Goal: Task Accomplishment & Management: Manage account settings

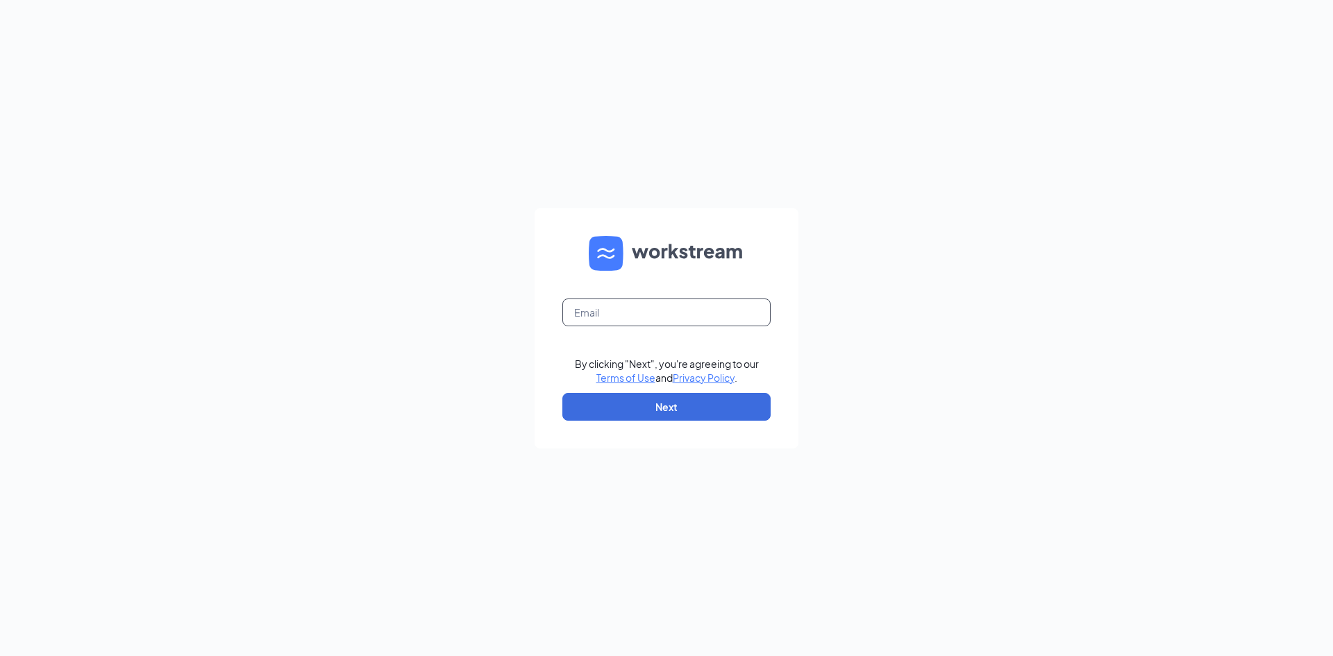
click at [720, 305] on input "text" at bounding box center [666, 312] width 208 height 28
type input "[EMAIL_ADDRESS][DEMOGRAPHIC_DATA][DOMAIN_NAME]"
click at [704, 396] on button "Next" at bounding box center [666, 407] width 208 height 28
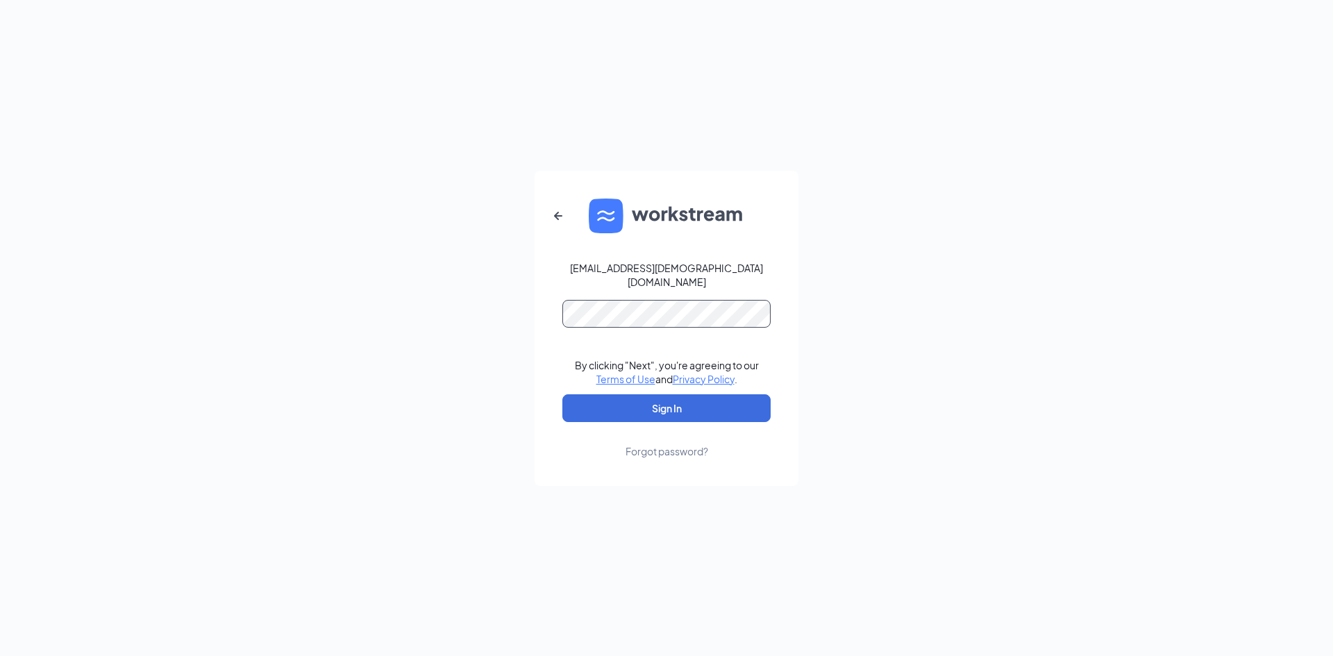
click at [562, 394] on button "Sign In" at bounding box center [666, 408] width 208 height 28
click at [655, 403] on button "Sign In" at bounding box center [666, 408] width 208 height 28
click at [562, 394] on button "Sign In" at bounding box center [666, 408] width 208 height 28
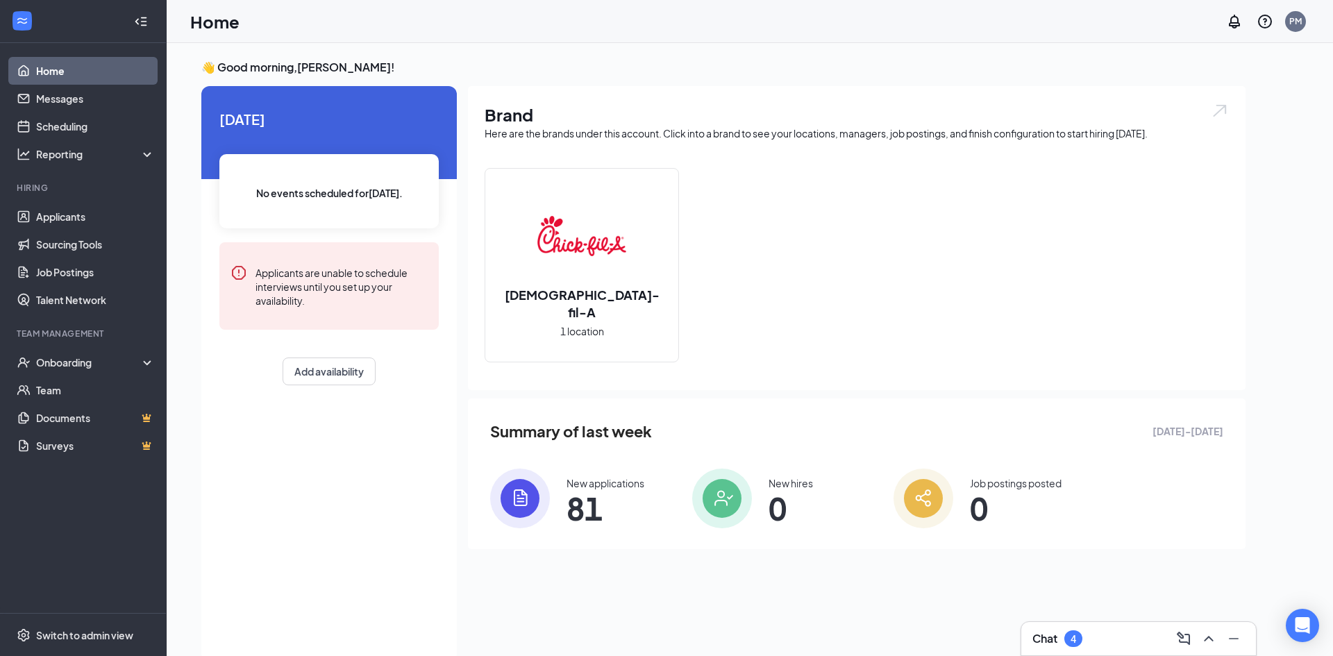
click at [1060, 630] on div "Chat 4" at bounding box center [1057, 638] width 50 height 17
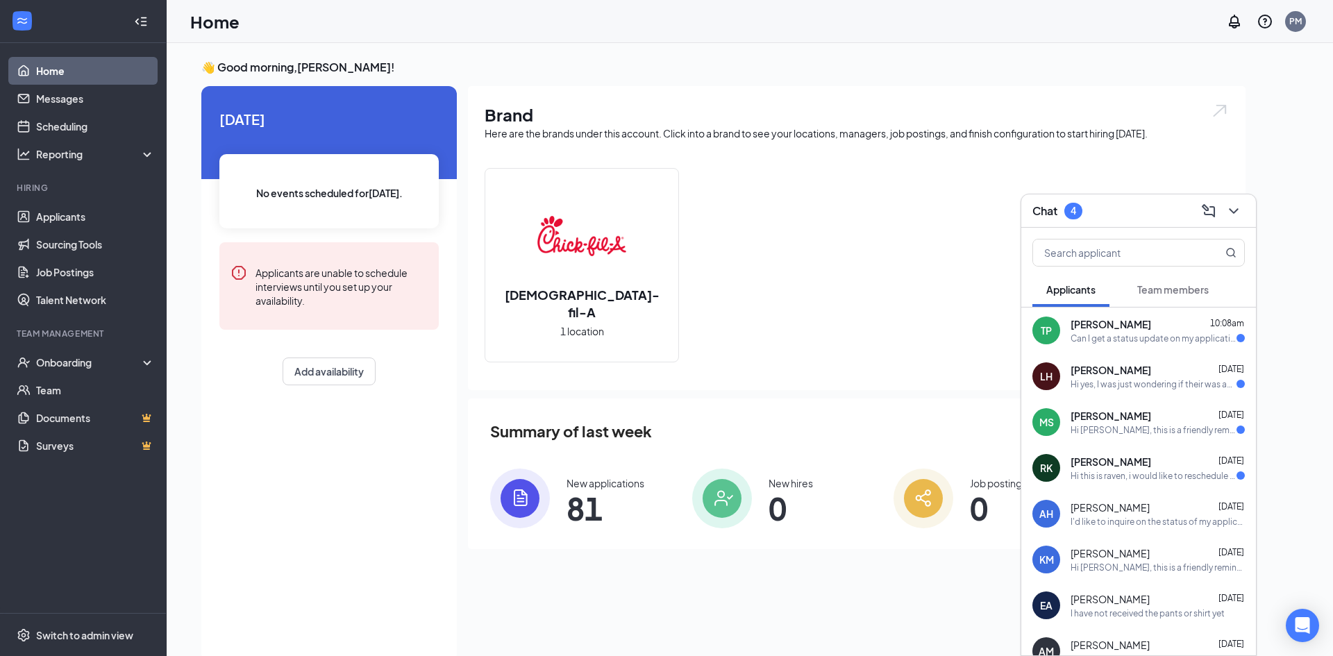
click at [1147, 345] on div "TP Tyra Patterson 10:08am Can I get a status update on my application" at bounding box center [1138, 330] width 235 height 46
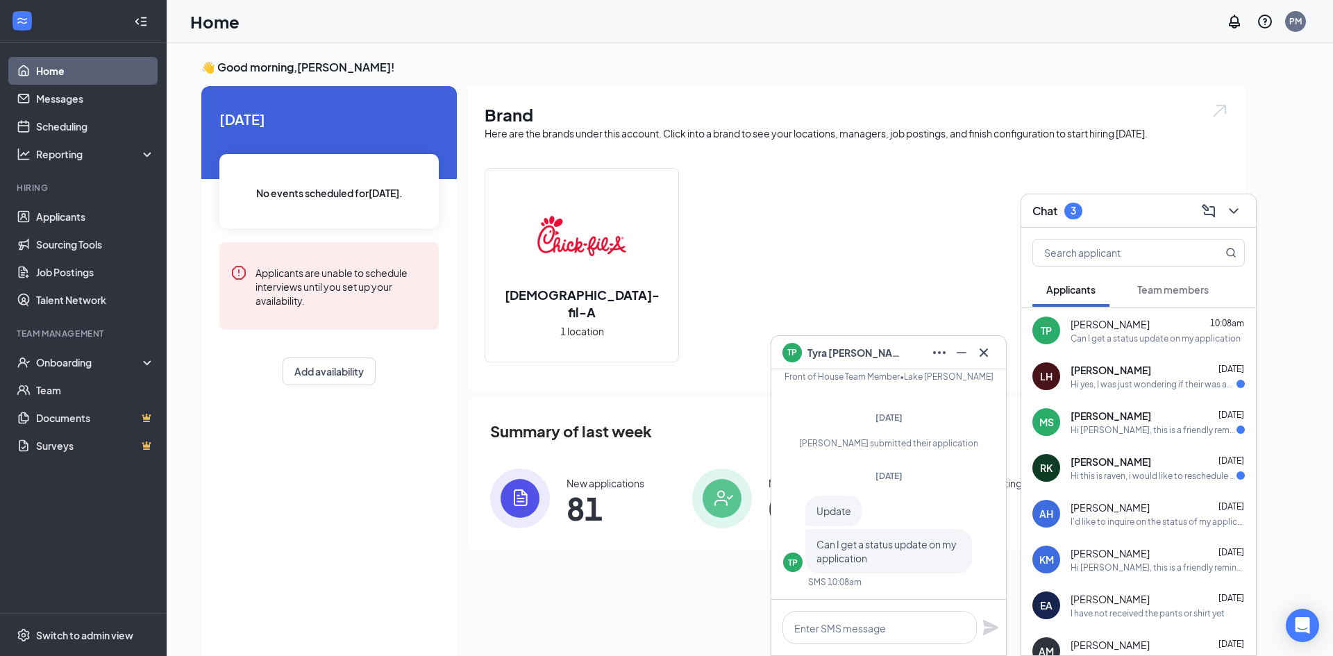
click at [1148, 364] on div "Leeann Hoobler Sep 14" at bounding box center [1157, 370] width 174 height 14
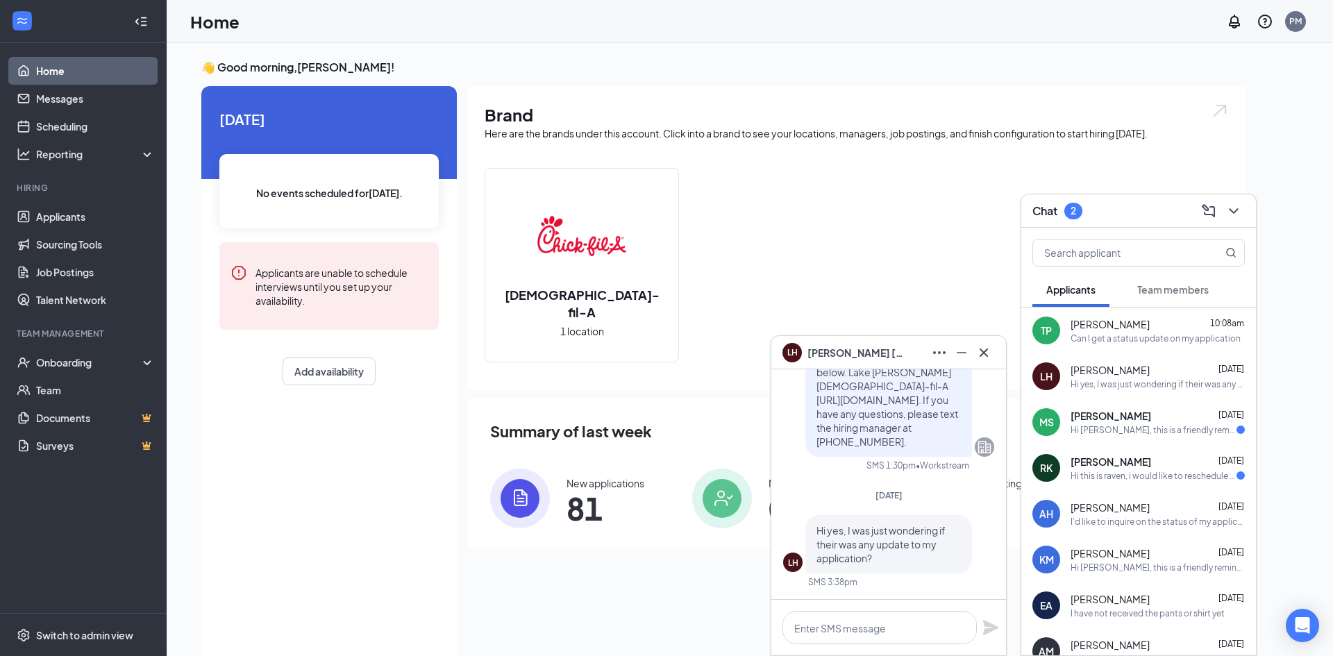
click at [1141, 412] on div "Miguel Salinas Sep 13" at bounding box center [1157, 416] width 174 height 14
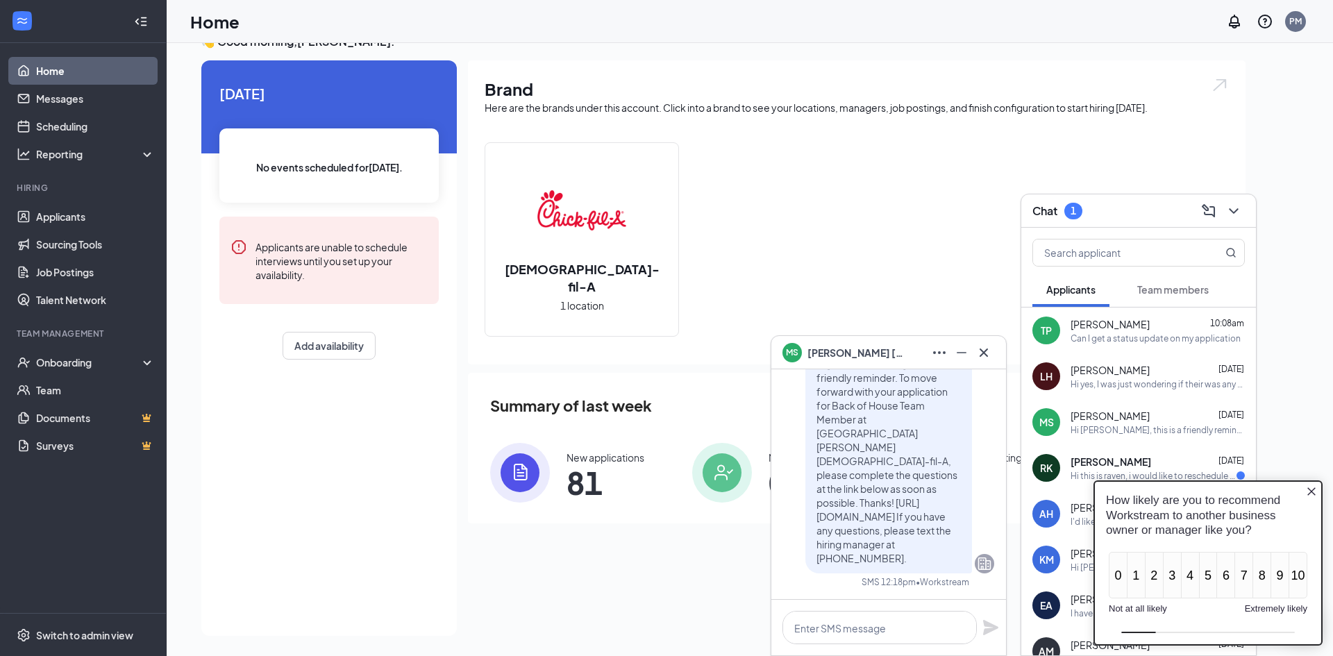
scroll to position [29, 0]
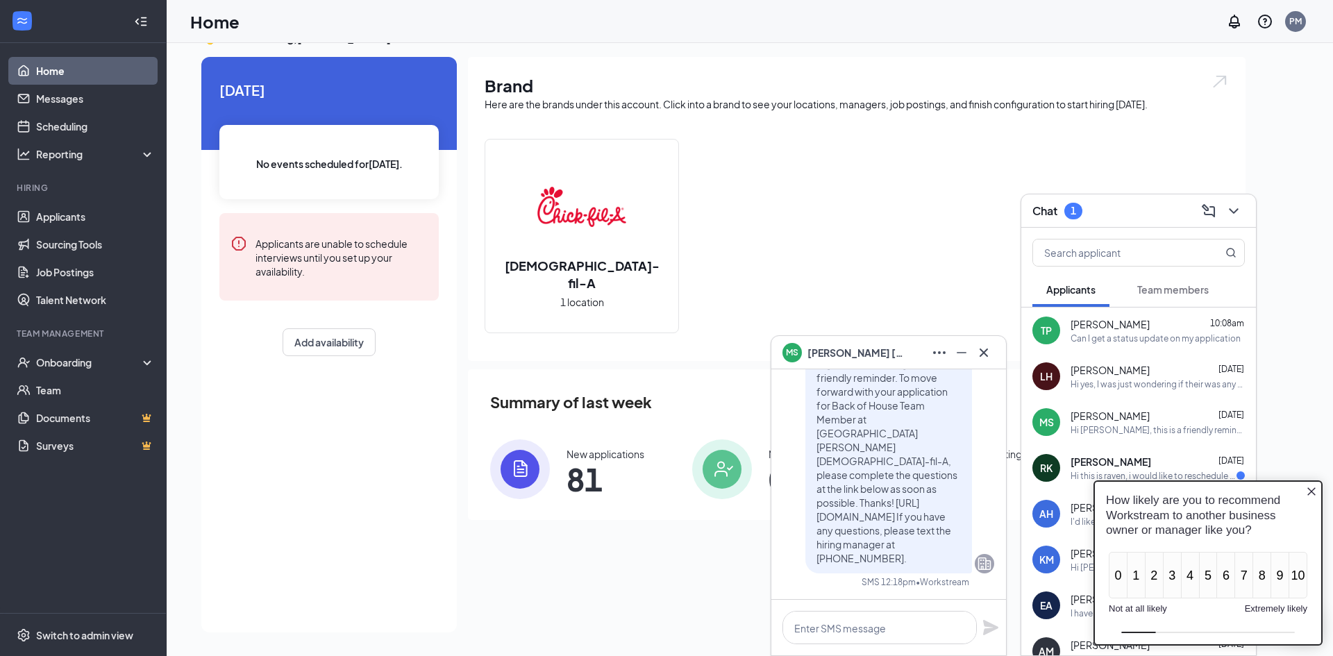
click at [1096, 473] on div "How likely are you to recommend Workstream to another business owner or manager…" at bounding box center [1208, 563] width 250 height 186
click at [1071, 468] on div "RAVEN KING Sep 11 Hi this is raven, i would like to reschedule my interview, my…" at bounding box center [1157, 468] width 174 height 27
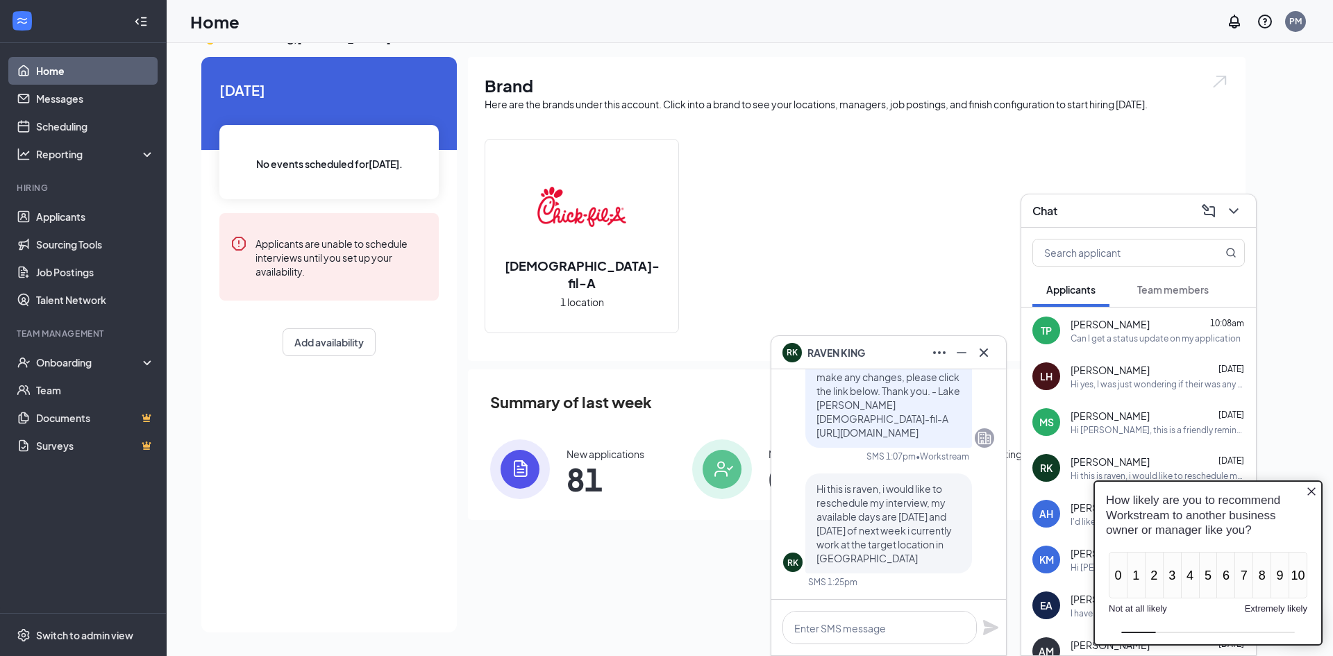
click at [1310, 493] on icon "Close button" at bounding box center [1311, 491] width 8 height 8
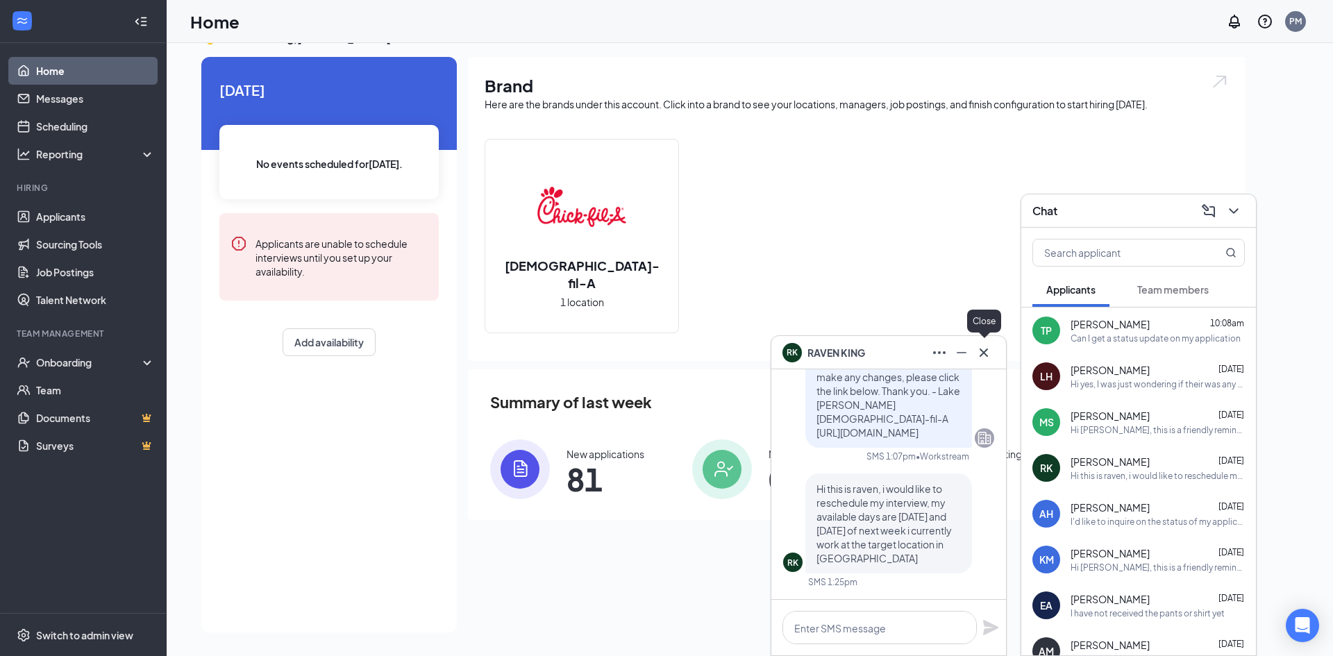
click at [986, 353] on icon "Cross" at bounding box center [983, 352] width 17 height 17
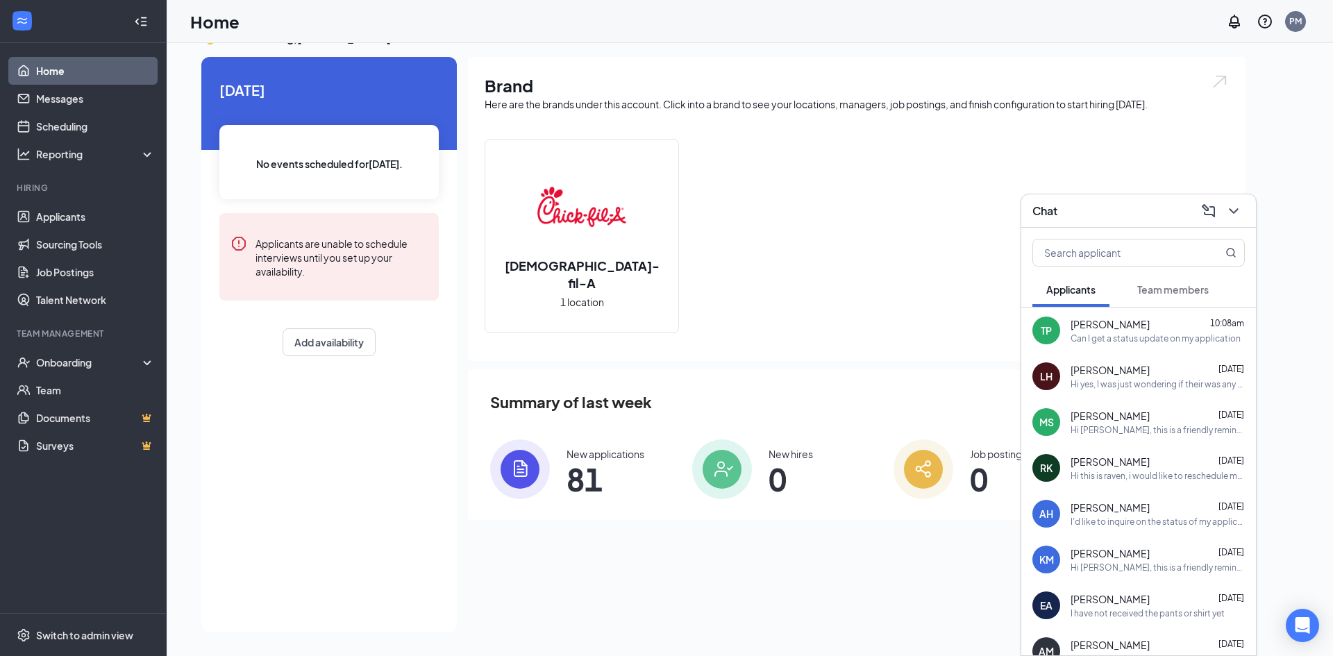
click at [515, 455] on img at bounding box center [520, 469] width 60 height 60
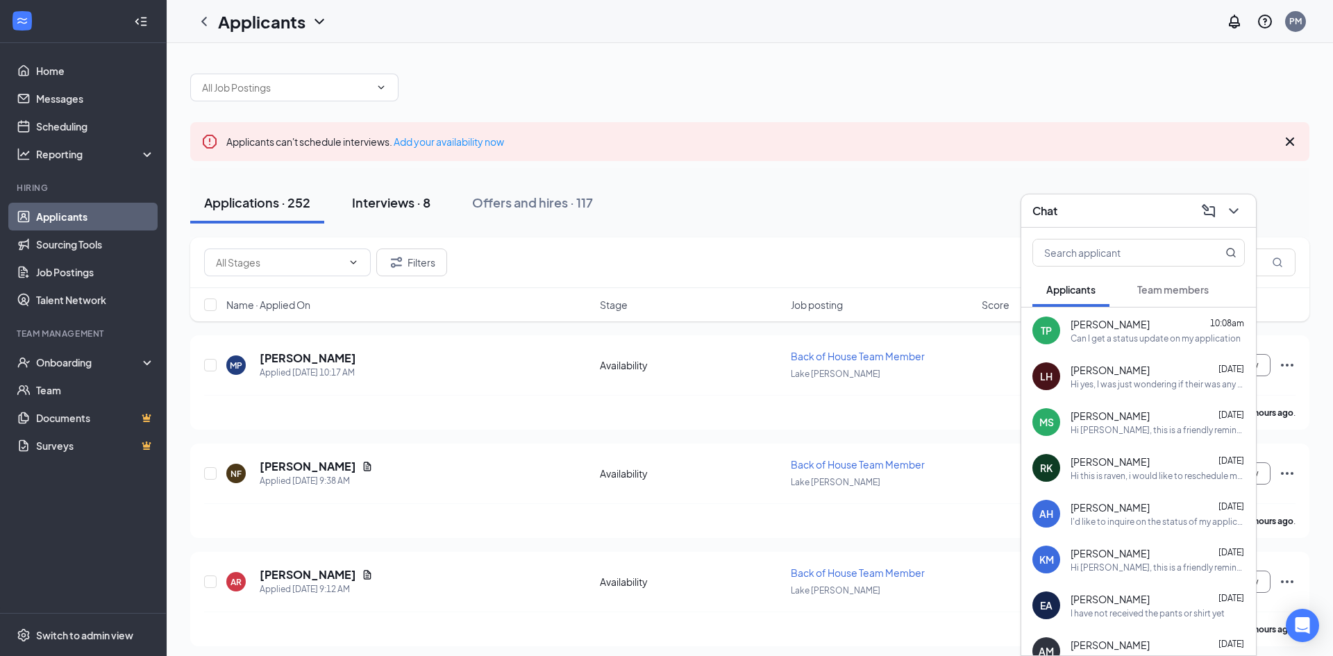
click at [396, 206] on div "Interviews · 8" at bounding box center [391, 202] width 78 height 17
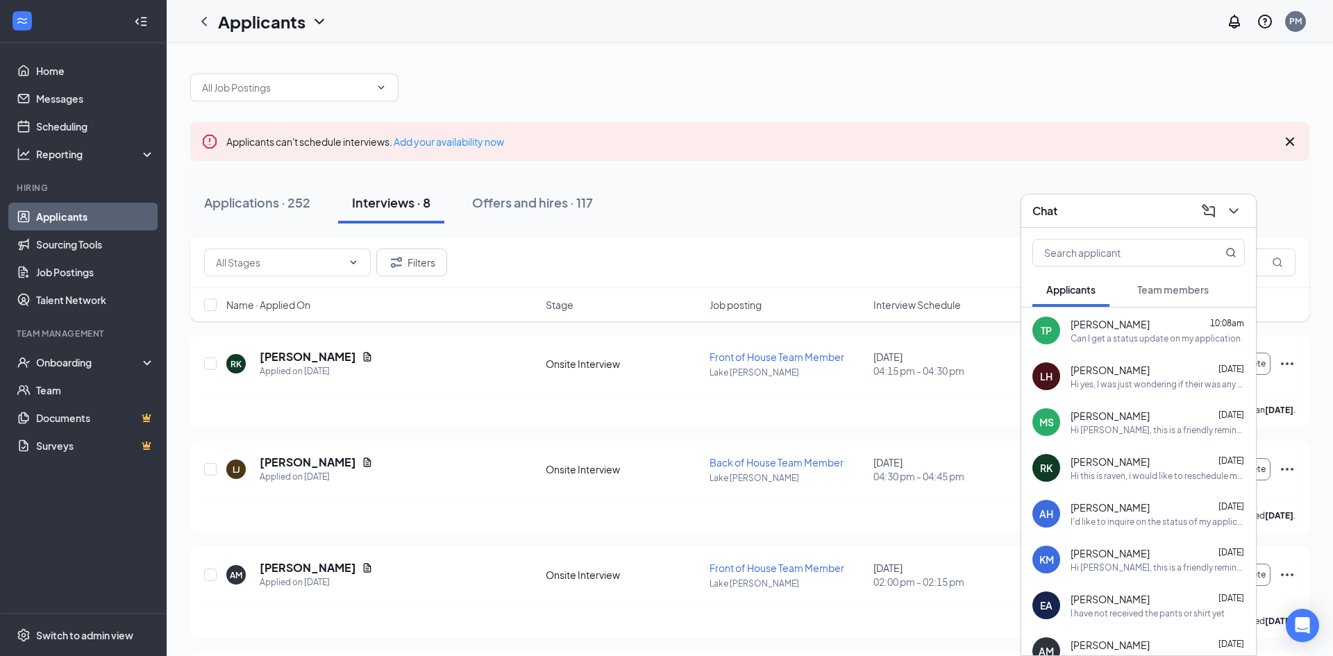
click at [1163, 473] on div "Hi this is raven, i would like to reschedule my interview, my available days ar…" at bounding box center [1157, 476] width 174 height 12
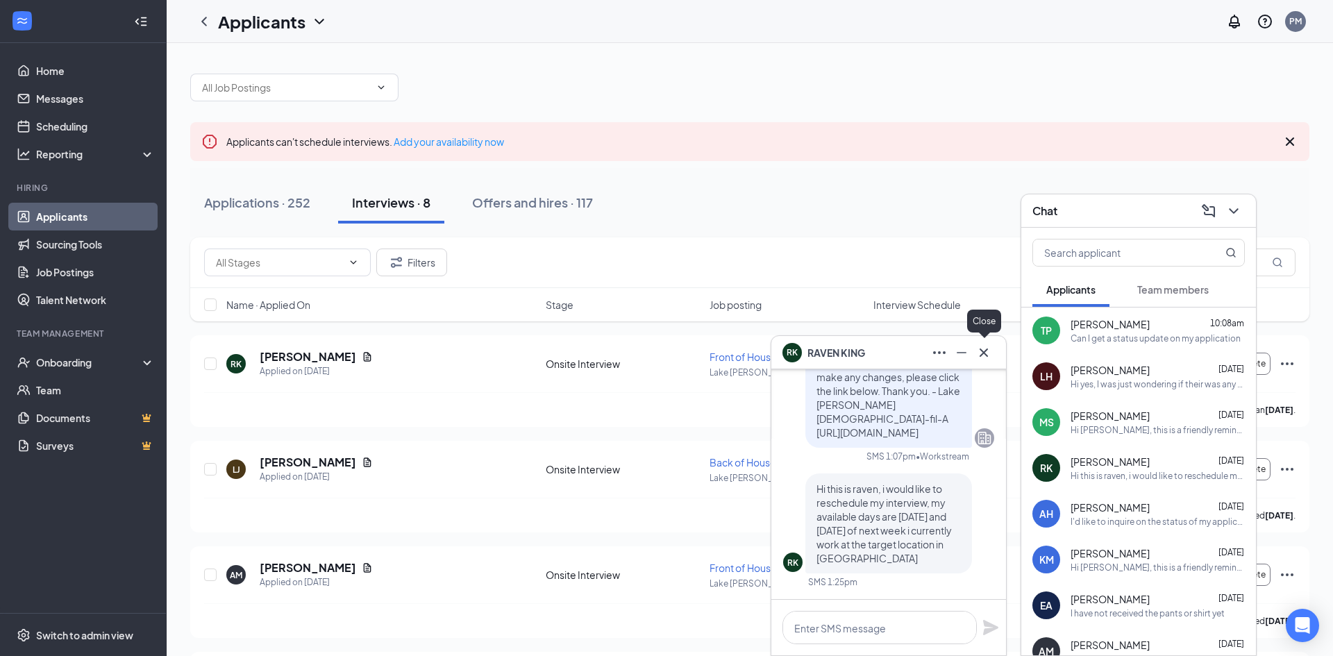
click at [988, 353] on icon "Cross" at bounding box center [983, 352] width 17 height 17
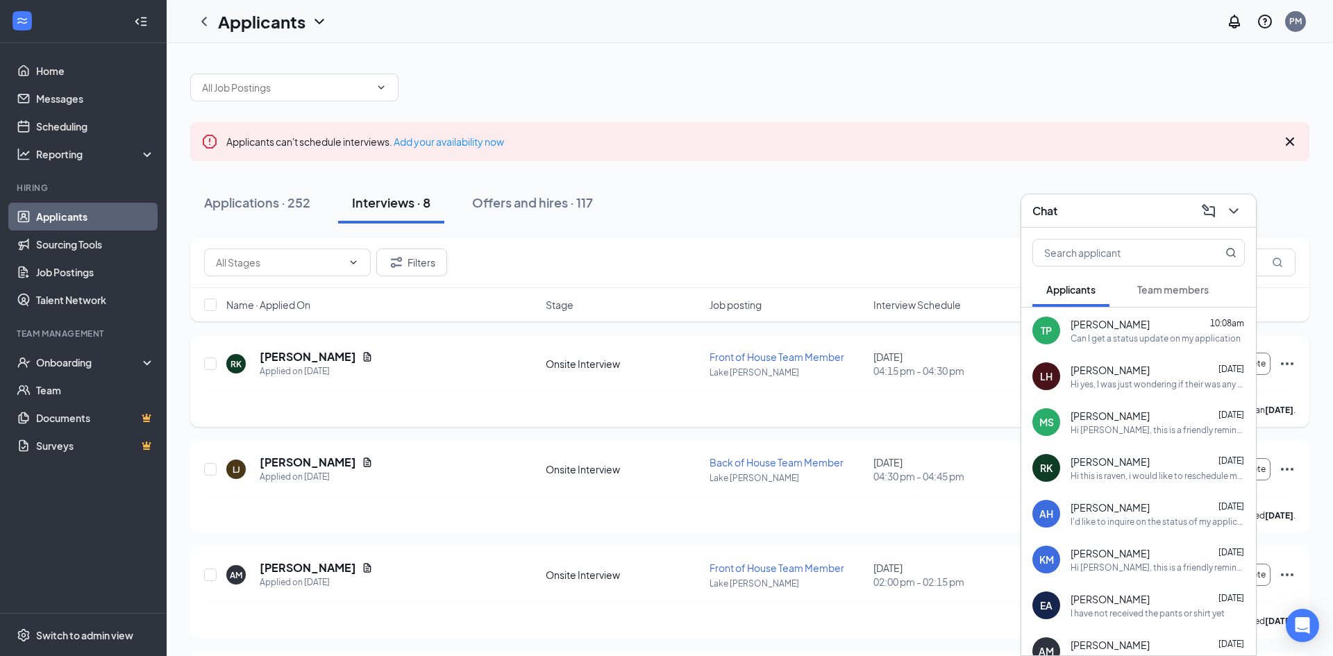
click at [561, 370] on div "Onsite Interview" at bounding box center [623, 364] width 155 height 14
click at [382, 375] on div "RK RAVEN KING Applied on Sep 10" at bounding box center [381, 363] width 311 height 29
click at [1231, 213] on icon "ChevronDown" at bounding box center [1233, 211] width 17 height 17
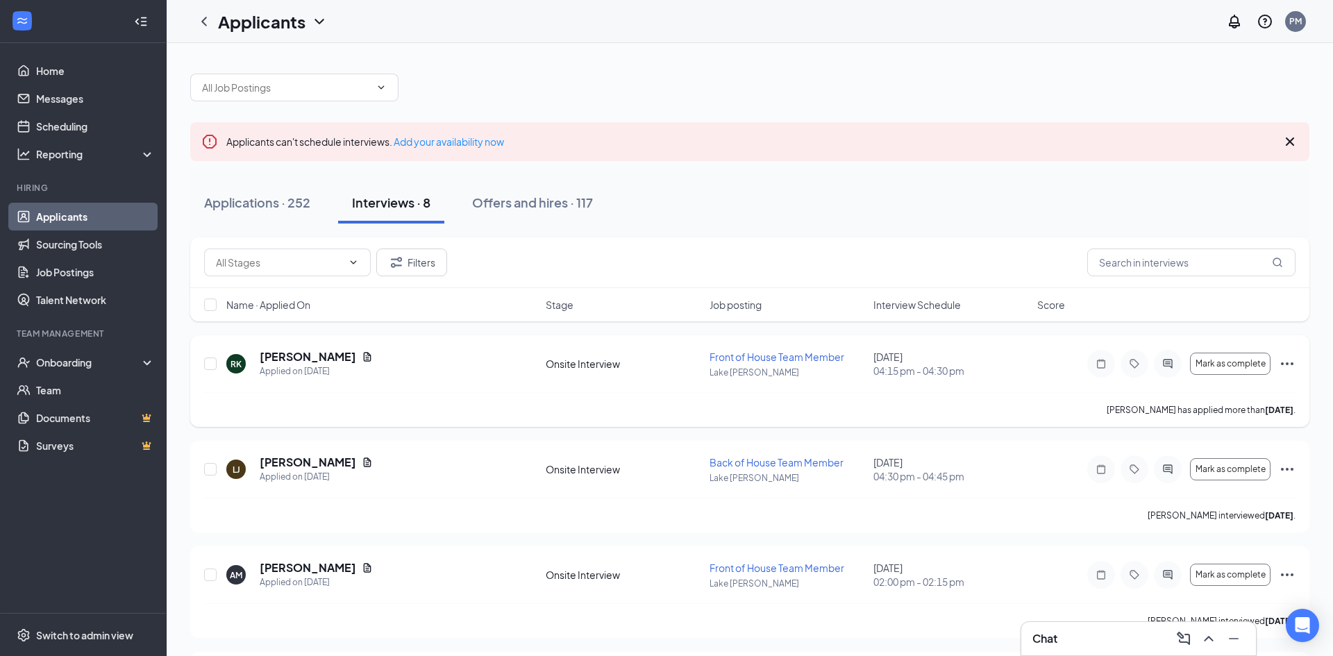
click at [1289, 361] on icon "Ellipses" at bounding box center [1286, 363] width 17 height 17
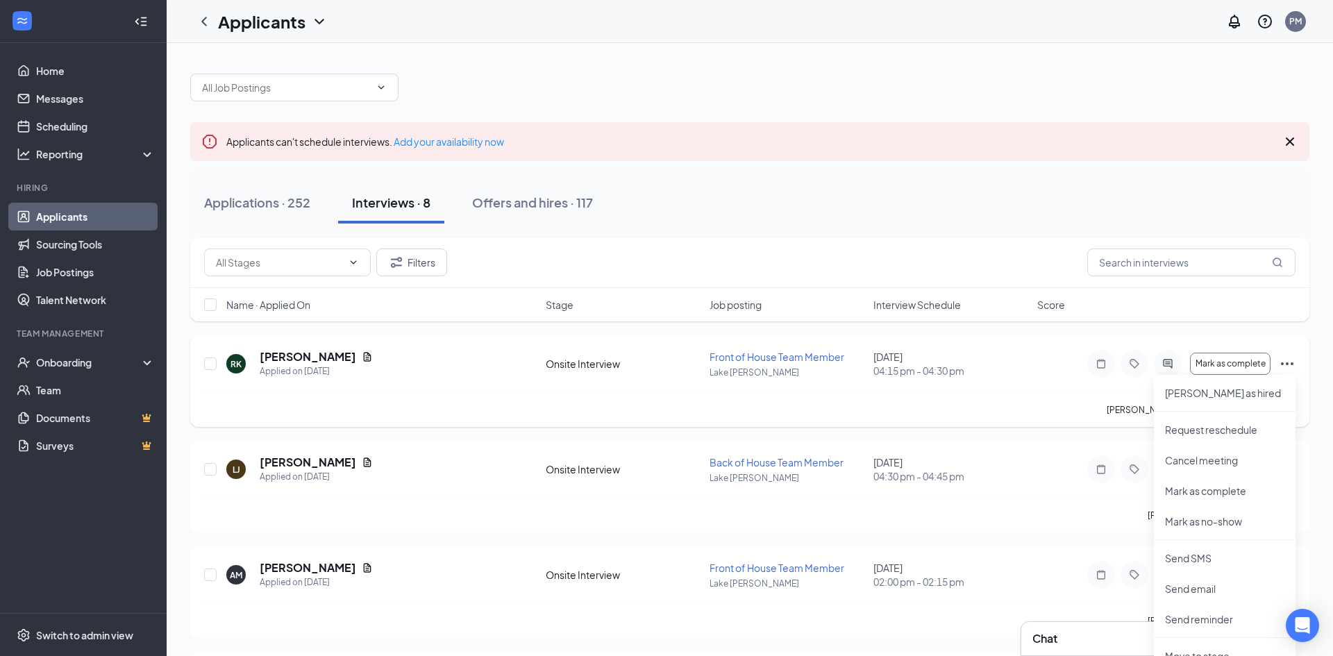
click at [971, 392] on div "RAVEN KING has applied more than 5 days ago ." at bounding box center [749, 409] width 1091 height 35
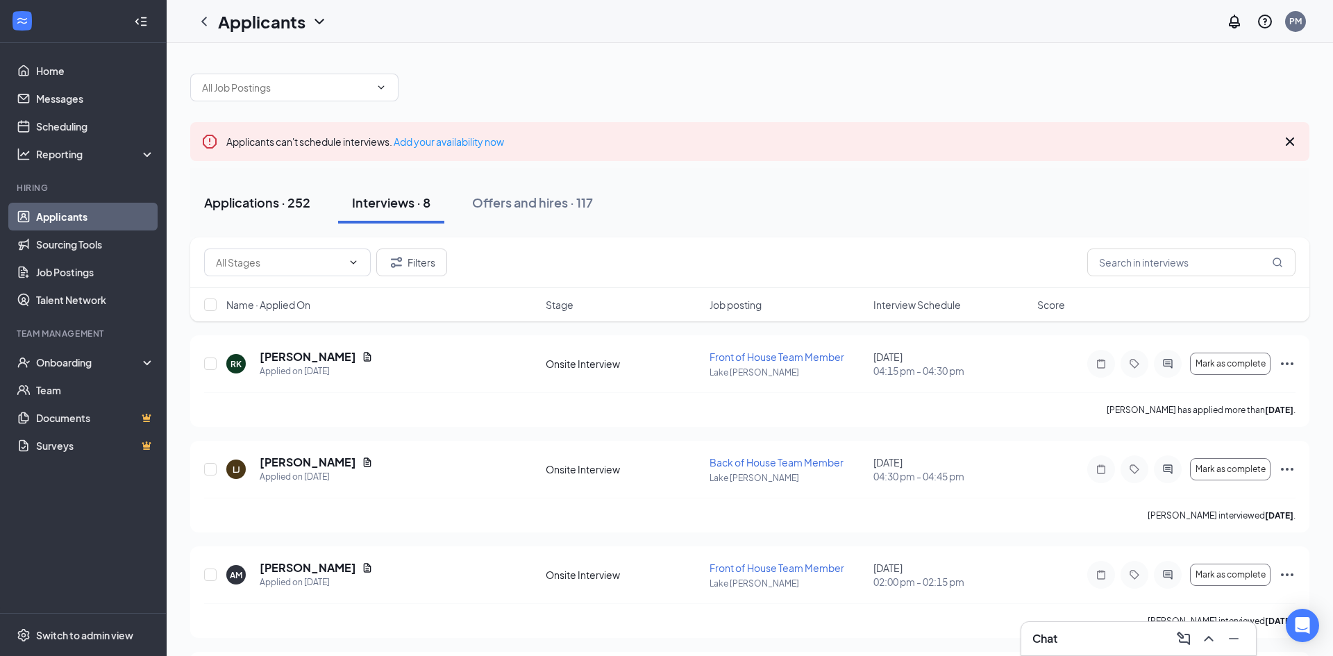
click at [287, 204] on div "Applications · 252" at bounding box center [257, 202] width 106 height 17
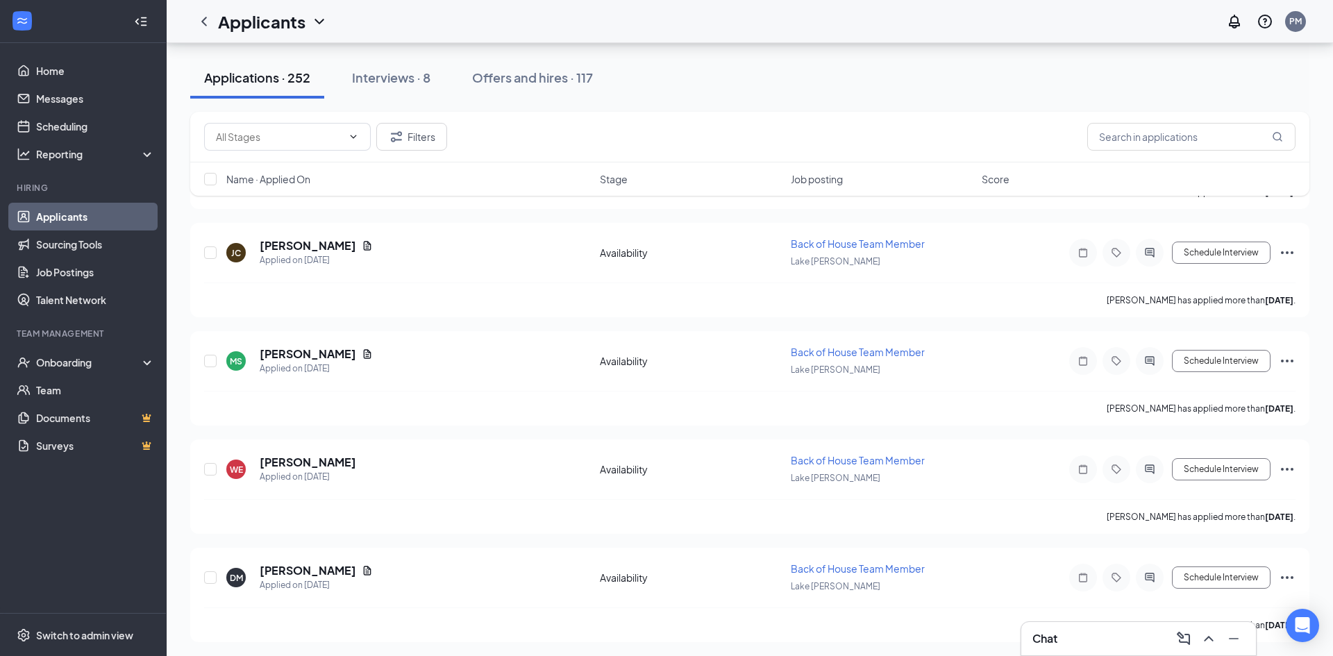
scroll to position [2598, 0]
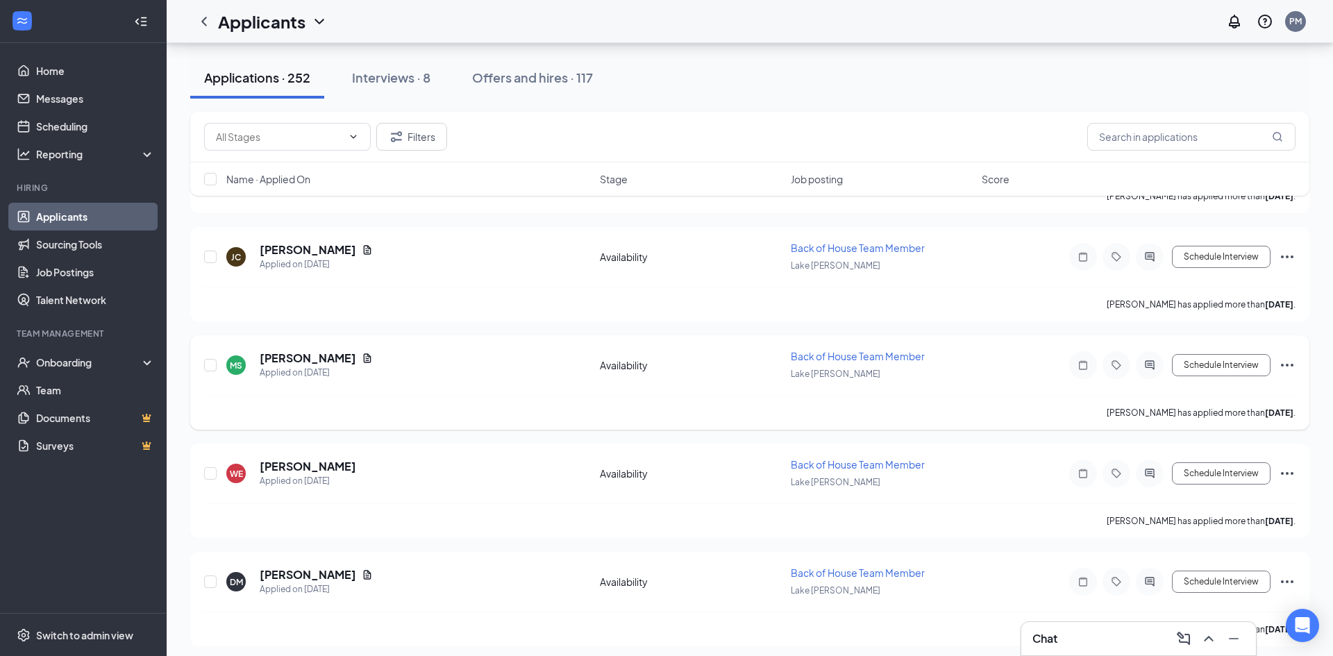
click at [306, 378] on div "Applied on Sep 12" at bounding box center [316, 373] width 113 height 14
click at [314, 352] on h5 "Miguel Salinas" at bounding box center [308, 357] width 96 height 15
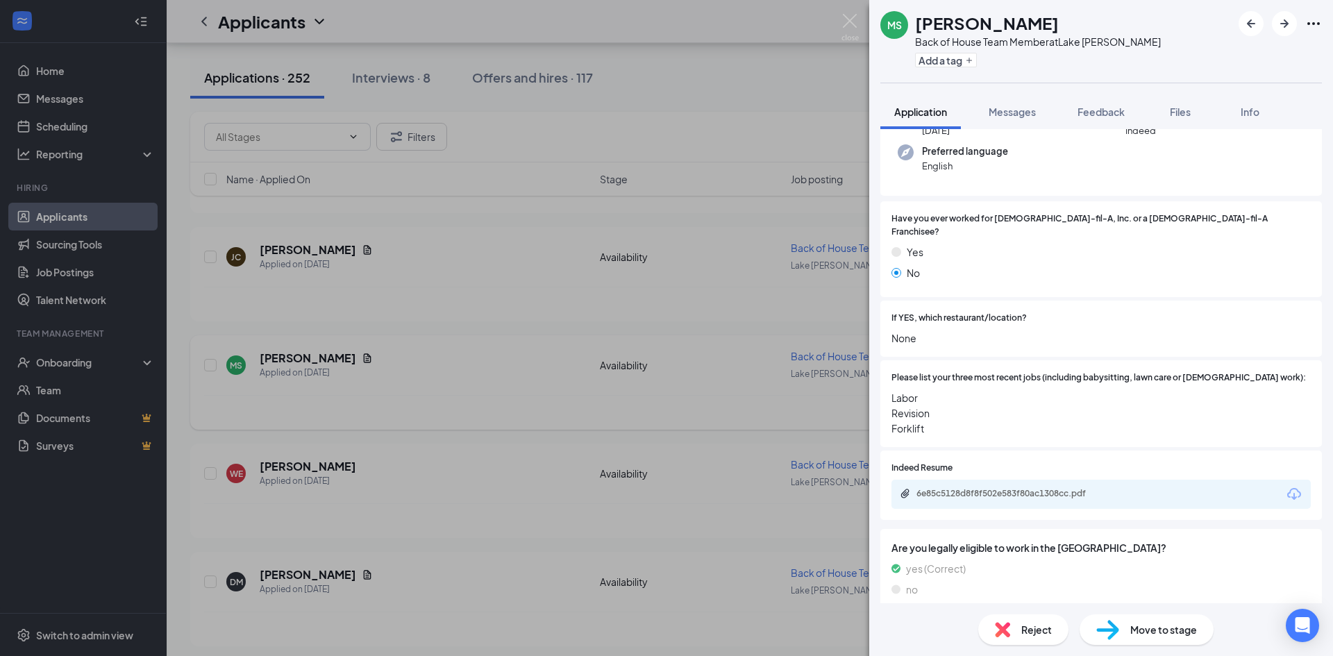
scroll to position [137, 0]
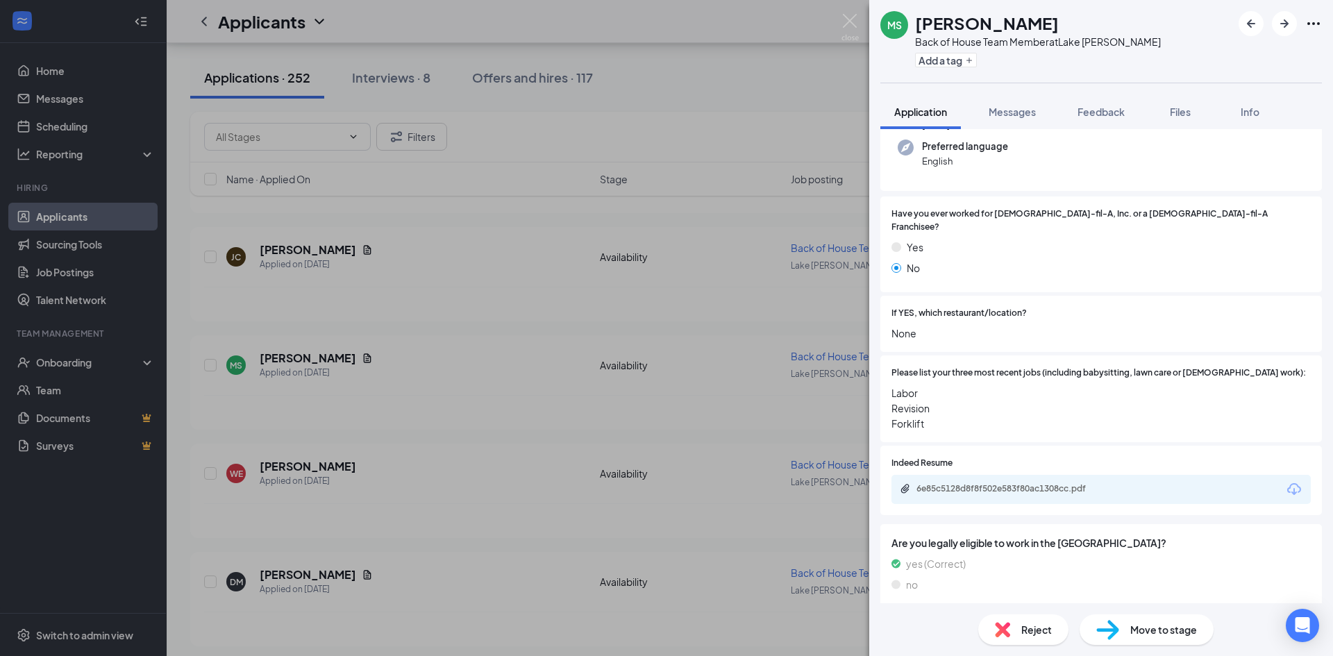
click at [1210, 491] on div "6e85c5128d8f8f502e583f80ac1308cc.pdf" at bounding box center [1100, 489] width 419 height 29
click at [1081, 483] on div "6e85c5128d8f8f502e583f80ac1308cc.pdf" at bounding box center [1011, 489] width 225 height 13
click at [1176, 414] on span "Labor Revision Forklift" at bounding box center [1100, 408] width 419 height 46
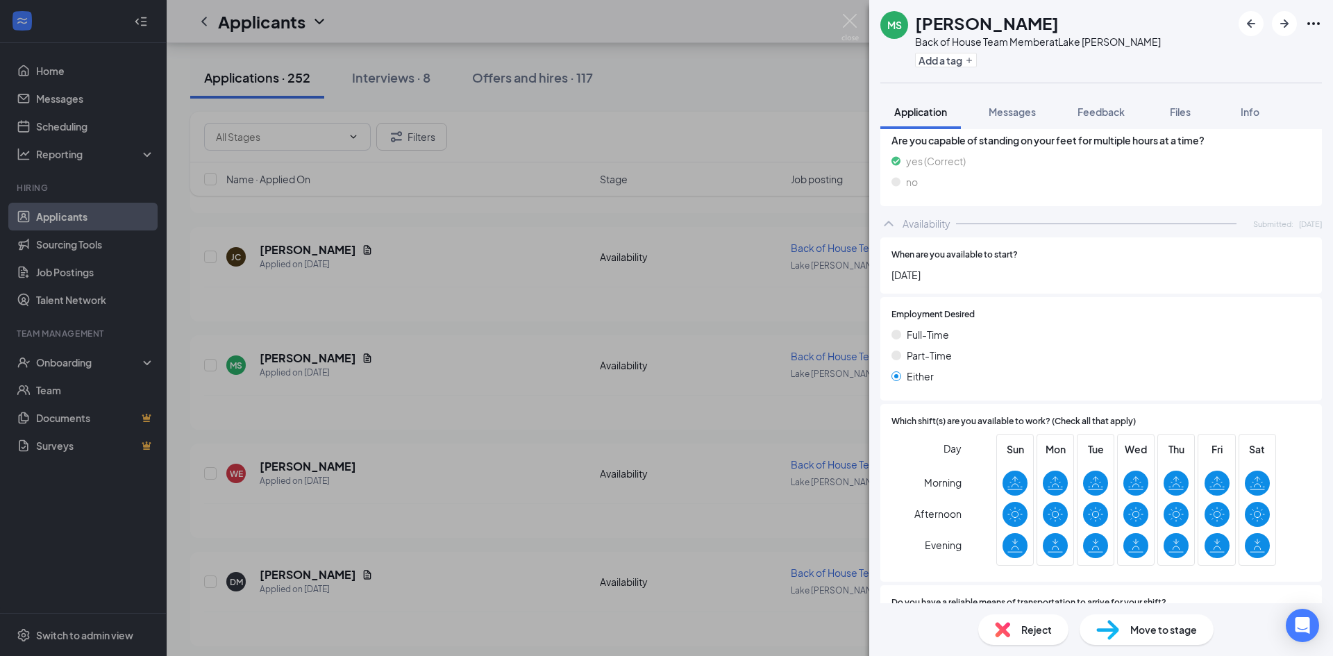
scroll to position [961, 0]
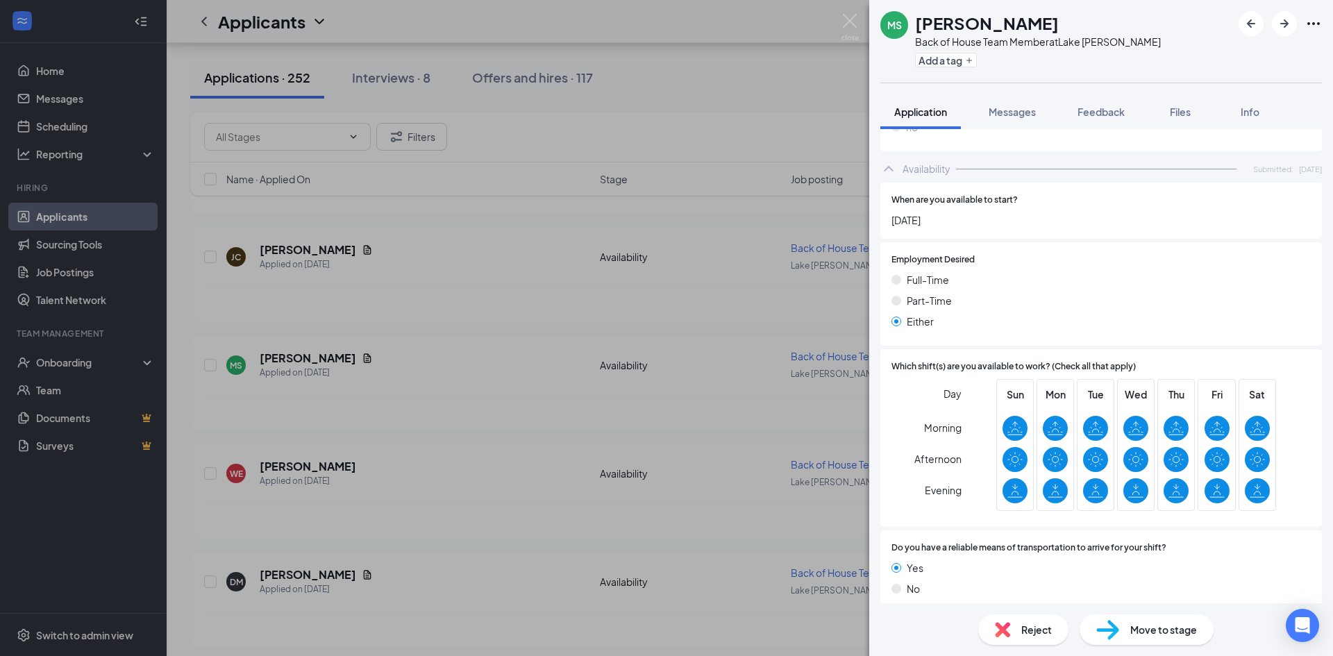
click at [808, 516] on div "MS Miguel Salinas Back of House Team Member at Lake Jackson Add a tag Applicati…" at bounding box center [666, 328] width 1333 height 656
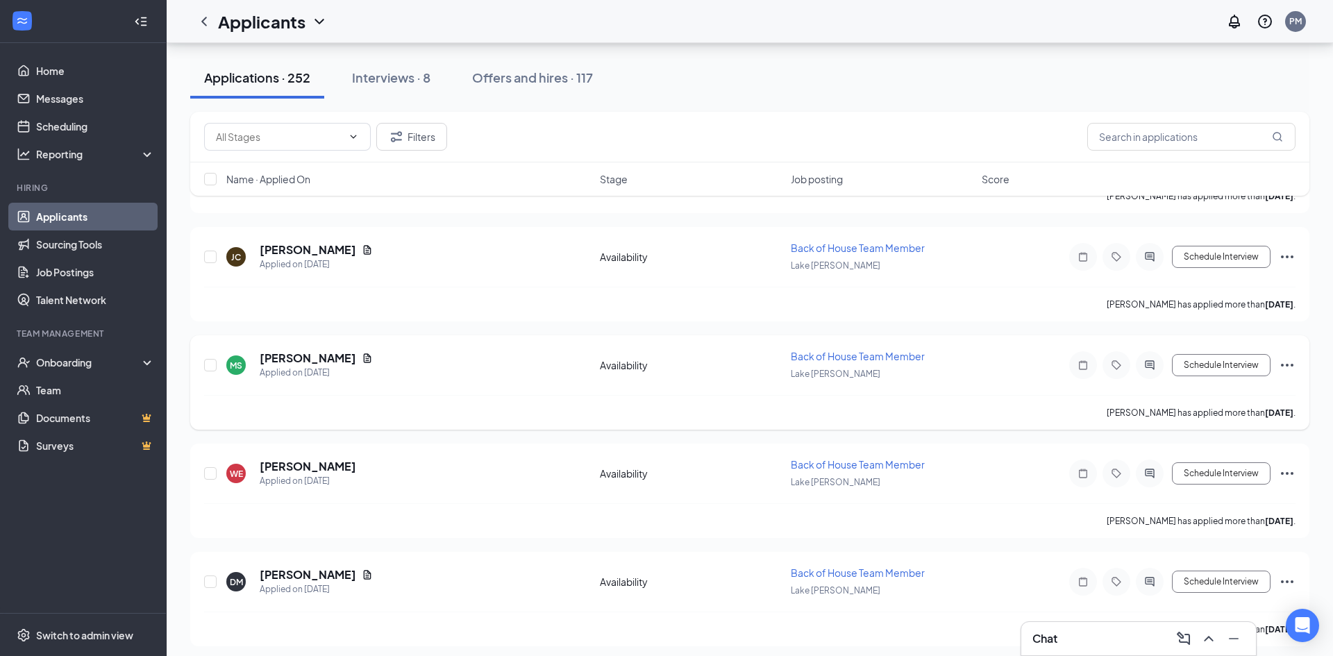
click at [700, 389] on div "MS Miguel Salinas Applied on Sep 12 Availability Back of House Team Member Lake…" at bounding box center [749, 372] width 1091 height 46
click at [1216, 638] on icon "ChevronUp" at bounding box center [1208, 638] width 17 height 17
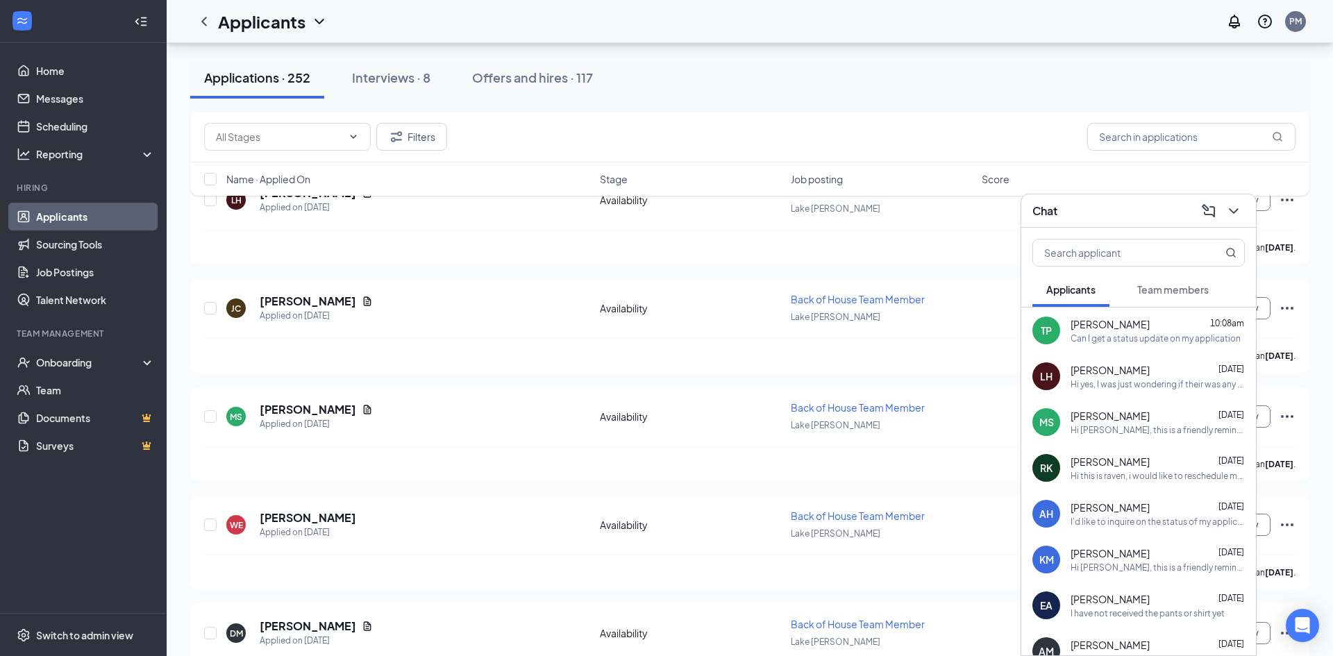
scroll to position [2546, 0]
click at [1103, 511] on span "Addonniss Haagensen" at bounding box center [1109, 507] width 79 height 14
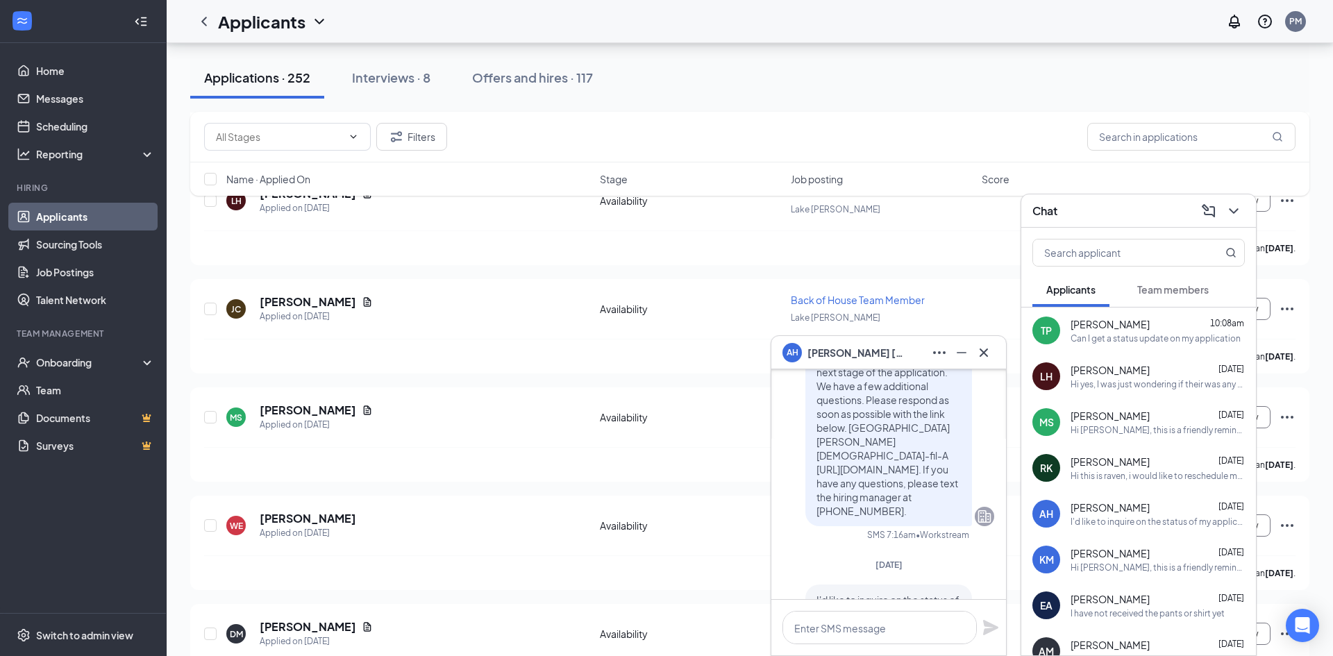
scroll to position [0, 0]
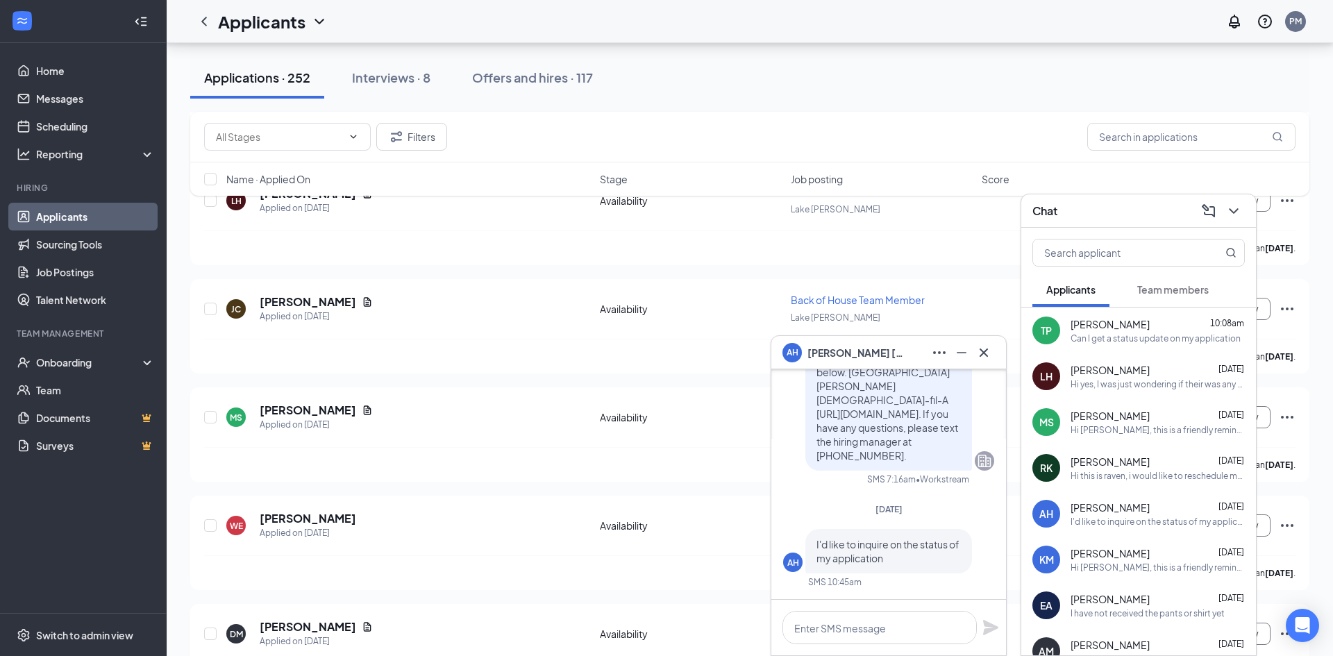
click at [1113, 523] on div "I'd like to inquire on the status of my application" at bounding box center [1157, 522] width 174 height 12
click at [1137, 431] on div "Hi Miguel, this is a friendly reminder. To move forward with your application f…" at bounding box center [1157, 430] width 174 height 12
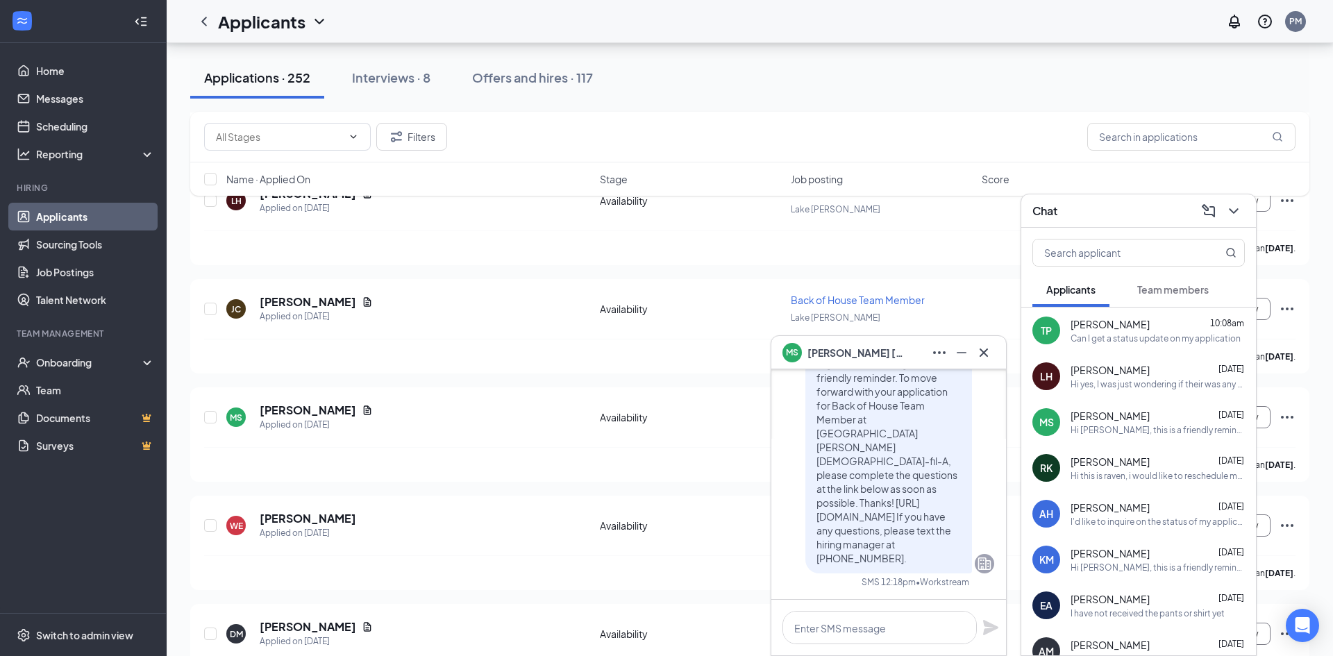
click at [1152, 383] on div "Hi yes, I was just wondering if their was any update to my application?" at bounding box center [1157, 384] width 174 height 12
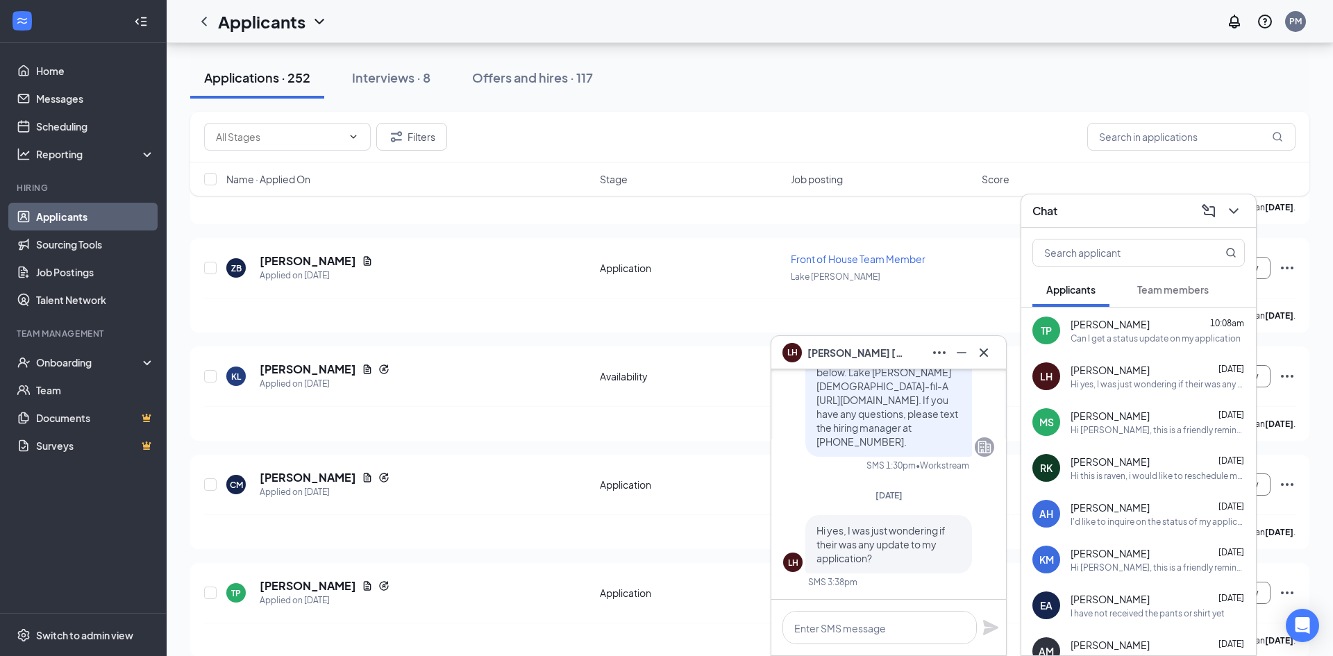
scroll to position [2027, 0]
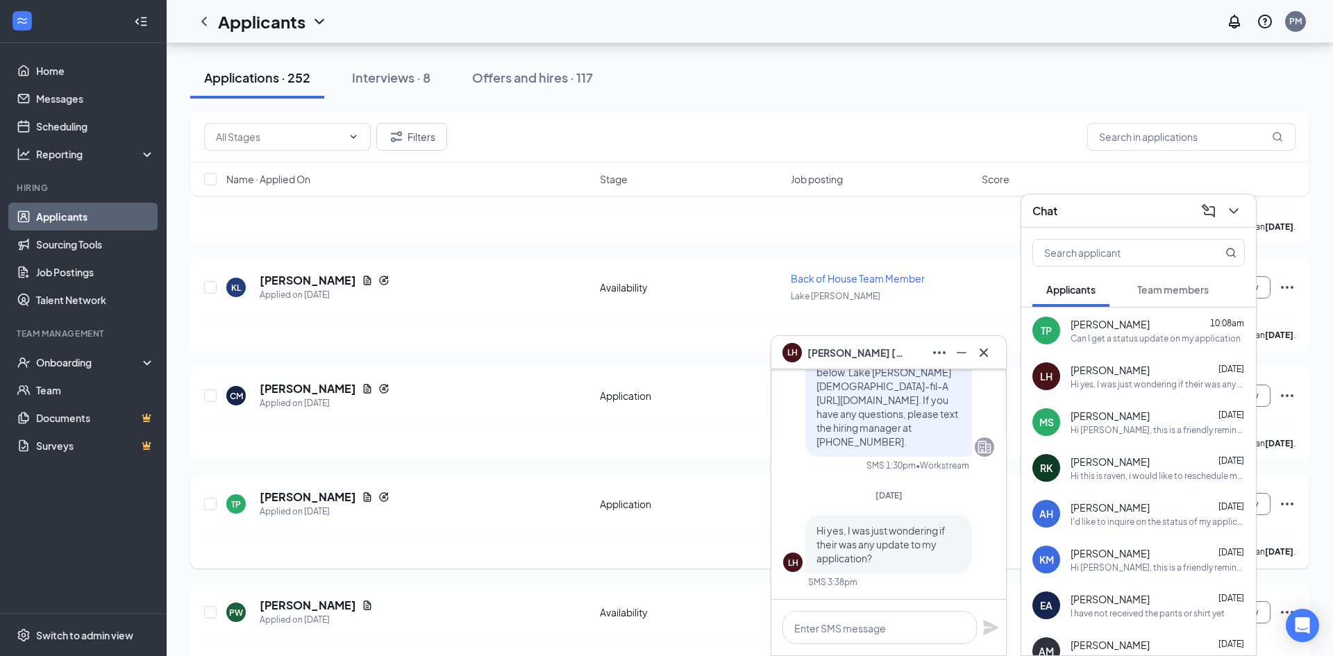
click at [313, 502] on h5 "Tyra Patterson" at bounding box center [308, 496] width 96 height 15
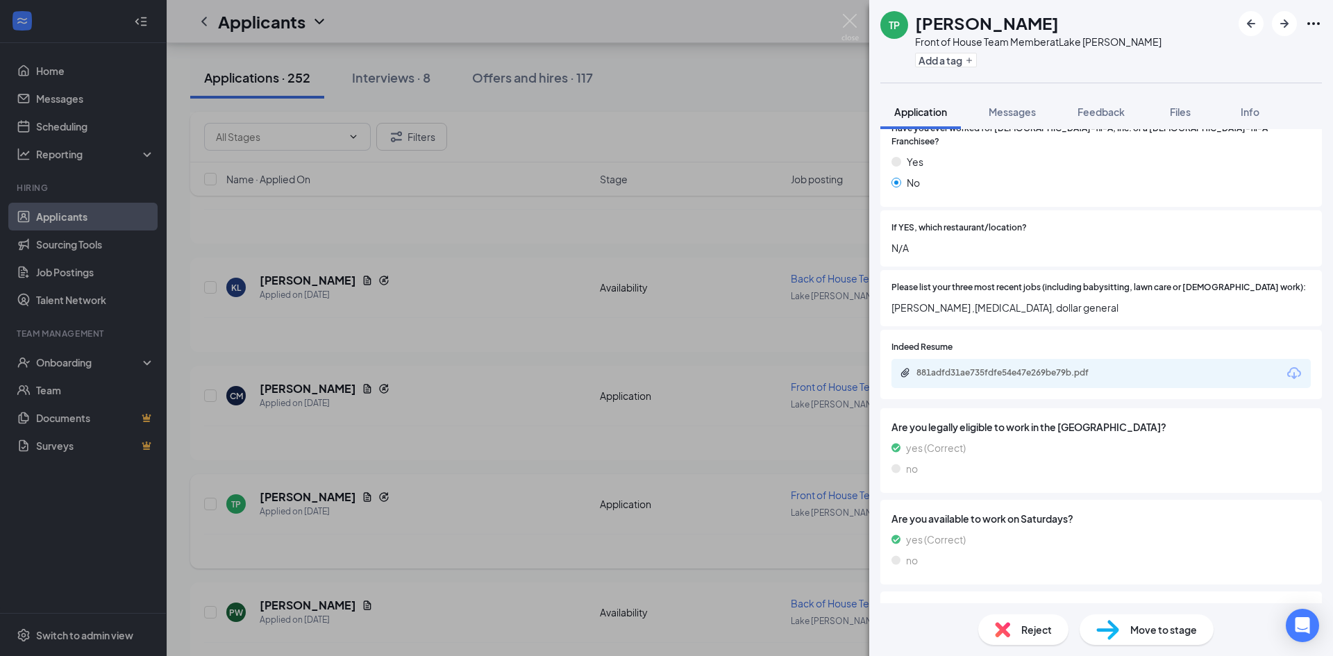
scroll to position [286, 0]
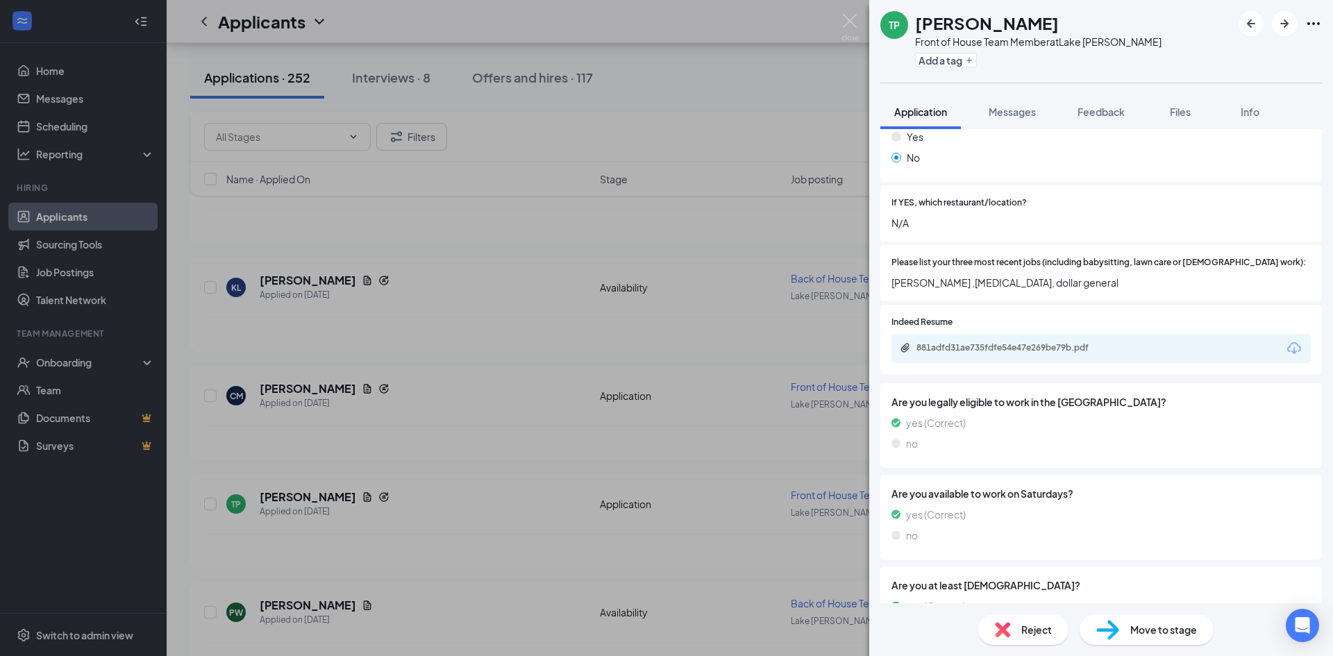
click at [1193, 349] on div "881adfd31ae735fdfe54e47e269be79b.pdf" at bounding box center [1100, 348] width 419 height 29
click at [1004, 342] on div "881adfd31ae735fdfe54e47e269be79b.pdf" at bounding box center [1011, 348] width 225 height 13
click at [848, 26] on img at bounding box center [849, 27] width 17 height 27
click at [848, 25] on img at bounding box center [849, 27] width 17 height 27
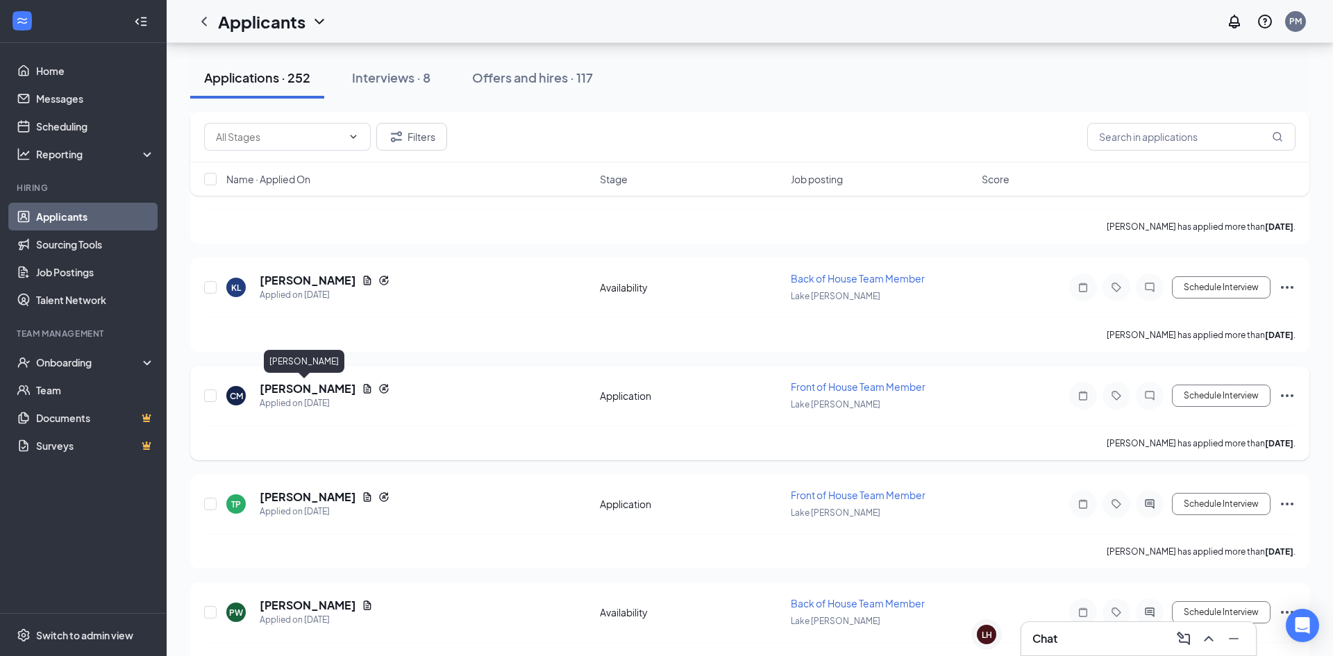
click at [285, 391] on h5 "Cylie Moreno" at bounding box center [308, 388] width 96 height 15
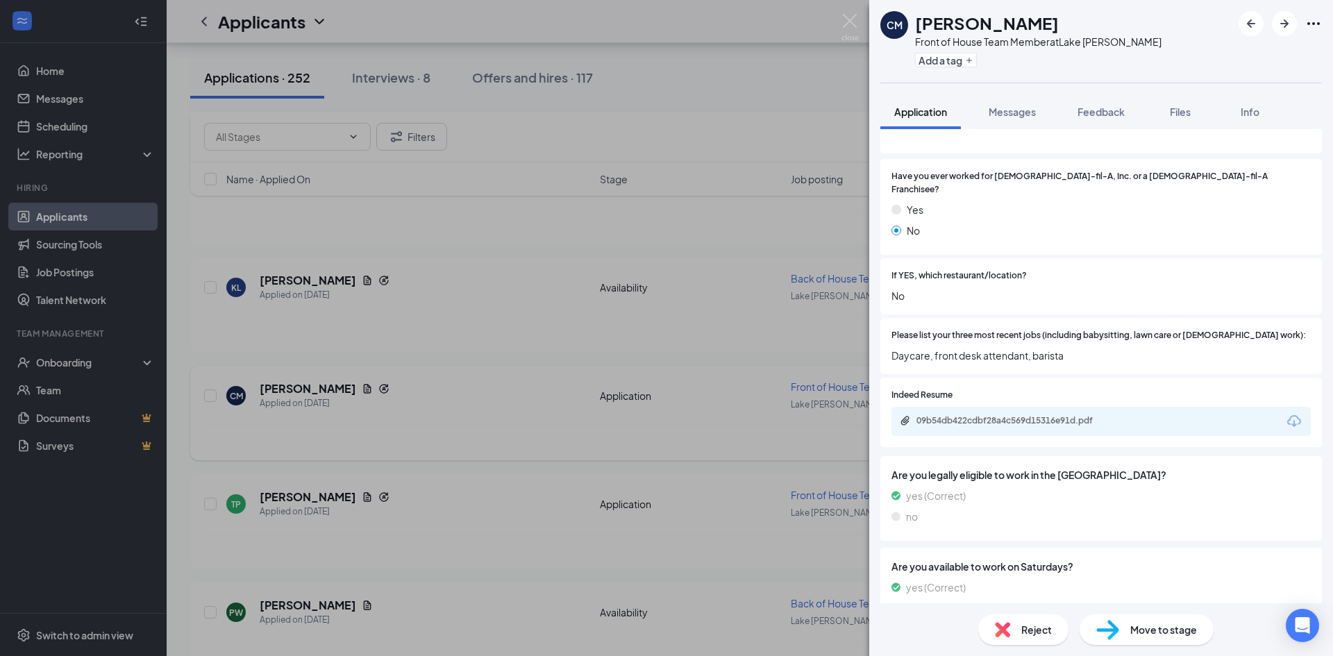
scroll to position [218, 0]
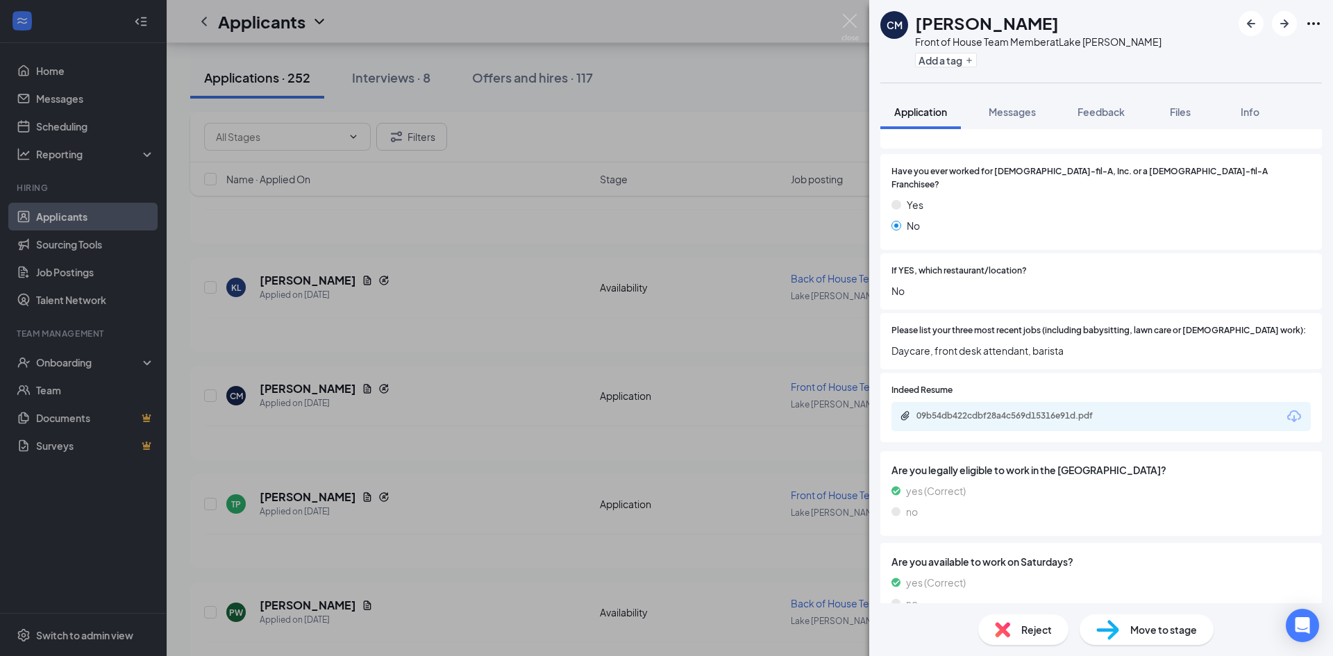
click at [1071, 410] on div "09b54db422cdbf28a4c569d15316e91d.pdf" at bounding box center [1013, 415] width 194 height 11
click at [852, 21] on img at bounding box center [849, 27] width 17 height 27
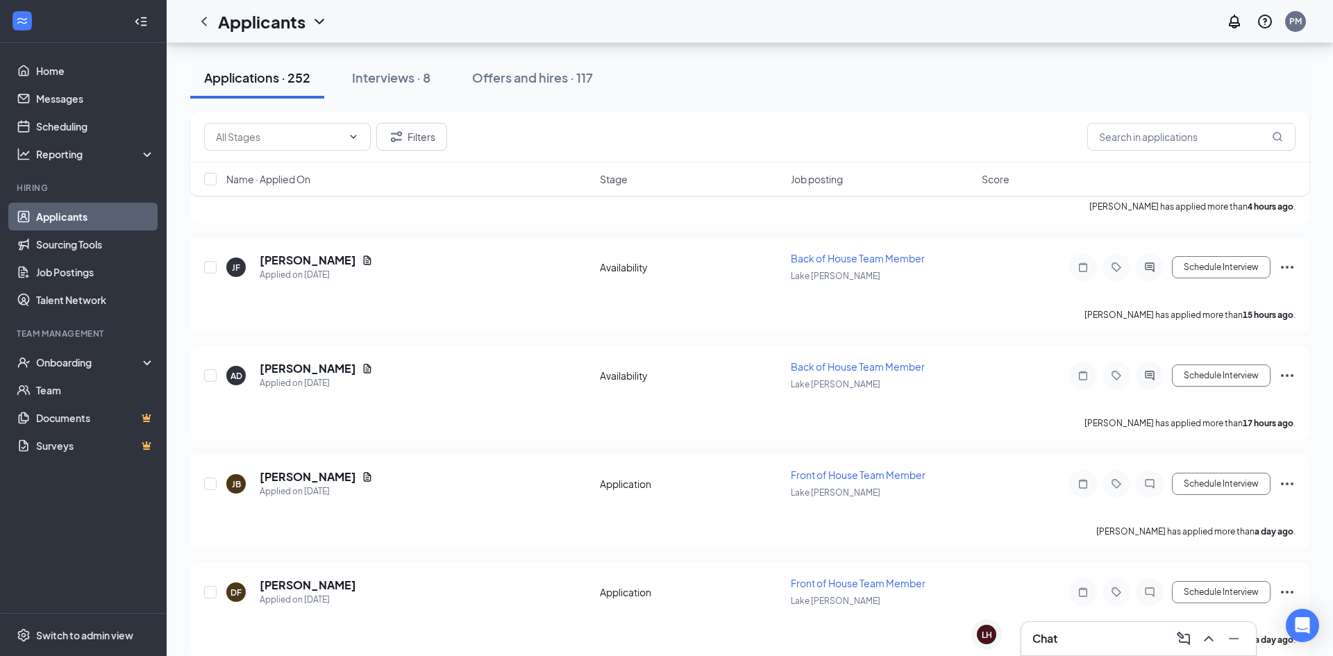
scroll to position [426, 0]
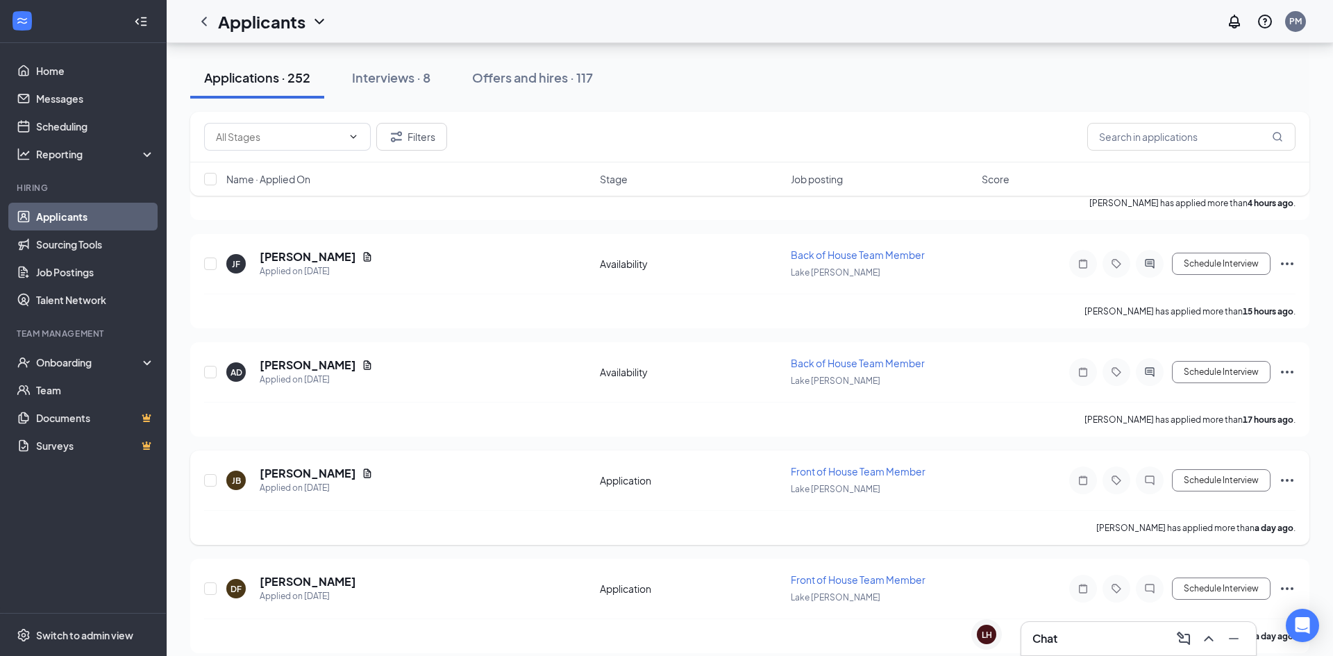
click at [328, 479] on h5 "Joseph Buentello" at bounding box center [308, 473] width 96 height 15
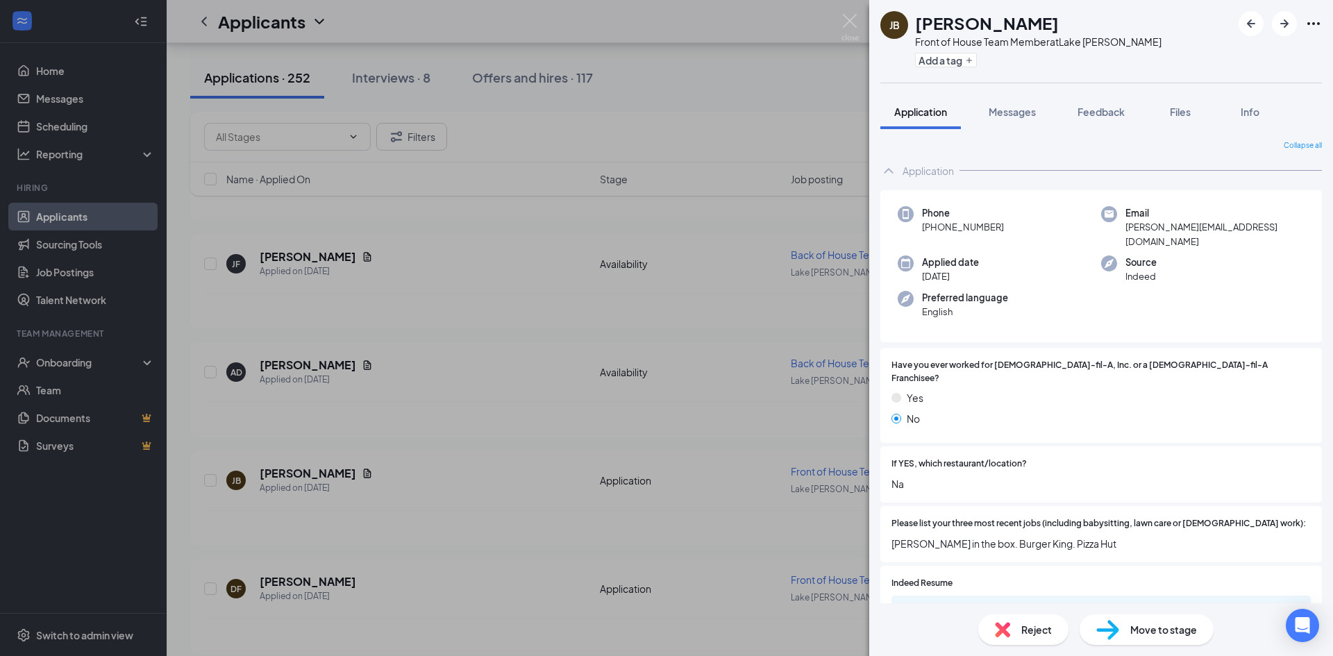
click at [704, 523] on div "JB Joseph Buentello Front of House Team Member at Lake Jackson Add a tag Applic…" at bounding box center [666, 328] width 1333 height 656
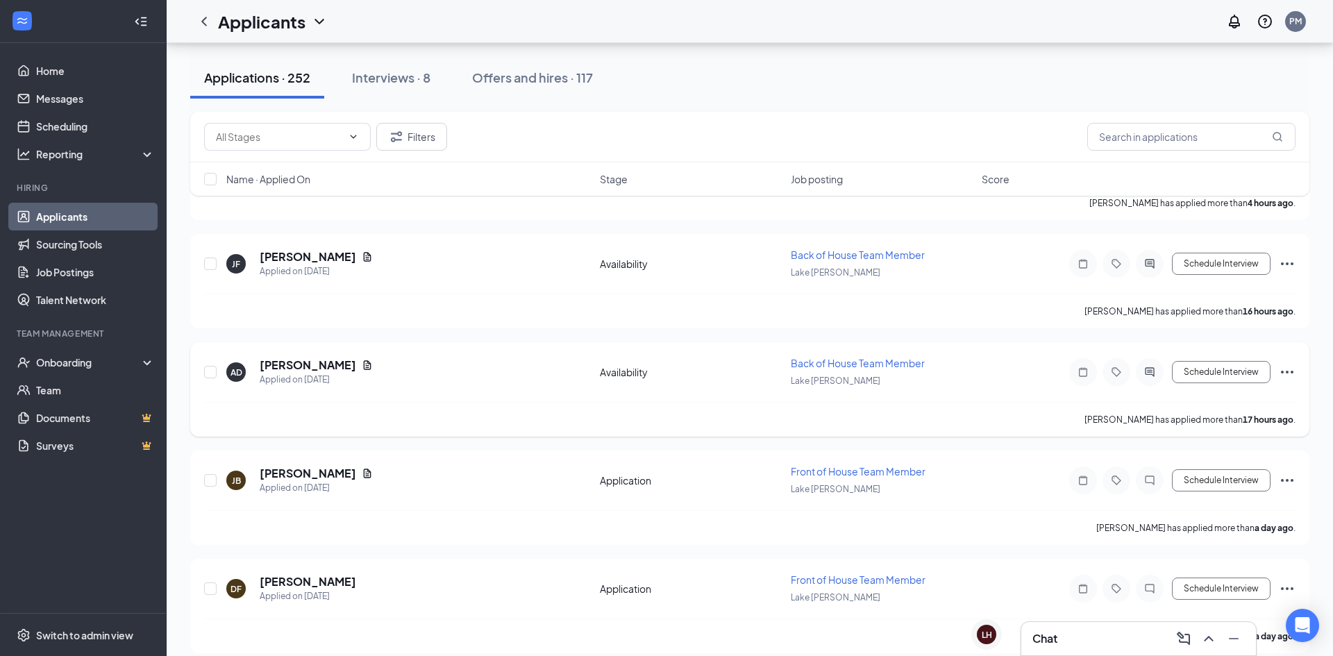
click at [1135, 434] on div "Adalyn Davis has applied more than 17 hours ago ." at bounding box center [749, 419] width 1091 height 35
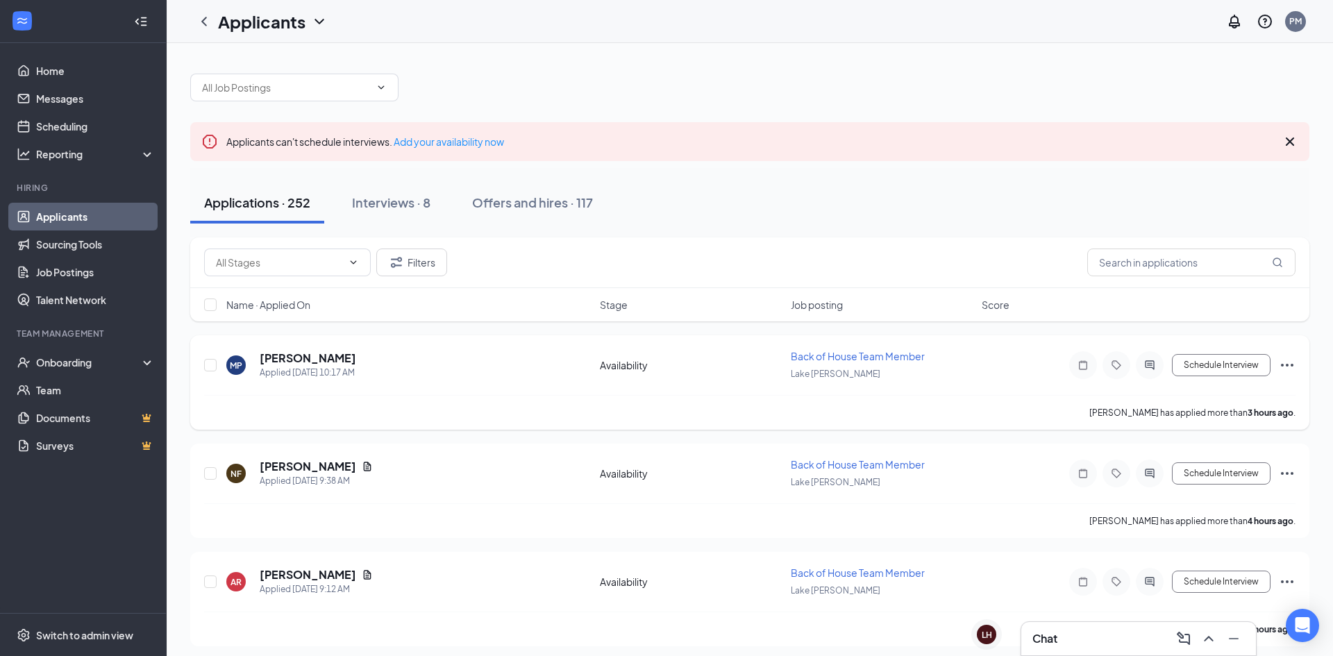
click at [318, 362] on h5 "Michael Paquette" at bounding box center [308, 357] width 96 height 15
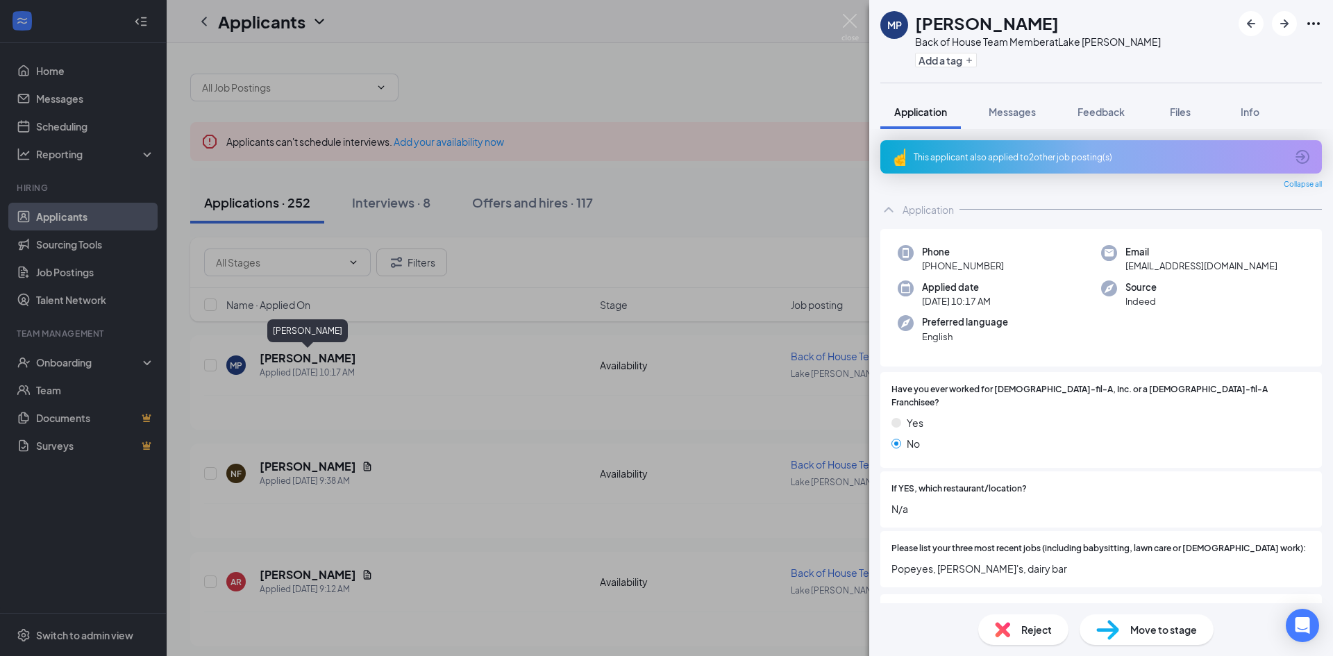
click at [1301, 166] on div "This applicant also applied to 2 other job posting(s)" at bounding box center [1100, 156] width 441 height 33
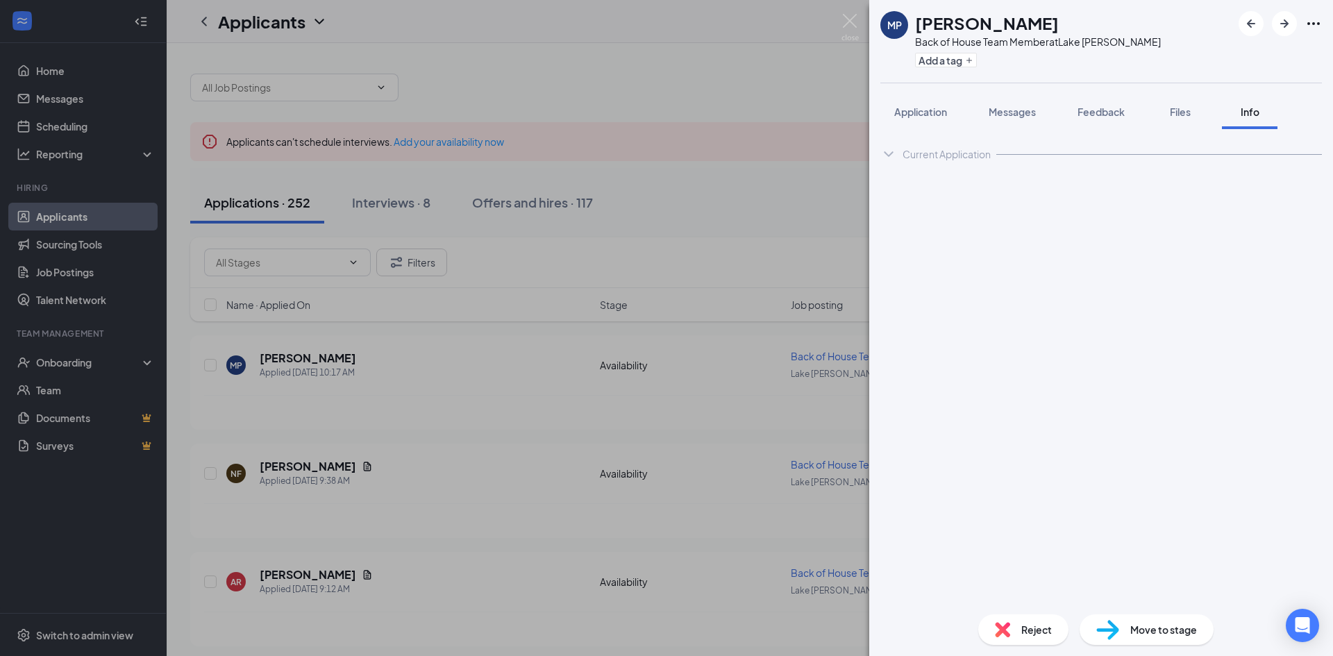
click at [1294, 164] on div "Current Application" at bounding box center [1100, 154] width 441 height 28
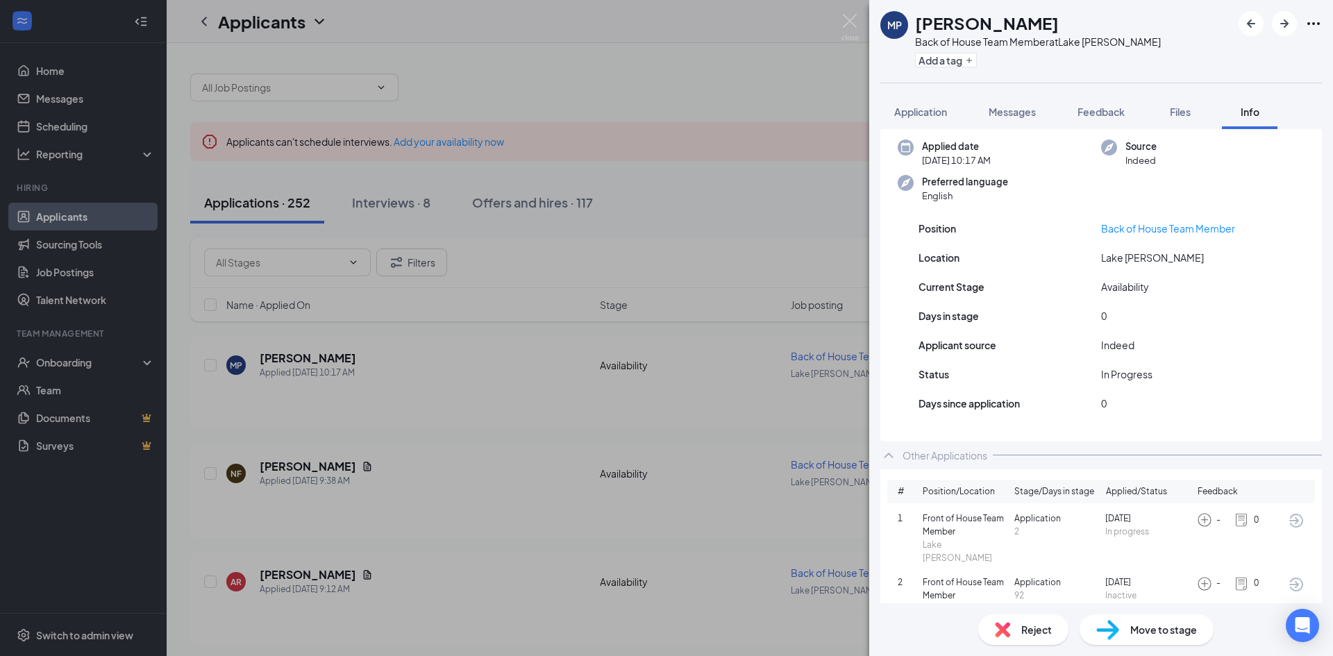
scroll to position [94, 0]
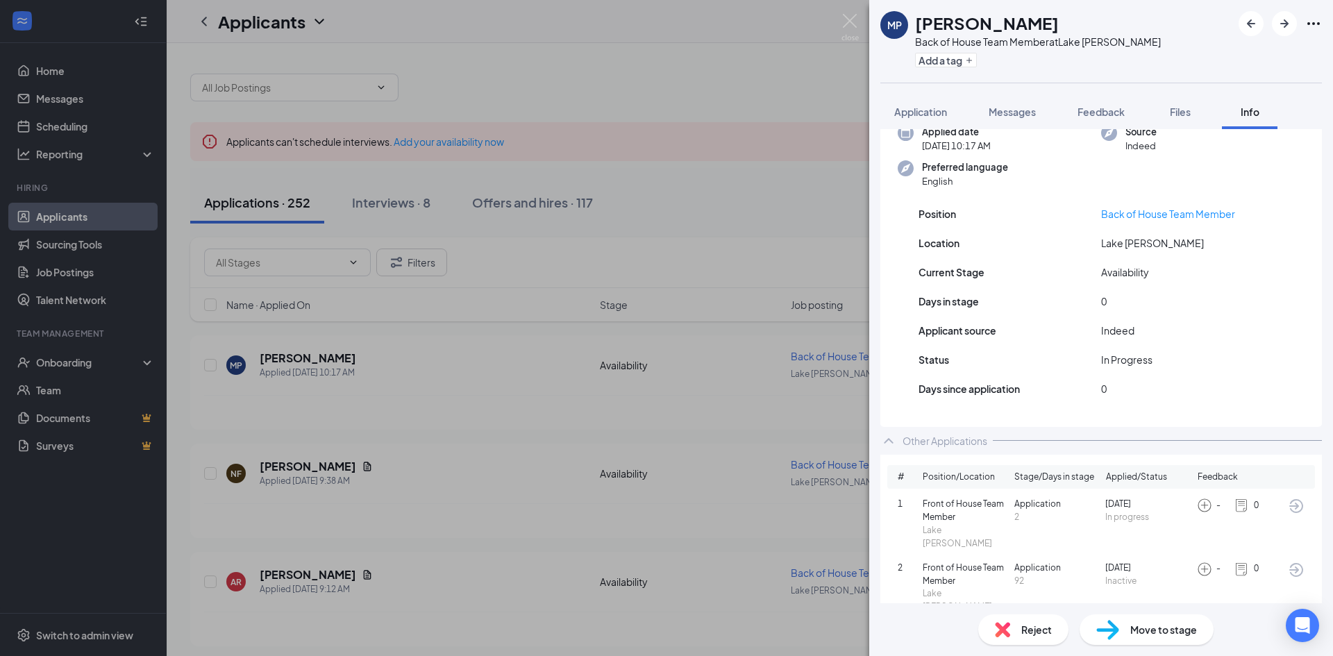
click at [847, 31] on img at bounding box center [849, 27] width 17 height 27
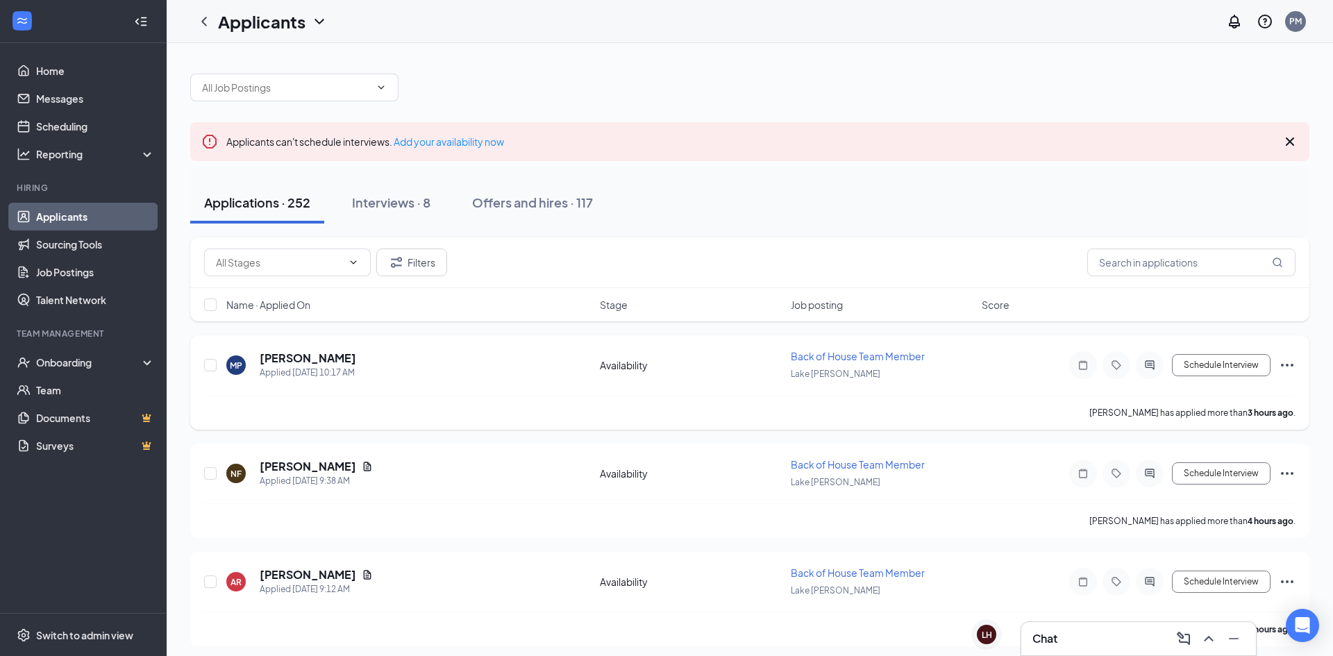
click at [327, 364] on h5 "Michael Paquette" at bounding box center [308, 357] width 96 height 15
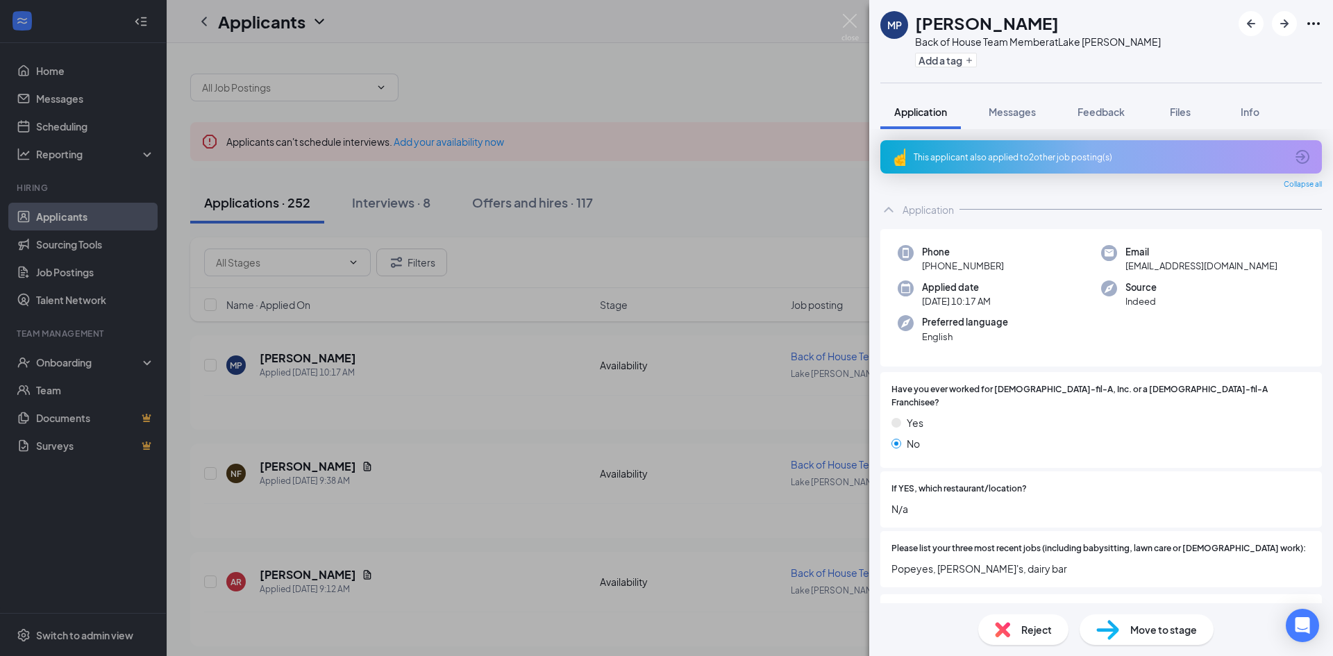
click at [1303, 164] on icon "ArrowCircle" at bounding box center [1302, 157] width 17 height 17
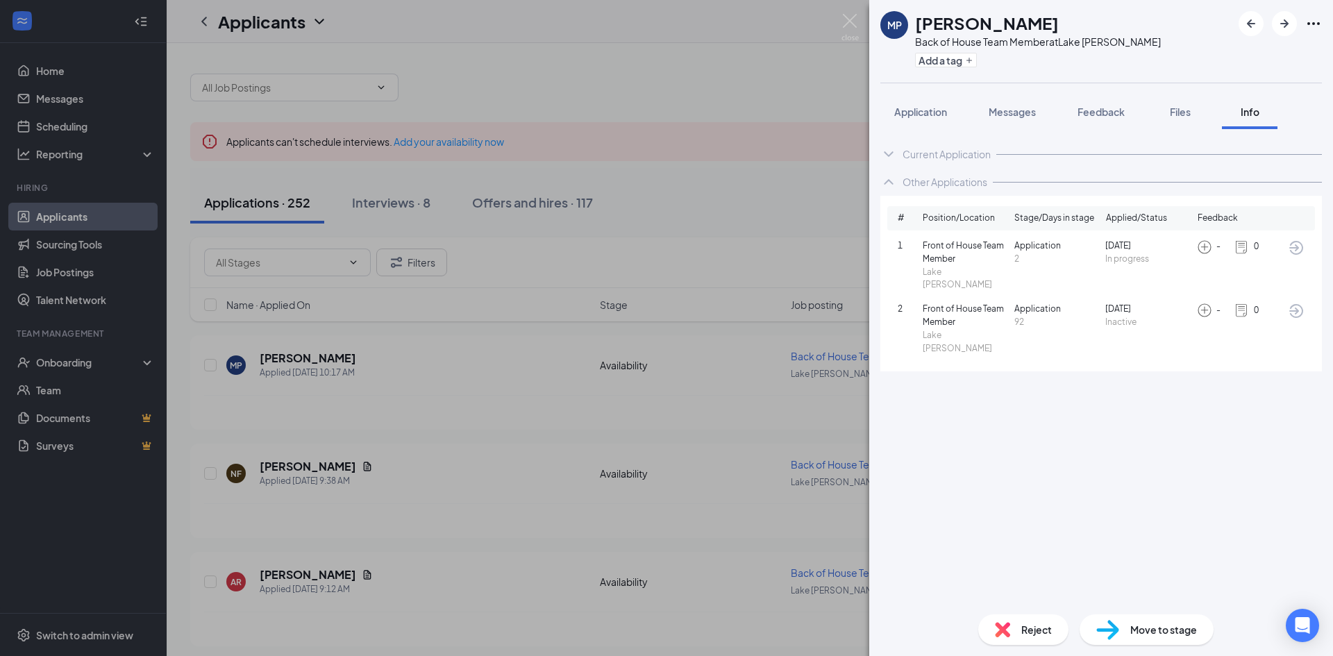
click at [954, 258] on span "Front of House Team Member" at bounding box center [965, 252] width 86 height 26
click at [1240, 314] on div "2 Front of House Team Member Lake Jackson Application 92 Jun 15 Inactive - 0" at bounding box center [1100, 329] width 407 height 52
click at [1244, 262] on div "1 Front of House Team Member Lake Jackson Application 2 Sep 13 In progress - 0" at bounding box center [1100, 265] width 407 height 52
click at [945, 266] on span "Lake Jackson" at bounding box center [965, 279] width 86 height 26
click at [957, 251] on span "Front of House Team Member" at bounding box center [965, 252] width 86 height 26
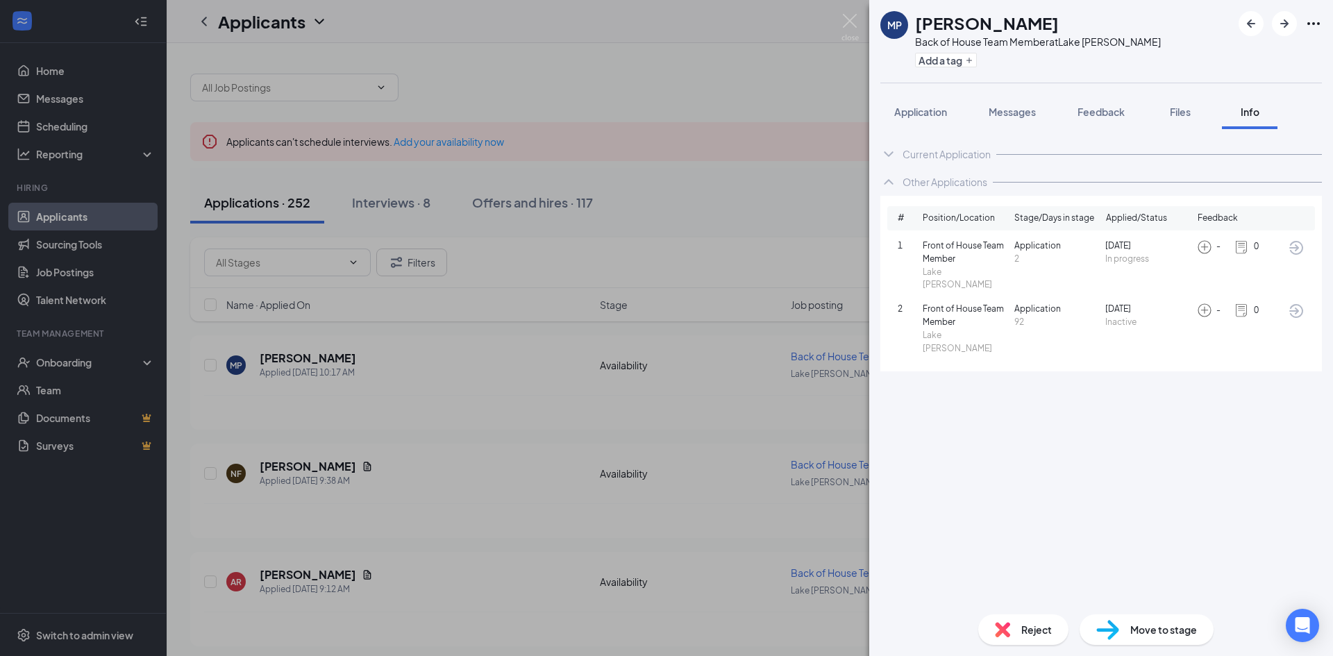
click at [957, 251] on span "Front of House Team Member" at bounding box center [965, 252] width 86 height 26
click at [909, 120] on button "Application" at bounding box center [920, 111] width 81 height 35
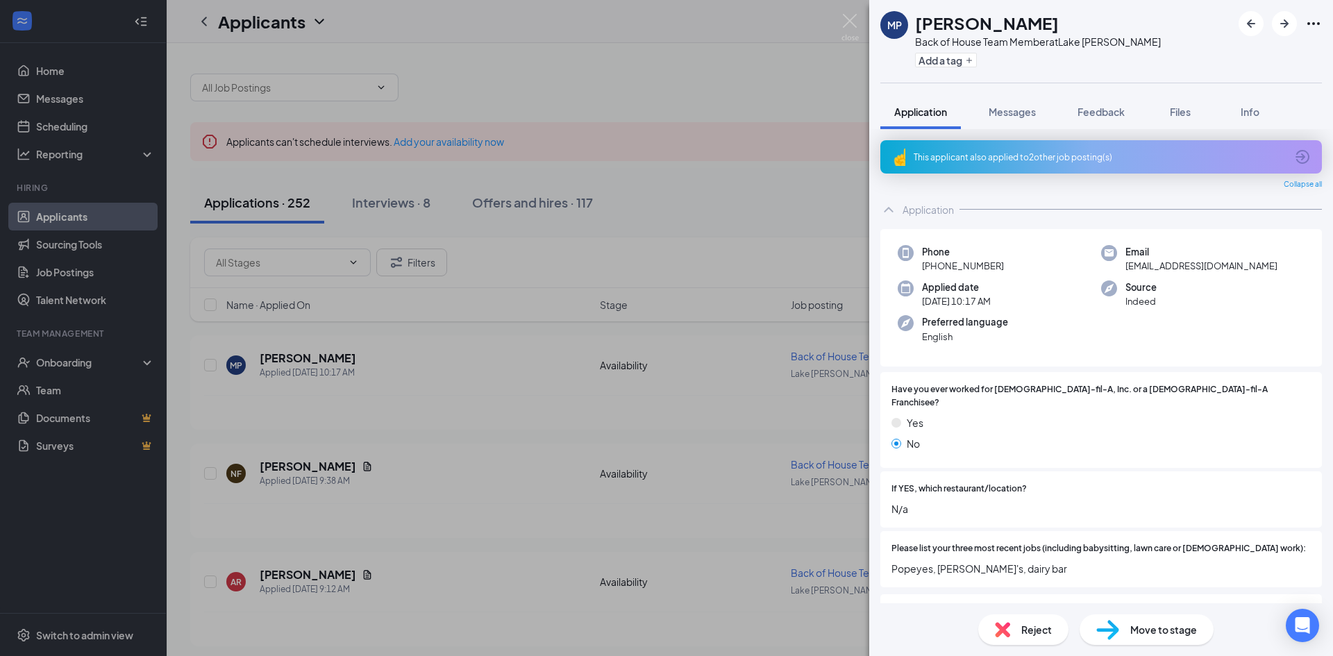
click at [809, 193] on div "MP Michael Paquette Back of House Team Member at Lake Jackson Add a tag Applica…" at bounding box center [666, 328] width 1333 height 656
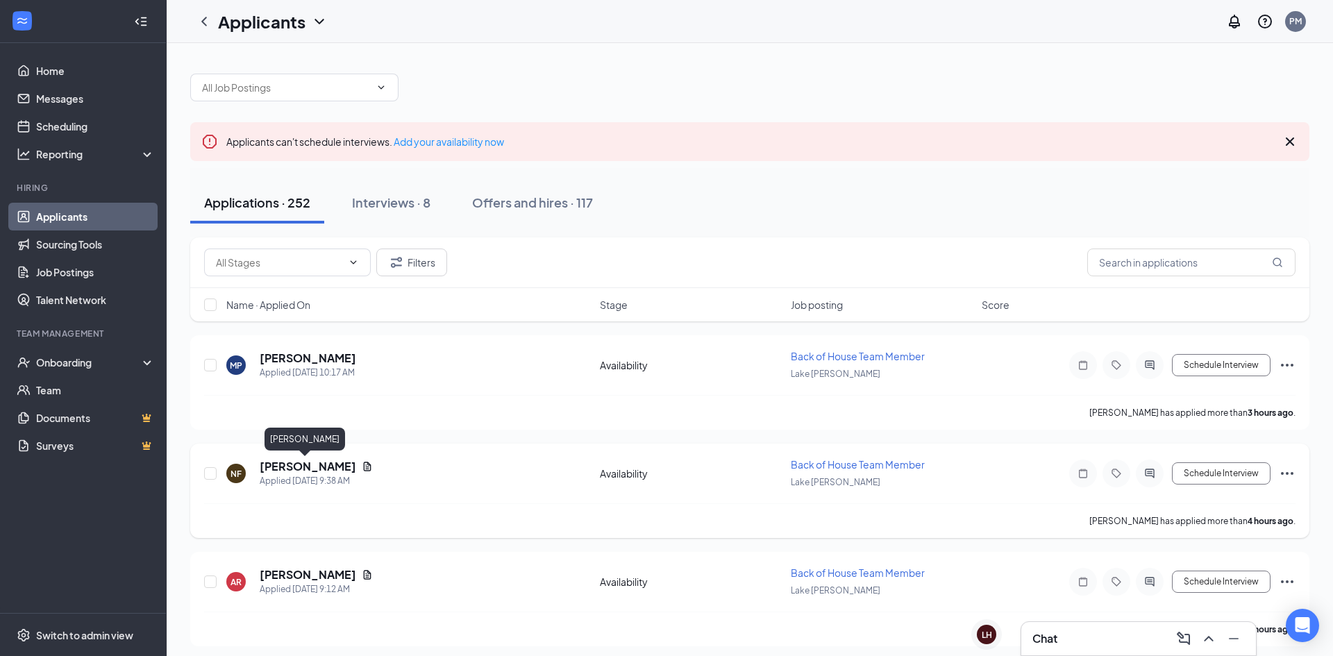
click at [298, 464] on h5 "Nataleigh Fox" at bounding box center [308, 466] width 96 height 15
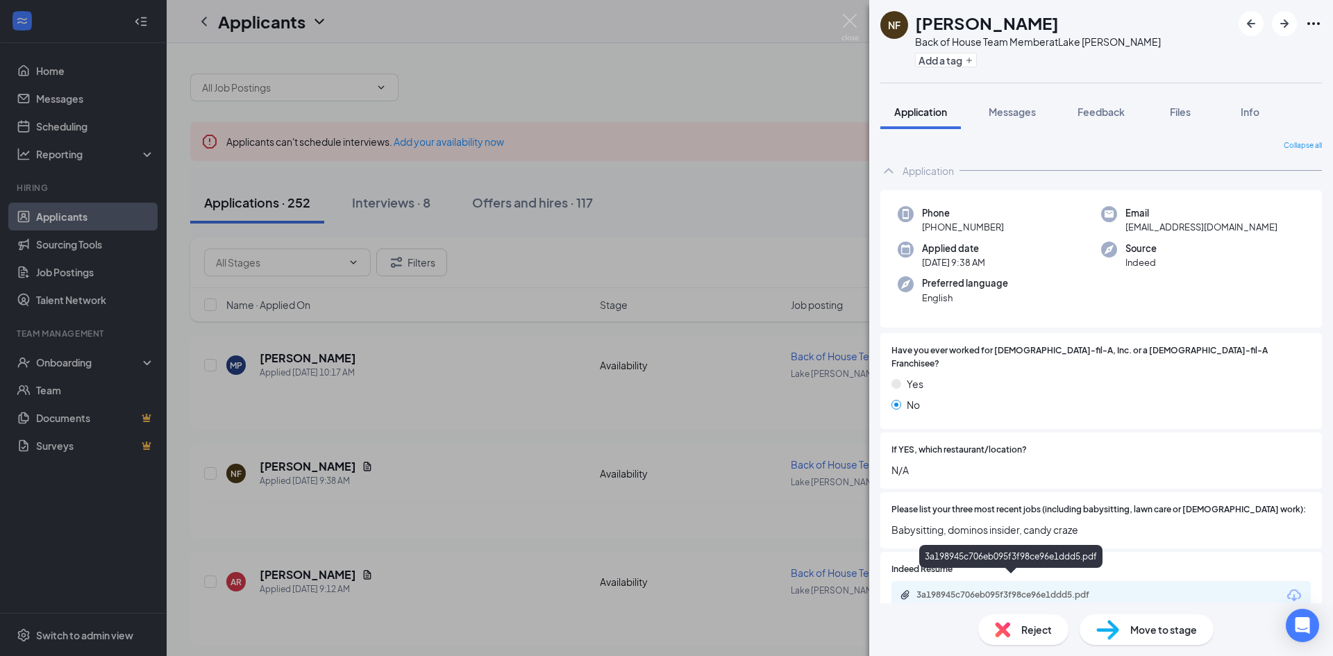
click at [936, 589] on div "3a198945c706eb095f3f98ce96e1ddd5.pdf" at bounding box center [1013, 594] width 194 height 11
click at [634, 441] on div "NF Nataleigh Fox Back of House Team Member at Lake Jackson Add a tag Applicatio…" at bounding box center [666, 328] width 1333 height 656
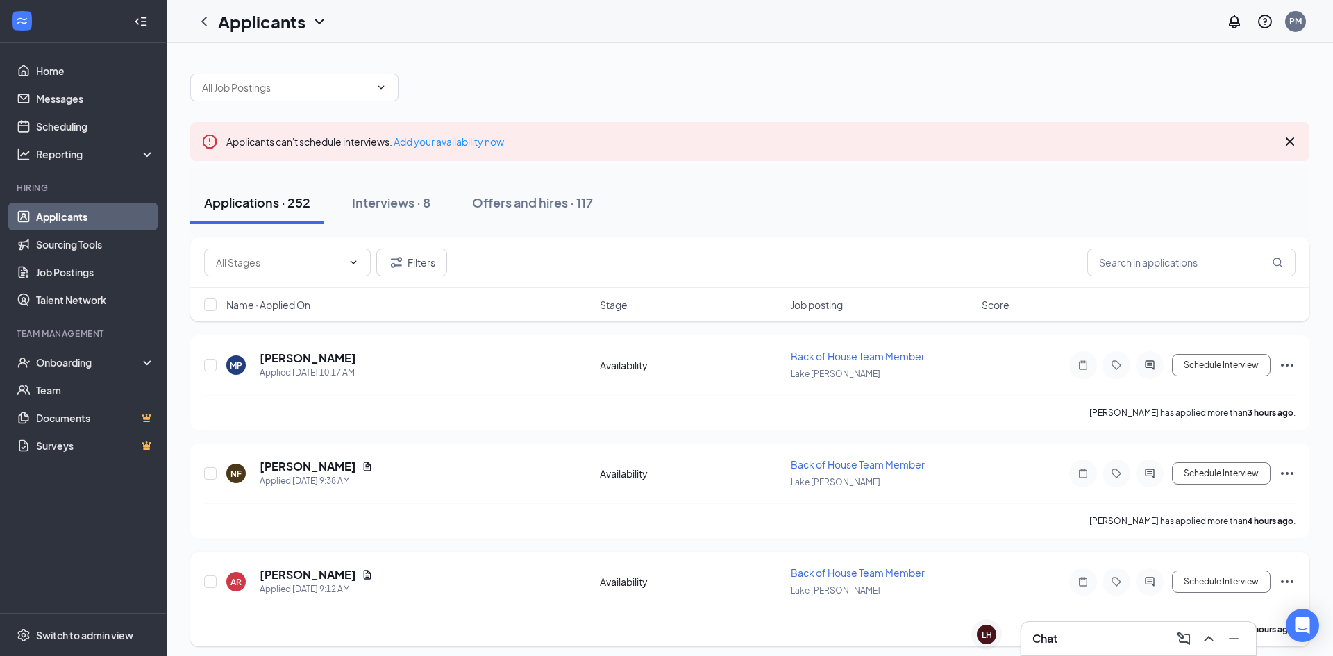
click at [320, 575] on h5 "Andy Ramirez" at bounding box center [308, 574] width 96 height 15
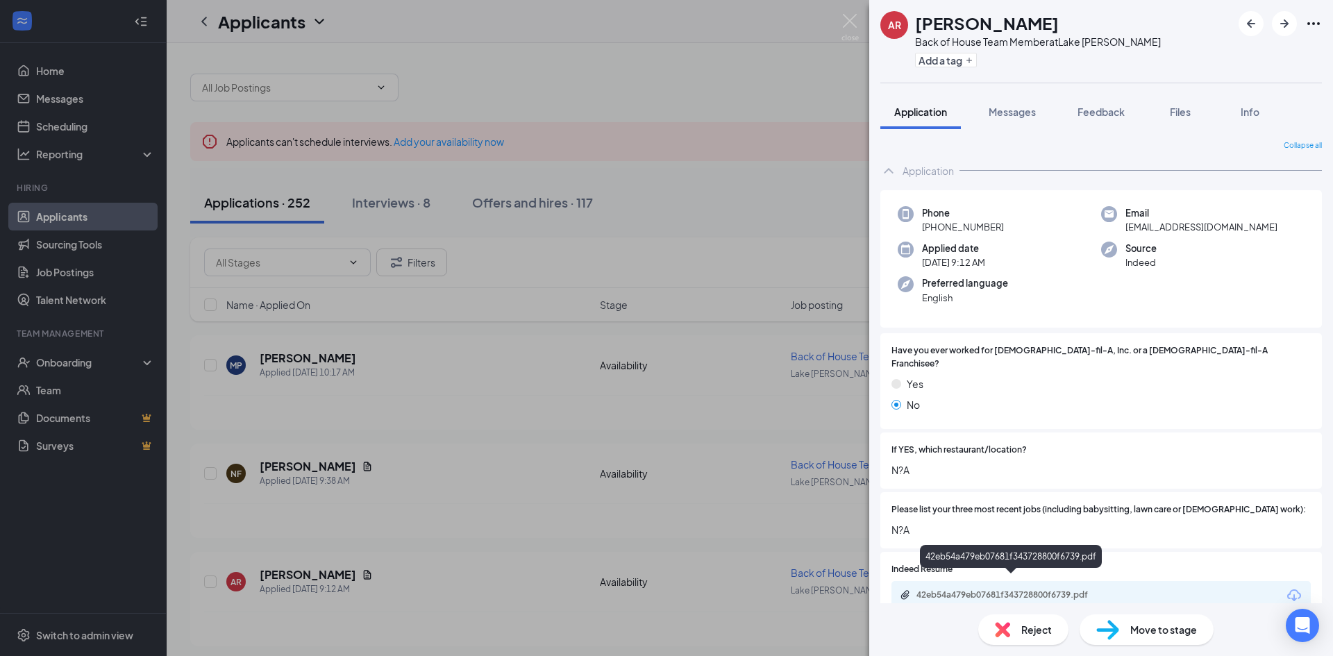
click at [928, 589] on div "42eb54a479eb07681f343728800f6739.pdf" at bounding box center [1013, 594] width 194 height 11
click at [343, 144] on div "AR Andy Ramirez Back of House Team Member at Lake Jackson Add a tag Application…" at bounding box center [666, 328] width 1333 height 656
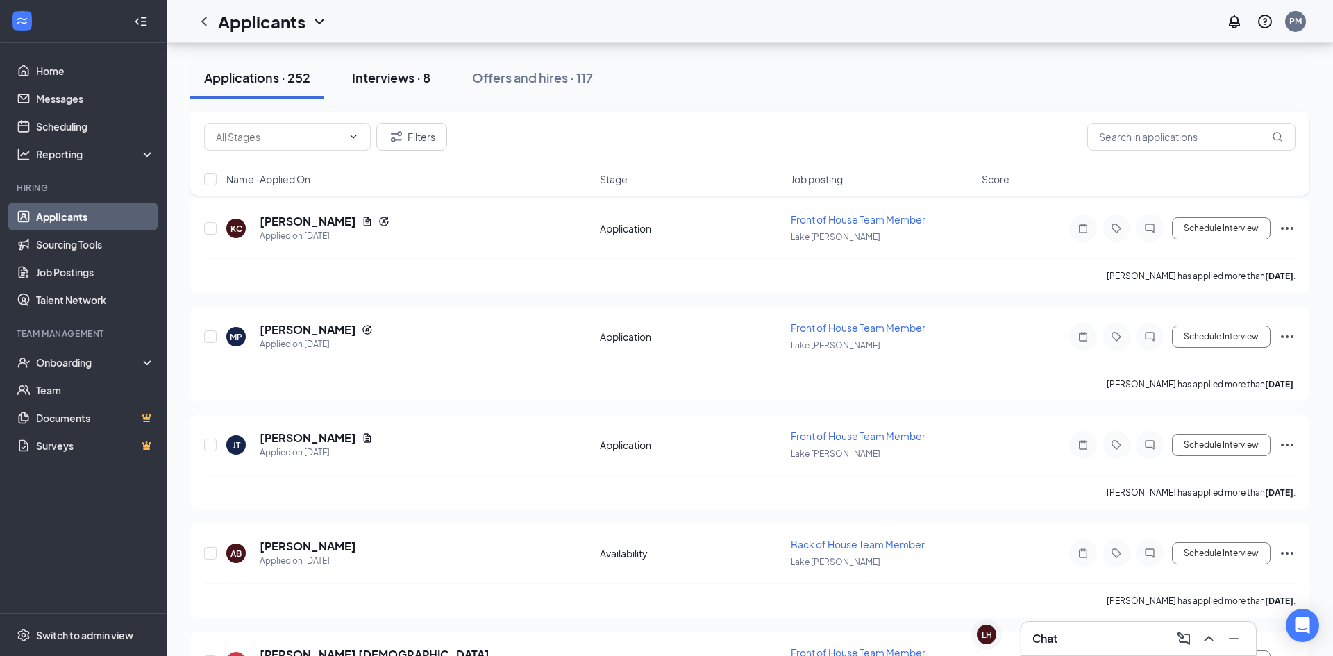
scroll to position [1116, 0]
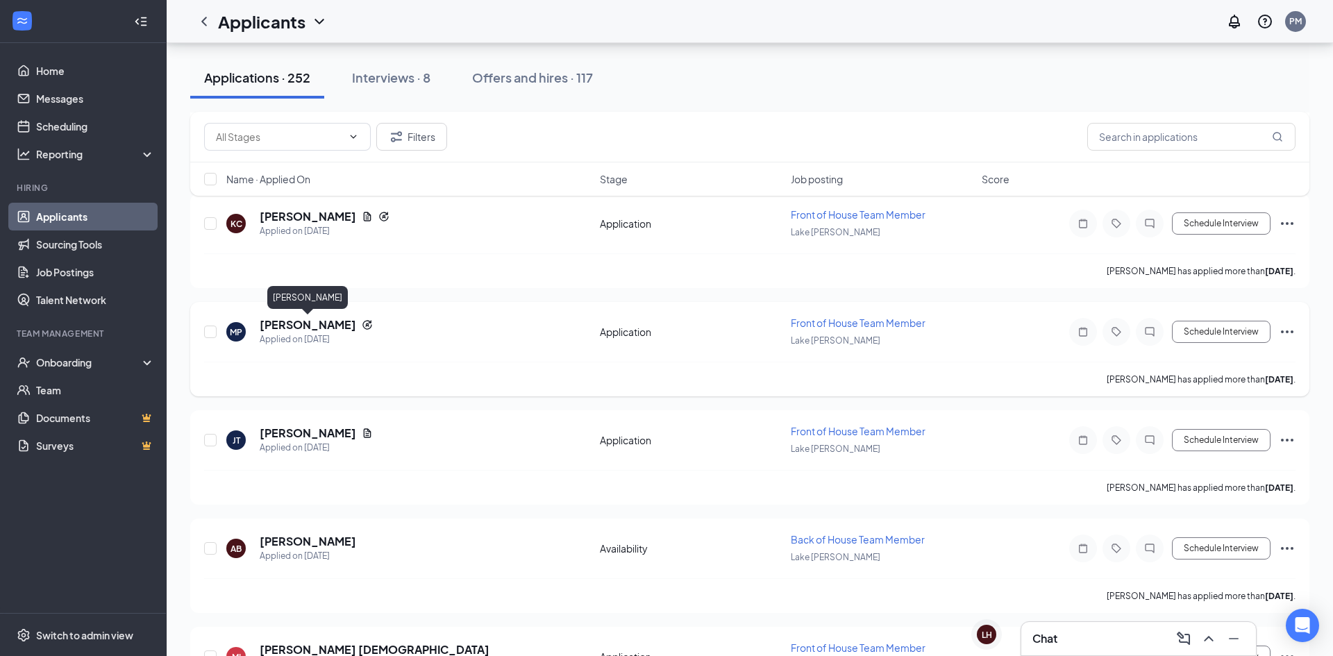
click at [337, 323] on h5 "Michael Paquette" at bounding box center [308, 324] width 96 height 15
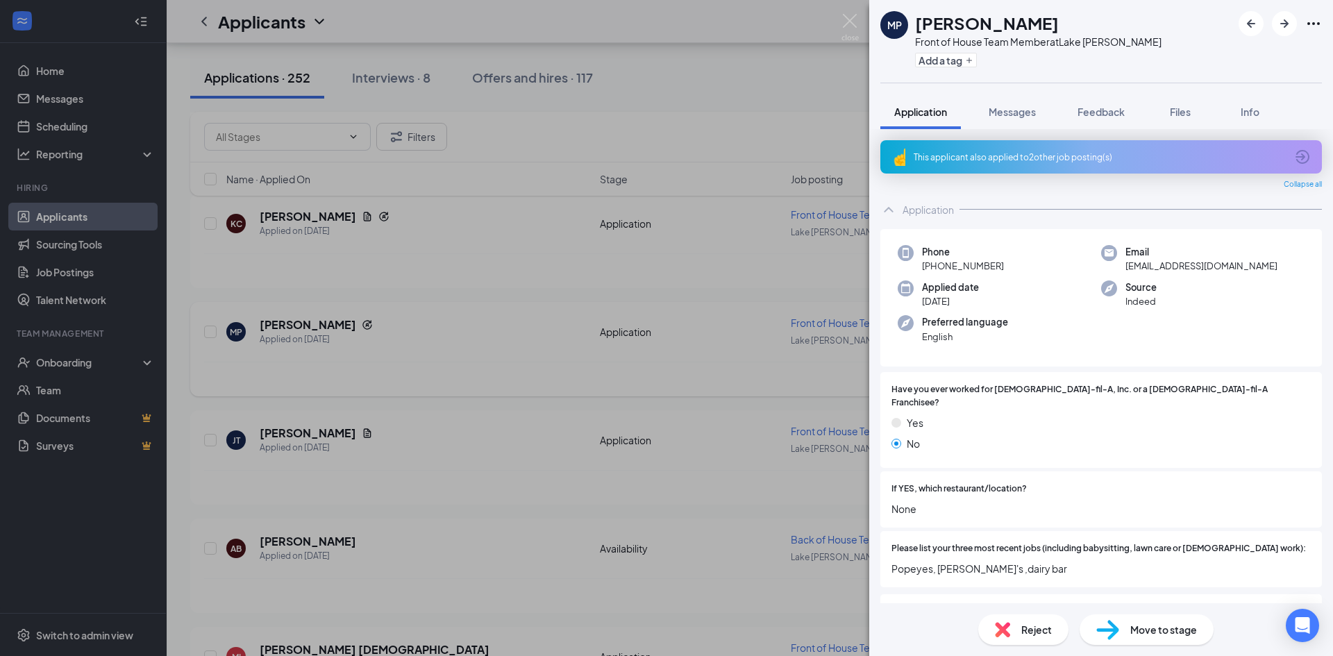
click at [743, 322] on div "MP Michael Paquette Front of House Team Member at Lake Jackson Add a tag Applic…" at bounding box center [666, 328] width 1333 height 656
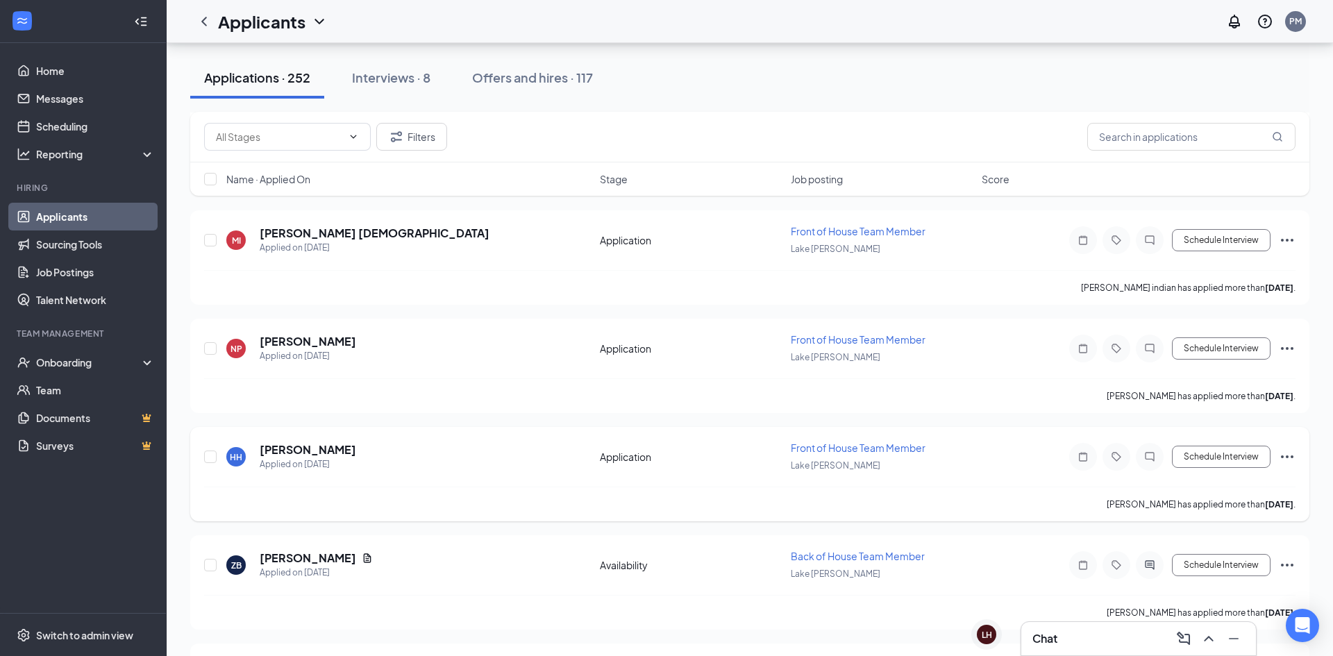
click at [1073, 507] on div "Harleigh Hadden has applied more than 3 days ago ." at bounding box center [749, 504] width 1091 height 35
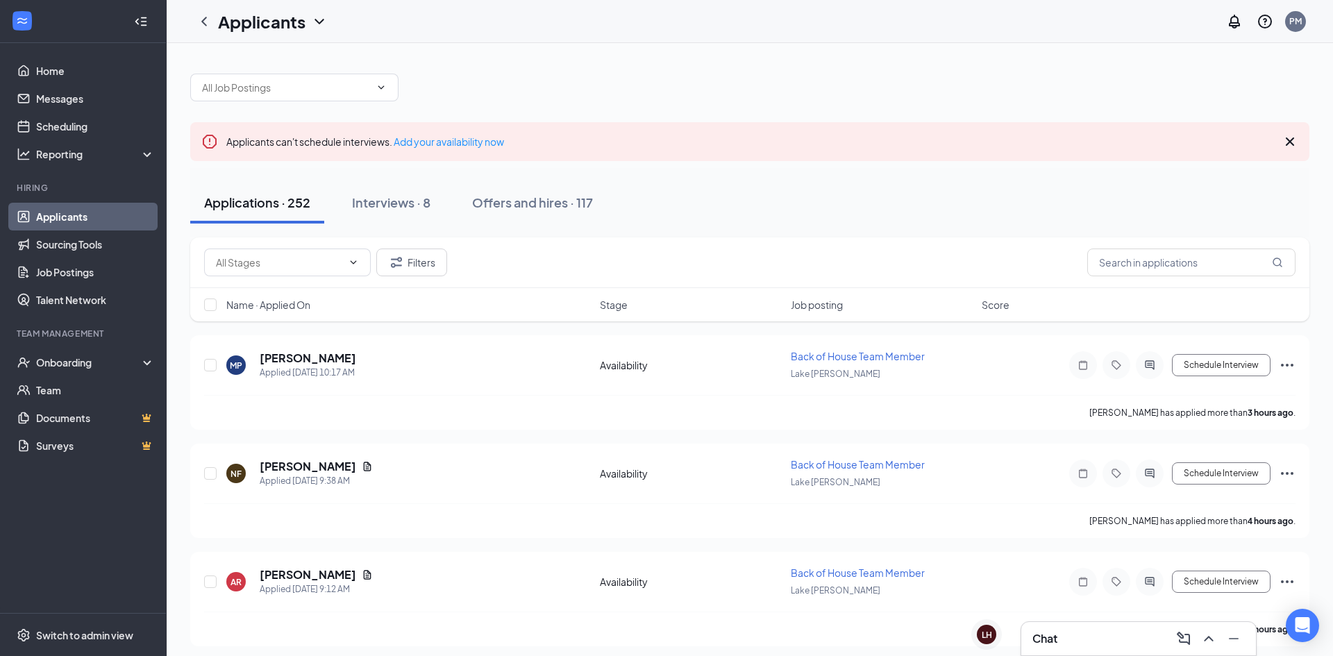
click at [807, 280] on div "Filters" at bounding box center [749, 262] width 1119 height 51
click at [838, 307] on span "Job posting" at bounding box center [817, 305] width 52 height 14
click at [827, 307] on span "Job posting" at bounding box center [817, 305] width 52 height 14
click at [298, 310] on span "Name · Applied On" at bounding box center [268, 305] width 84 height 14
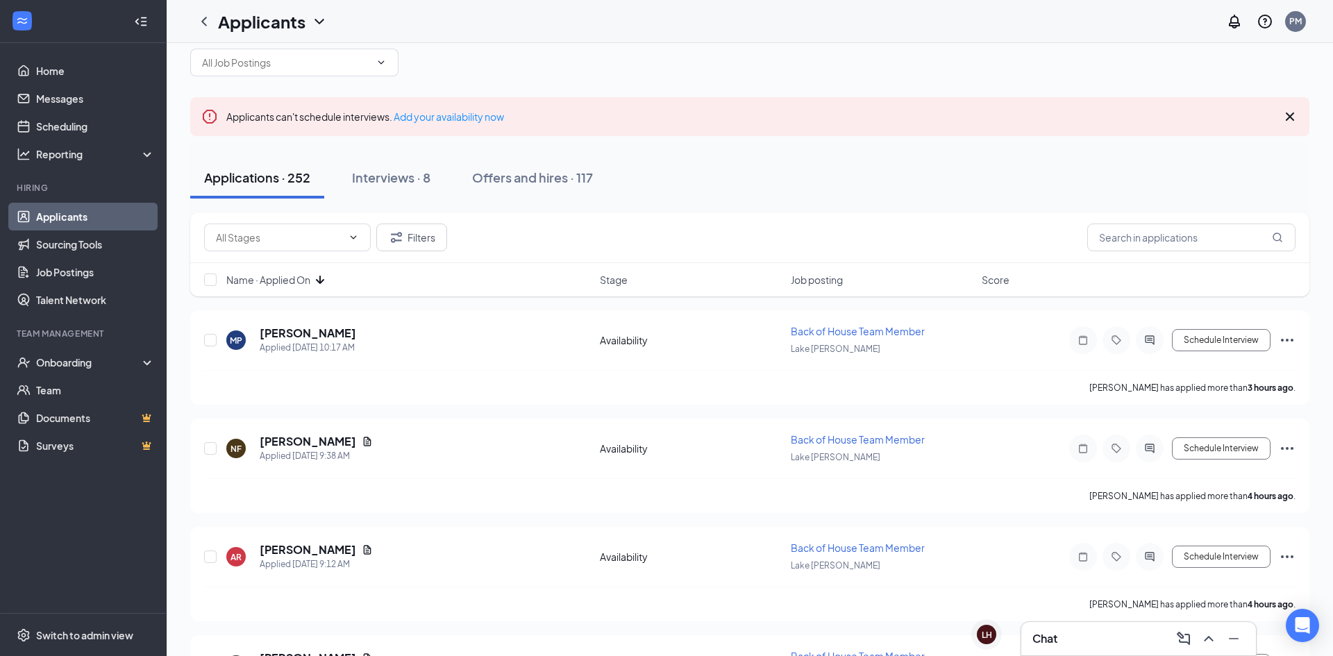
scroll to position [24, 0]
click at [407, 235] on button "Filters" at bounding box center [411, 238] width 71 height 28
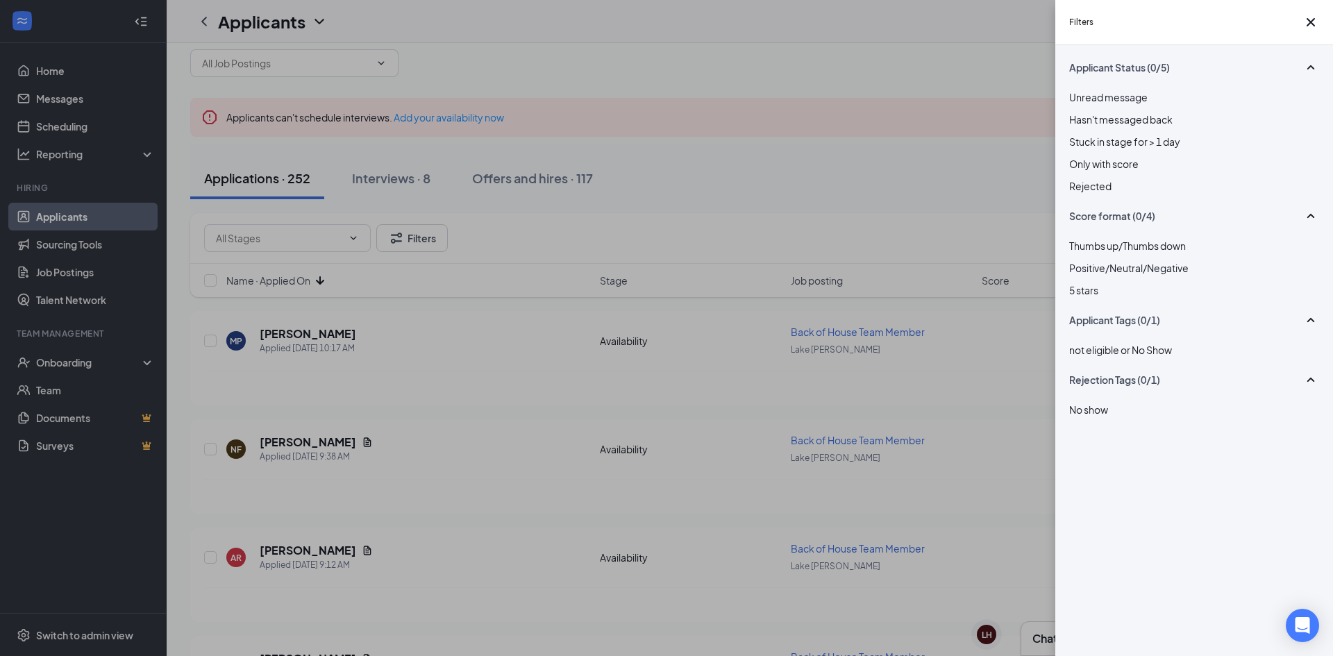
click at [943, 217] on div "Filters Applicant Status (0/5) Unread message Hasn't messaged back Stuck in sta…" at bounding box center [666, 328] width 1333 height 656
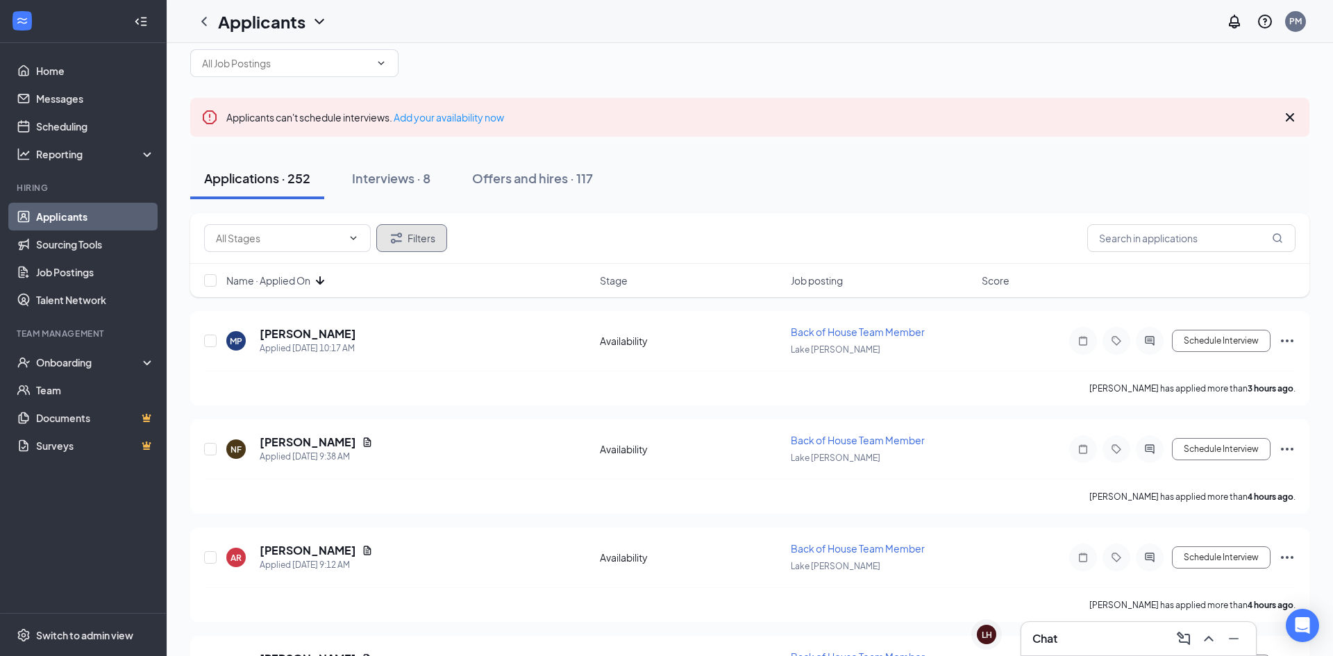
scroll to position [0, 0]
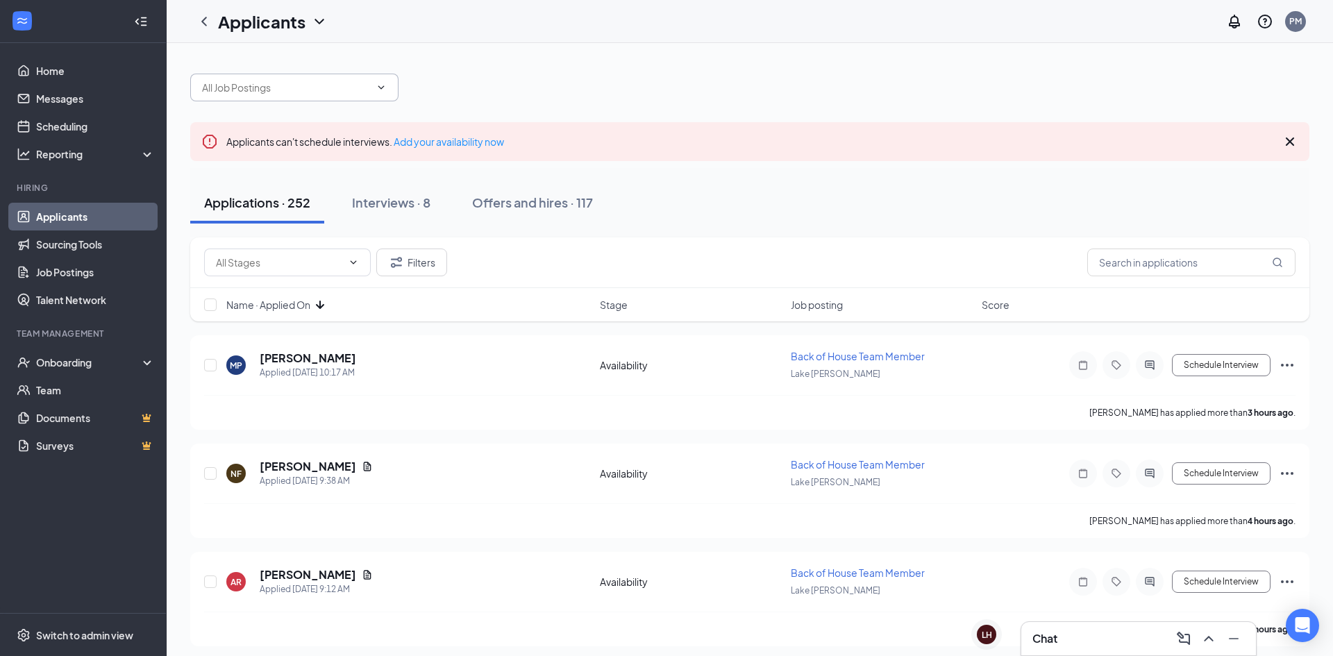
click at [366, 89] on input "text" at bounding box center [286, 87] width 168 height 15
click at [374, 113] on div "Front of House Team Member (Lake Jackson)" at bounding box center [363, 105] width 322 height 15
type input "Front of House Team Member (Lake Jackson)"
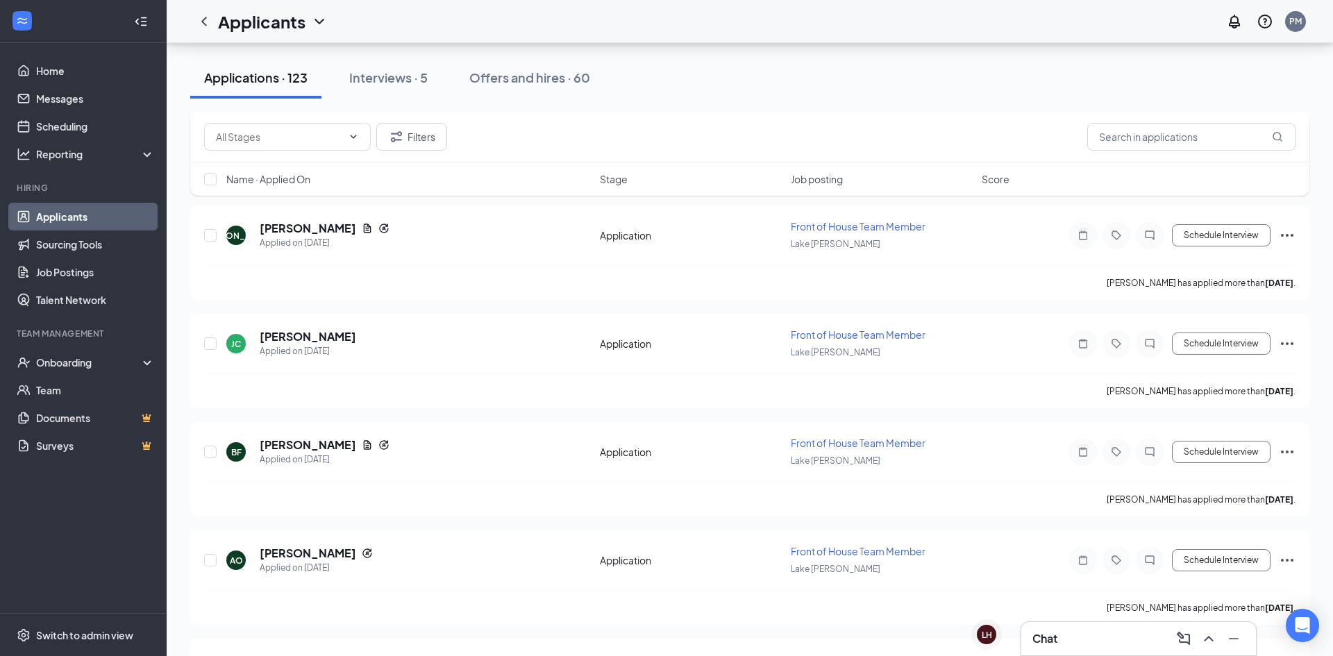
scroll to position [2215, 0]
click at [291, 552] on h5 "aniyah ortiz" at bounding box center [308, 552] width 96 height 15
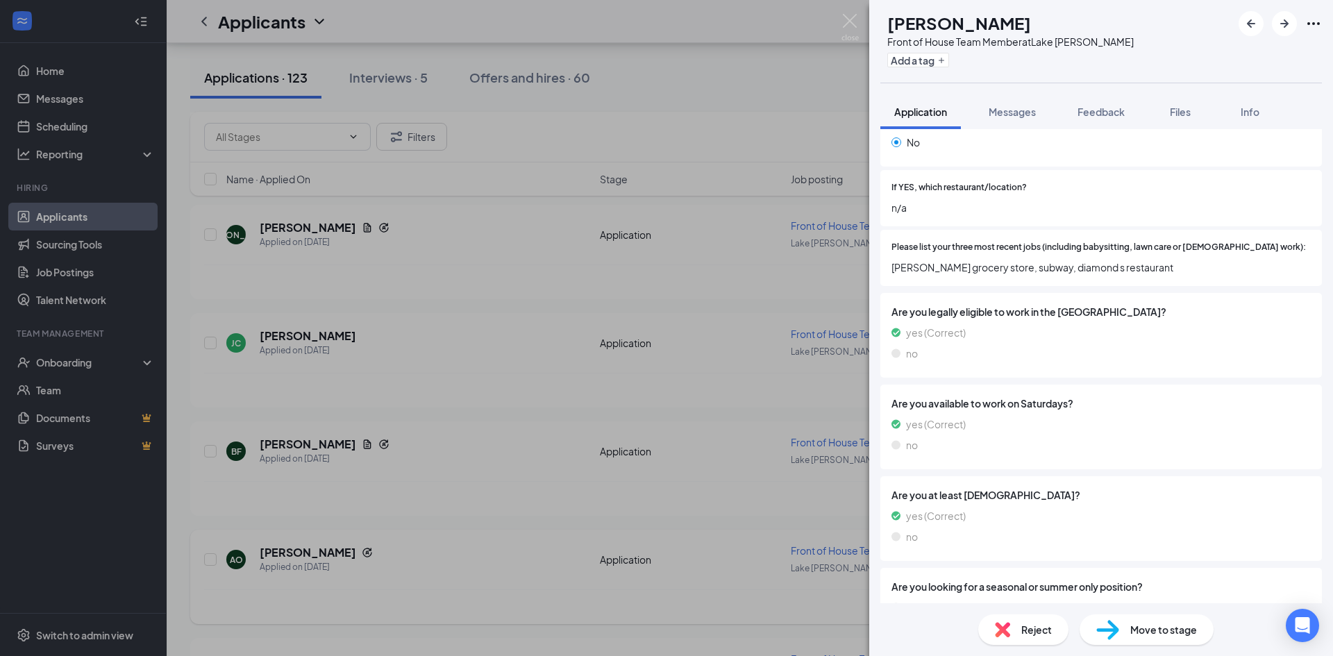
scroll to position [302, 0]
click at [314, 421] on div "AO aniyah ortiz Front of House Team Member at Lake Jackson Add a tag Applicatio…" at bounding box center [666, 328] width 1333 height 656
click at [301, 442] on h5 "Brianna Frank" at bounding box center [308, 444] width 96 height 15
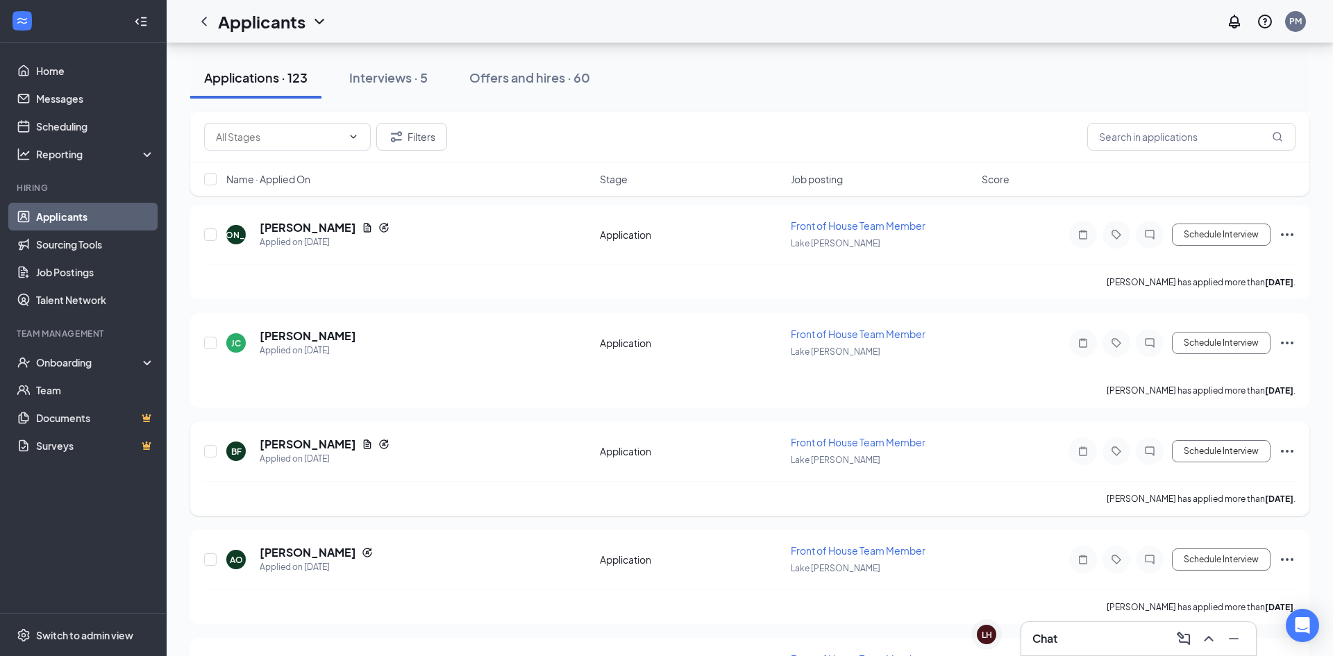
click at [301, 442] on h5 "Brianna Frank" at bounding box center [308, 444] width 96 height 15
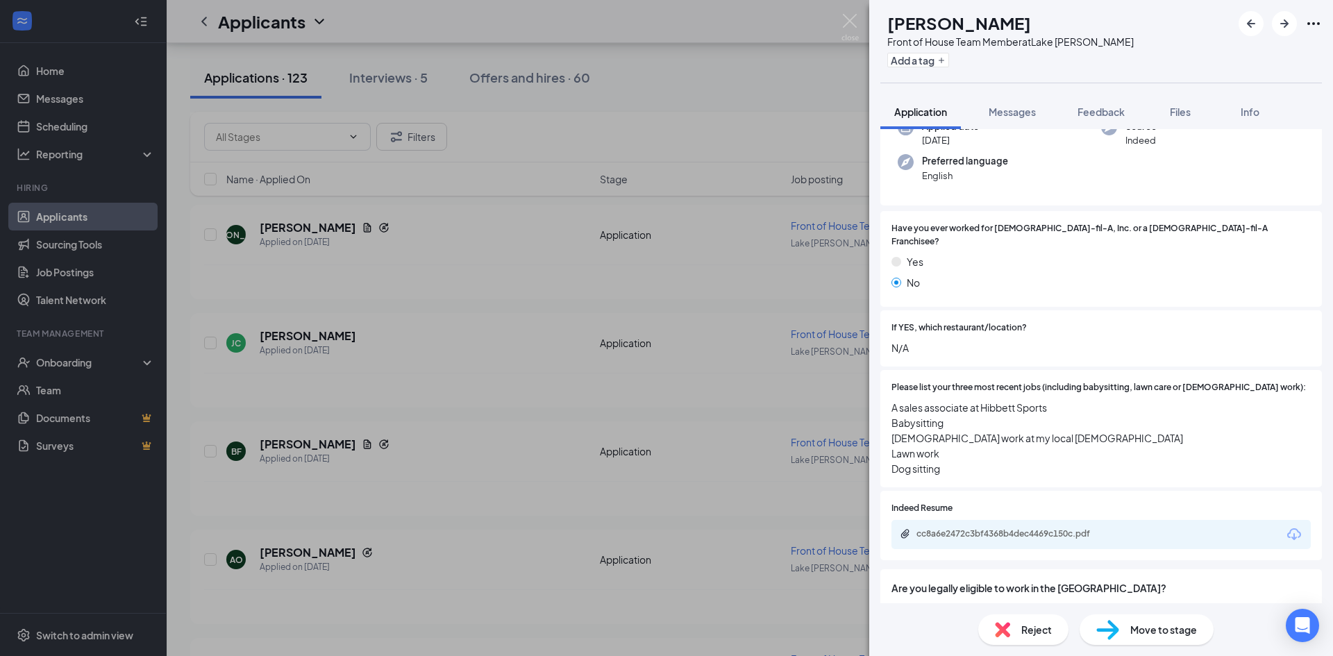
scroll to position [164, 0]
click at [1056, 525] on div "cc8a6e2472c3bf4368b4dec4469c150c.pdf" at bounding box center [1013, 530] width 194 height 11
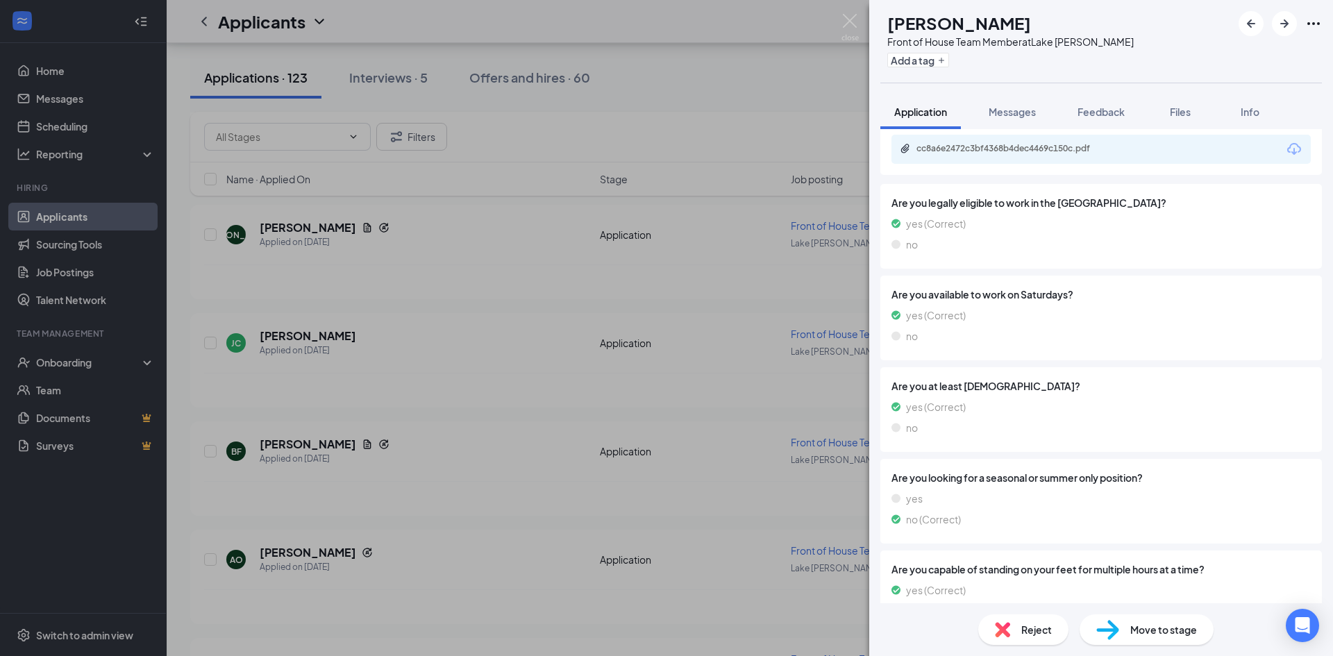
scroll to position [569, 0]
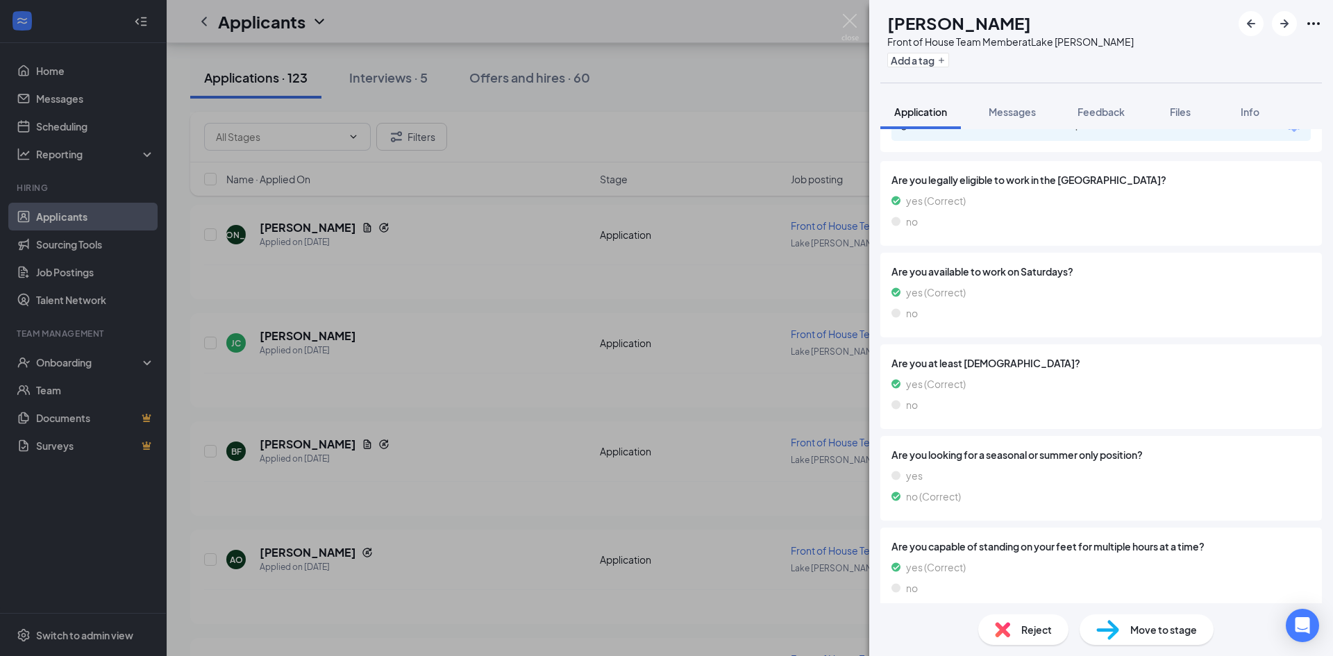
click at [1138, 629] on span "Move to stage" at bounding box center [1163, 629] width 67 height 15
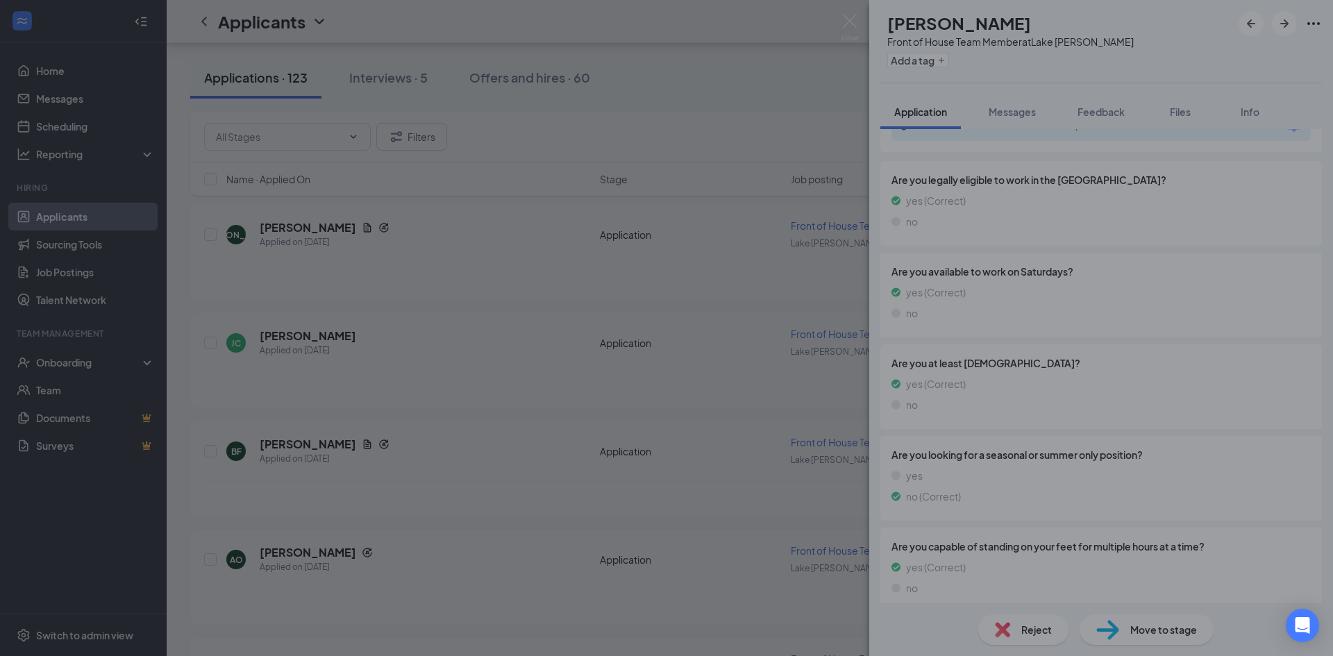
scroll to position [564, 0]
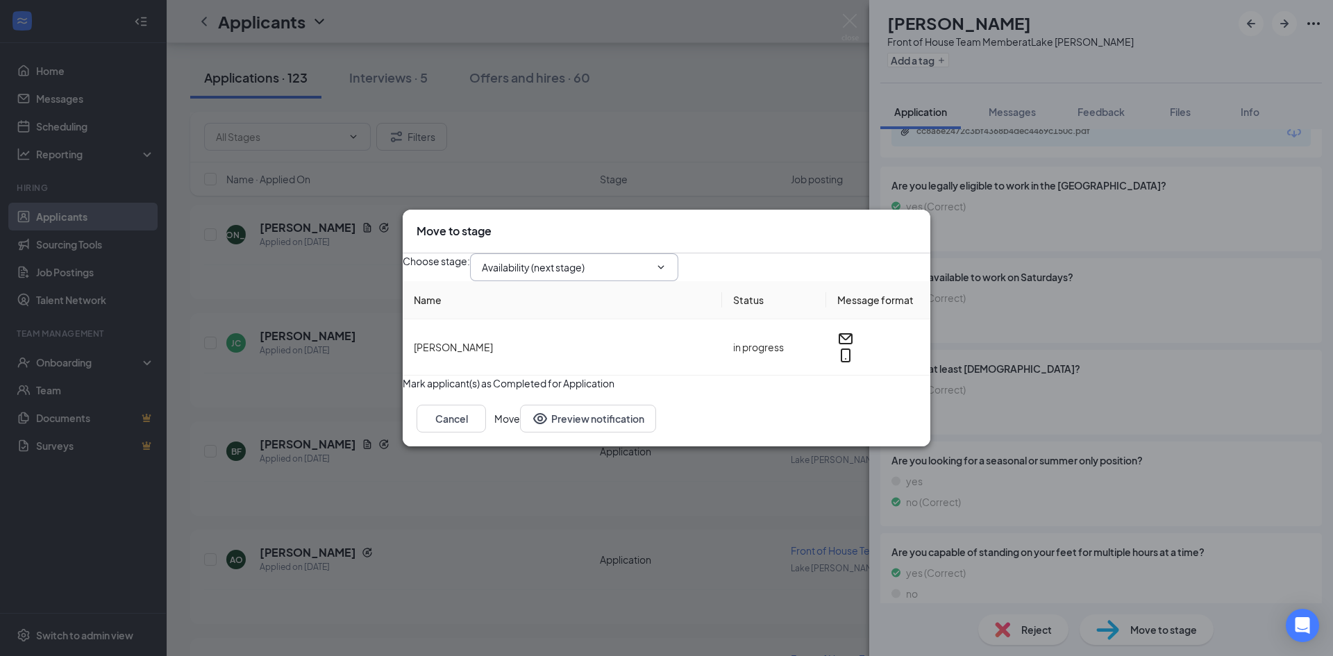
click at [627, 260] on input "Availability (next stage)" at bounding box center [566, 267] width 168 height 15
click at [567, 373] on div "Onsite Interview" at bounding box center [530, 380] width 74 height 15
type input "Onsite Interview"
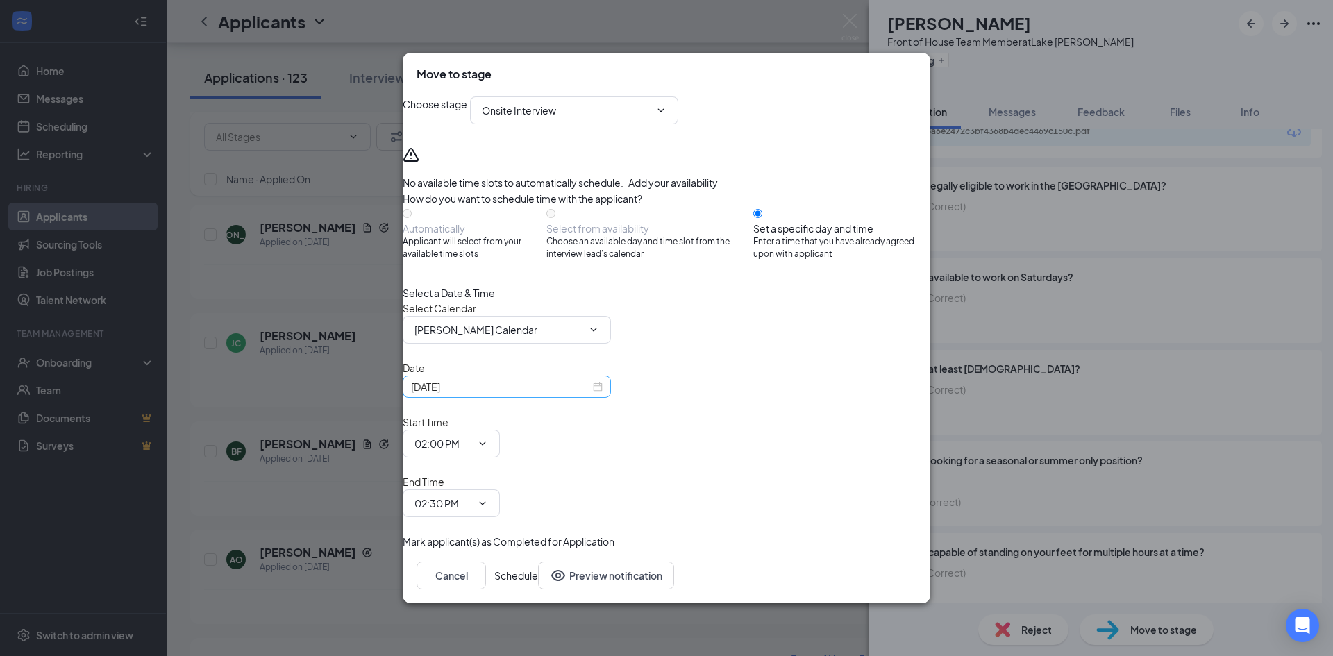
click at [602, 394] on div "Sep 15, 2025" at bounding box center [507, 386] width 192 height 15
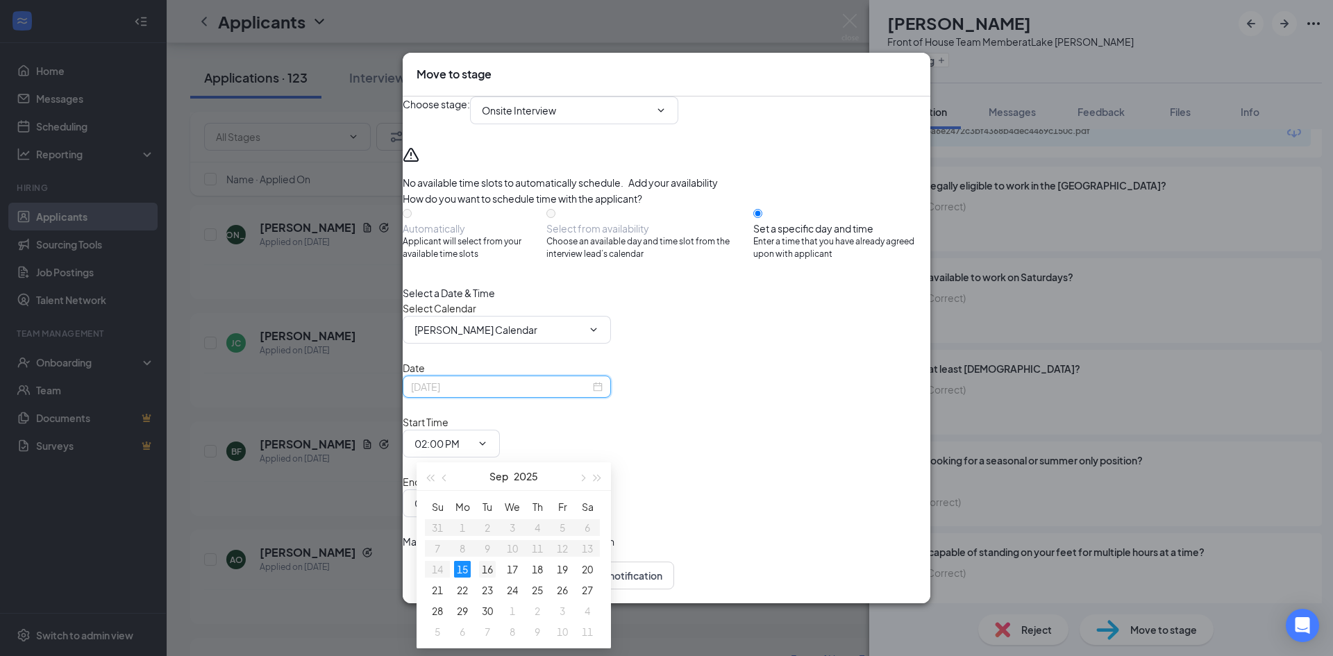
type input "Sep 16, 2025"
click at [487, 566] on div "16" at bounding box center [487, 569] width 17 height 17
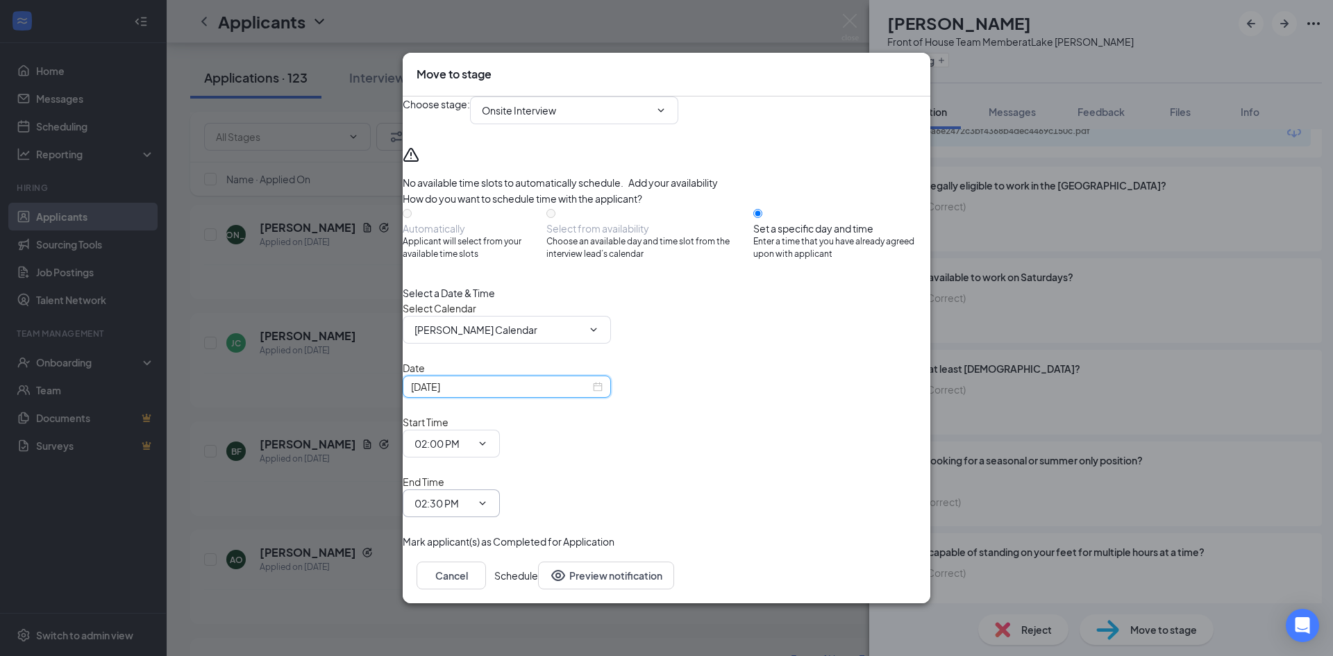
click at [488, 498] on icon "ChevronDown" at bounding box center [482, 503] width 11 height 11
click at [471, 496] on input "02:30 PM" at bounding box center [442, 503] width 57 height 15
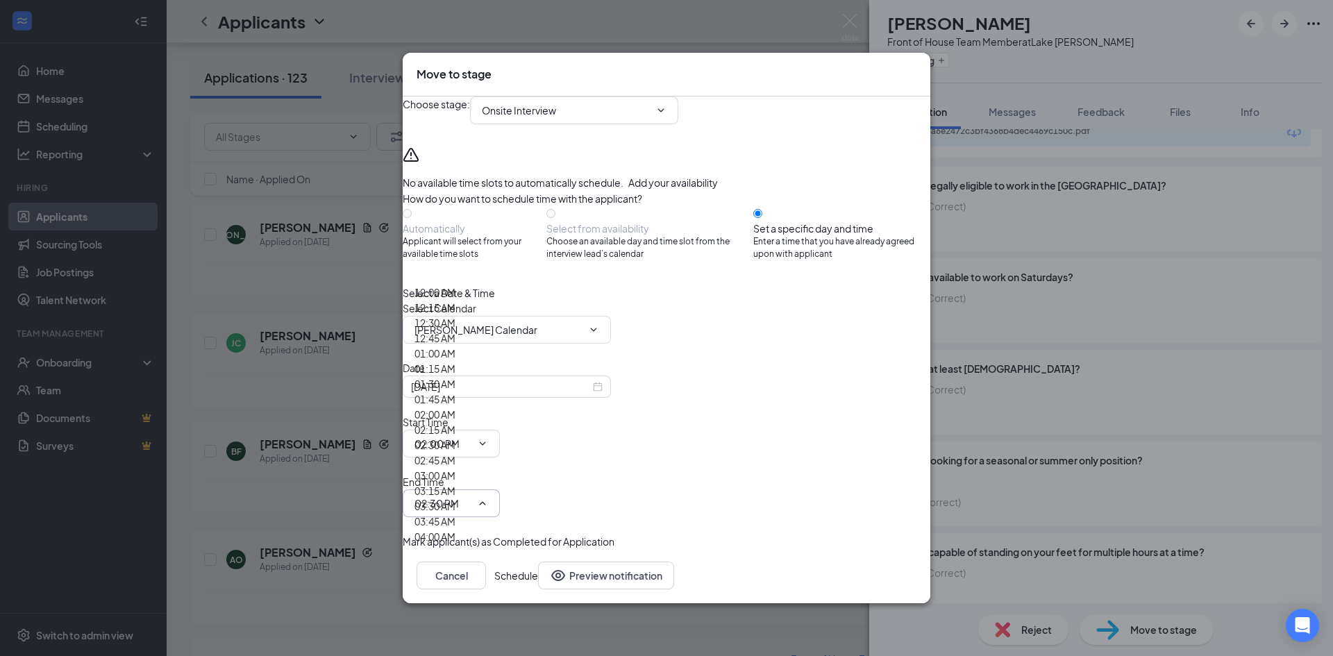
click at [471, 496] on input "02:30 PM" at bounding box center [442, 503] width 57 height 15
click at [488, 498] on icon "ChevronDown" at bounding box center [482, 503] width 11 height 11
click at [471, 496] on input "02:30 PM" at bounding box center [442, 503] width 57 height 15
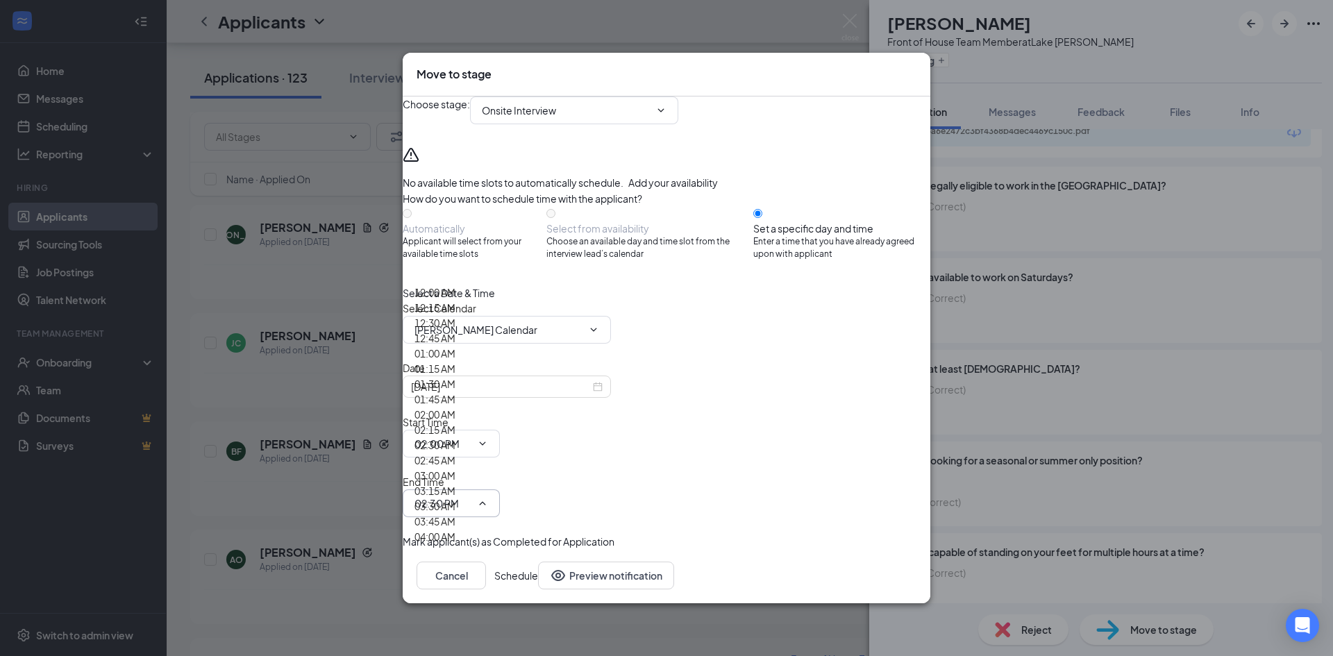
scroll to position [1770, 0]
type input "02:15 PM"
click at [538, 561] on button "Schedule" at bounding box center [516, 575] width 44 height 28
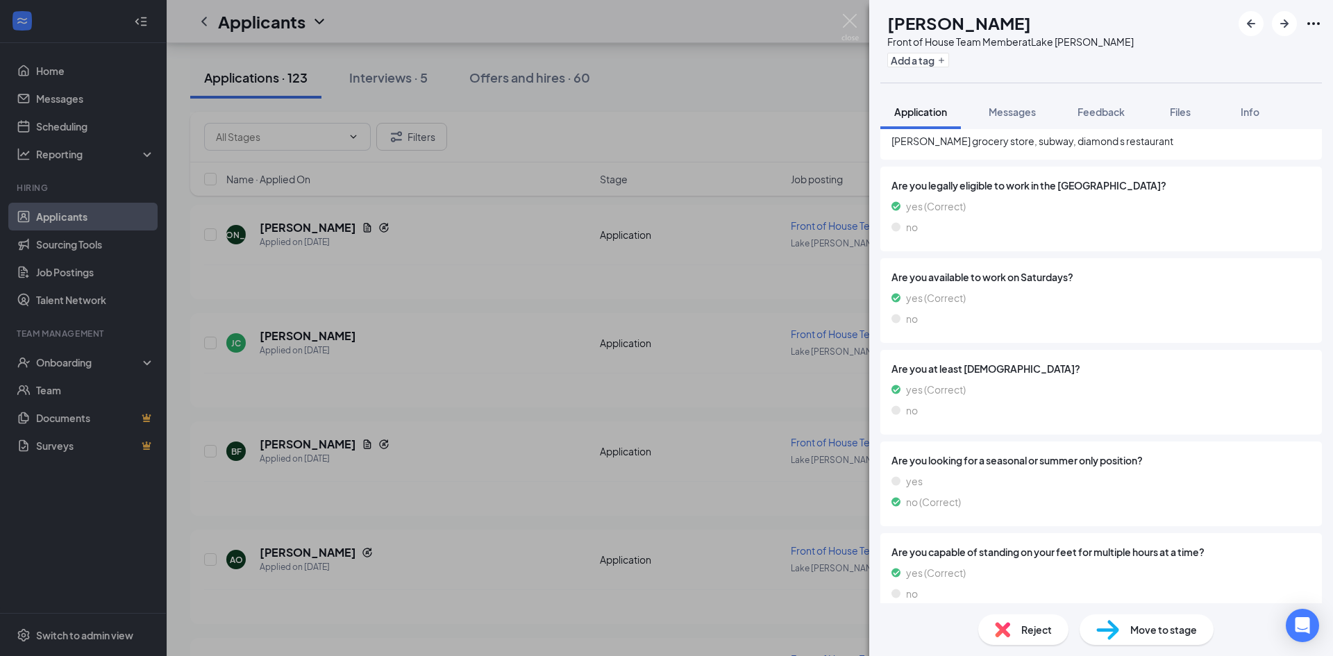
scroll to position [427, 0]
click at [321, 319] on div "AO aniyah ortiz Front of House Team Member at Lake Jackson Add a tag Applicatio…" at bounding box center [666, 328] width 1333 height 656
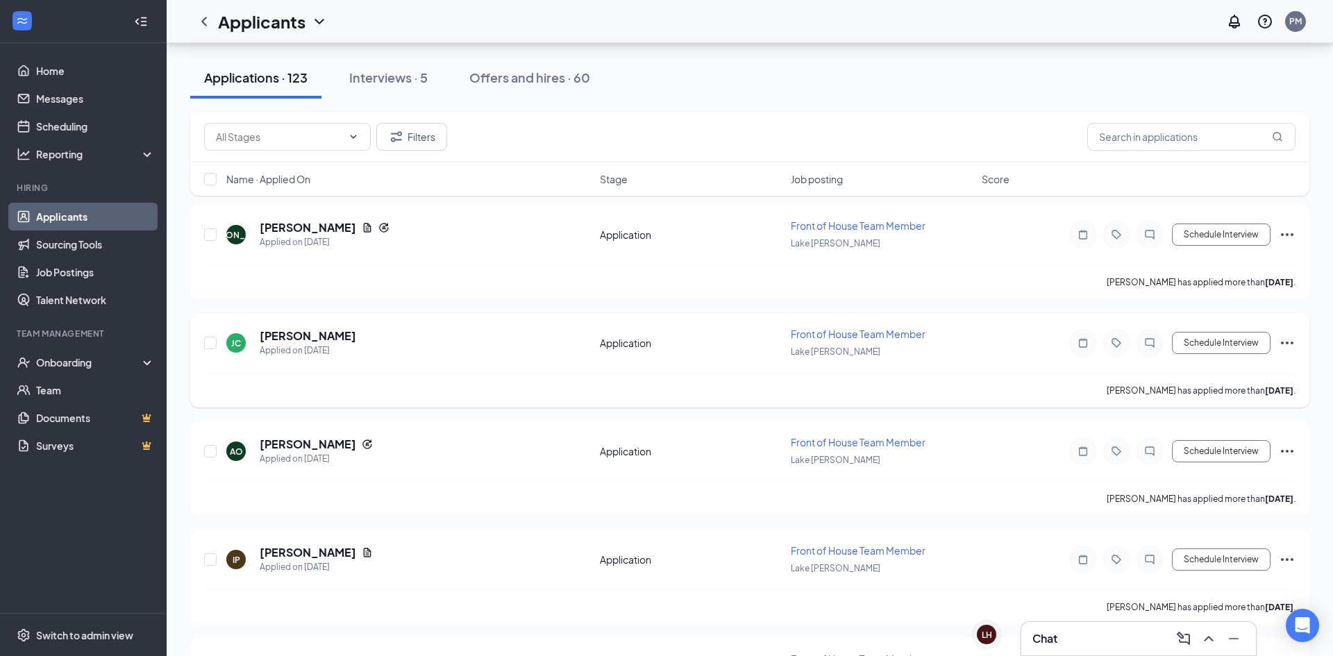
click at [319, 337] on h5 "Julissa Coronado" at bounding box center [308, 335] width 96 height 15
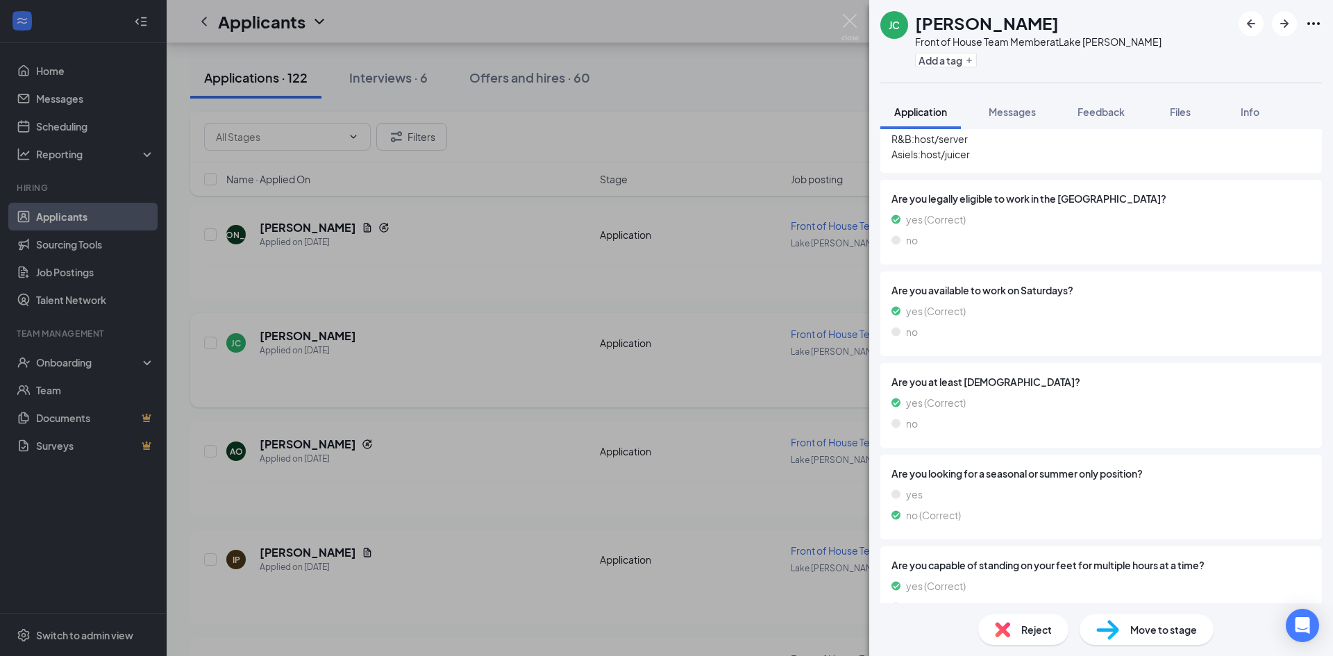
scroll to position [424, 0]
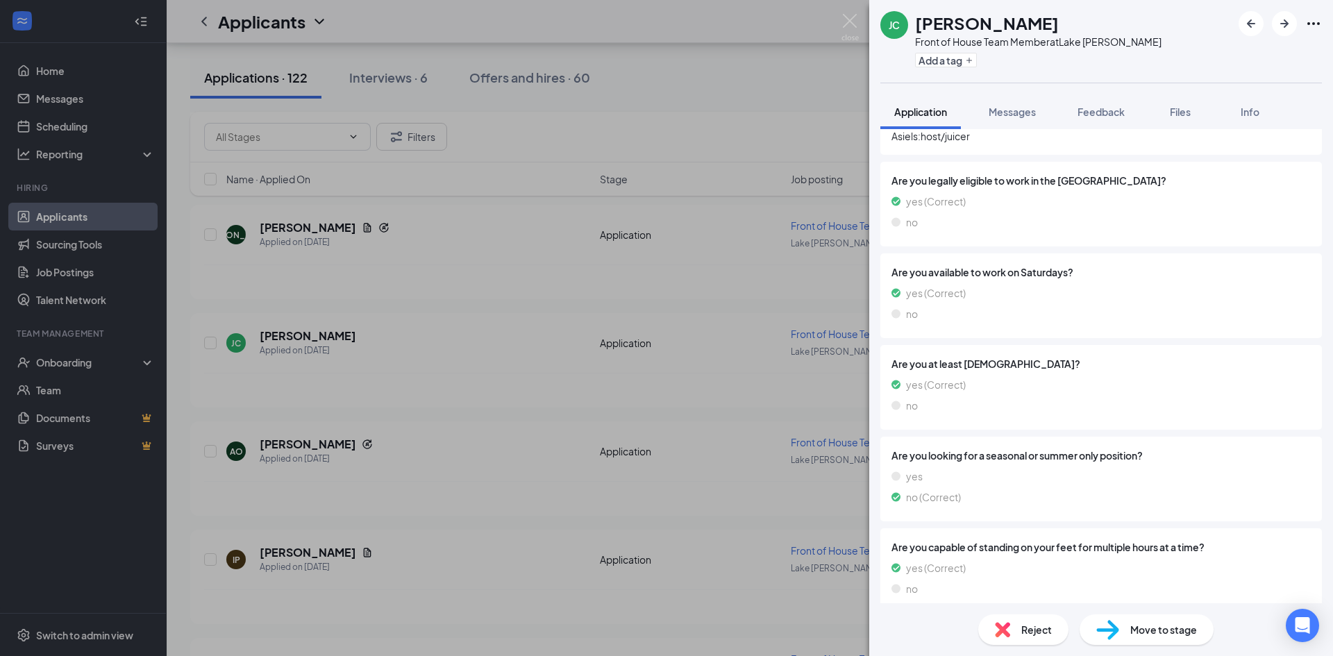
click at [1167, 634] on span "Move to stage" at bounding box center [1163, 629] width 67 height 15
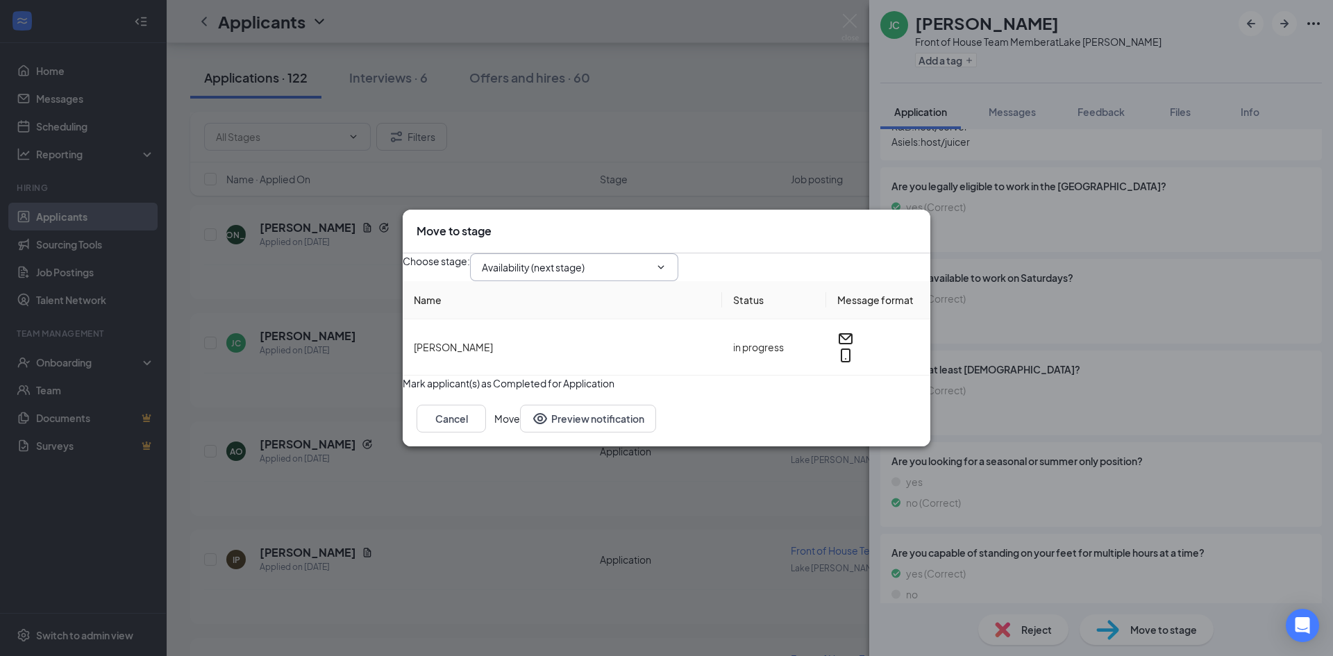
click at [666, 262] on icon "ChevronDown" at bounding box center [660, 267] width 11 height 11
click at [650, 260] on input "Availability (next stage)" at bounding box center [566, 267] width 168 height 15
click at [567, 373] on div "Onsite Interview" at bounding box center [530, 380] width 74 height 15
type input "Onsite Interview"
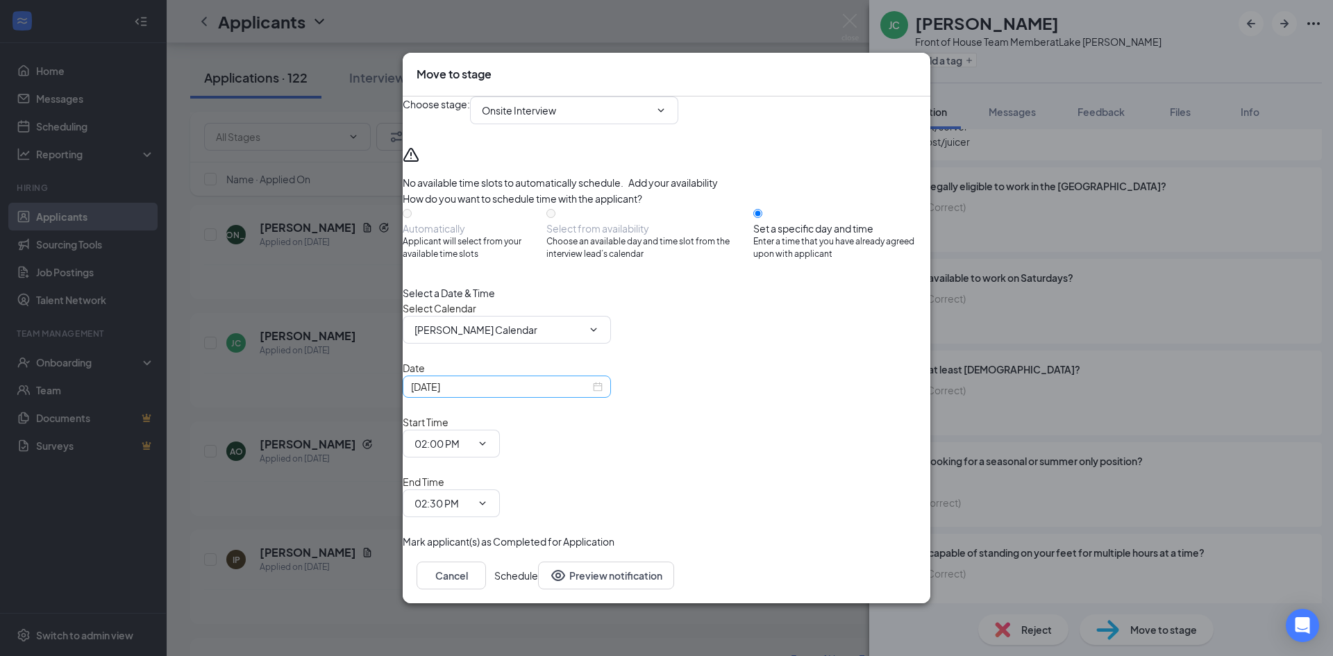
click at [611, 398] on div "Sep 15, 2025" at bounding box center [507, 386] width 208 height 22
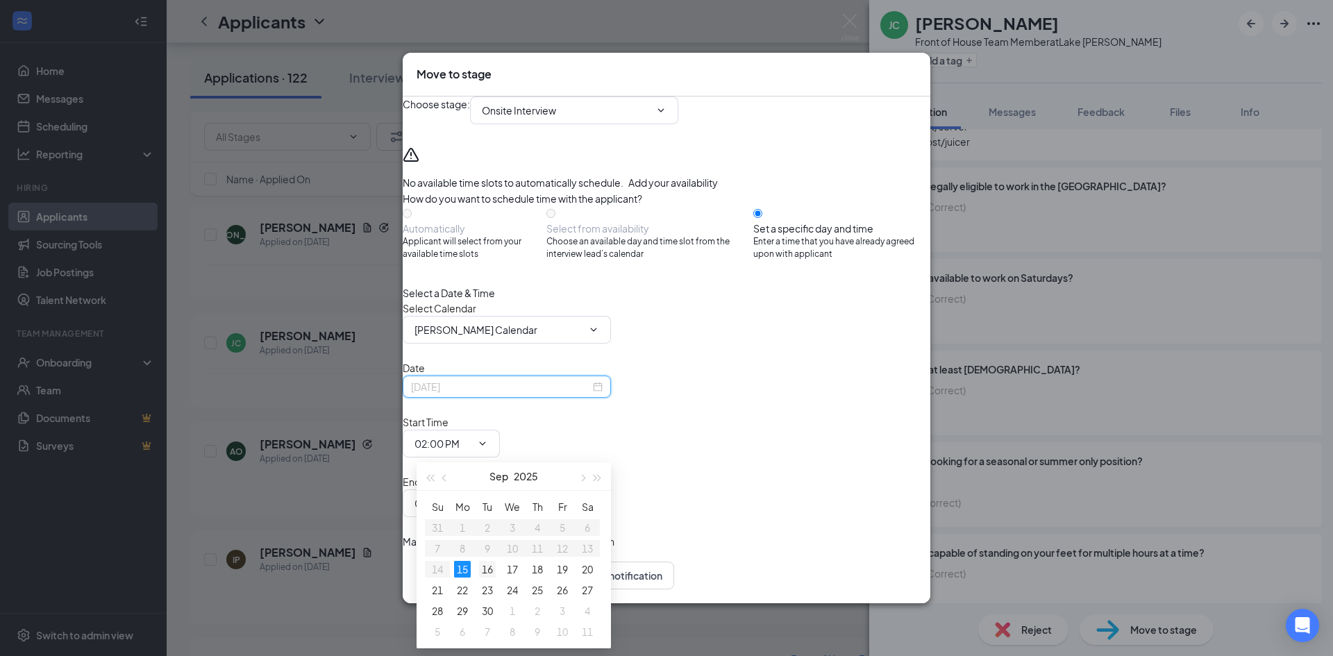
type input "Sep 16, 2025"
click at [485, 570] on div "16" at bounding box center [487, 569] width 17 height 17
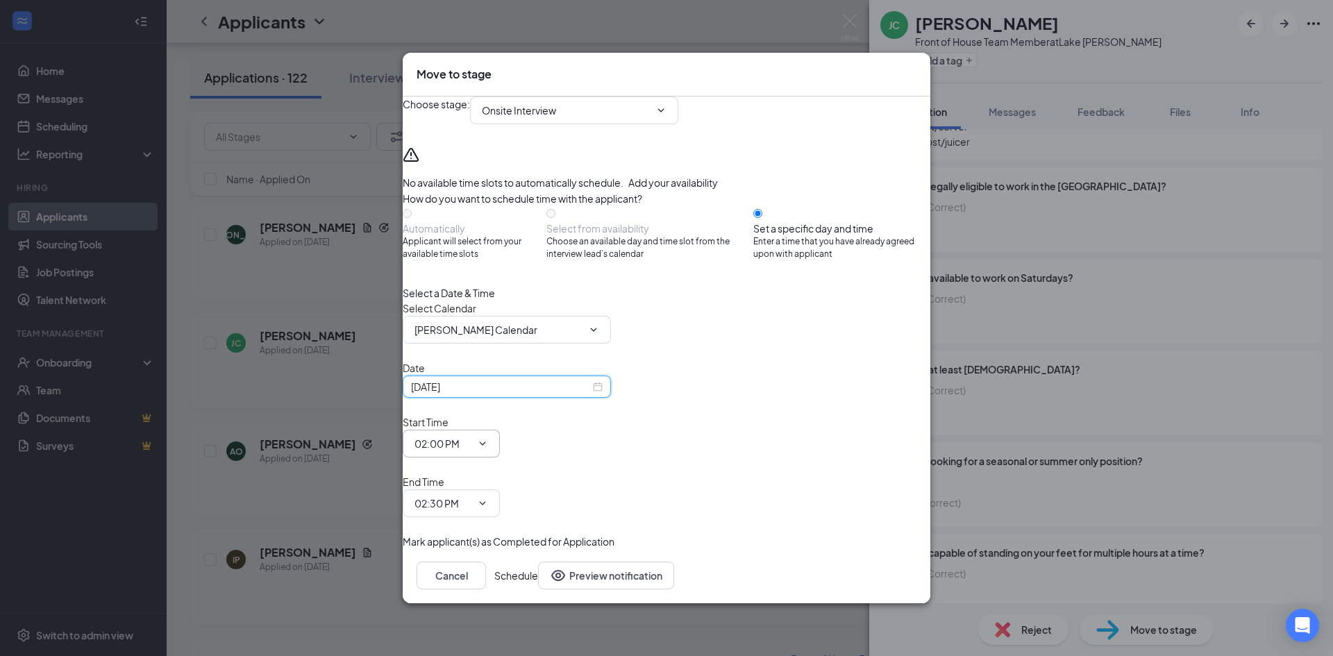
click at [471, 447] on input "02:00 PM" at bounding box center [442, 443] width 57 height 15
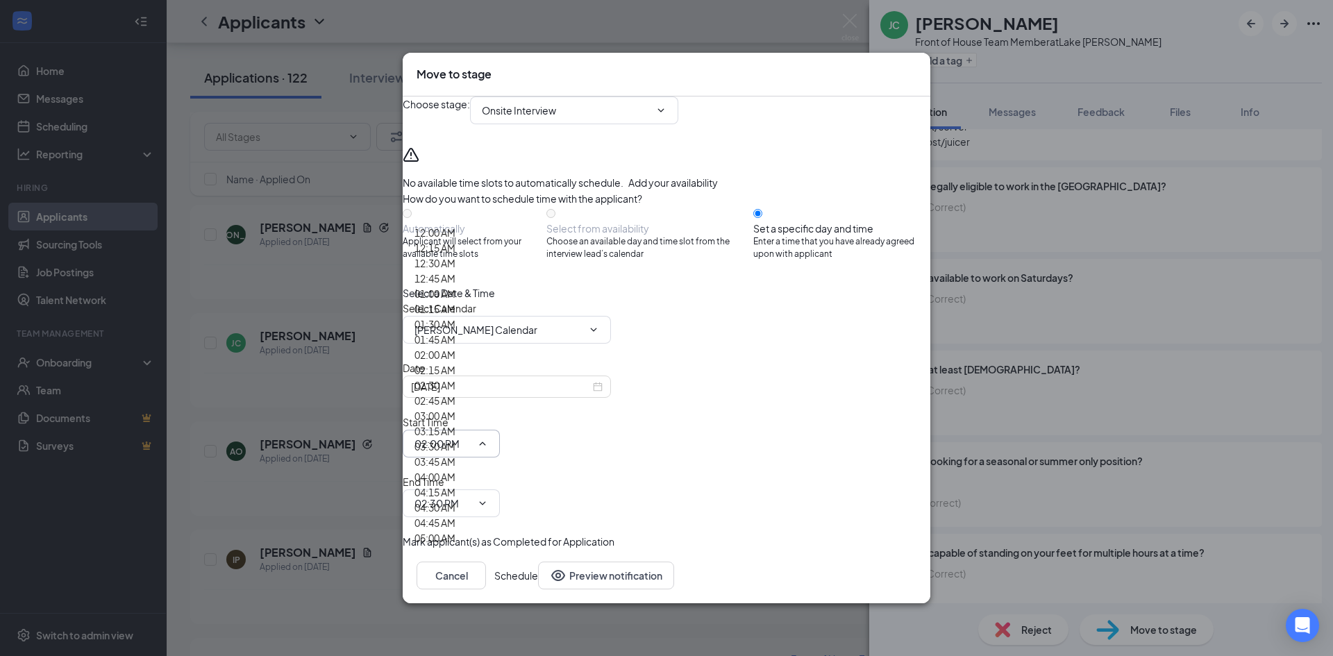
click at [471, 316] on div "01:15 AM" at bounding box center [442, 308] width 57 height 15
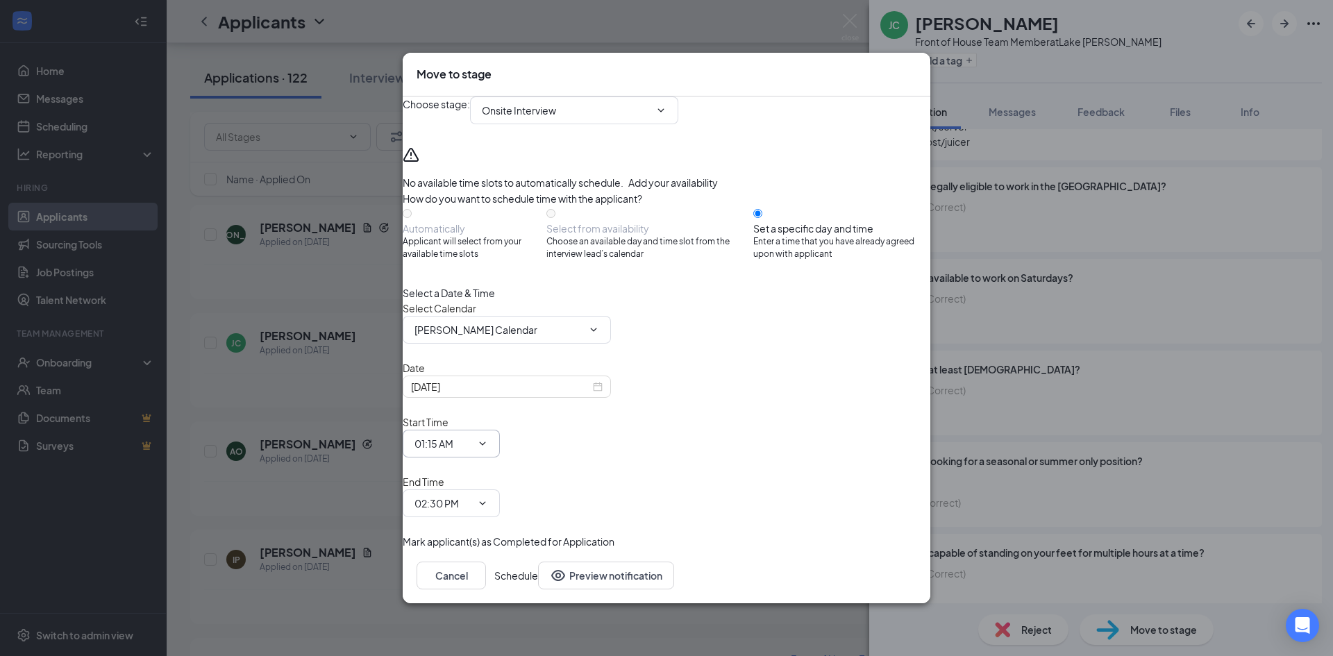
click at [471, 451] on input "01:15 AM" at bounding box center [442, 443] width 57 height 15
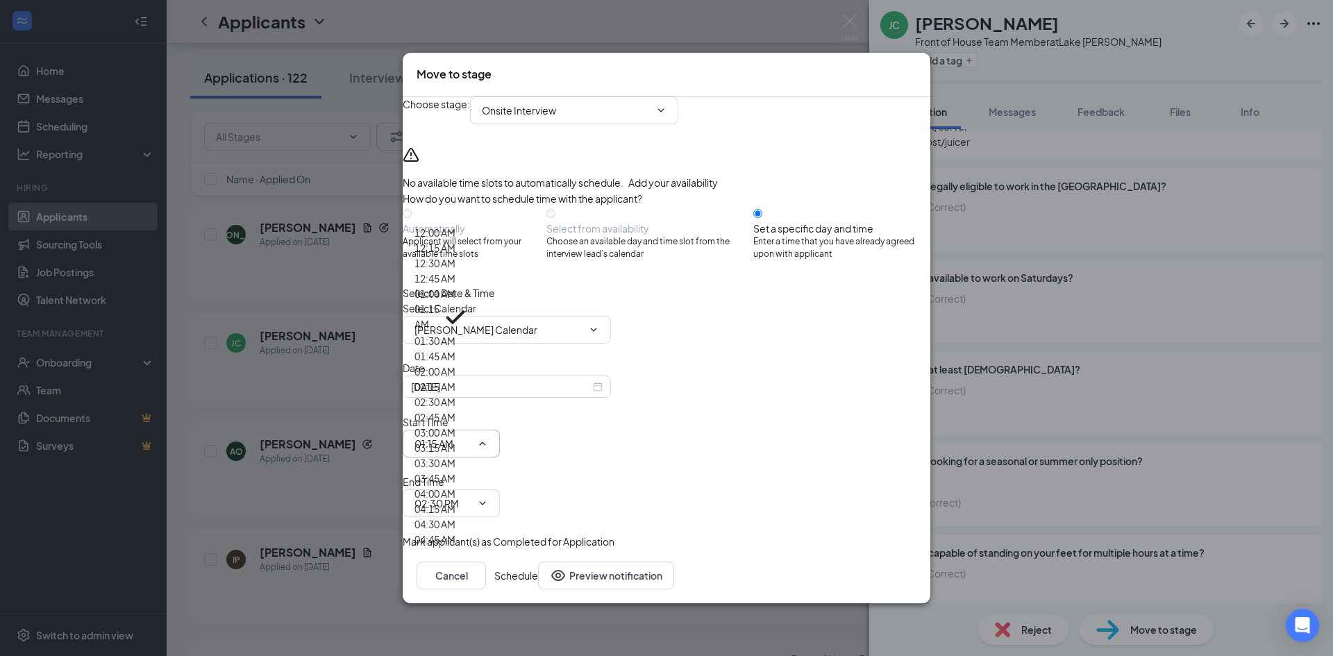
scroll to position [1711, 0]
type input "02:15 PM"
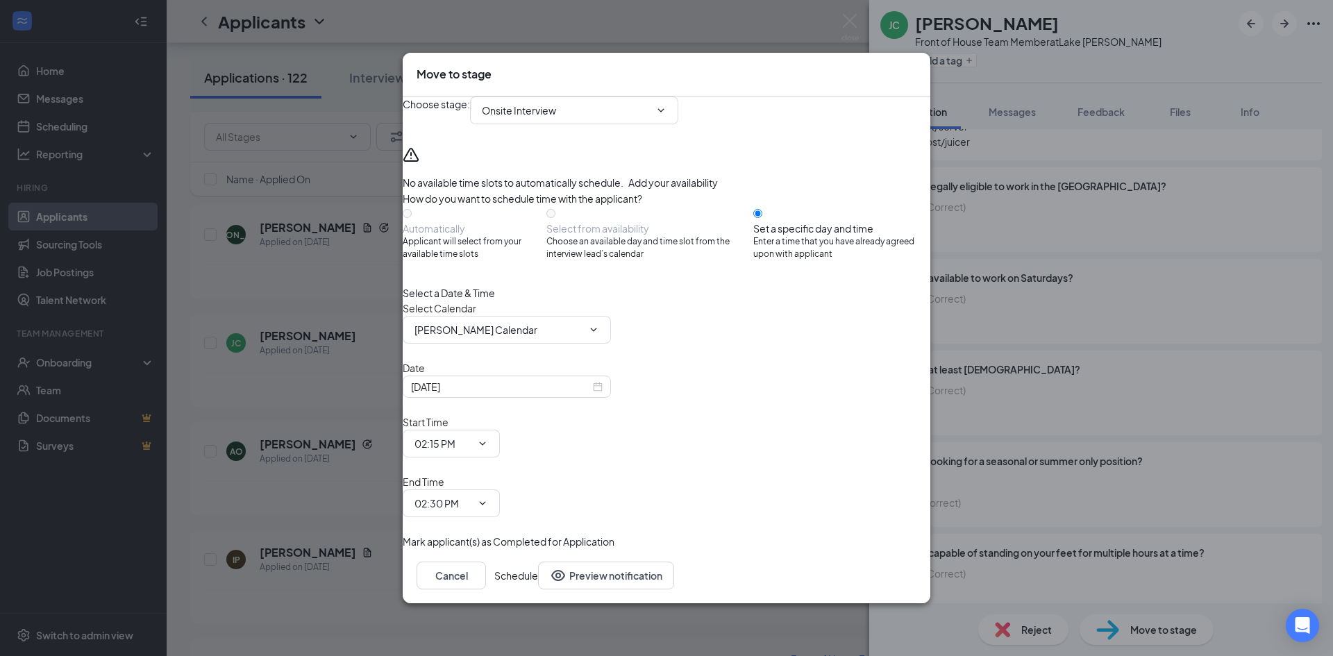
click at [538, 561] on button "Schedule" at bounding box center [516, 575] width 44 height 28
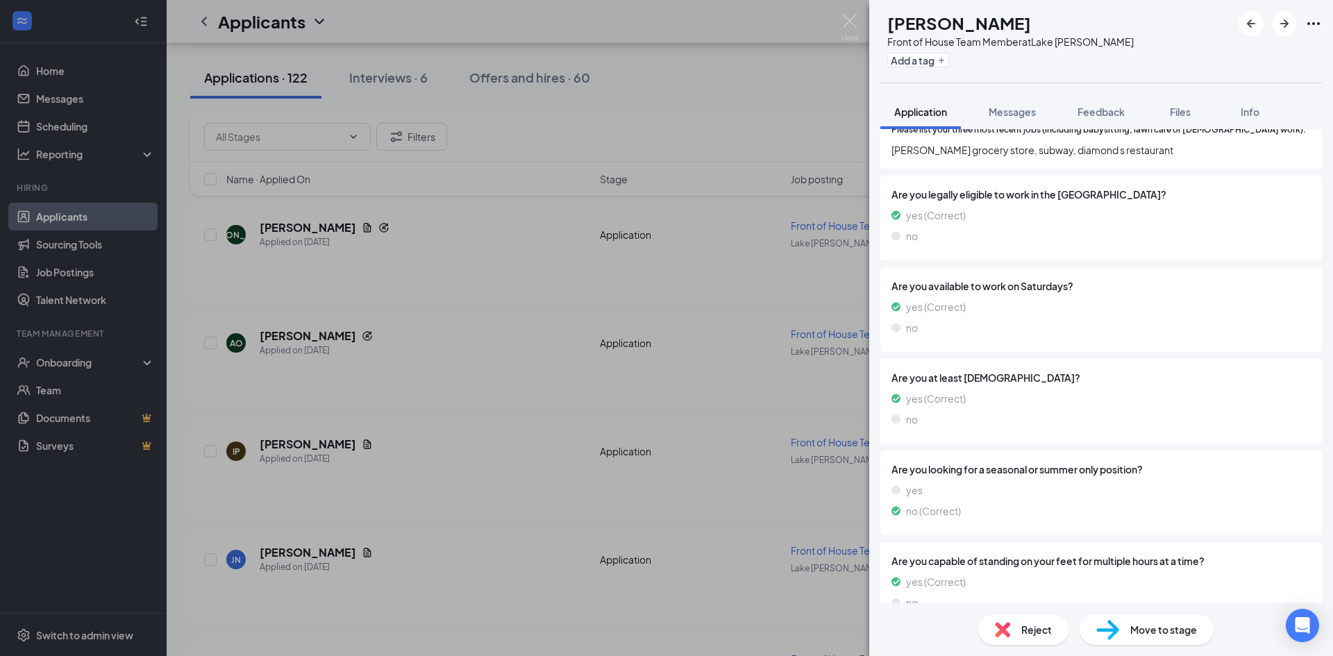
click at [564, 437] on div "AO aniyah ortiz Front of House Team Member at Lake Jackson Add a tag Applicatio…" at bounding box center [666, 328] width 1333 height 656
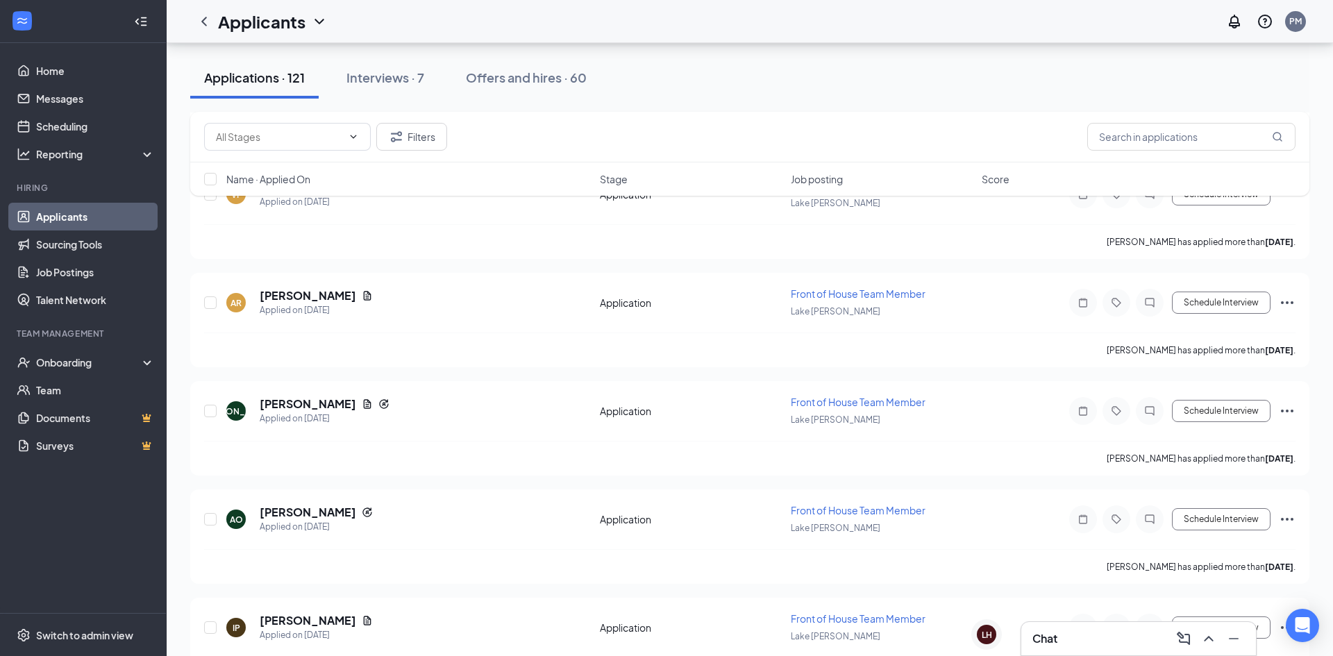
scroll to position [2038, 0]
click at [314, 412] on h5 "Julia O'Bryan" at bounding box center [308, 404] width 96 height 15
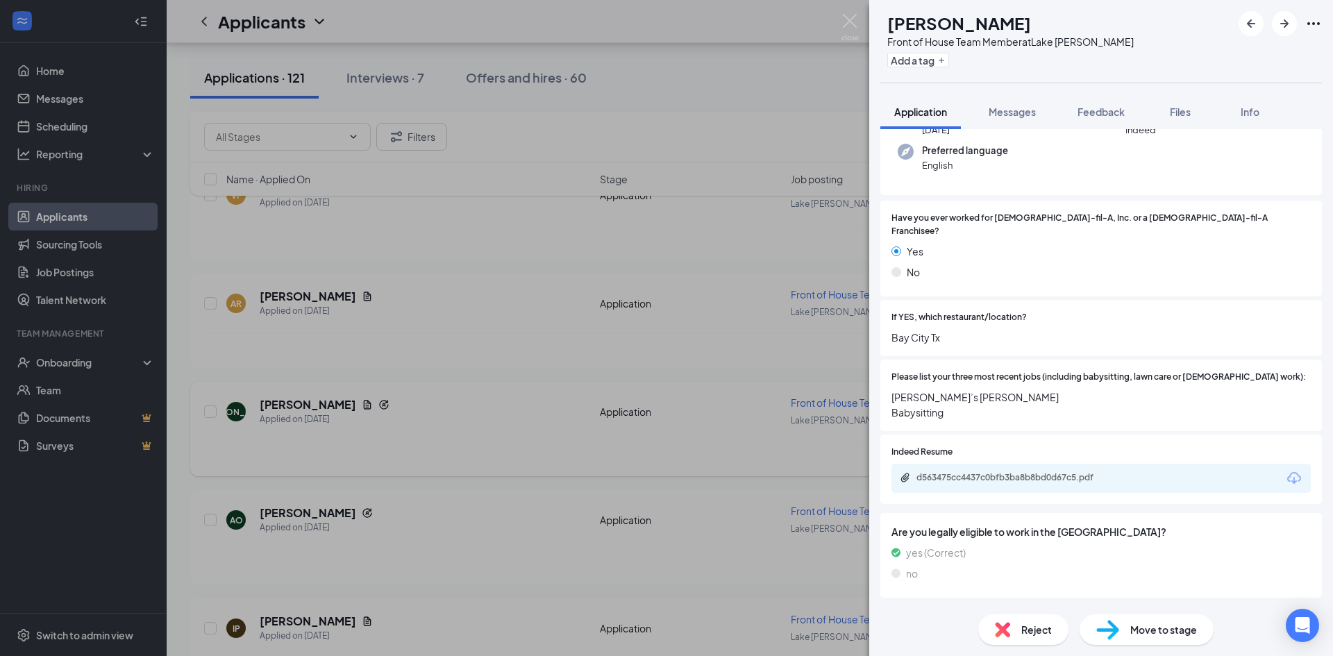
scroll to position [174, 0]
click at [1054, 483] on div "d563475cc4437c0bfb3ba8b8bd0d67c5.pdf" at bounding box center [1011, 476] width 225 height 13
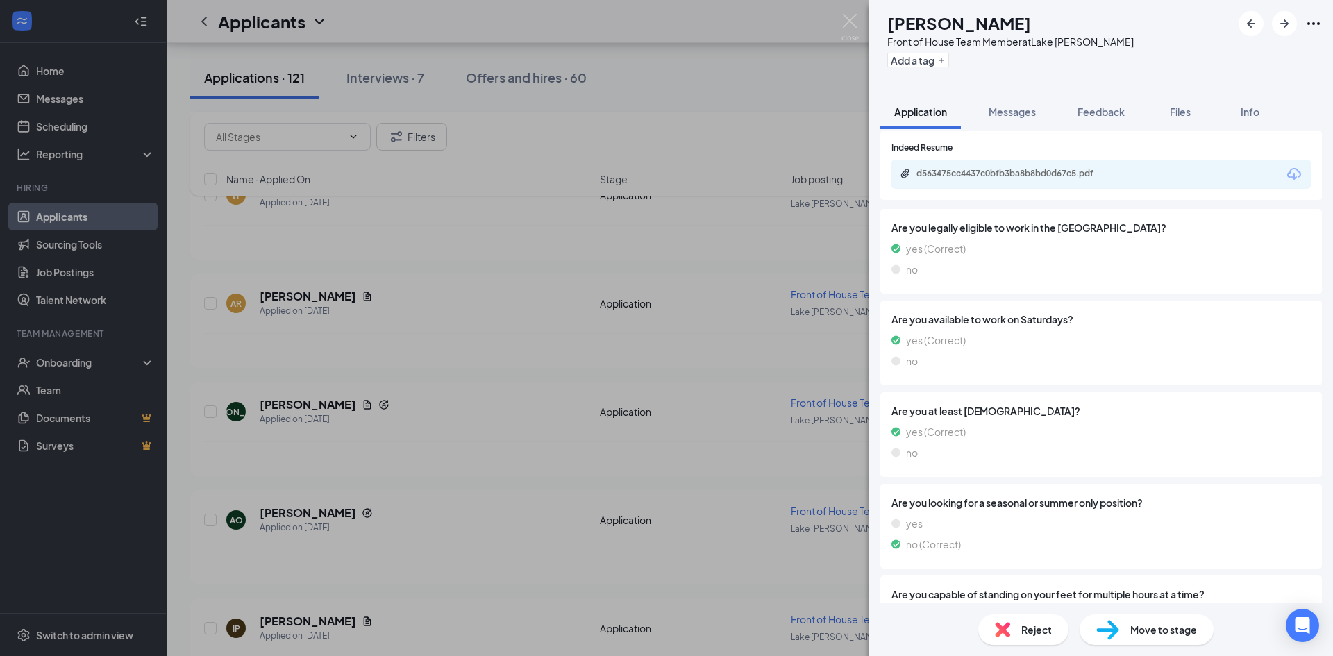
scroll to position [539, 0]
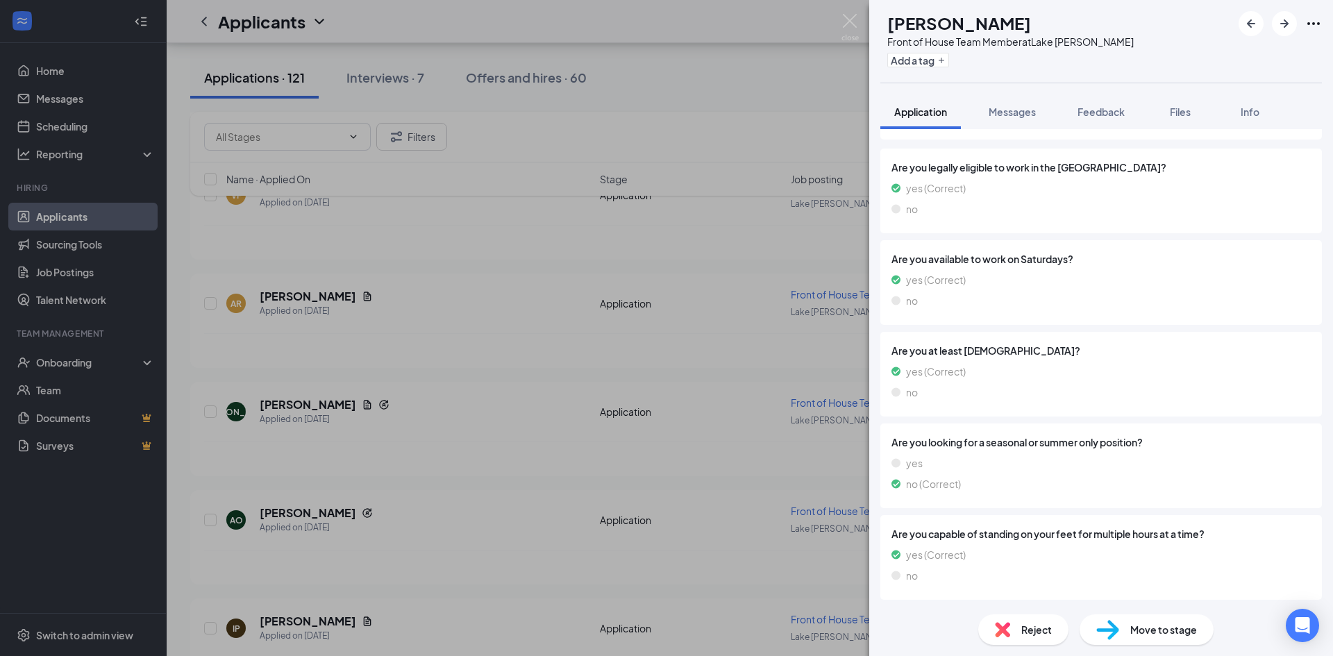
click at [1165, 629] on span "Move to stage" at bounding box center [1163, 629] width 67 height 15
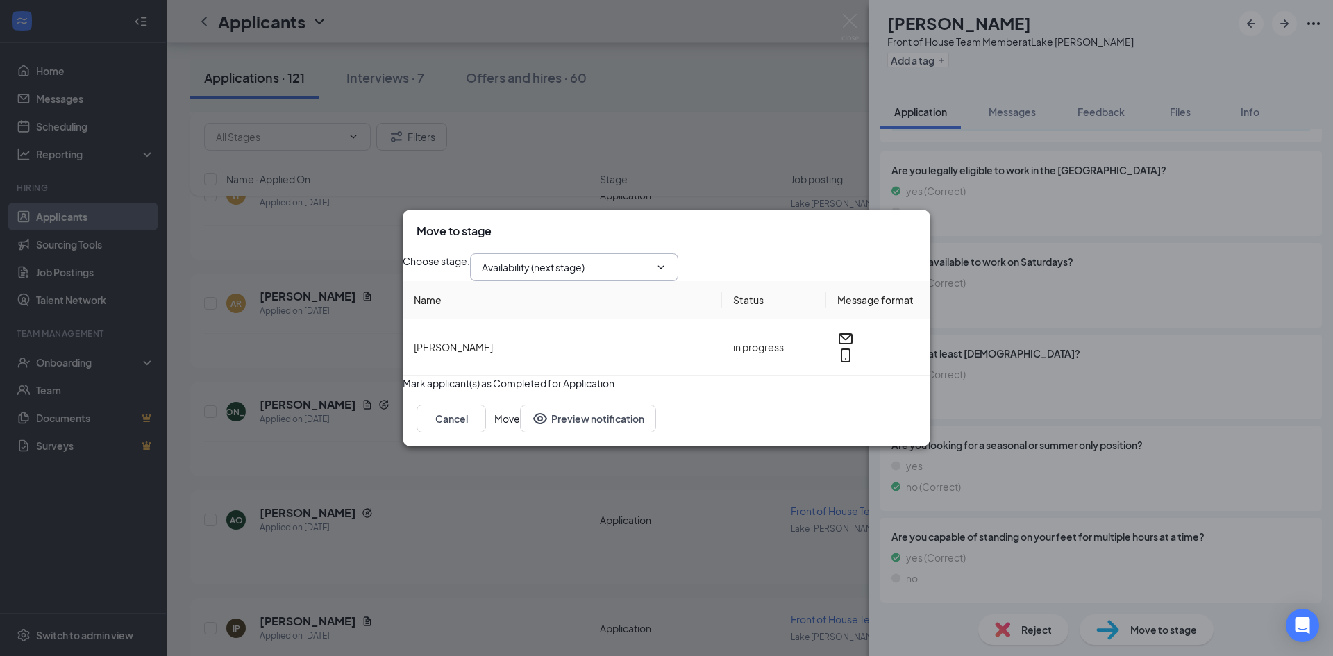
click at [625, 260] on input "Availability (next stage)" at bounding box center [566, 267] width 168 height 15
click at [604, 373] on div "Onsite Interview" at bounding box center [577, 380] width 168 height 15
type input "Onsite Interview"
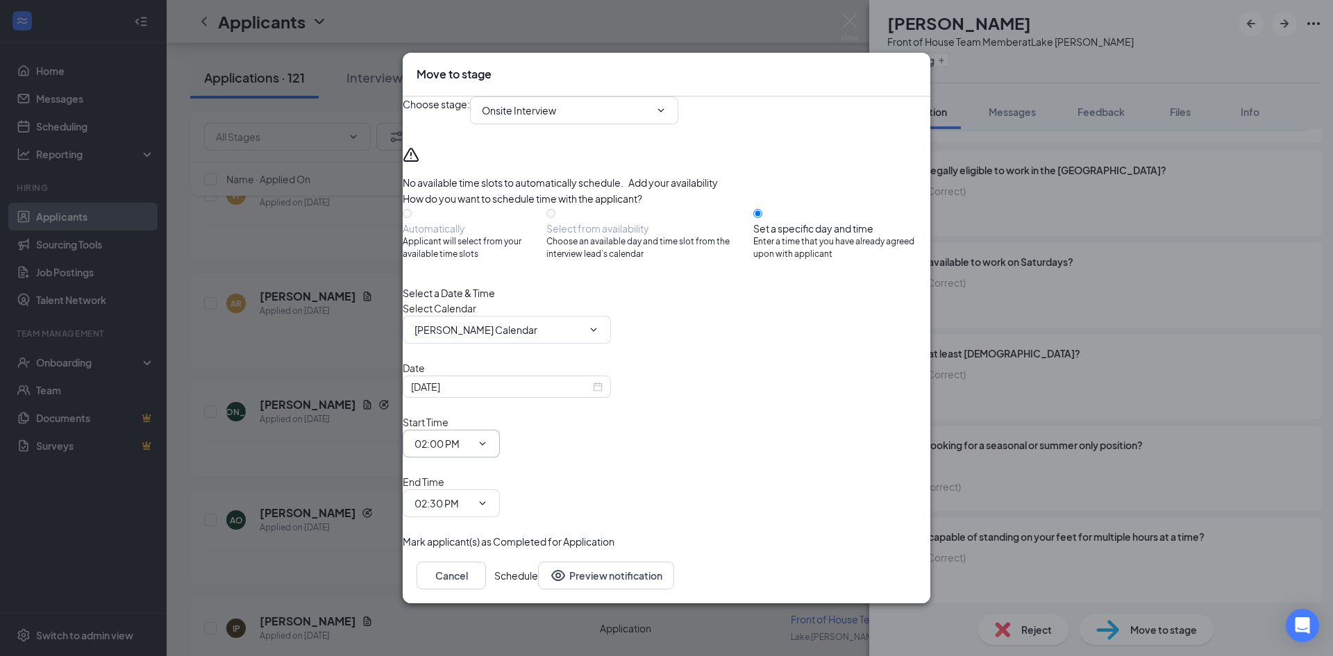
click at [471, 450] on input "02:00 PM" at bounding box center [442, 443] width 57 height 15
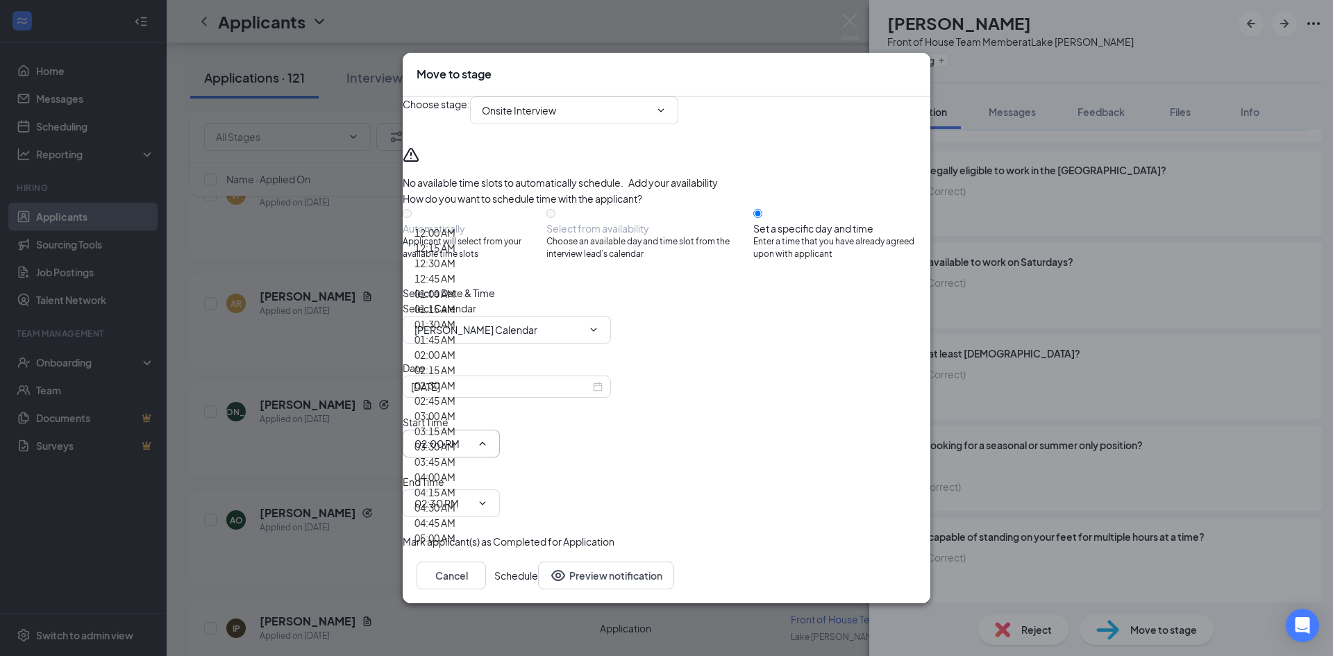
scroll to position [1796, 0]
type input "02:30 PM"
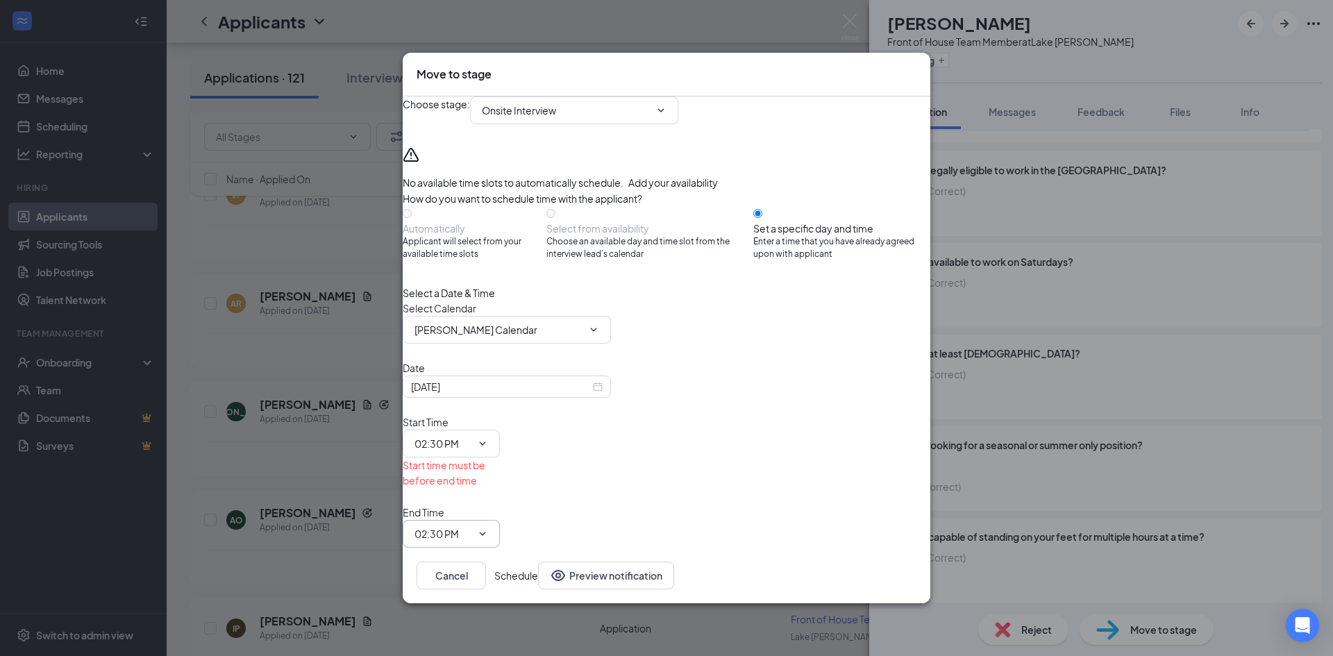
click at [500, 520] on span "02:30 PM" at bounding box center [451, 534] width 97 height 28
click at [471, 526] on input "02:30 PM" at bounding box center [442, 533] width 57 height 15
click at [471, 526] on input "02:15 PM" at bounding box center [442, 533] width 57 height 15
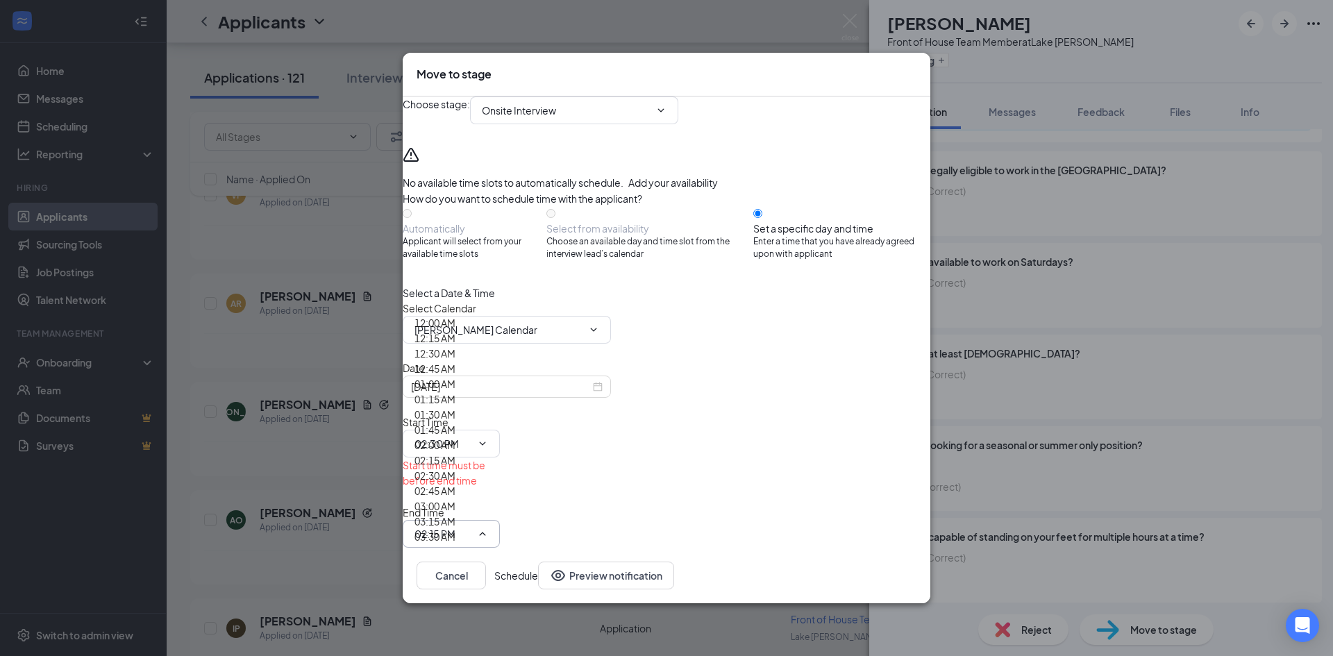
type input "02:45 PM"
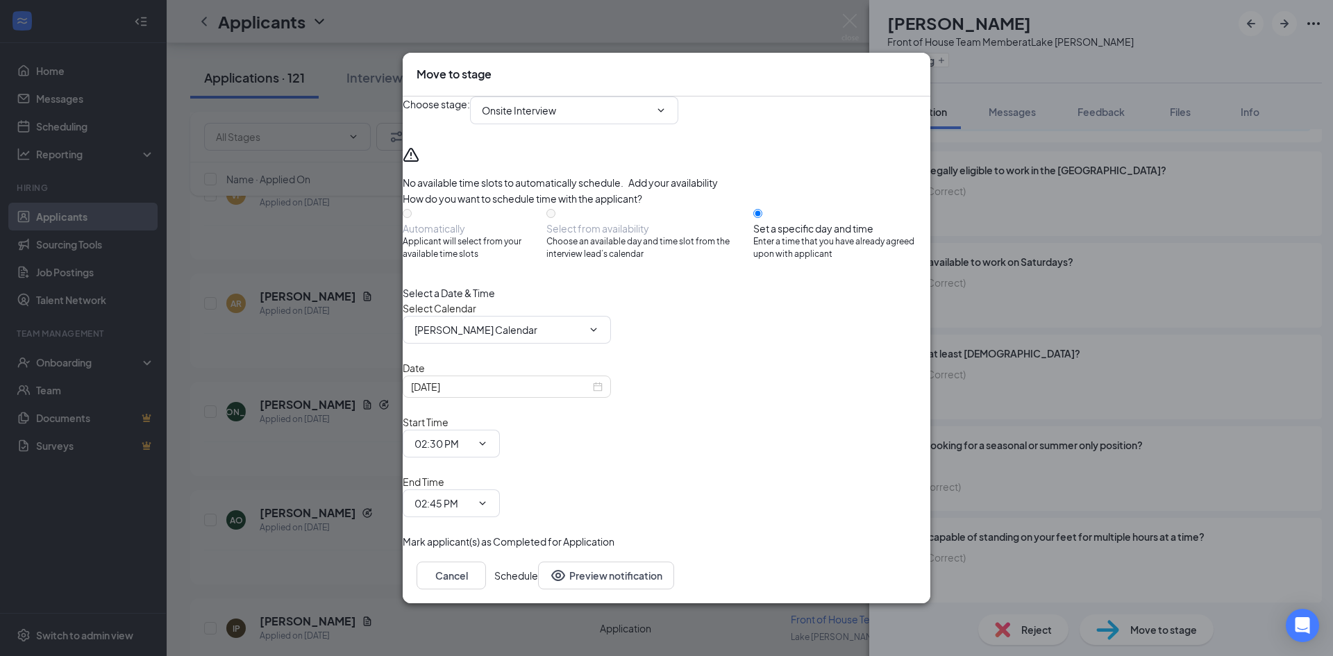
click at [538, 561] on button "Schedule" at bounding box center [516, 575] width 44 height 28
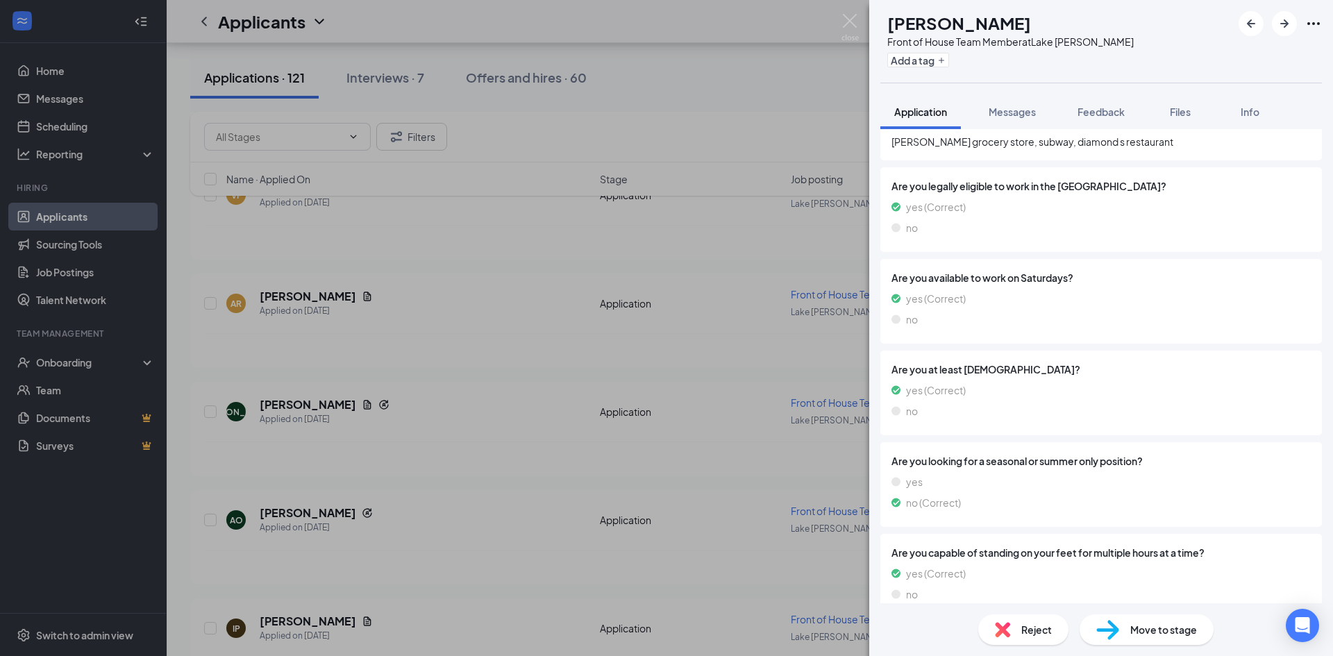
scroll to position [427, 0]
click at [740, 489] on div "AO aniyah ortiz Front of House Team Member at Lake Jackson Add a tag Applicatio…" at bounding box center [666, 328] width 1333 height 656
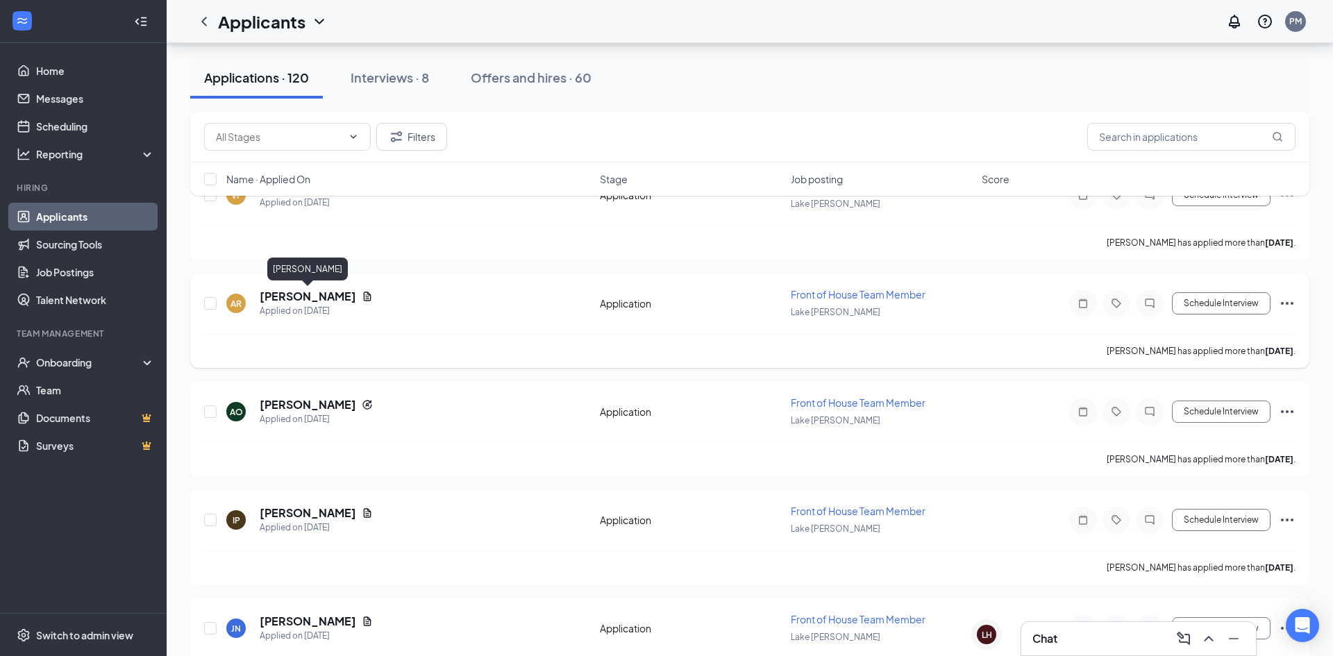
click at [330, 301] on h5 "Alyssa Rodriguez" at bounding box center [308, 296] width 96 height 15
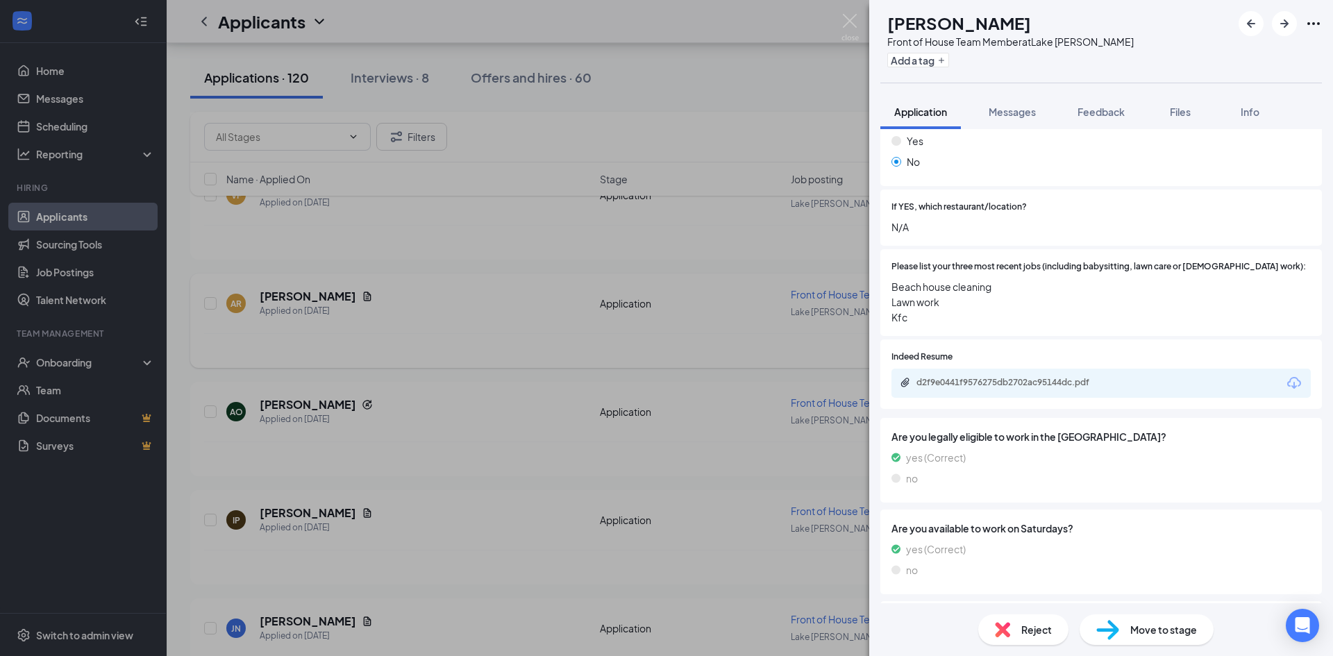
scroll to position [250, 0]
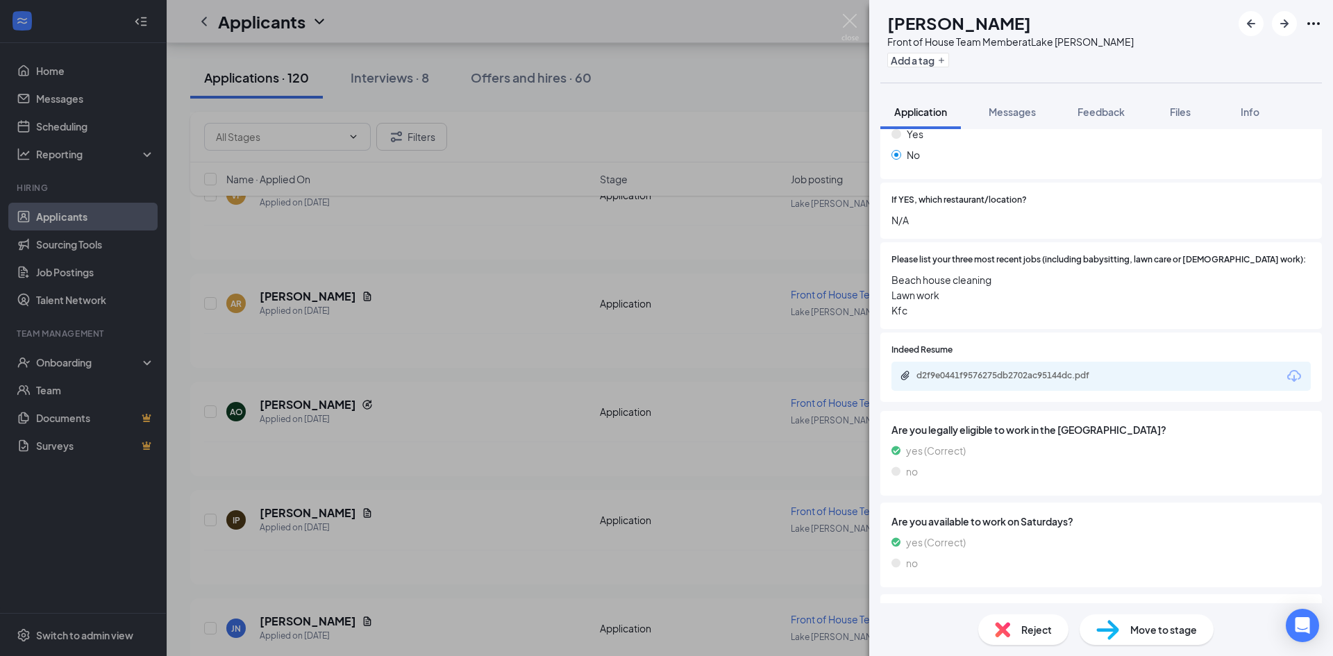
click at [1039, 370] on div "d2f9e0441f9576275db2702ac95144dc.pdf" at bounding box center [1013, 375] width 194 height 11
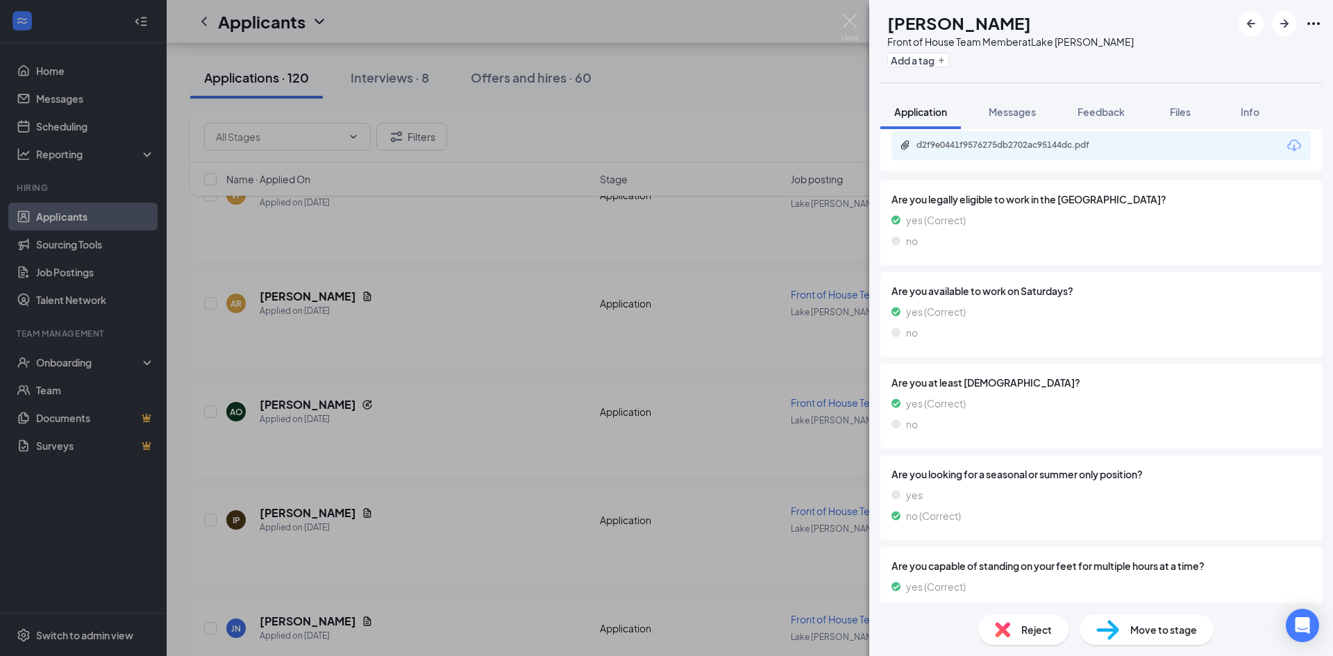
scroll to position [500, 0]
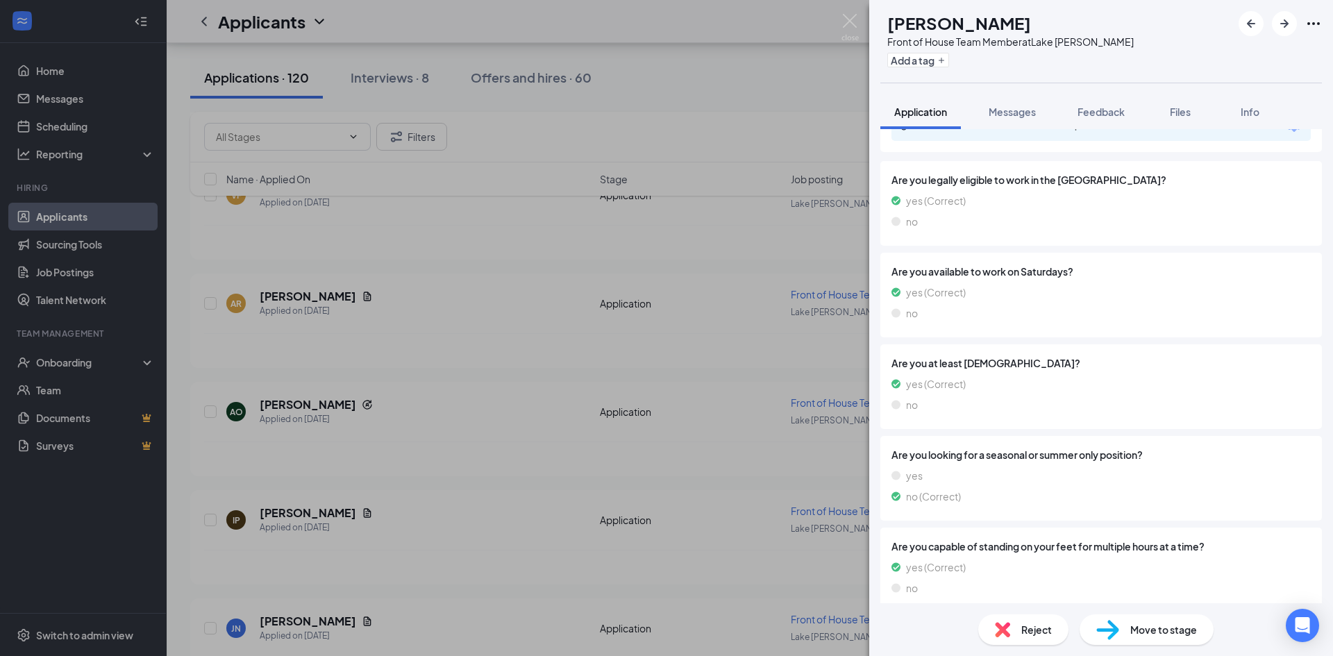
click at [1190, 626] on span "Move to stage" at bounding box center [1163, 629] width 67 height 15
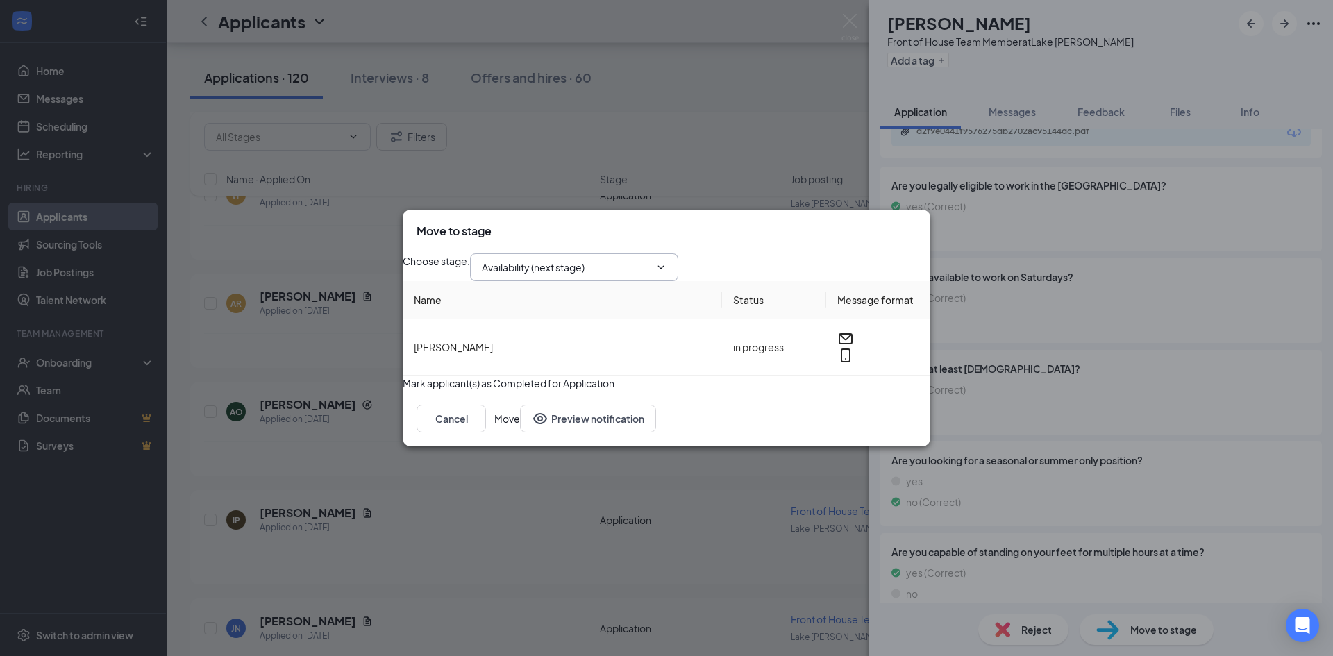
click at [650, 262] on input "Availability (next stage)" at bounding box center [566, 267] width 168 height 15
click at [567, 373] on div "Onsite Interview" at bounding box center [530, 380] width 74 height 15
type input "Onsite Interview"
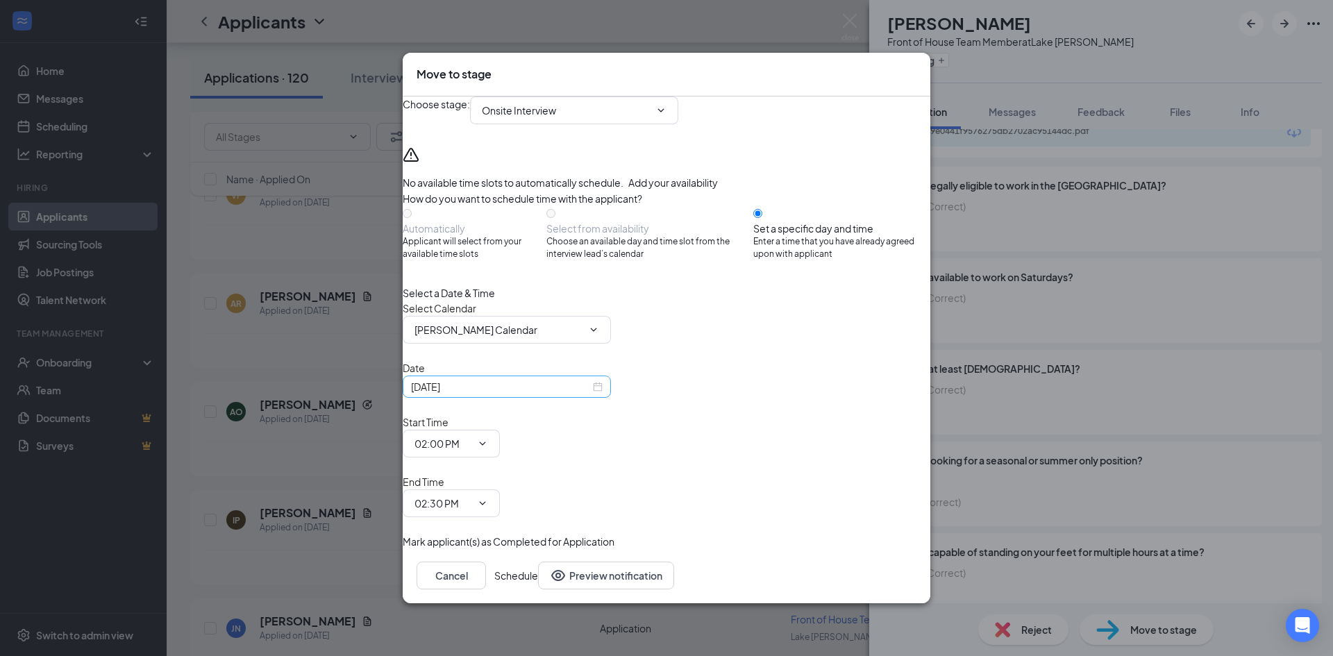
click at [611, 398] on div "Sep 15, 2025" at bounding box center [507, 386] width 208 height 22
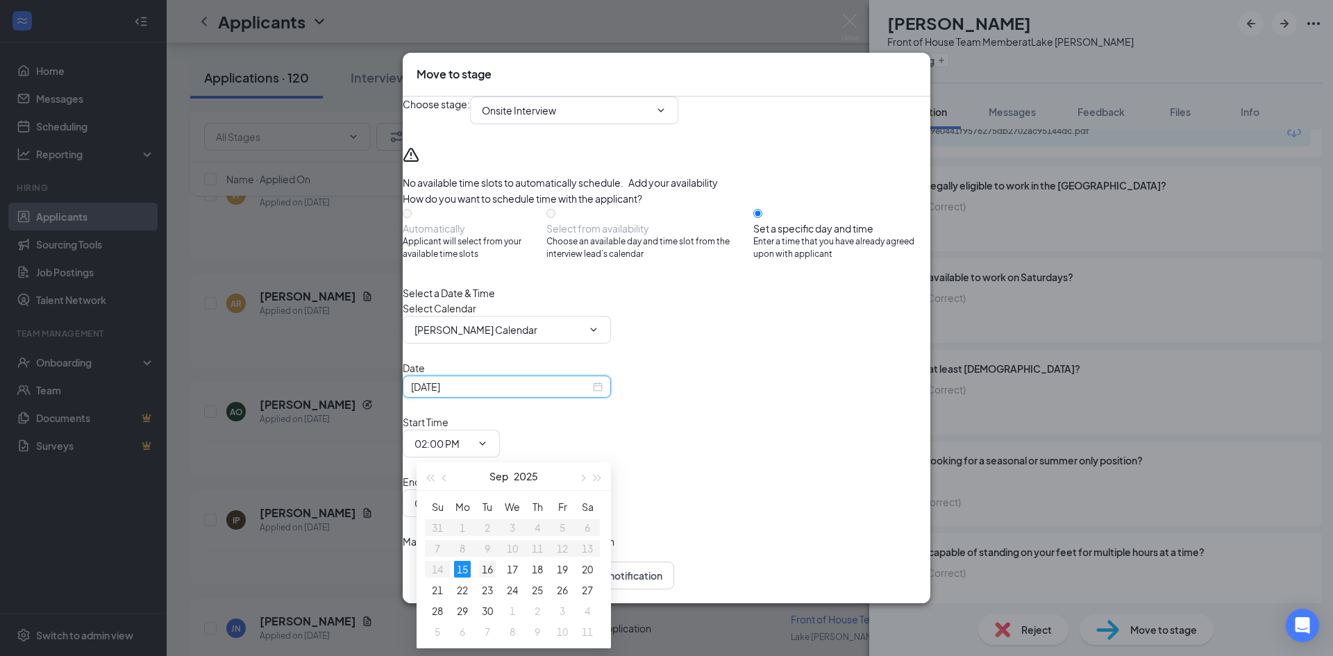
type input "Sep 16, 2025"
click at [491, 568] on div "16" at bounding box center [487, 569] width 17 height 17
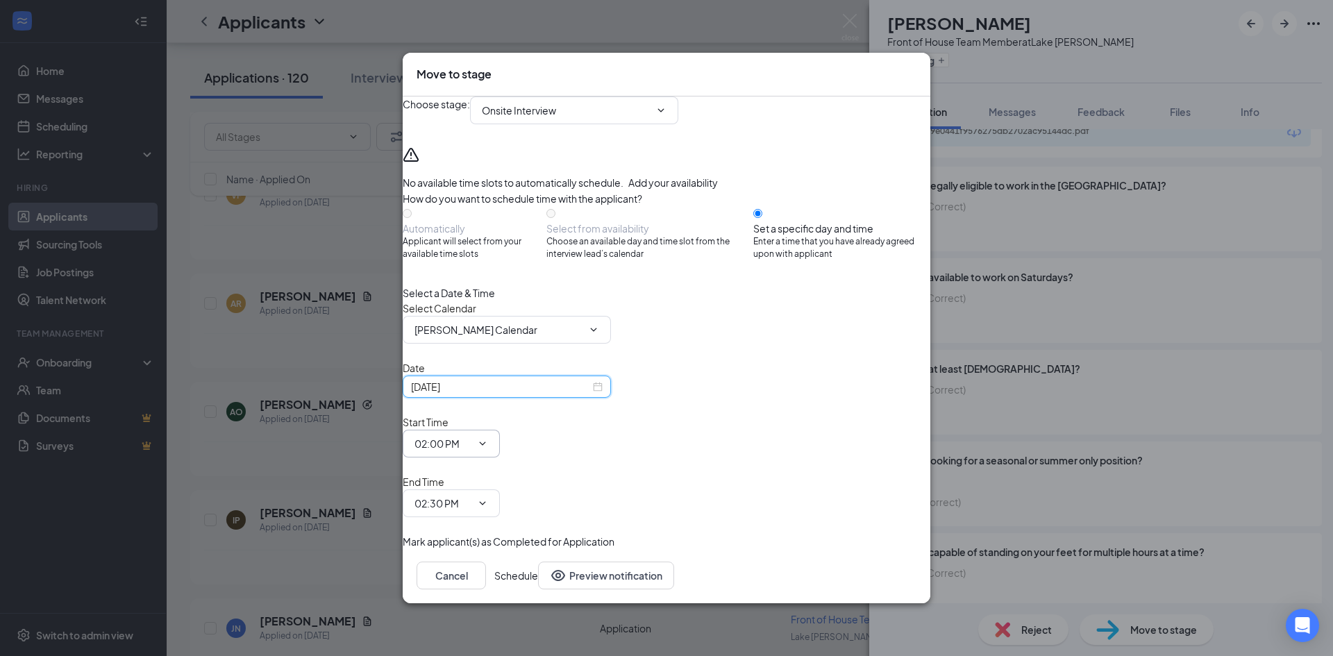
click at [471, 451] on input "02:00 PM" at bounding box center [442, 443] width 57 height 15
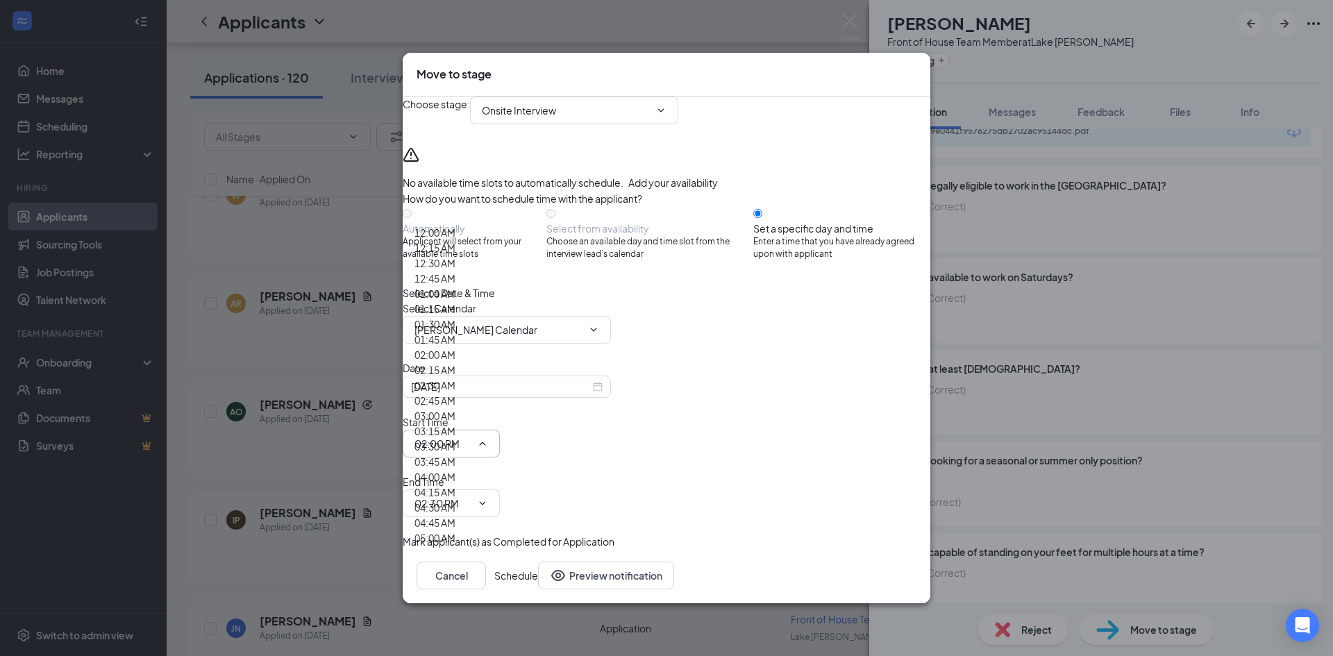
scroll to position [1736, 0]
type input "02:45 PM"
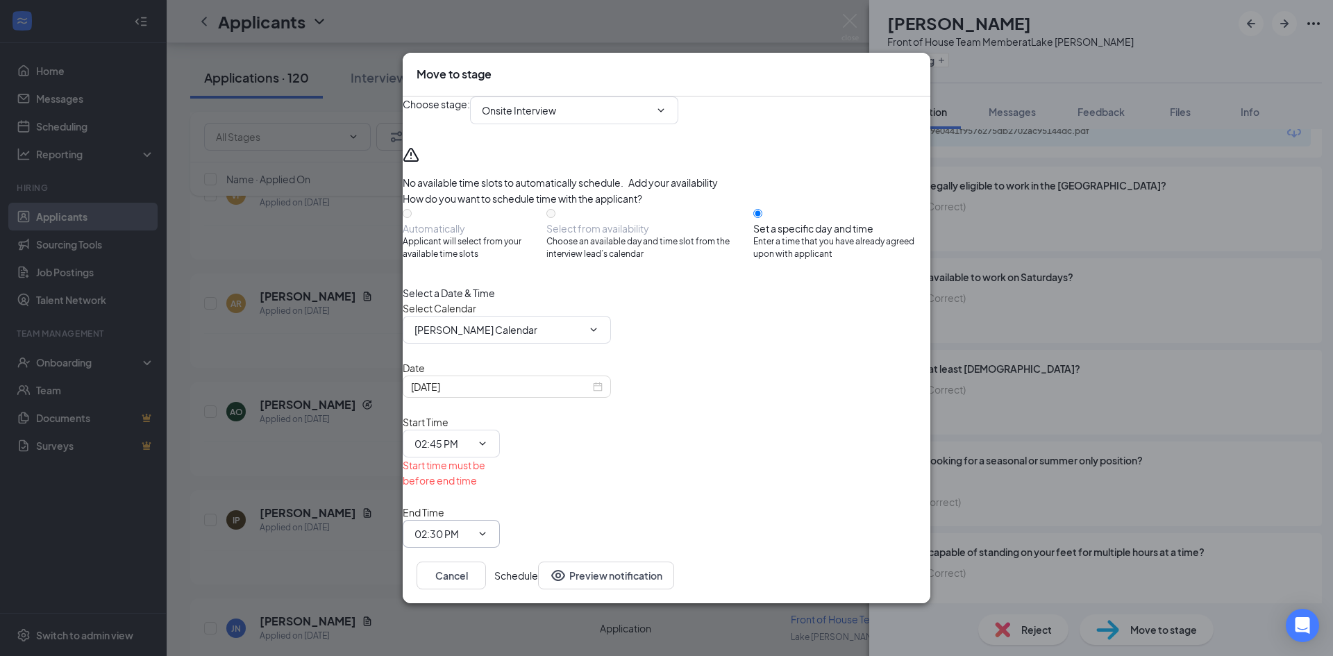
click at [471, 526] on input "02:30 PM" at bounding box center [442, 533] width 57 height 15
type input "03:00 PM"
click at [538, 561] on button "Schedule" at bounding box center [516, 575] width 44 height 28
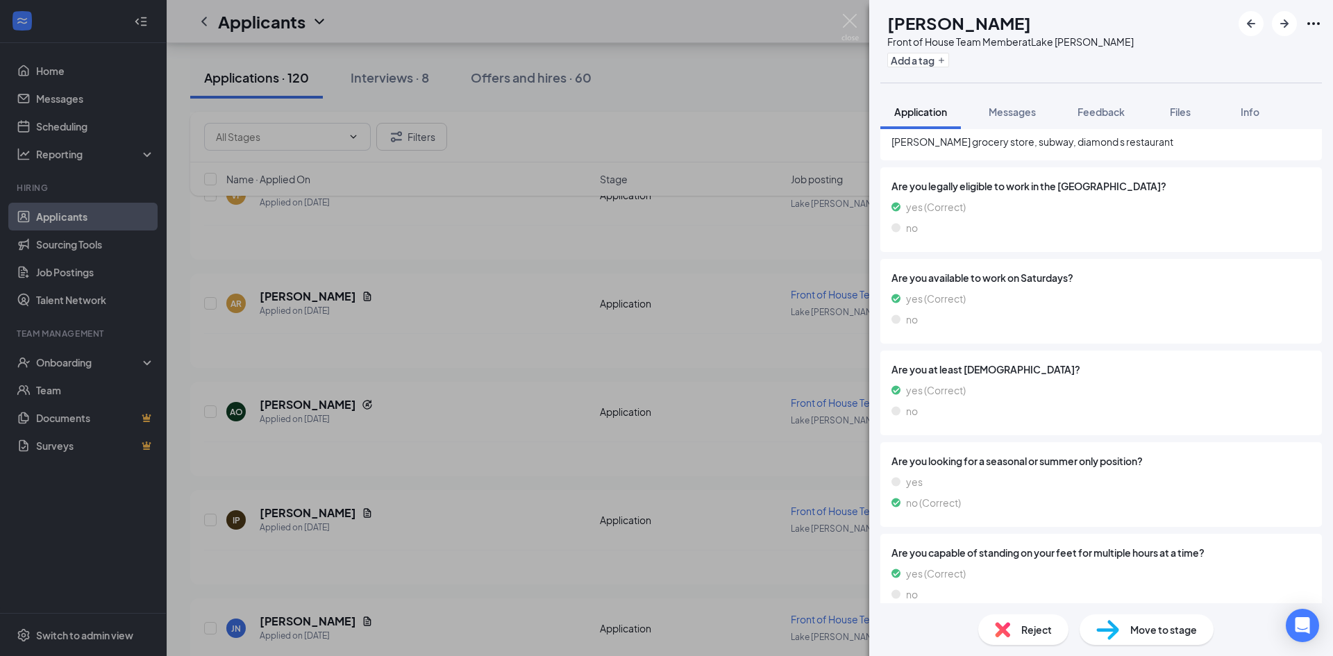
scroll to position [427, 0]
click at [848, 19] on img at bounding box center [849, 27] width 17 height 27
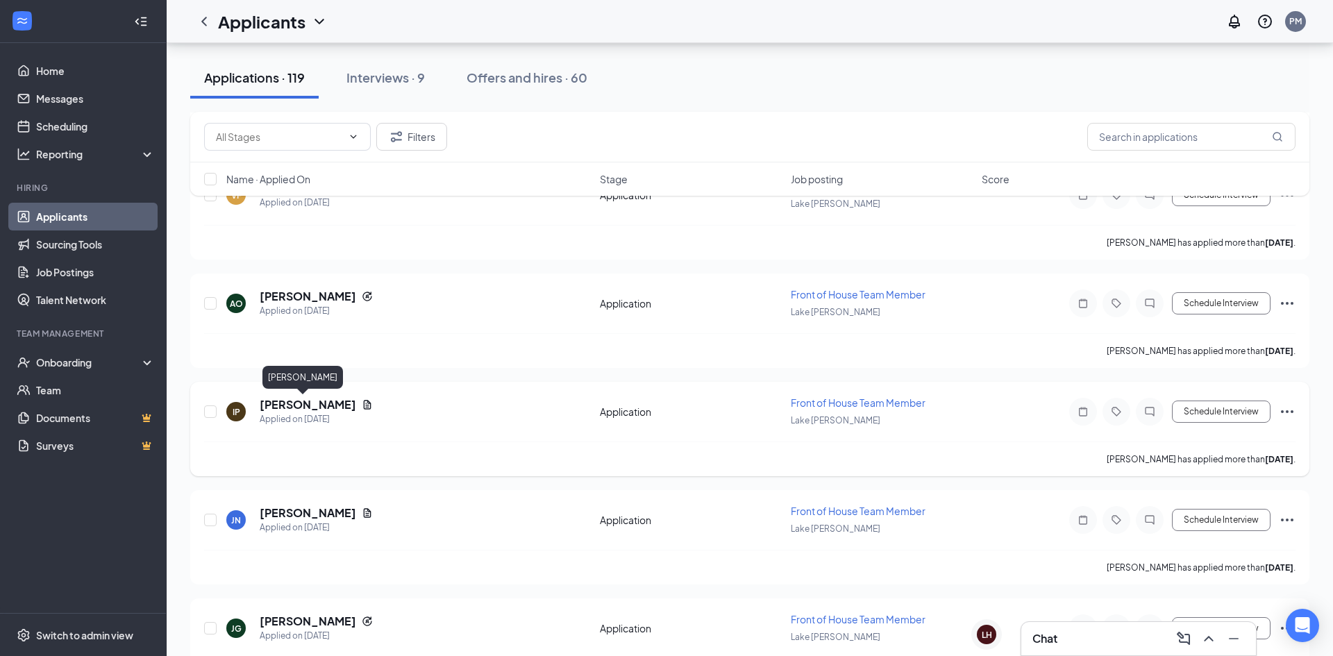
click at [298, 399] on h5 "Isaiah Perez" at bounding box center [308, 404] width 96 height 15
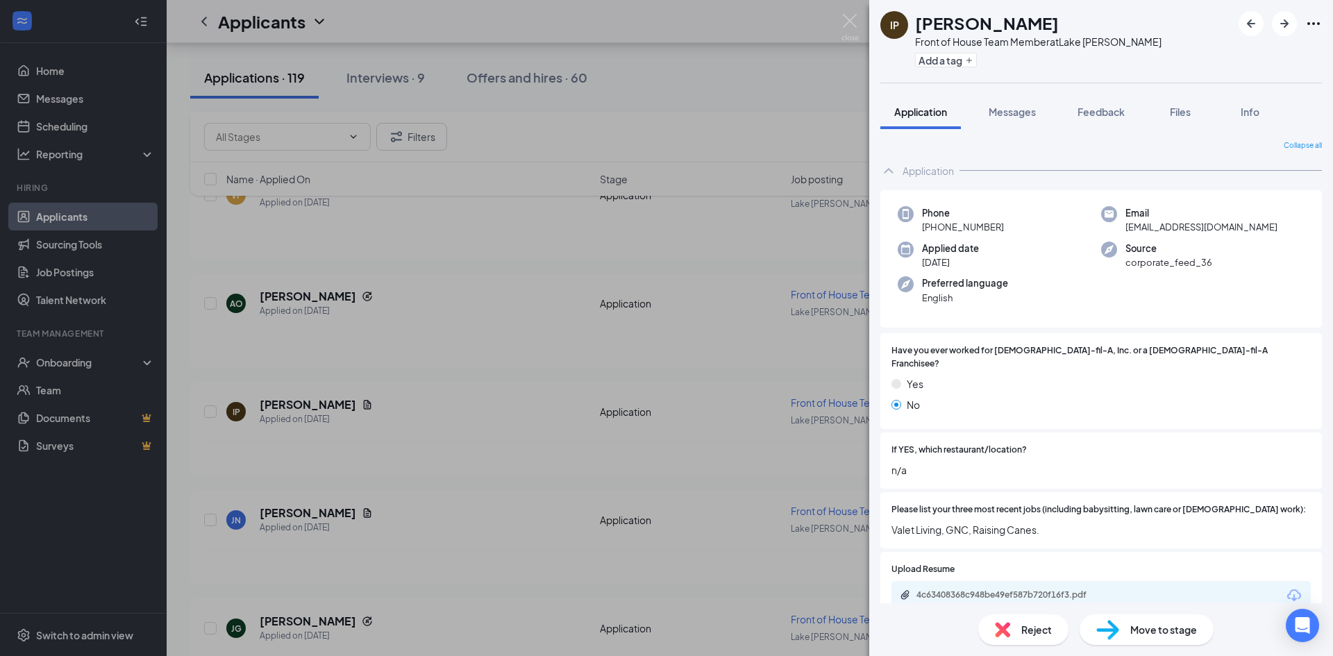
click at [834, 519] on div "IP Isaiah Perez Front of House Team Member at Lake Jackson Add a tag Applicatio…" at bounding box center [666, 328] width 1333 height 656
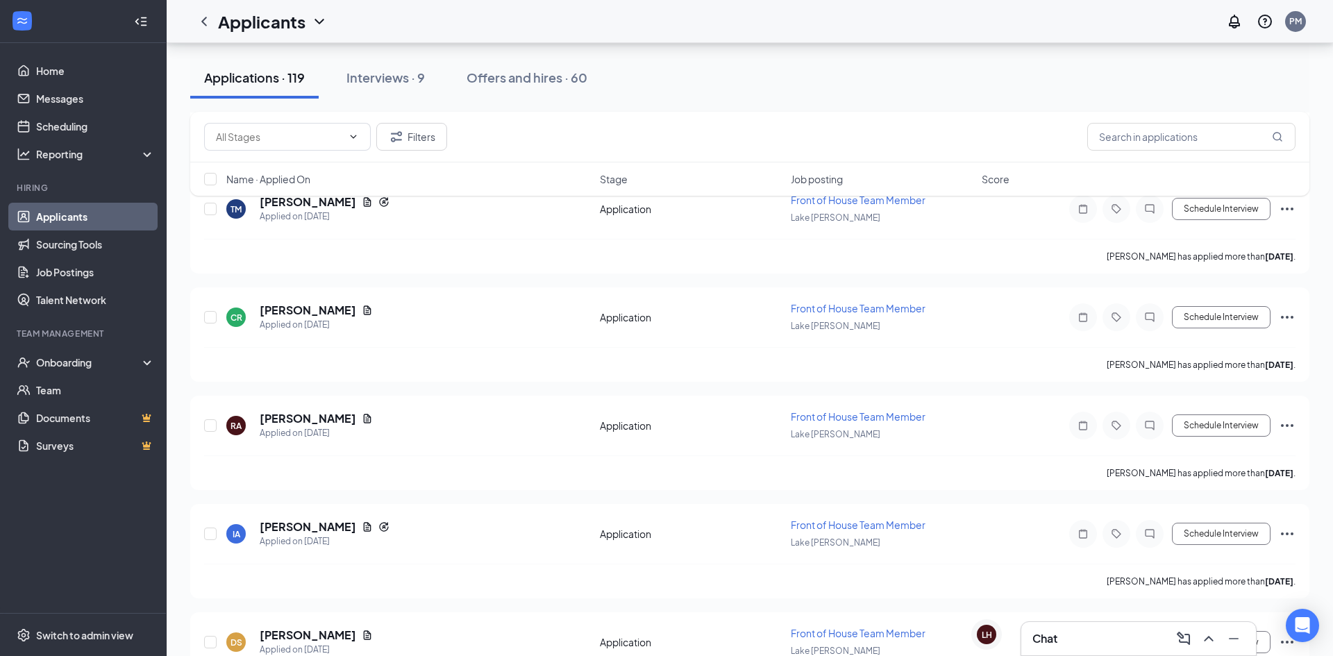
scroll to position [1482, 0]
click at [327, 310] on h5 "Charles Robinson" at bounding box center [308, 310] width 96 height 15
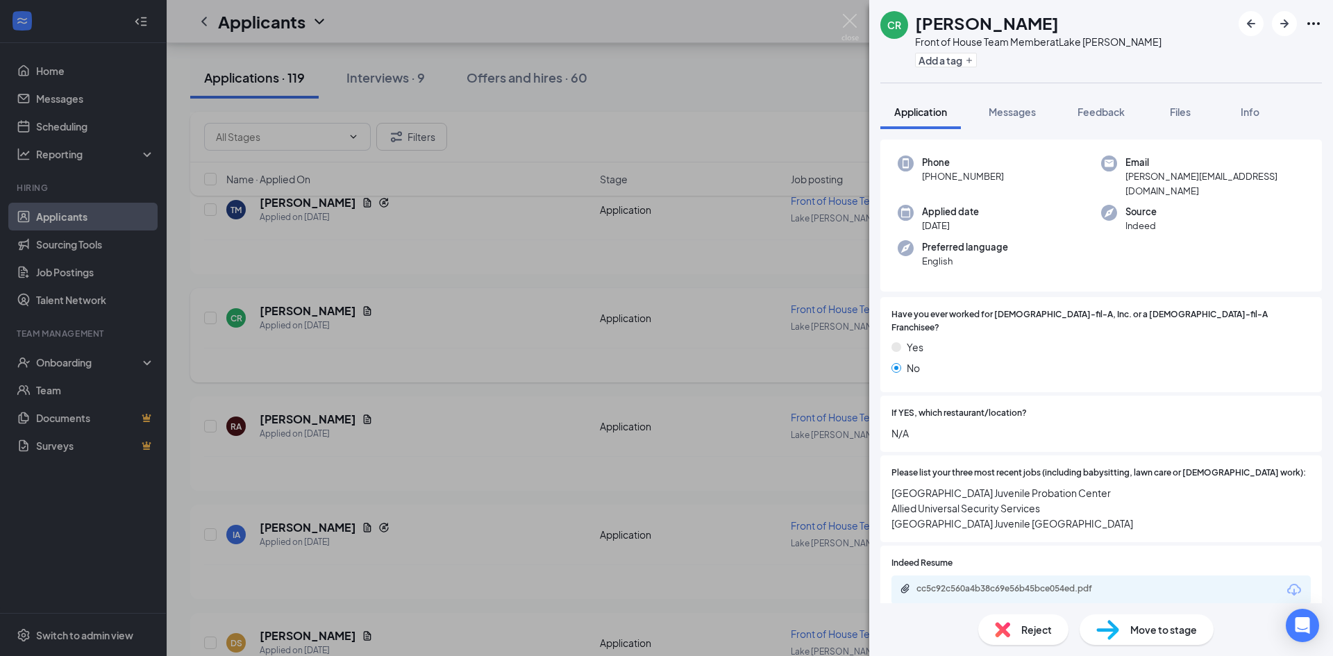
scroll to position [88, 0]
click at [693, 397] on div "CR Charles Robinson Front of House Team Member at Lake Jackson Add a tag Applic…" at bounding box center [666, 328] width 1333 height 656
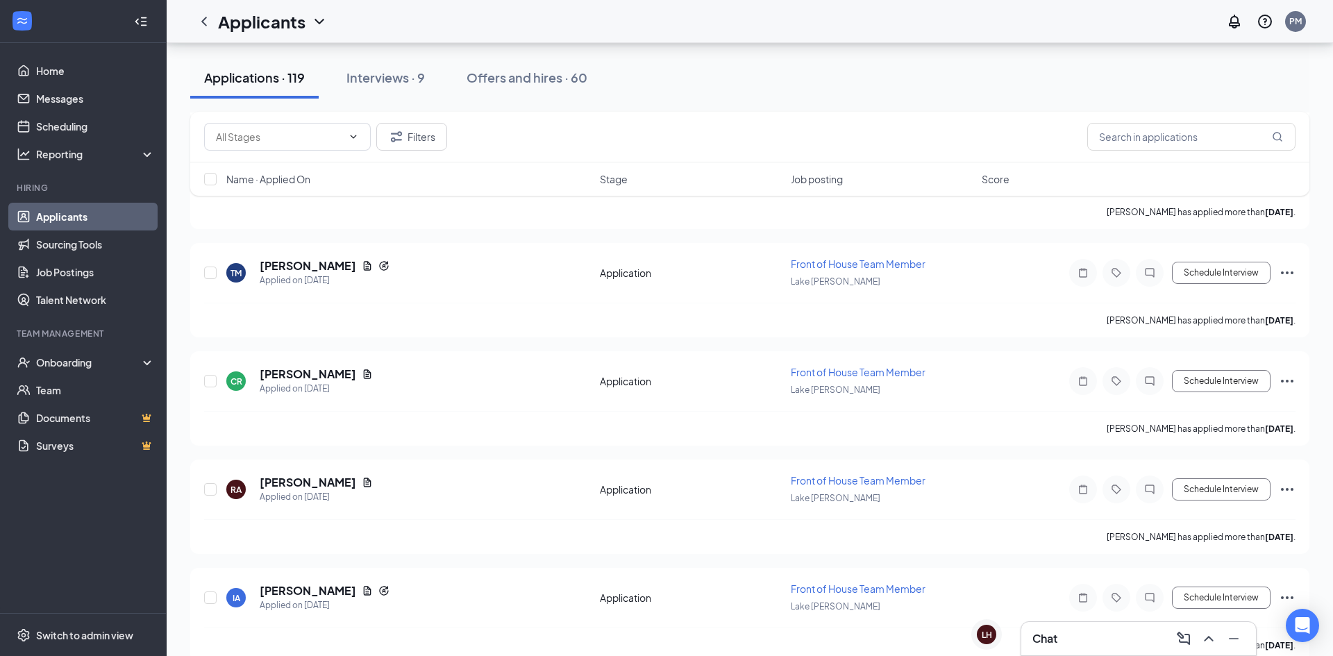
scroll to position [1412, 0]
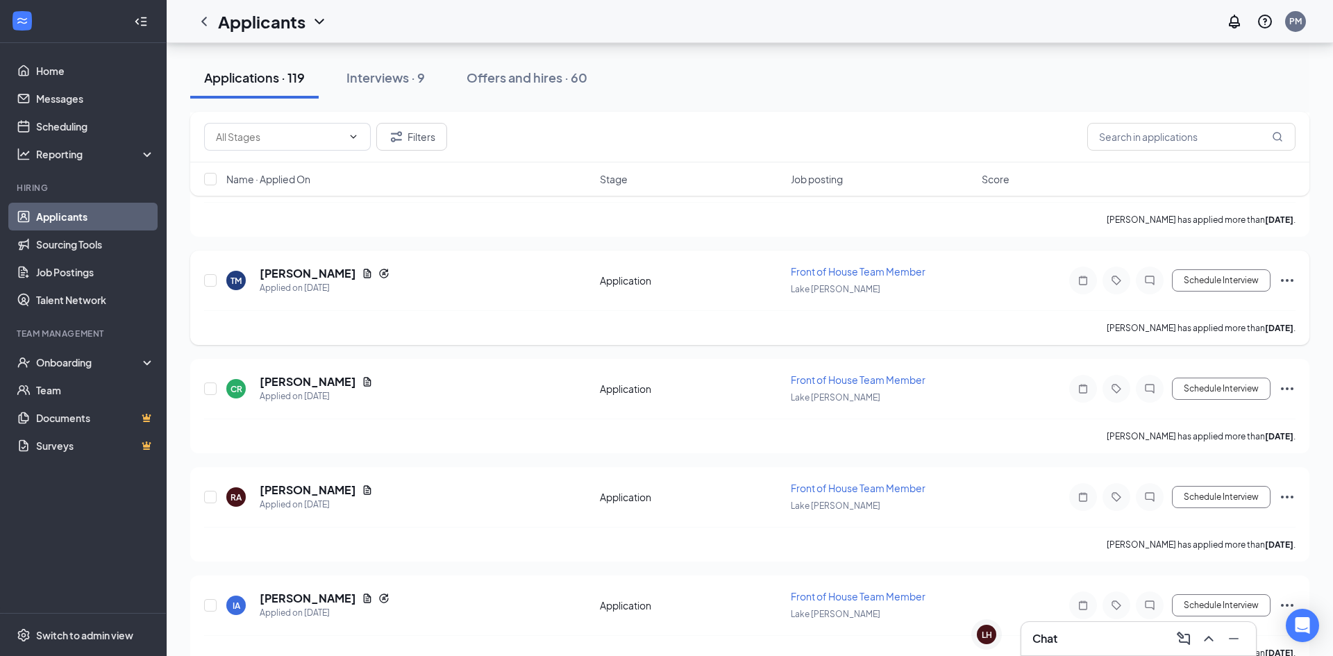
click at [336, 279] on h5 "Theodrick Manning" at bounding box center [308, 273] width 96 height 15
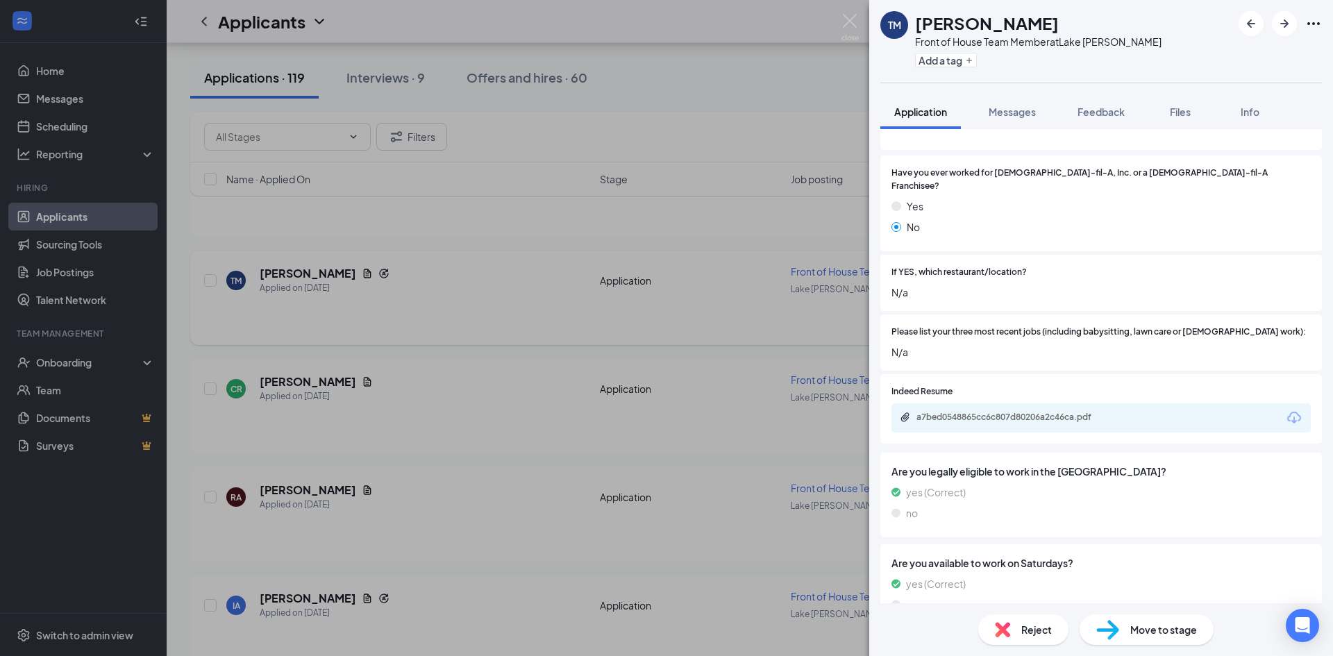
scroll to position [217, 0]
click at [1024, 411] on div "a7bed0548865cc6c807d80206a2c46ca.pdf" at bounding box center [1013, 416] width 194 height 11
click at [613, 168] on div "TM Theodrick Manning Front of House Team Member at Lake Jackson Add a tag Appli…" at bounding box center [666, 328] width 1333 height 656
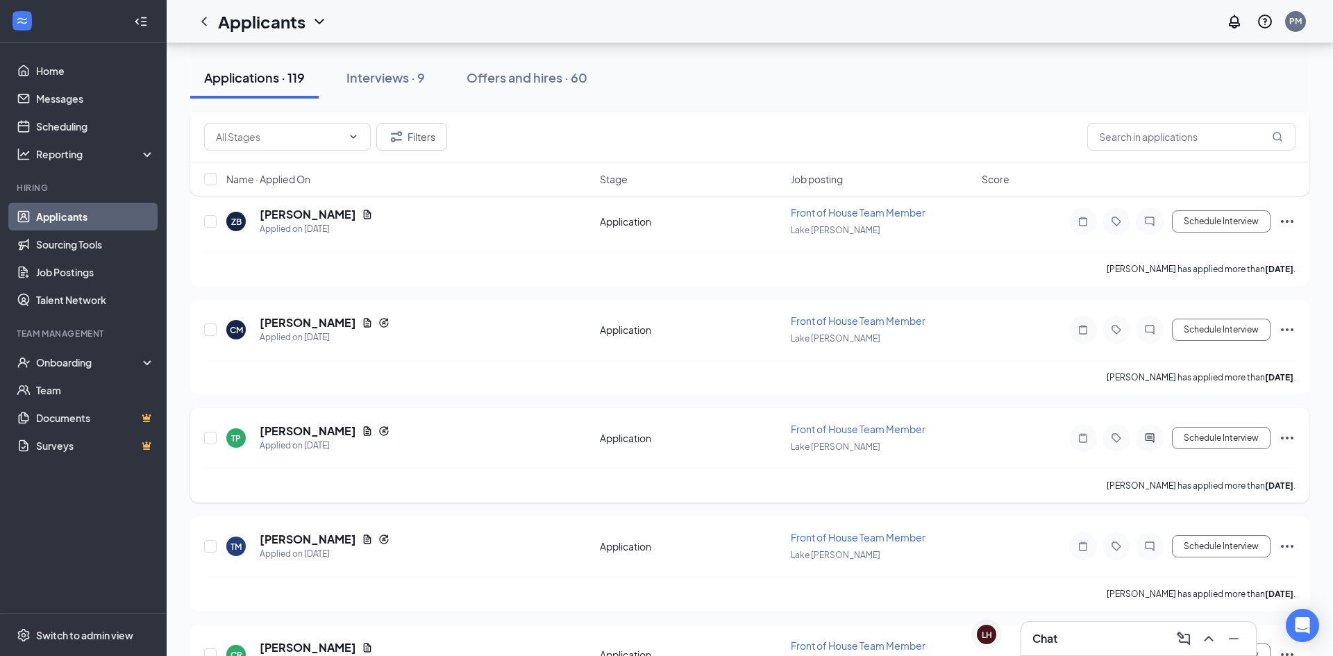
scroll to position [1139, 0]
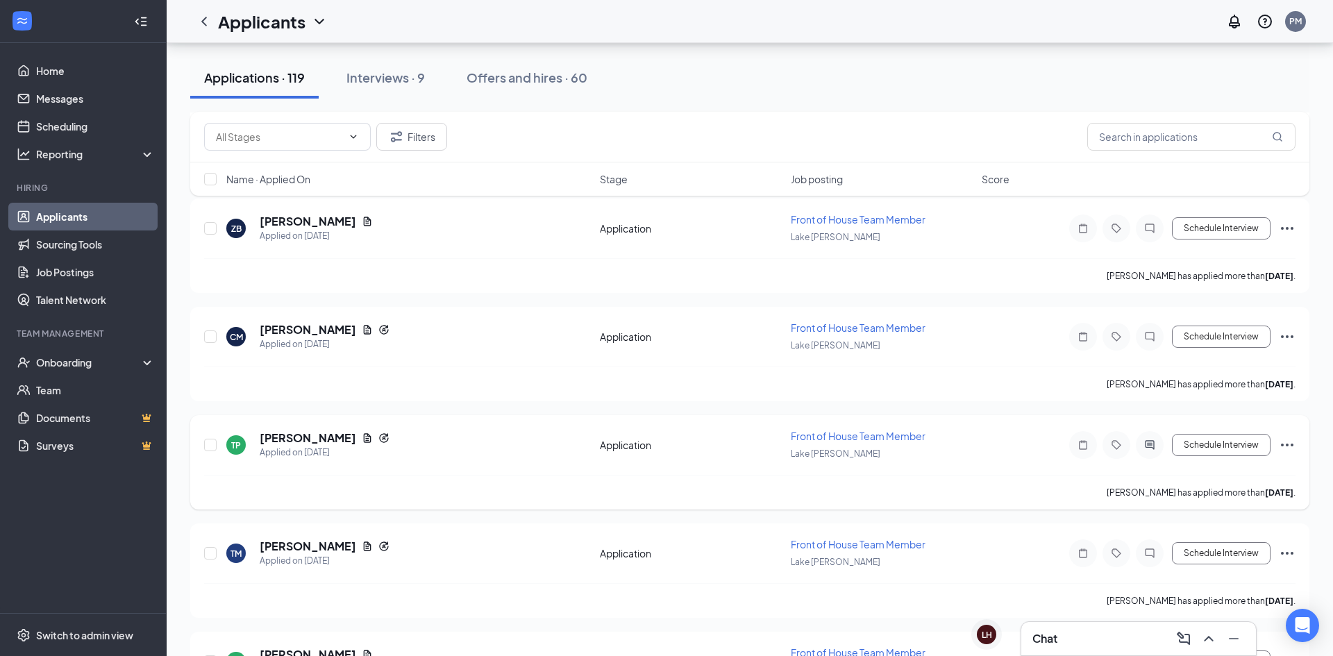
click at [314, 443] on h5 "Tyra Patterson" at bounding box center [308, 437] width 96 height 15
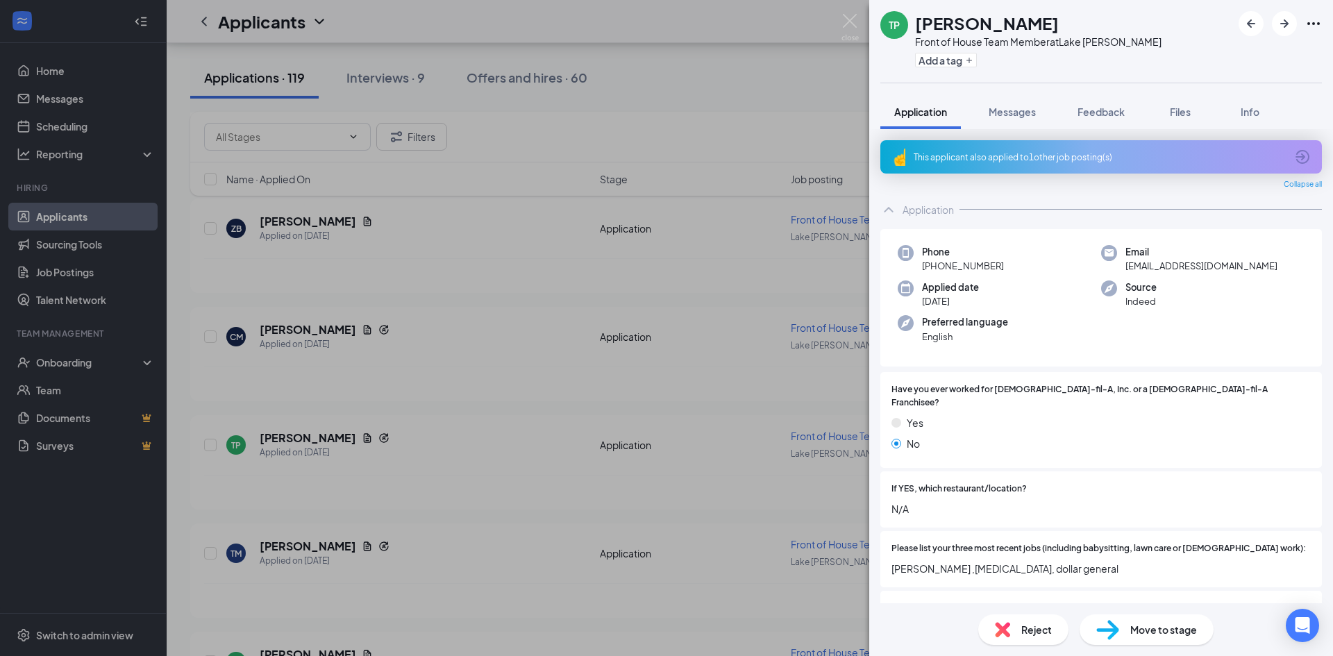
click at [1131, 637] on div "Move to stage" at bounding box center [1146, 629] width 134 height 31
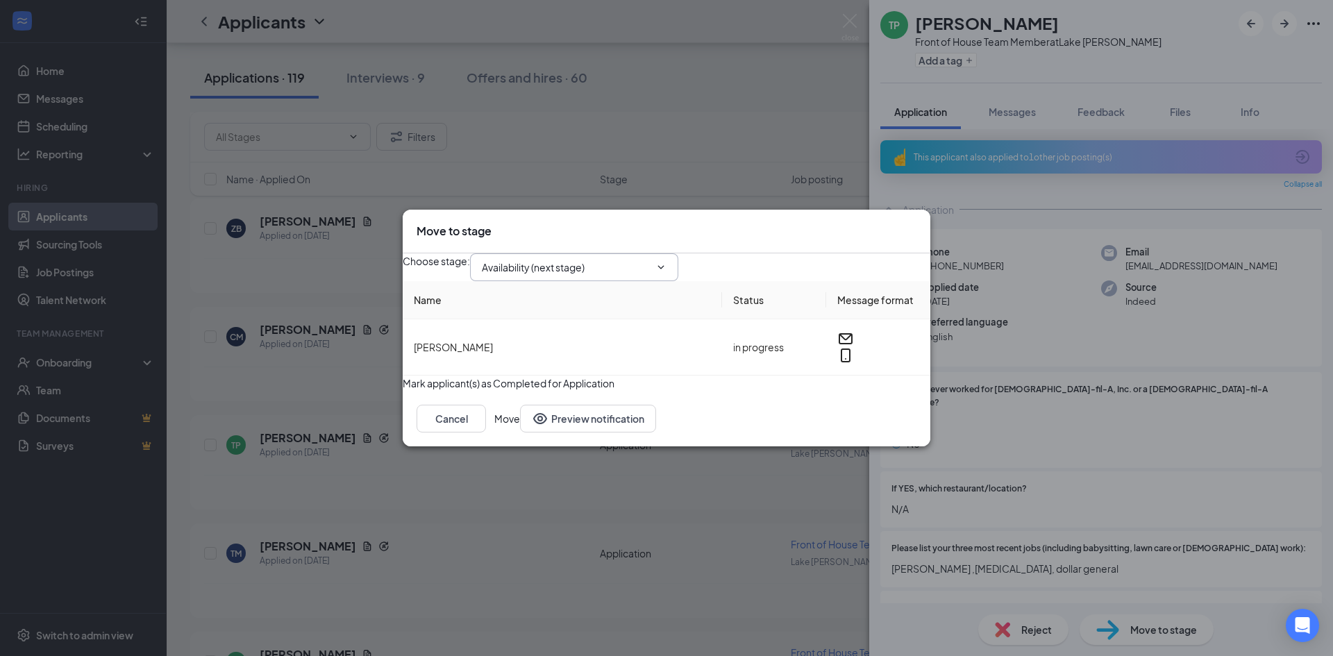
click at [635, 262] on input "Availability (next stage)" at bounding box center [566, 267] width 168 height 15
click at [567, 373] on div "Onsite Interview" at bounding box center [530, 380] width 74 height 15
type input "Onsite Interview"
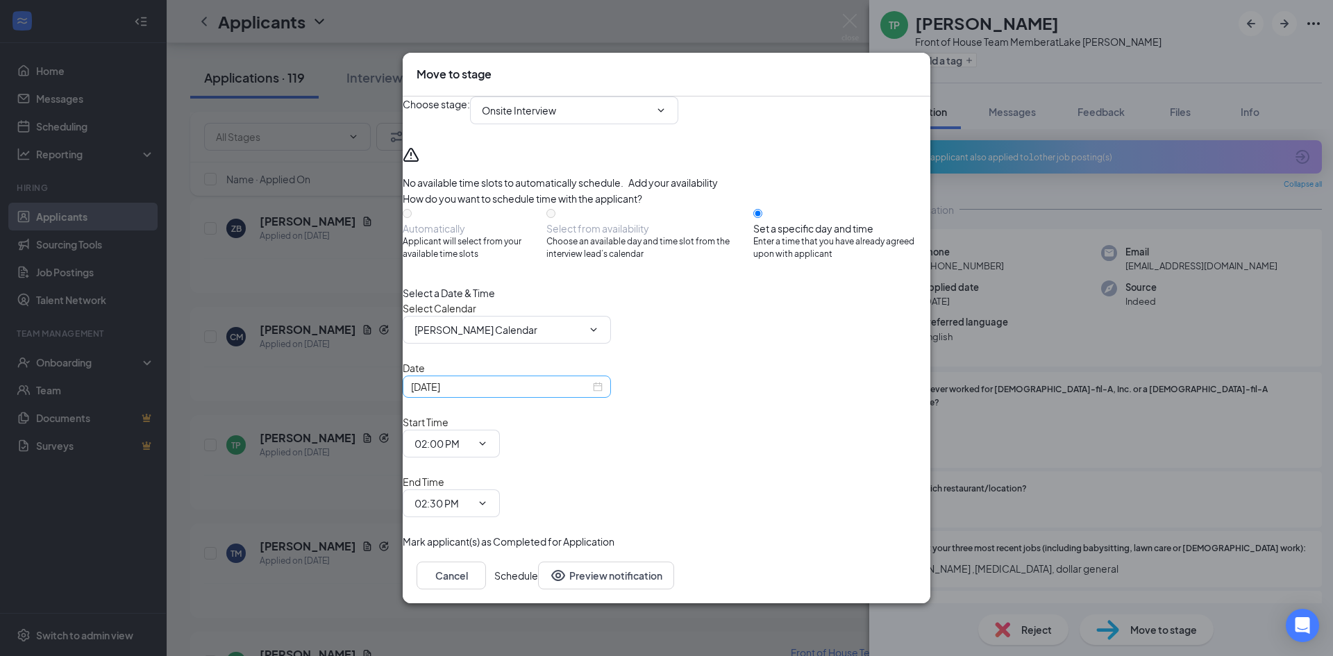
click at [602, 394] on div "Sep 15, 2025" at bounding box center [507, 386] width 192 height 15
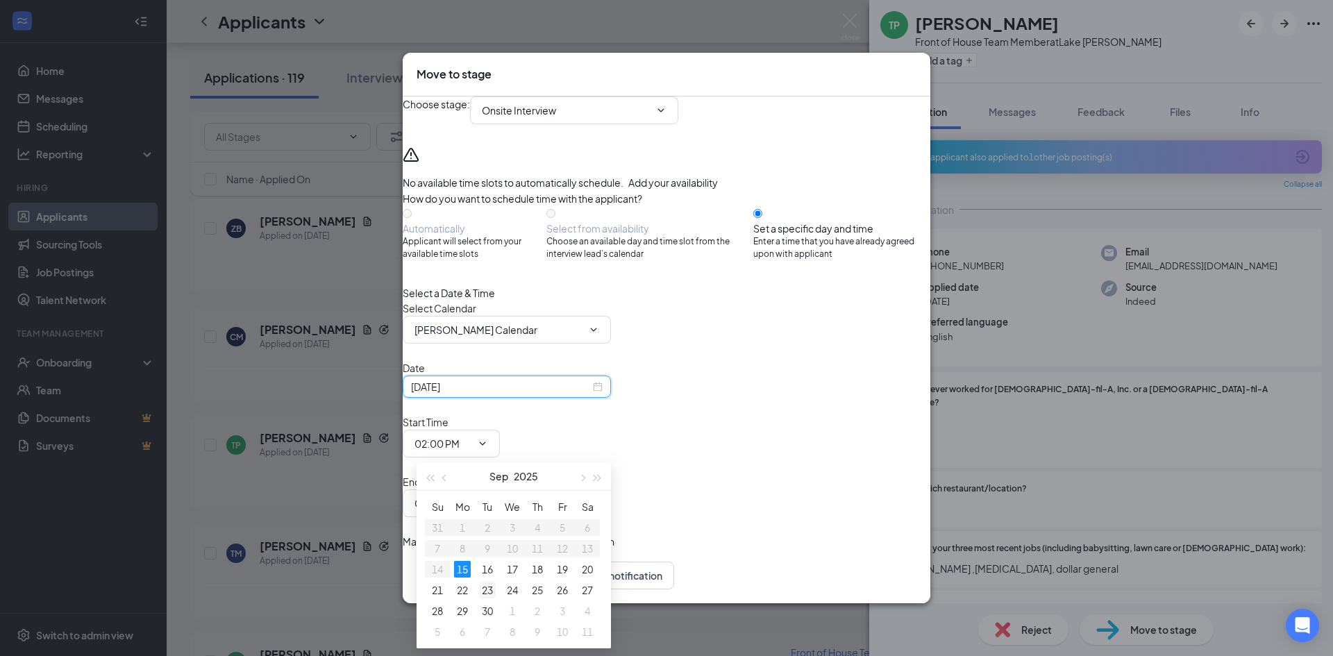
click at [490, 580] on td "23" at bounding box center [487, 590] width 25 height 21
type input "Sep 23, 2025"
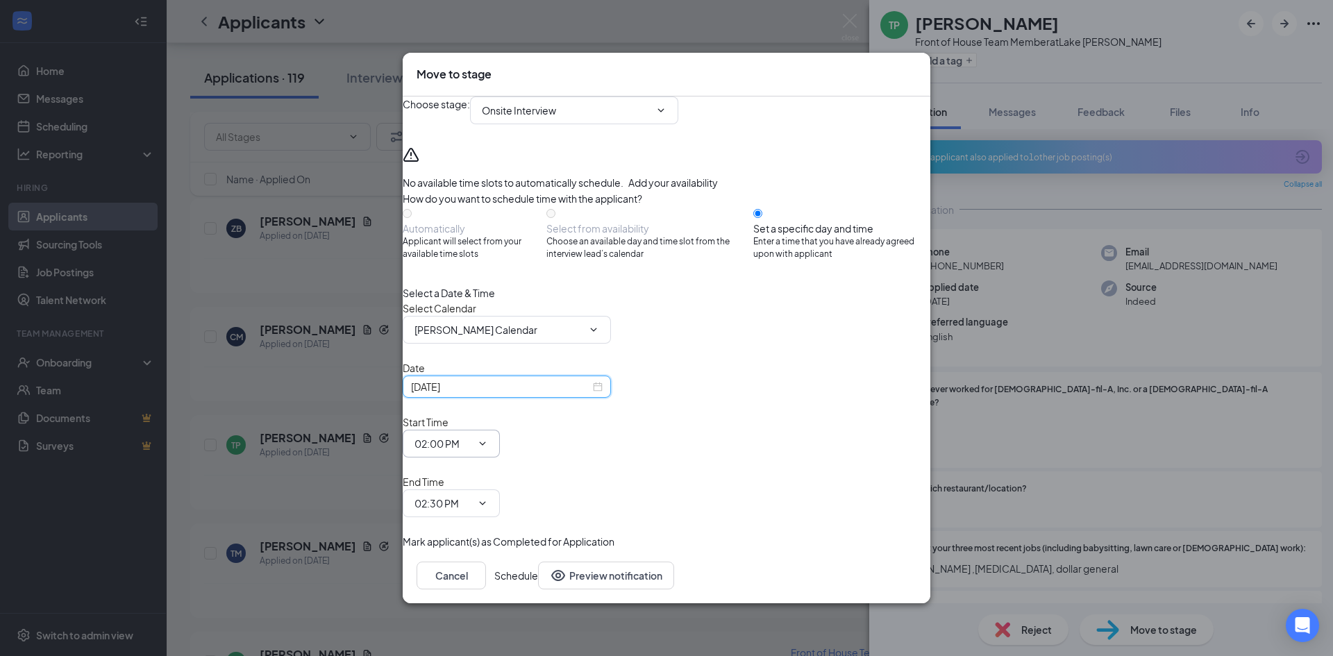
click at [471, 451] on input "02:00 PM" at bounding box center [442, 443] width 57 height 15
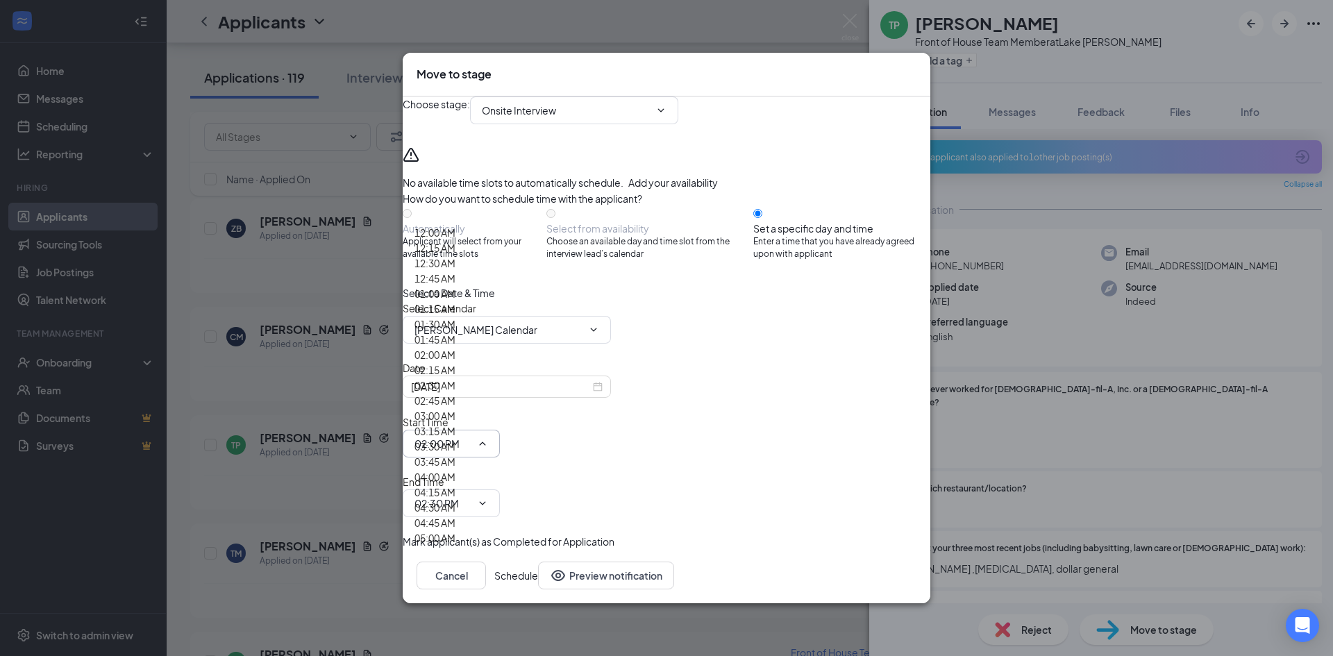
scroll to position [1235, 0]
click at [916, 67] on icon "Cross" at bounding box center [916, 67] width 0 height 0
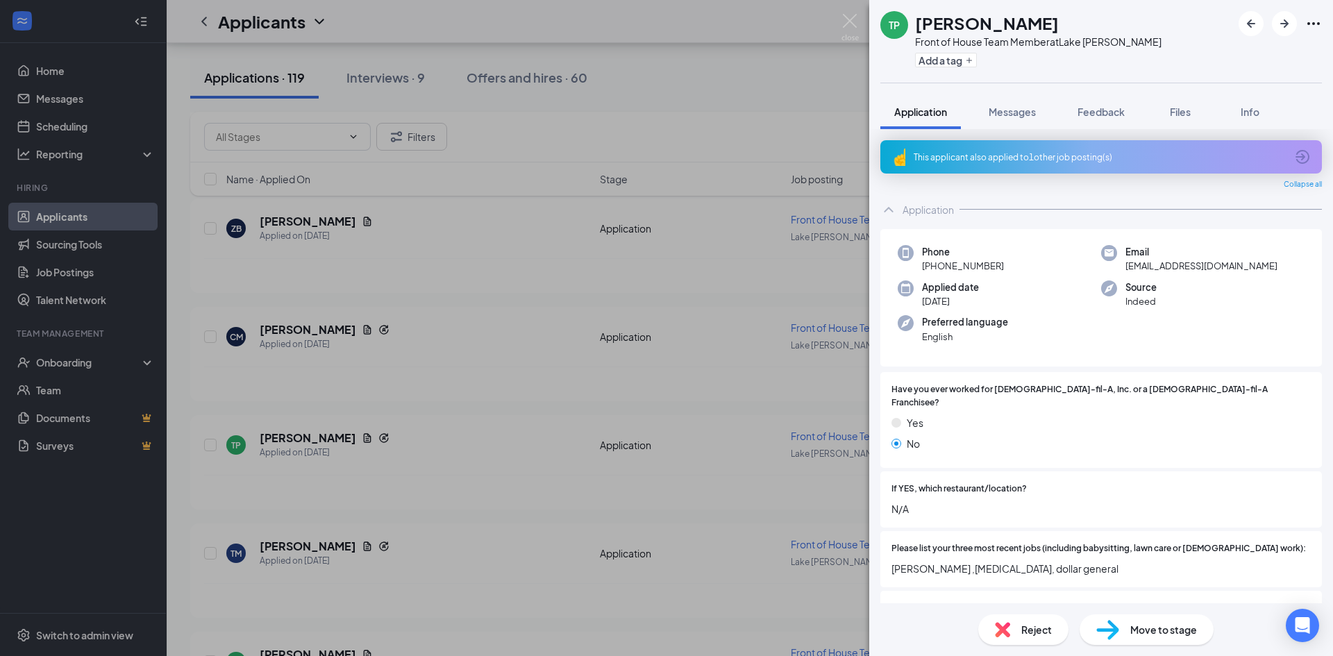
click at [58, 126] on div "TP Tyra Patterson Front of House Team Member at Lake Jackson Add a tag Applicat…" at bounding box center [666, 328] width 1333 height 656
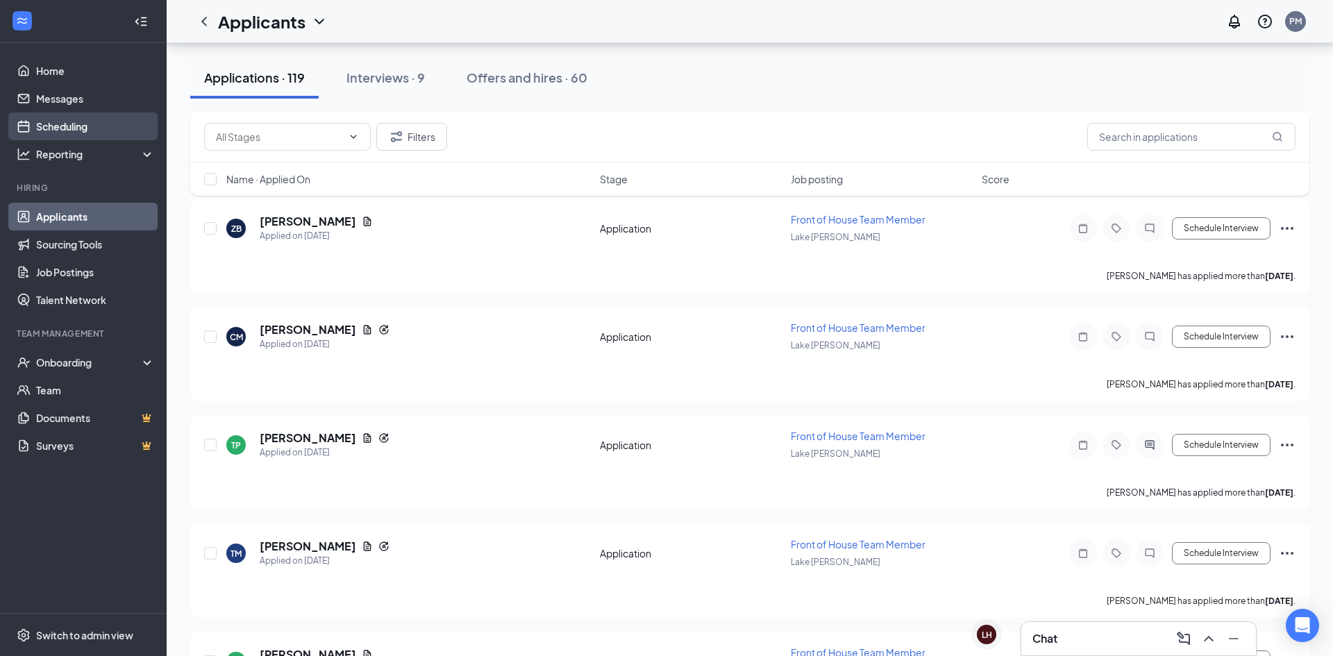
click at [50, 127] on link "Scheduling" at bounding box center [95, 126] width 119 height 28
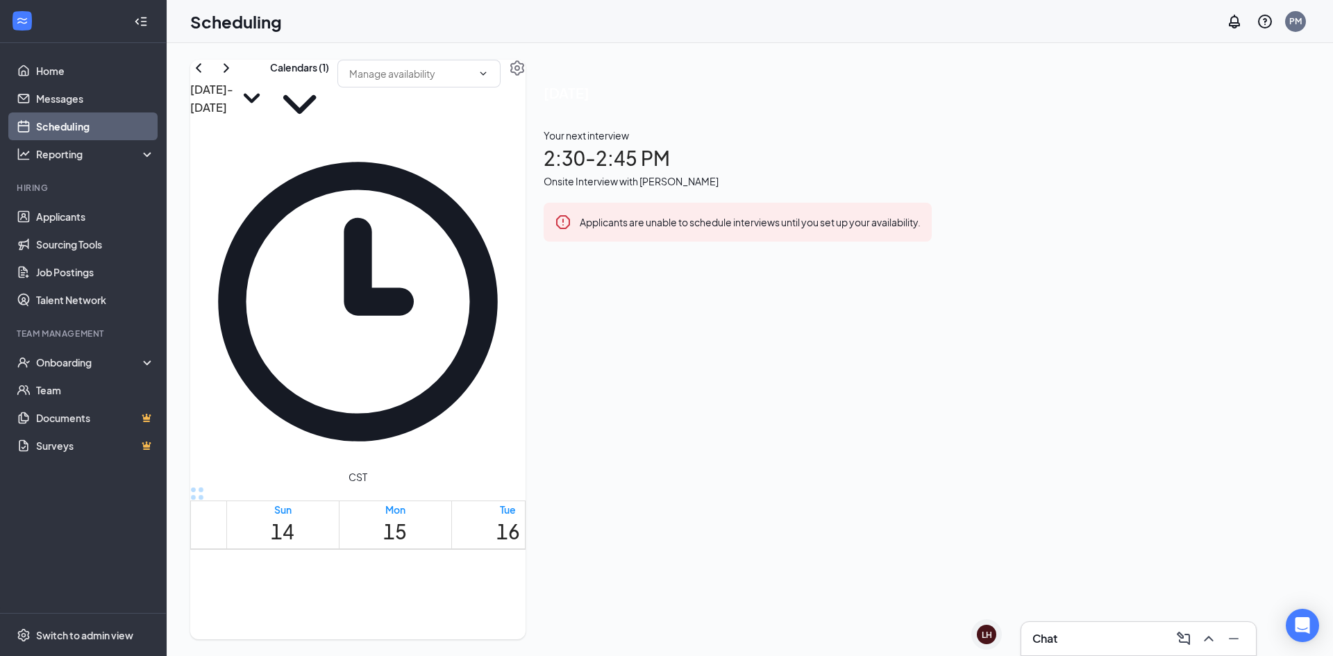
scroll to position [1095, 0]
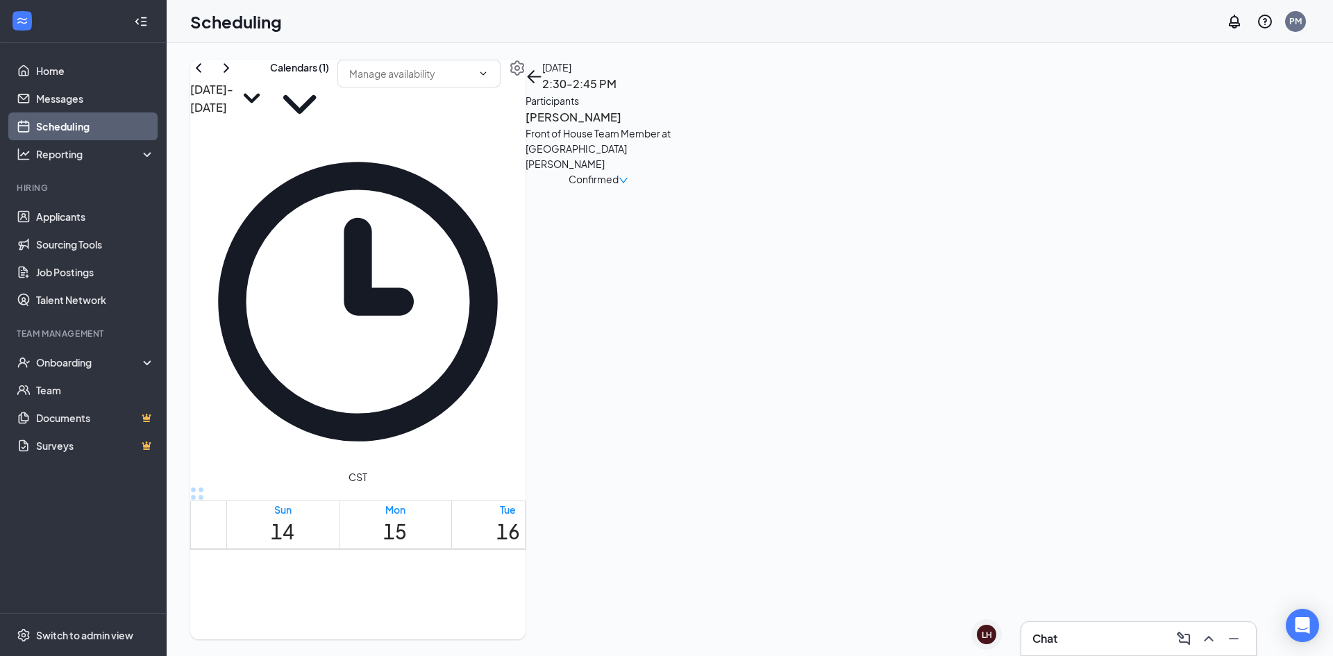
click at [671, 176] on div "Confirmed" at bounding box center [598, 178] width 146 height 15
click at [618, 171] on span "Confirmed" at bounding box center [593, 178] width 50 height 15
click at [1214, 212] on span "Request Reschedule" at bounding box center [1201, 215] width 95 height 15
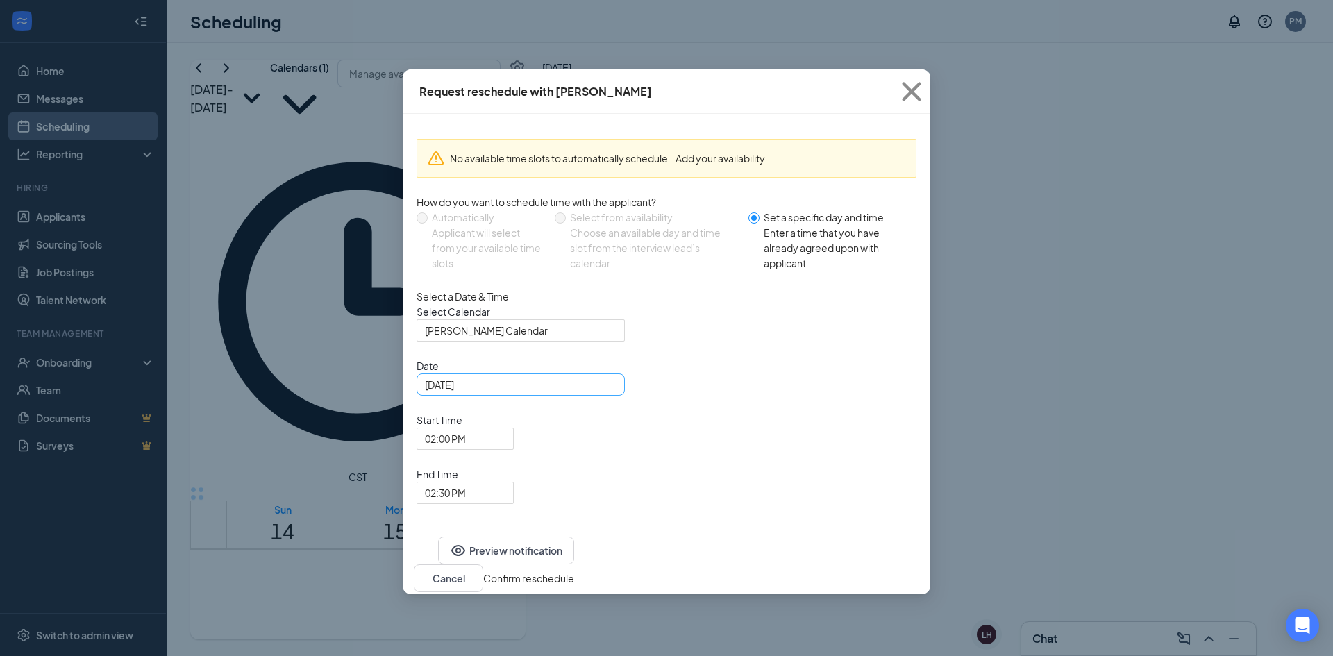
click at [604, 392] on div "Sep 15, 2025" at bounding box center [521, 384] width 192 height 15
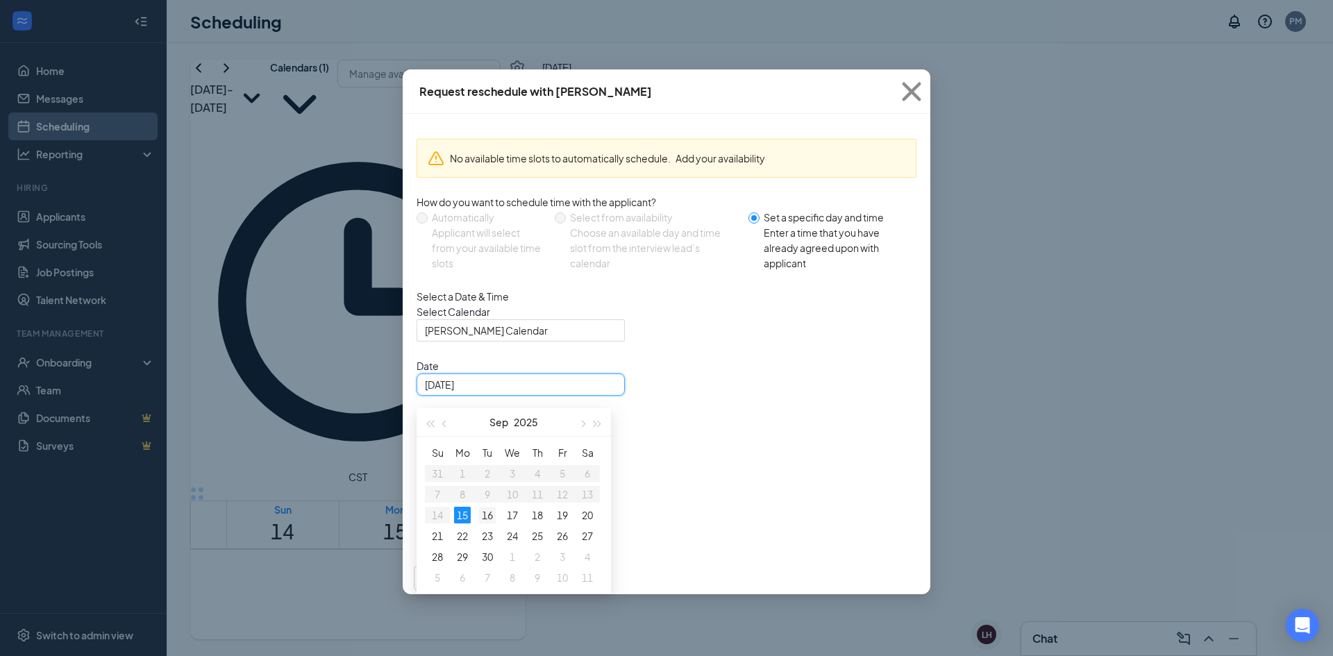
type input "Sep 16, 2025"
click at [486, 523] on div "16" at bounding box center [487, 515] width 17 height 17
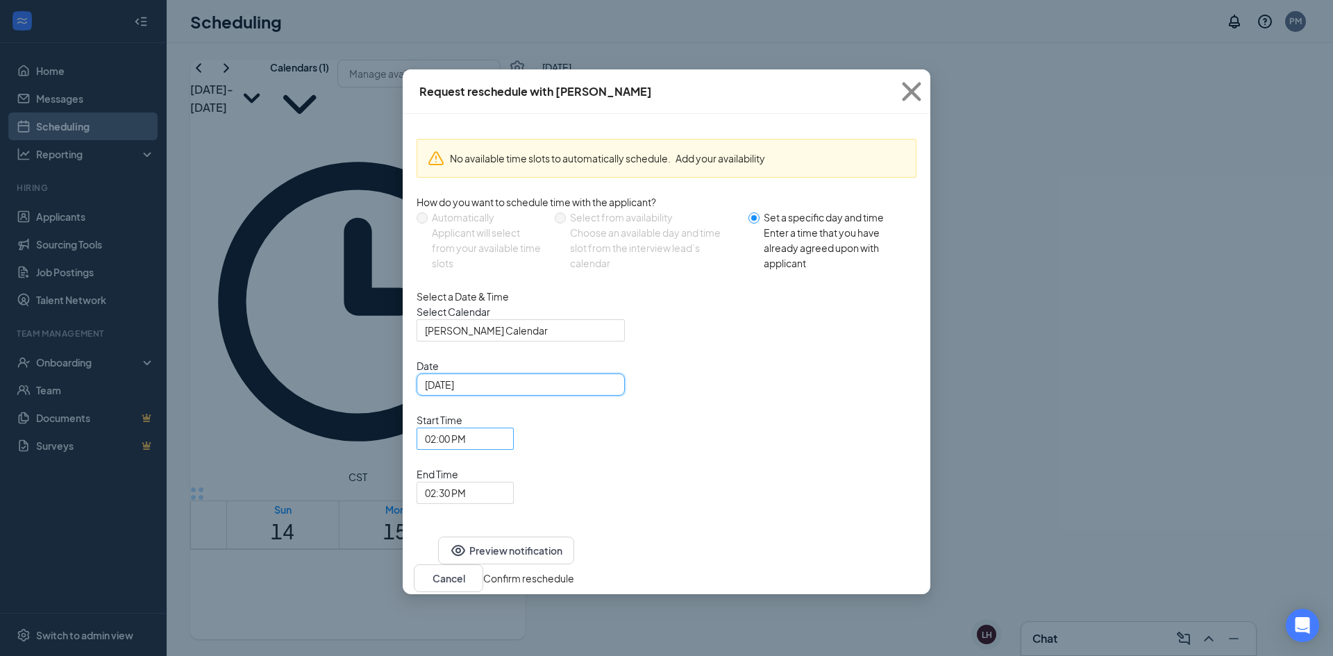
click at [466, 428] on span "02:00 PM" at bounding box center [445, 438] width 41 height 21
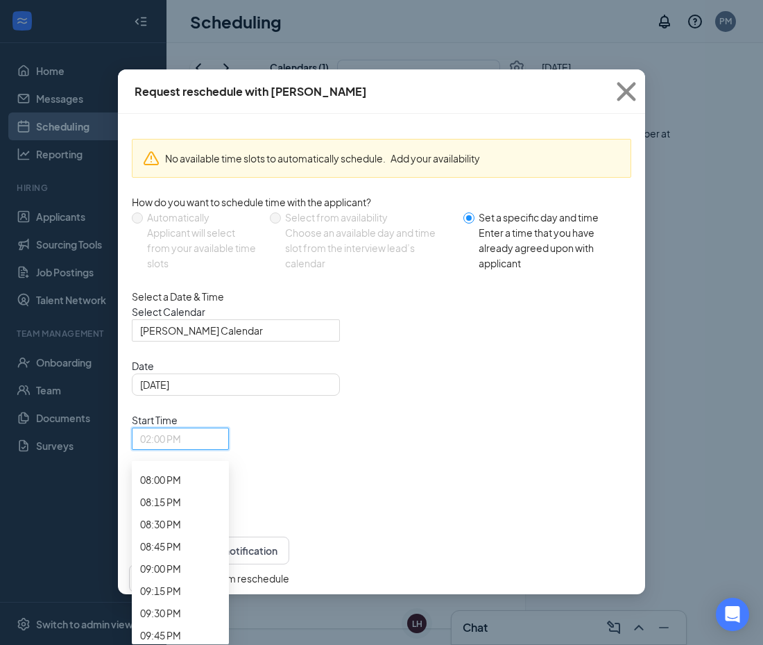
scroll to position [1789, 0]
click at [181, 20] on span "02:45 PM" at bounding box center [160, 12] width 41 height 15
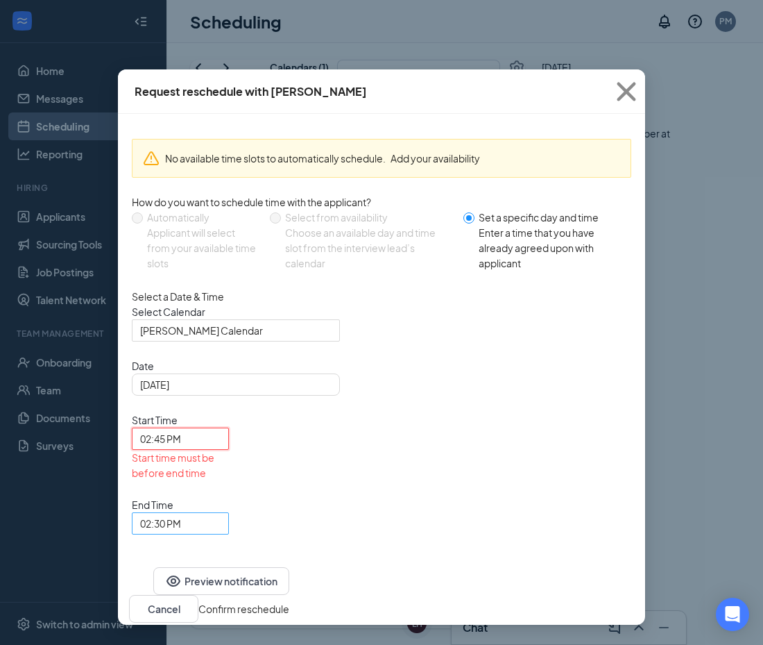
click at [208, 513] on span "02:30 PM" at bounding box center [174, 531] width 68 height 37
click at [229, 125] on div "03:00 PM" at bounding box center [180, 114] width 97 height 22
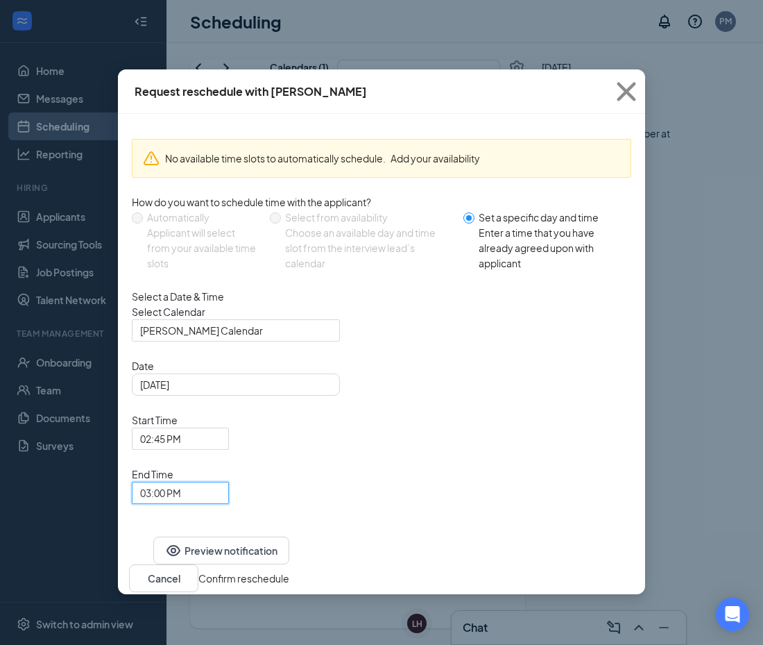
click at [289, 570] on button "Confirm reschedule" at bounding box center [243, 577] width 91 height 15
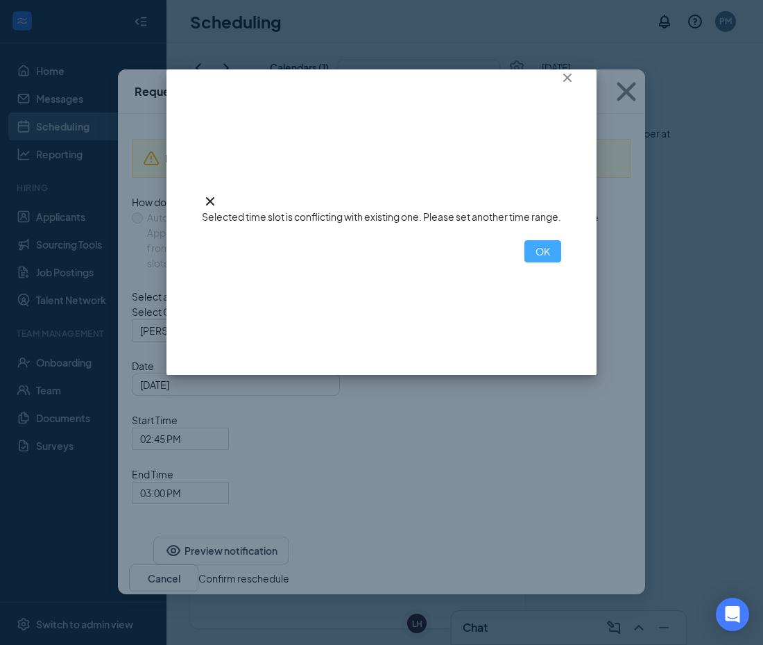
click at [525, 262] on button "OK" at bounding box center [543, 251] width 37 height 22
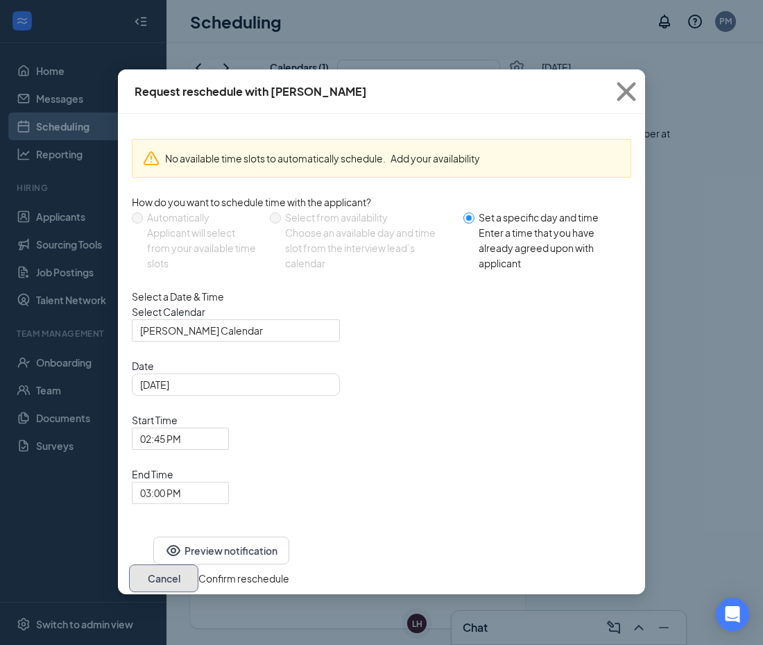
click at [198, 564] on button "Cancel" at bounding box center [163, 578] width 69 height 28
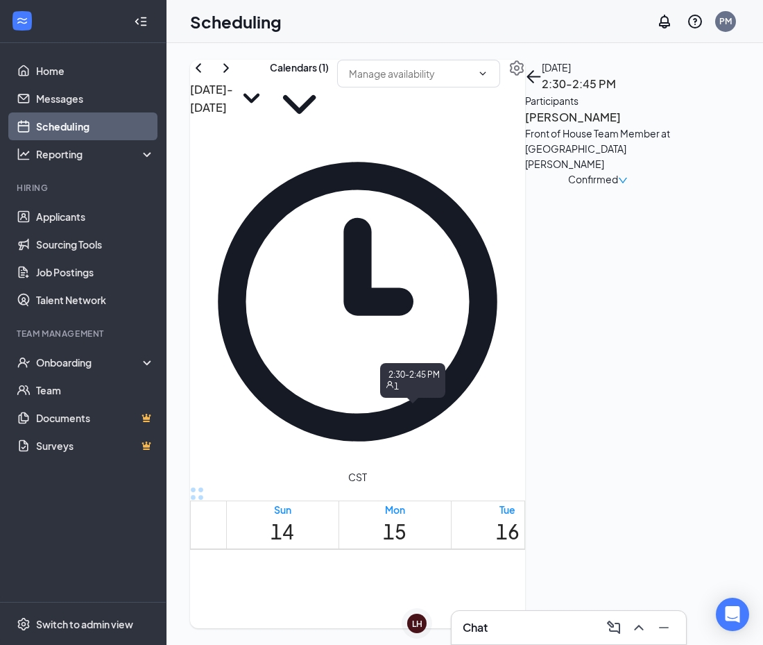
click at [407, 396] on td at bounding box center [620, 388] width 788 height 16
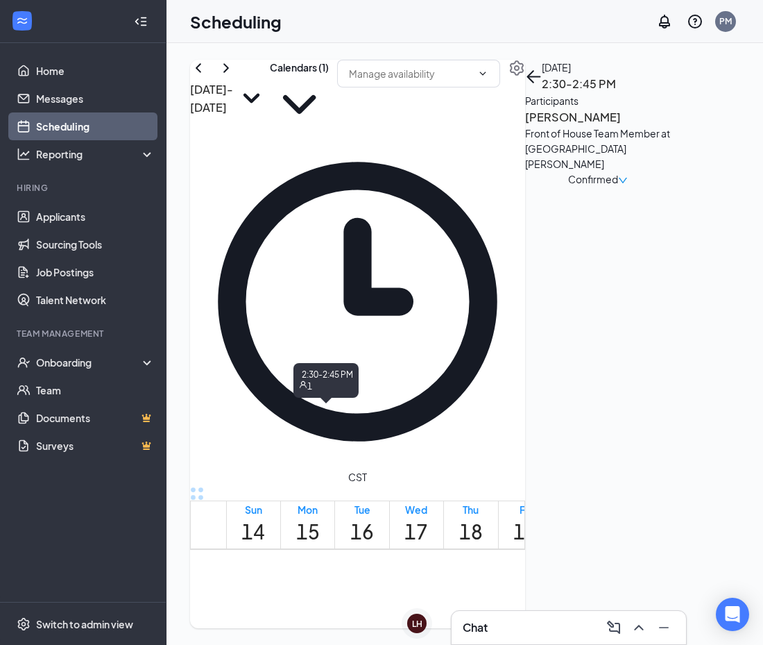
click at [671, 126] on h3 "Julia O'Bryan" at bounding box center [598, 117] width 146 height 18
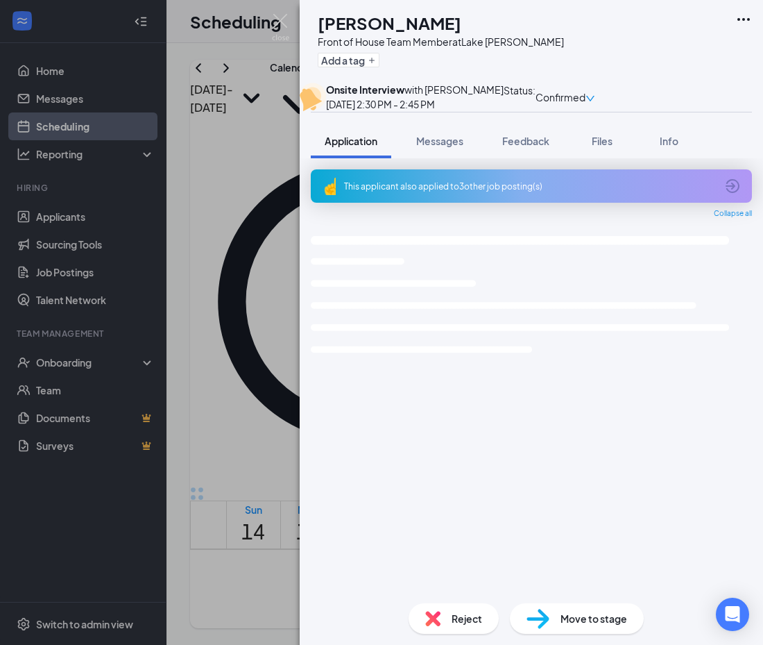
click at [633, 219] on div "Collapse all" at bounding box center [531, 213] width 441 height 11
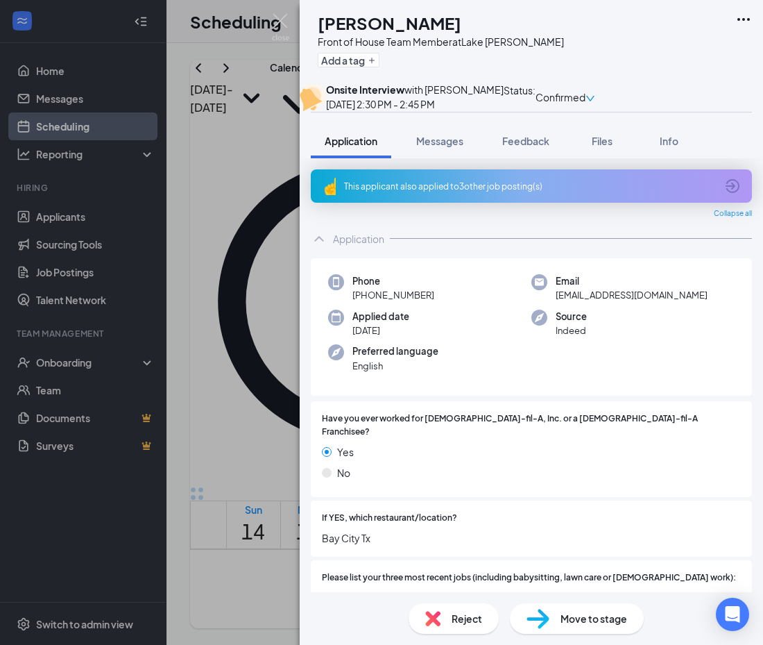
click at [586, 96] on span "Confirmed" at bounding box center [561, 97] width 50 height 15
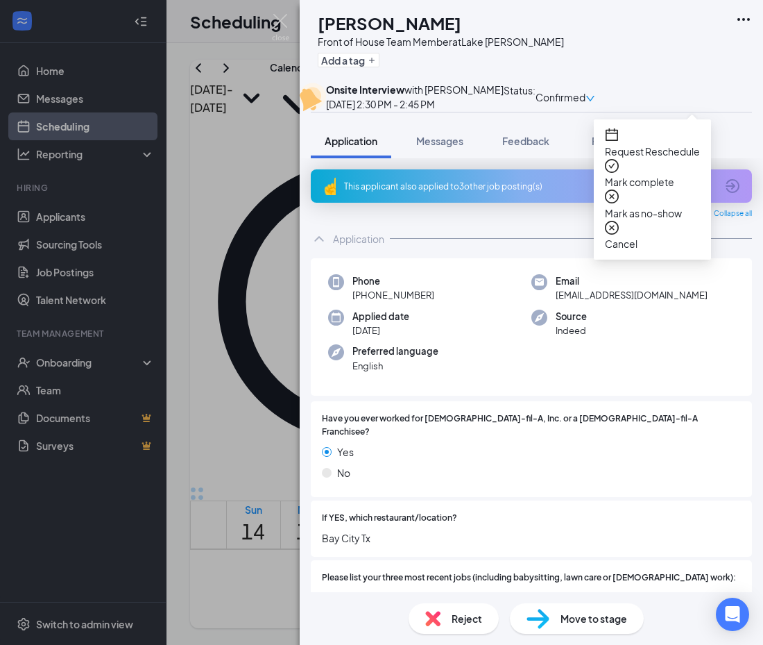
click at [648, 149] on span "Request Reschedule" at bounding box center [652, 151] width 95 height 15
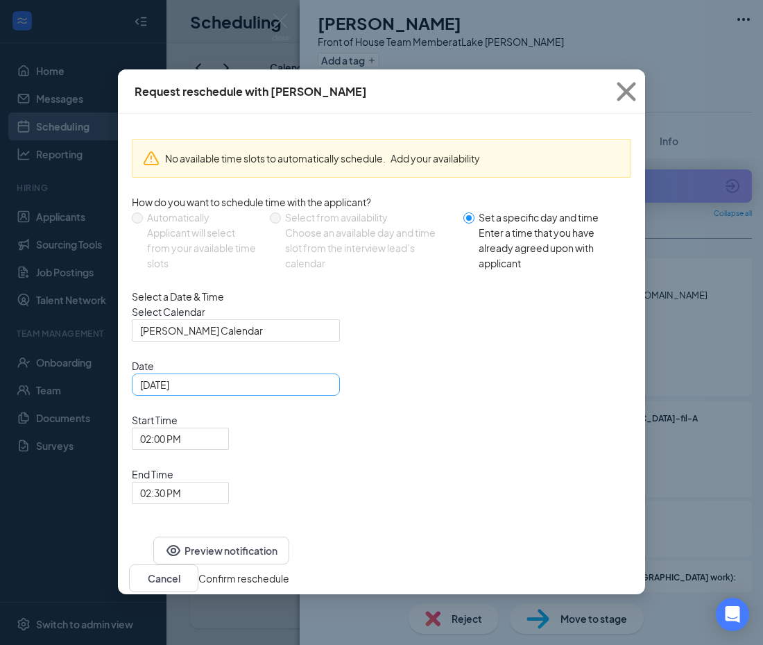
click at [316, 392] on div "Sep 15, 2025" at bounding box center [236, 384] width 192 height 15
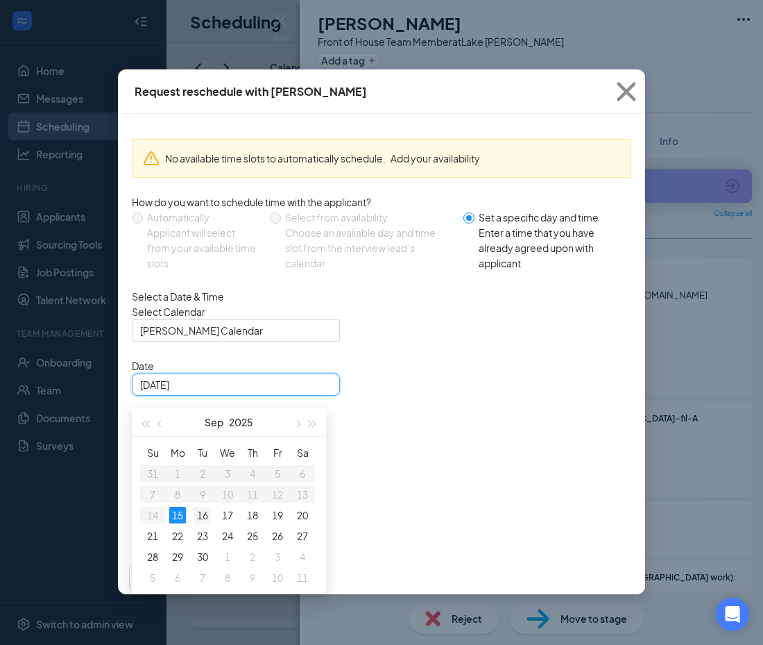
type input "Sep 16, 2025"
click at [202, 523] on div "16" at bounding box center [202, 515] width 17 height 17
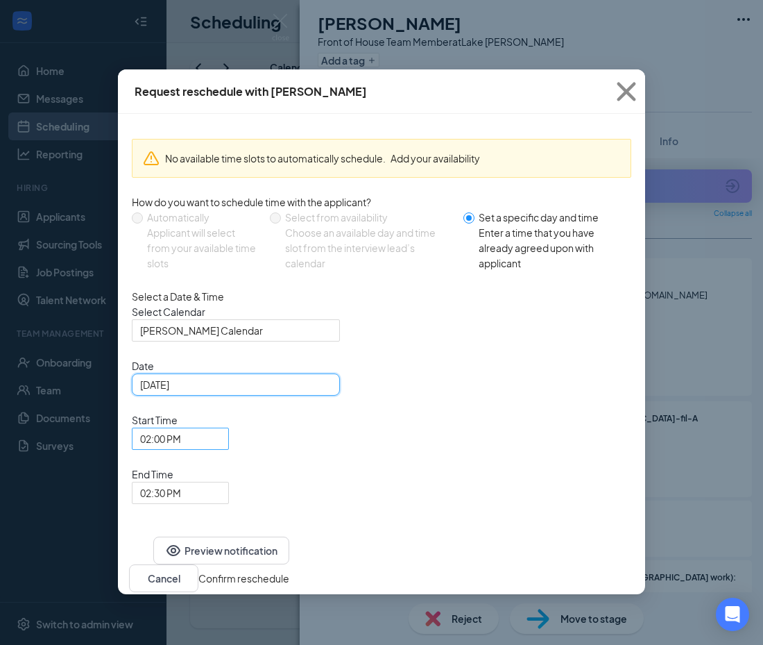
click at [181, 428] on span "02:00 PM" at bounding box center [160, 438] width 41 height 21
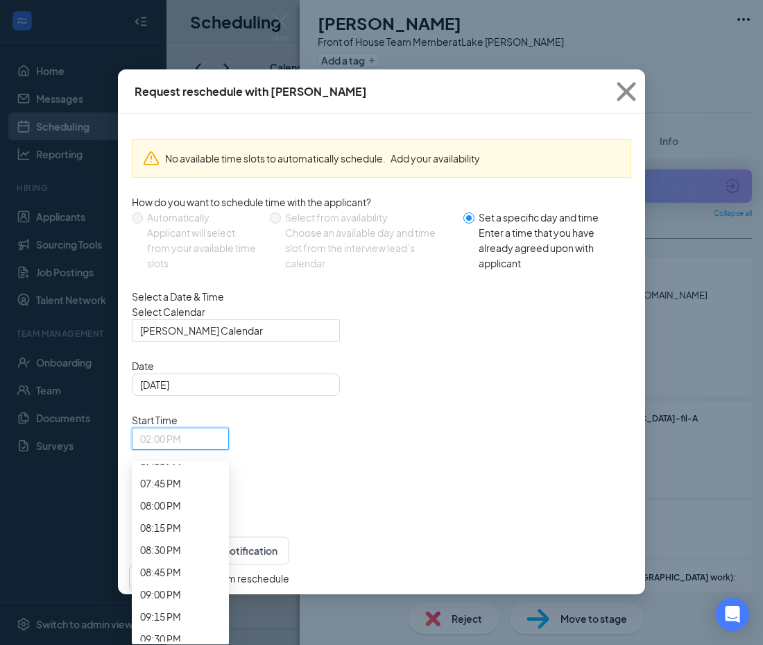
scroll to position [1778, 0]
click at [181, 9] on span "02:30 PM" at bounding box center [160, 1] width 41 height 15
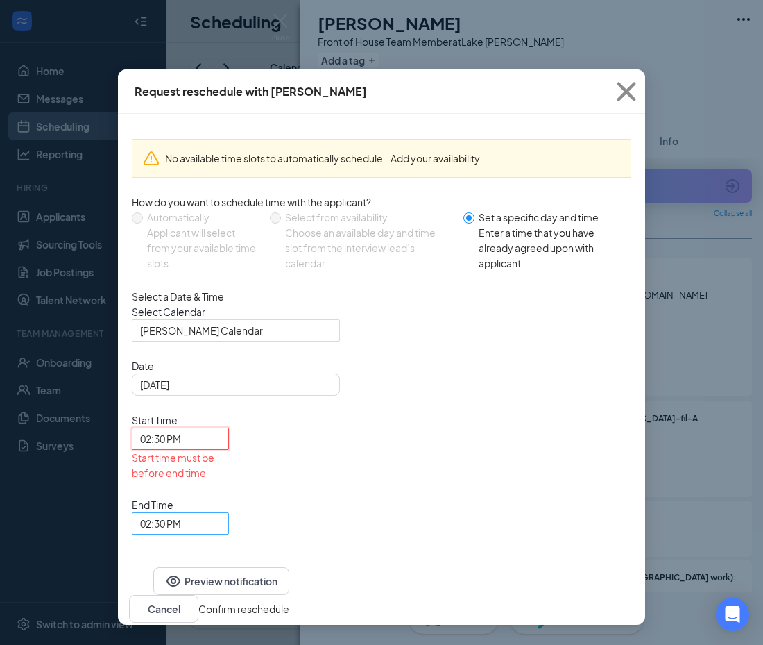
click at [208, 513] on span "02:30 PM" at bounding box center [174, 531] width 68 height 37
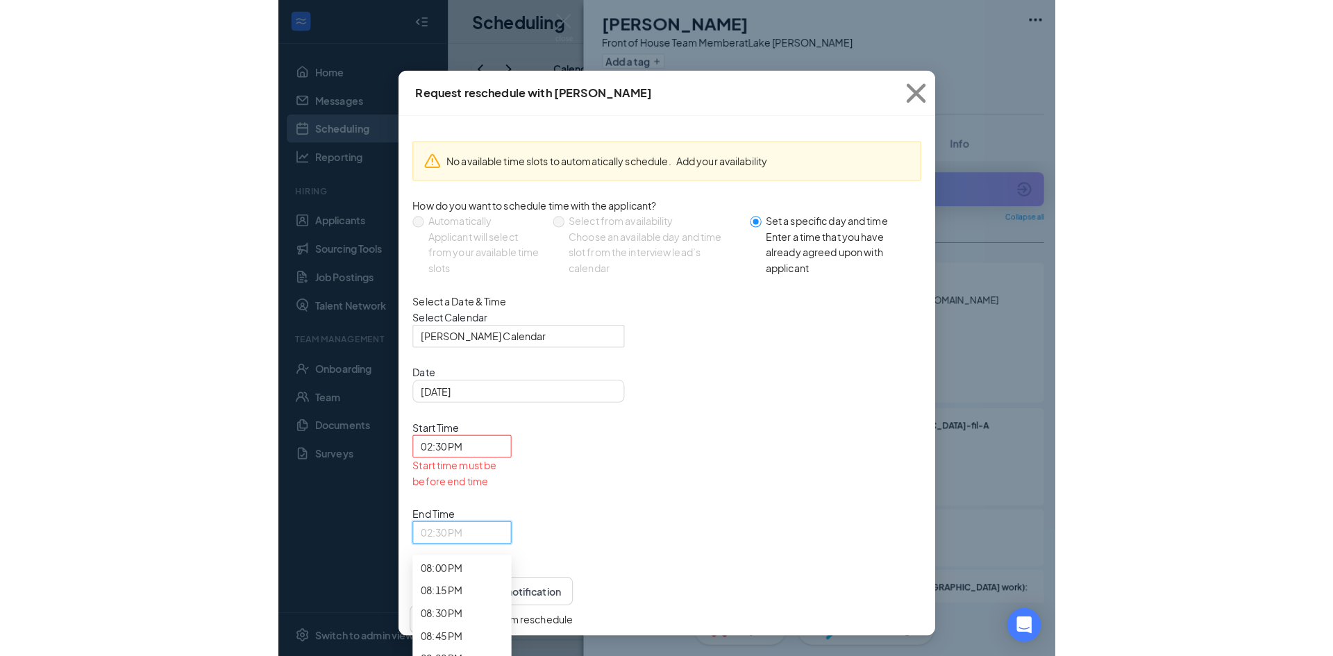
scroll to position [1796, 0]
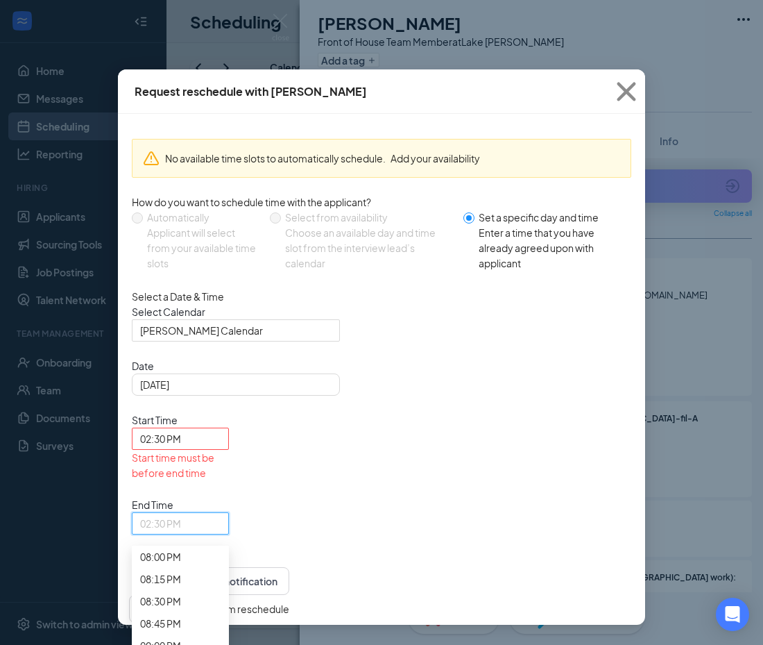
click at [181, 98] on span "02:45 PM" at bounding box center [160, 90] width 41 height 15
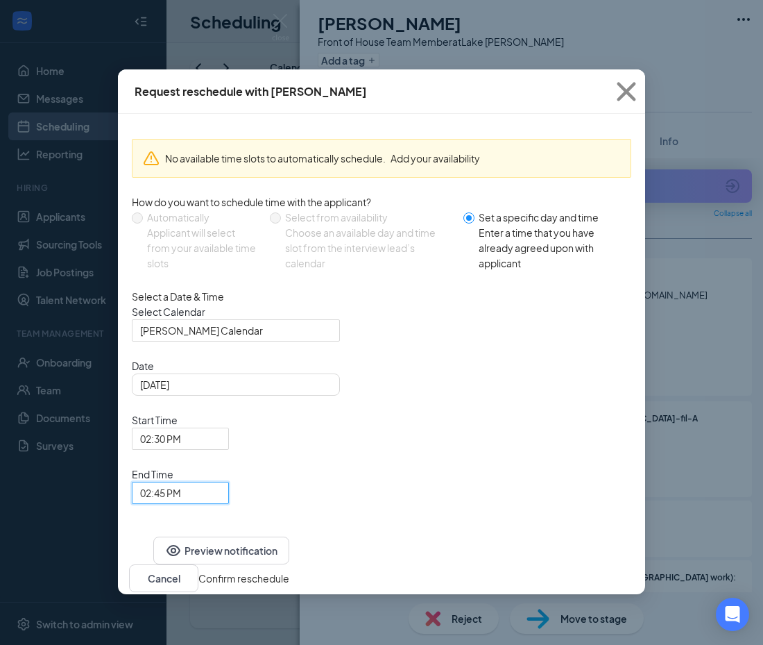
click at [289, 570] on button "Confirm reschedule" at bounding box center [243, 577] width 91 height 15
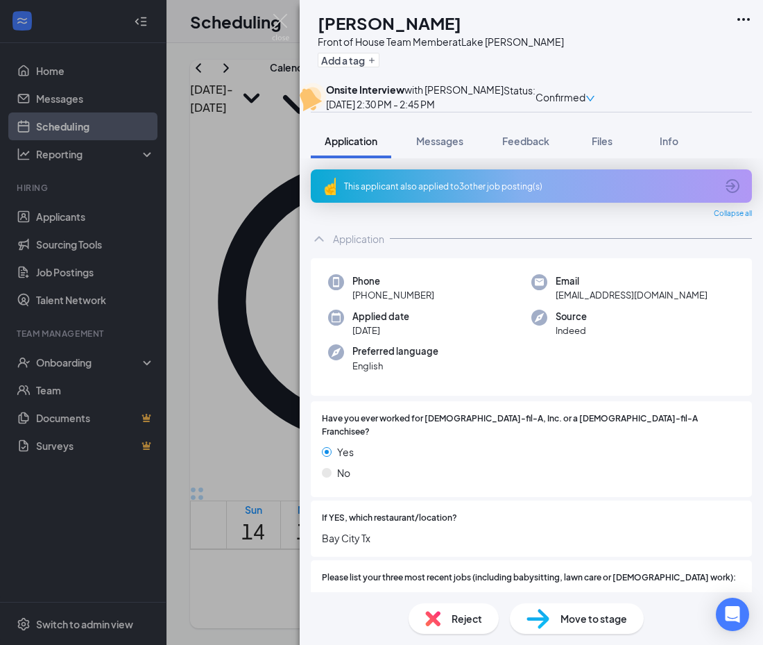
click at [239, 446] on div "JO Julia O'Bryan Front of House Team Member at Lake Jackson Add a tag Onsite In…" at bounding box center [381, 322] width 763 height 645
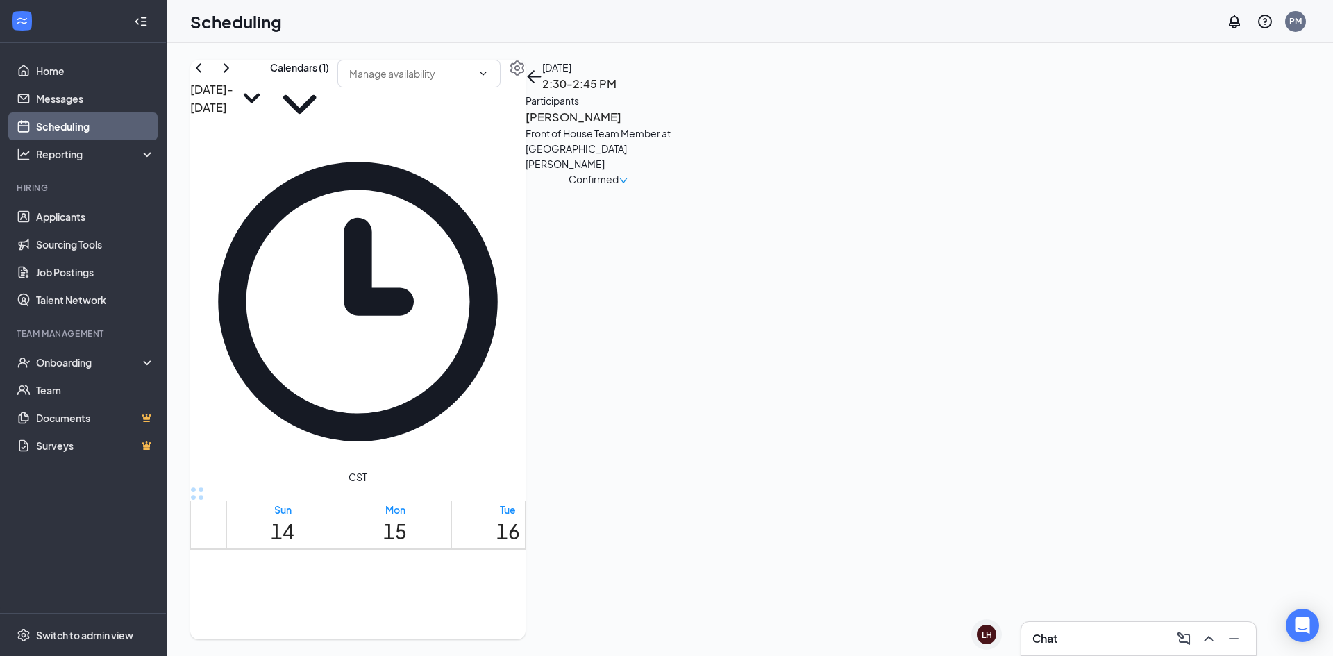
click at [598, 475] on td at bounding box center [620, 467] width 788 height 16
click at [68, 211] on link "Applicants" at bounding box center [95, 217] width 119 height 28
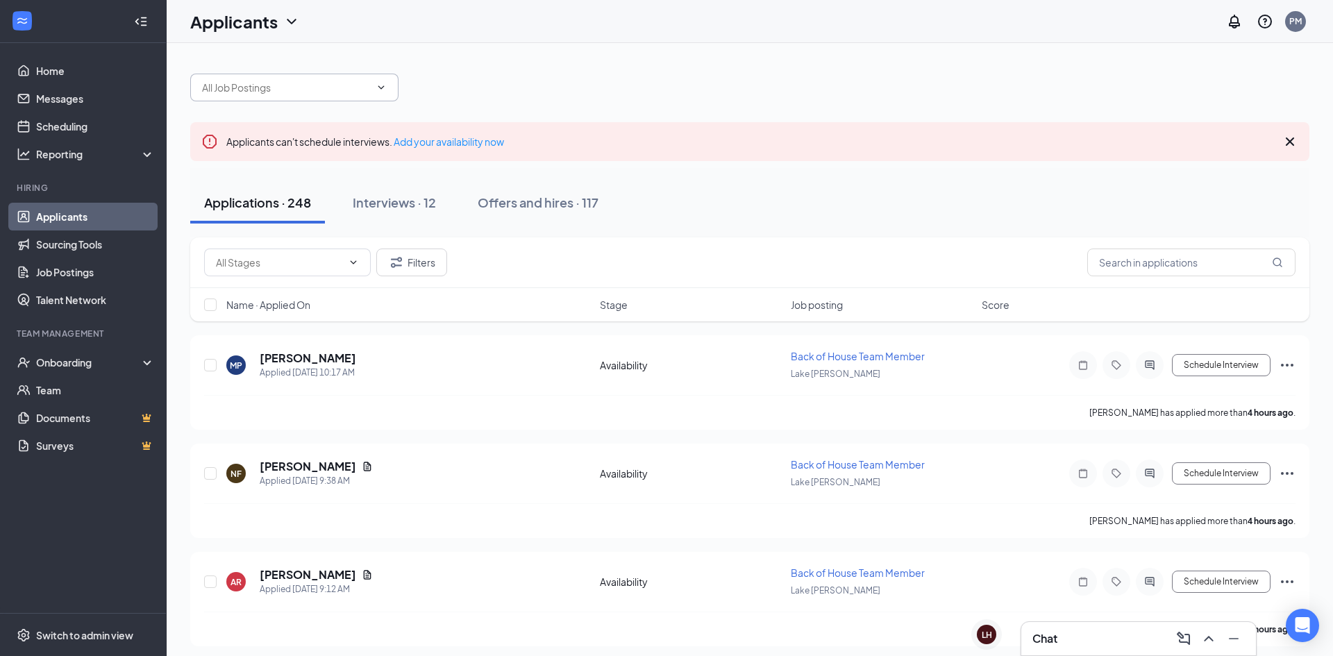
click at [235, 88] on input "text" at bounding box center [286, 87] width 168 height 15
click at [301, 113] on div "Front of House Team Member (Lake Jackson)" at bounding box center [363, 105] width 322 height 15
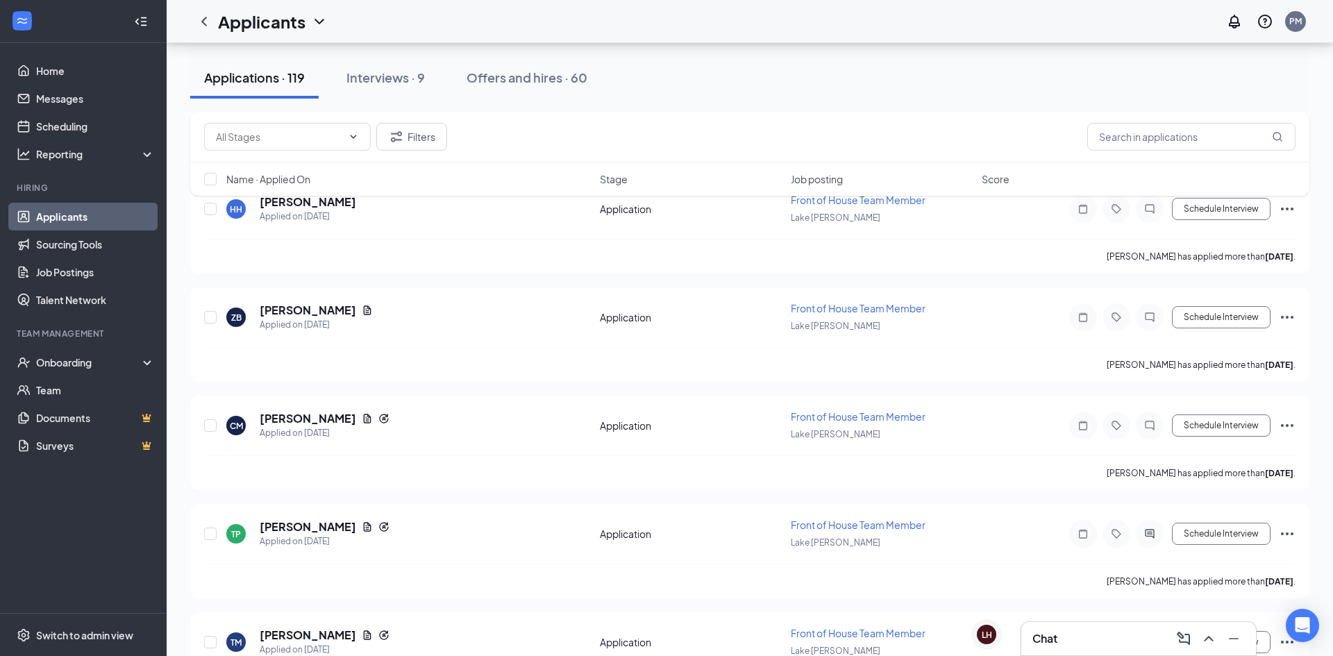
scroll to position [1049, 0]
click at [306, 531] on h5 "Tyra Patterson" at bounding box center [308, 527] width 96 height 15
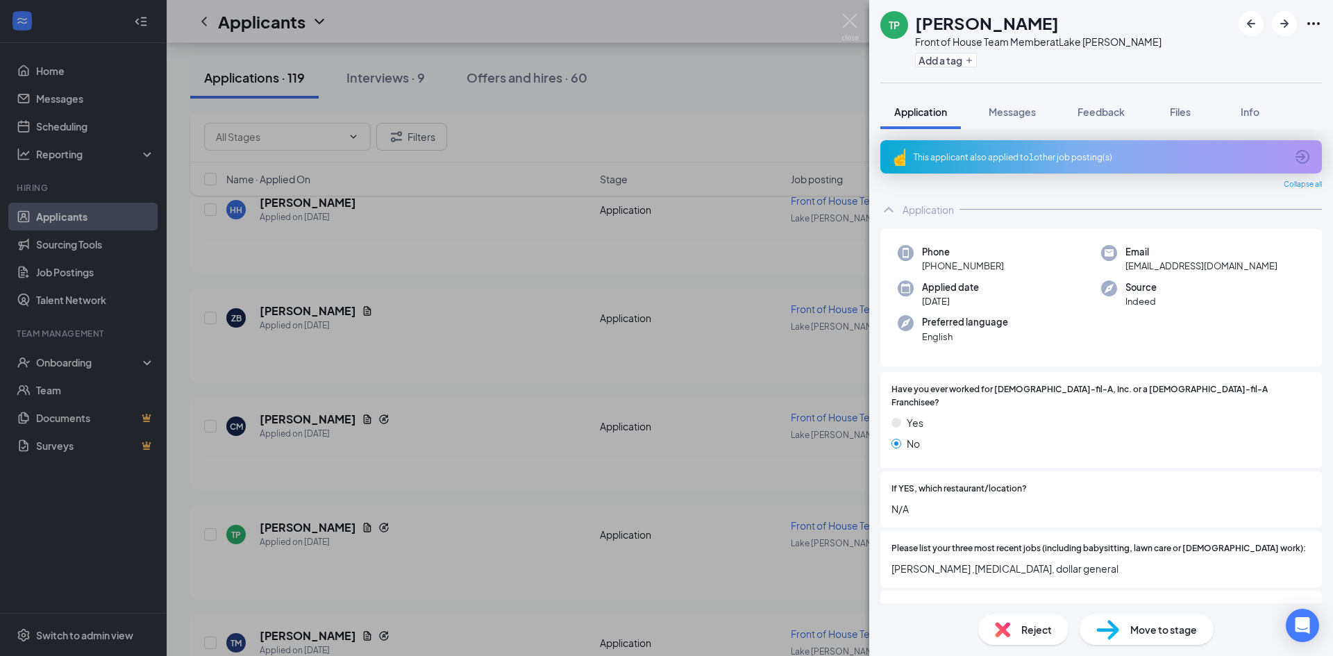
click at [1121, 630] on div "Move to stage" at bounding box center [1146, 629] width 134 height 31
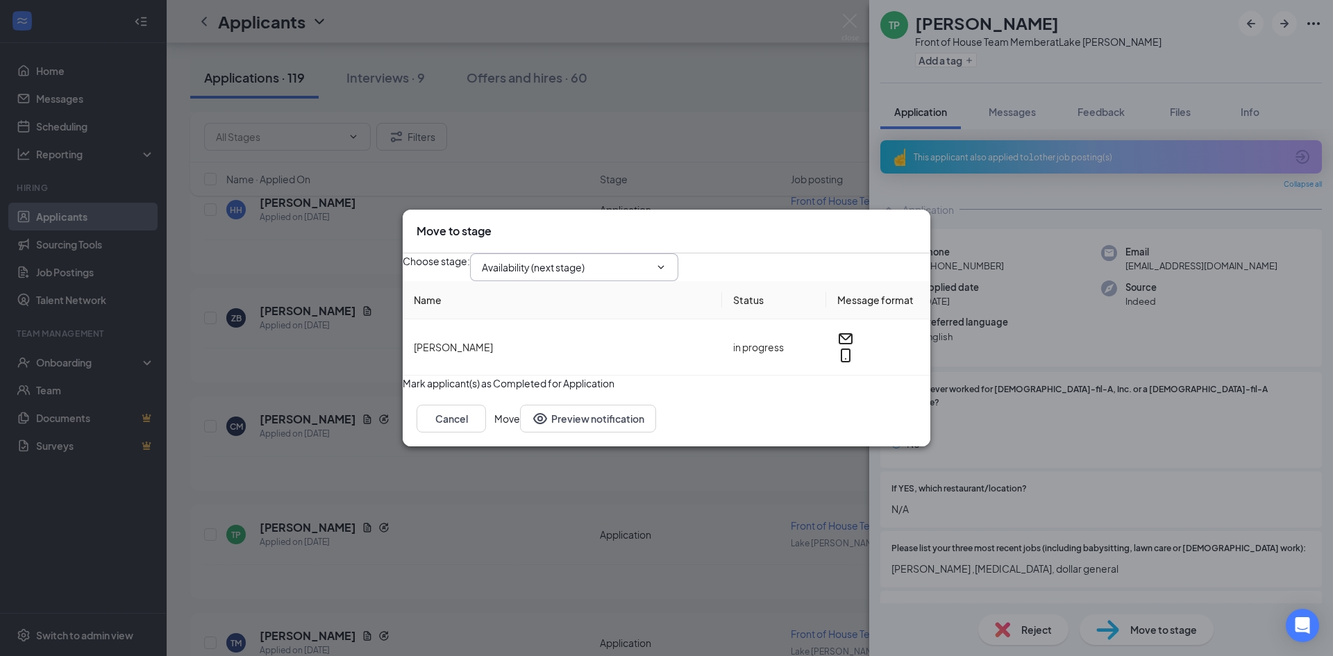
click at [614, 260] on input "Availability (next stage)" at bounding box center [566, 267] width 168 height 15
click at [589, 373] on div "Onsite Interview" at bounding box center [577, 380] width 168 height 15
type input "Onsite Interview"
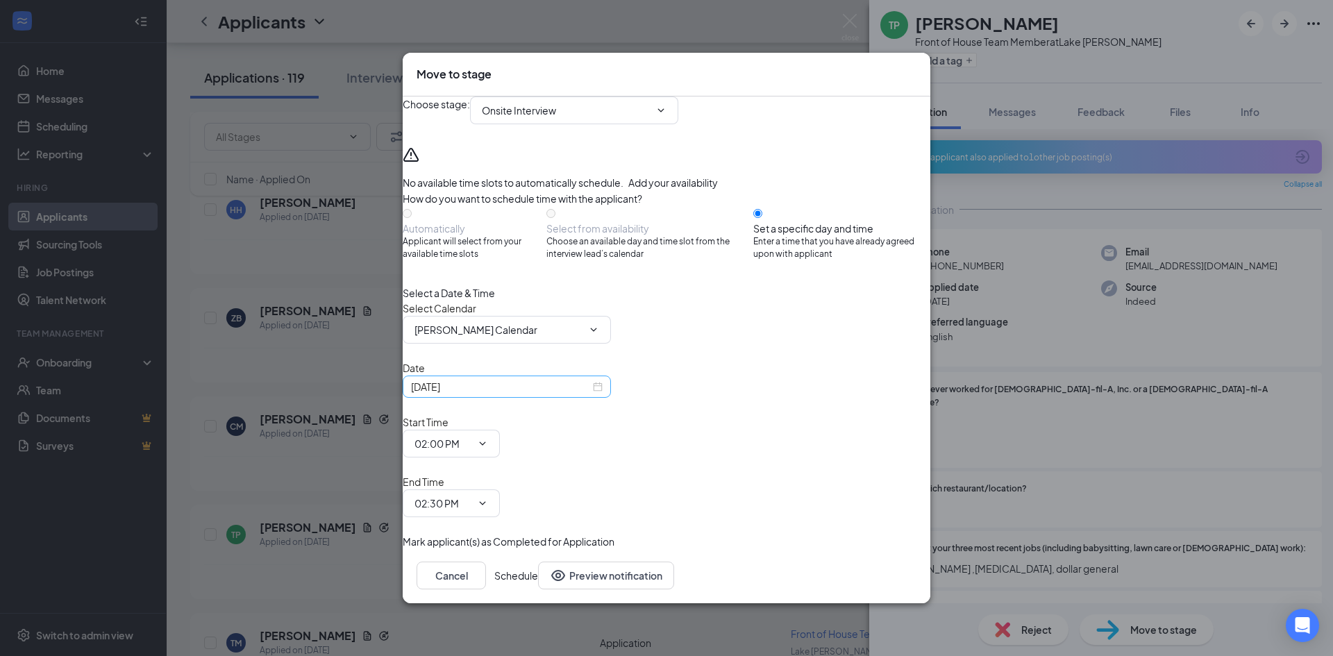
click at [602, 394] on div "Sep 15, 2025" at bounding box center [507, 386] width 192 height 15
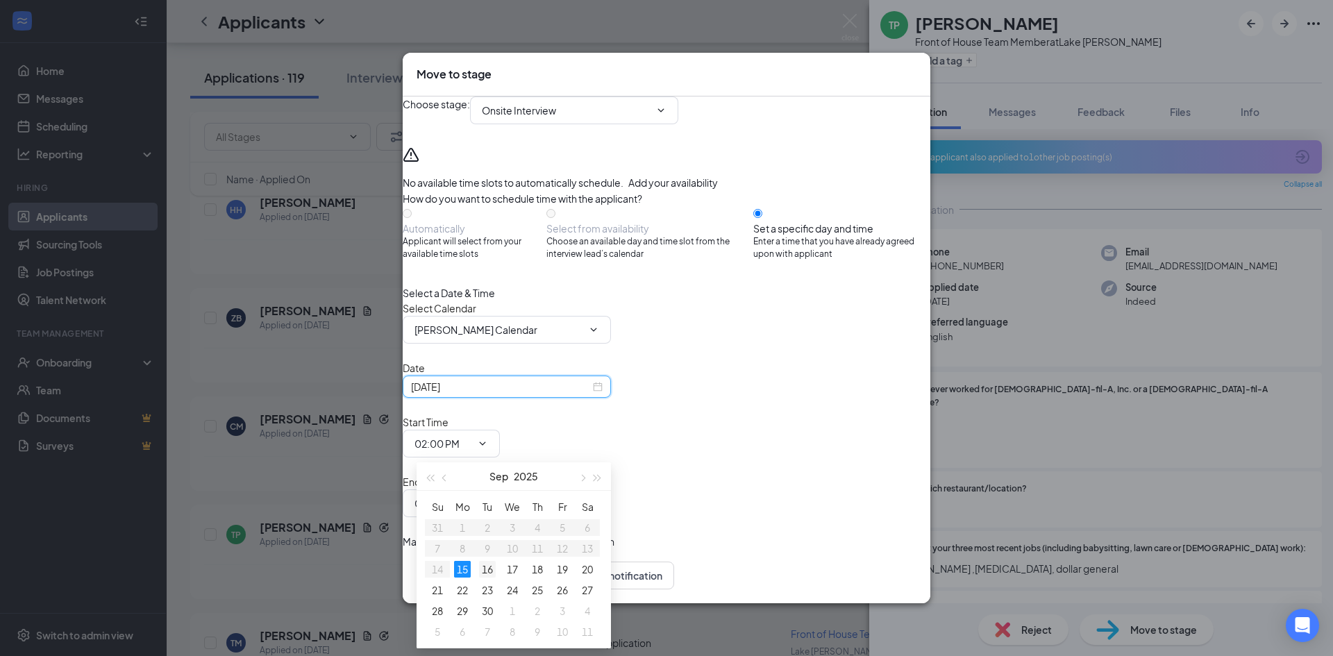
type input "Sep 16, 2025"
click at [489, 567] on div "16" at bounding box center [487, 569] width 17 height 17
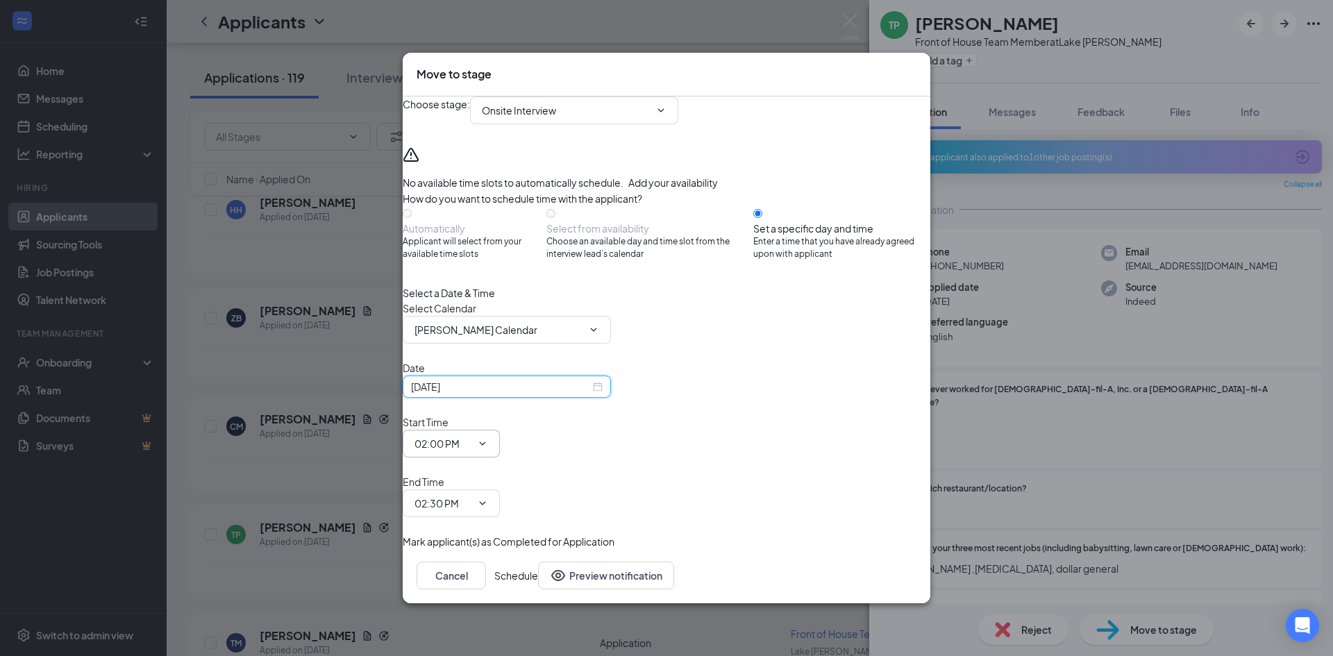
click at [471, 441] on input "02:00 PM" at bounding box center [442, 443] width 57 height 15
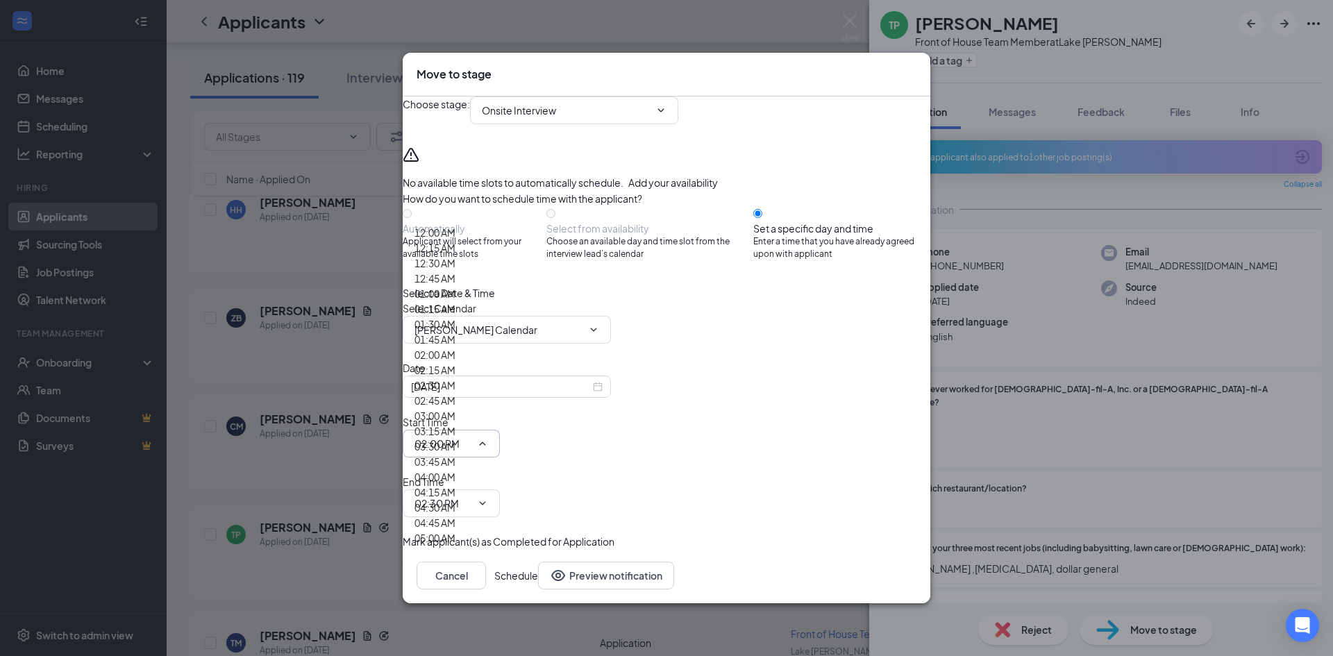
scroll to position [1886, 0]
type input "03:00 PM"
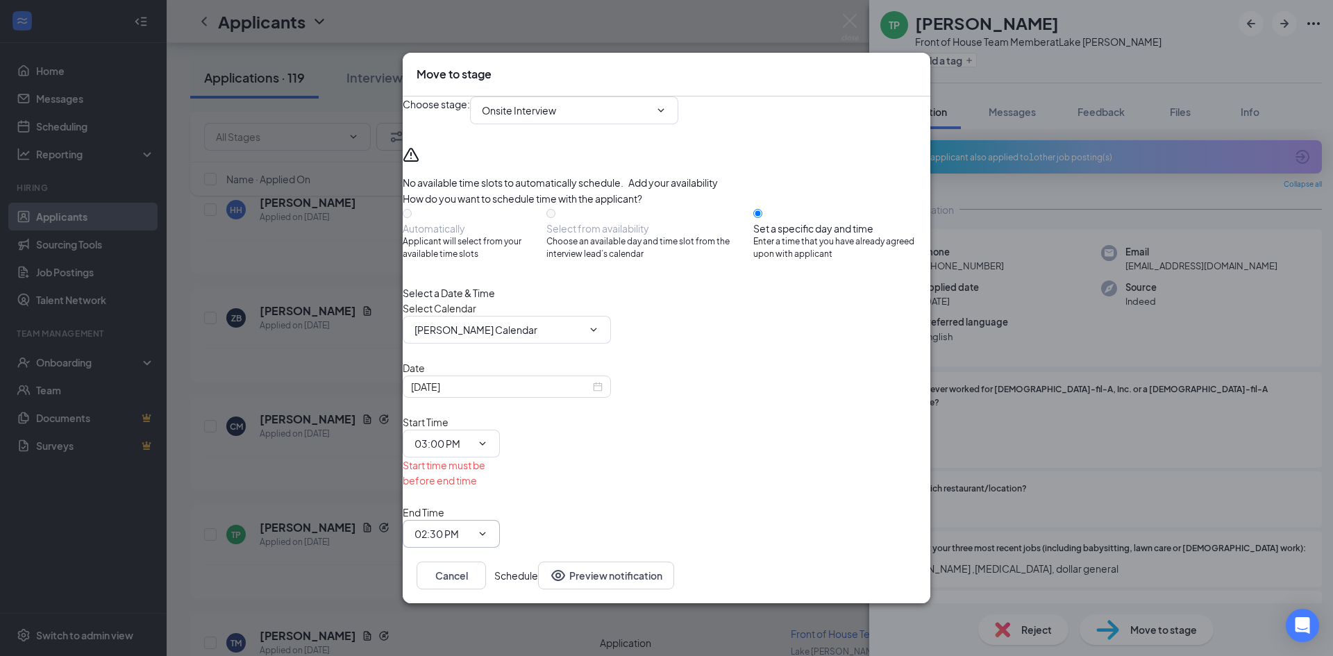
click at [500, 520] on span "02:30 PM" at bounding box center [451, 534] width 97 height 28
click at [471, 526] on input "02:30 PM" at bounding box center [442, 533] width 57 height 15
type input "03:15 PM"
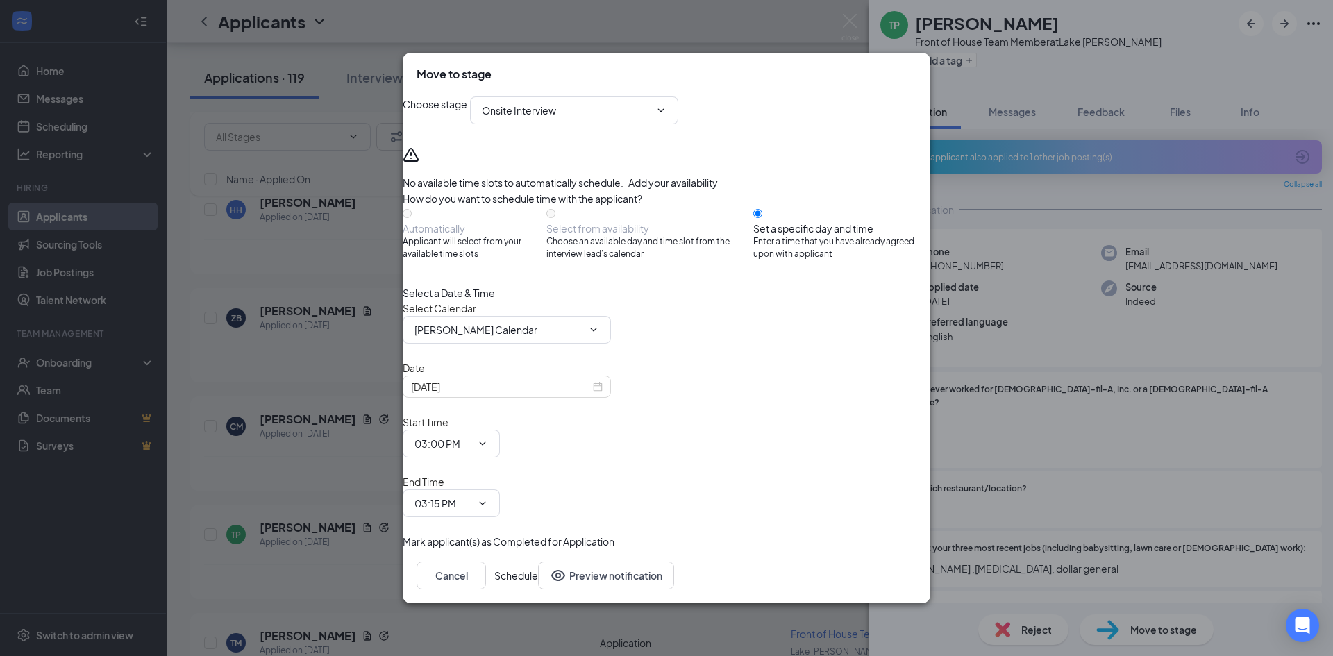
click at [538, 561] on button "Schedule" at bounding box center [516, 575] width 44 height 28
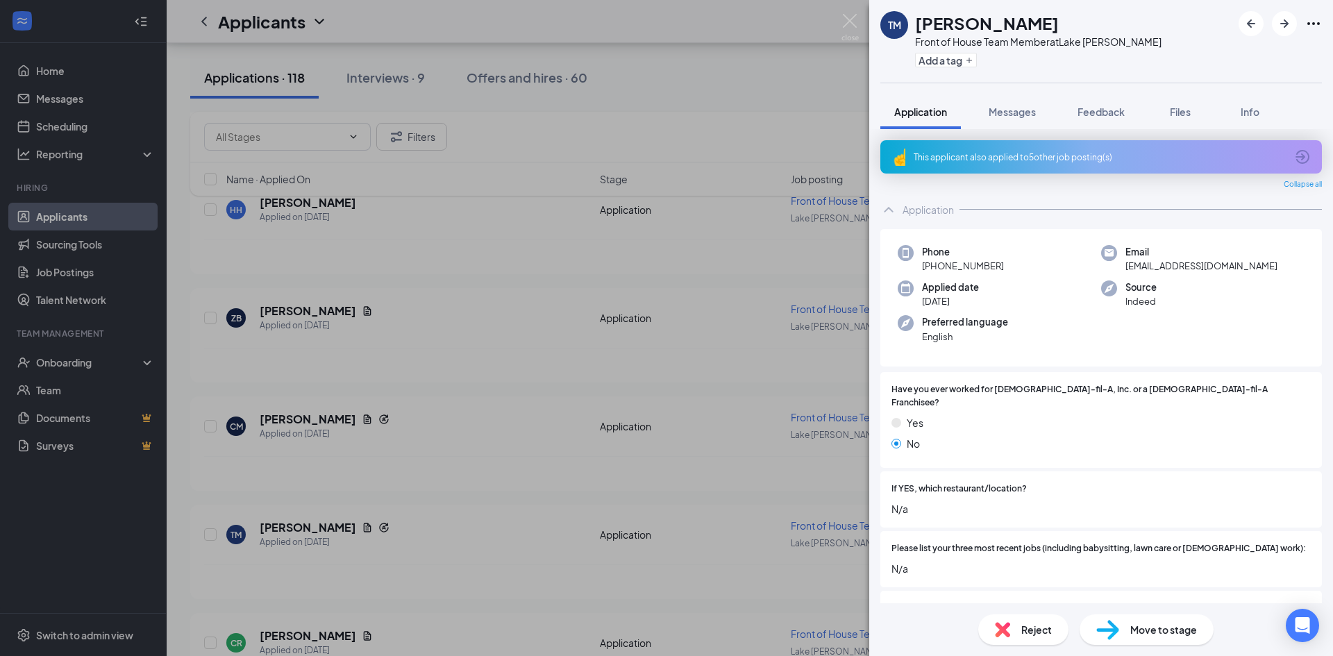
click at [328, 449] on div "TM Theodrick Manning Front of House Team Member at Lake Jackson Add a tag Appli…" at bounding box center [666, 328] width 1333 height 656
click at [310, 420] on h5 "Cylie Moreno" at bounding box center [308, 419] width 96 height 15
click at [1135, 627] on span "Move to stage" at bounding box center [1163, 629] width 67 height 15
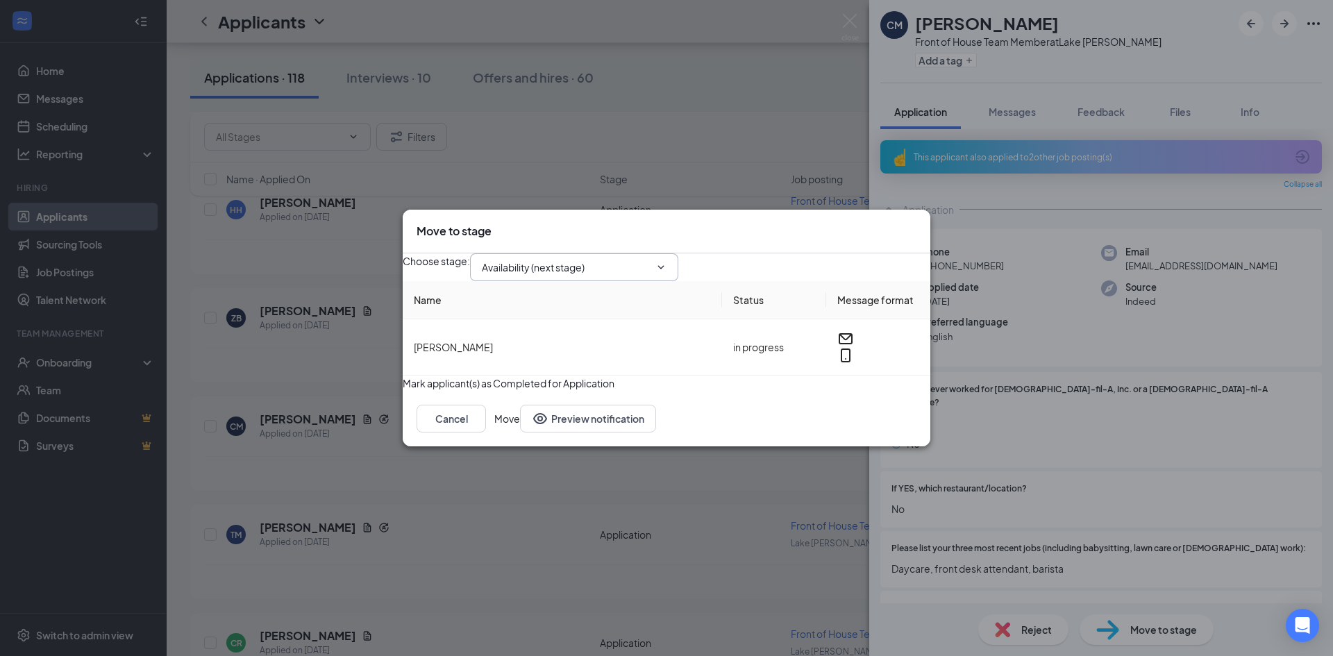
click at [600, 260] on input "Availability (next stage)" at bounding box center [566, 267] width 168 height 15
click at [567, 373] on div "Onsite Interview" at bounding box center [530, 380] width 74 height 15
type input "Onsite Interview"
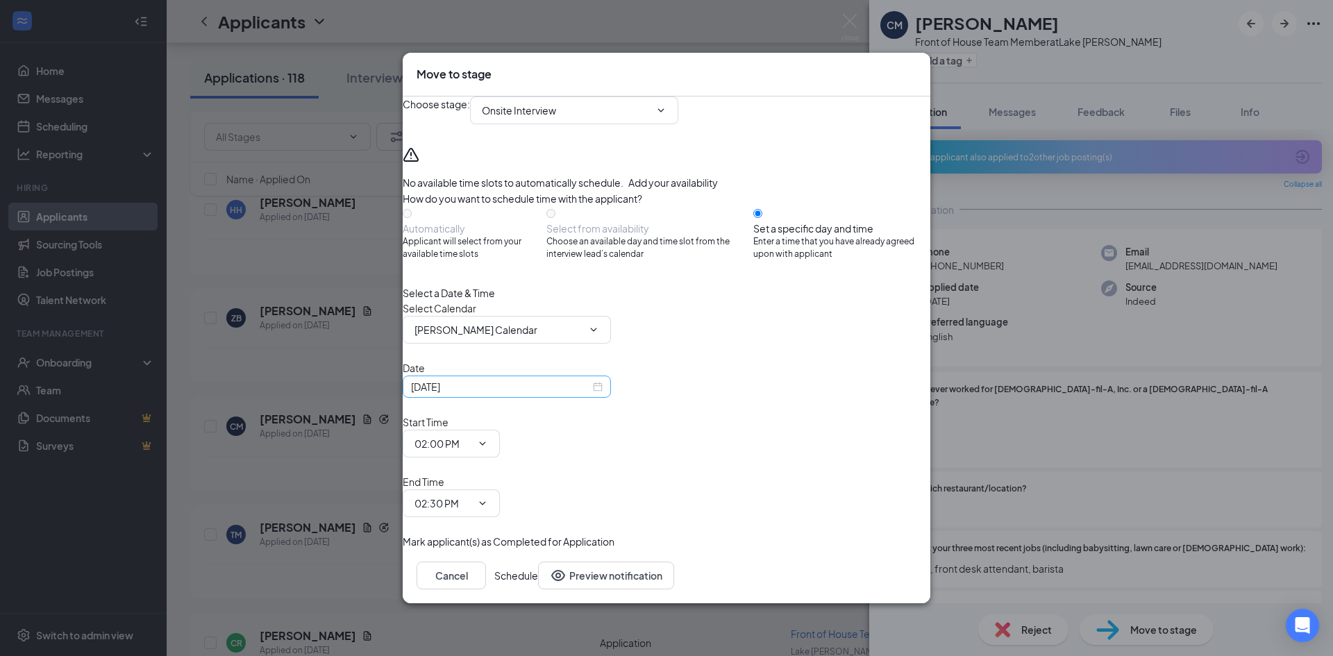
click at [602, 394] on div "Sep 15, 2025" at bounding box center [507, 386] width 192 height 15
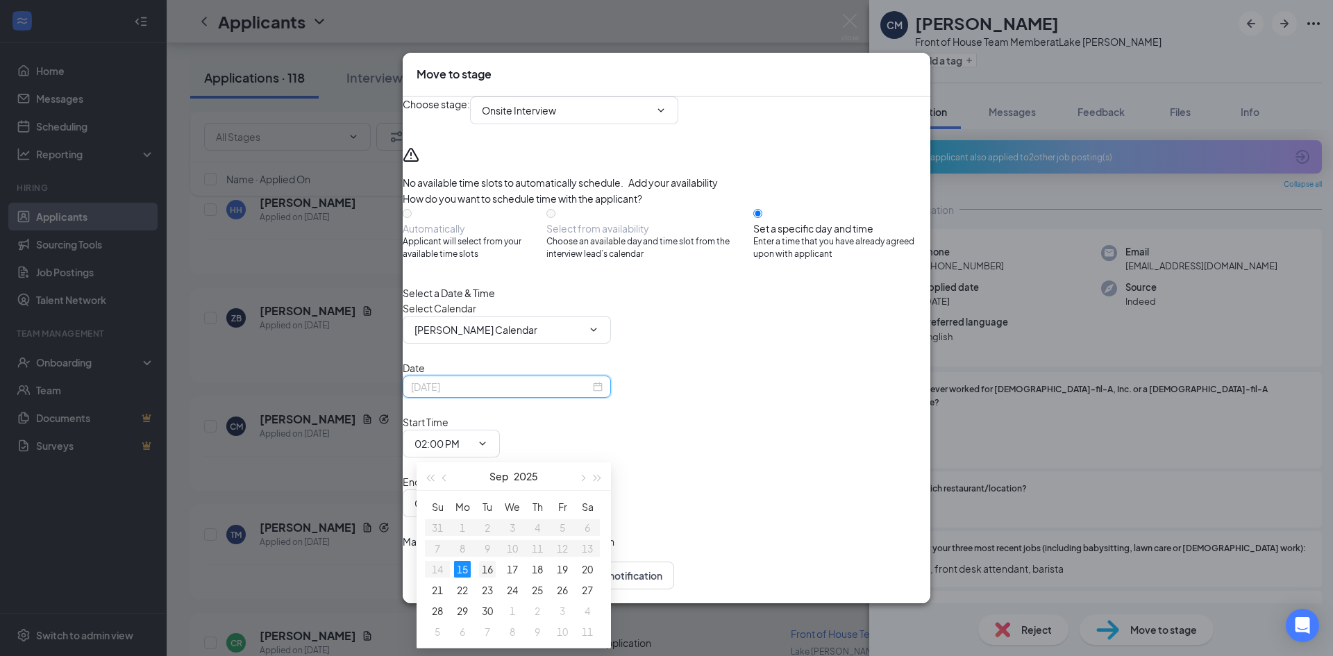
type input "Sep 16, 2025"
click at [487, 572] on div "16" at bounding box center [487, 569] width 17 height 17
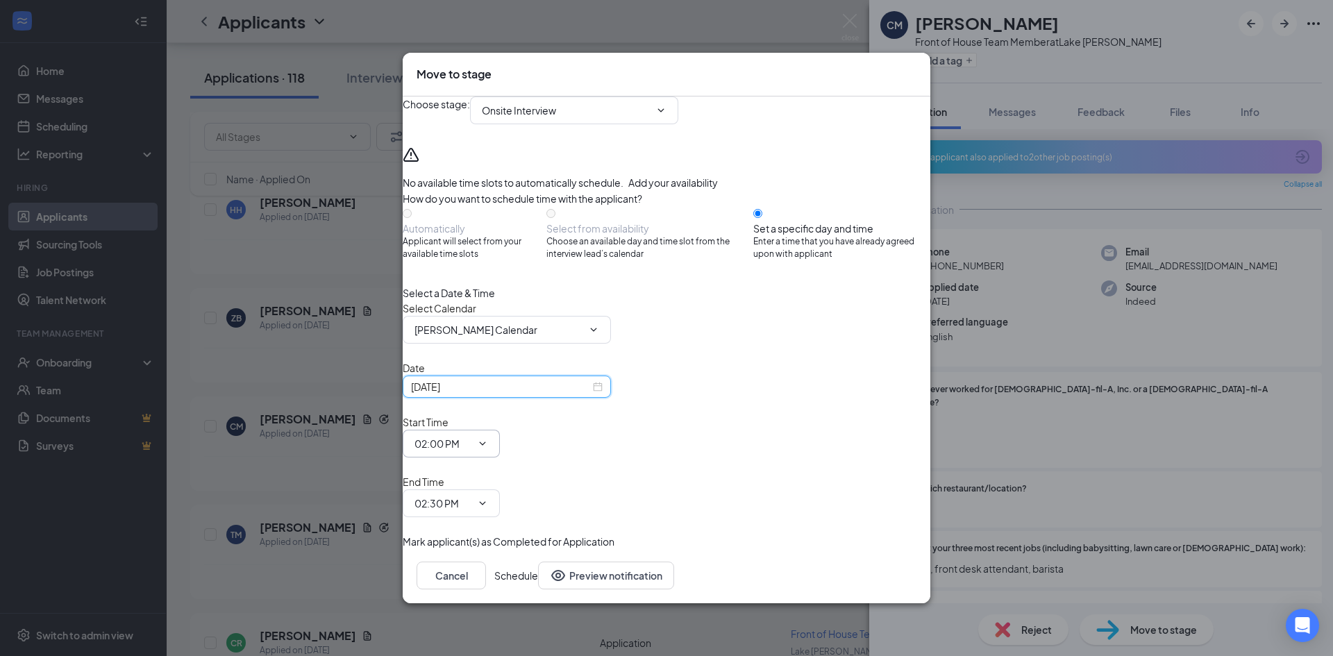
click at [471, 445] on input "02:00 PM" at bounding box center [442, 443] width 57 height 15
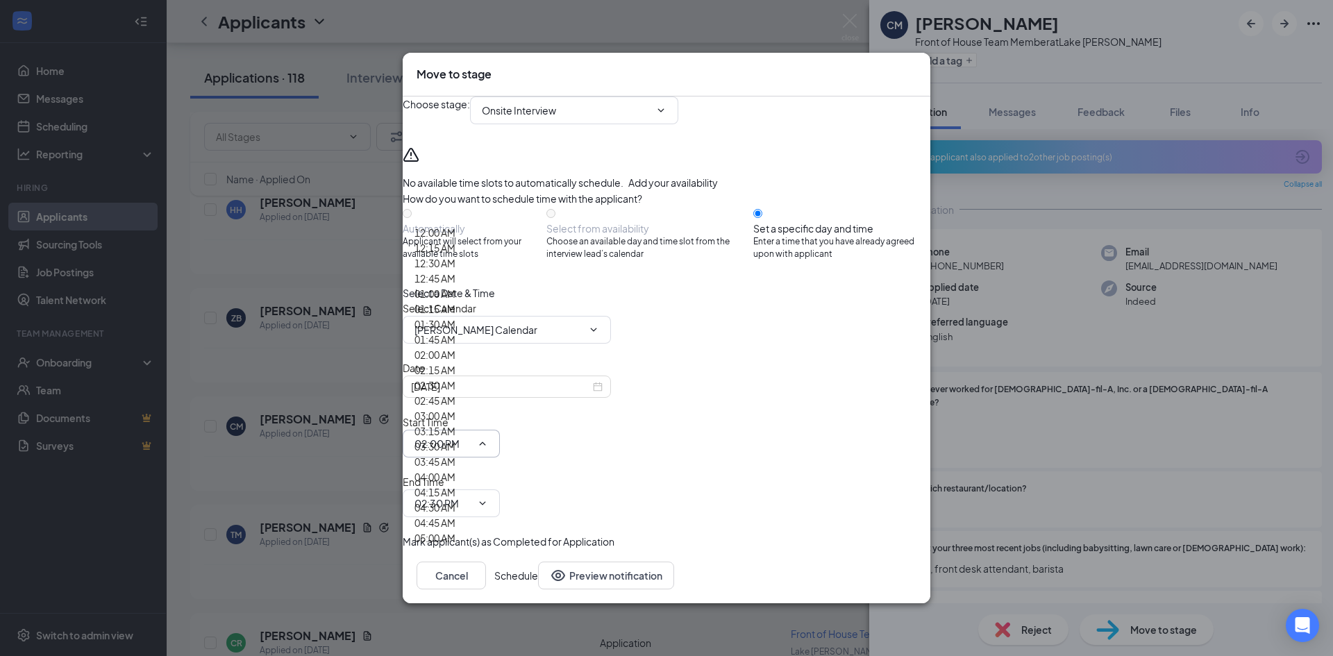
scroll to position [1782, 0]
type input "03:15 PM"
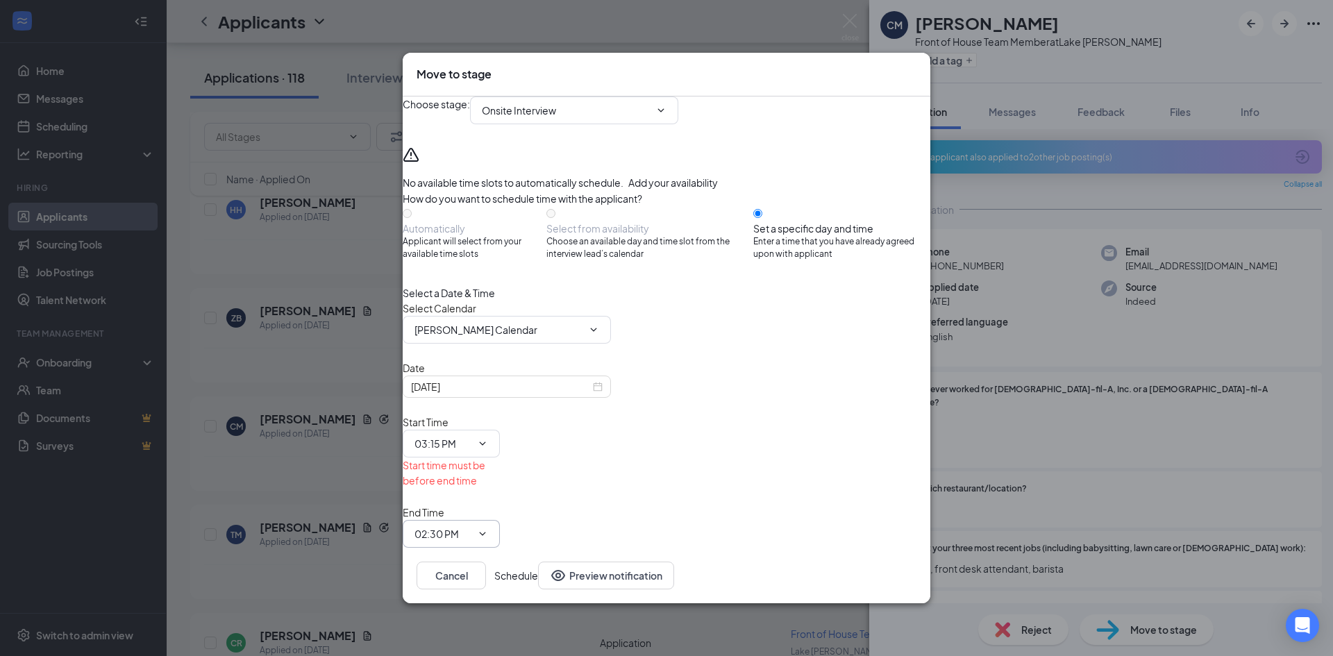
click at [471, 526] on input "02:30 PM" at bounding box center [442, 533] width 57 height 15
type input "03:30 PM"
click at [538, 561] on button "Schedule" at bounding box center [516, 575] width 44 height 28
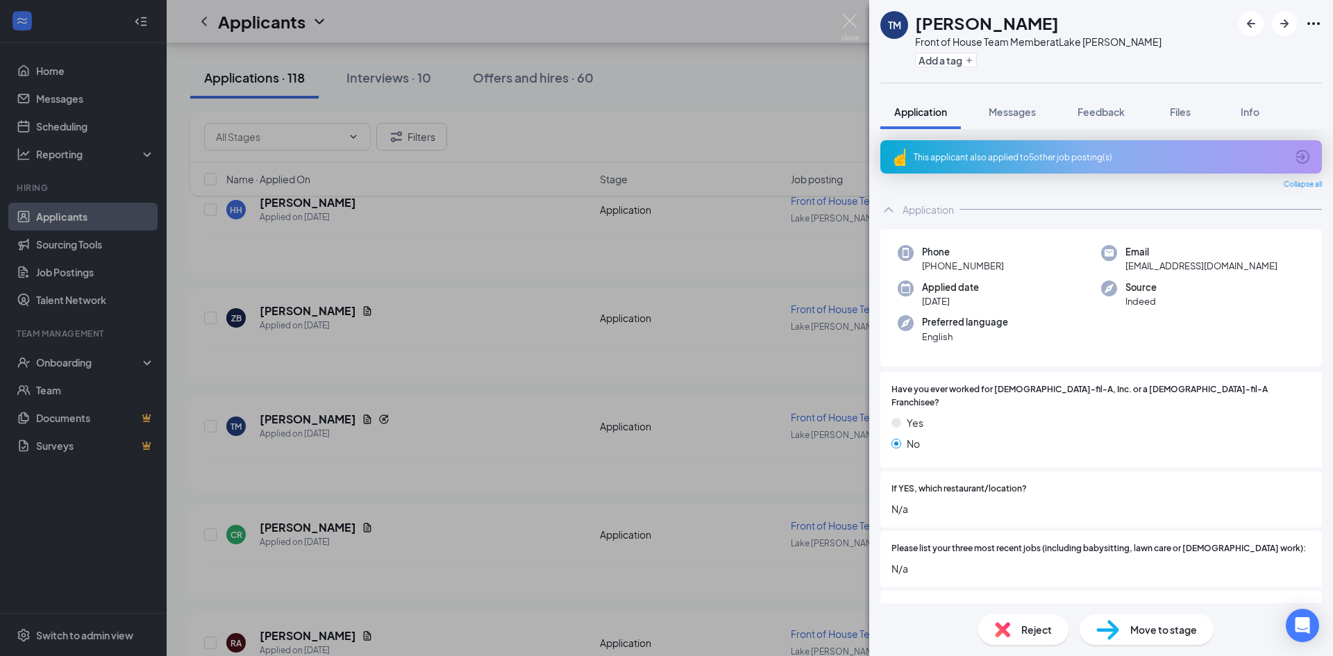
click at [531, 385] on div "TM Theodrick Manning Front of House Team Member at Lake Jackson Add a tag Appli…" at bounding box center [666, 328] width 1333 height 656
click at [389, 303] on div "ZB Zoiey Bierman Applied on Sep 12" at bounding box center [408, 317] width 365 height 29
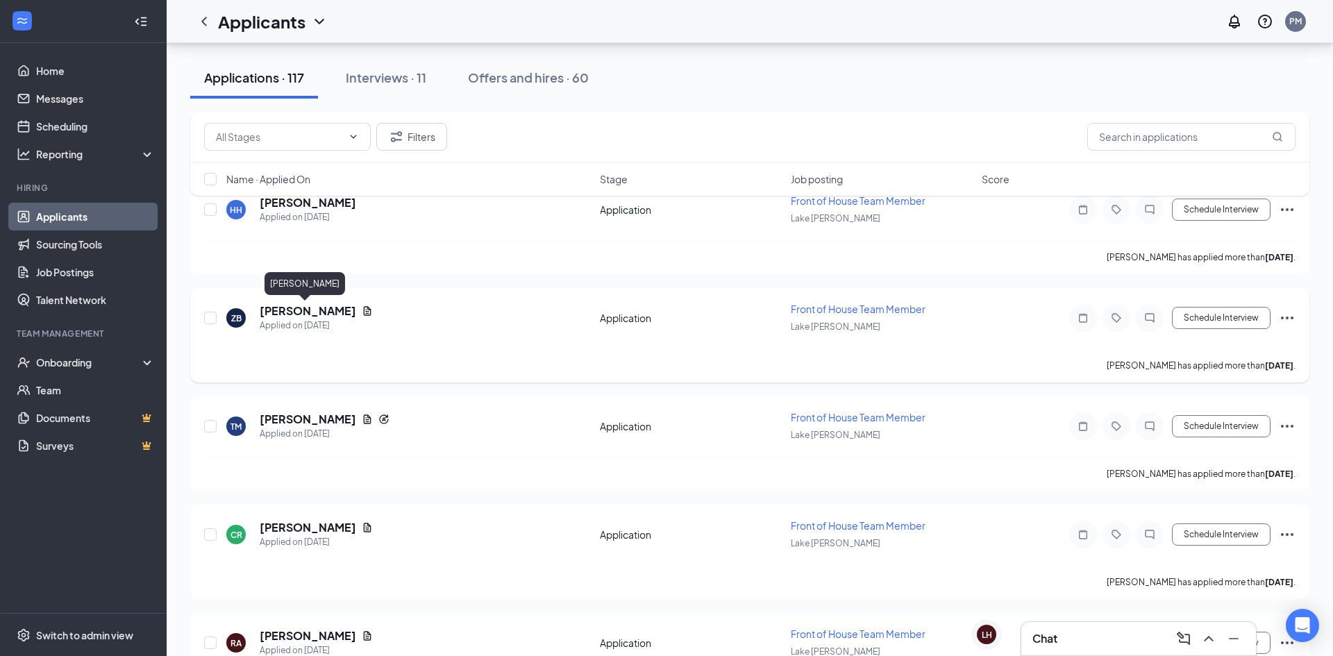
click at [326, 310] on h5 "Zoiey Bierman" at bounding box center [308, 310] width 96 height 15
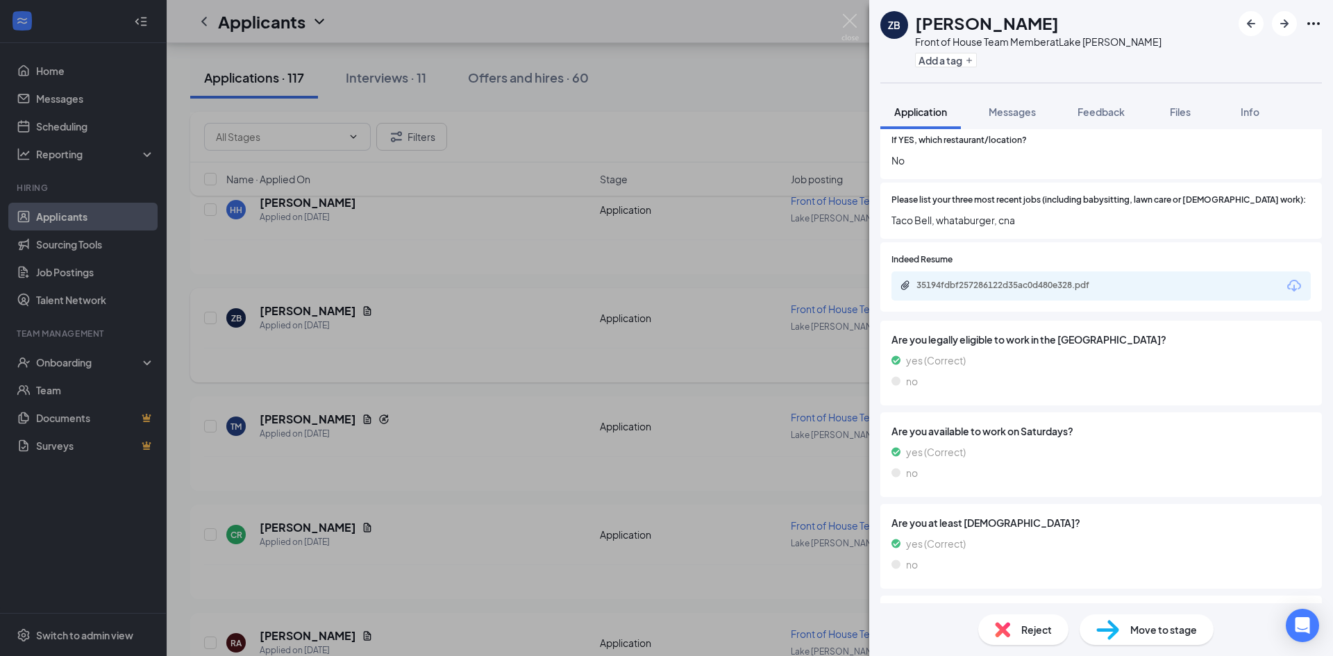
scroll to position [367, 0]
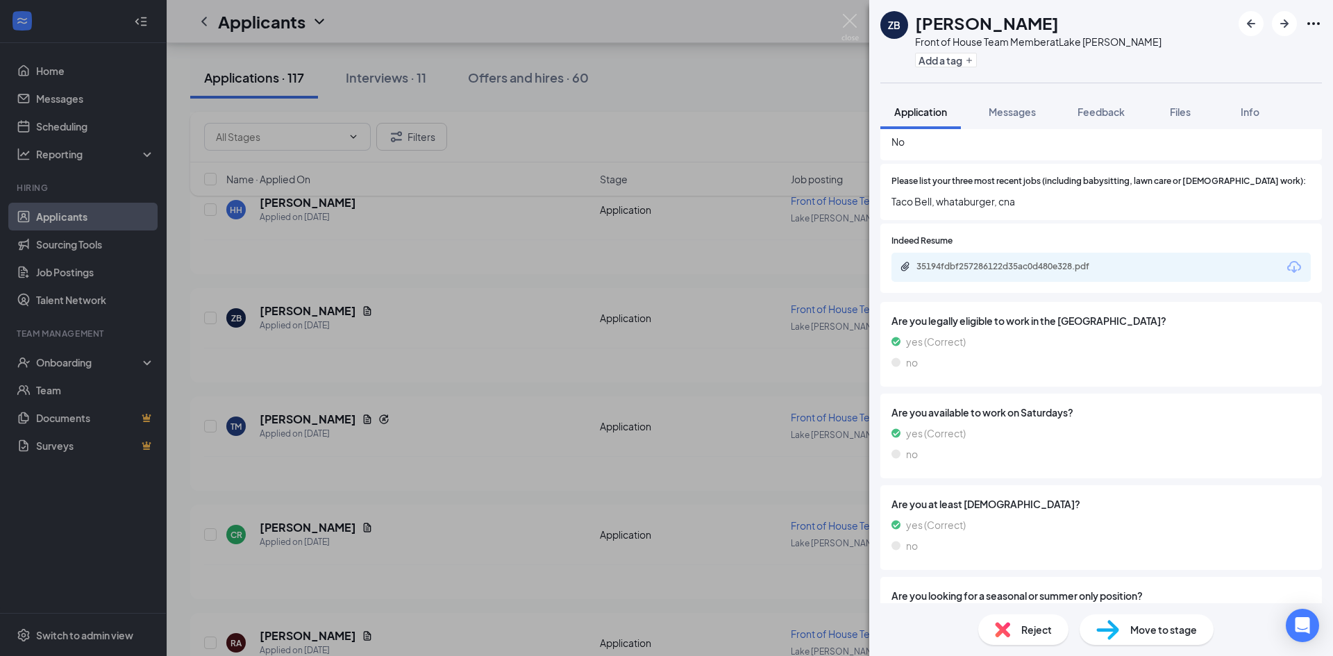
click at [995, 302] on div "Are you legally eligible to work in the US? yes (Correct) no" at bounding box center [1100, 344] width 441 height 85
click at [1033, 261] on div "35194fdbf257286122d35ac0d480e328.pdf" at bounding box center [1011, 267] width 225 height 13
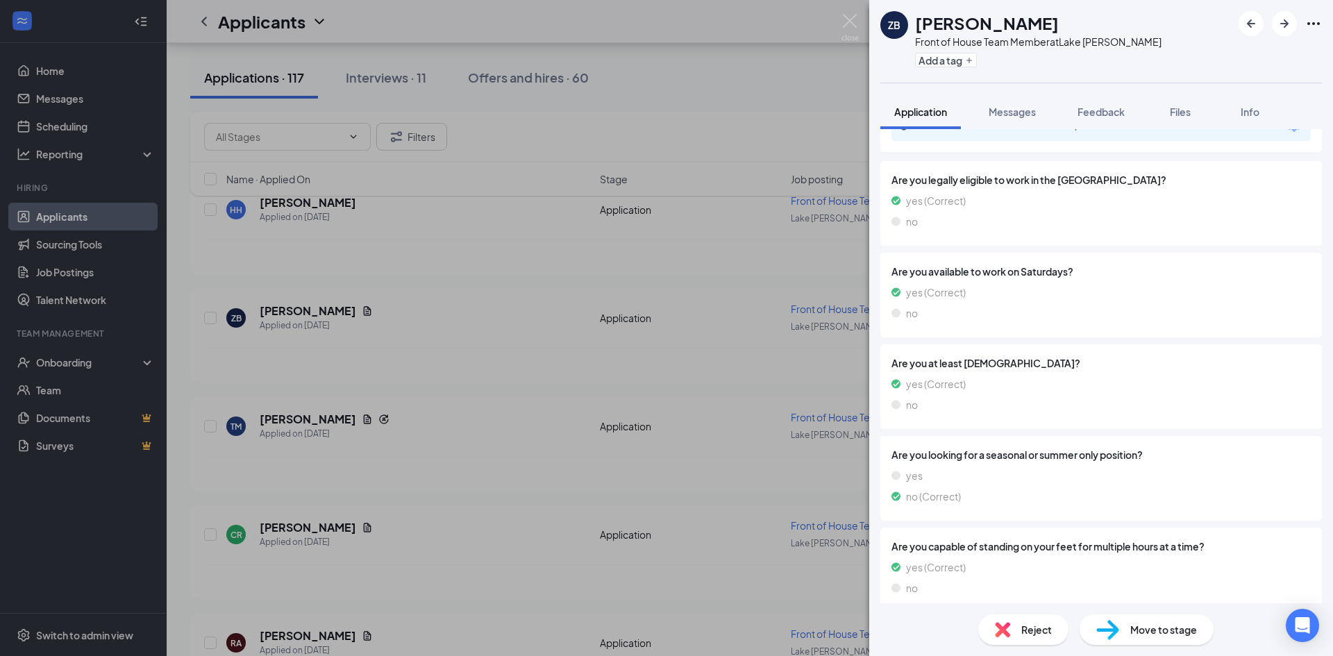
click at [1160, 628] on span "Move to stage" at bounding box center [1163, 629] width 67 height 15
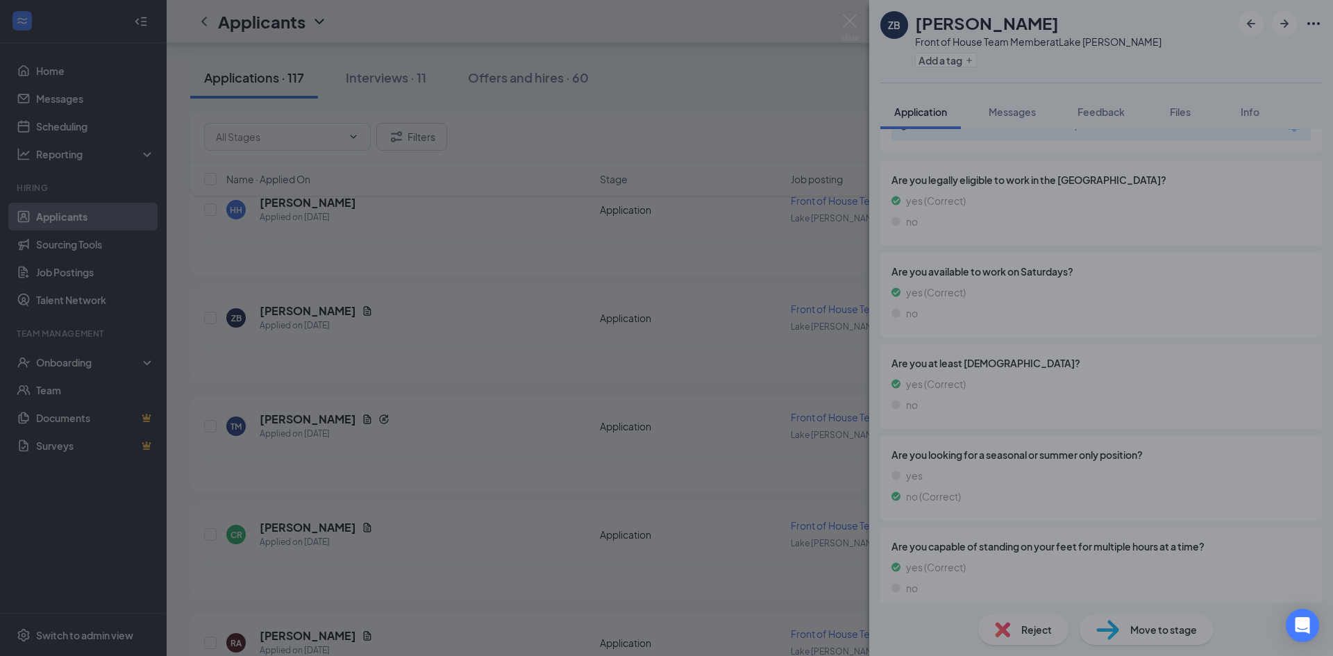
scroll to position [502, 0]
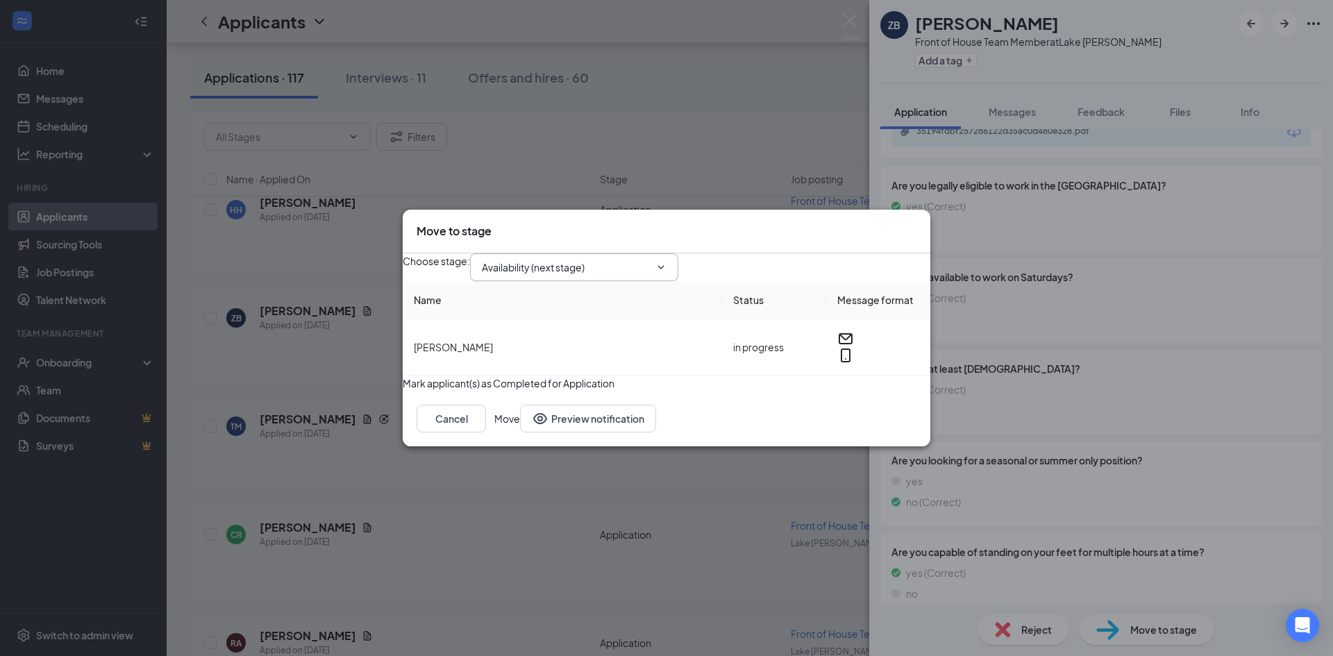
click at [598, 263] on input "Availability (next stage)" at bounding box center [566, 267] width 168 height 15
click at [591, 373] on div "Onsite Interview" at bounding box center [577, 380] width 168 height 15
type input "Onsite Interview"
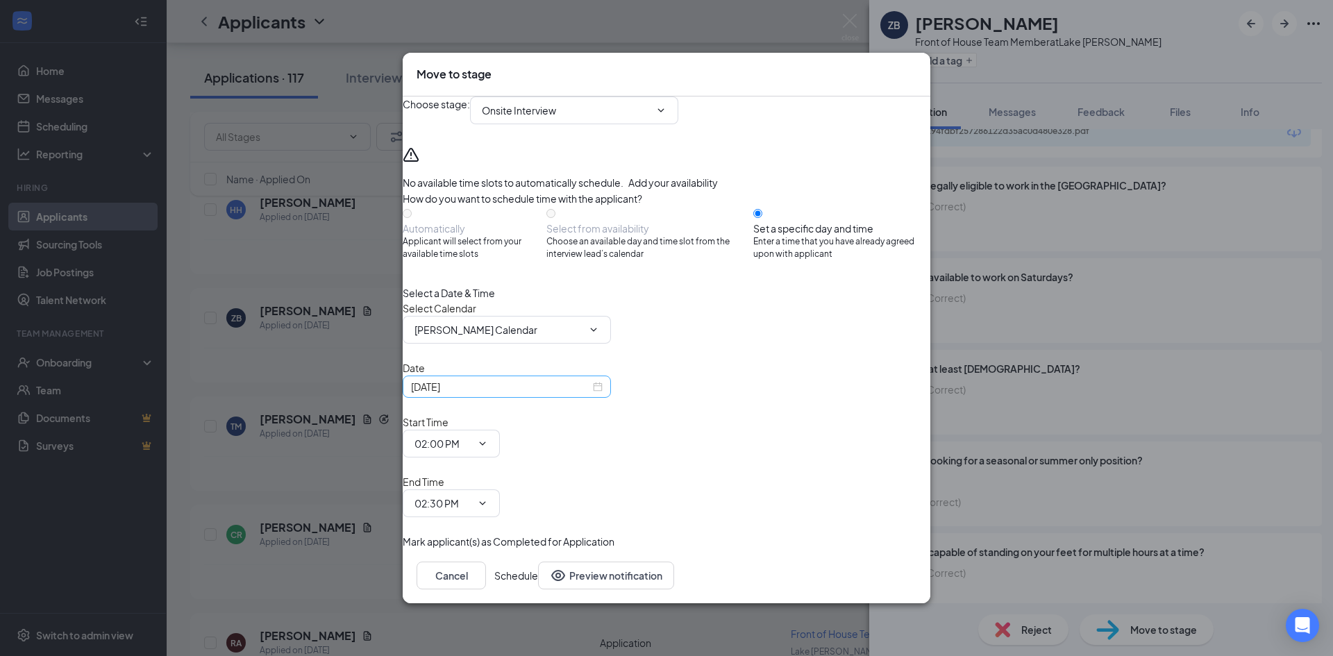
click at [611, 398] on div "Sep 15, 2025" at bounding box center [507, 386] width 208 height 22
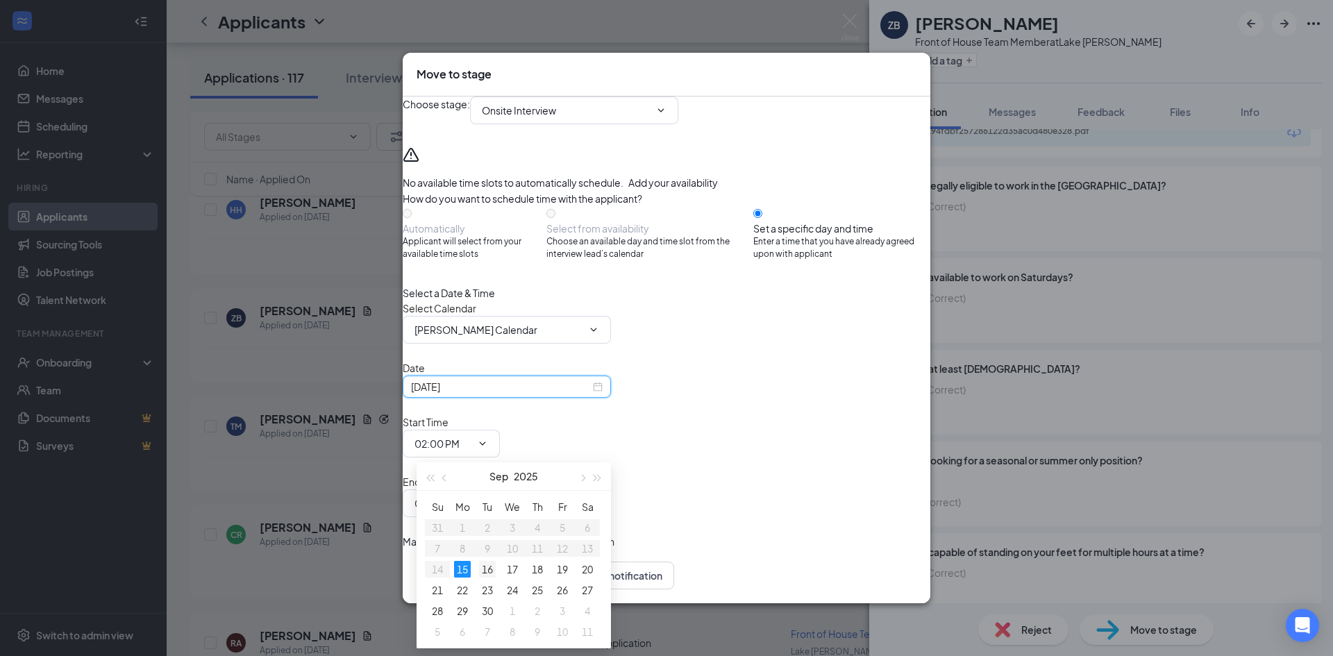
click at [492, 574] on div "16" at bounding box center [487, 569] width 17 height 17
type input "Sep 16, 2025"
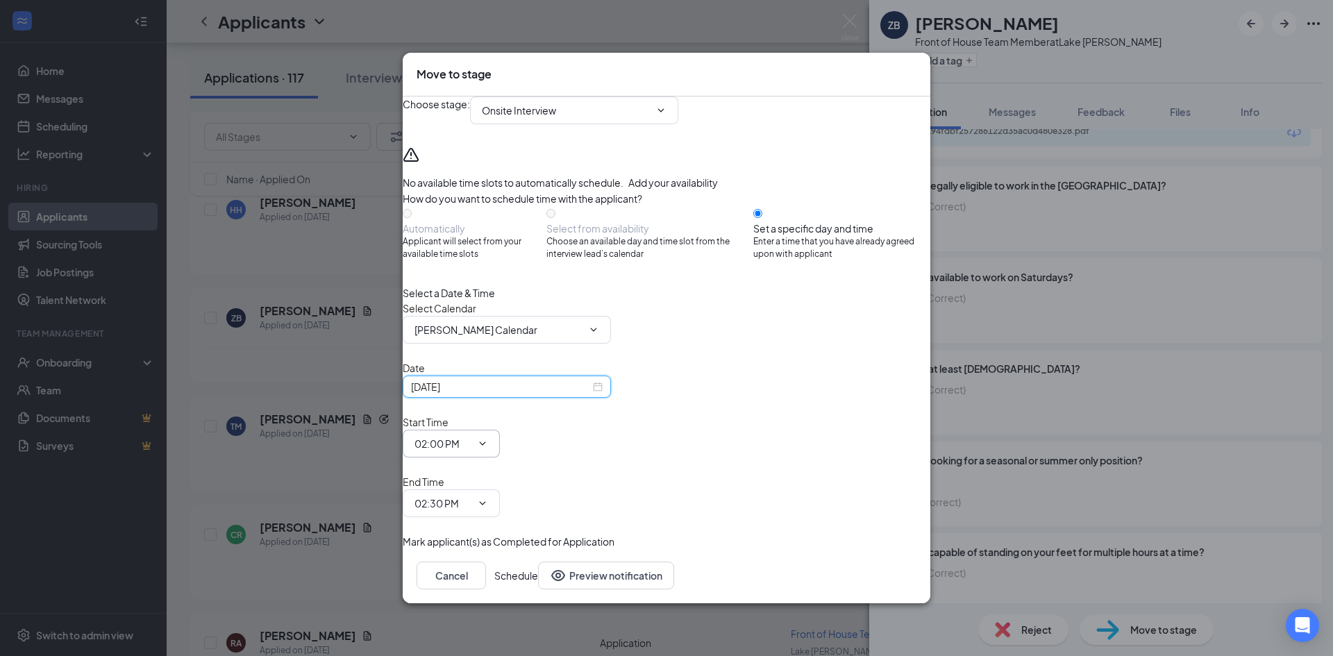
click at [471, 451] on input "02:00 PM" at bounding box center [442, 443] width 57 height 15
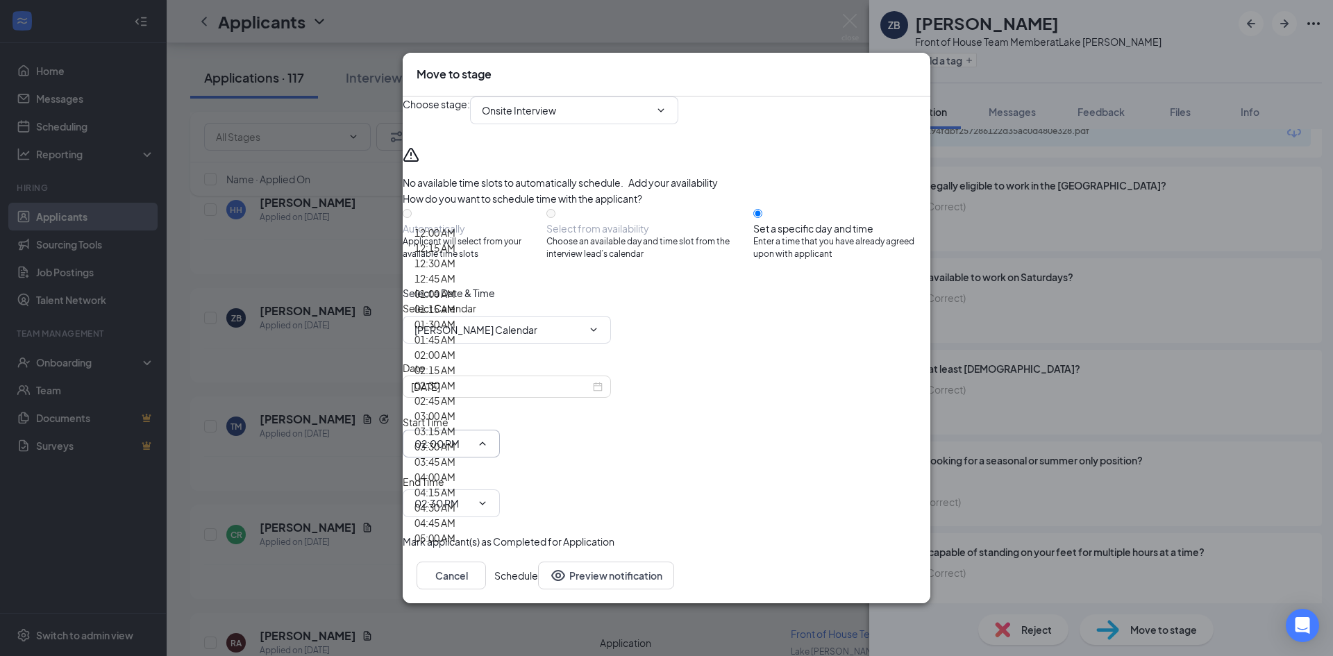
scroll to position [1837, 0]
type input "03:30 PM"
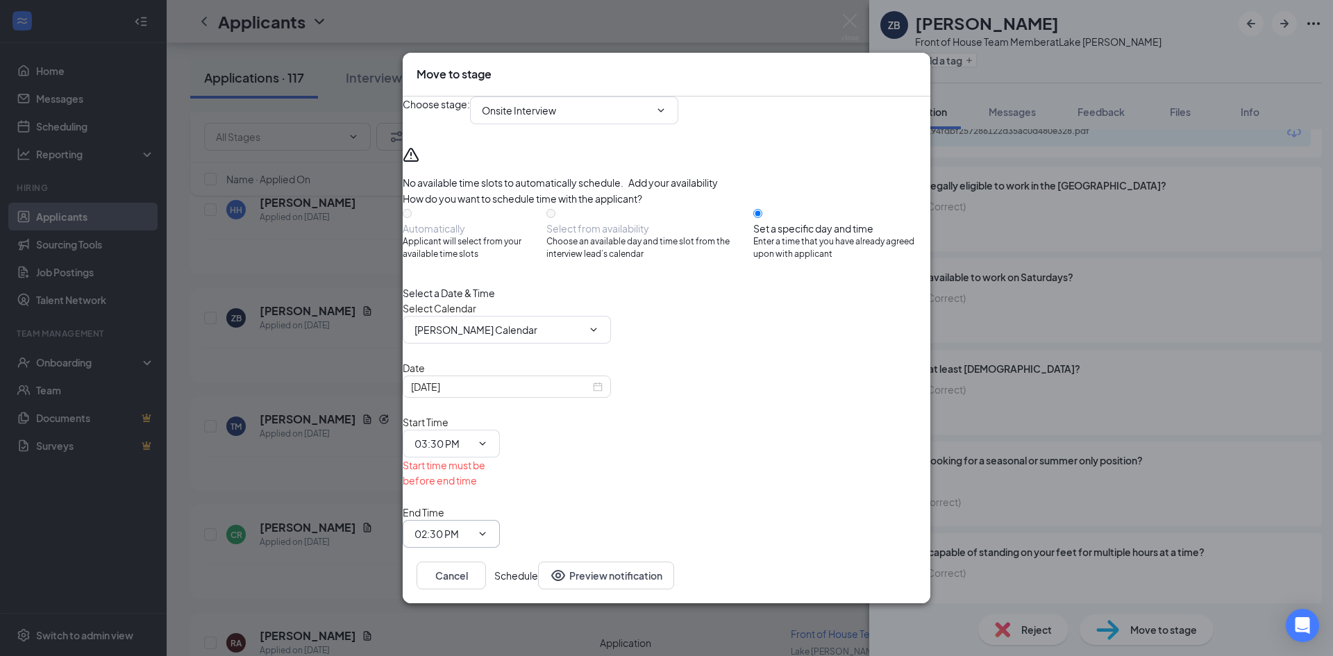
click at [471, 526] on input "02:30 PM" at bounding box center [442, 533] width 57 height 15
type input "03:45 PM"
click at [538, 561] on button "Schedule" at bounding box center [516, 575] width 44 height 28
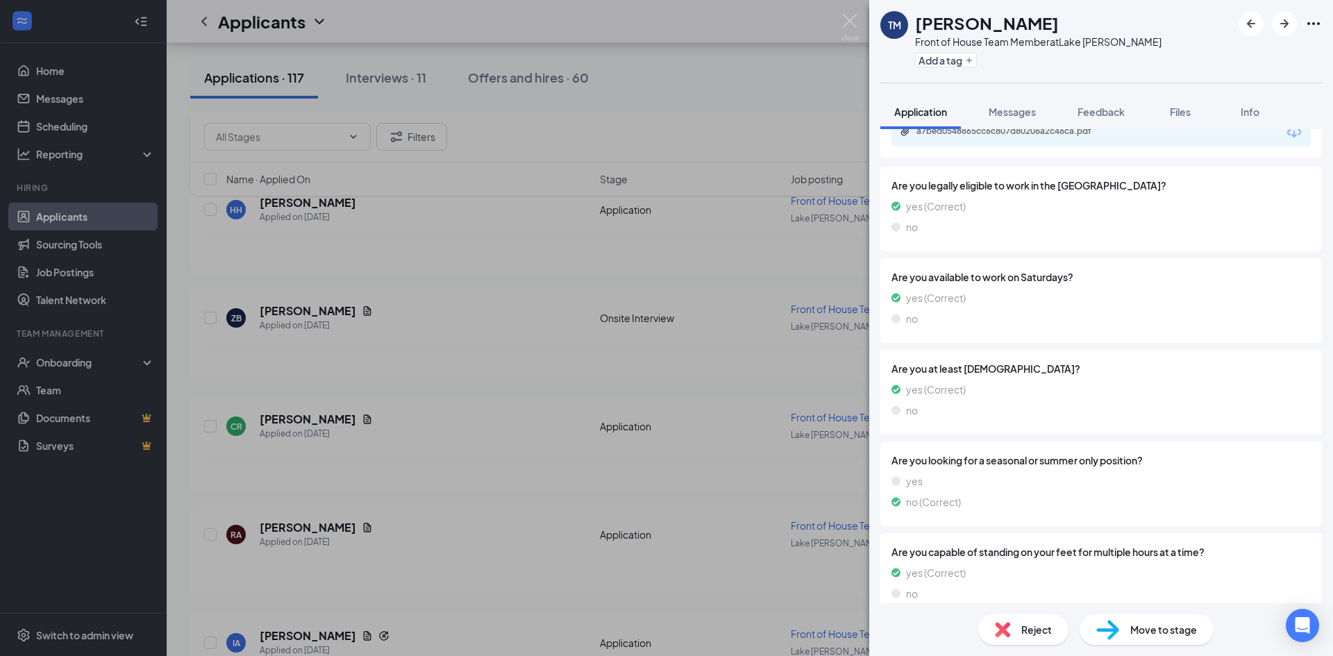
click at [499, 434] on div "TM Theodrick Manning Front of House Team Member at Lake Jackson Add a tag Appli…" at bounding box center [666, 328] width 1333 height 656
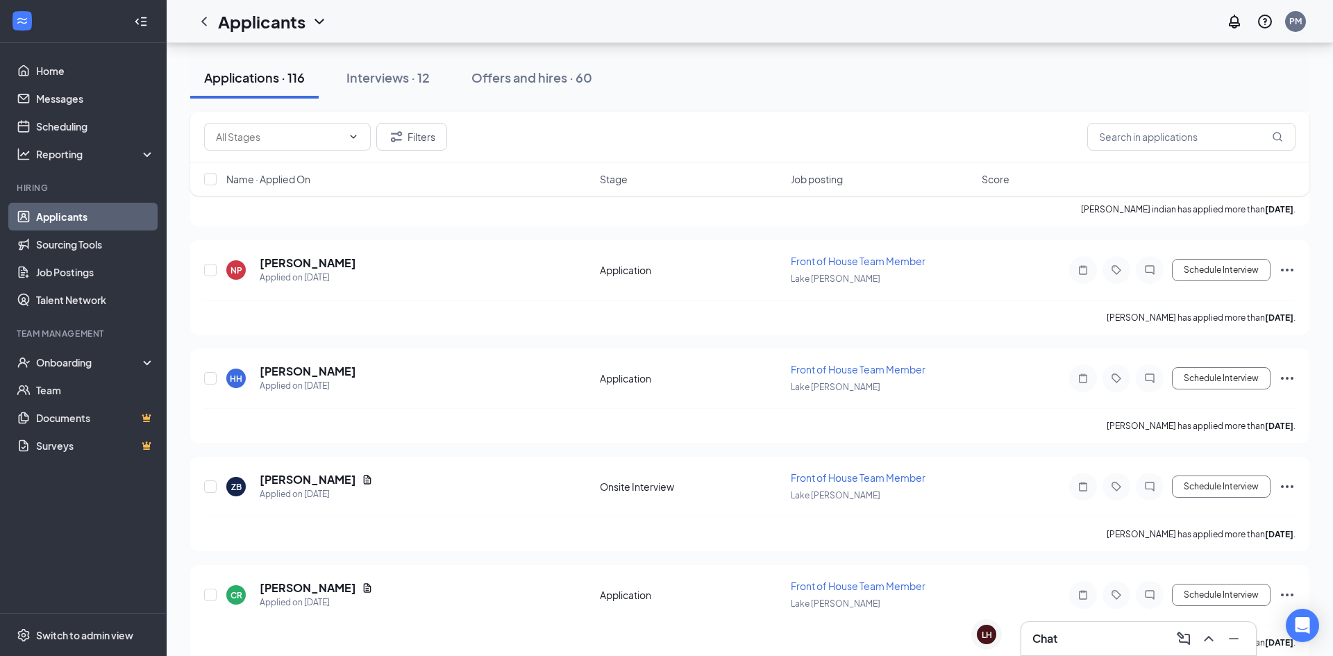
scroll to position [863, 0]
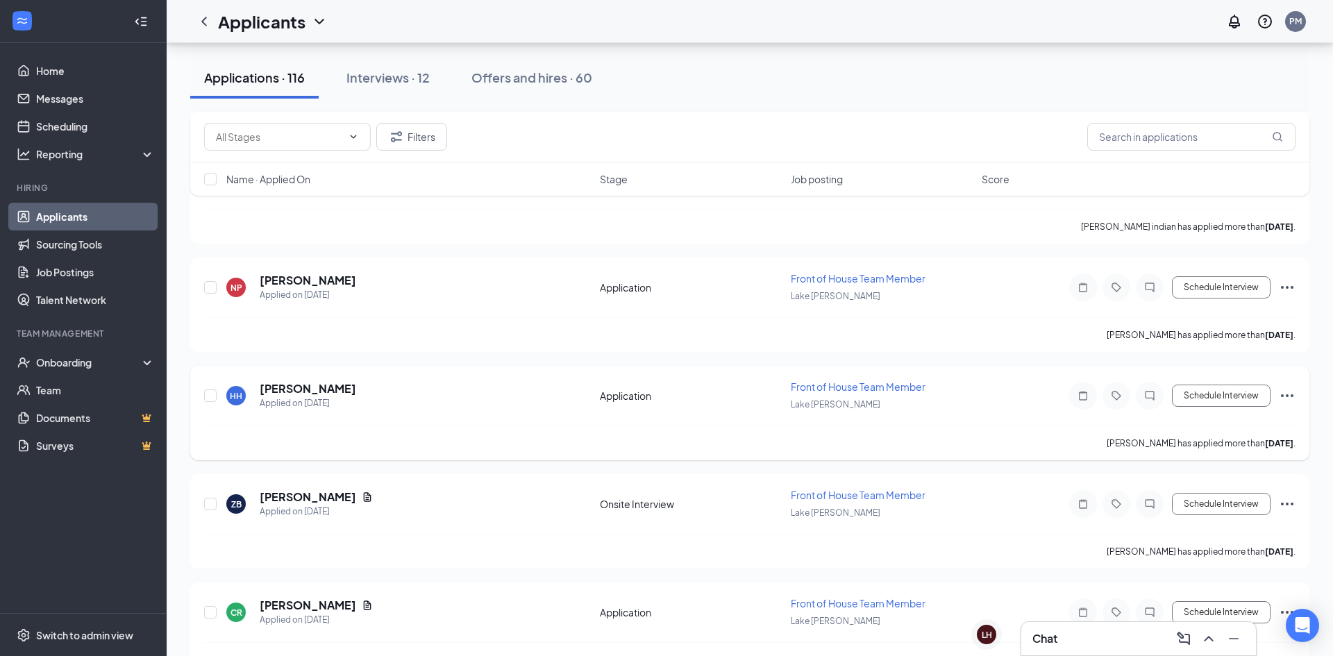
click at [335, 393] on h5 "Harleigh Hadden" at bounding box center [308, 388] width 96 height 15
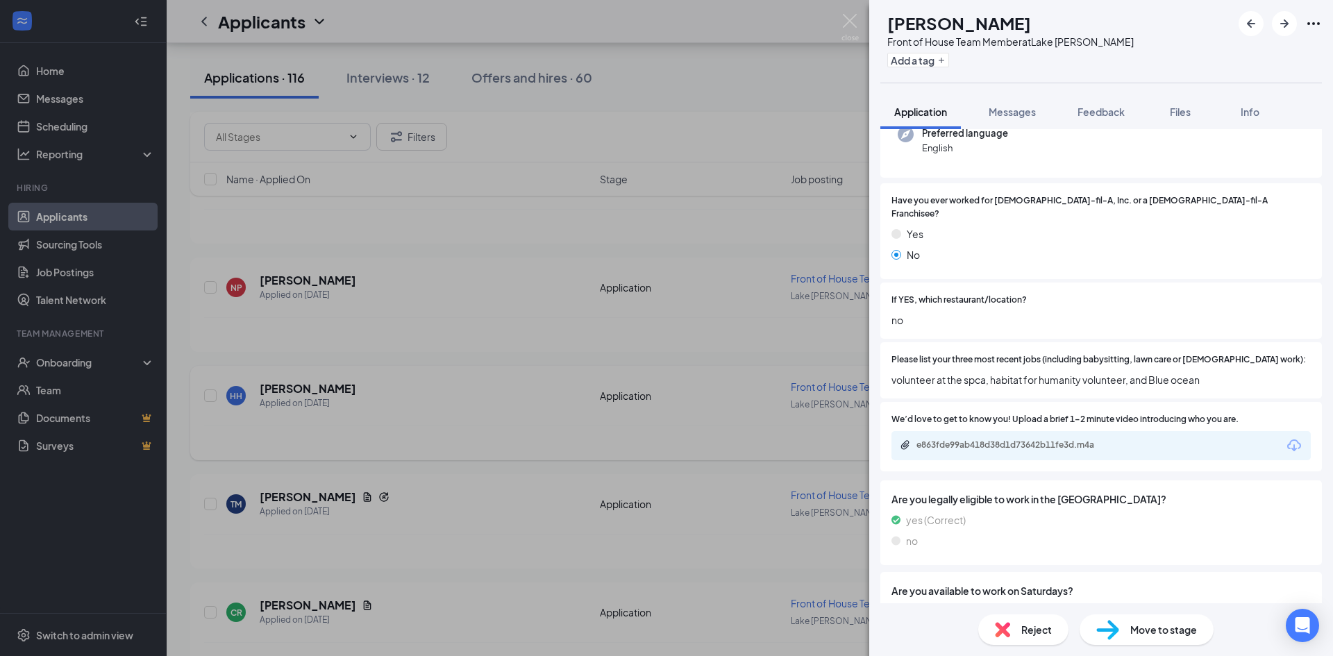
scroll to position [151, 0]
click at [1066, 439] on div "e863fde99ab418d38d1d73642b11fe3d.m4a" at bounding box center [1013, 444] width 194 height 11
click at [933, 439] on div "e863fde99ab418d38d1d73642b11fe3d.m4a" at bounding box center [1013, 444] width 194 height 11
click at [585, 103] on div "HH Harleigh Hadden Front of House Team Member at Lake Jackson Add a tag Applica…" at bounding box center [666, 328] width 1333 height 656
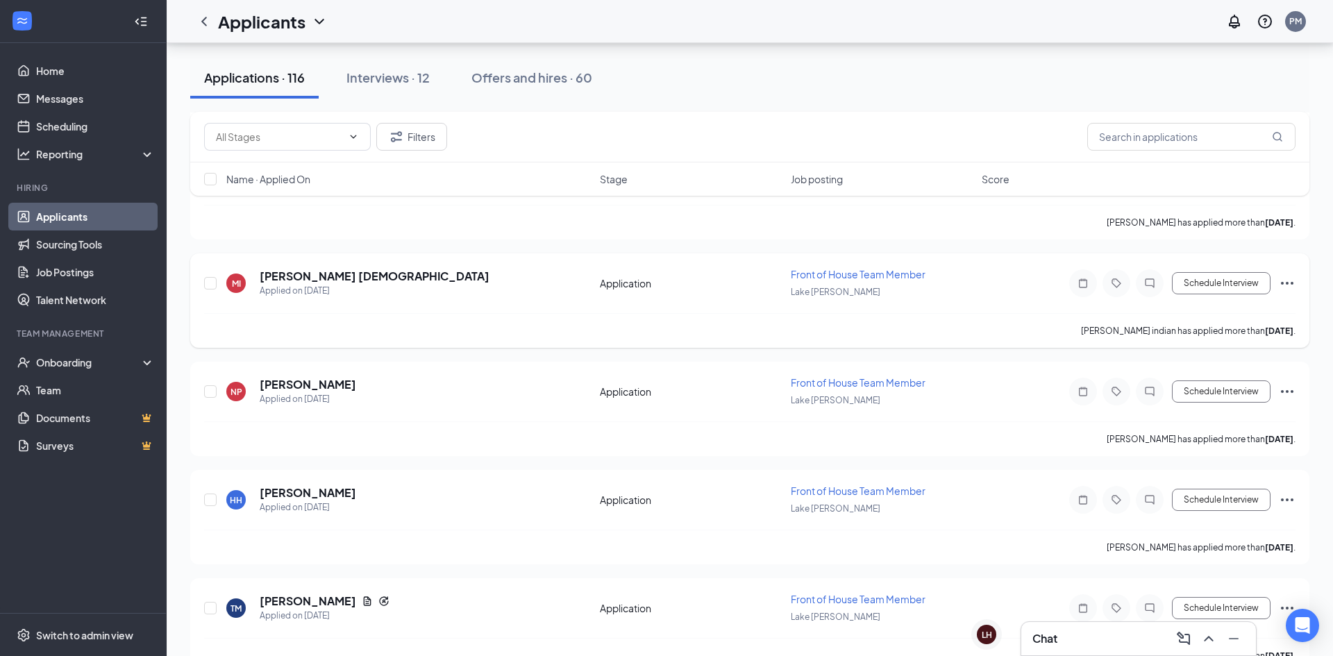
scroll to position [745, 0]
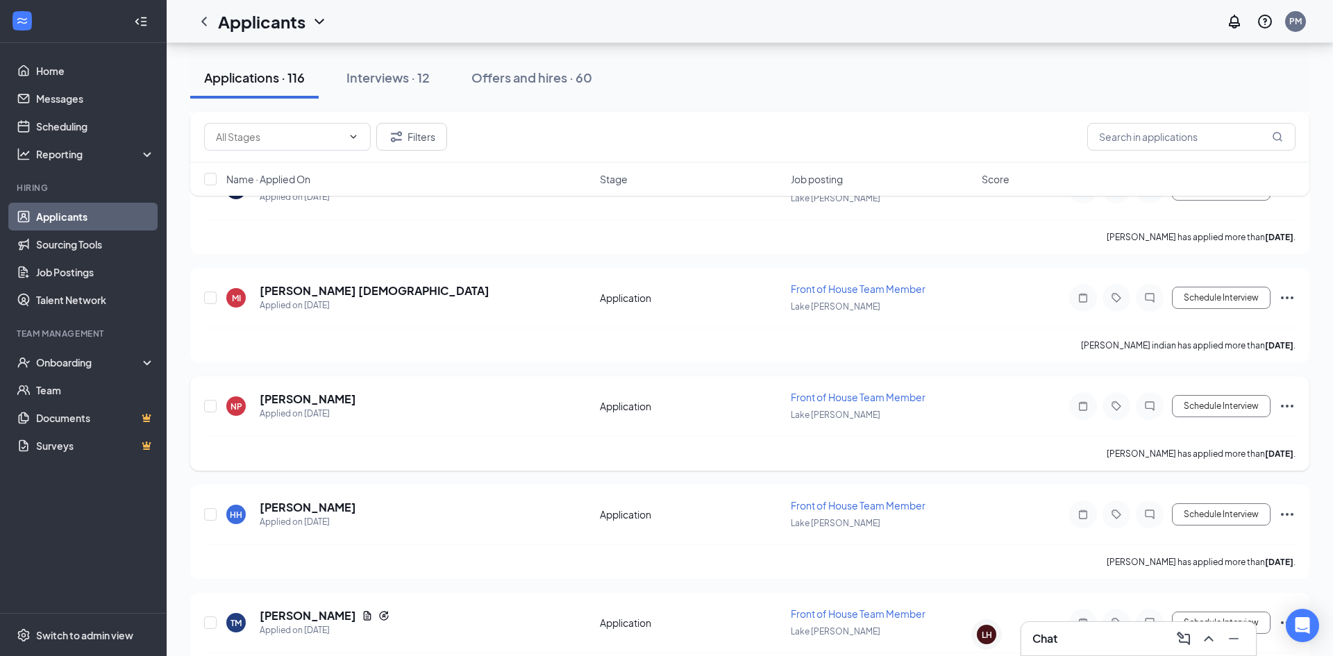
click at [307, 396] on h5 "noelle pope" at bounding box center [308, 398] width 96 height 15
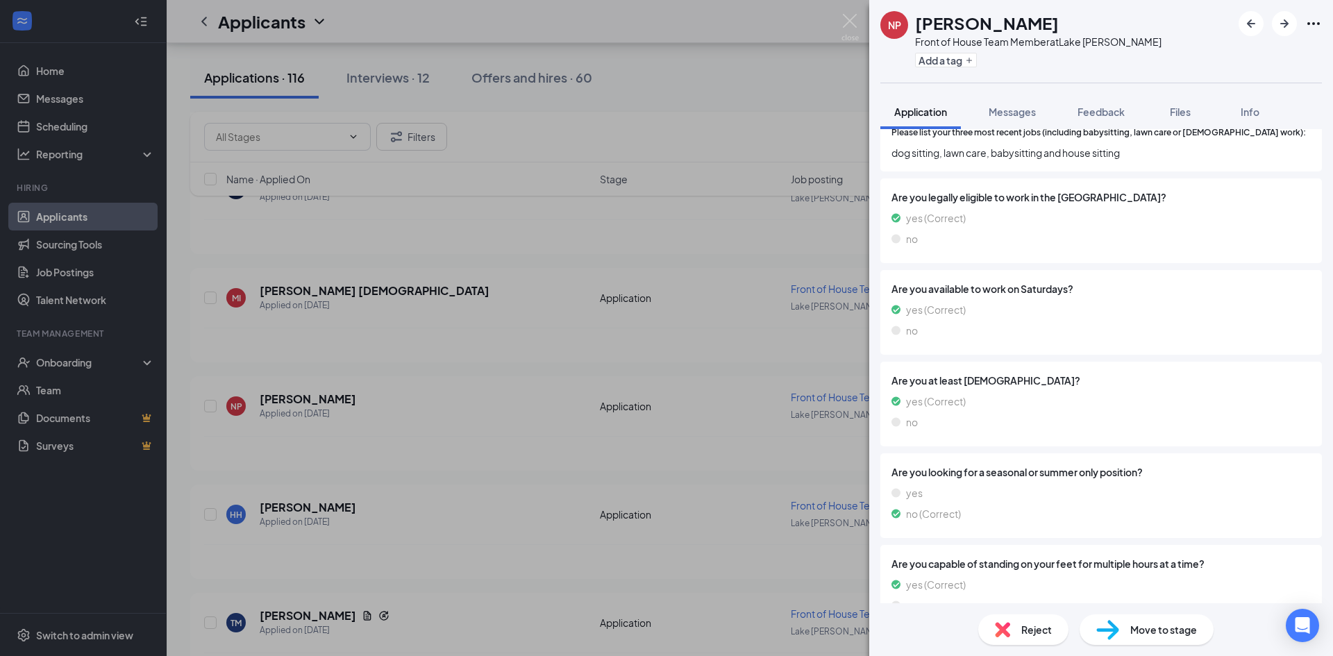
scroll to position [394, 0]
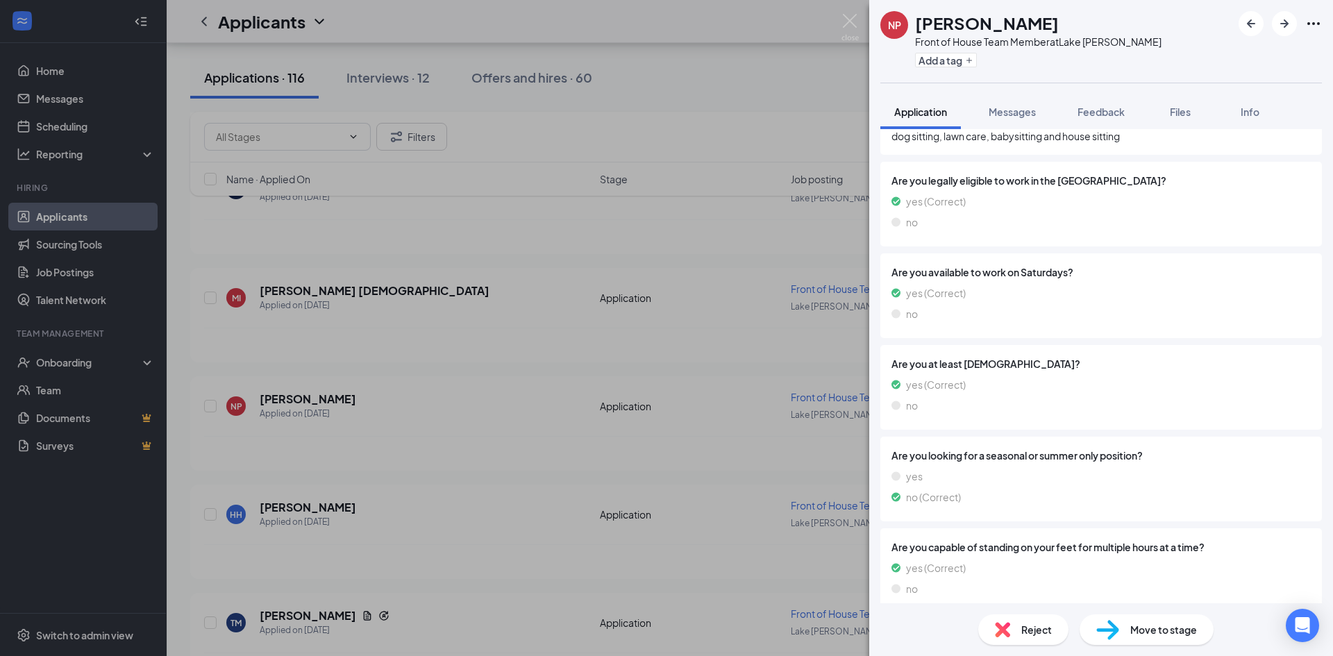
click at [291, 282] on div "NP noelle pope Front of House Team Member at Lake Jackson Add a tag Application…" at bounding box center [666, 328] width 1333 height 656
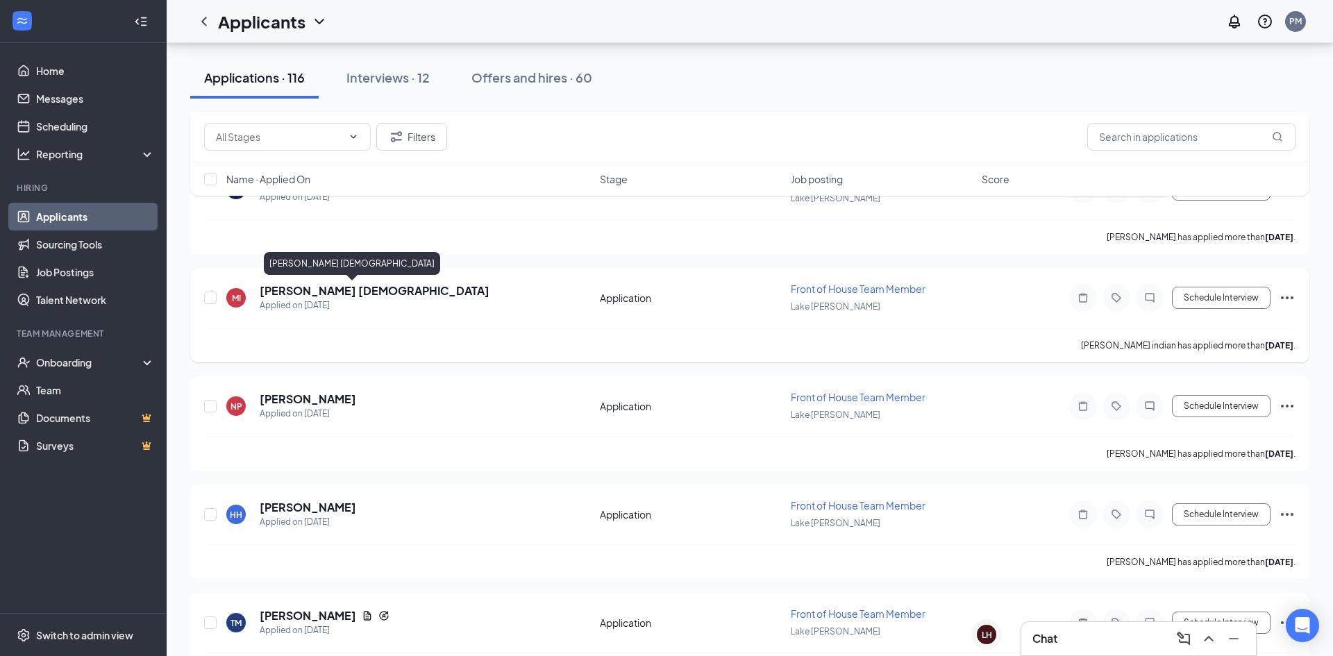
click at [291, 289] on h5 "mason indian" at bounding box center [375, 290] width 230 height 15
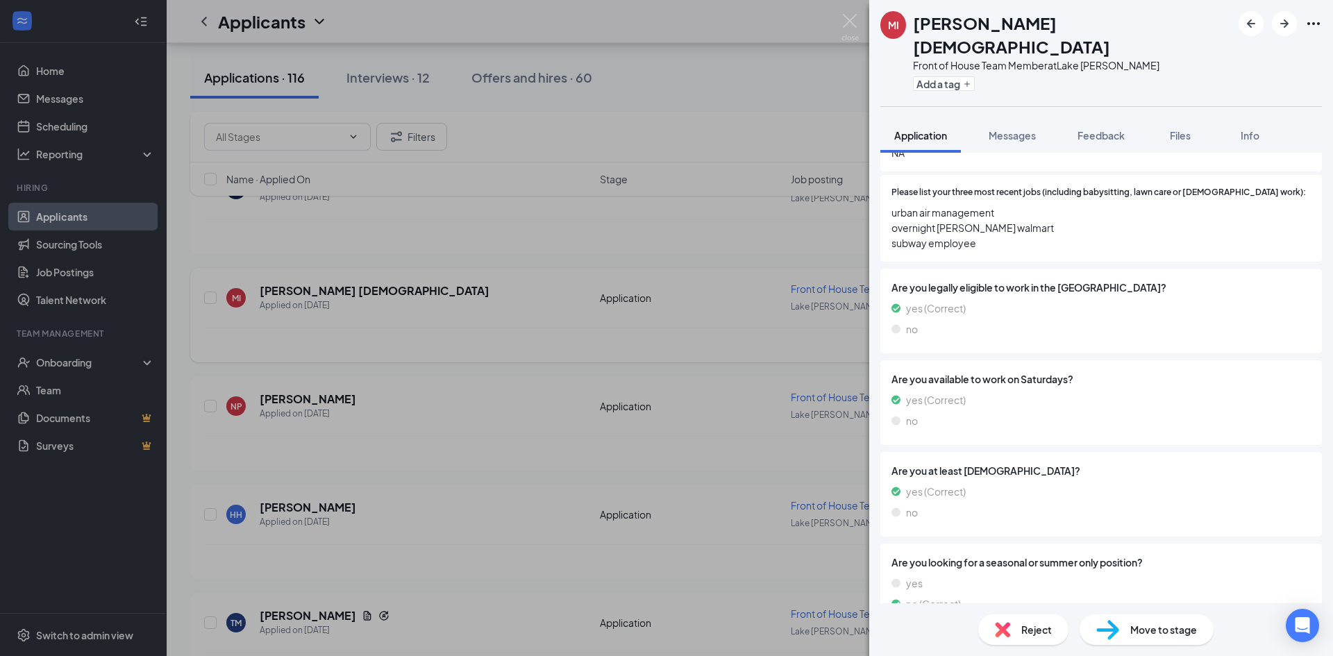
scroll to position [397, 0]
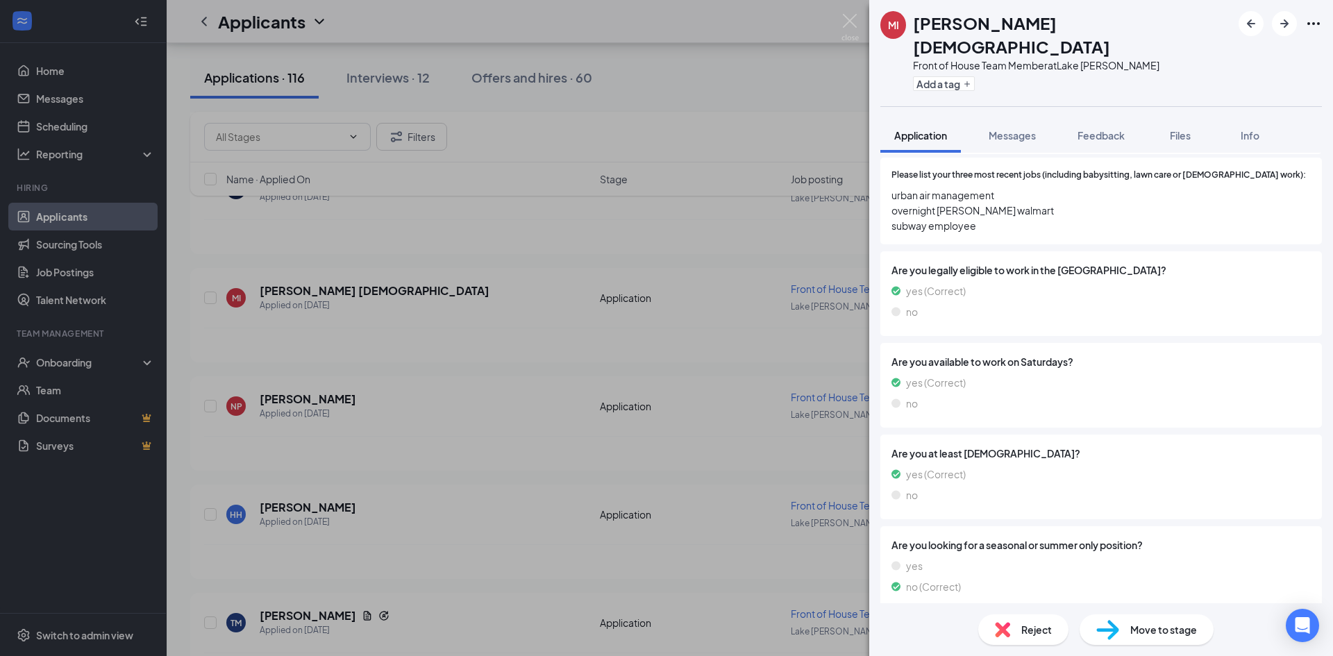
click at [1132, 526] on div "Are you looking for a seasonal or summer only position? yes no (Correct)" at bounding box center [1100, 568] width 441 height 85
click at [1138, 473] on div "Are you at least 18 years old? yes (Correct) no" at bounding box center [1100, 476] width 441 height 85
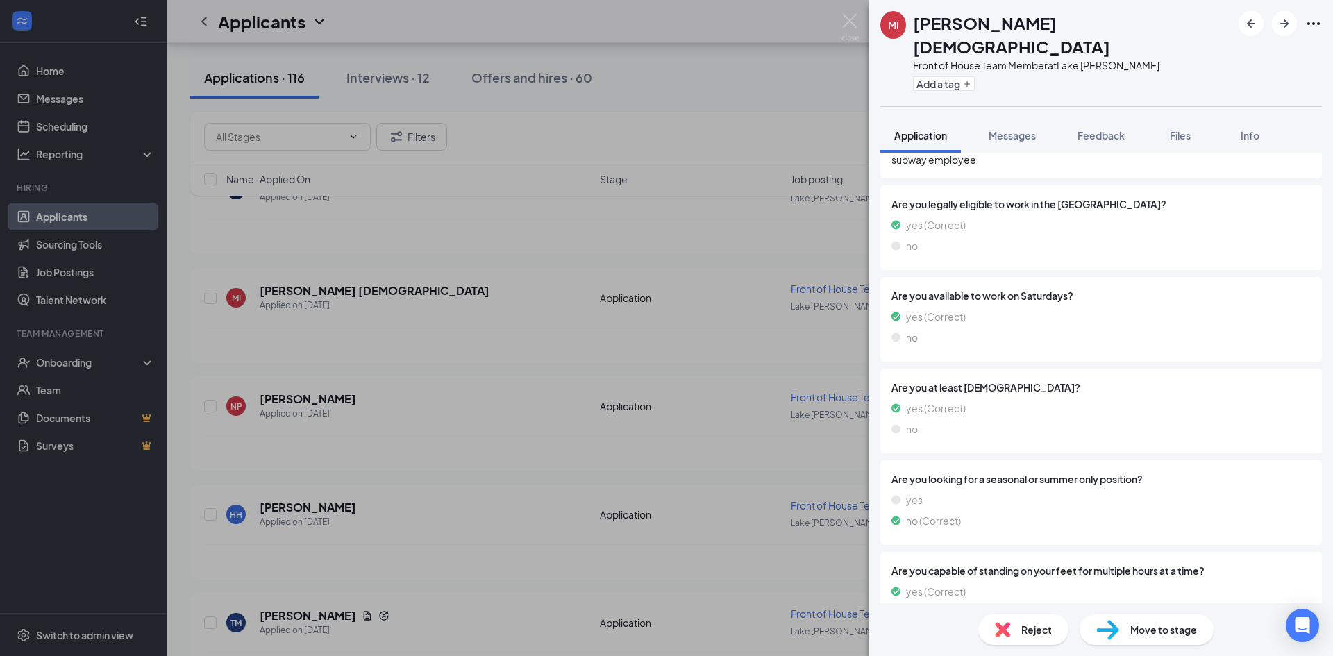
click at [523, 314] on div "MI mason indian Front of House Team Member at Lake Jackson Add a tag Applicatio…" at bounding box center [666, 328] width 1333 height 656
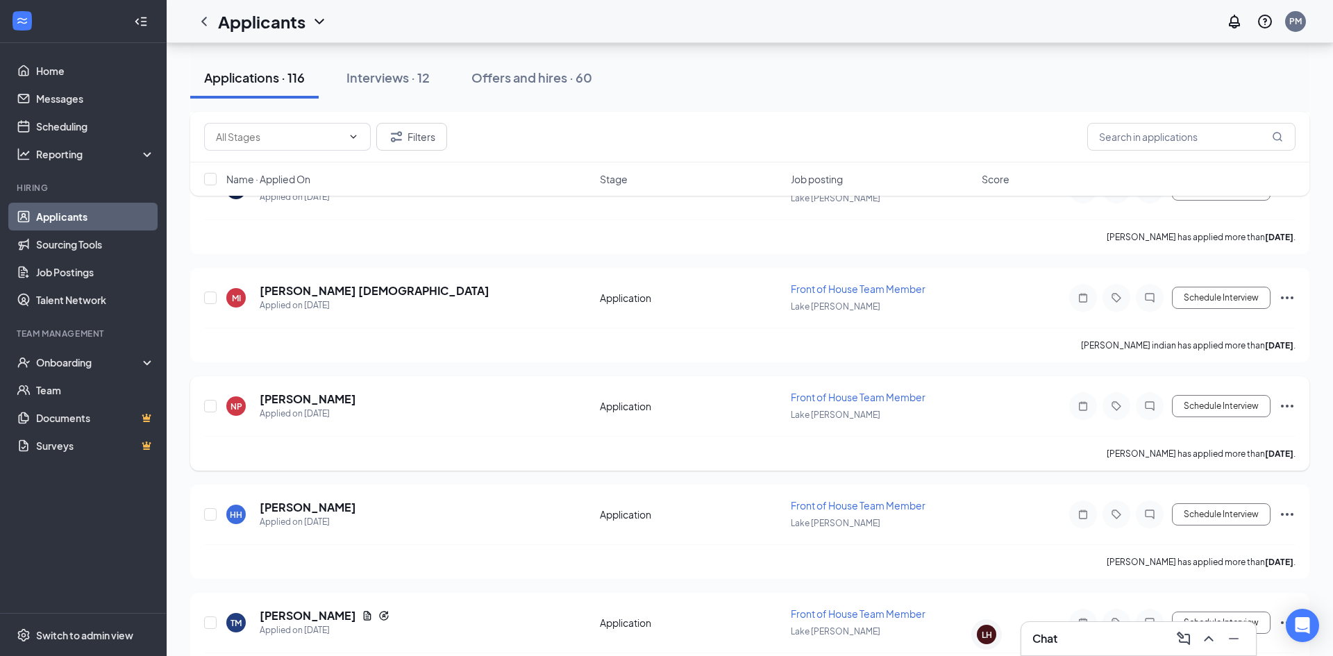
click at [462, 437] on div "noelle pope has applied more than 2 days ago ." at bounding box center [749, 453] width 1091 height 35
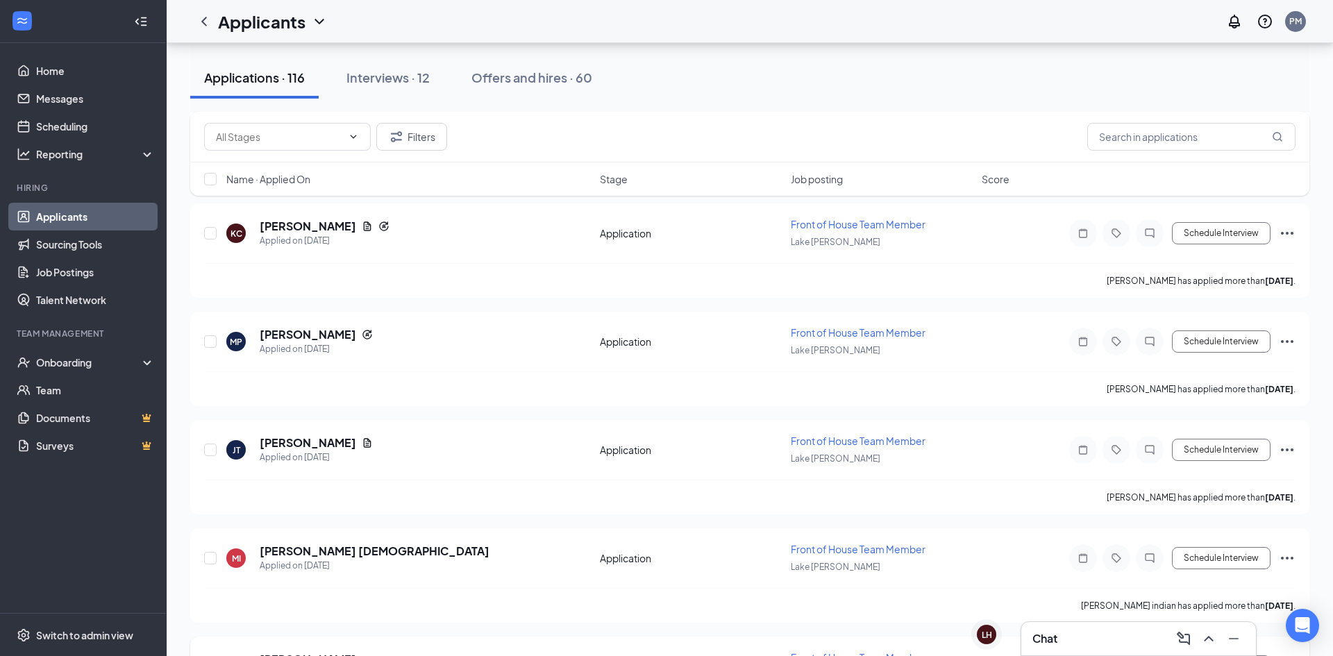
scroll to position [484, 0]
click at [306, 450] on h5 "Jaxon Tipton" at bounding box center [308, 443] width 96 height 15
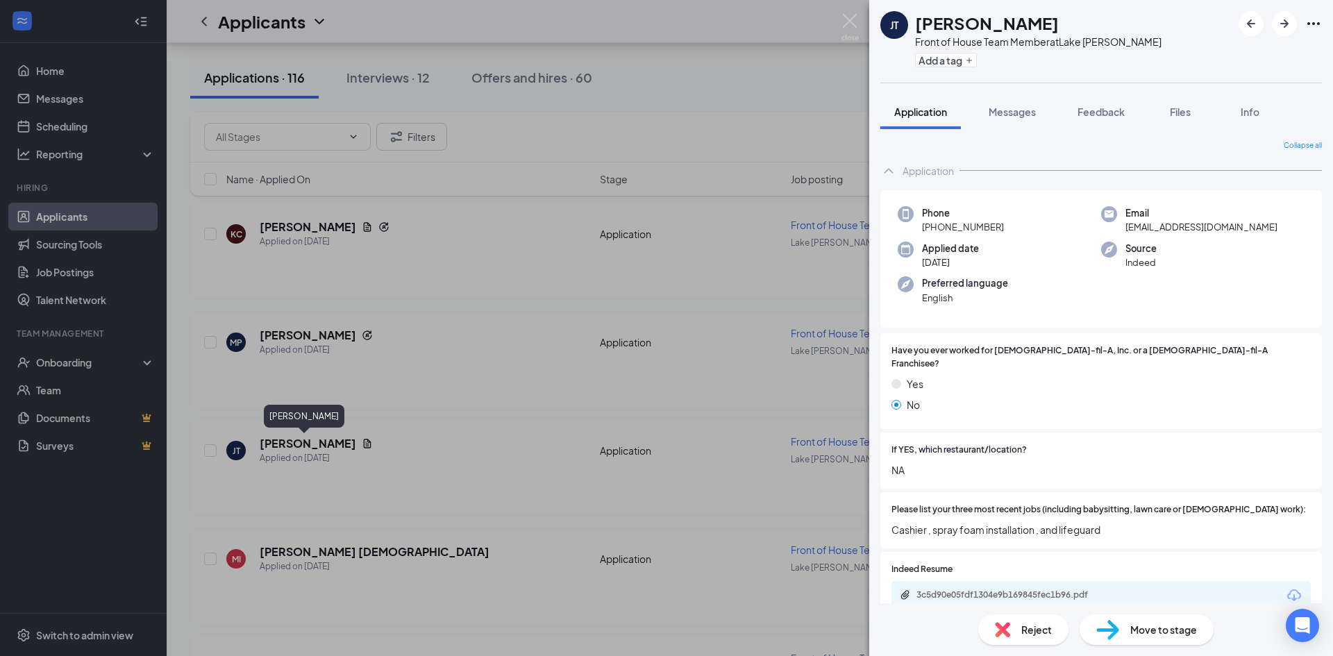
click at [711, 548] on div "JT Jaxon Tipton Front of House Team Member at Lake Jackson Add a tag Applicatio…" at bounding box center [666, 328] width 1333 height 656
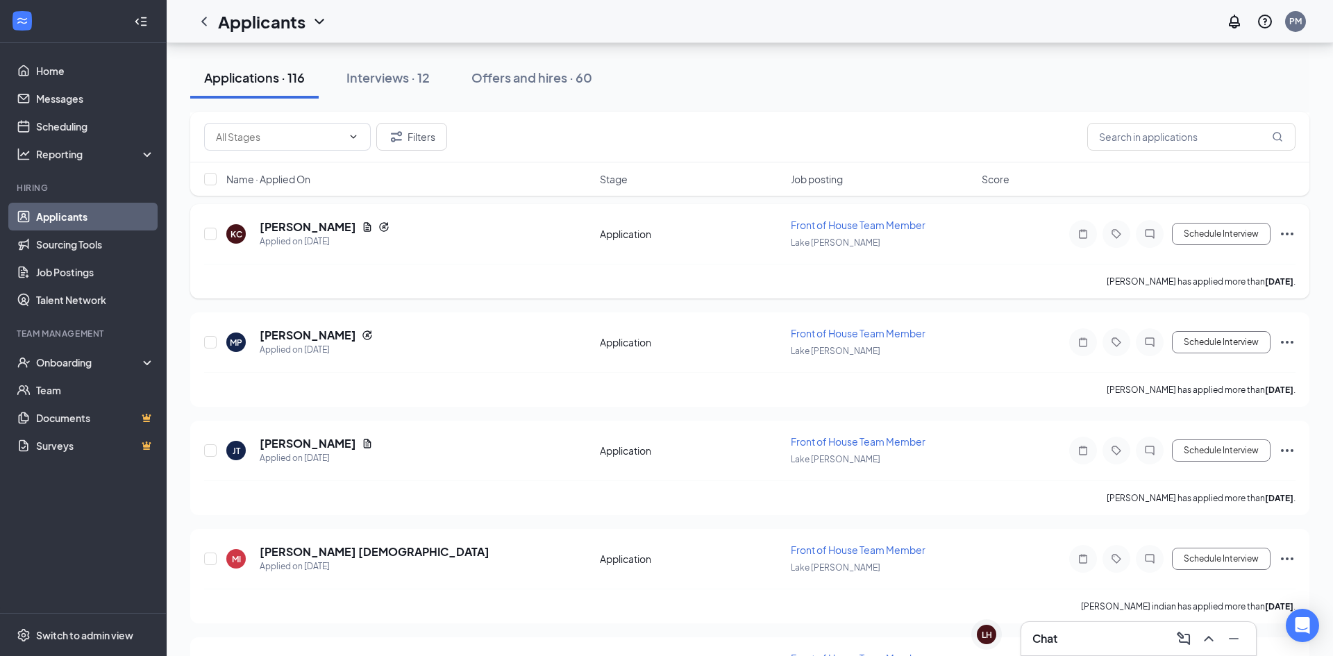
click at [294, 235] on h5 "Kayla Campbell" at bounding box center [308, 226] width 96 height 15
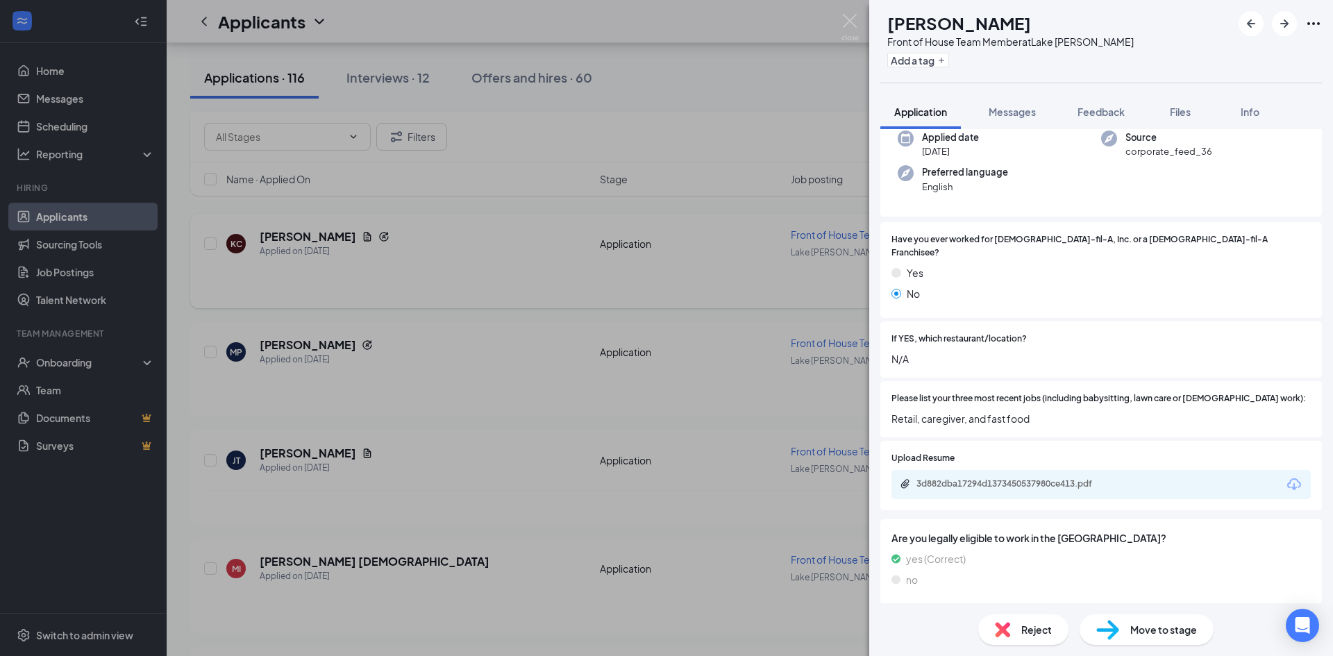
scroll to position [155, 0]
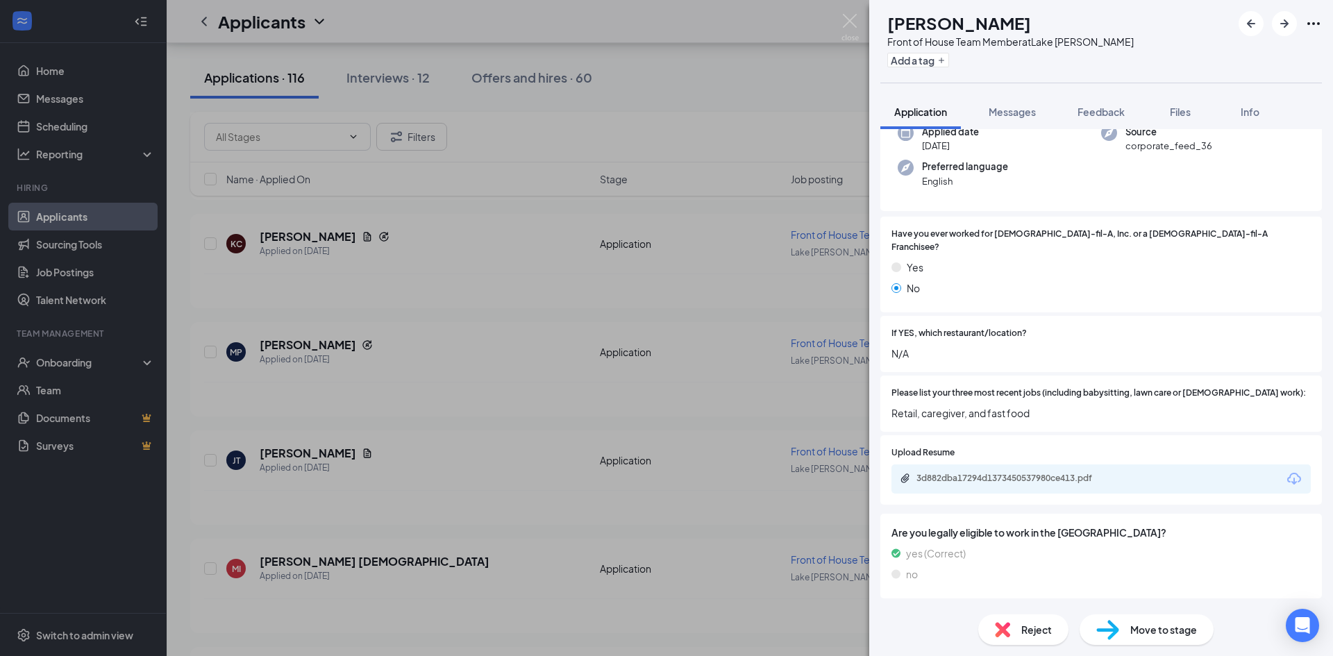
click at [1005, 485] on div "Upload Resume 3d882dba17294d1373450537980ce413.pdf" at bounding box center [1100, 470] width 441 height 70
click at [962, 473] on div "3d882dba17294d1373450537980ce413.pdf" at bounding box center [1013, 478] width 194 height 11
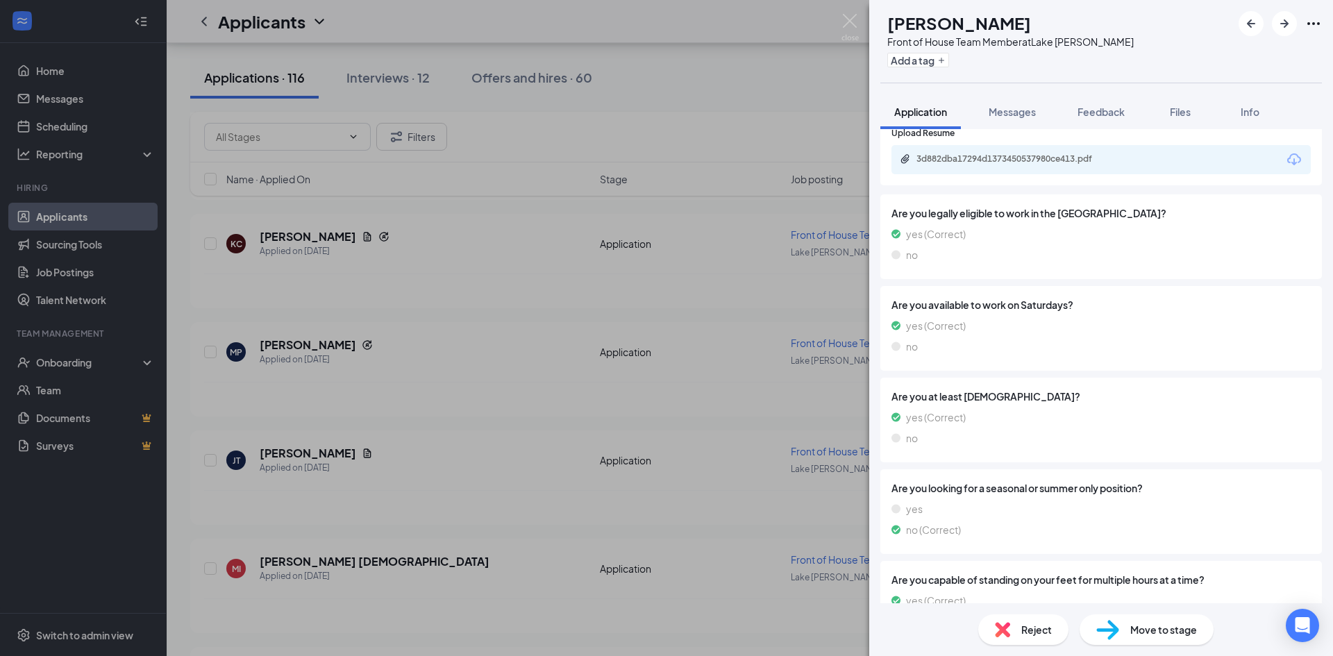
scroll to position [508, 0]
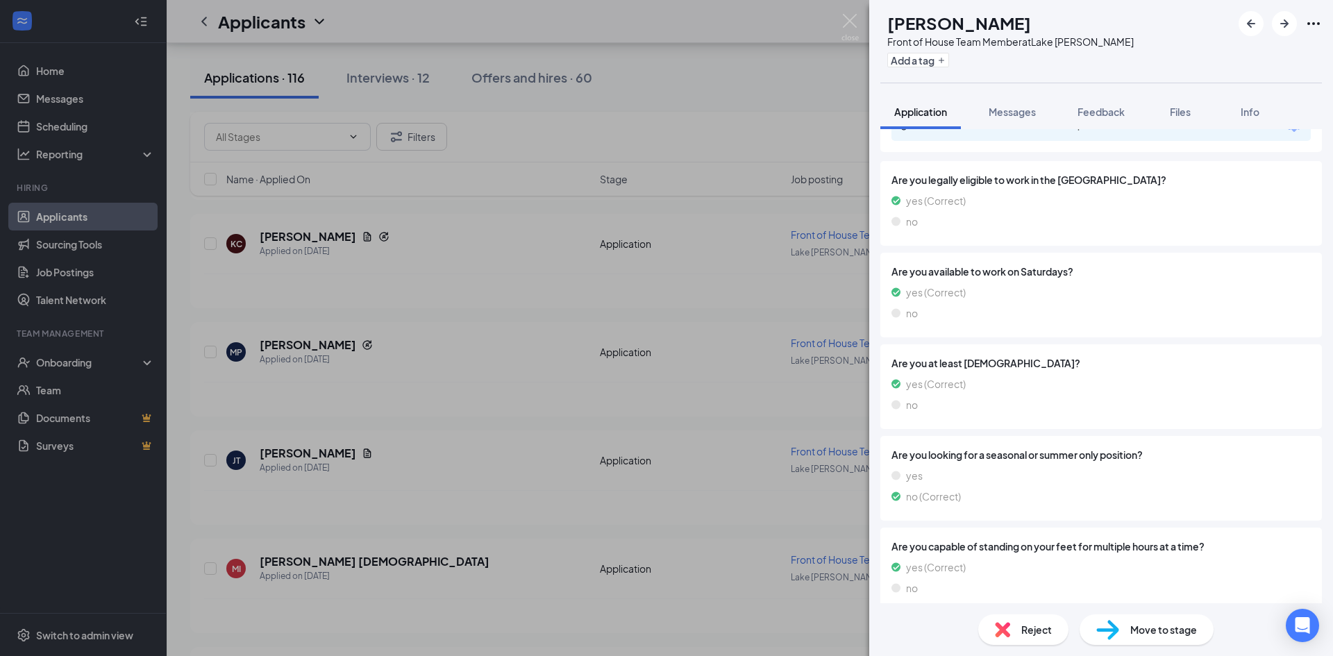
click at [1105, 623] on img at bounding box center [1107, 630] width 23 height 20
type input "Availability (next stage)"
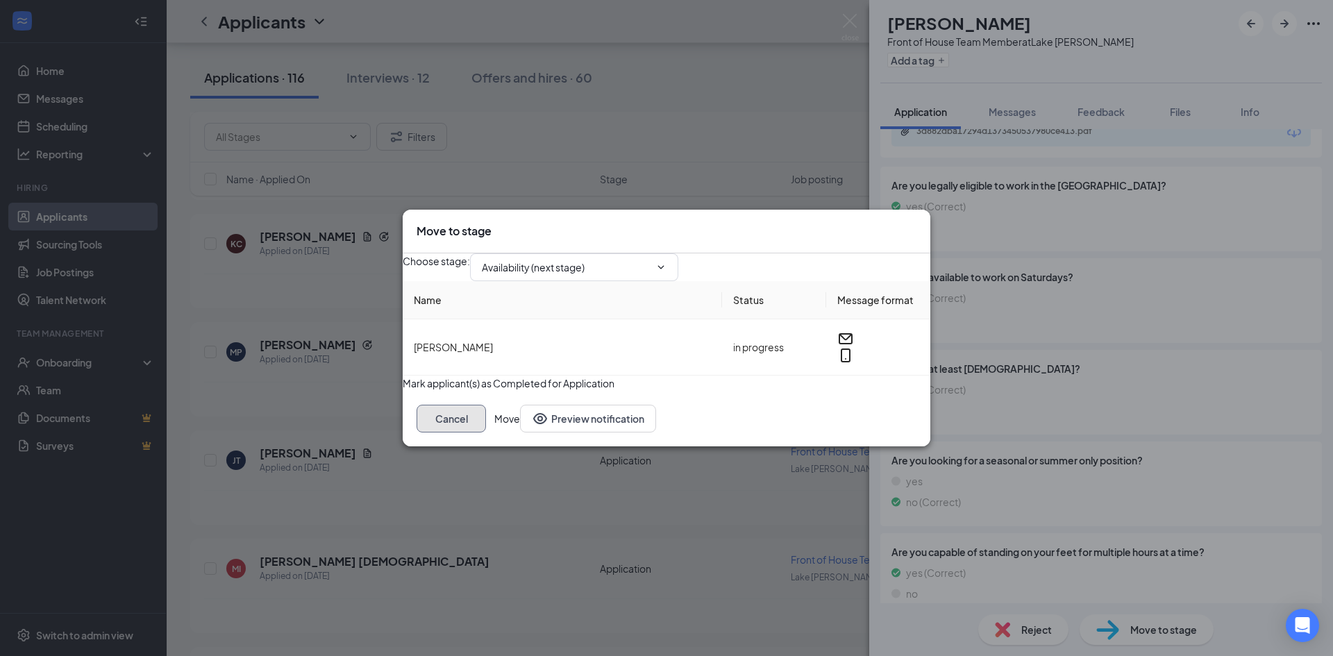
click at [486, 432] on button "Cancel" at bounding box center [450, 419] width 69 height 28
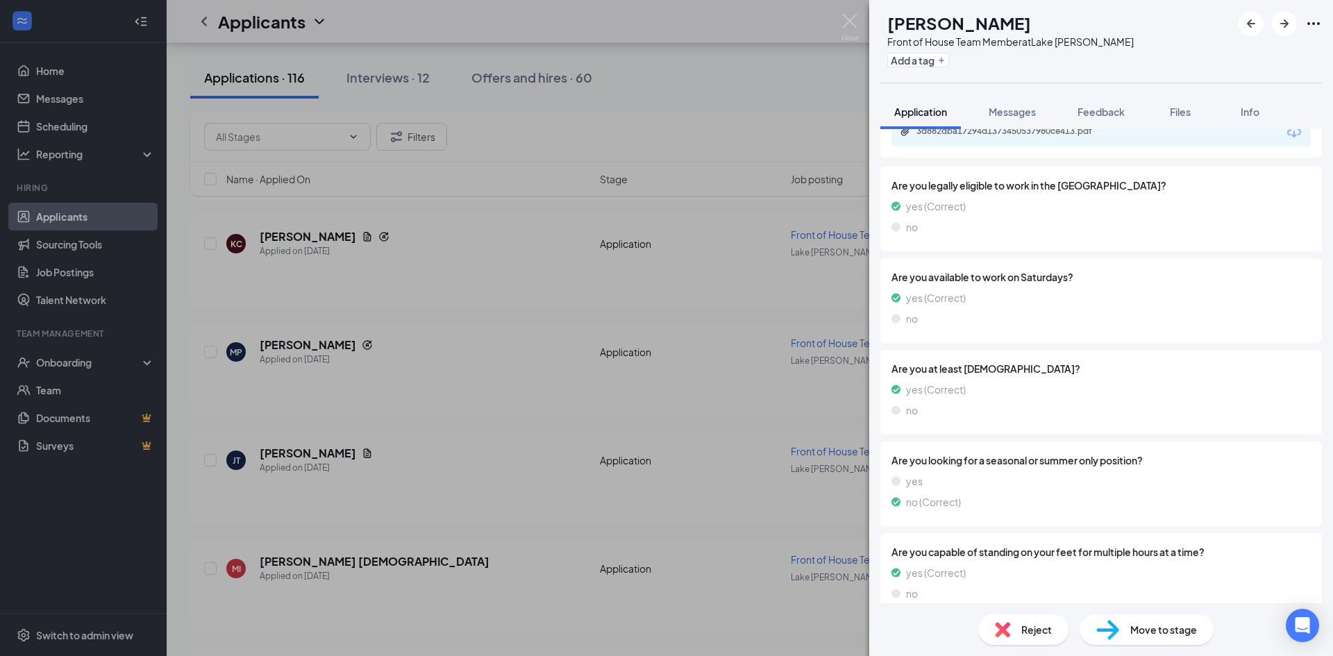
click at [458, 309] on div "KC Kayla Campbell Front of House Team Member at Lake Jackson Add a tag Applicat…" at bounding box center [666, 328] width 1333 height 656
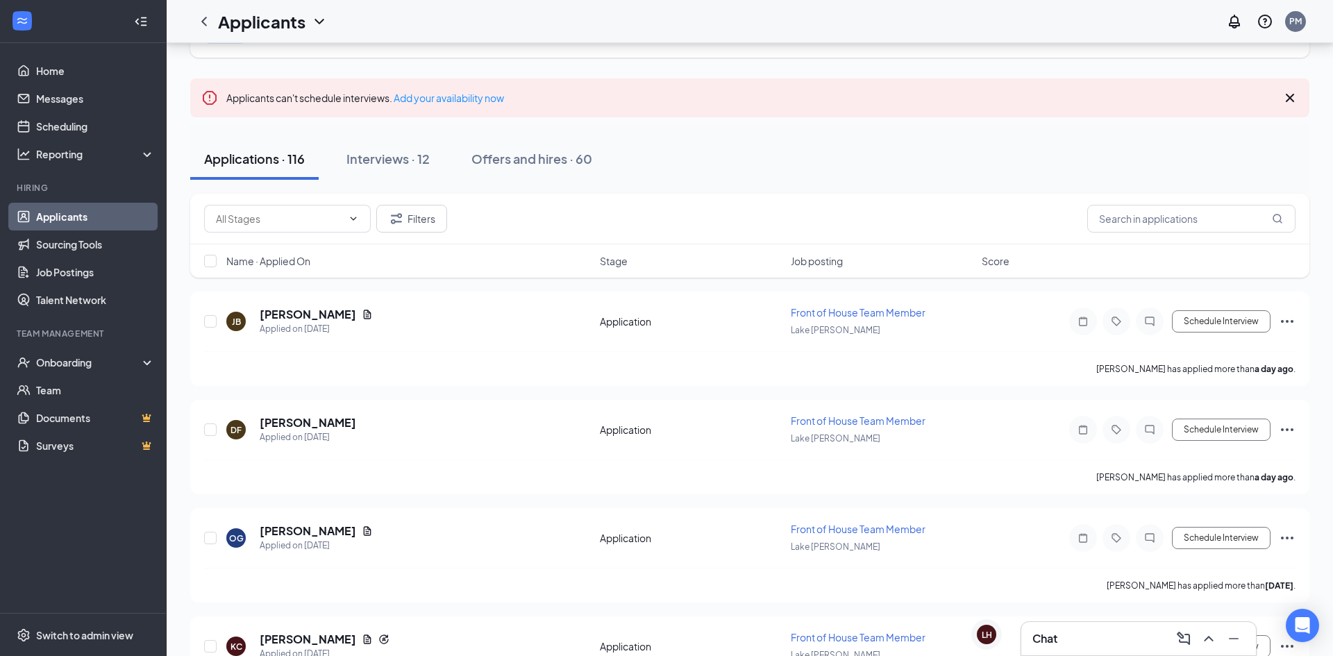
scroll to position [69, 0]
click at [283, 530] on h5 "Octavia Guerra" at bounding box center [308, 532] width 96 height 15
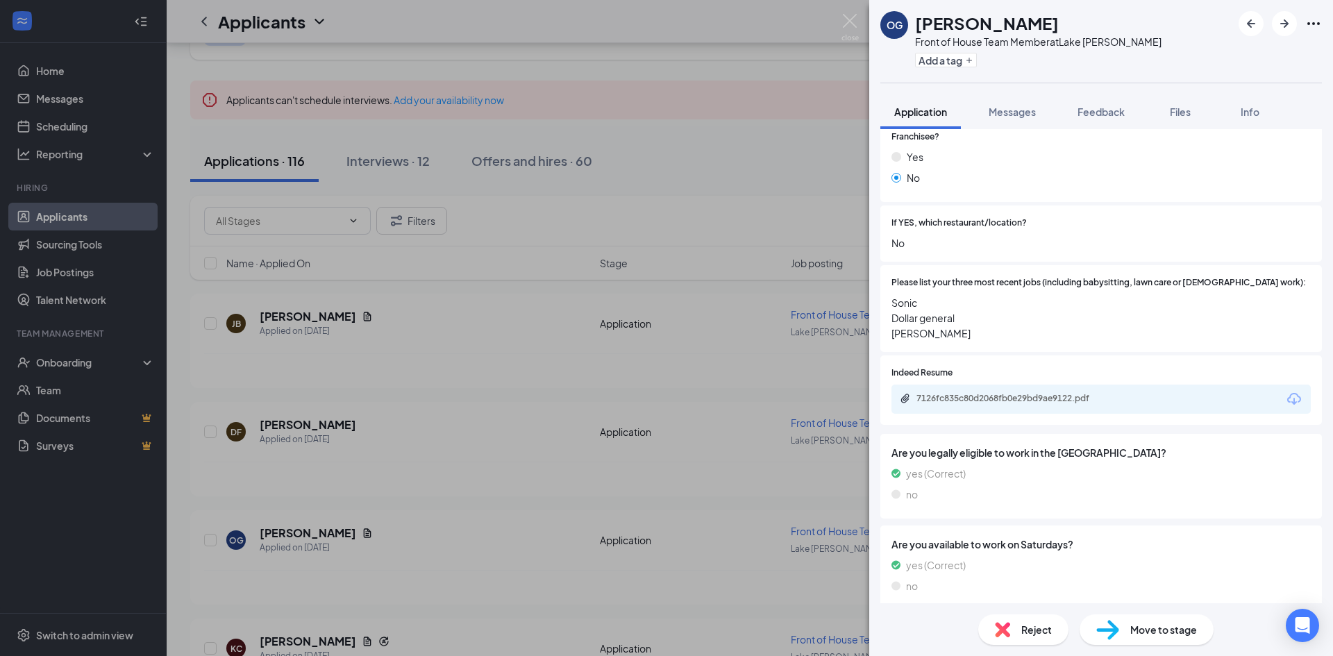
scroll to position [228, 0]
click at [1032, 391] on div "7126fc835c80d2068fb0e29bd9ae9122.pdf" at bounding box center [1013, 396] width 194 height 11
click at [301, 456] on div "OG Octavia Guerra Front of House Team Member at Lake Jackson Add a tag Applicat…" at bounding box center [666, 328] width 1333 height 656
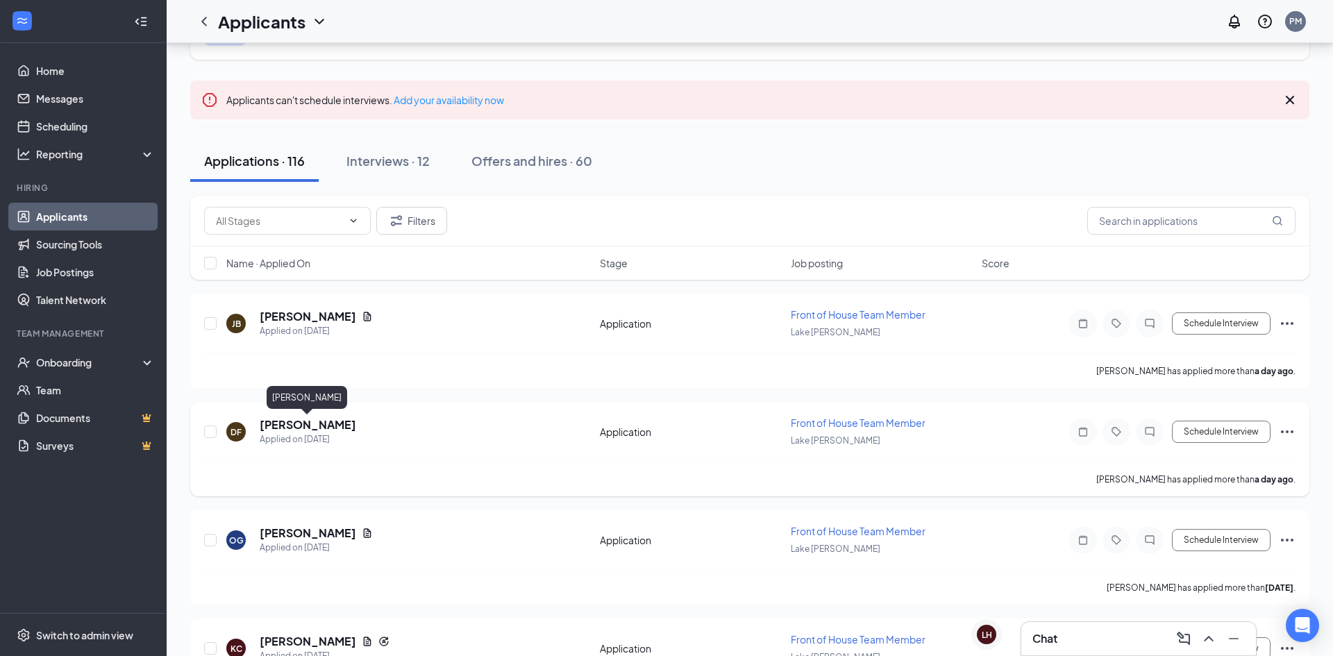
click at [319, 423] on h5 "Damian Figueroa" at bounding box center [308, 424] width 96 height 15
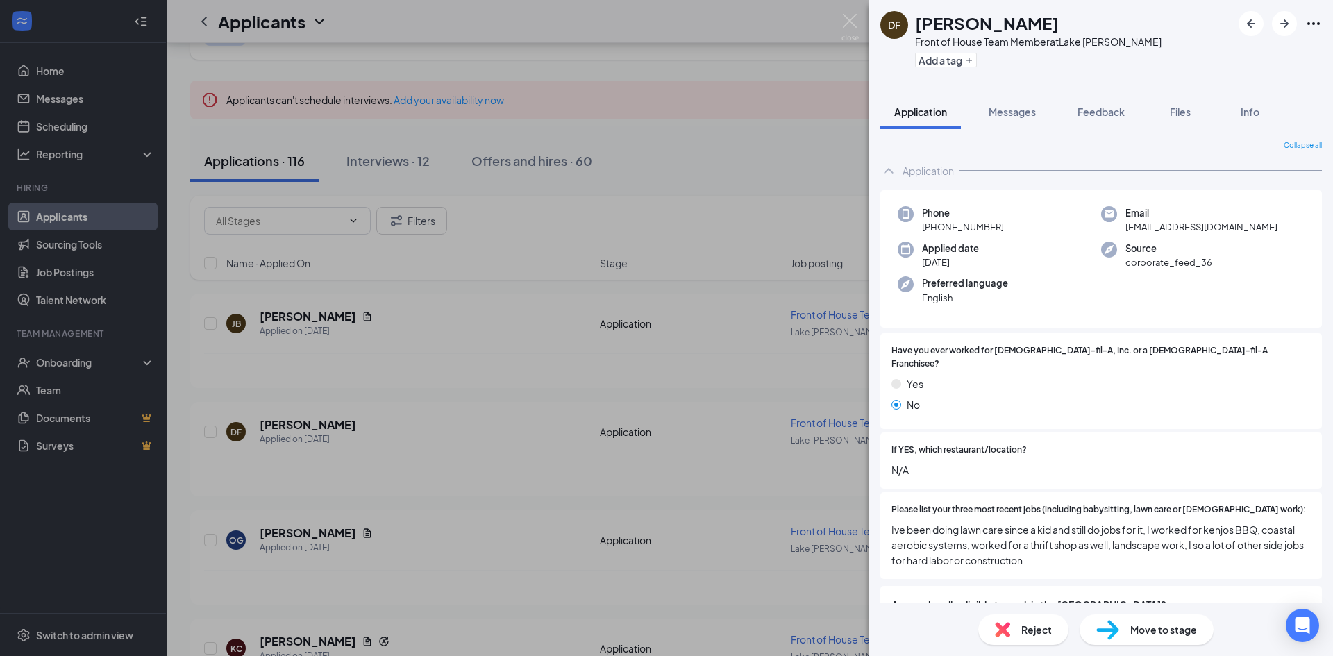
click at [1178, 636] on span "Move to stage" at bounding box center [1163, 629] width 67 height 15
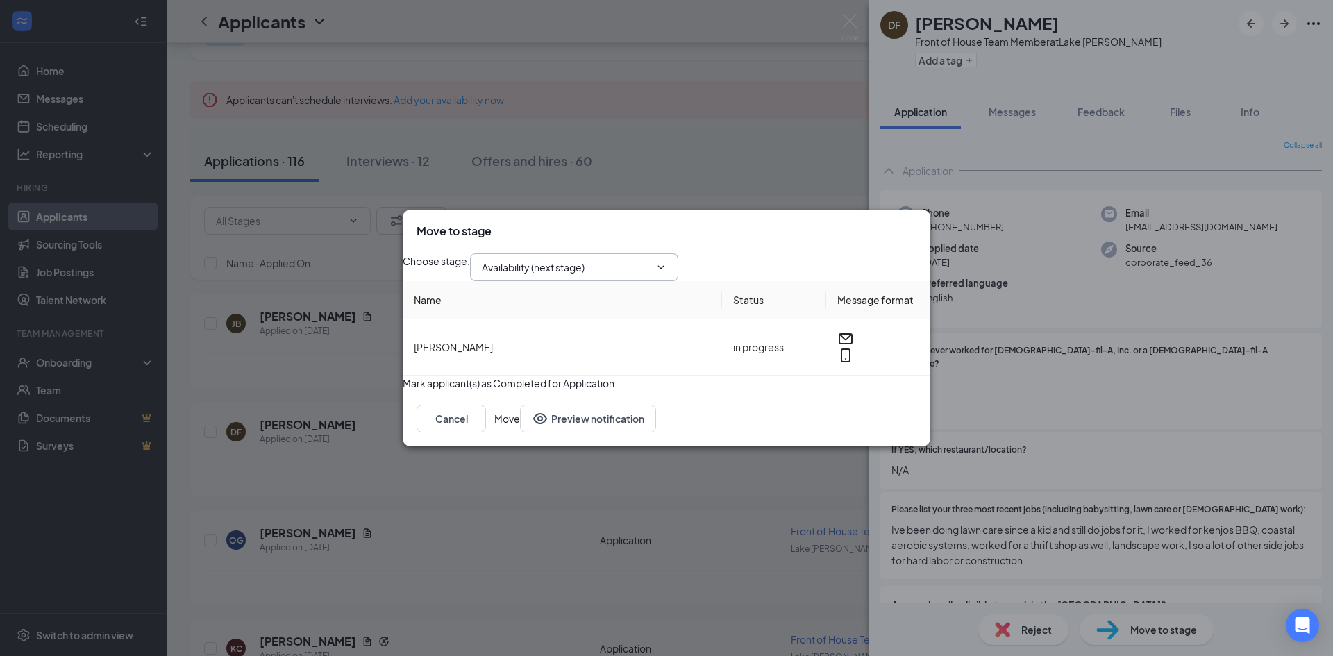
click at [595, 260] on input "Availability (next stage)" at bounding box center [566, 267] width 168 height 15
click at [567, 373] on div "Onsite Interview" at bounding box center [530, 380] width 74 height 15
type input "Onsite Interview"
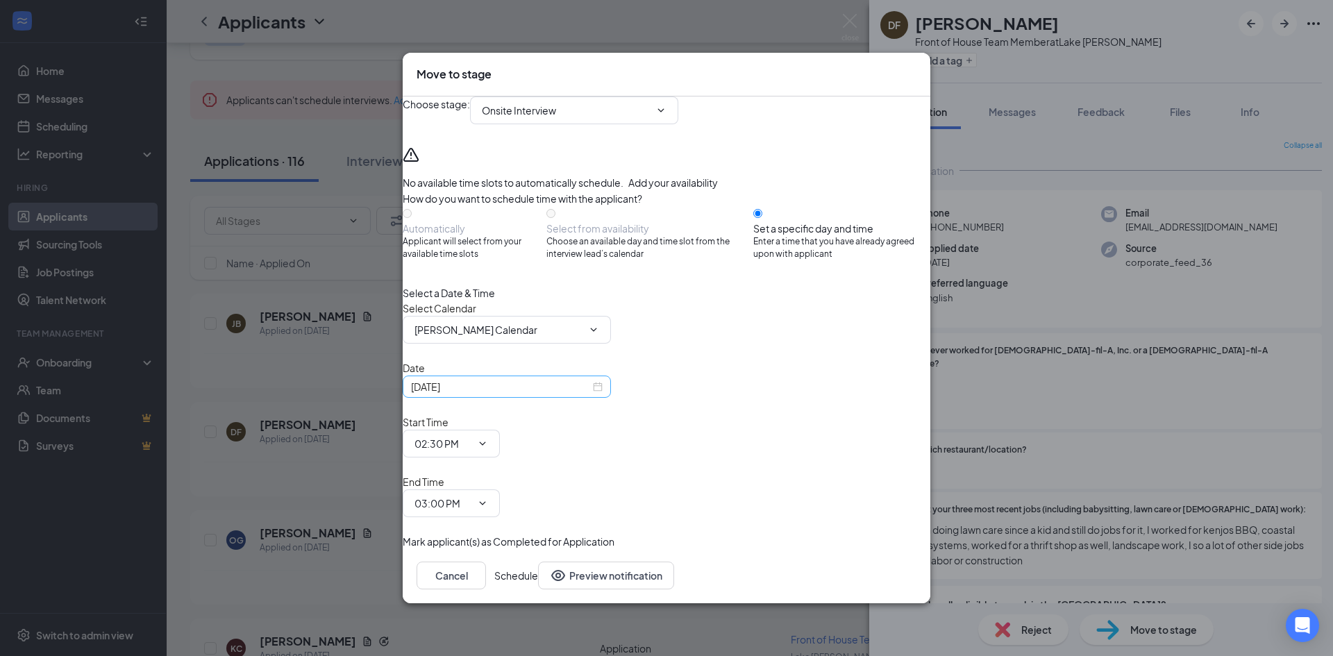
click at [590, 394] on input "Sep 15, 2025" at bounding box center [500, 386] width 179 height 15
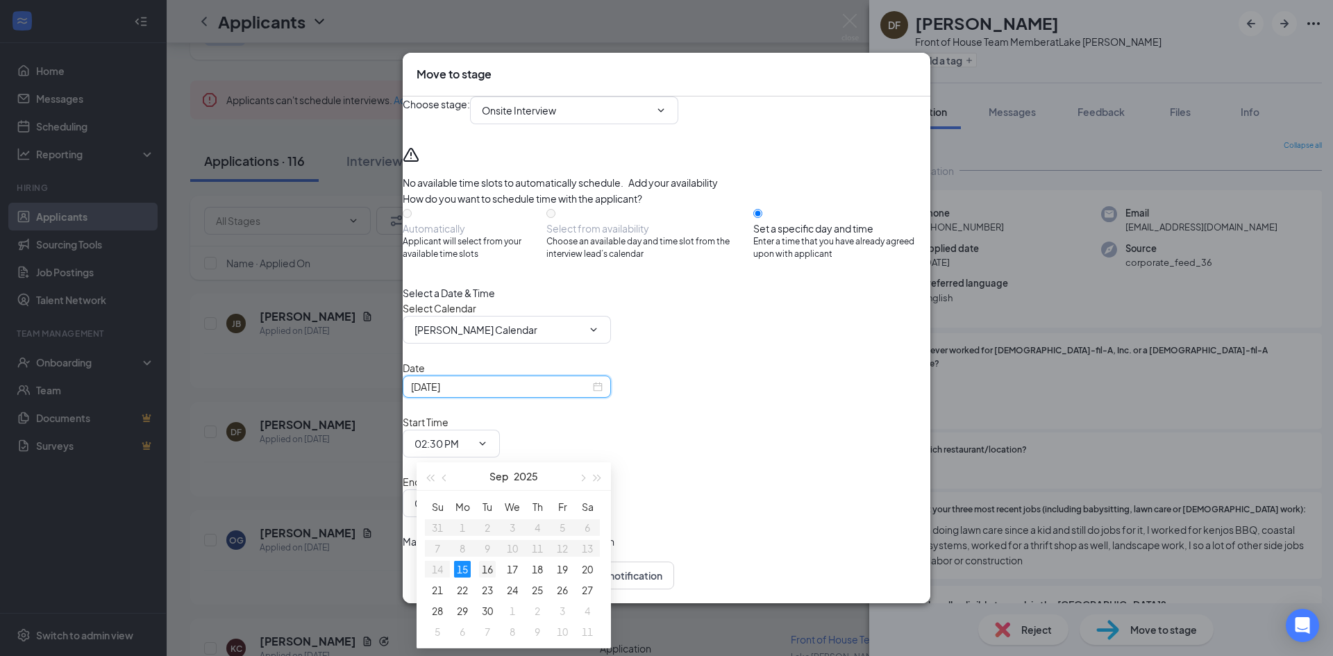
type input "Sep 16, 2025"
click at [486, 568] on div "16" at bounding box center [487, 569] width 17 height 17
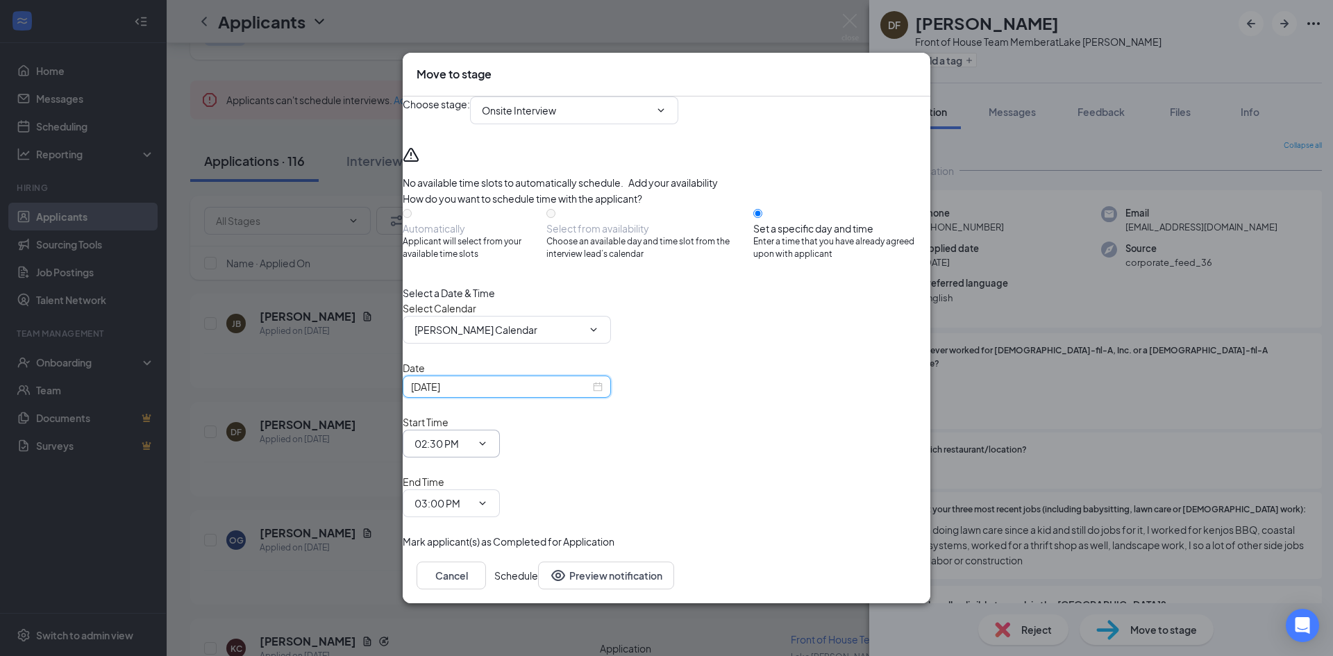
click at [471, 448] on input "02:30 PM" at bounding box center [442, 443] width 57 height 15
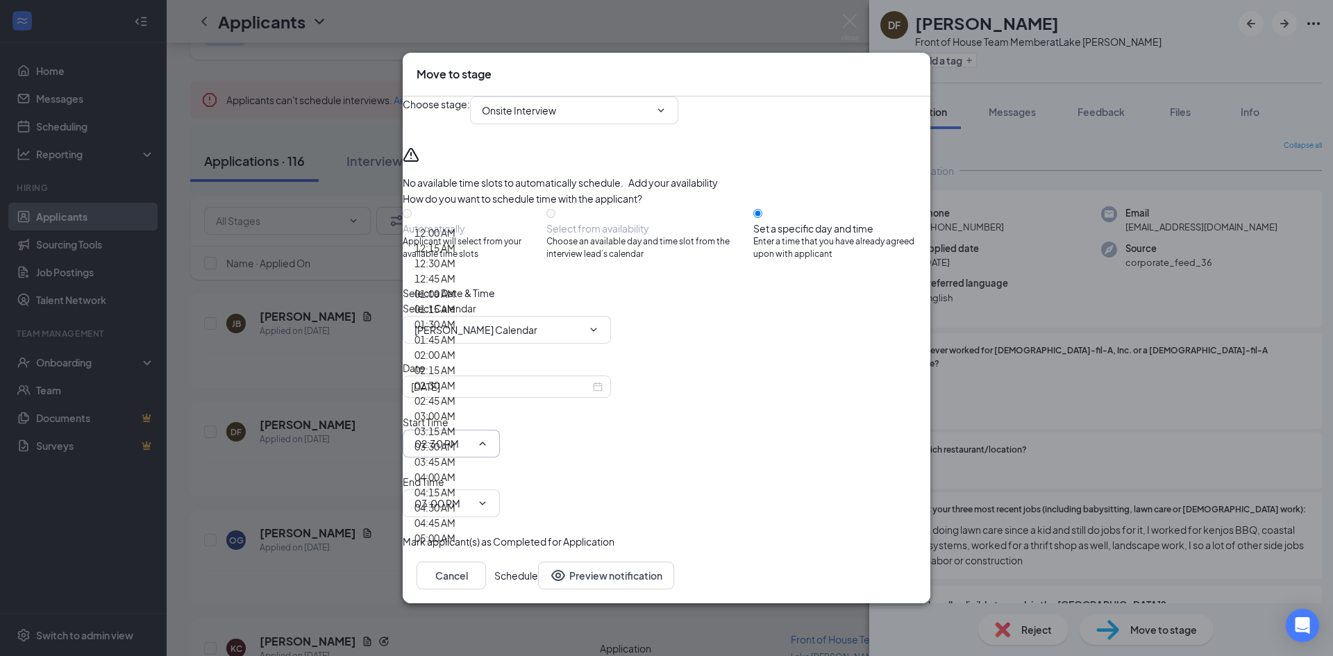
scroll to position [1918, 0]
type input "03:30 PM"
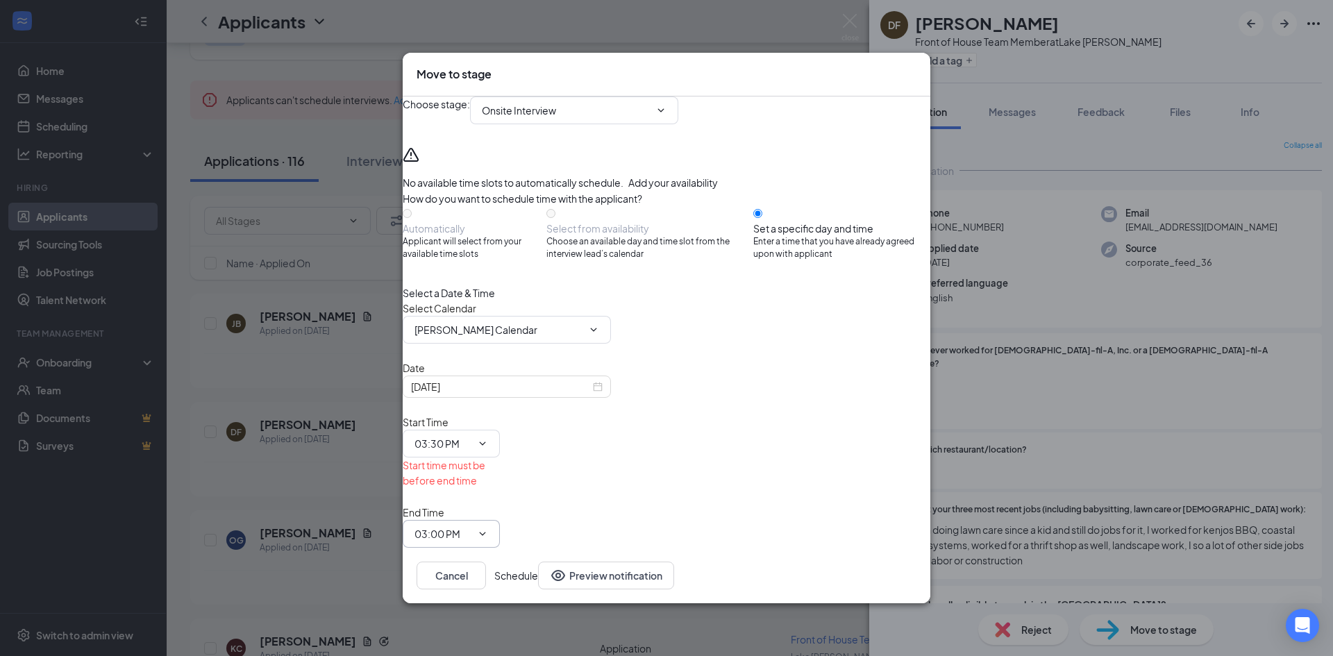
click at [500, 520] on span "03:00 PM" at bounding box center [451, 534] width 97 height 28
click at [471, 526] on input "03:00 PM" at bounding box center [442, 533] width 57 height 15
type input "03:45 PM"
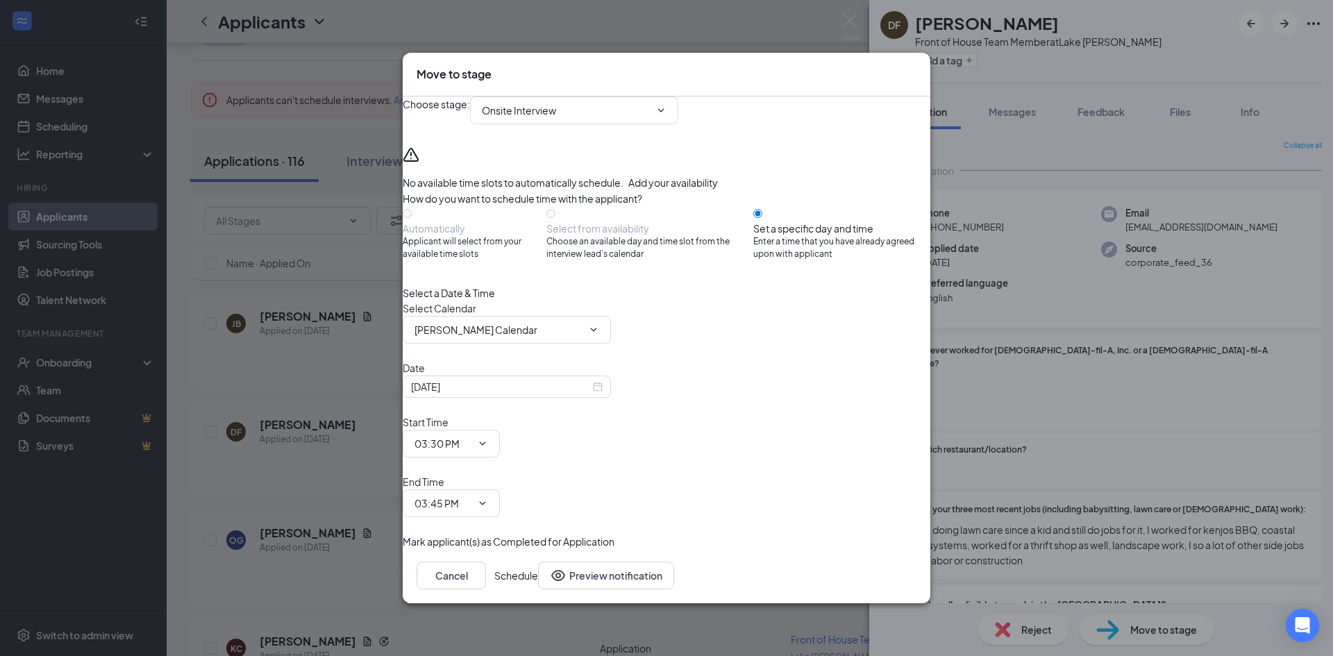
click at [538, 561] on button "Schedule" at bounding box center [516, 575] width 44 height 28
click at [488, 448] on icon "ChevronDown" at bounding box center [482, 443] width 11 height 11
click at [471, 446] on input "03:30 PM" at bounding box center [442, 443] width 57 height 15
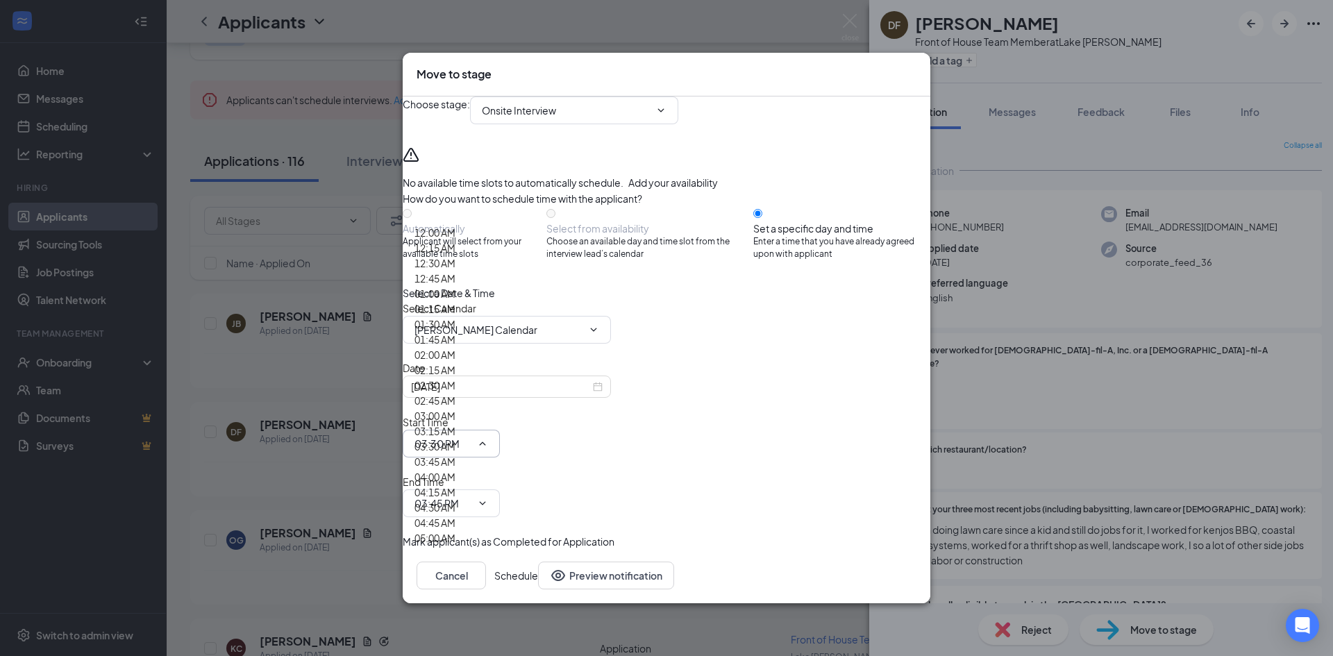
type input "03:45 PM"
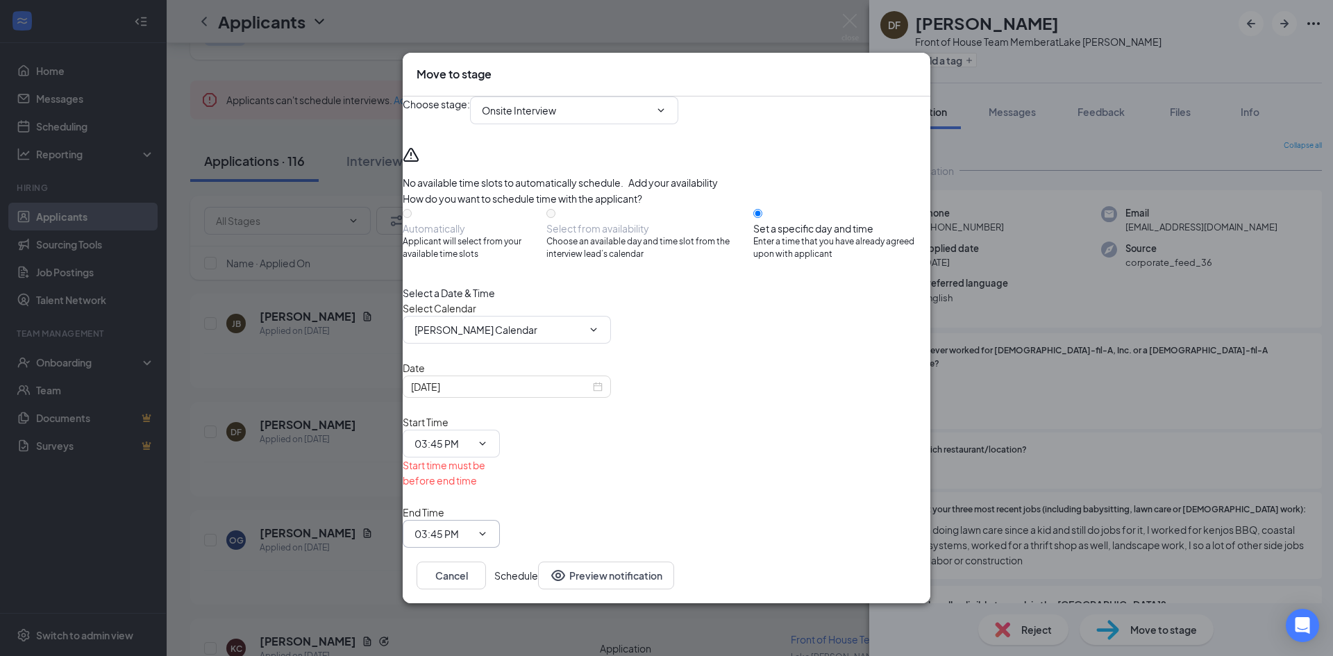
click at [471, 526] on input "03:45 PM" at bounding box center [442, 533] width 57 height 15
type input "04:00 PM"
click at [538, 561] on button "Schedule" at bounding box center [516, 575] width 44 height 28
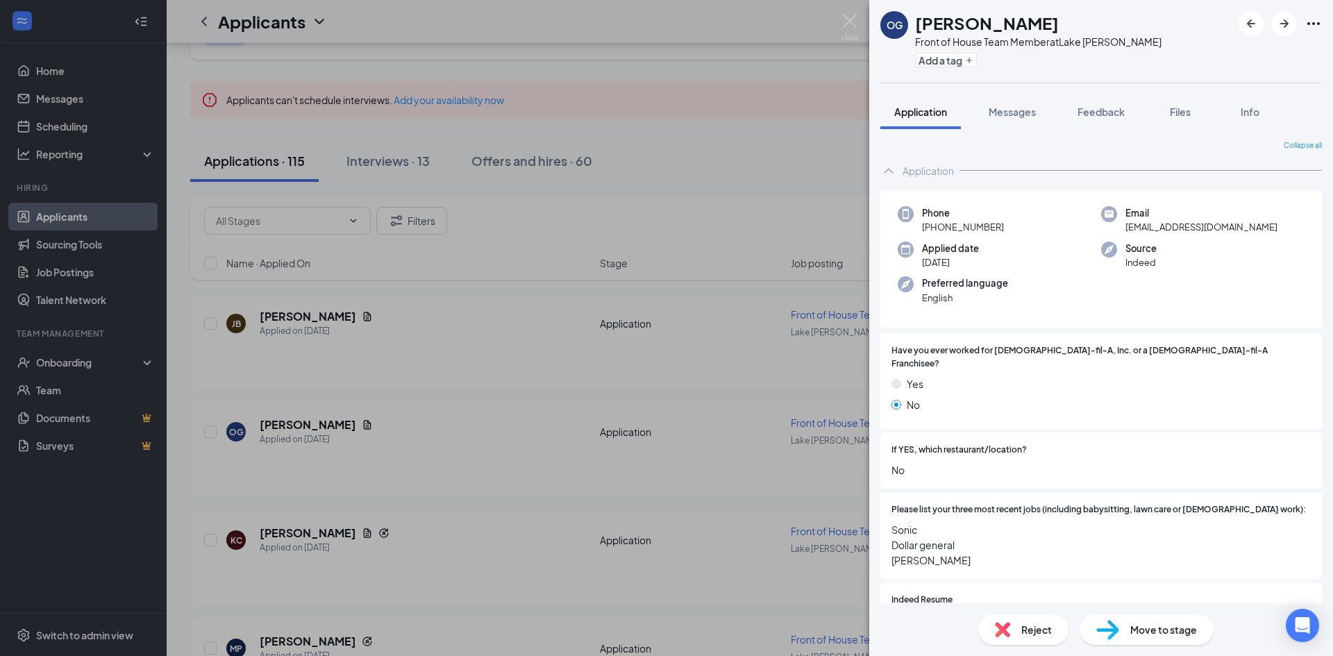
click at [60, 126] on div "OG Octavia Guerra Front of House Team Member at Lake Jackson Add a tag Applicat…" at bounding box center [666, 328] width 1333 height 656
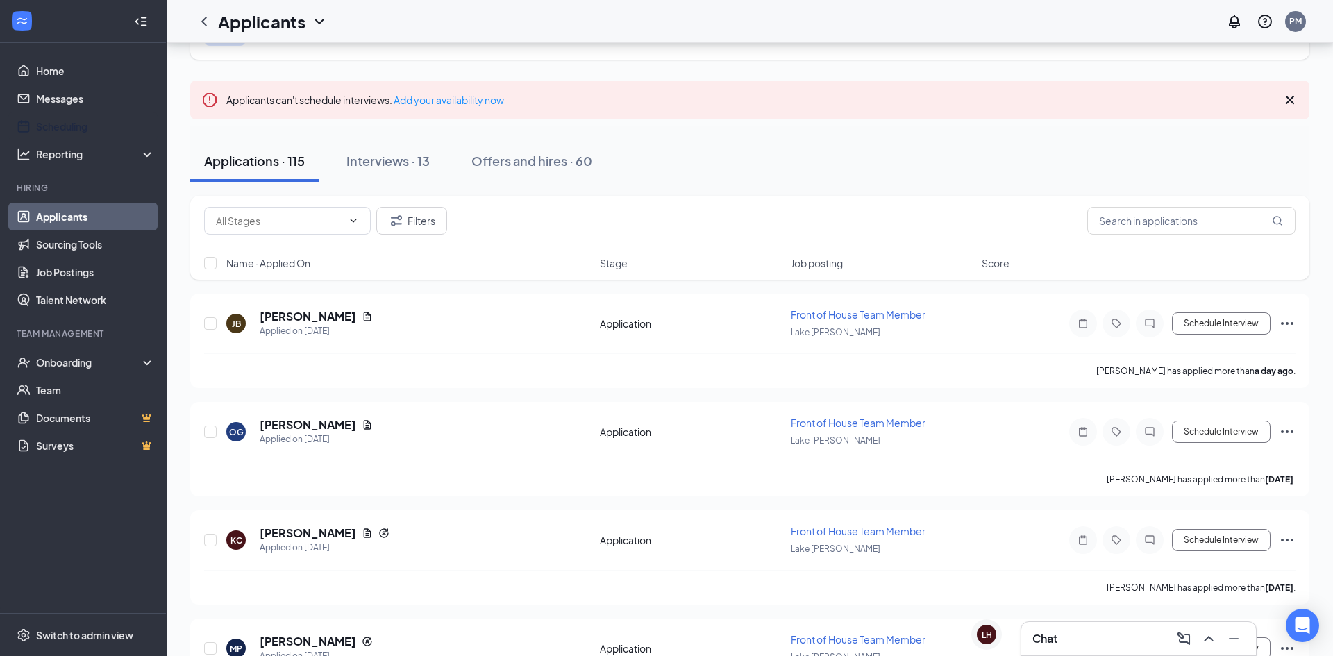
click at [60, 126] on link "Scheduling" at bounding box center [95, 126] width 119 height 28
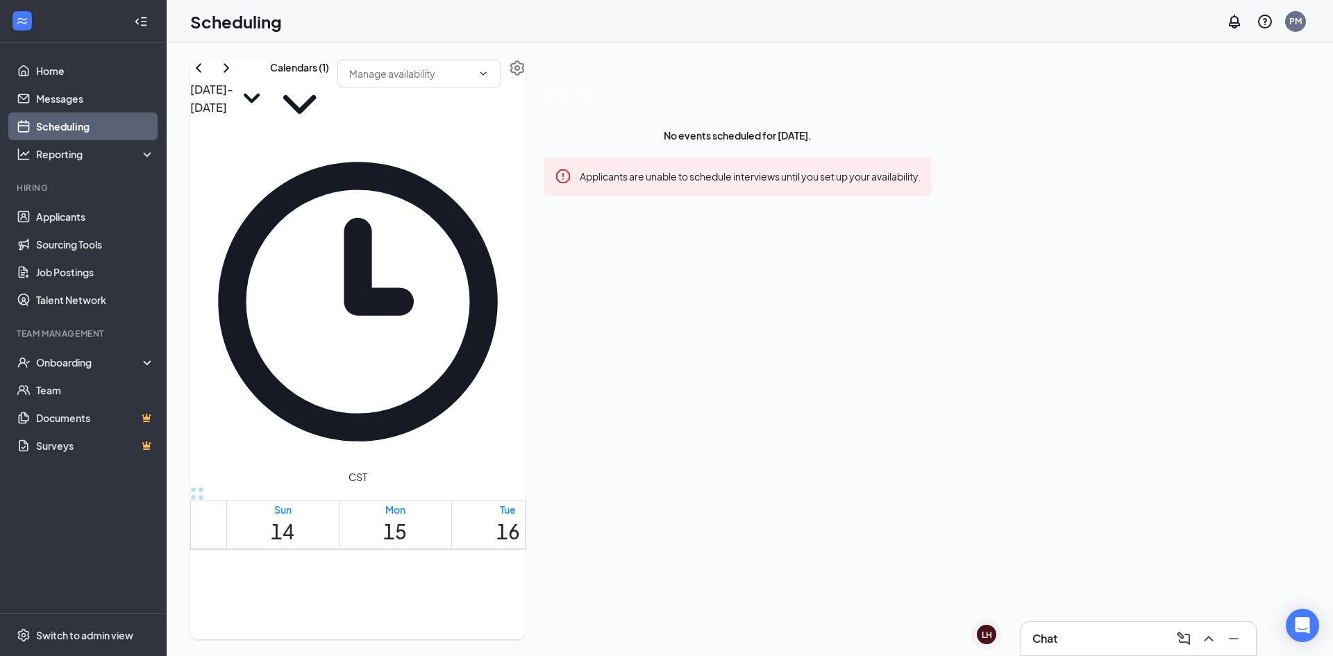
scroll to position [1165, 0]
click at [45, 214] on link "Applicants" at bounding box center [95, 217] width 119 height 28
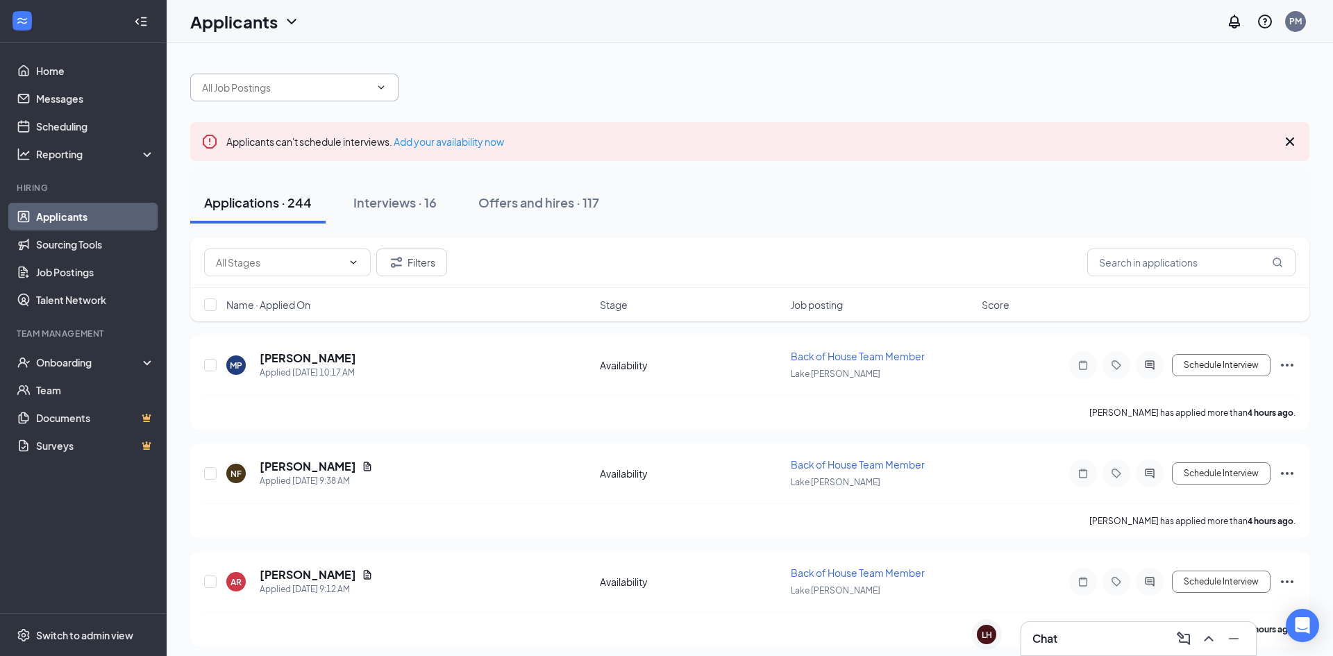
click at [326, 94] on input "text" at bounding box center [286, 87] width 168 height 15
click at [319, 110] on div "Front of House Team Member (Lake Jackson)" at bounding box center [363, 105] width 322 height 15
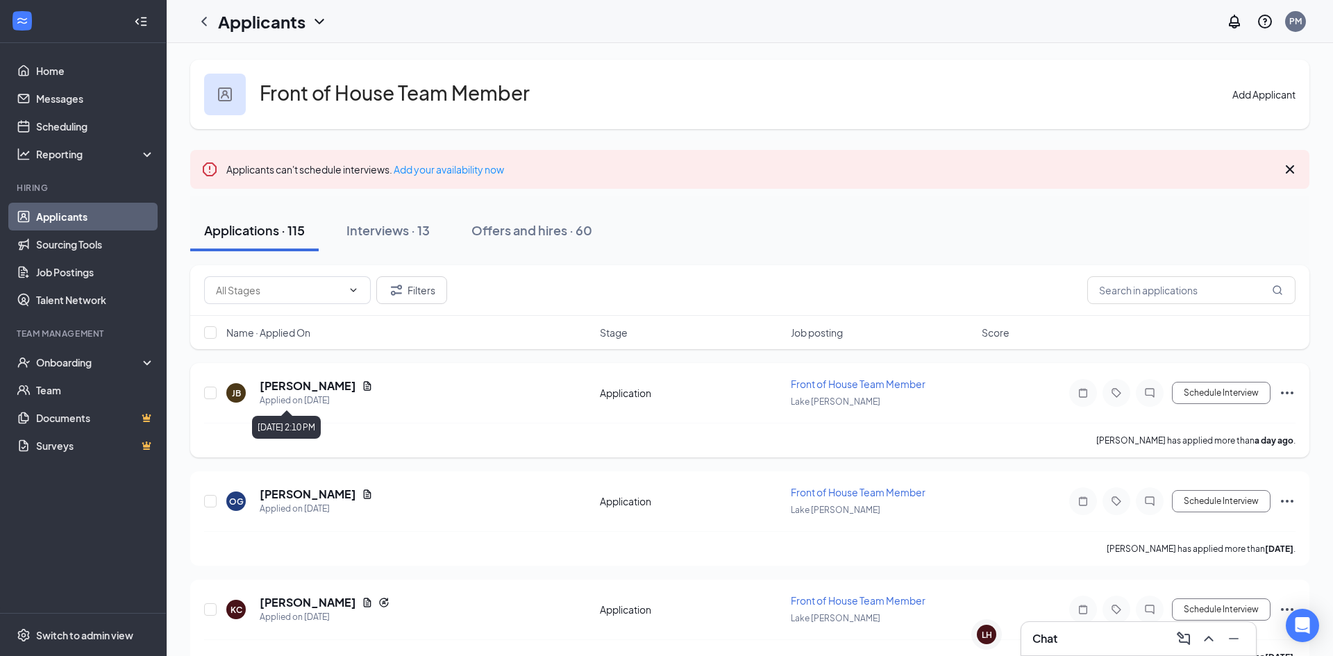
click at [314, 394] on div "Applied on Sep 14" at bounding box center [316, 401] width 113 height 14
click at [321, 391] on h5 "Joseph Buentello" at bounding box center [308, 385] width 96 height 15
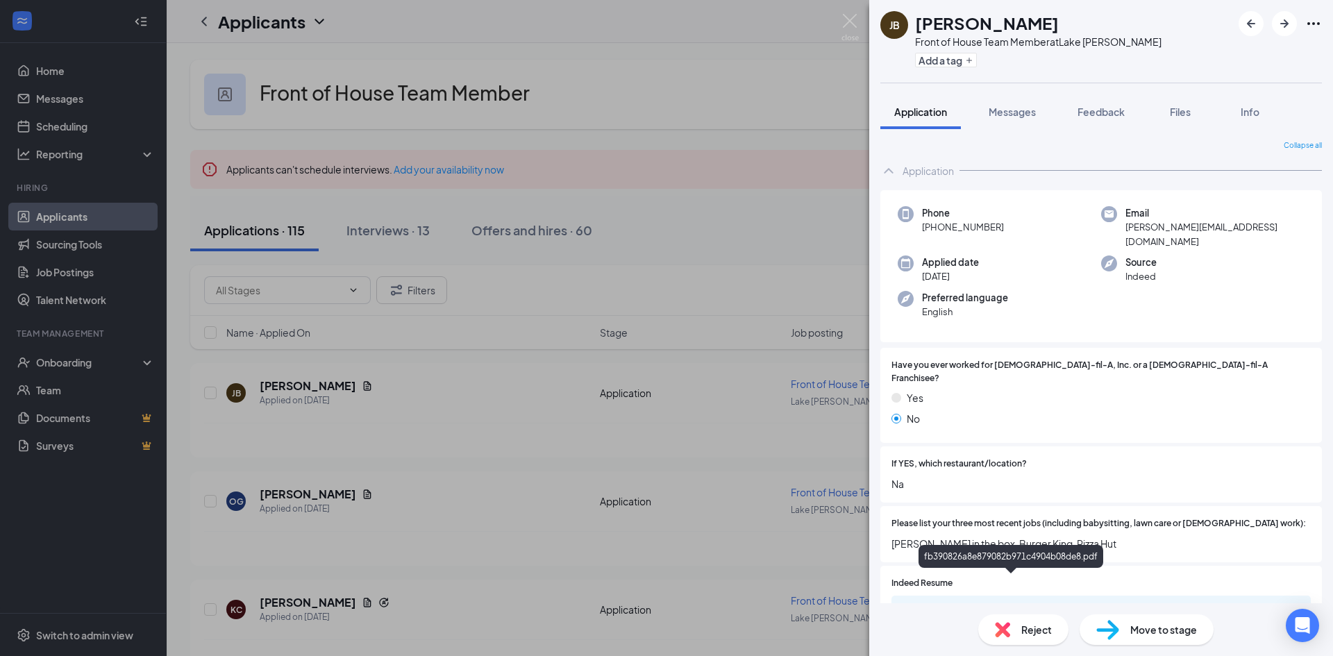
click at [959, 603] on div "fb390826a8e879082b971c4904b08de8.pdf" at bounding box center [1013, 608] width 194 height 11
click at [182, 290] on div "JB Joseph Buentello Front of House Team Member at Lake Jackson Add a tag Applic…" at bounding box center [666, 328] width 1333 height 656
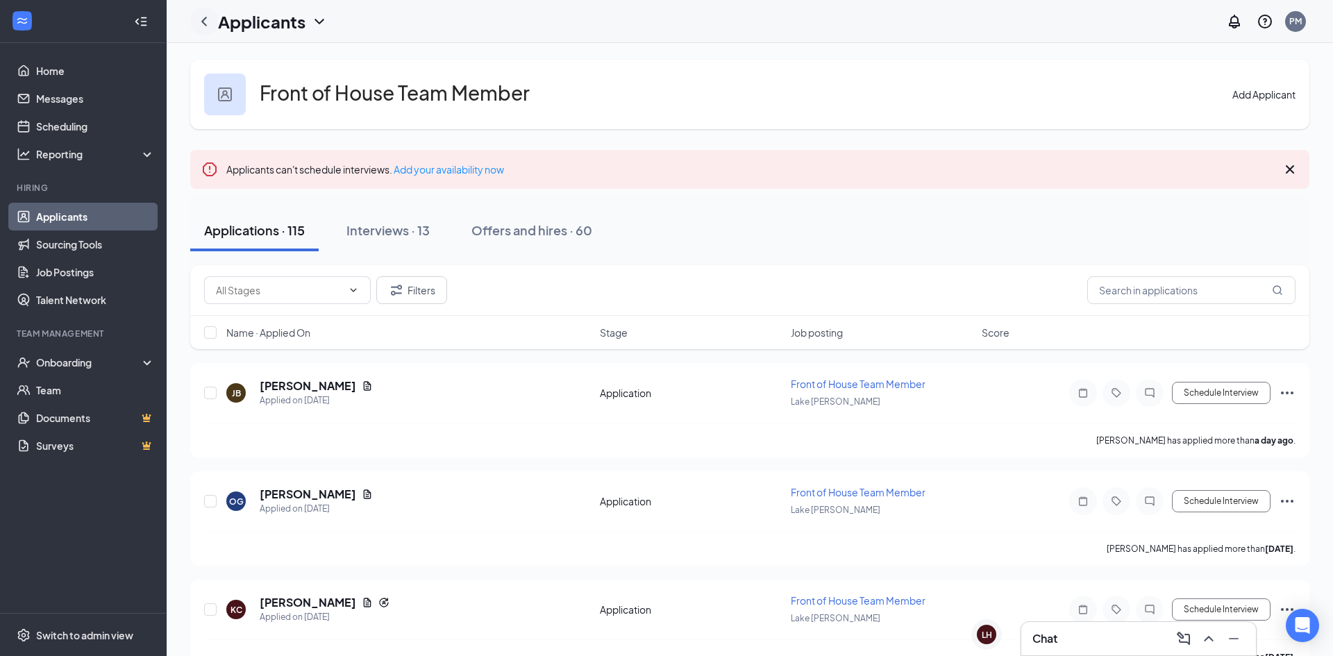
click at [203, 19] on icon "ChevronLeft" at bounding box center [204, 21] width 6 height 9
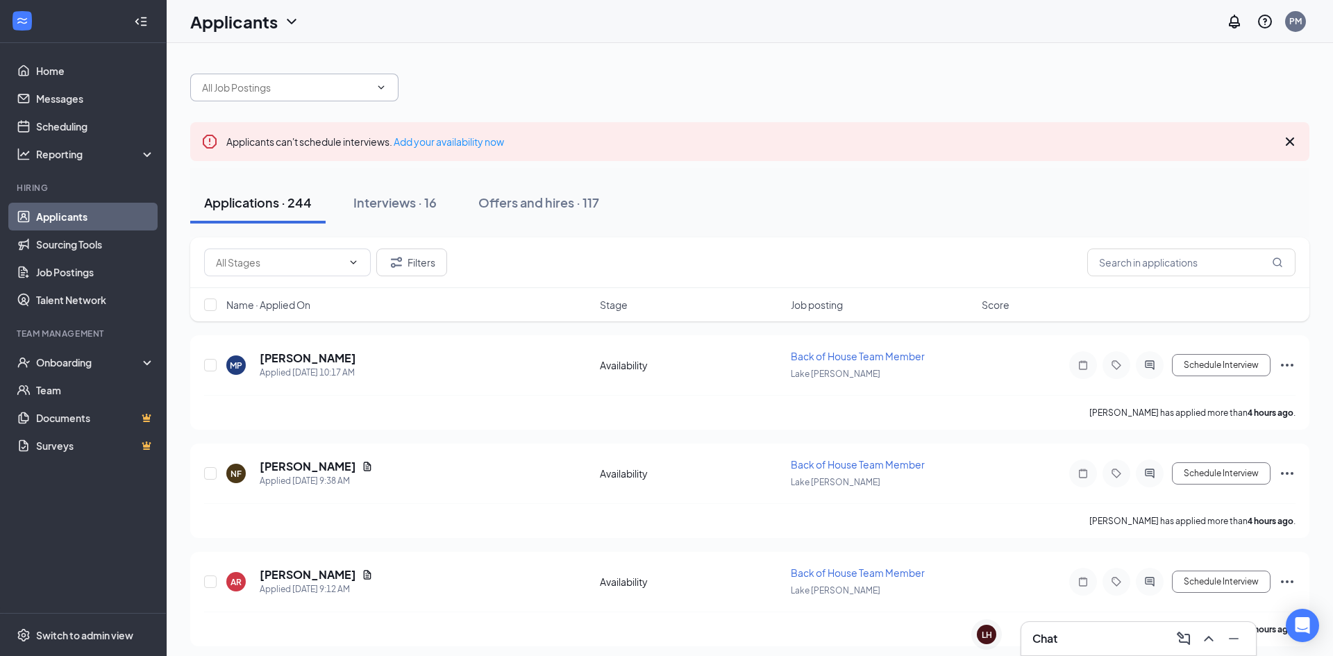
click at [228, 84] on input "text" at bounding box center [286, 87] width 168 height 15
click at [239, 128] on div "Back of House Team Member (Lake Jackson)" at bounding box center [362, 120] width 321 height 15
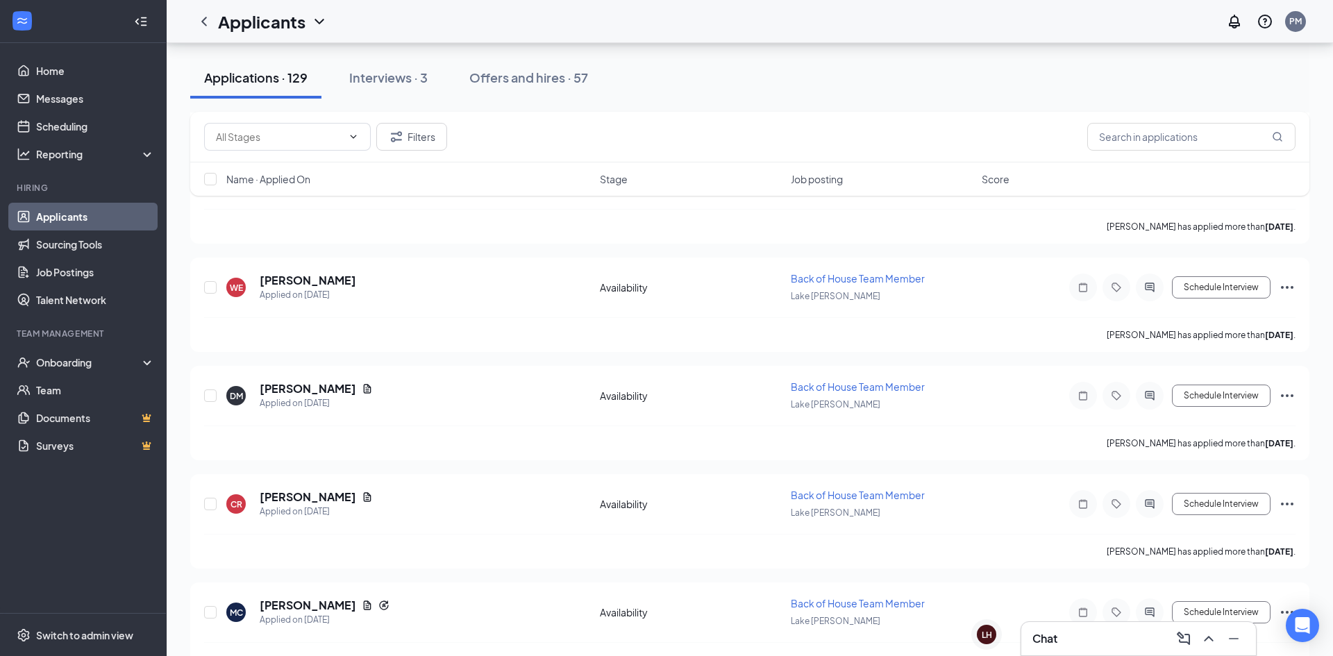
scroll to position [1497, 0]
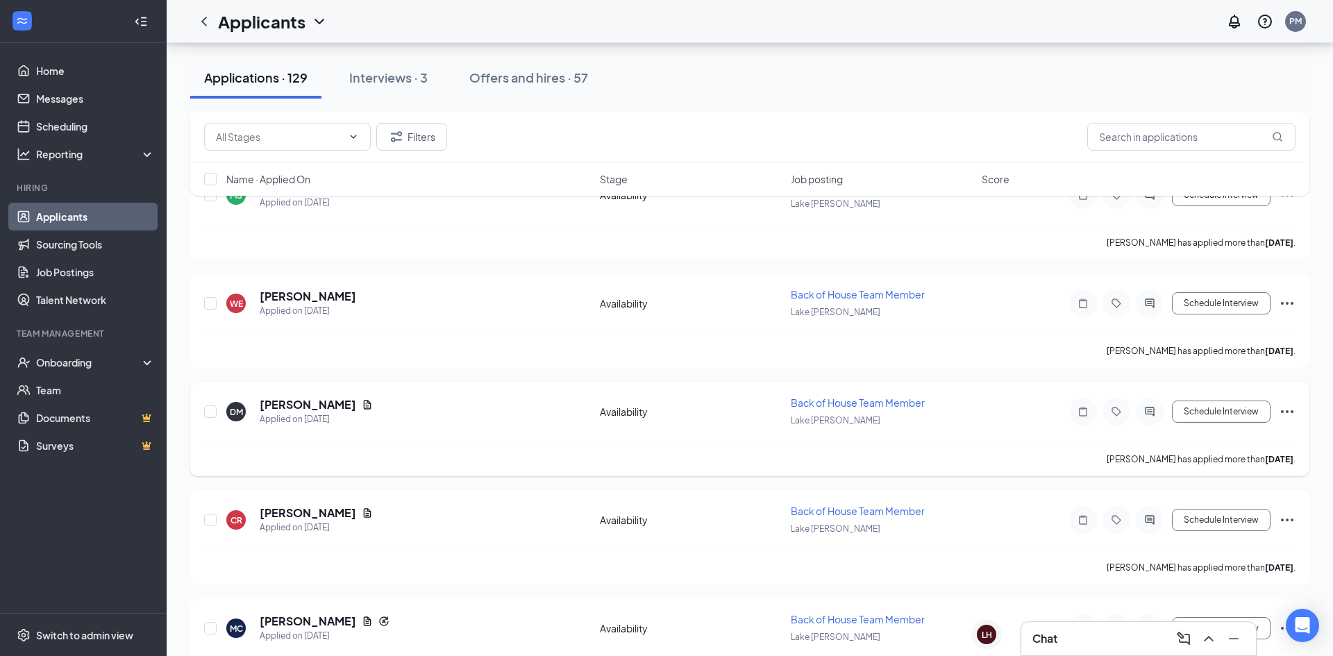
click at [317, 412] on h5 "Dejarian Morgan" at bounding box center [308, 404] width 96 height 15
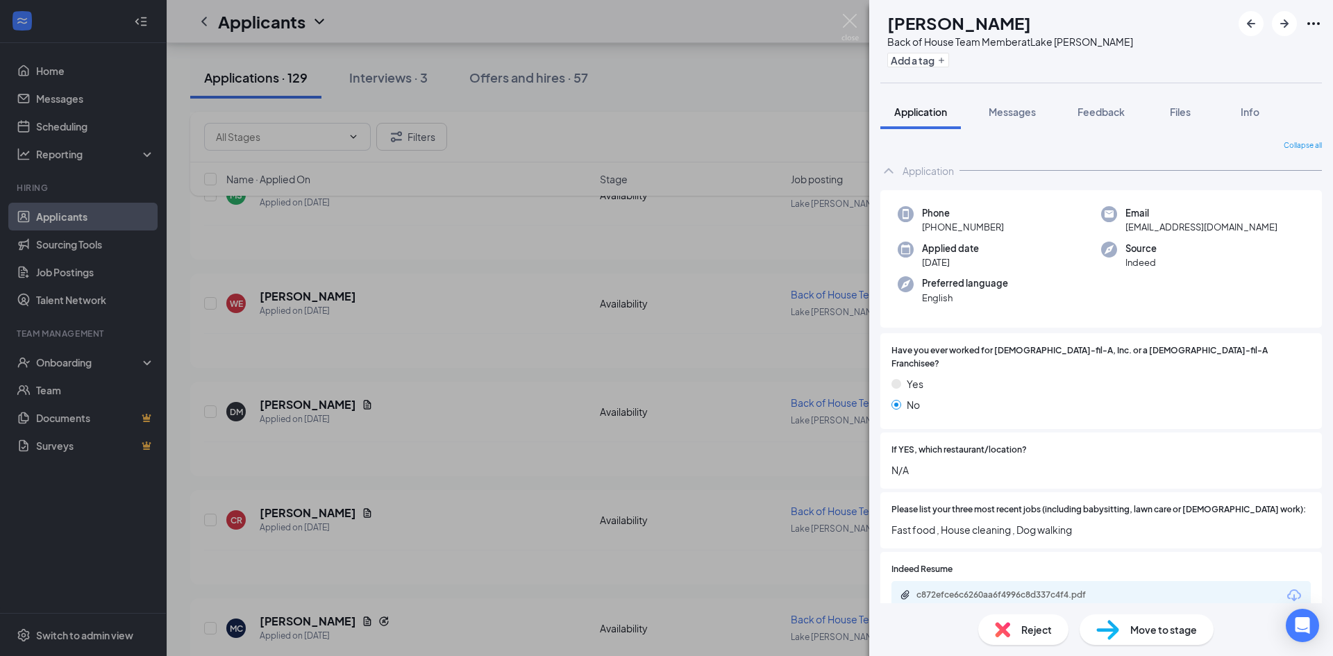
click at [673, 440] on div "DM Dejarian Morgan Back of House Team Member at Lake Jackson Add a tag Applicat…" at bounding box center [666, 328] width 1333 height 656
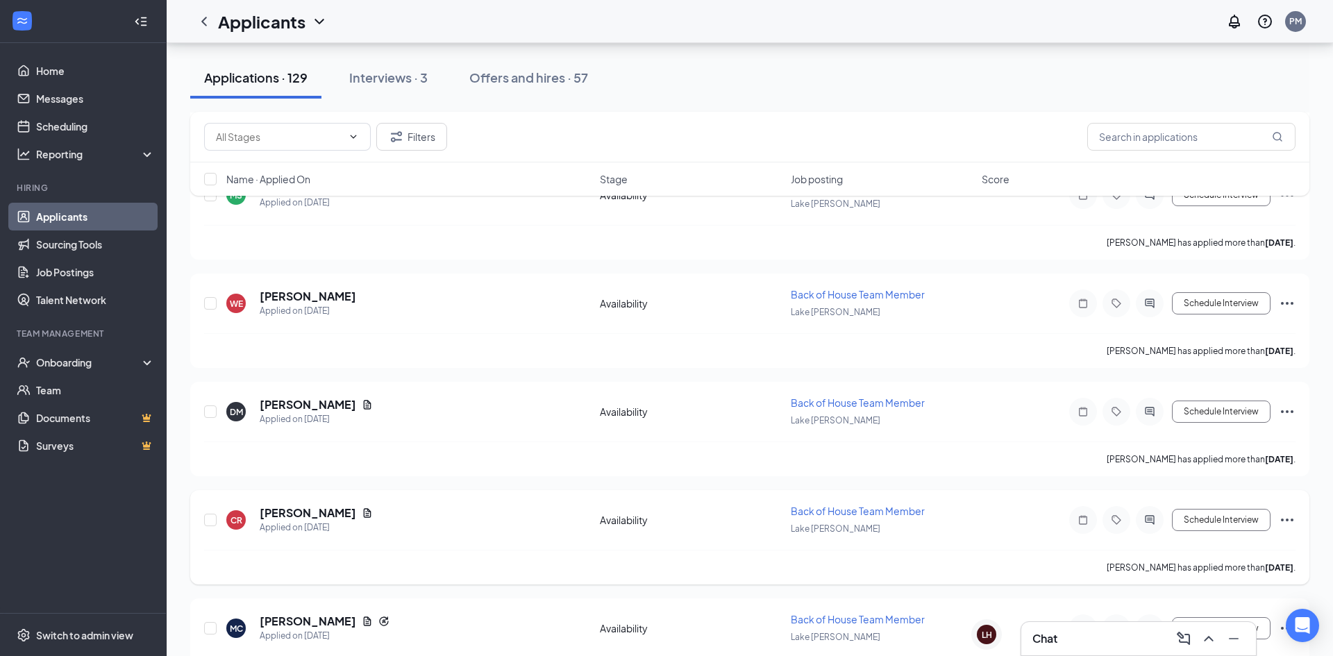
click at [572, 525] on div "CR Charles Robinson Applied on Sep 12" at bounding box center [408, 519] width 365 height 29
click at [323, 517] on h5 "Charles Robinson" at bounding box center [308, 512] width 96 height 15
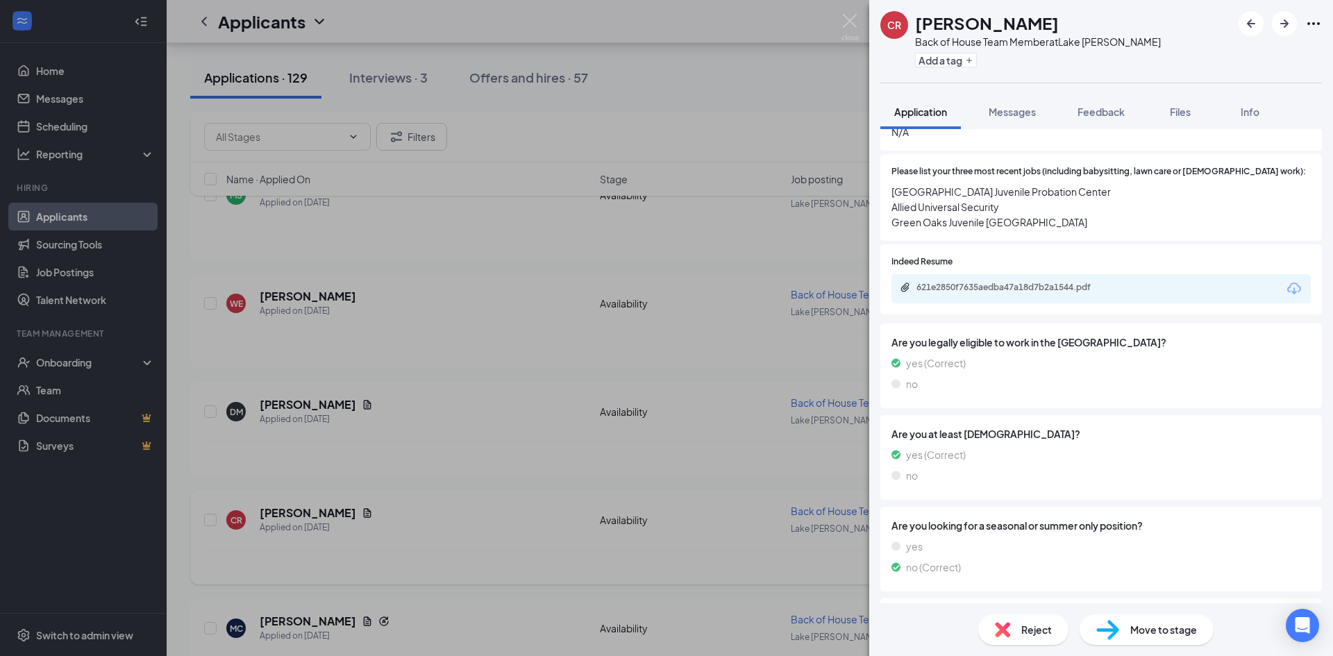
scroll to position [387, 0]
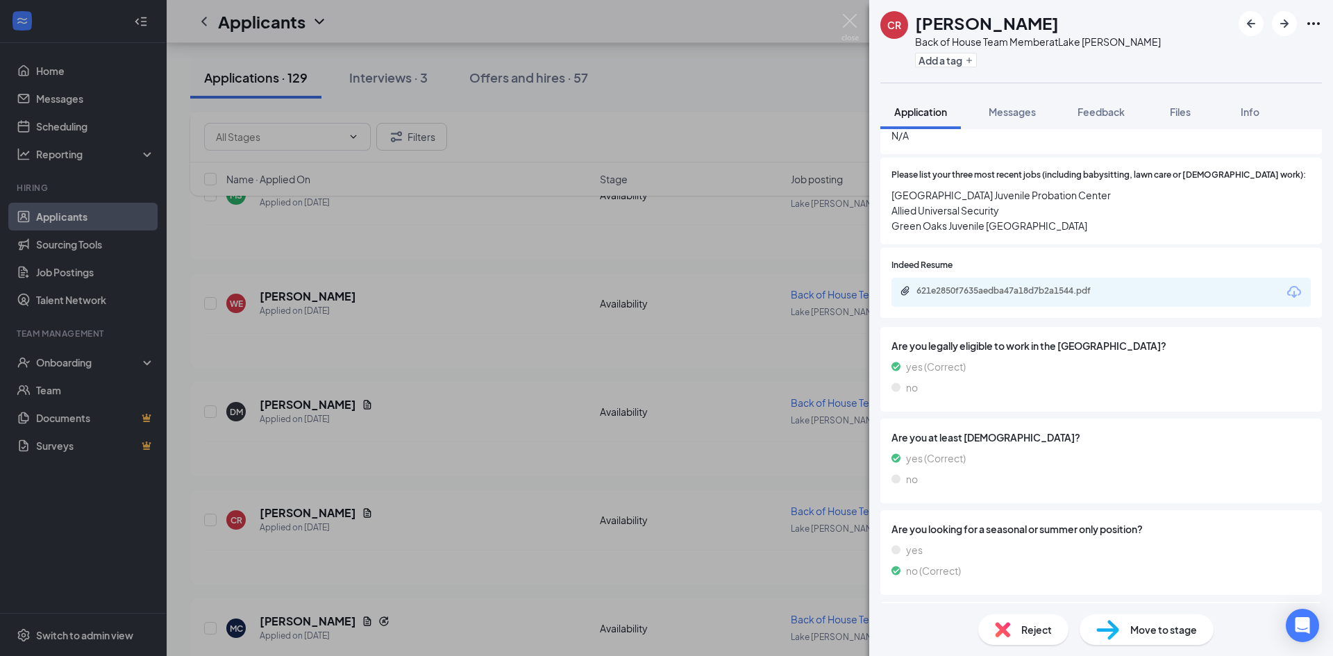
click at [1020, 285] on div "621e2850f7635aedba47a18d7b2a1544.pdf" at bounding box center [1013, 290] width 194 height 11
click at [399, 447] on div "CR Charles Robinson Back of House Team Member at Lake Jackson Add a tag Applica…" at bounding box center [666, 328] width 1333 height 656
click at [335, 617] on h5 "Matthew Cordero" at bounding box center [308, 621] width 96 height 15
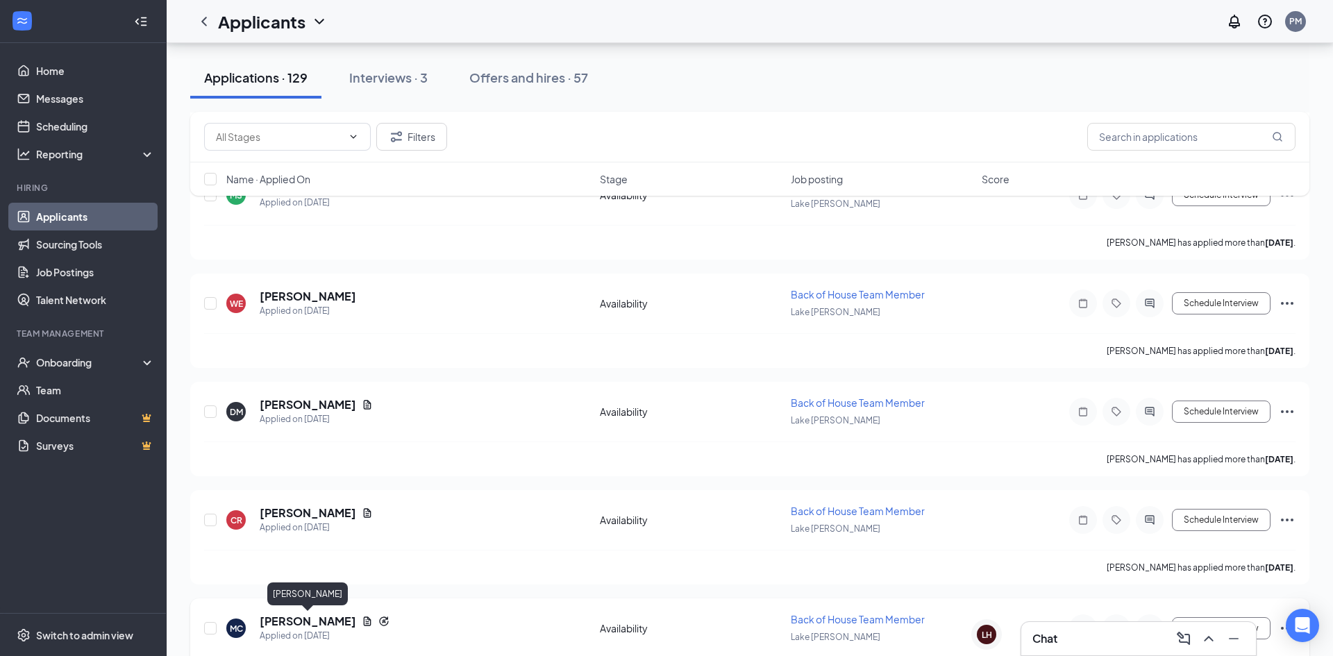
click at [294, 622] on h5 "Matthew Cordero" at bounding box center [308, 621] width 96 height 15
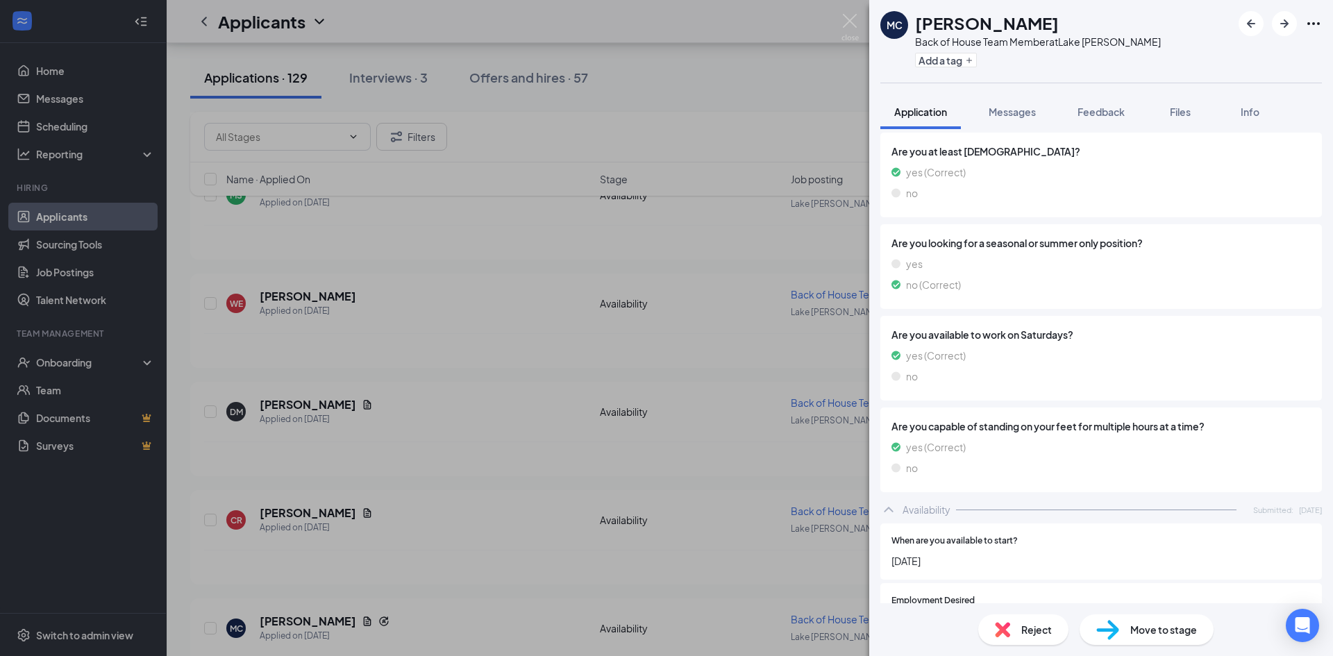
click at [1181, 327] on span "Are you available to work on Saturdays?" at bounding box center [1100, 334] width 419 height 15
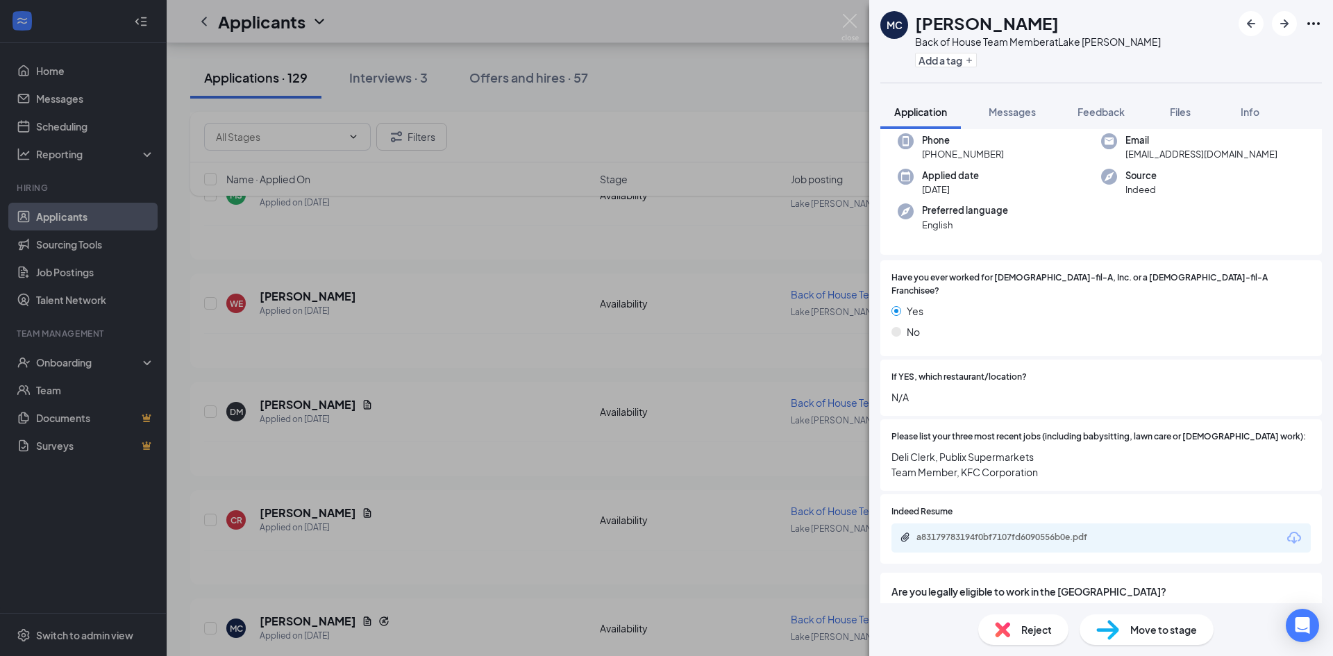
scroll to position [98, 0]
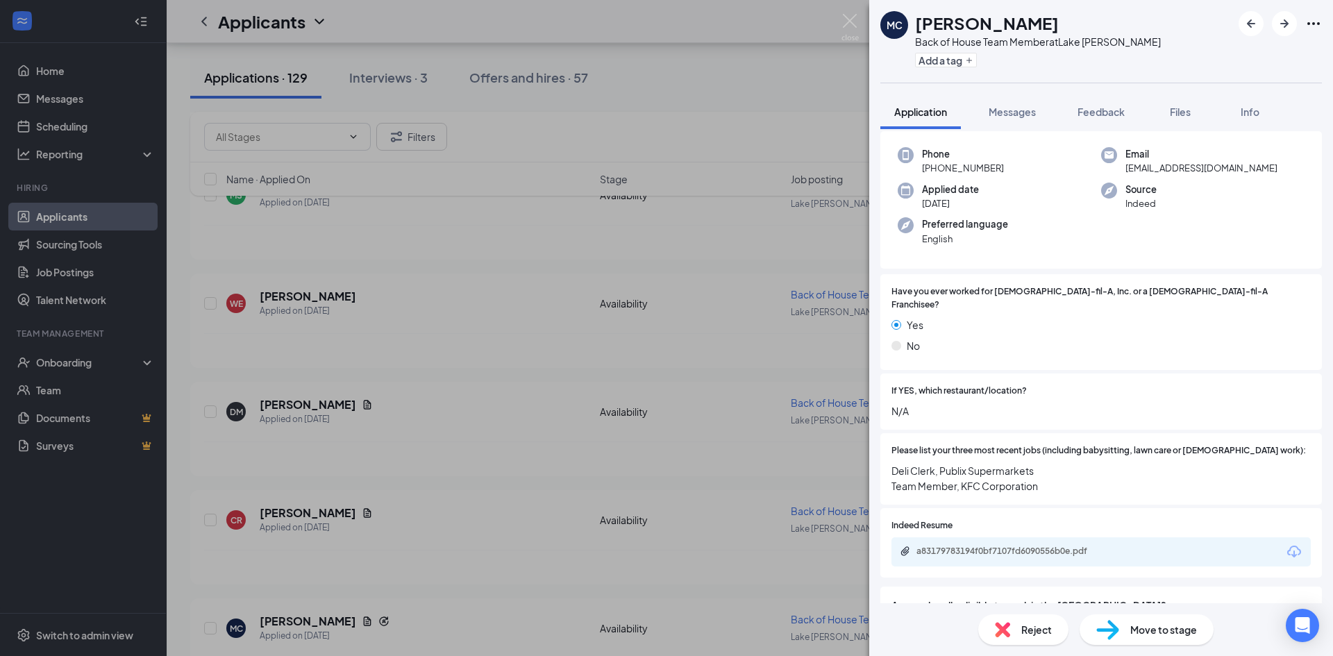
click at [963, 546] on div "a83179783194f0bf7107fd6090556b0e.pdf" at bounding box center [1013, 551] width 194 height 11
click at [1111, 627] on img at bounding box center [1107, 630] width 23 height 20
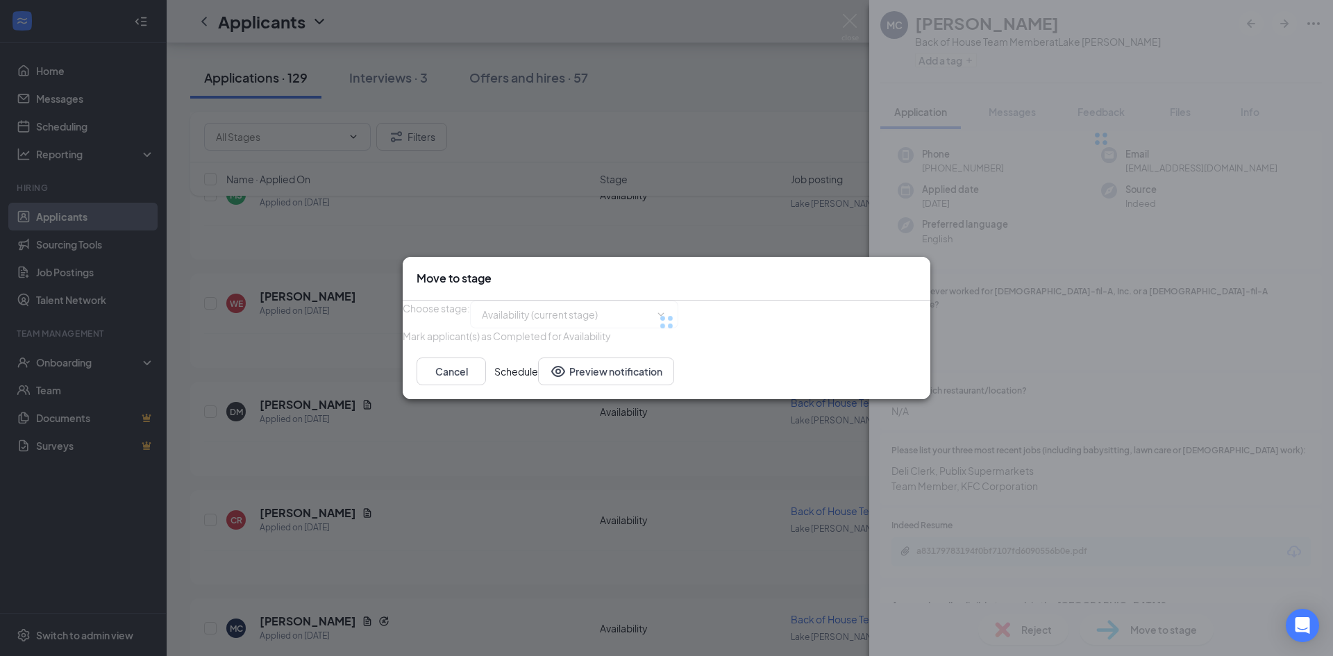
type input "Onsite Interview (next stage)"
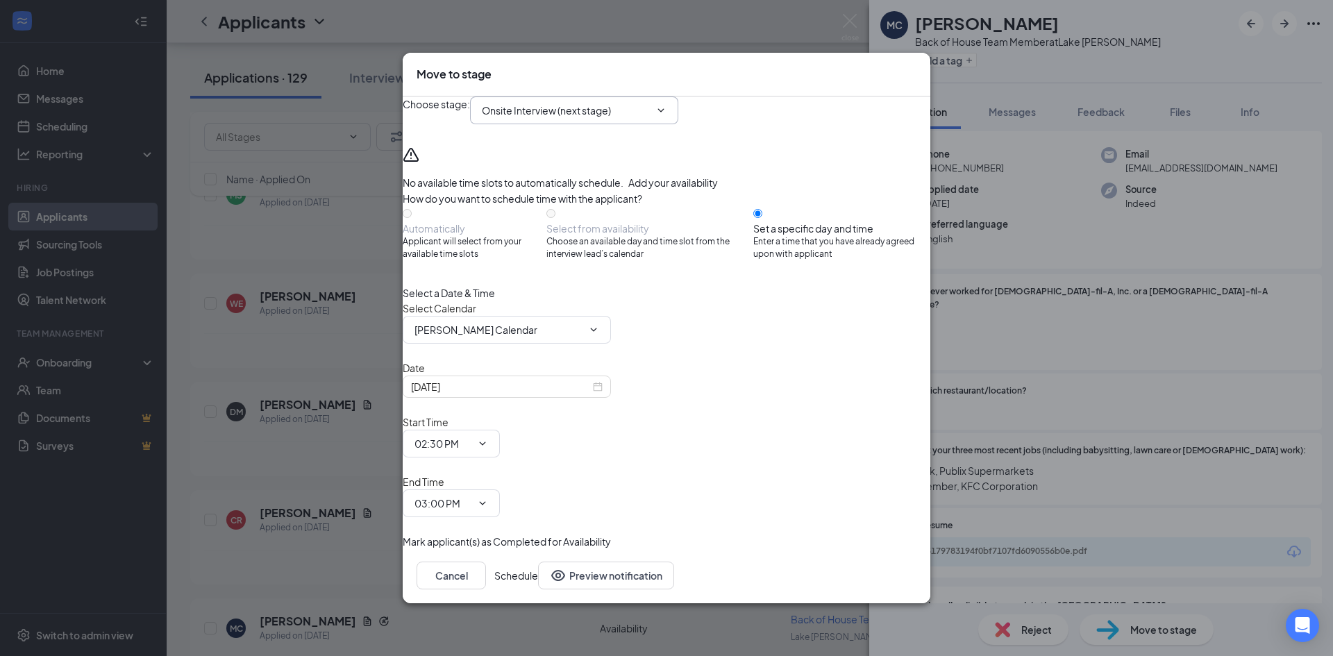
click at [639, 118] on input "Onsite Interview (next stage)" at bounding box center [566, 110] width 168 height 15
click at [1040, 360] on div "Move to stage Choose stage : Onsite Interview (next stage) Application Availabi…" at bounding box center [666, 328] width 1333 height 656
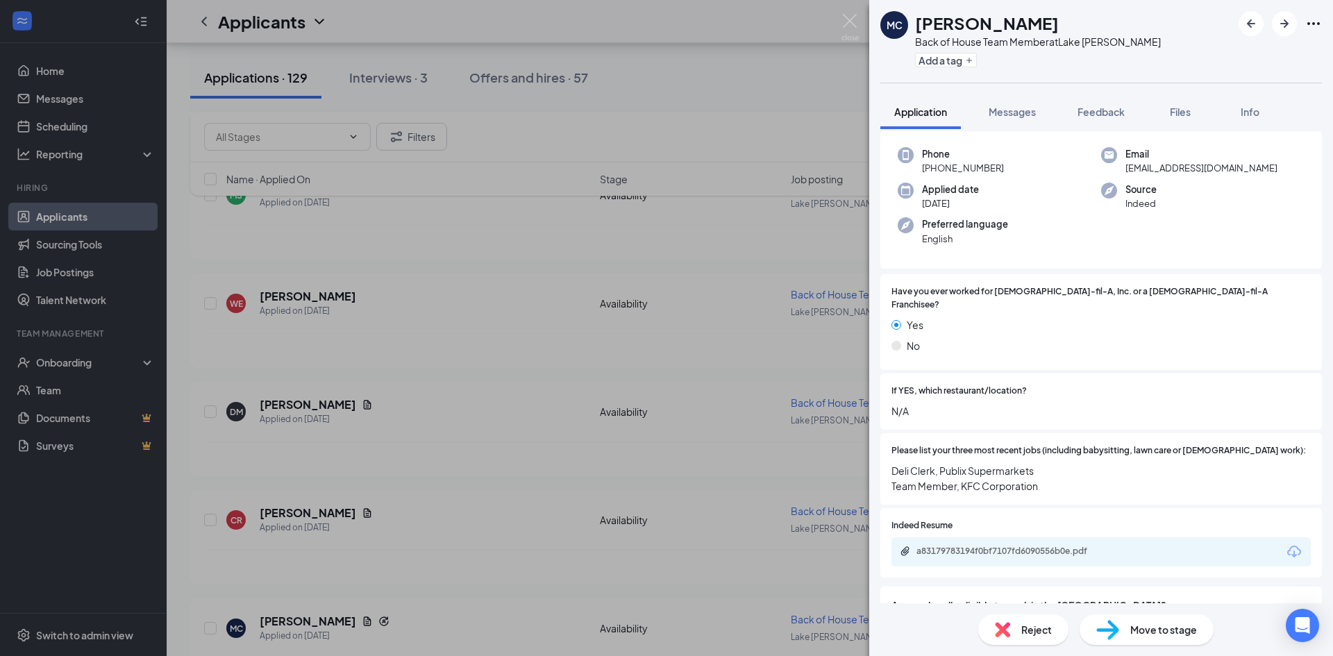
click at [815, 348] on div "MC Matthew Cordero Back of House Team Member at Lake Jackson Add a tag Applicat…" at bounding box center [666, 328] width 1333 height 656
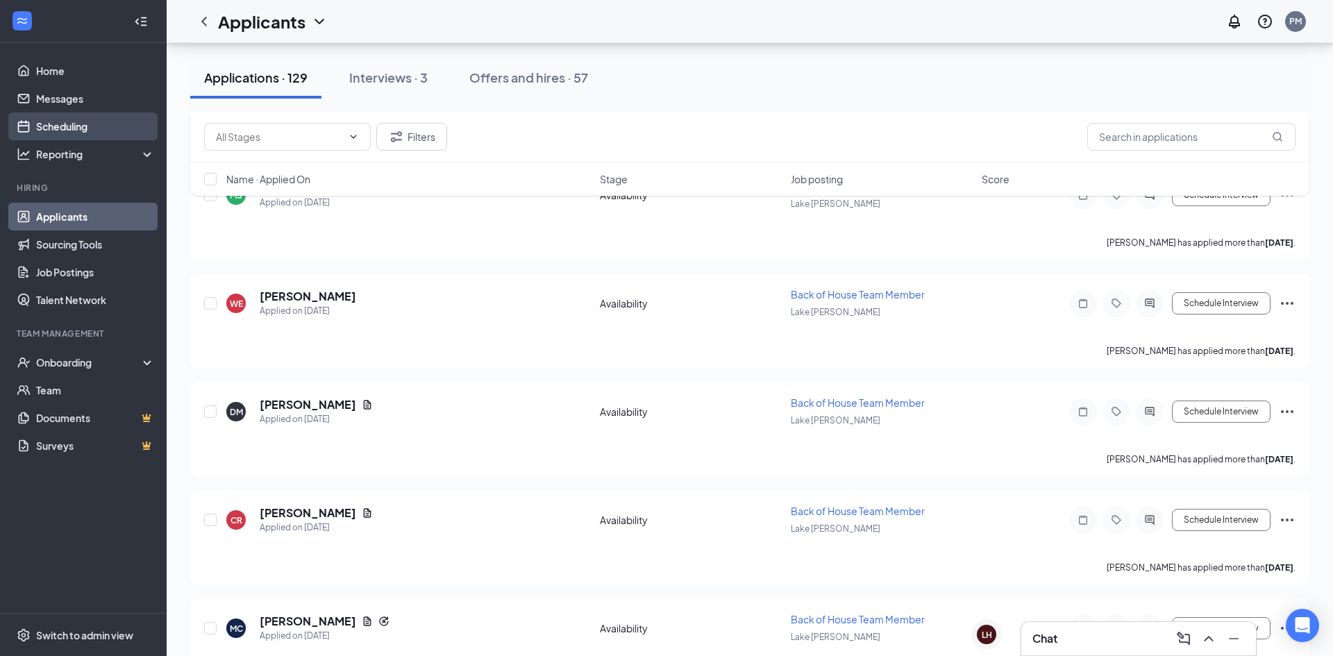
click at [57, 125] on link "Scheduling" at bounding box center [95, 126] width 119 height 28
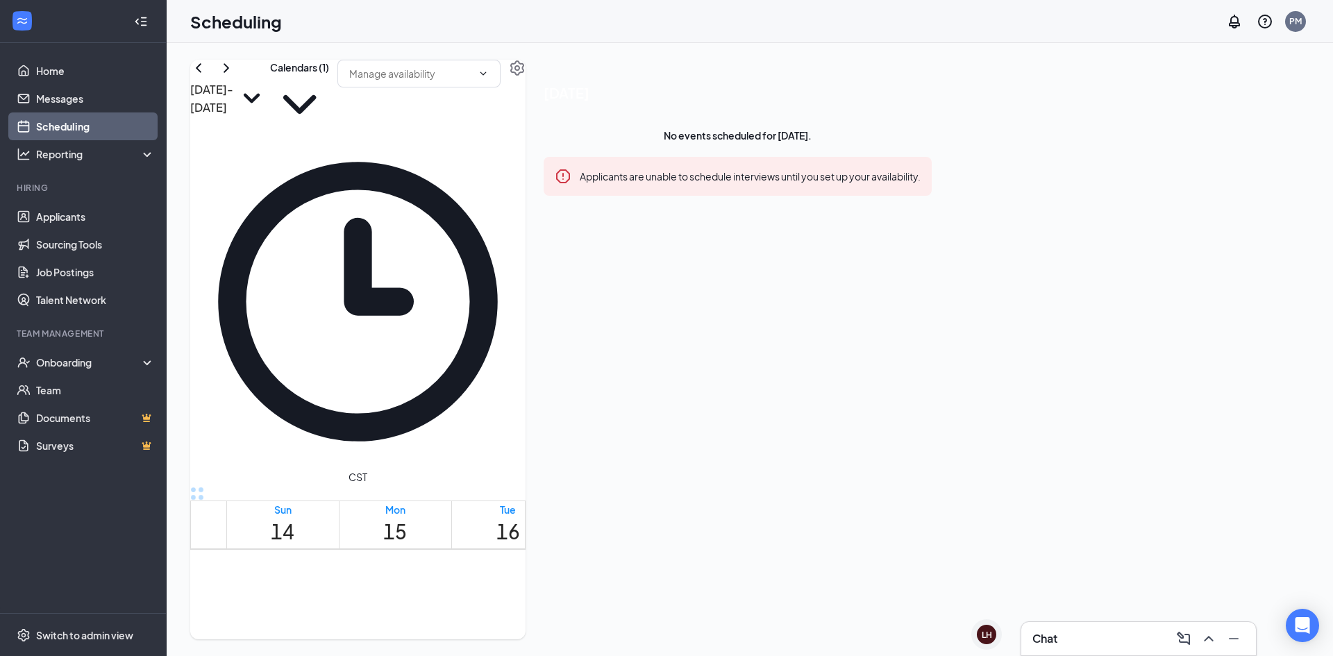
scroll to position [1299, 0]
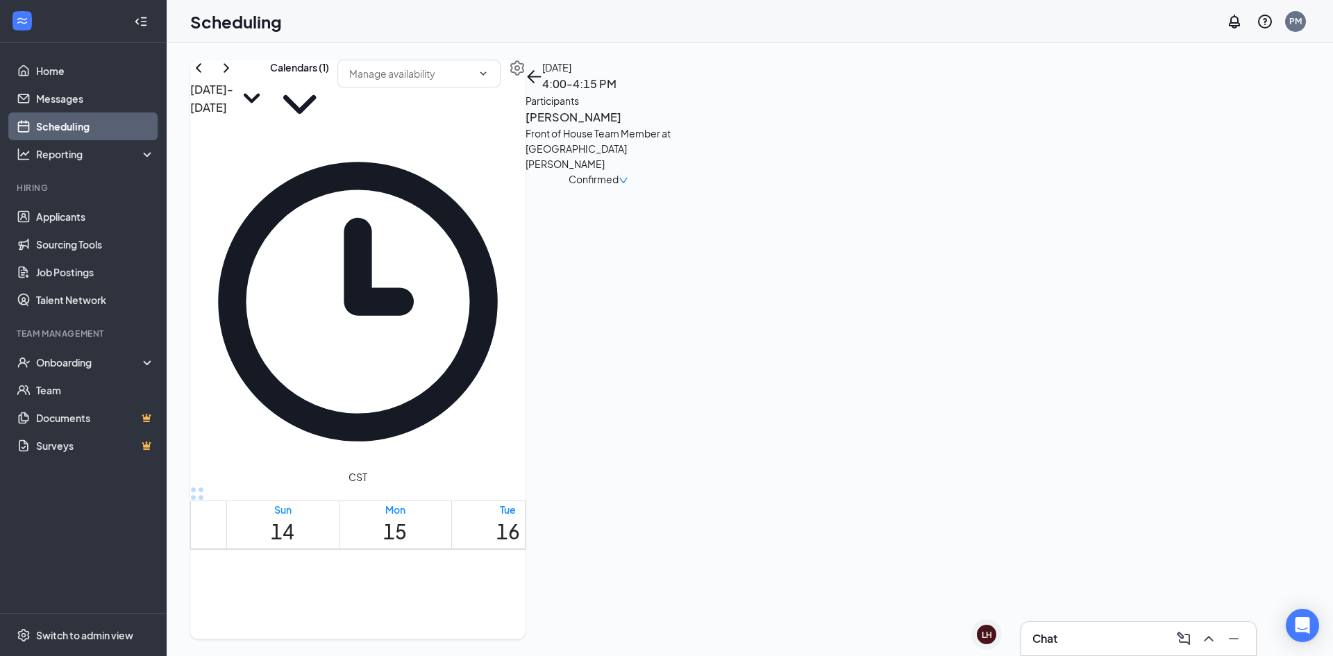
click at [525, 650] on link "3:45-4:00 PM 1" at bounding box center [507, 661] width 108 height 22
click at [525, 627] on link "3:30-3:45 PM 1" at bounding box center [507, 638] width 108 height 22
click at [519, 605] on link "3:15-3:30 PM 1" at bounding box center [507, 616] width 108 height 22
click at [518, 605] on link "3:15-3:30 PM 1" at bounding box center [507, 616] width 108 height 22
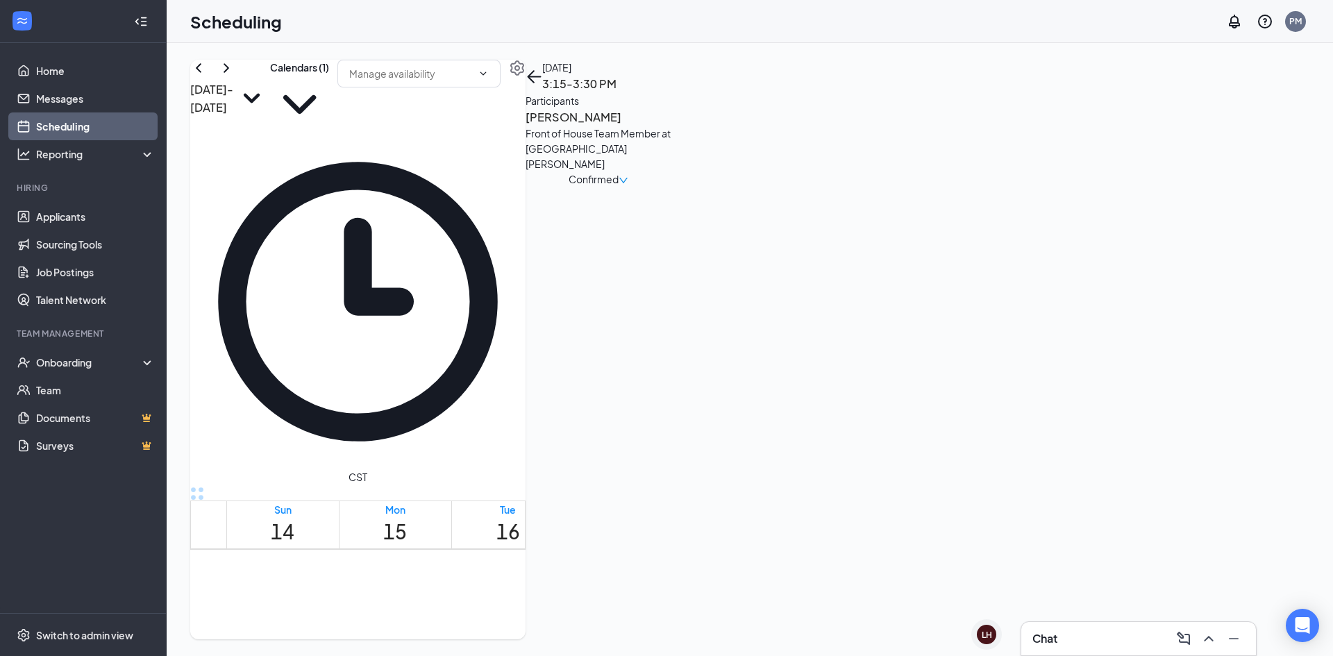
click at [509, 583] on link "3:00-3:15 PM 1" at bounding box center [507, 594] width 108 height 22
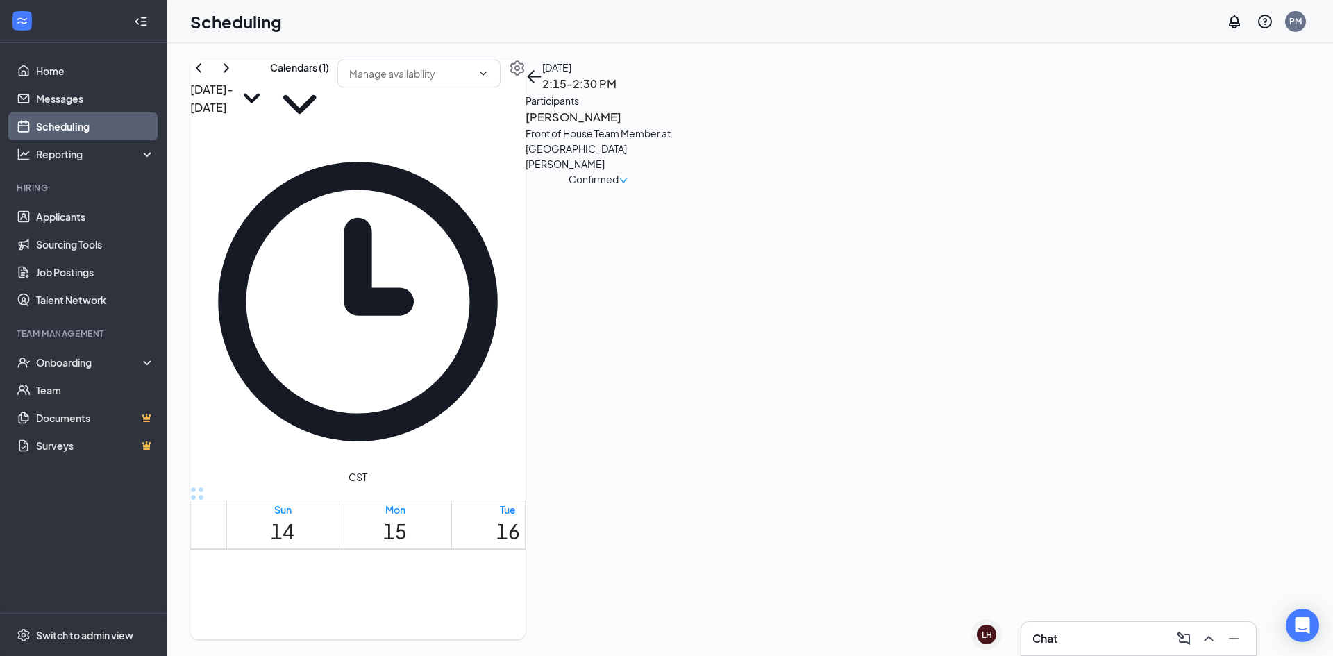
click at [529, 638] on link "2:00-2:15 PM 1" at bounding box center [507, 649] width 108 height 22
click at [36, 226] on link "Applicants" at bounding box center [95, 217] width 119 height 28
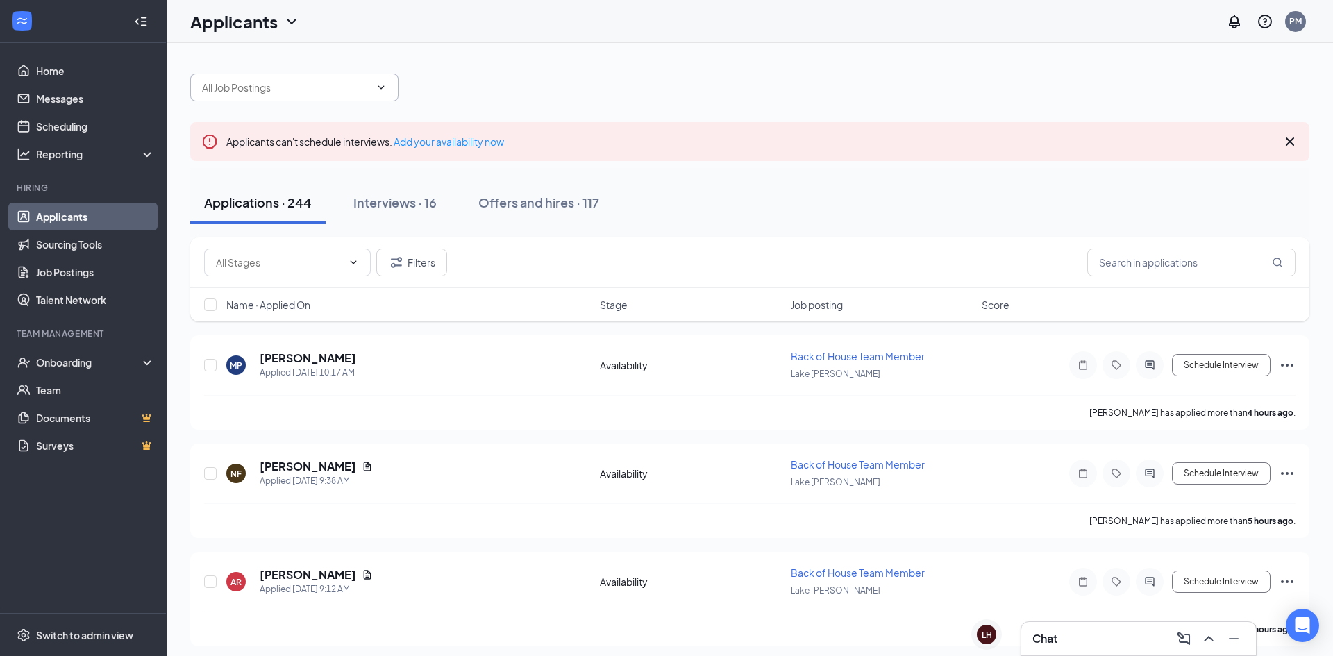
click at [298, 93] on input "text" at bounding box center [286, 87] width 168 height 15
click at [303, 128] on div "Back of House Team Member (Lake Jackson)" at bounding box center [362, 120] width 321 height 15
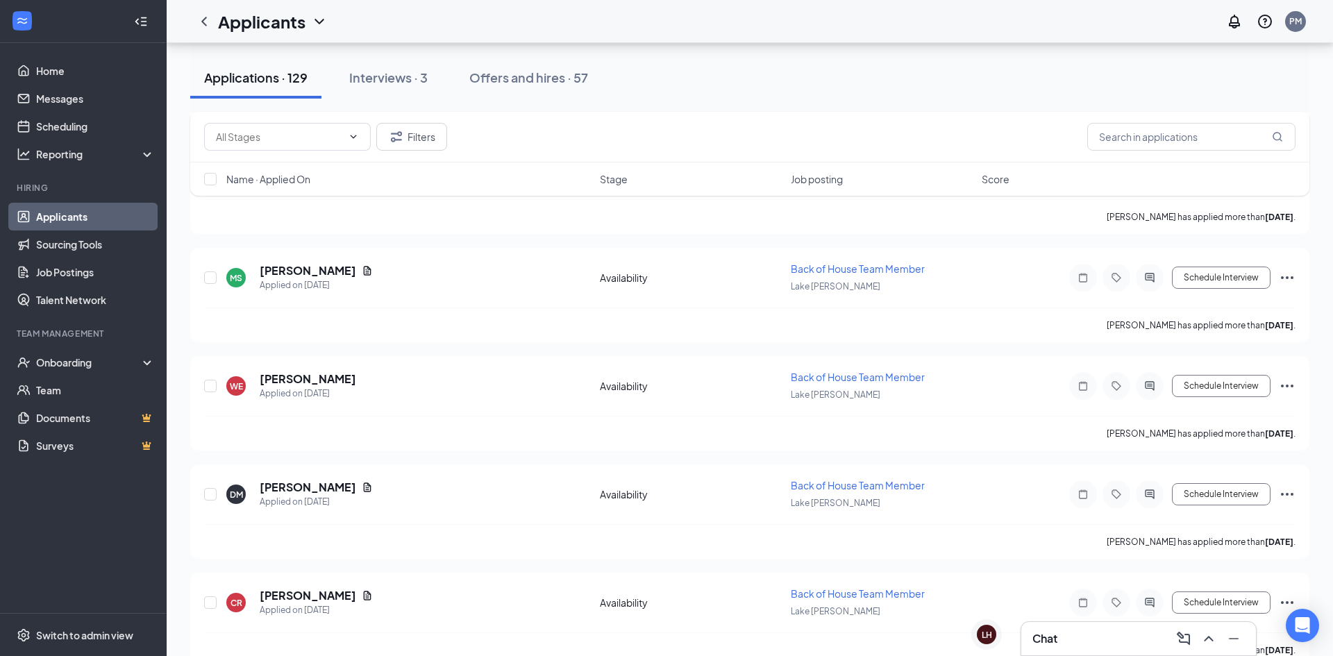
scroll to position [1408, 0]
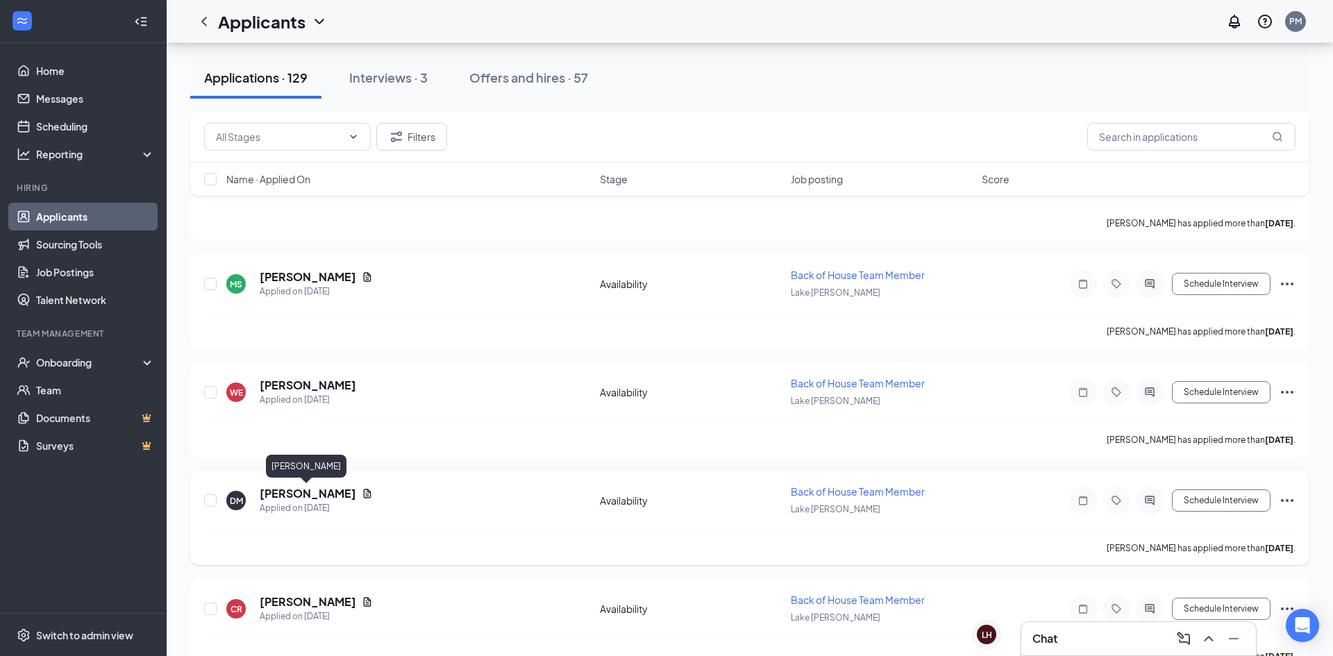
click at [307, 491] on h5 "Dejarian Morgan" at bounding box center [308, 493] width 96 height 15
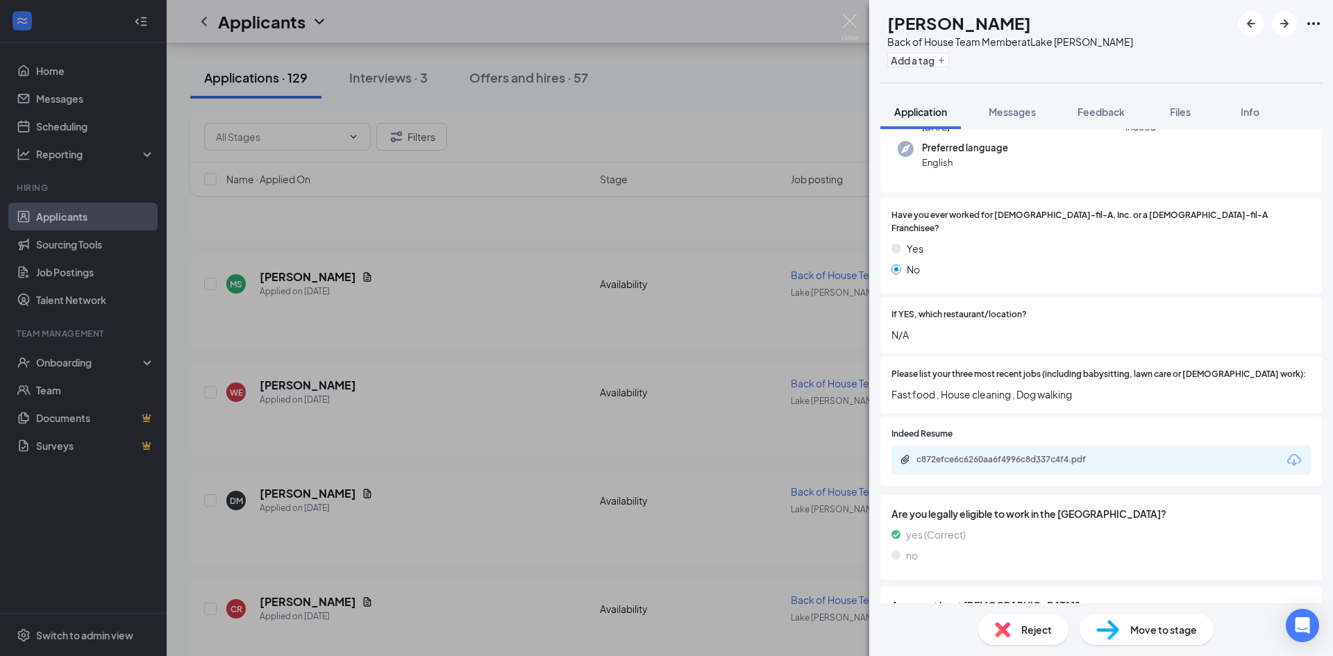
scroll to position [151, 0]
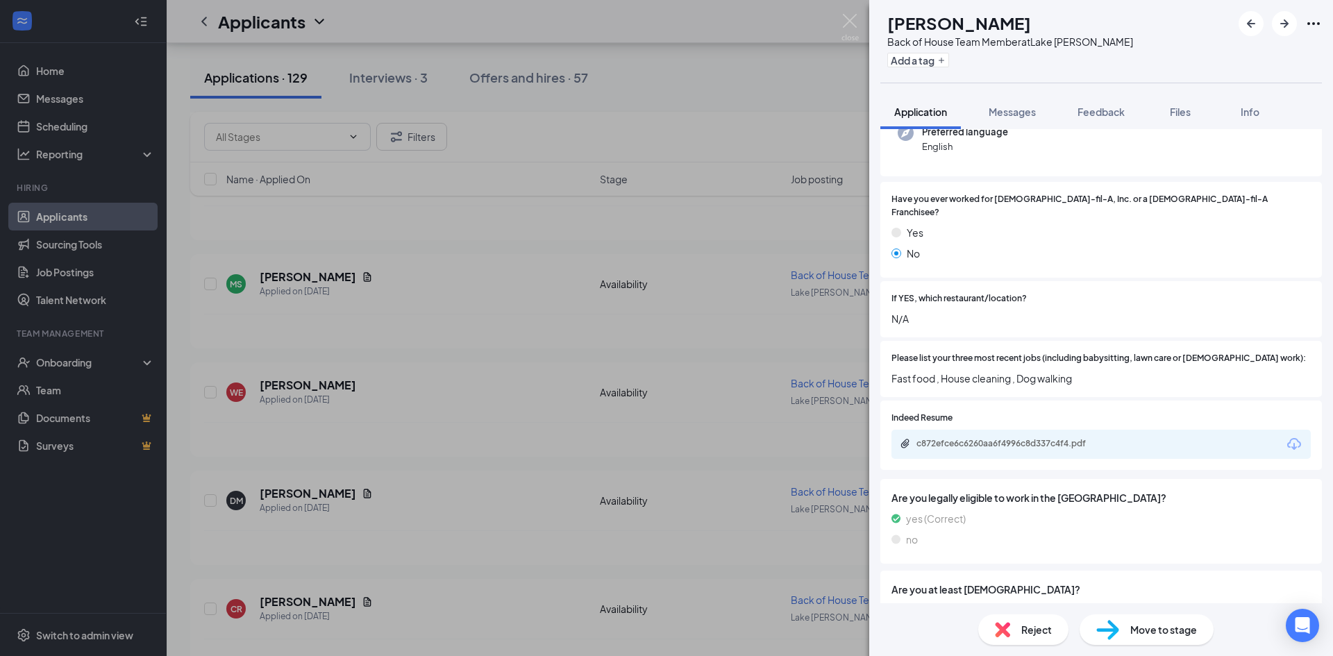
click at [1060, 438] on div "c872efce6c6260aa6f4996c8d337c4f4.pdf" at bounding box center [1011, 444] width 225 height 13
click at [400, 389] on div "DM Dejarian Morgan Back of House Team Member at Lake Jackson Add a tag Applicat…" at bounding box center [666, 328] width 1333 height 656
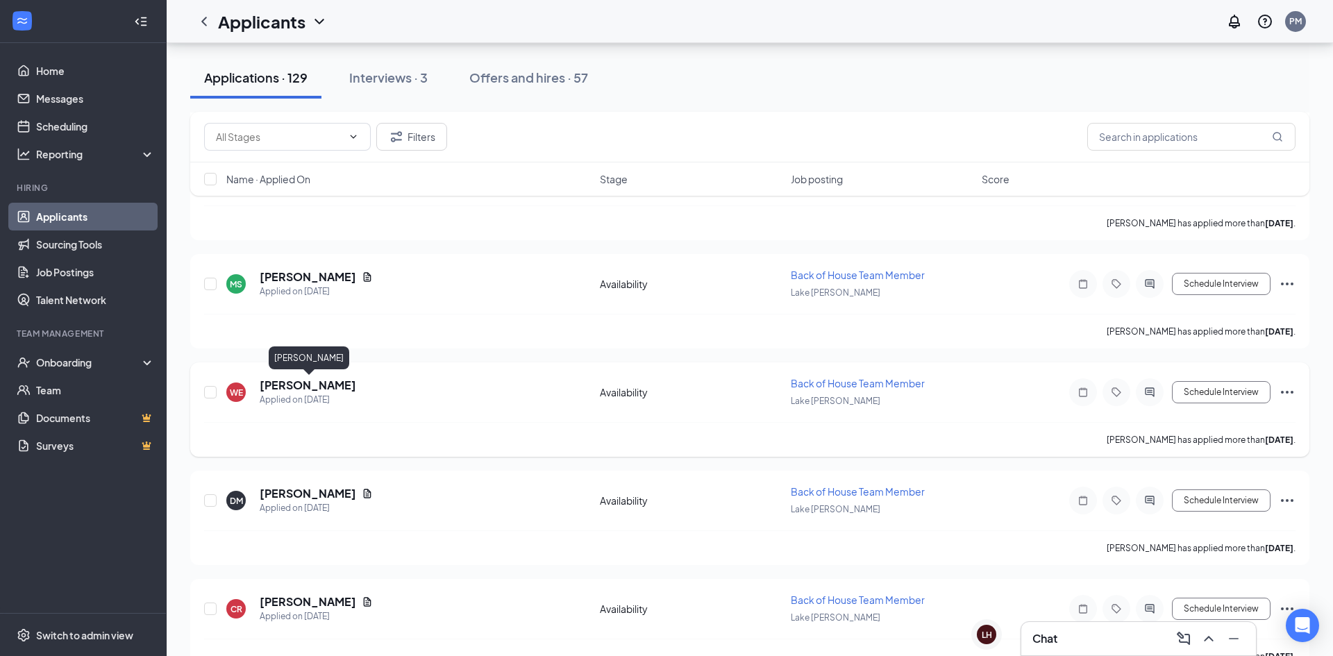
click at [356, 389] on h5 "William Edgecombe" at bounding box center [308, 385] width 96 height 15
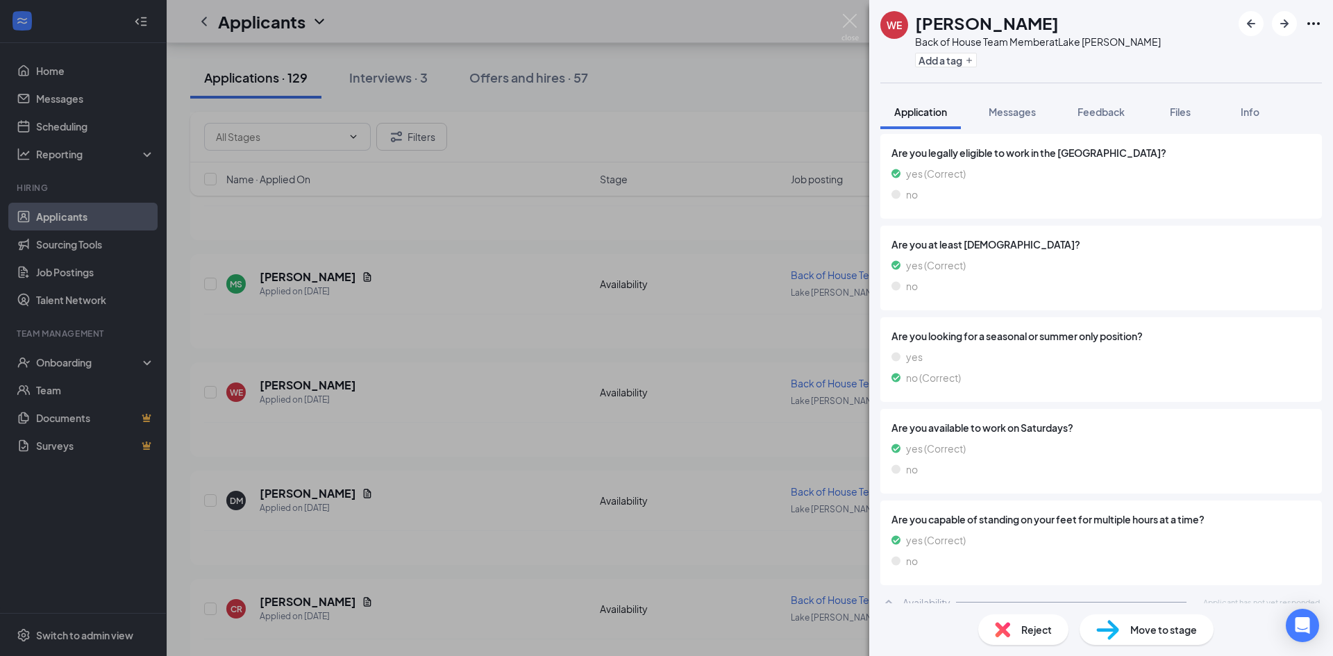
click at [1220, 441] on div "yes (Correct)" at bounding box center [1100, 448] width 419 height 15
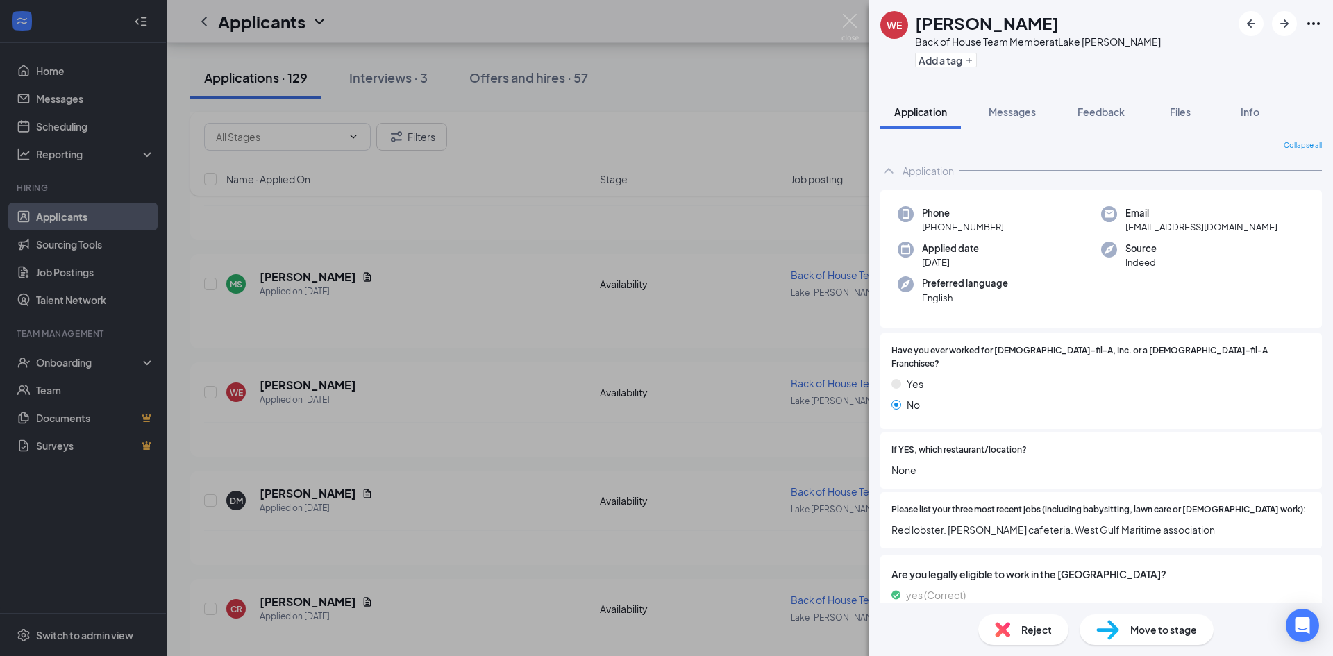
click at [713, 522] on div "WE William Edgecombe Back of House Team Member at Lake Jackson Add a tag Applic…" at bounding box center [666, 328] width 1333 height 656
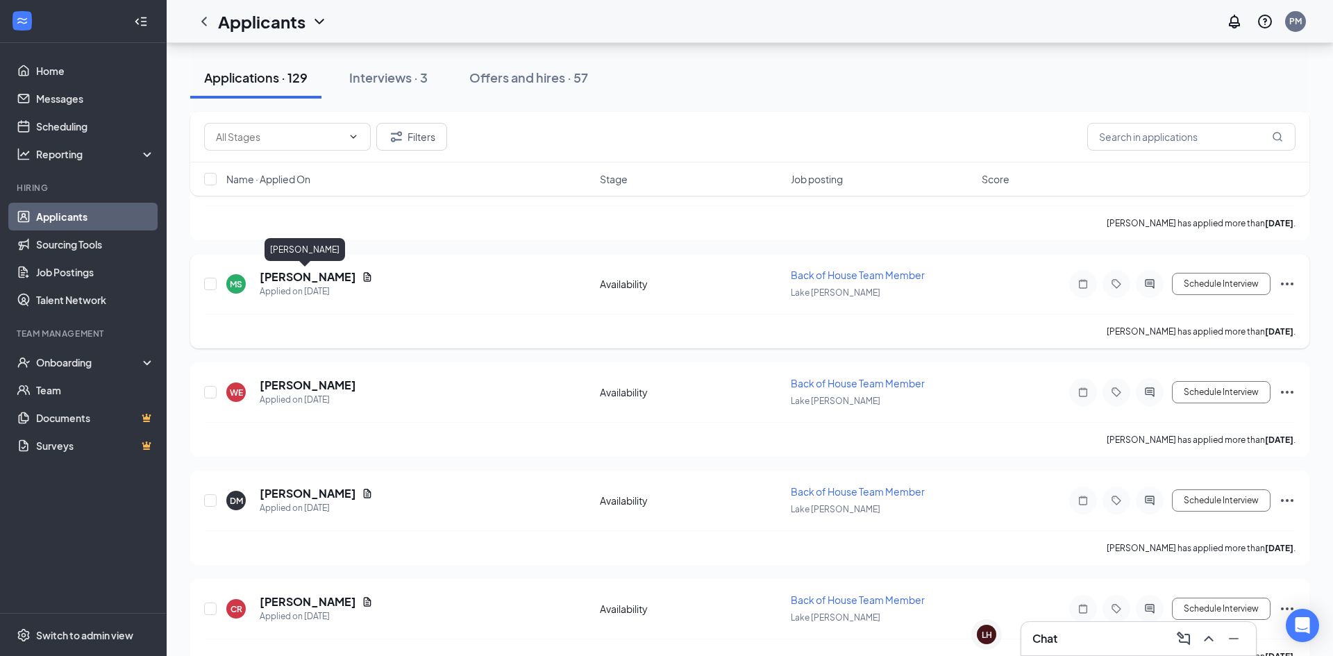
click at [306, 278] on h5 "Miguel Salinas" at bounding box center [308, 276] width 96 height 15
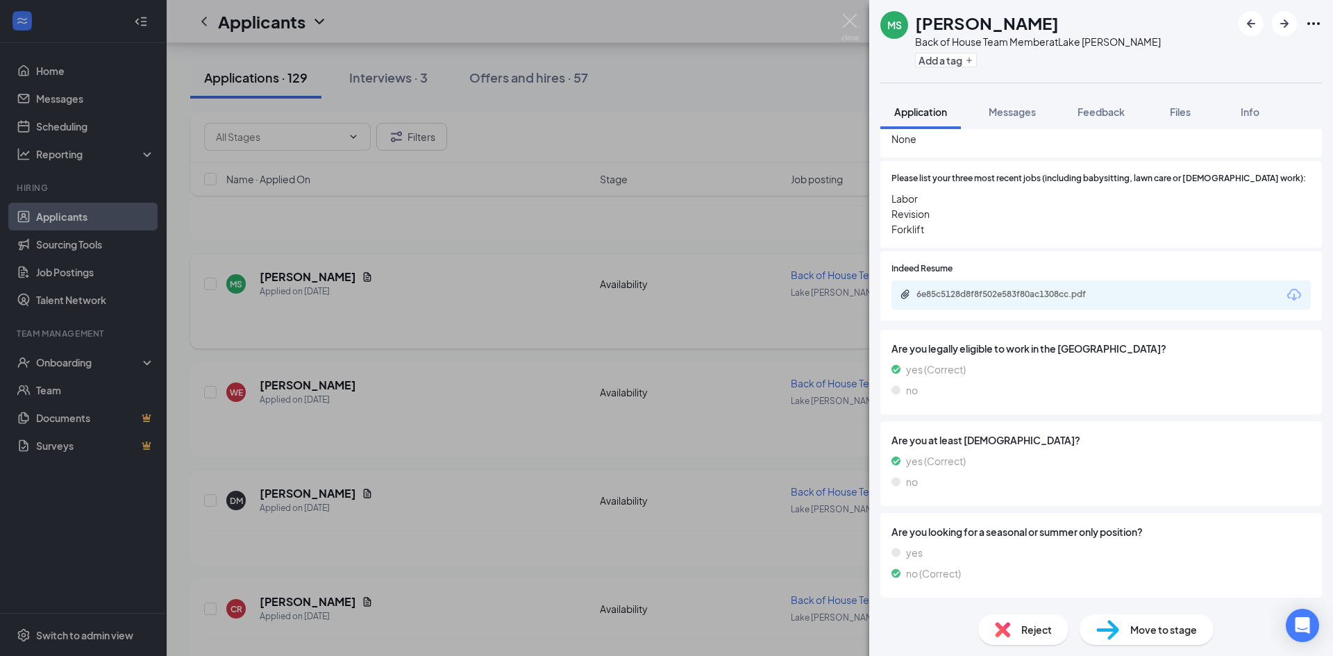
scroll to position [330, 0]
click at [963, 289] on div "6e85c5128d8f8f502e583f80ac1308cc.pdf" at bounding box center [1013, 294] width 194 height 11
click at [1174, 641] on div "Move to stage" at bounding box center [1146, 629] width 134 height 31
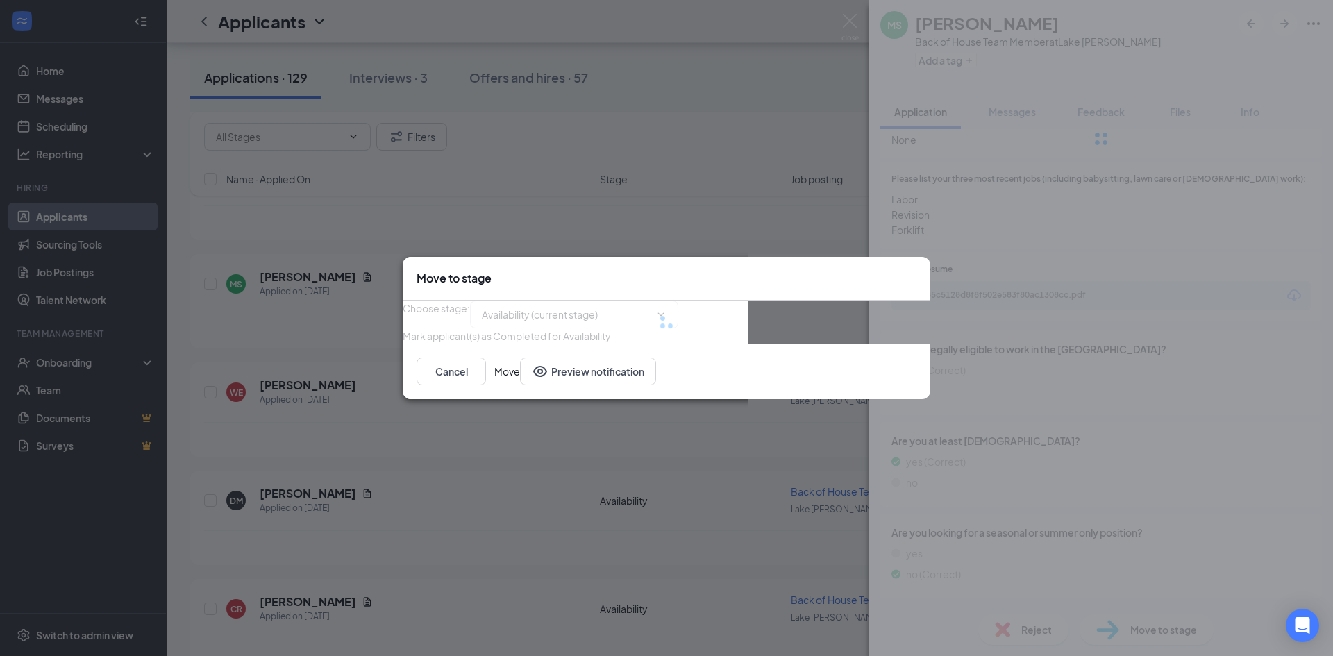
type input "Onsite Interview (next stage)"
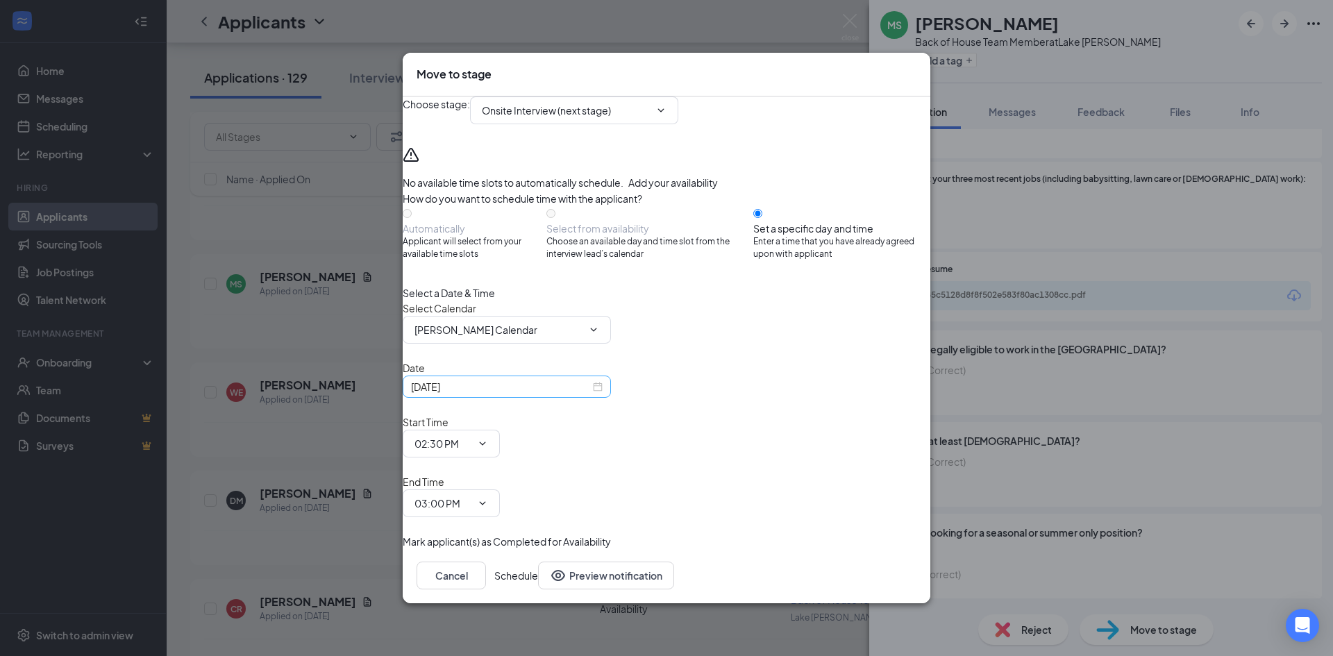
click at [602, 394] on div "Sep 15, 2025" at bounding box center [507, 386] width 192 height 15
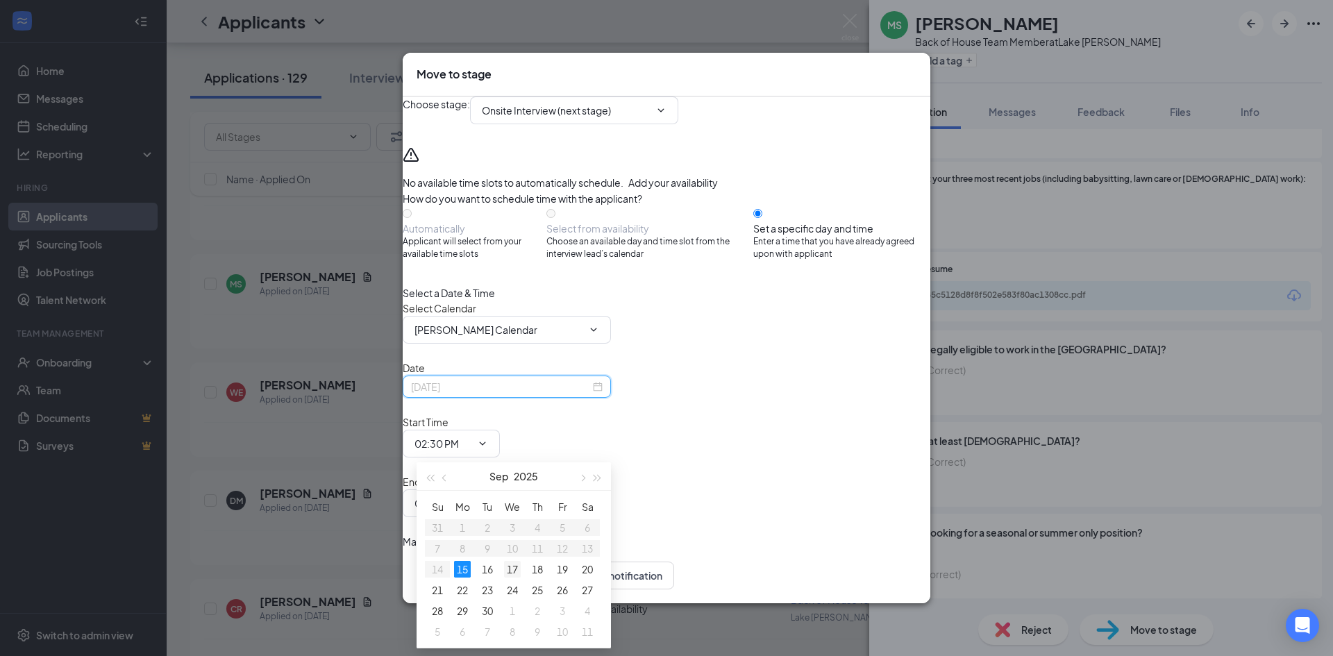
type input "Sep 17, 2025"
click at [514, 562] on div "17" at bounding box center [512, 569] width 17 height 17
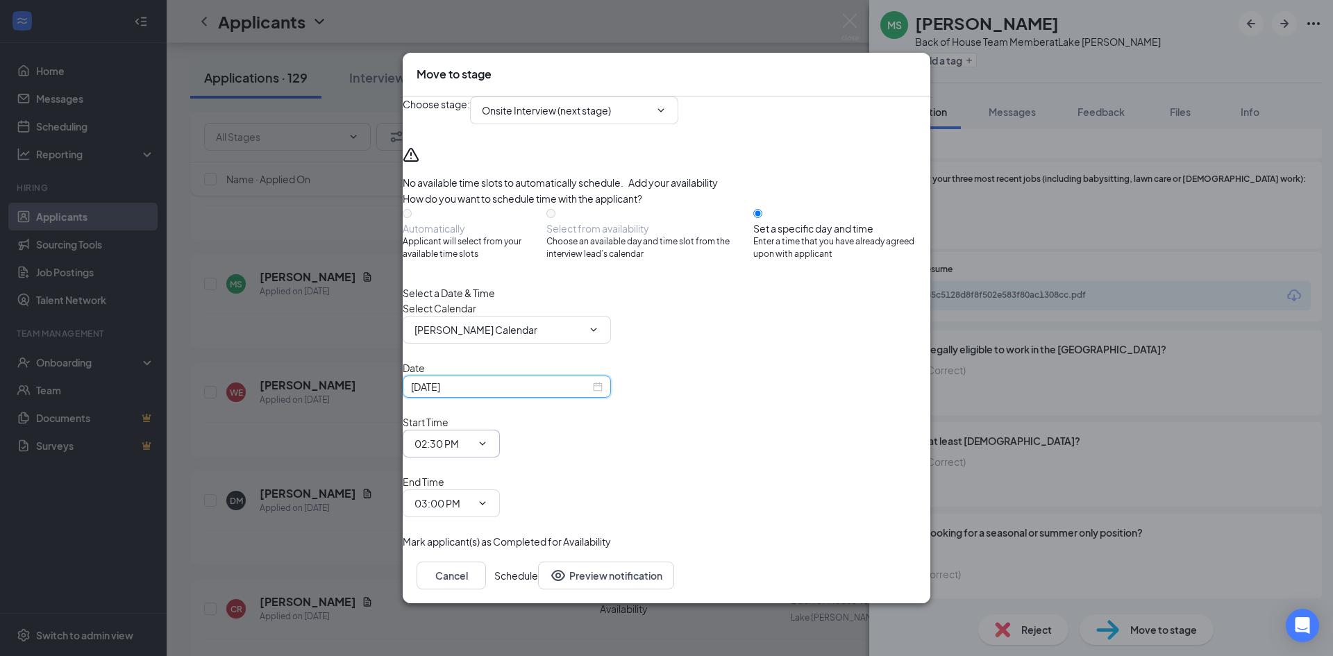
click at [471, 446] on input "02:30 PM" at bounding box center [442, 443] width 57 height 15
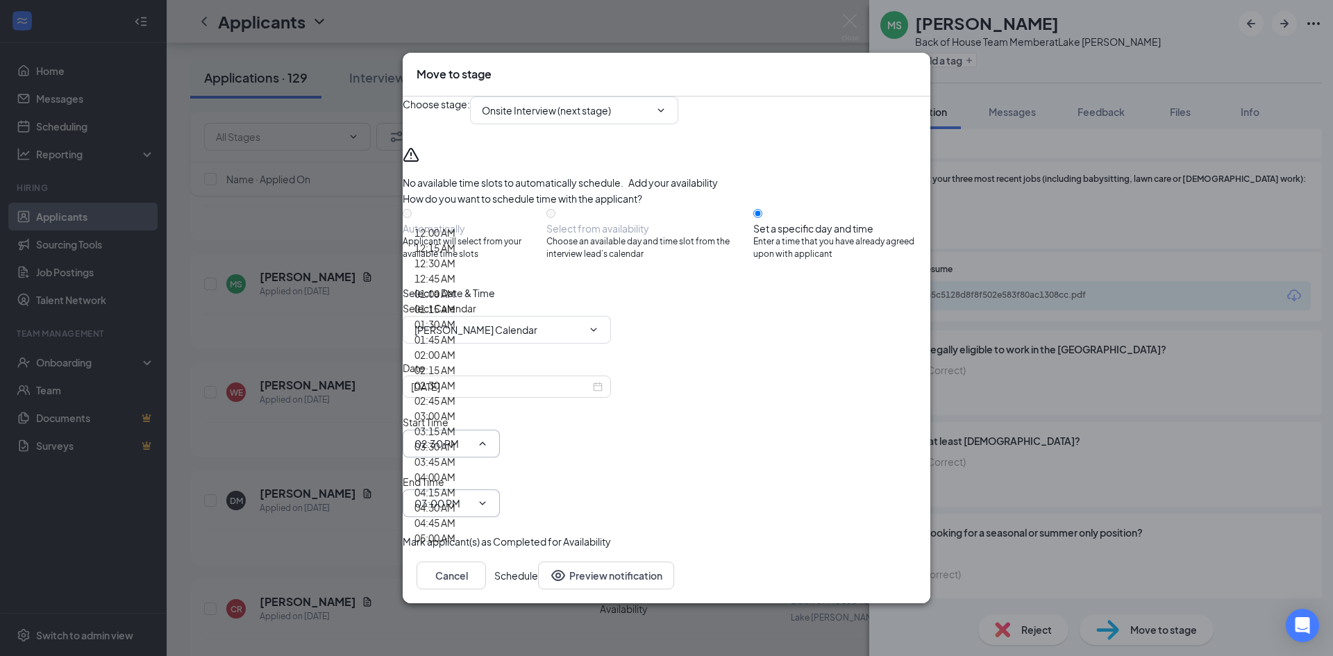
click at [471, 496] on input "03:00 PM" at bounding box center [442, 503] width 57 height 15
type input "02:45 PM"
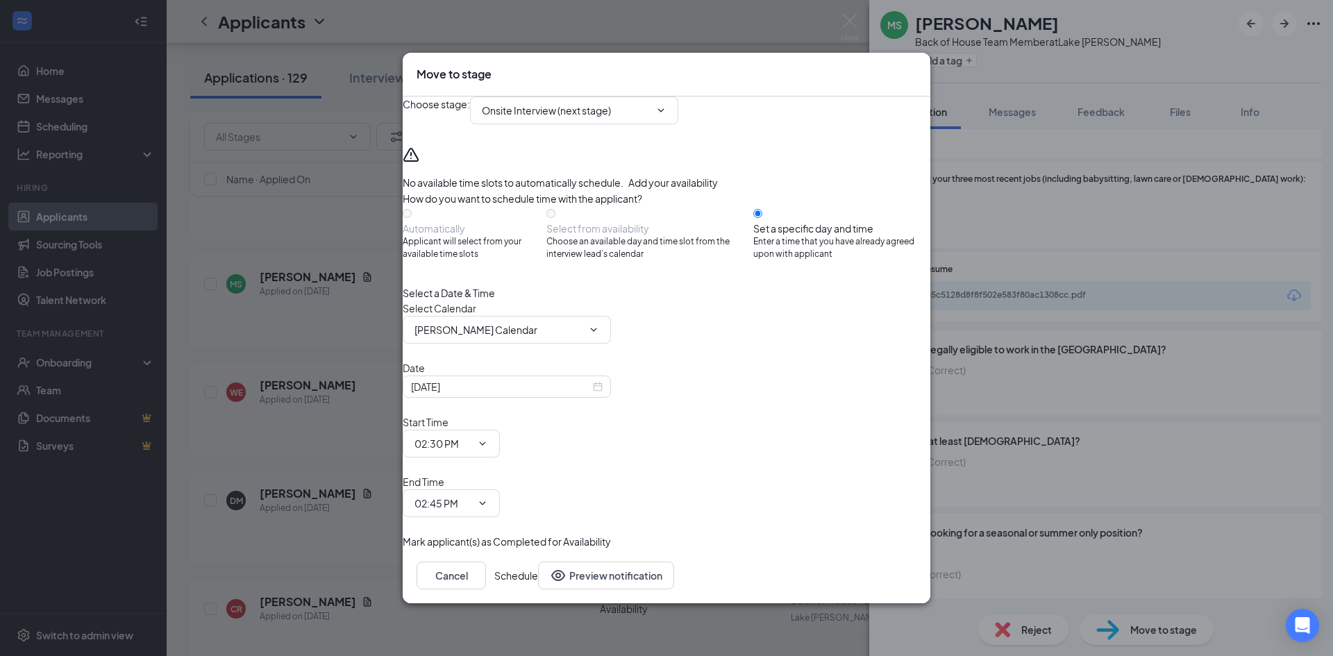
click at [538, 561] on button "Schedule" at bounding box center [516, 575] width 44 height 28
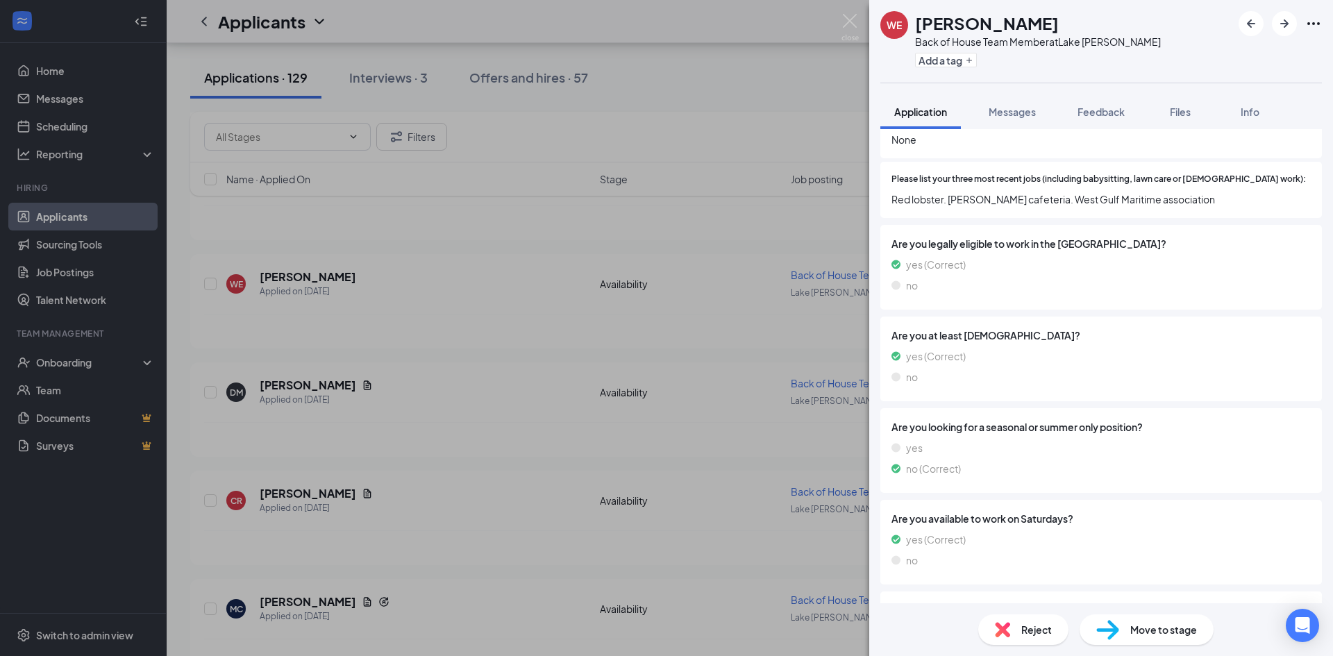
click at [637, 385] on div "WE William Edgecombe Back of House Team Member at Lake Jackson Add a tag Applic…" at bounding box center [666, 328] width 1333 height 656
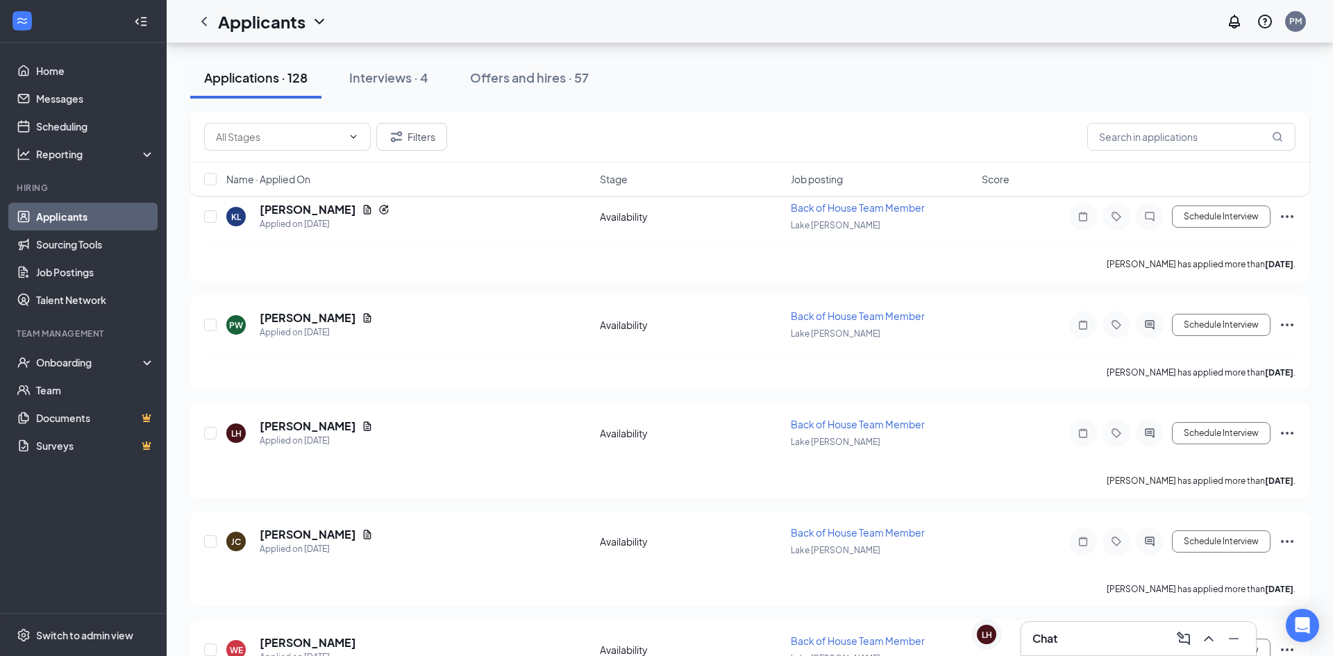
scroll to position [1040, 0]
click at [296, 430] on h5 "Leeann Hoobler" at bounding box center [308, 428] width 96 height 15
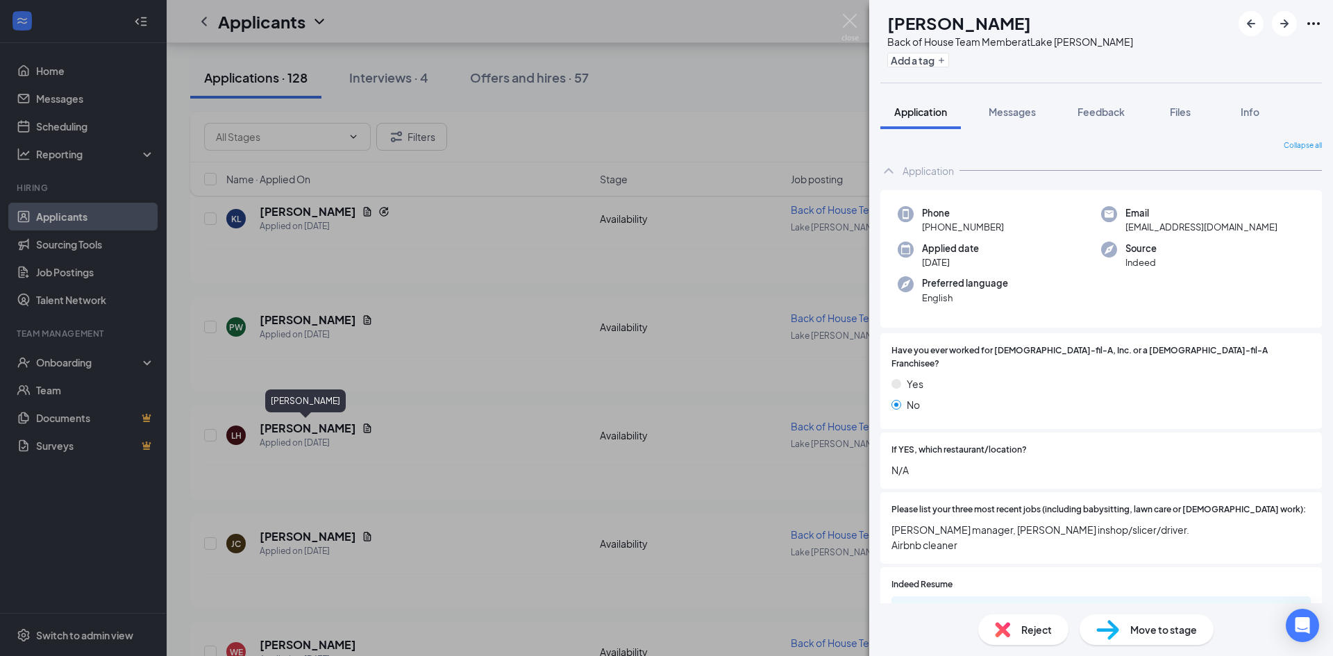
click at [1183, 596] on div "65b9a284961bb476f4a13aee42d094dd.pdf" at bounding box center [1100, 610] width 419 height 29
click at [1056, 605] on div "65b9a284961bb476f4a13aee42d094dd.pdf" at bounding box center [1013, 610] width 194 height 11
click at [273, 303] on div "LH Leeann Hoobler Back of House Team Member at Lake Jackson Add a tag Applicati…" at bounding box center [666, 328] width 1333 height 656
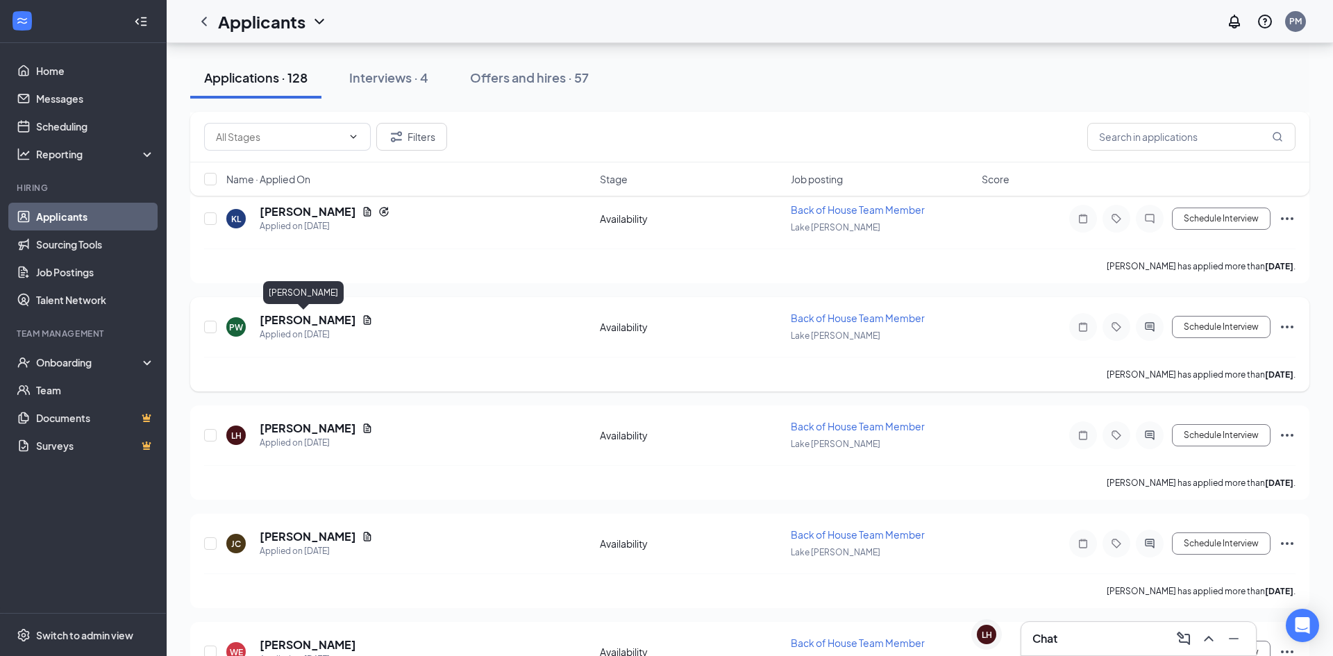
click at [278, 322] on h5 "Piper Walsh" at bounding box center [308, 319] width 96 height 15
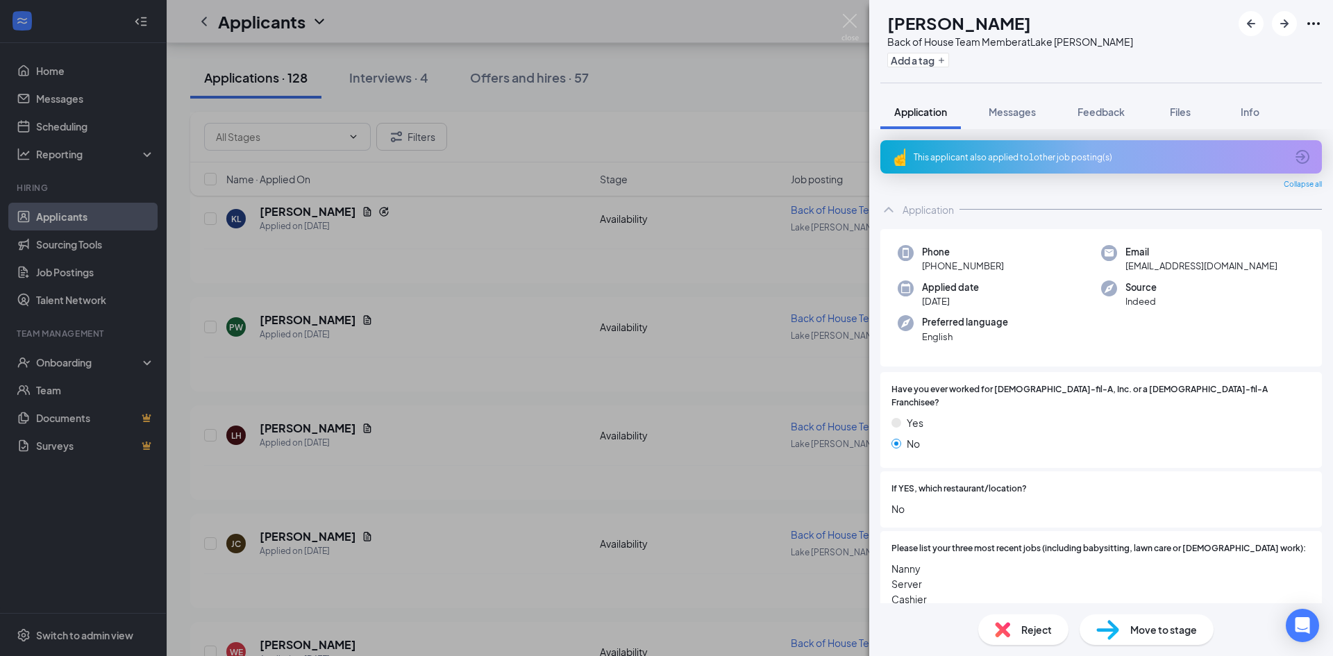
click at [564, 287] on div "PW Piper Walsh Back of House Team Member at Lake Jackson Add a tag Application …" at bounding box center [666, 328] width 1333 height 656
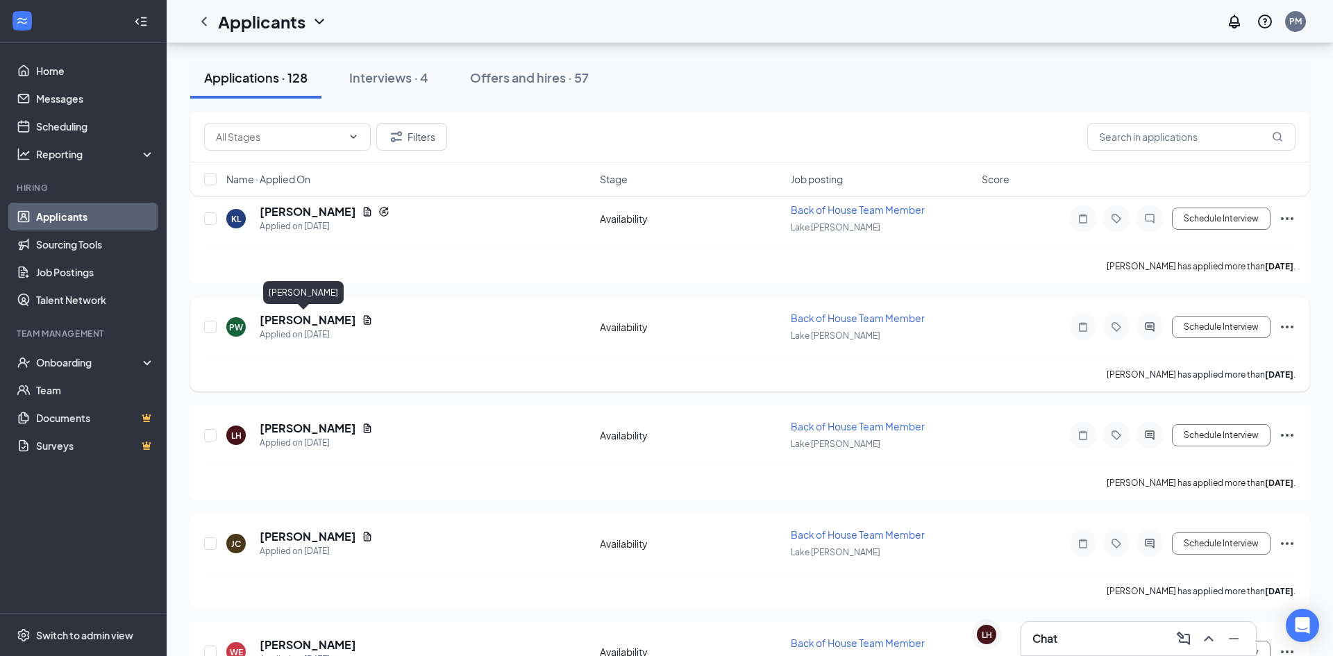
click at [304, 322] on h5 "Piper Walsh" at bounding box center [308, 319] width 96 height 15
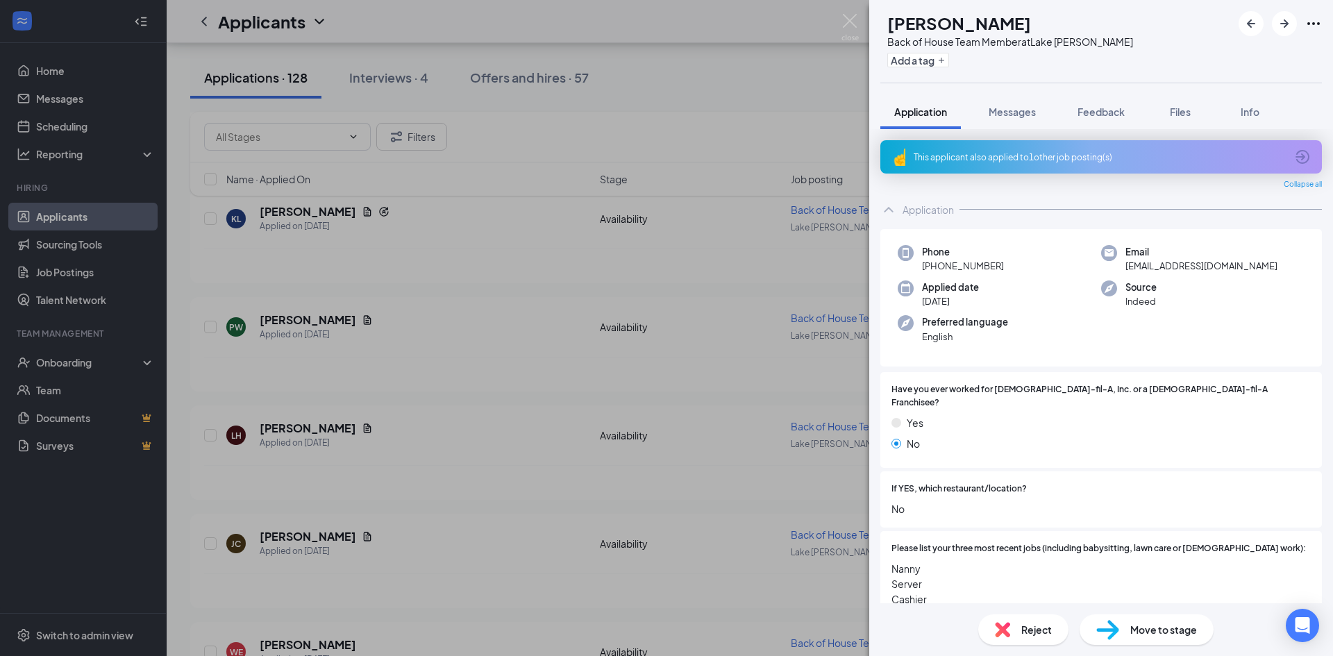
click at [1301, 168] on div "This applicant also applied to 1 other job posting(s)" at bounding box center [1100, 156] width 441 height 33
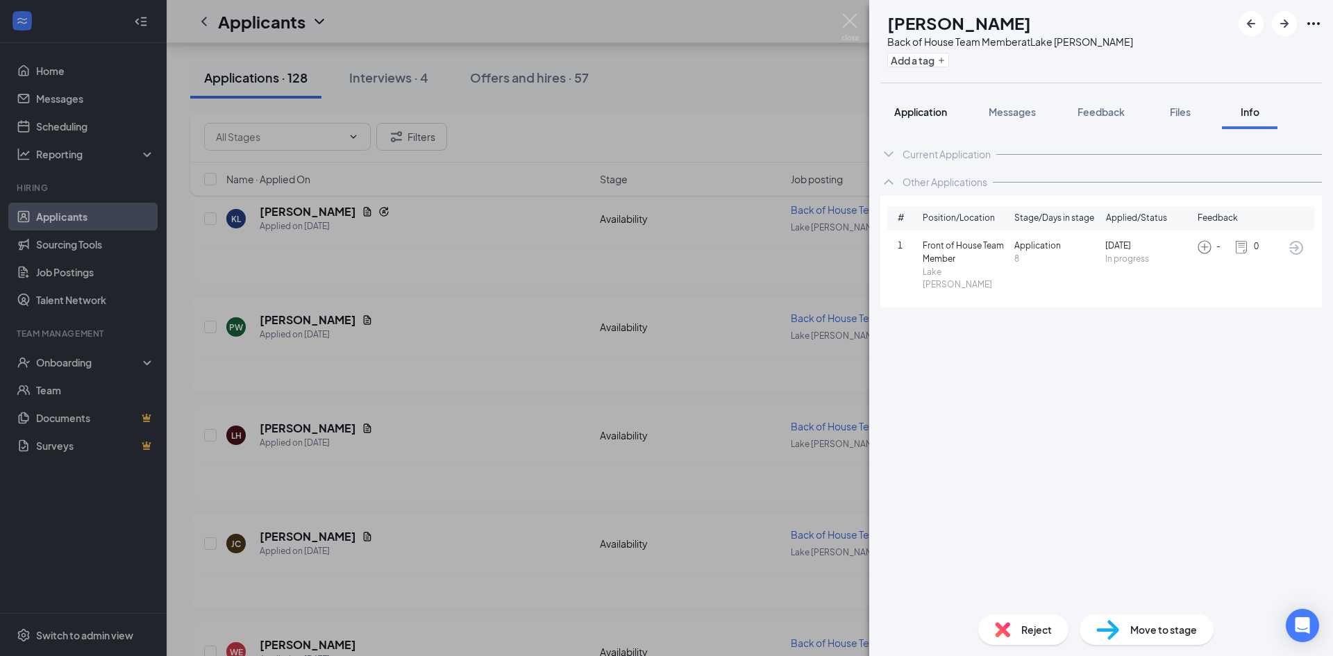
click at [913, 115] on span "Application" at bounding box center [920, 111] width 53 height 12
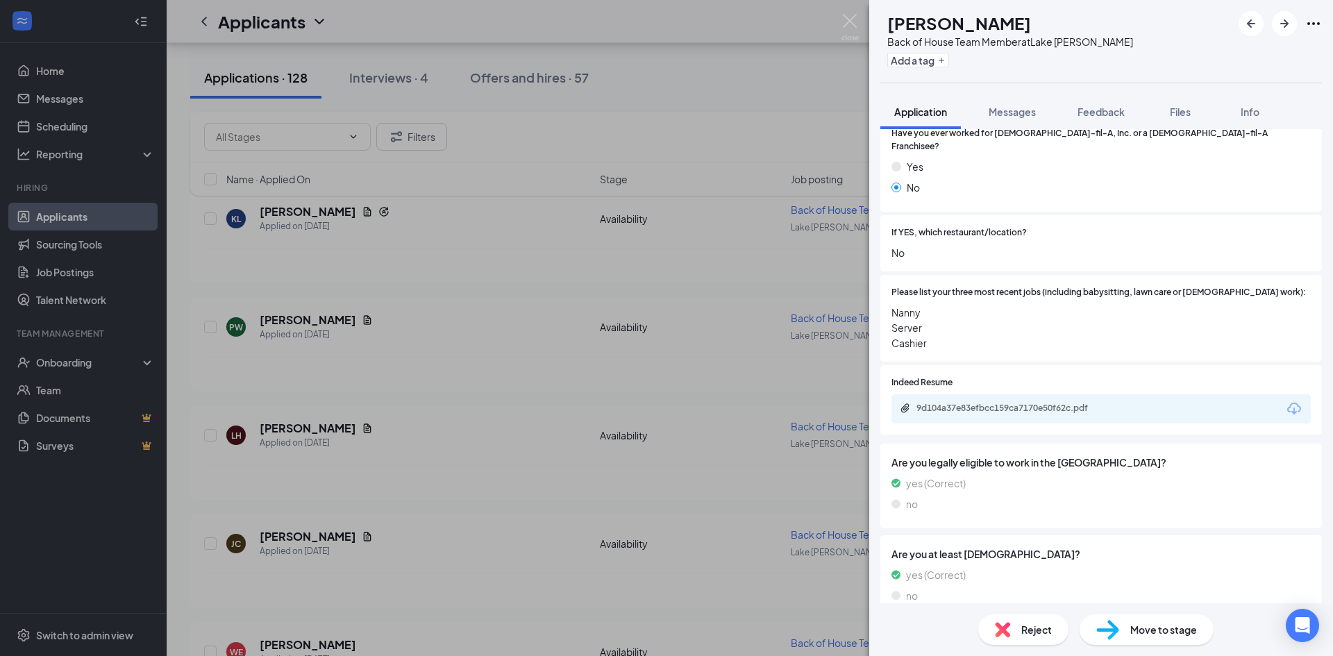
scroll to position [265, 0]
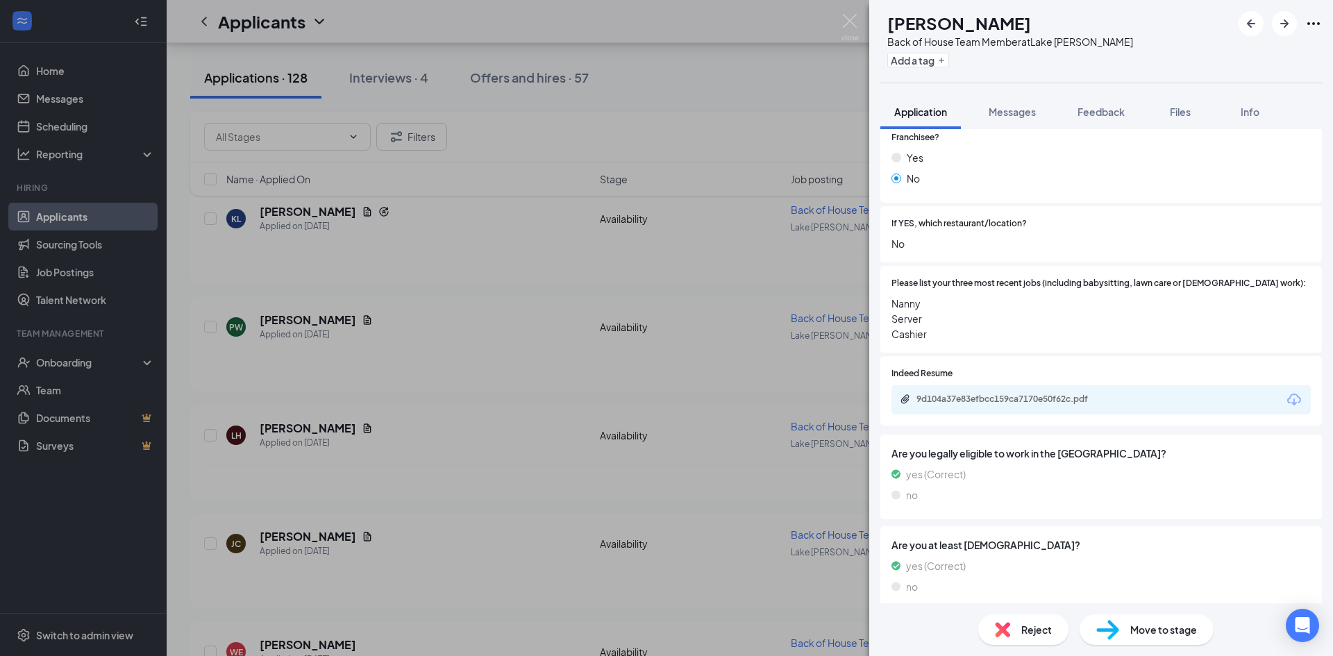
click at [1031, 394] on div "9d104a37e83efbcc159ca7170e50f62c.pdf" at bounding box center [1013, 399] width 194 height 11
click at [358, 323] on div "PW Piper Walsh Back of House Team Member at Lake Jackson Add a tag Application …" at bounding box center [666, 328] width 1333 height 656
click at [321, 207] on div "Filters Name · Applied On Stage Job posting Score" at bounding box center [749, 161] width 1119 height 98
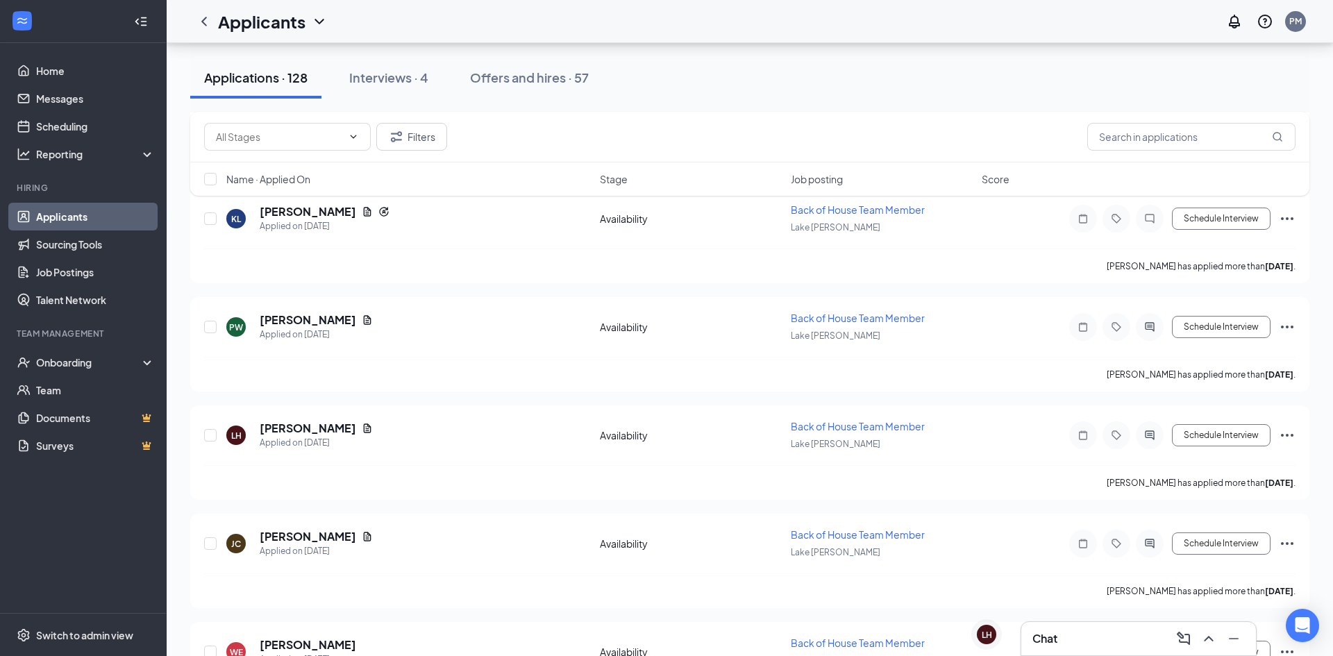
click at [321, 207] on div "Filters Name · Applied On Stage Job posting Score" at bounding box center [749, 161] width 1119 height 98
click at [320, 210] on h5 "Krystal Lomas" at bounding box center [308, 211] width 96 height 15
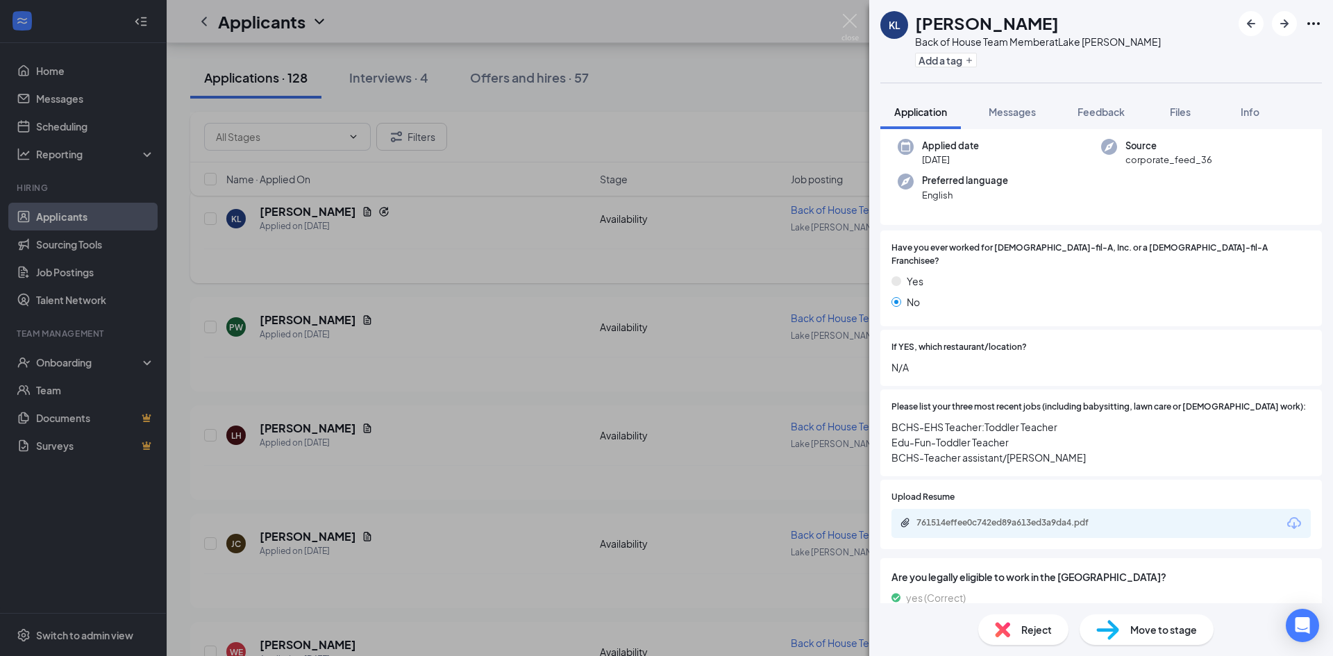
scroll to position [144, 0]
click at [1051, 514] on div "761514effee0c742ed89a613ed3a9da4.pdf" at bounding box center [1011, 520] width 225 height 13
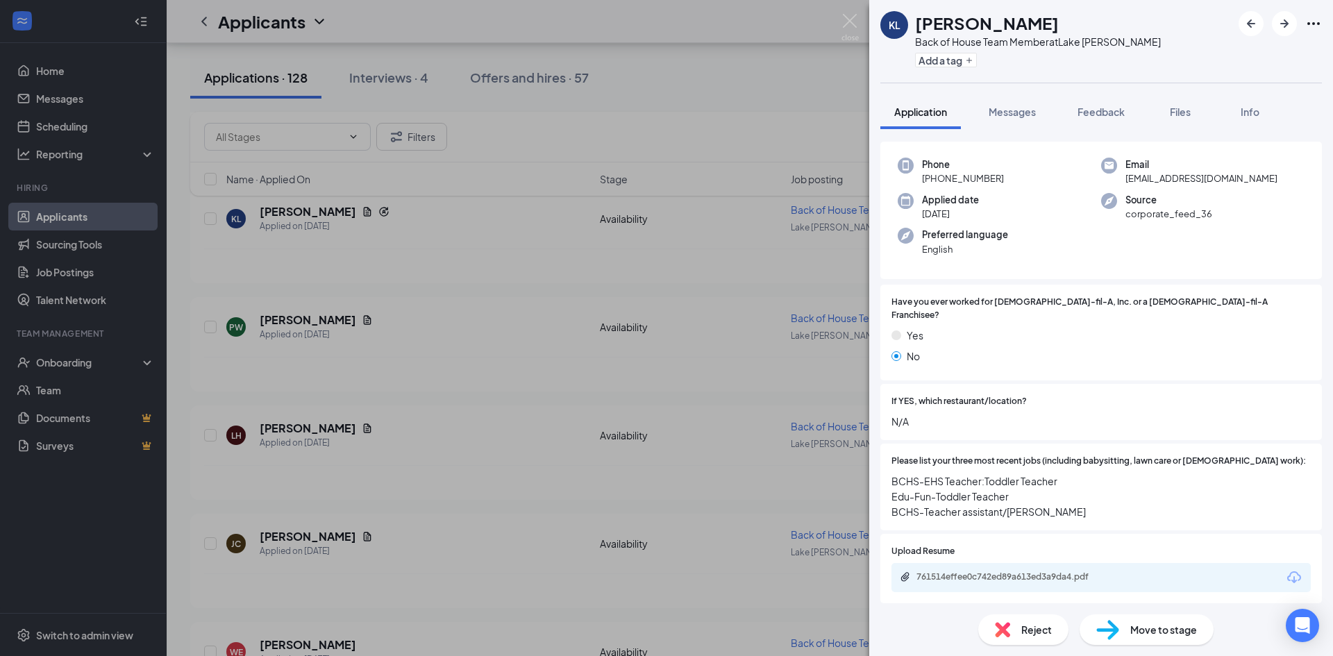
scroll to position [0, 0]
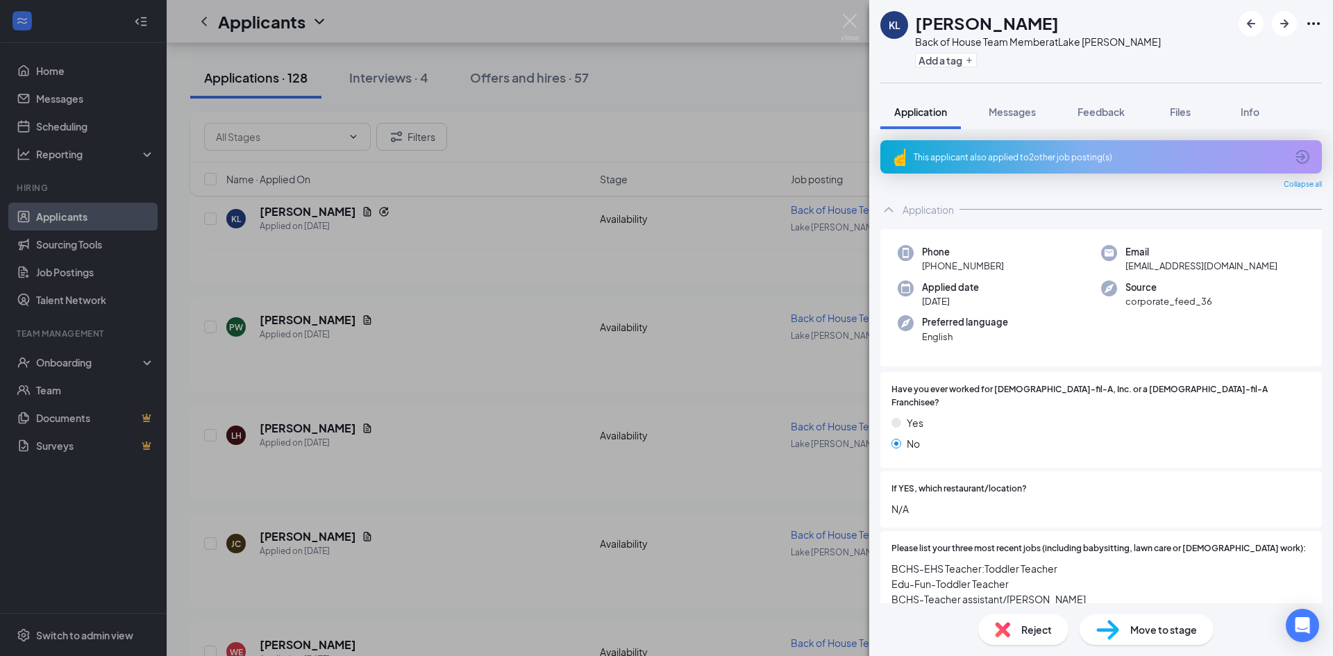
click at [1295, 158] on icon "ArrowCircle" at bounding box center [1302, 157] width 17 height 17
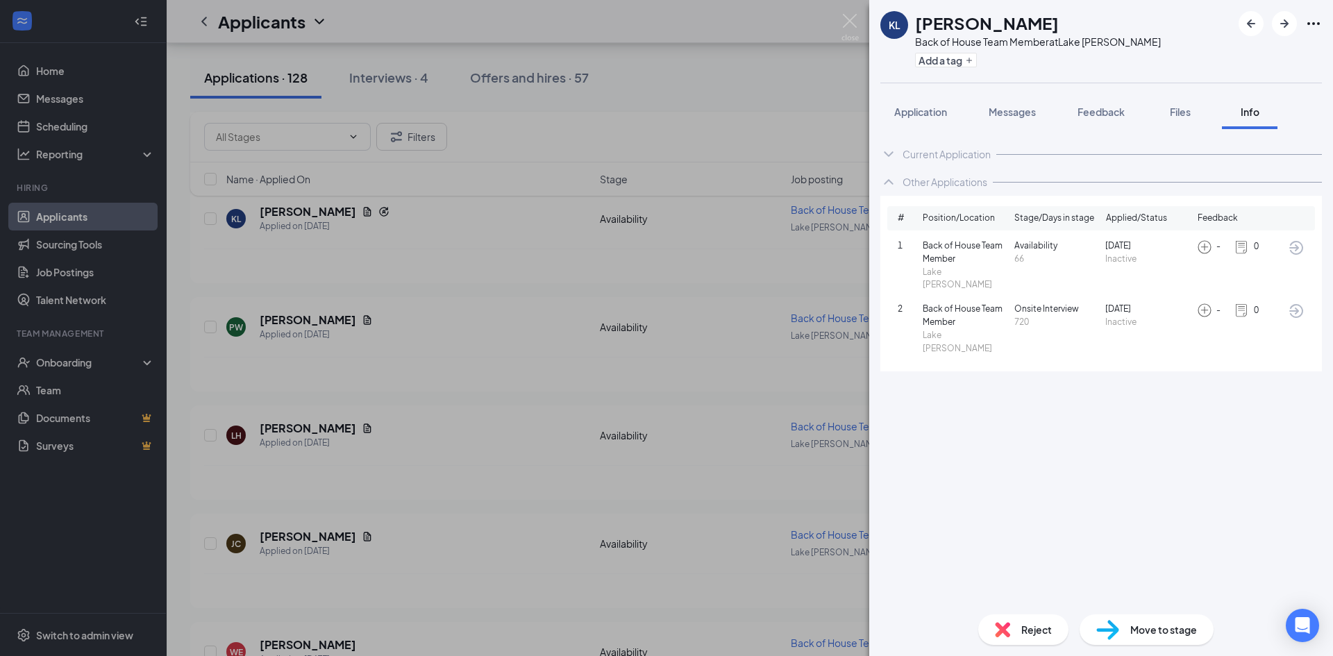
click at [743, 270] on div "KL Krystal Lomas Back of House Team Member at Lake Jackson Add a tag Applicatio…" at bounding box center [666, 328] width 1333 height 656
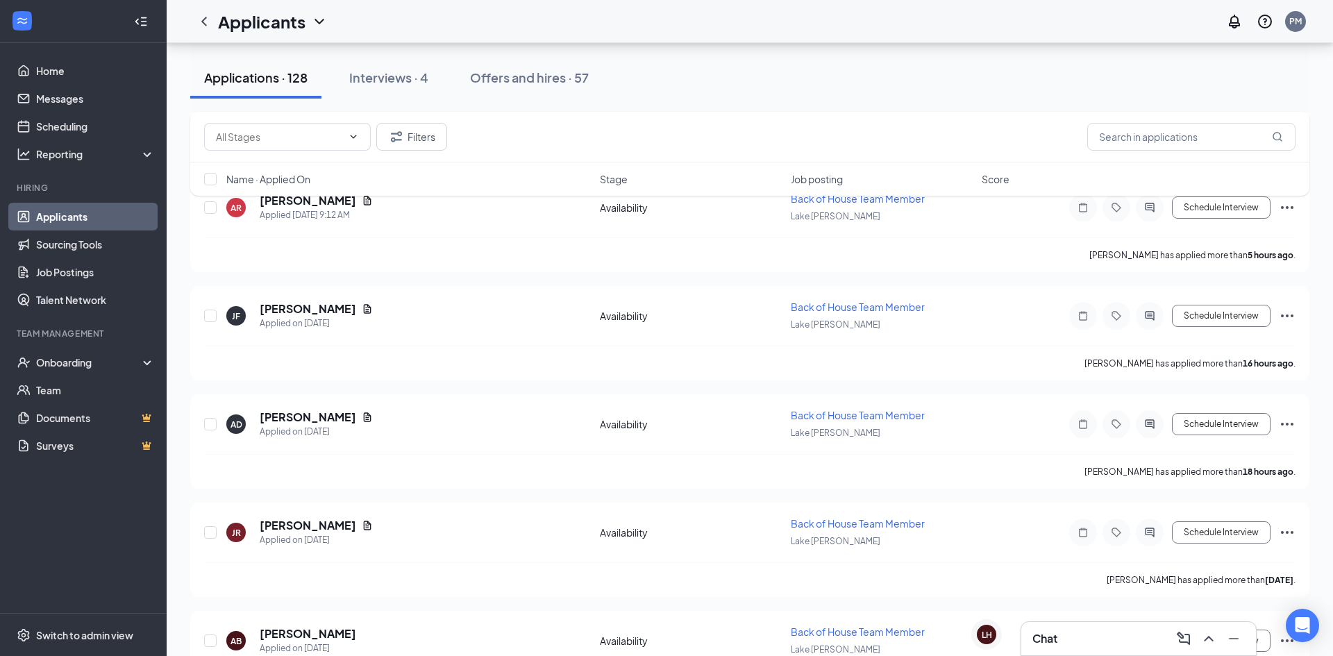
scroll to position [400, 0]
click at [305, 532] on h5 "JOE ROBERSON" at bounding box center [308, 526] width 96 height 15
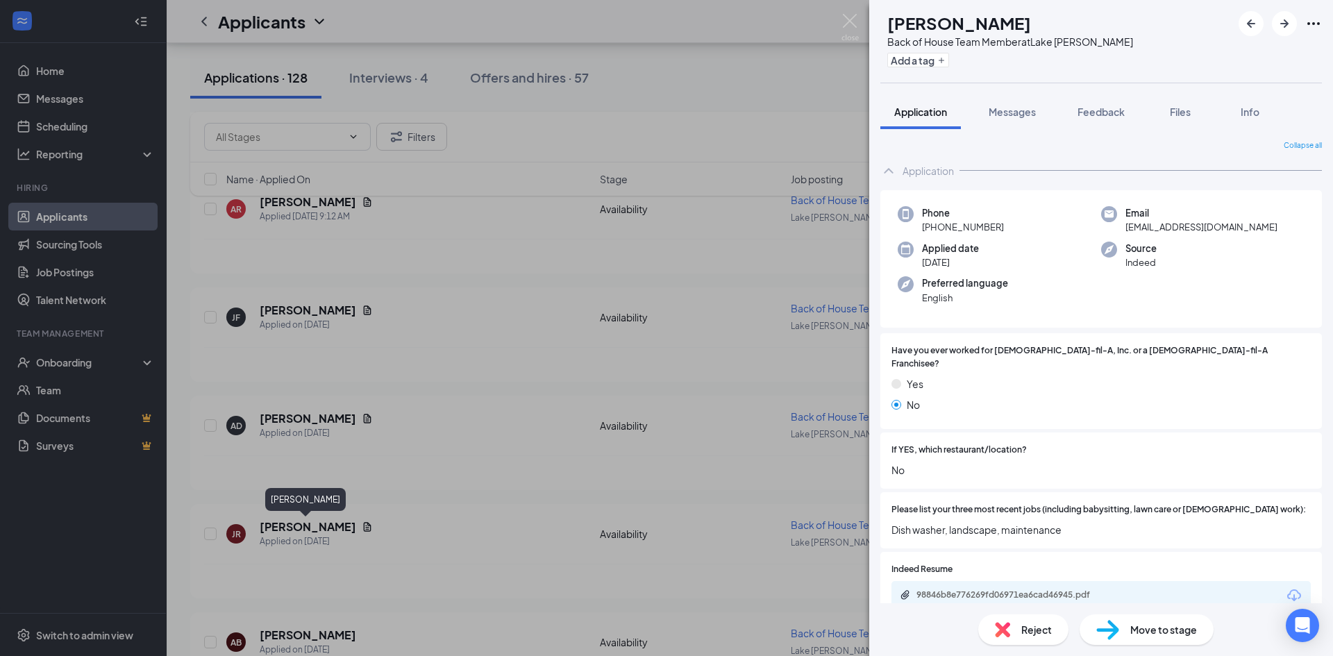
click at [1073, 589] on div "98846b8e776269fd06971ea6cad46945.pdf" at bounding box center [1013, 594] width 194 height 11
click at [434, 315] on div "JR JOE ROBERSON Back of House Team Member at Lake Jackson Add a tag Application…" at bounding box center [666, 328] width 1333 height 656
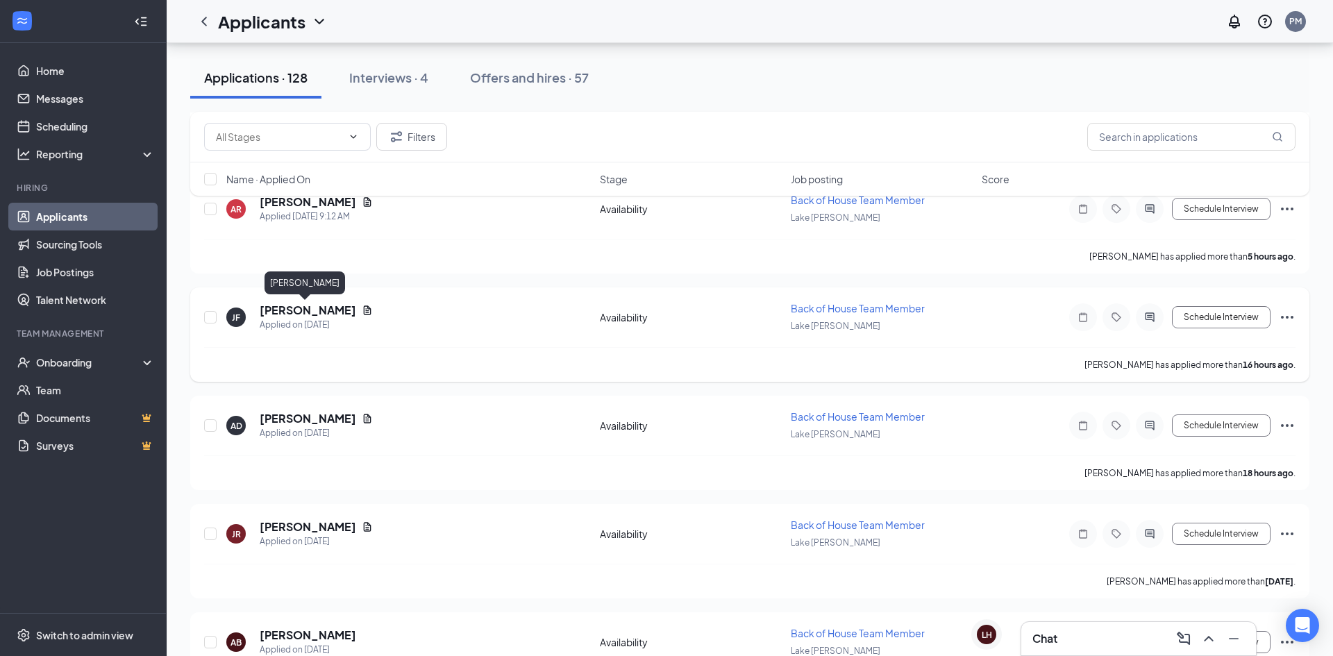
click at [326, 312] on h5 "Jalen Ferguson" at bounding box center [308, 310] width 96 height 15
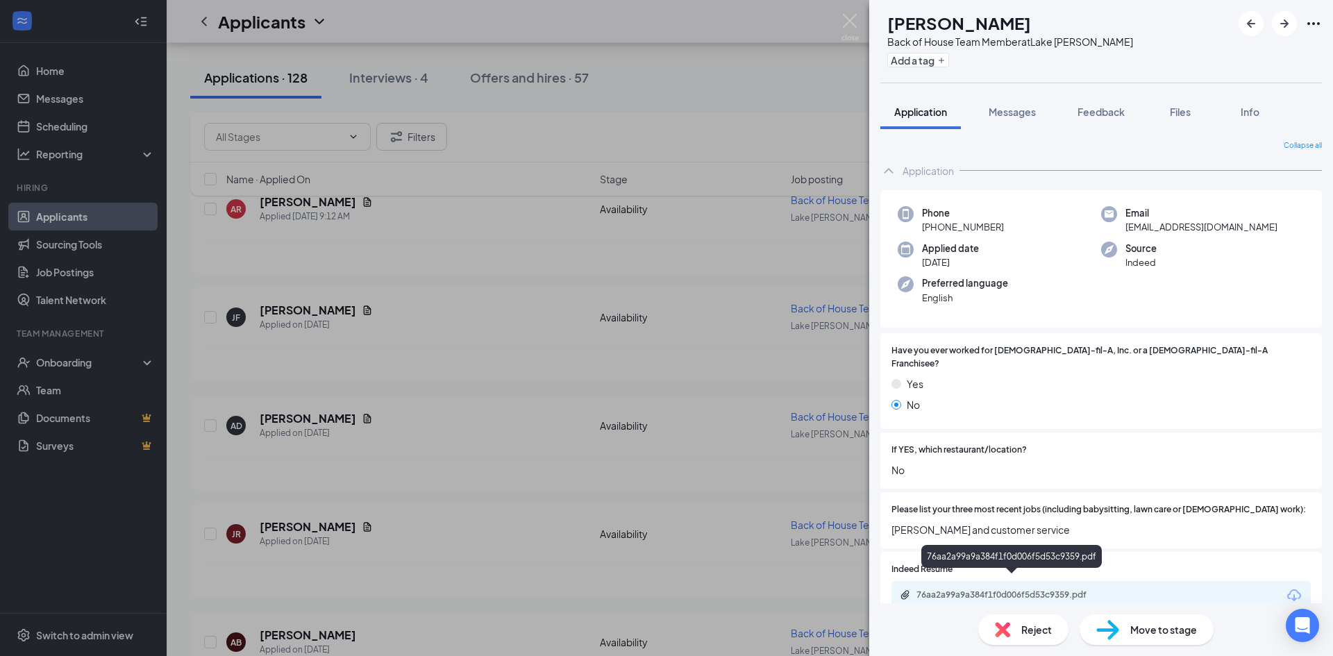
click at [958, 589] on div "76aa2a99a9a384f1f0d006f5d53c9359.pdf" at bounding box center [1013, 594] width 194 height 11
click at [542, 402] on div "JF Jalen Ferguson Back of House Team Member at Lake Jackson Add a tag Applicati…" at bounding box center [666, 328] width 1333 height 656
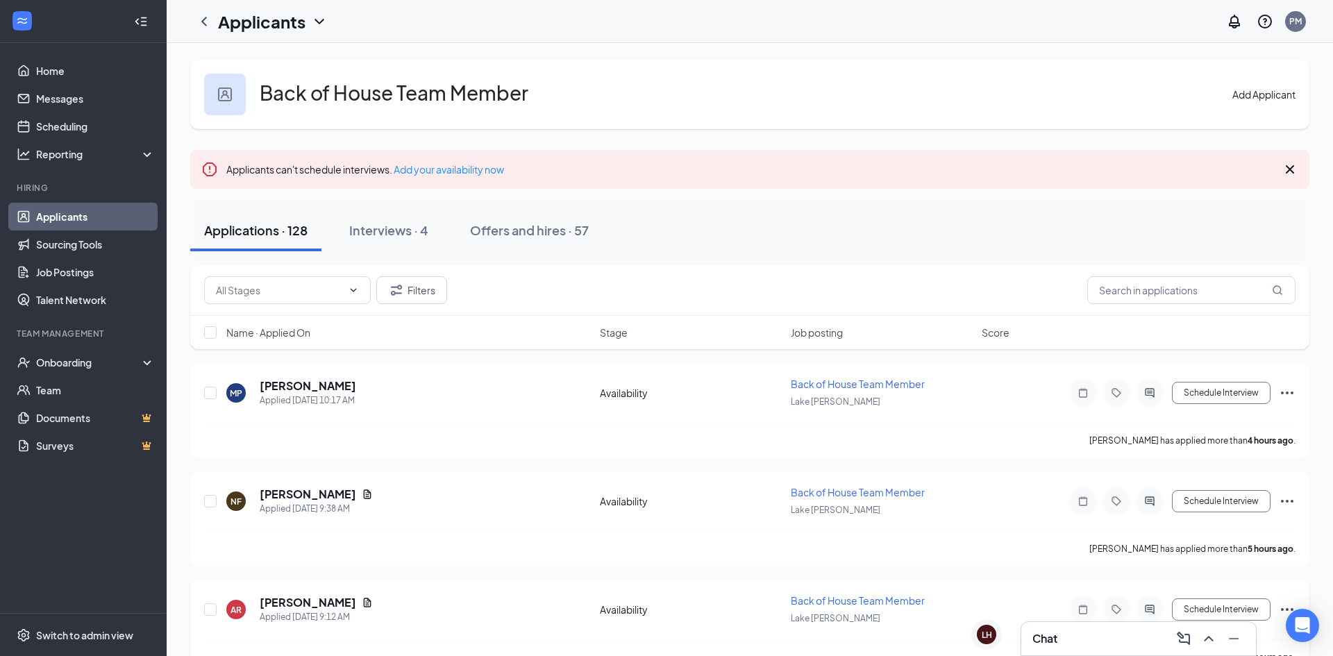
click at [283, 600] on h5 "Andy Ramirez" at bounding box center [308, 602] width 96 height 15
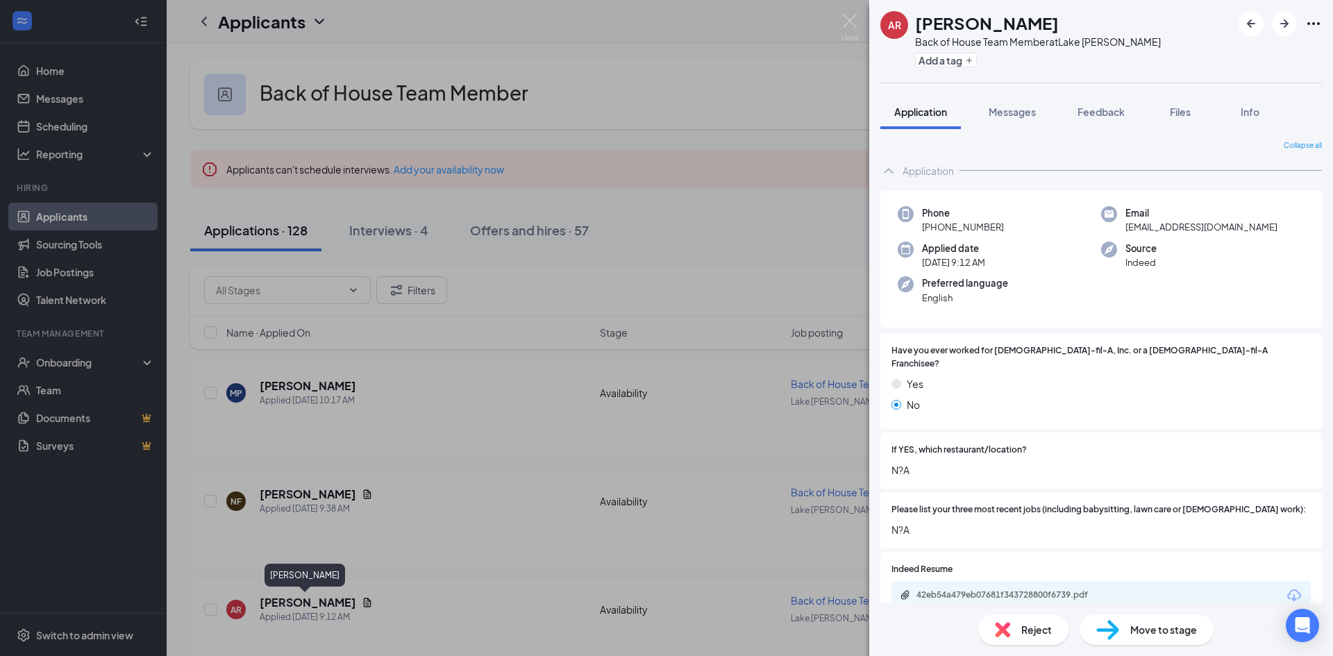
click at [1151, 583] on div "42eb54a479eb07681f343728800f6739.pdf" at bounding box center [1100, 595] width 419 height 29
click at [1026, 589] on div "42eb54a479eb07681f343728800f6739.pdf" at bounding box center [1013, 594] width 194 height 11
click at [1119, 638] on div "Move to stage" at bounding box center [1146, 629] width 134 height 31
type input "Onsite Interview (next stage)"
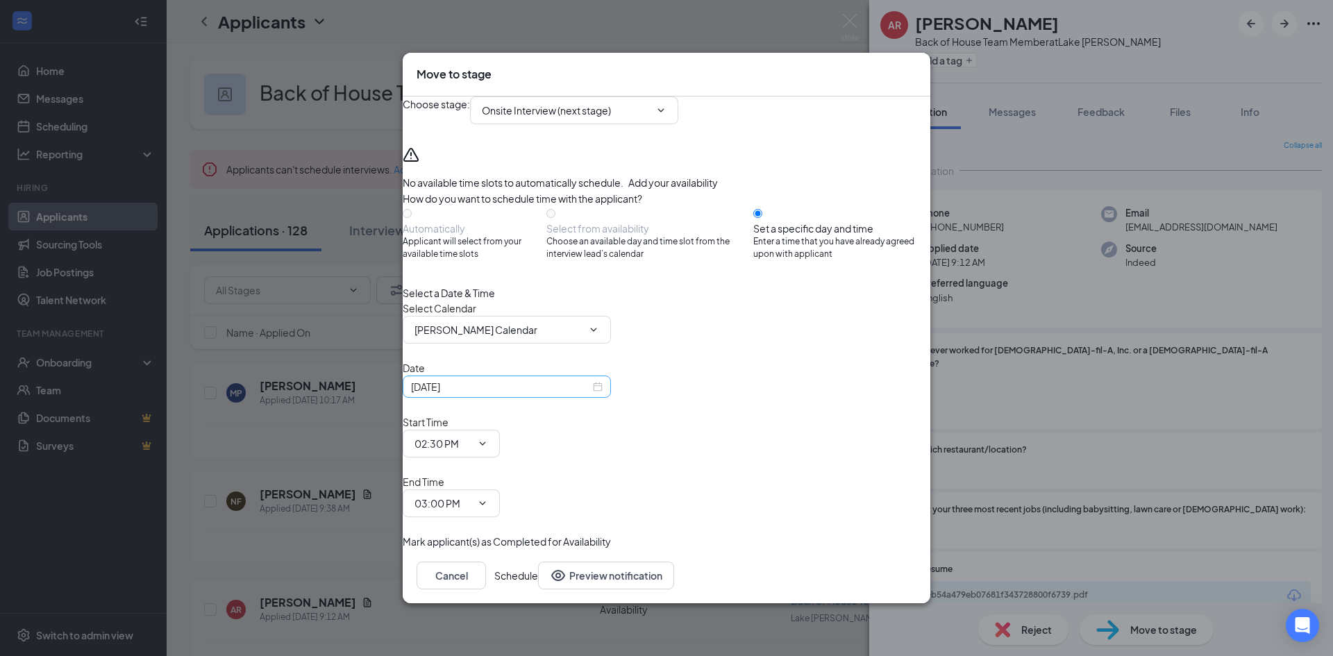
click at [611, 398] on div "Sep 15, 2025" at bounding box center [507, 386] width 208 height 22
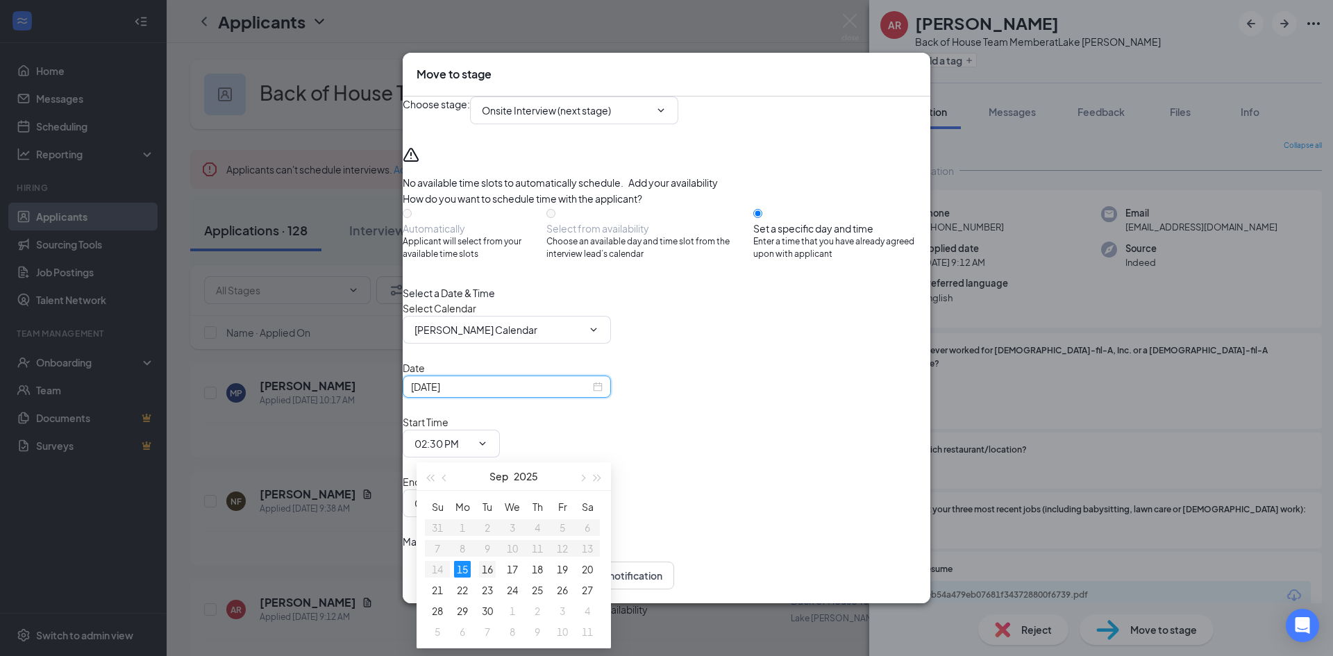
type input "Sep 16, 2025"
click at [495, 568] on div "16" at bounding box center [487, 569] width 17 height 17
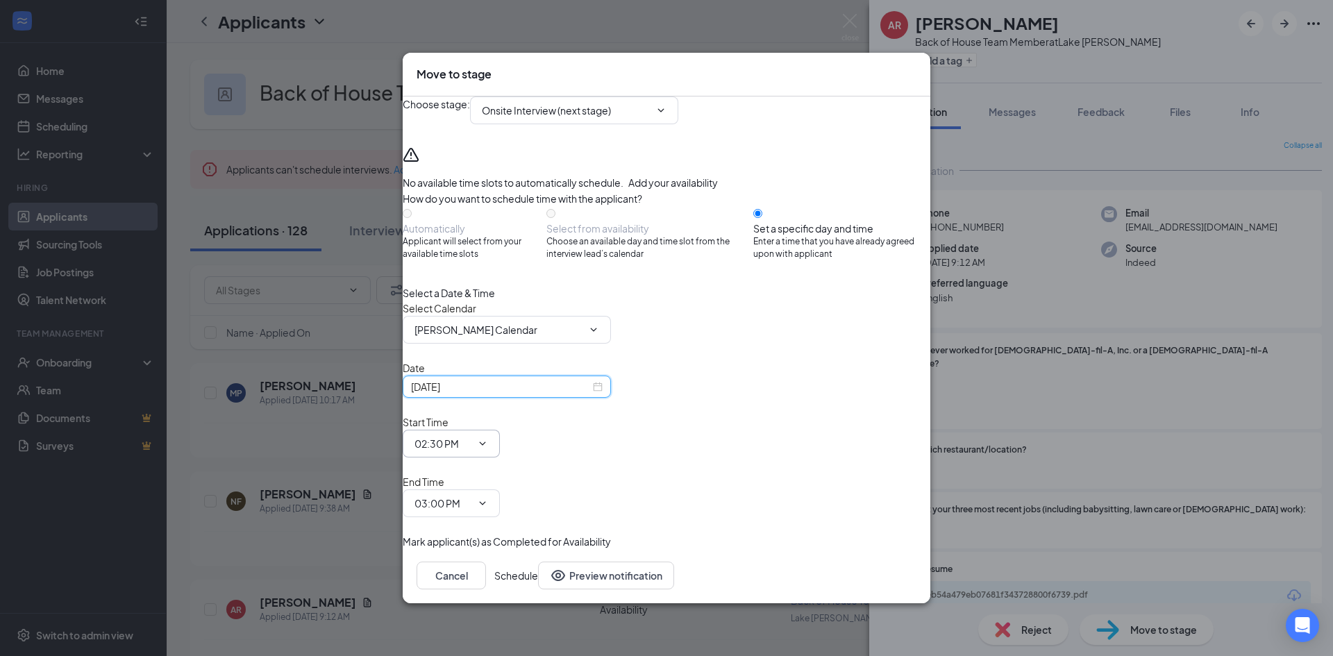
click at [471, 439] on input "02:30 PM" at bounding box center [442, 443] width 57 height 15
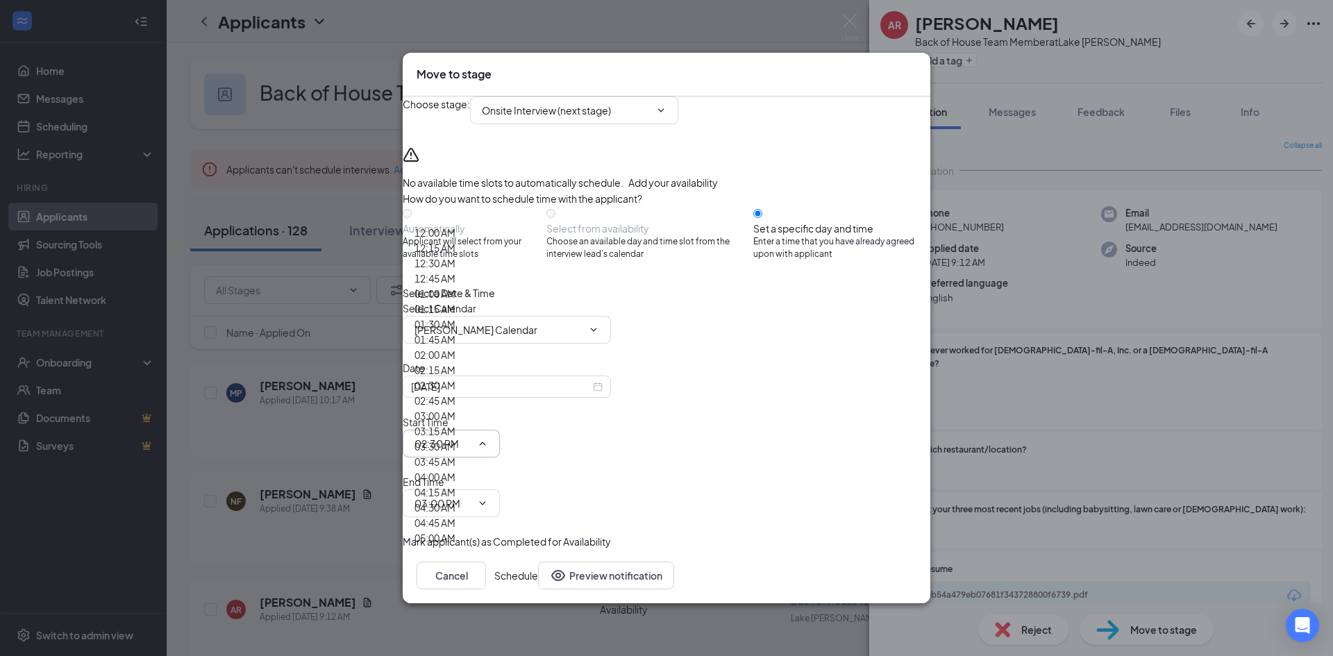
scroll to position [1792, 0]
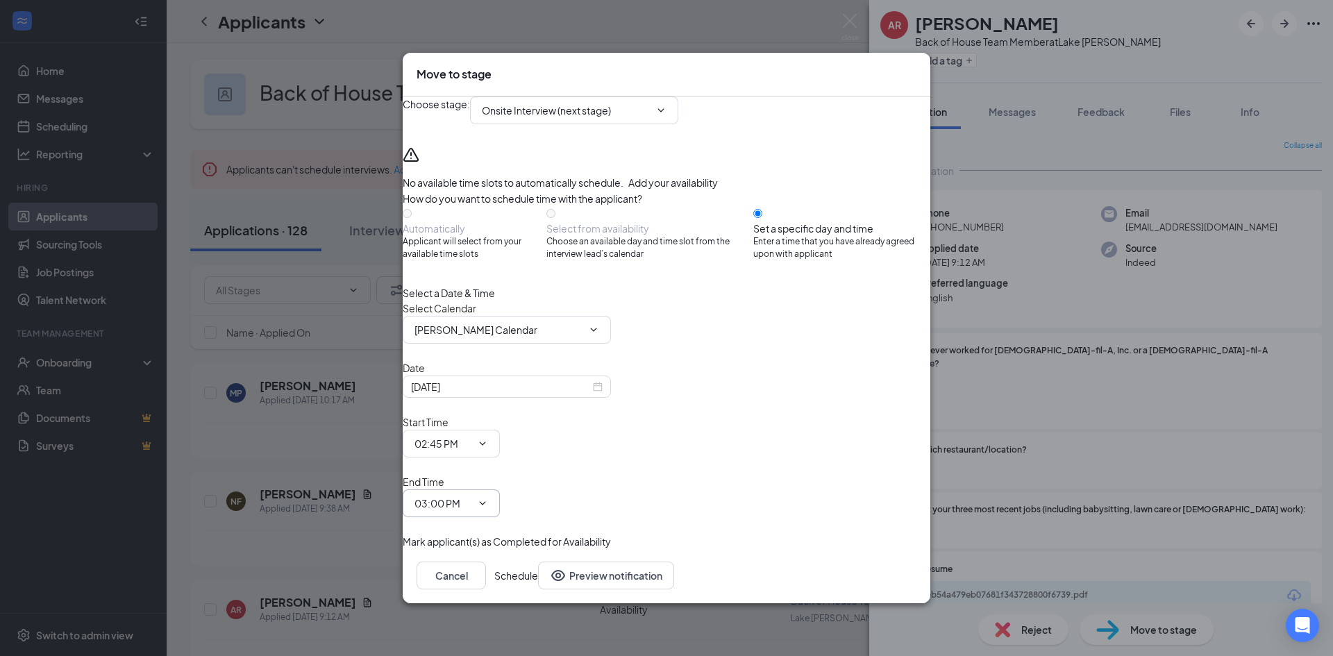
click at [471, 496] on input "03:00 PM" at bounding box center [442, 503] width 57 height 15
click at [781, 491] on div "Choose stage : Onsite Interview (next stage) No available time slots to automat…" at bounding box center [666, 322] width 527 height 453
click at [538, 561] on button "Schedule" at bounding box center [516, 575] width 44 height 28
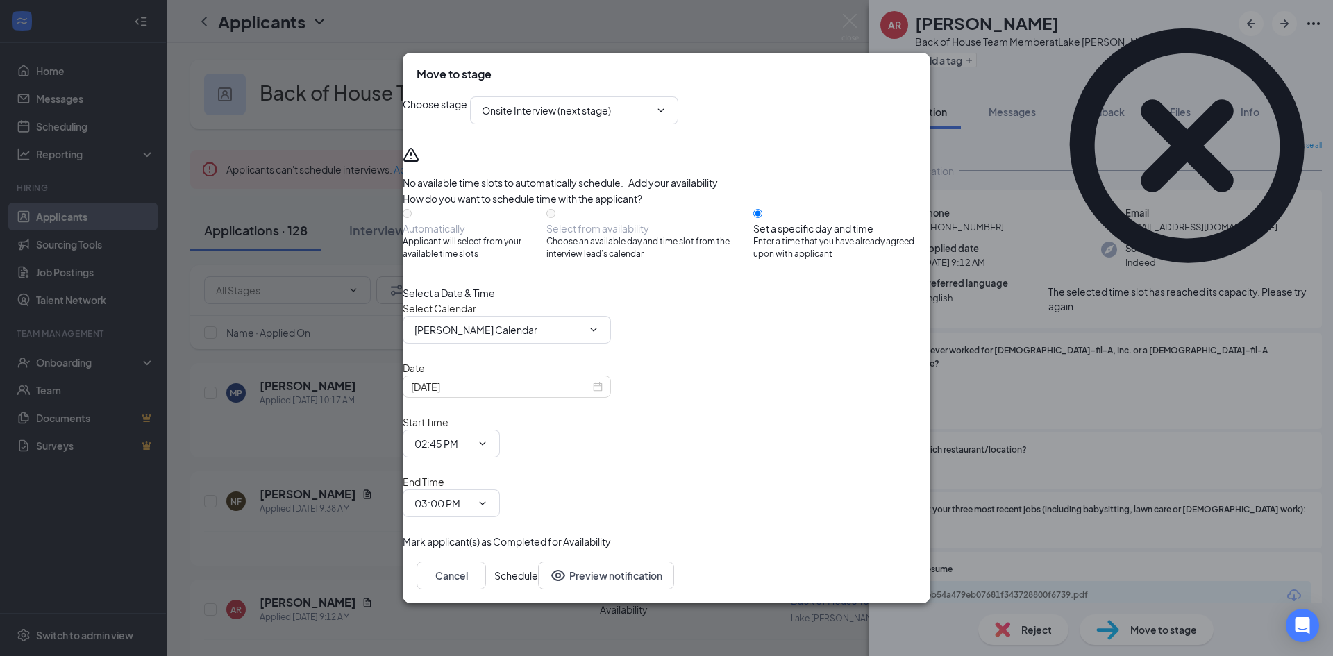
click at [1326, 285] on div at bounding box center [1326, 299] width 0 height 29
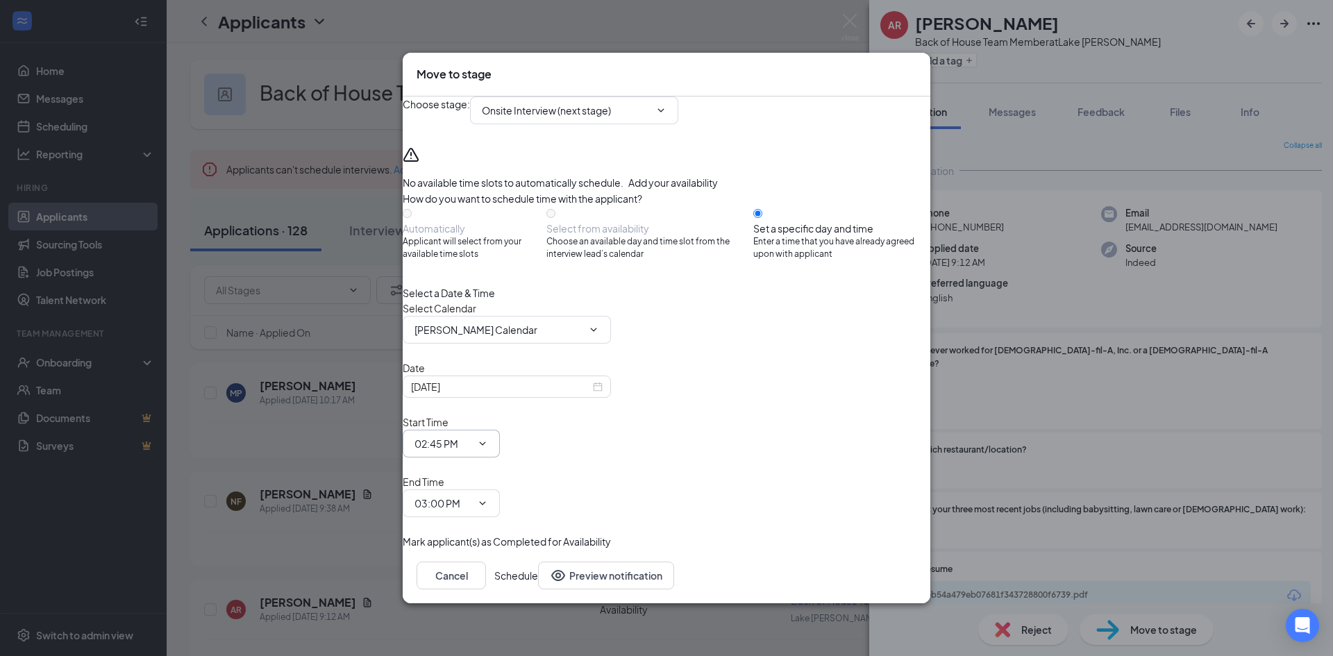
click at [500, 455] on span "02:45 PM 12:00 AM 12:15 AM 12:30 AM 12:45 AM 01:00 AM 01:15 AM 01:30 AM 01:45 A…" at bounding box center [451, 444] width 97 height 28
click at [471, 446] on input "02:45 PM" at bounding box center [442, 443] width 57 height 15
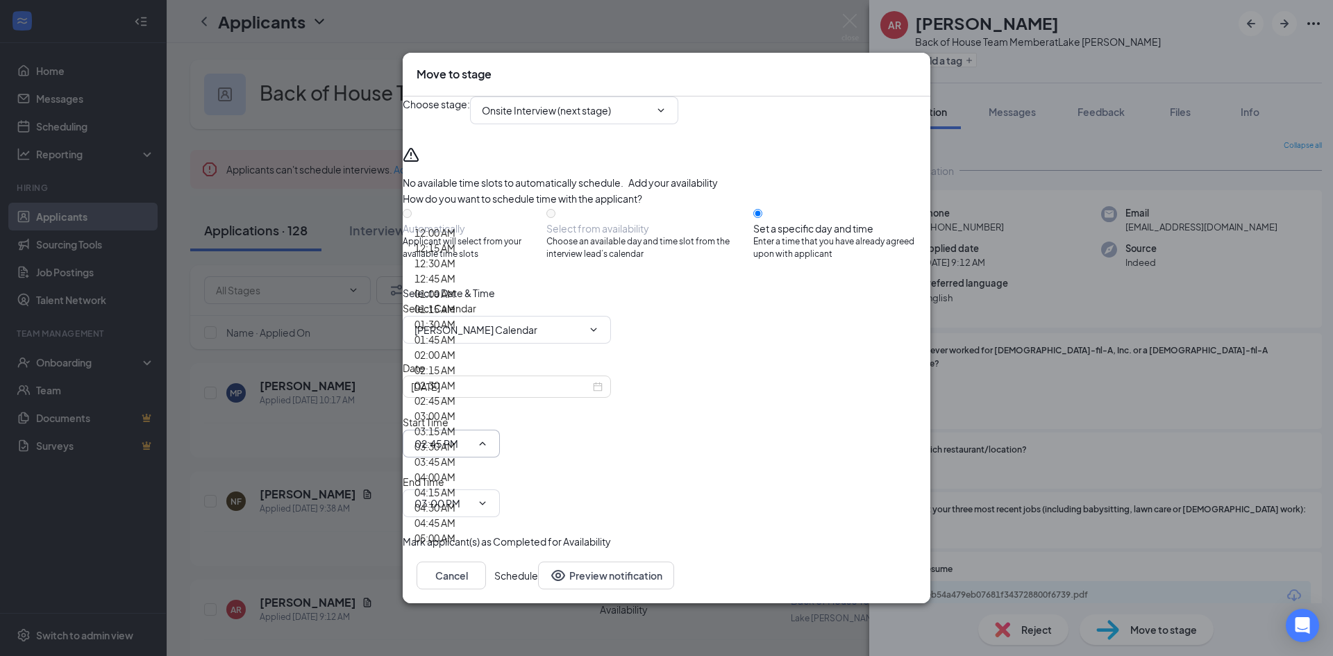
type input "03:00 PM"
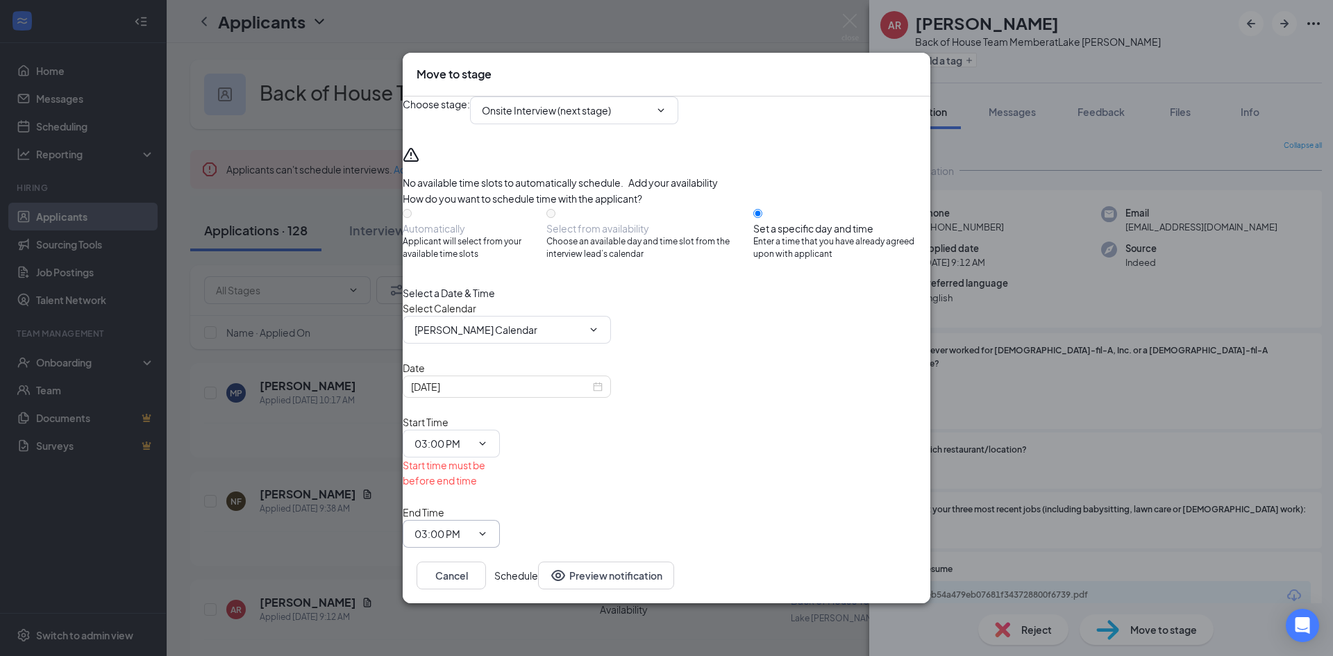
click at [471, 526] on input "03:00 PM" at bounding box center [442, 533] width 57 height 15
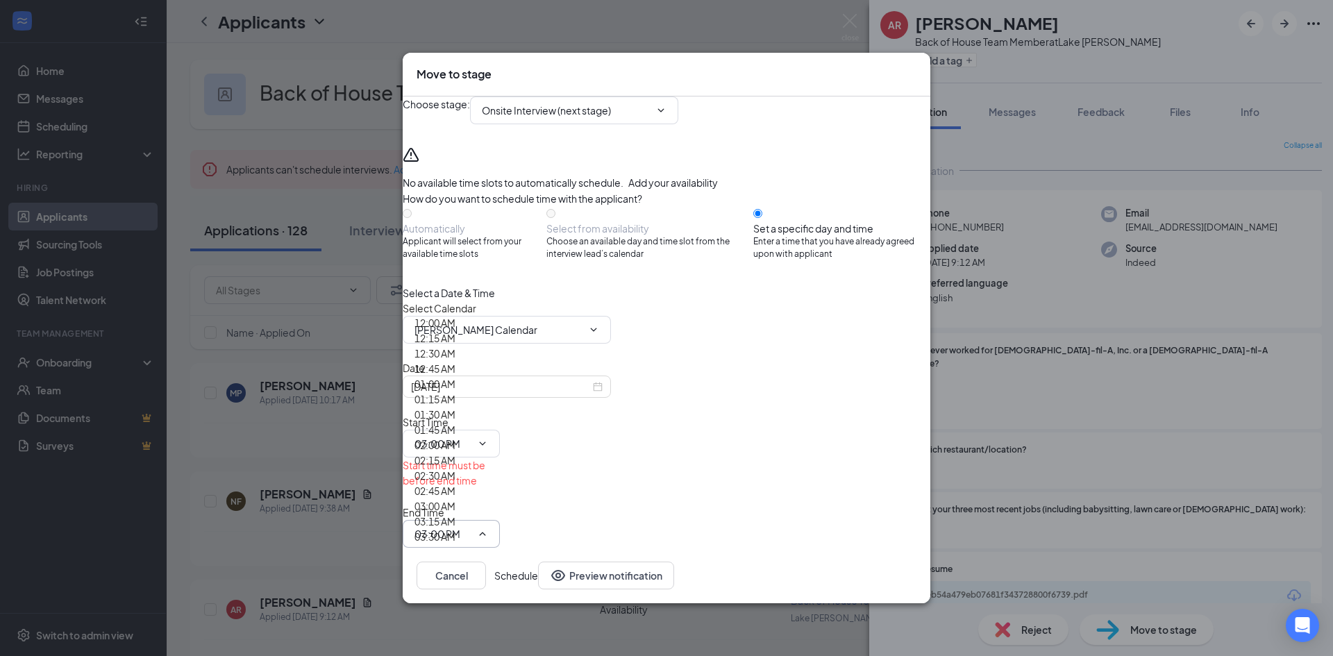
type input "03:15 PM"
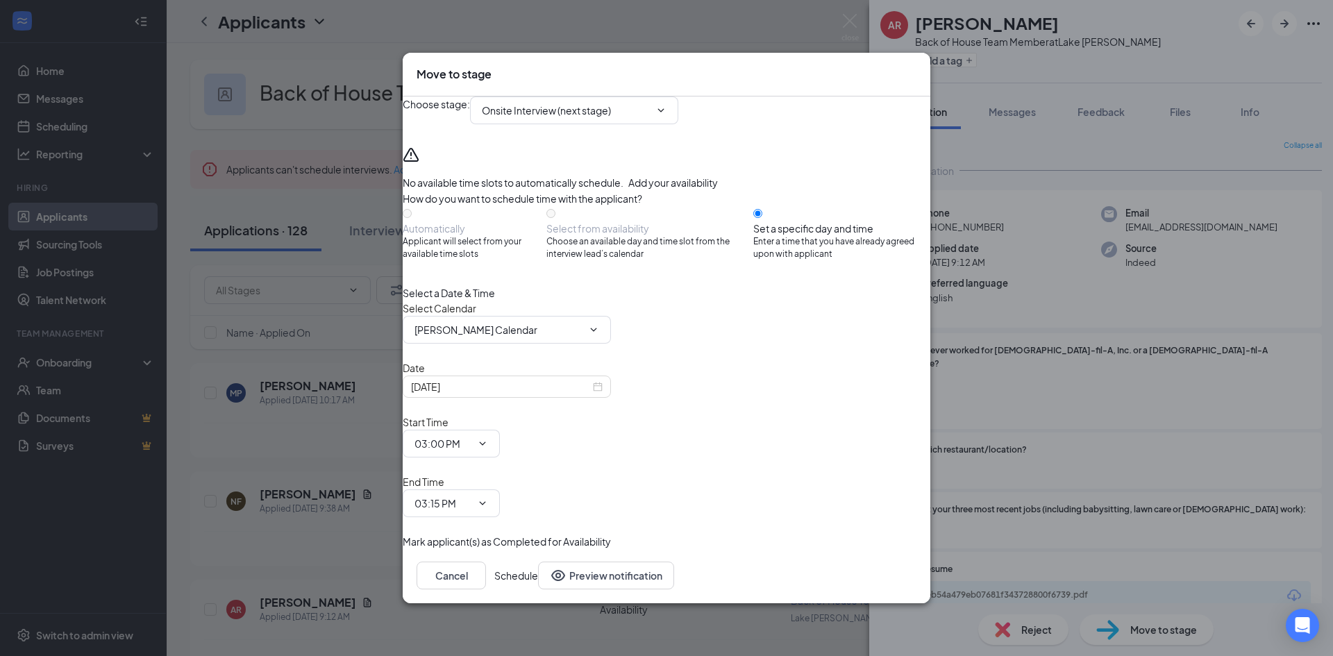
click at [538, 561] on button "Schedule" at bounding box center [516, 575] width 44 height 28
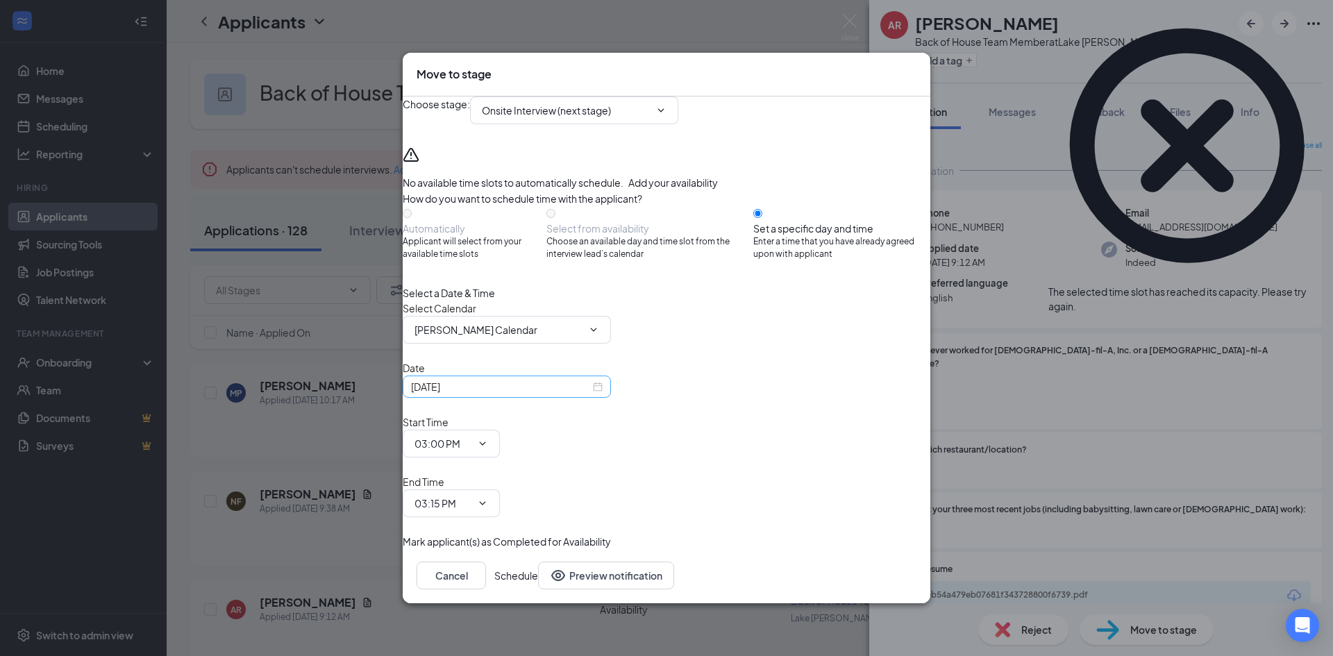
click at [602, 394] on div "Sep 16, 2025" at bounding box center [507, 386] width 192 height 15
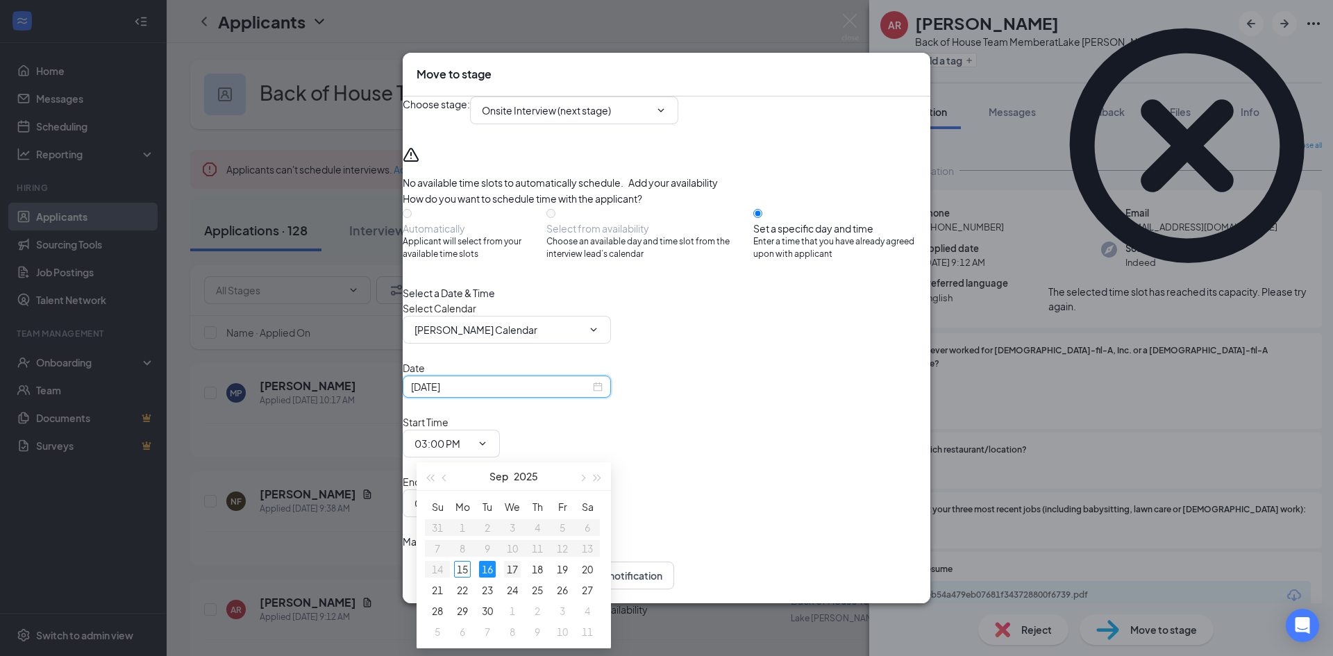
type input "Sep 17, 2025"
click at [510, 564] on div "17" at bounding box center [512, 569] width 17 height 17
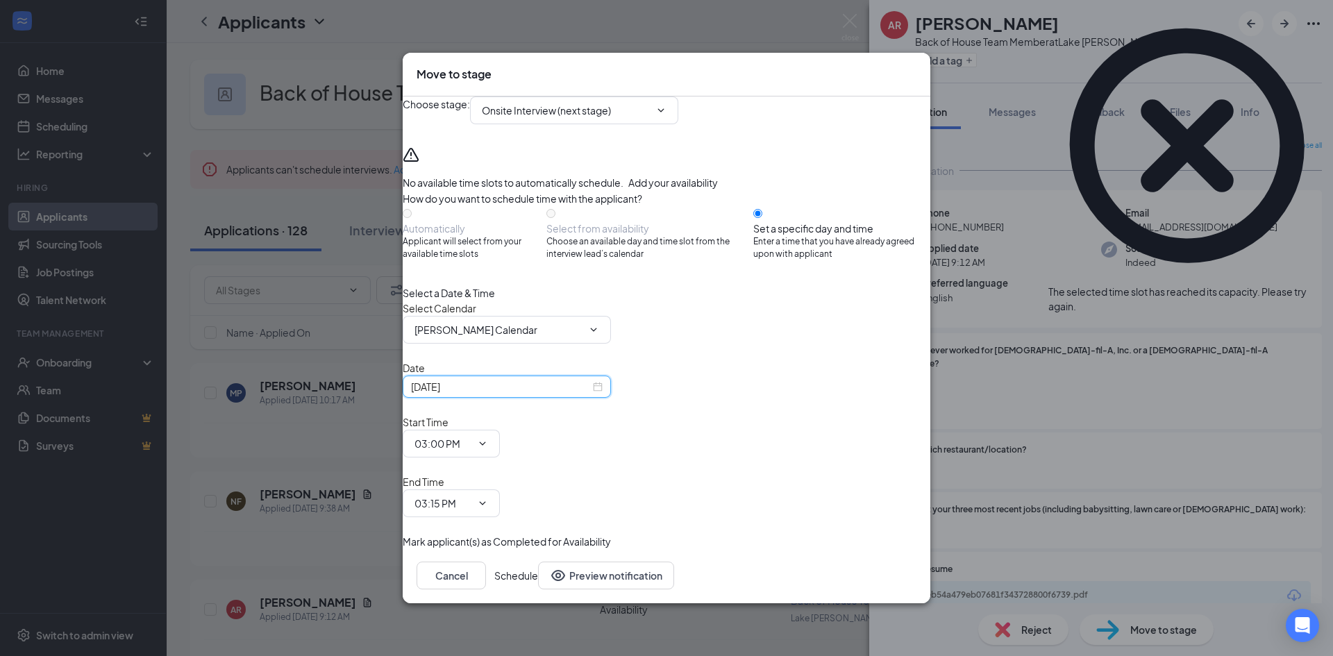
click at [538, 561] on button "Schedule" at bounding box center [516, 575] width 44 height 28
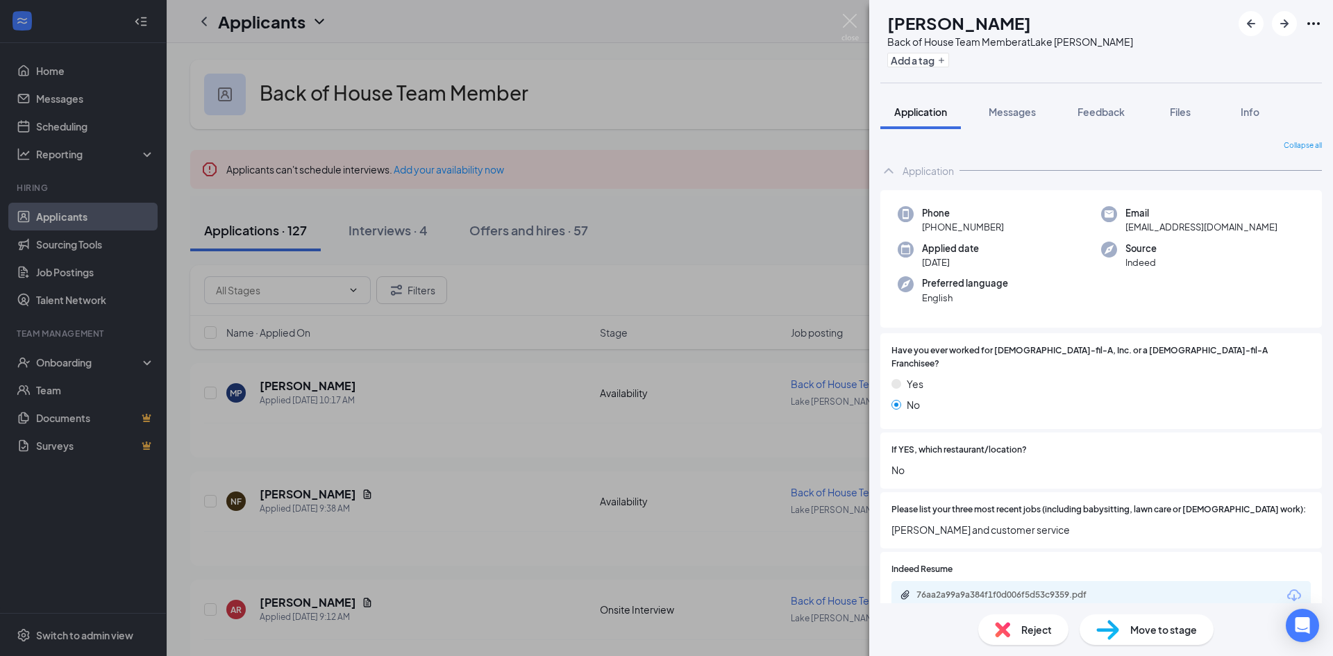
click at [482, 550] on div "JF Jalen Ferguson Back of House Team Member at Lake Jackson Add a tag Applicati…" at bounding box center [666, 328] width 1333 height 656
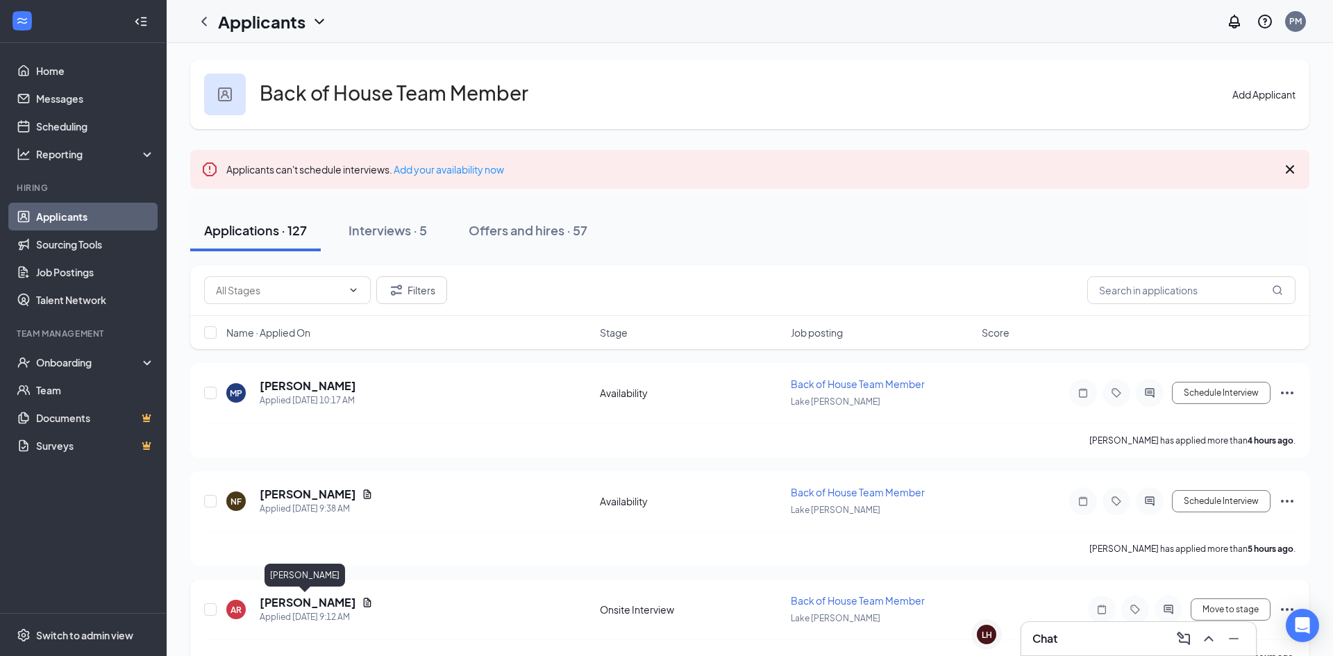
click at [291, 599] on h5 "Andy Ramirez" at bounding box center [308, 602] width 96 height 15
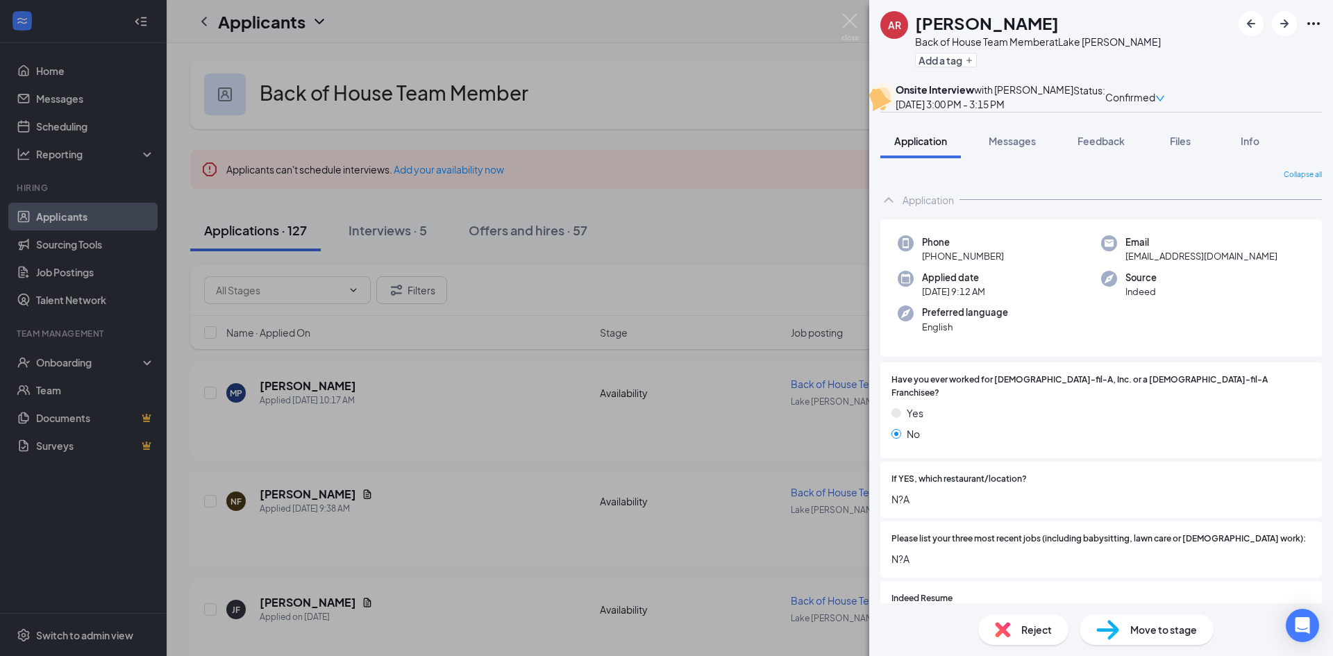
click at [1240, 566] on span "N?A" at bounding box center [1100, 558] width 419 height 15
click at [606, 460] on div "AR Andy Ramirez Back of House Team Member at Lake Jackson Add a tag Onsite Inte…" at bounding box center [666, 328] width 1333 height 656
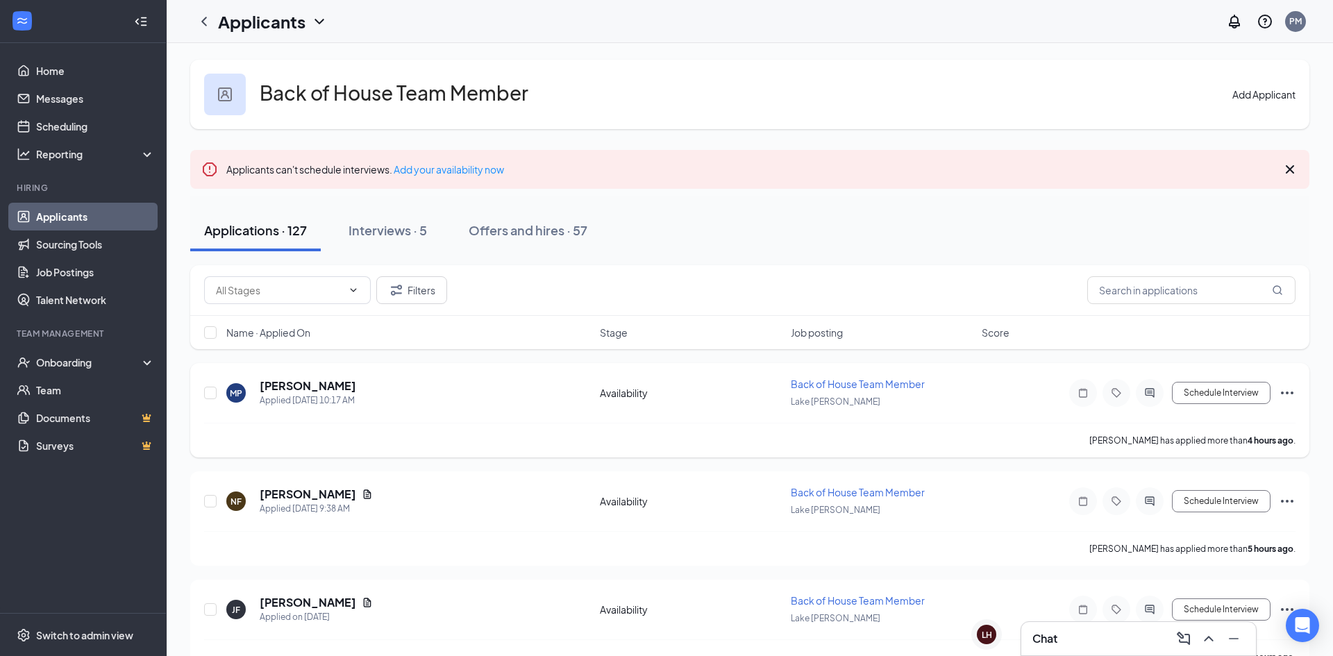
click at [328, 401] on div "Applied Today 10:17 AM" at bounding box center [308, 401] width 96 height 14
click at [337, 388] on h5 "Michael Paquette" at bounding box center [308, 385] width 96 height 15
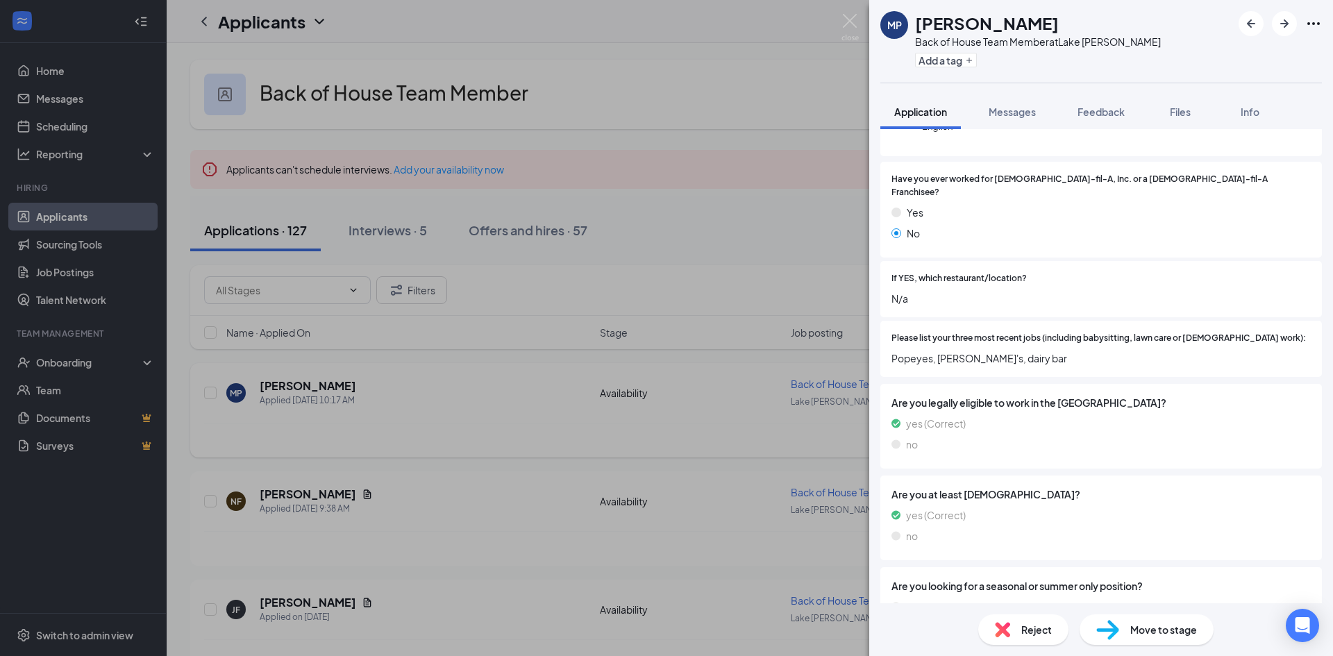
scroll to position [216, 0]
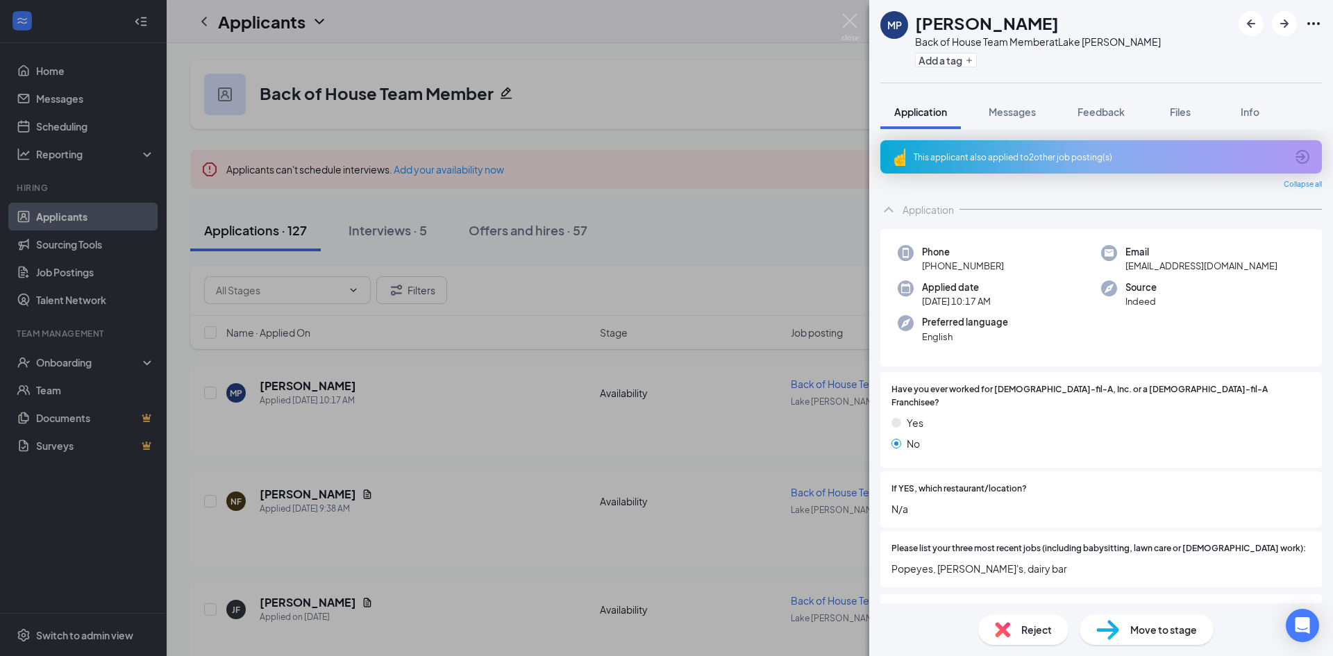
click at [1154, 627] on span "Move to stage" at bounding box center [1163, 629] width 67 height 15
type input "Onsite Interview (next stage)"
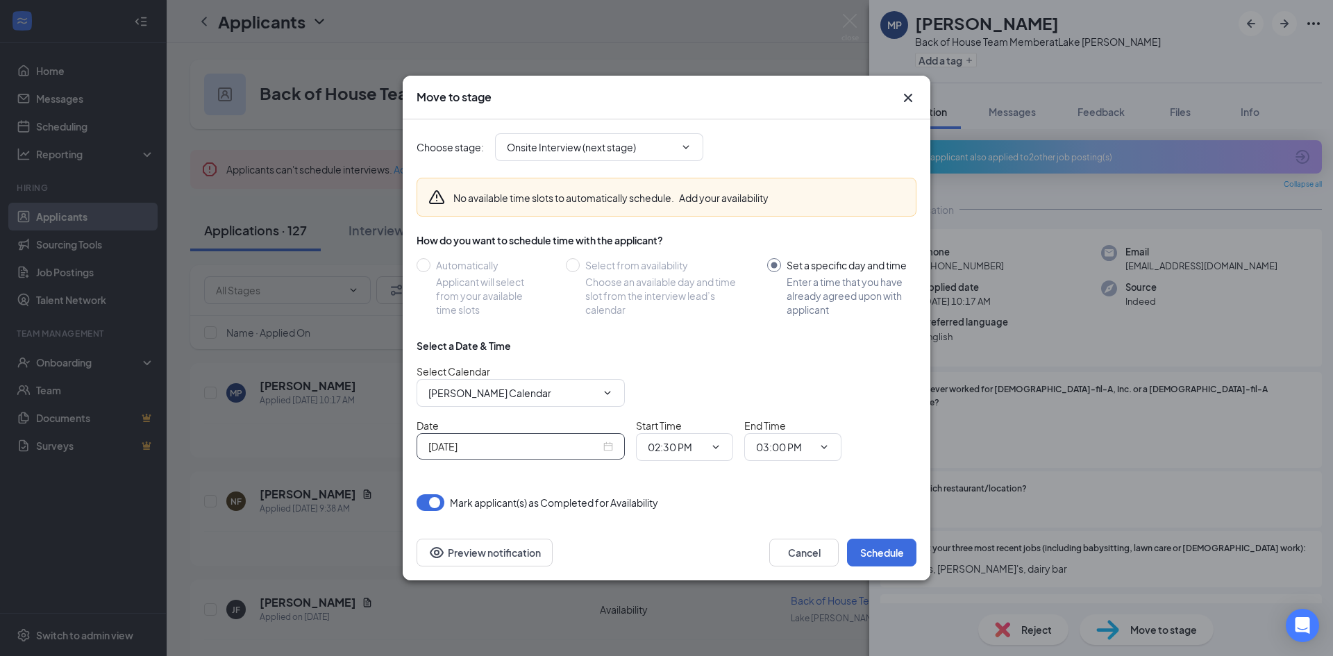
click at [613, 439] on div "Sep 15, 2025" at bounding box center [520, 446] width 208 height 26
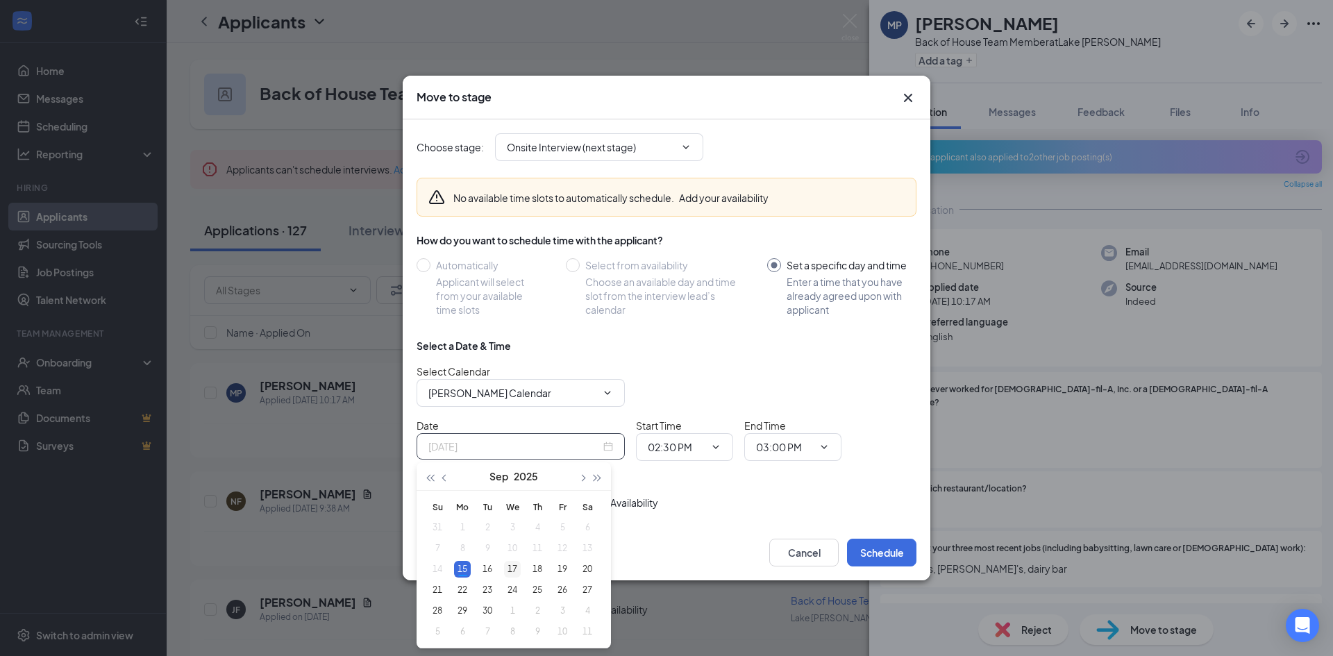
type input "Sep 17, 2025"
click at [517, 567] on div "17" at bounding box center [512, 569] width 17 height 17
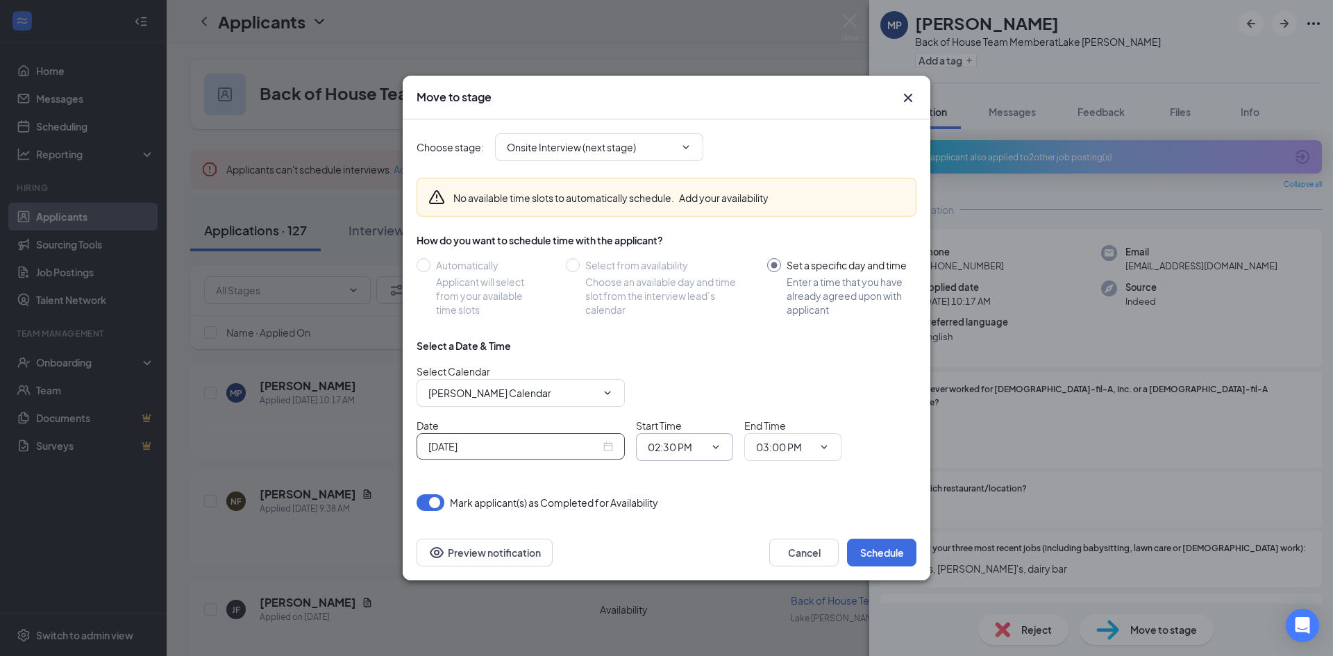
click at [682, 448] on input "02:30 PM" at bounding box center [676, 446] width 57 height 15
click at [693, 388] on div "02:45 PM" at bounding box center [696, 380] width 97 height 32
type input "02:45 PM"
click at [881, 548] on button "Schedule" at bounding box center [881, 553] width 69 height 28
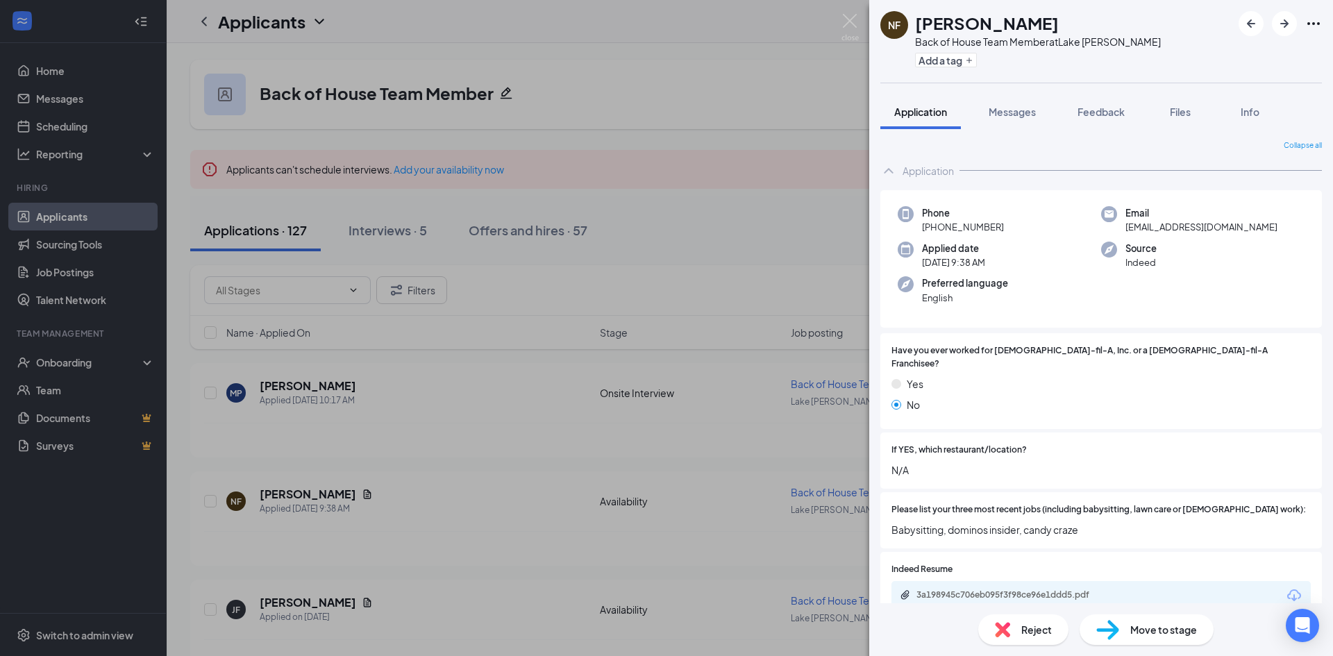
click at [55, 119] on div "NF Nataleigh Fox Back of House Team Member at Lake Jackson Add a tag Applicatio…" at bounding box center [666, 328] width 1333 height 656
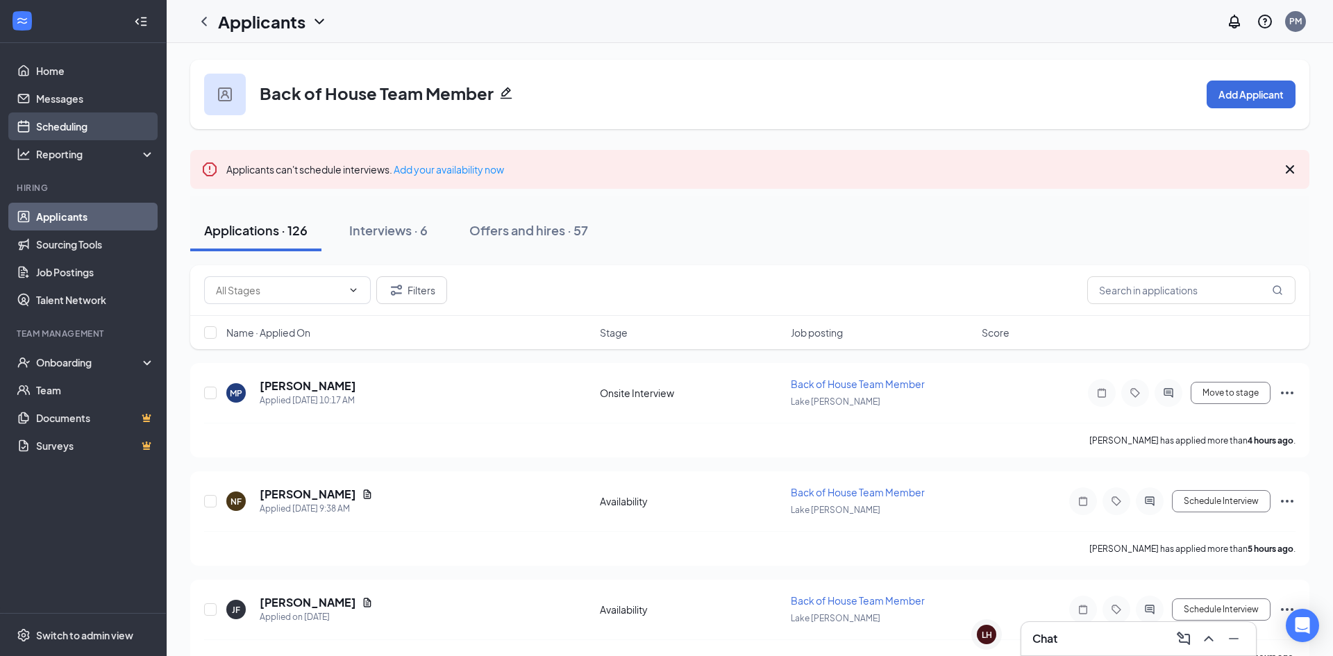
click at [55, 126] on link "Scheduling" at bounding box center [95, 126] width 119 height 28
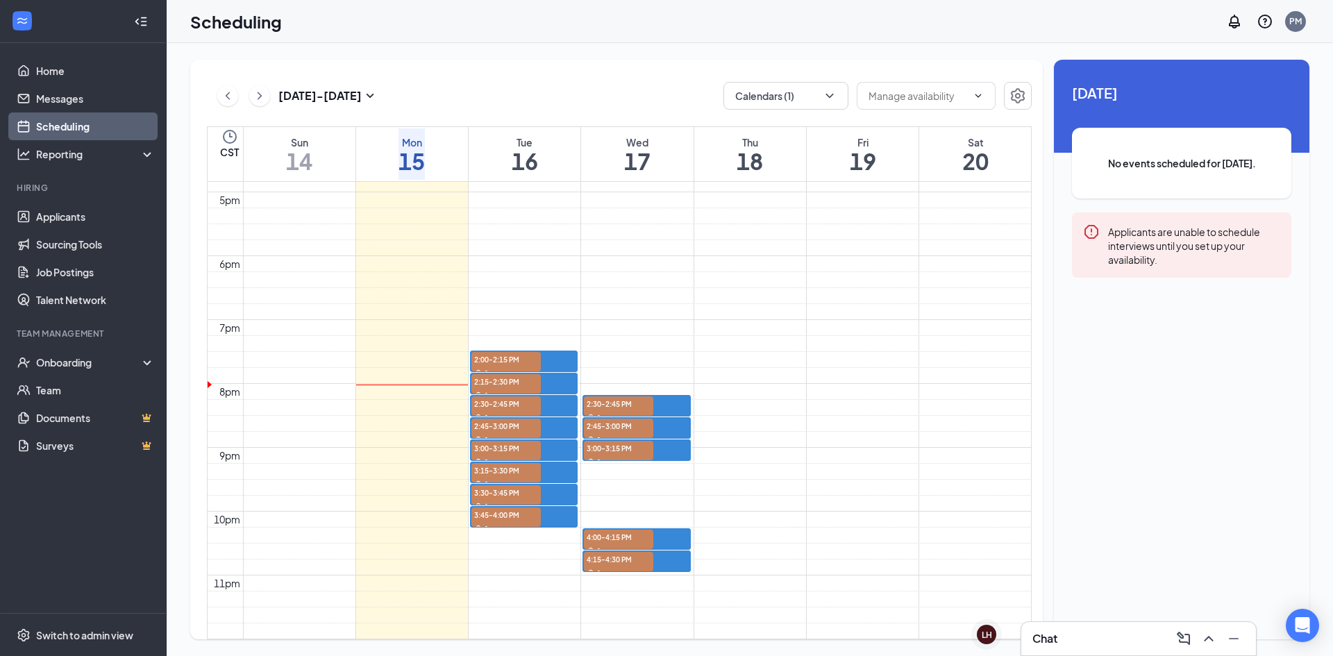
scroll to position [1133, 0]
click at [45, 149] on div "Reporting" at bounding box center [95, 154] width 119 height 14
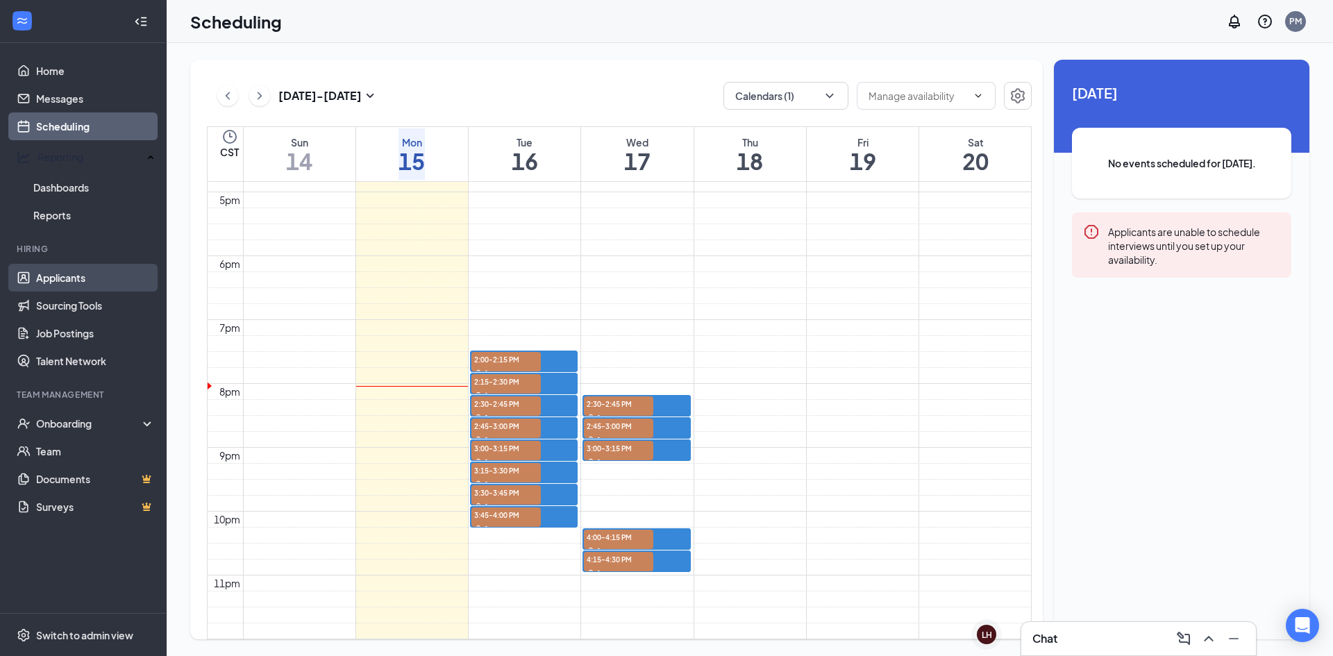
click at [52, 271] on link "Applicants" at bounding box center [95, 278] width 119 height 28
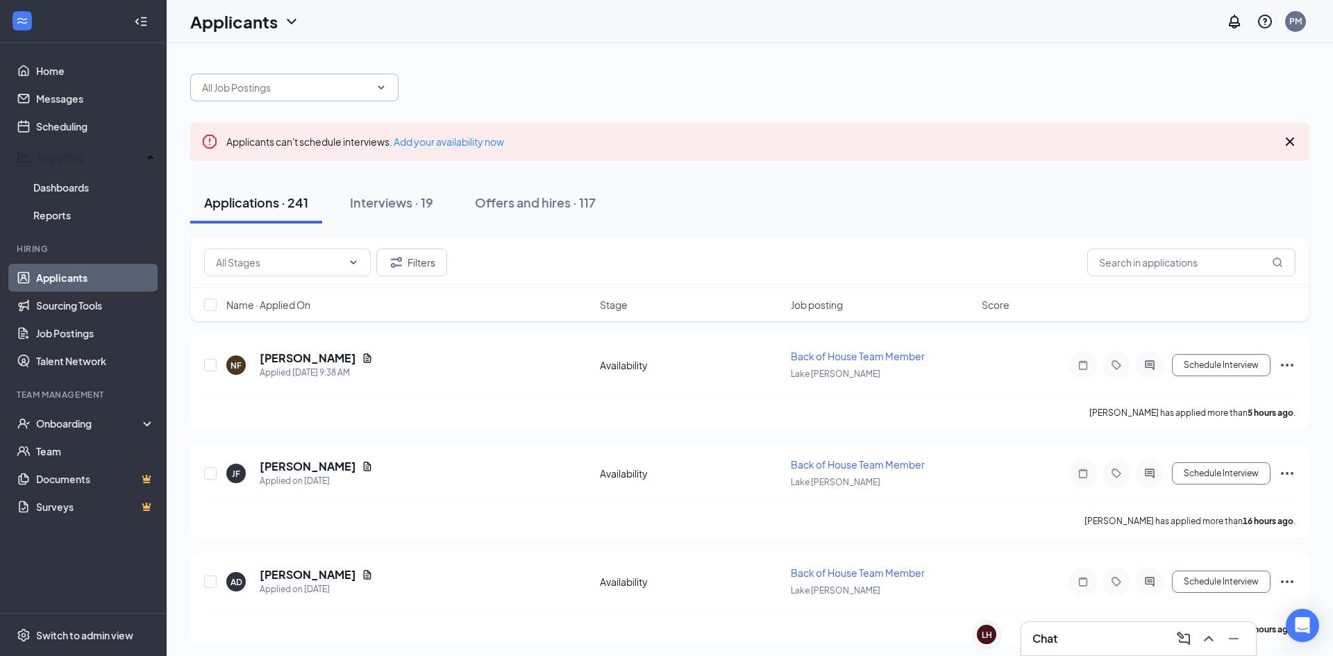
click at [339, 76] on span at bounding box center [294, 88] width 208 height 28
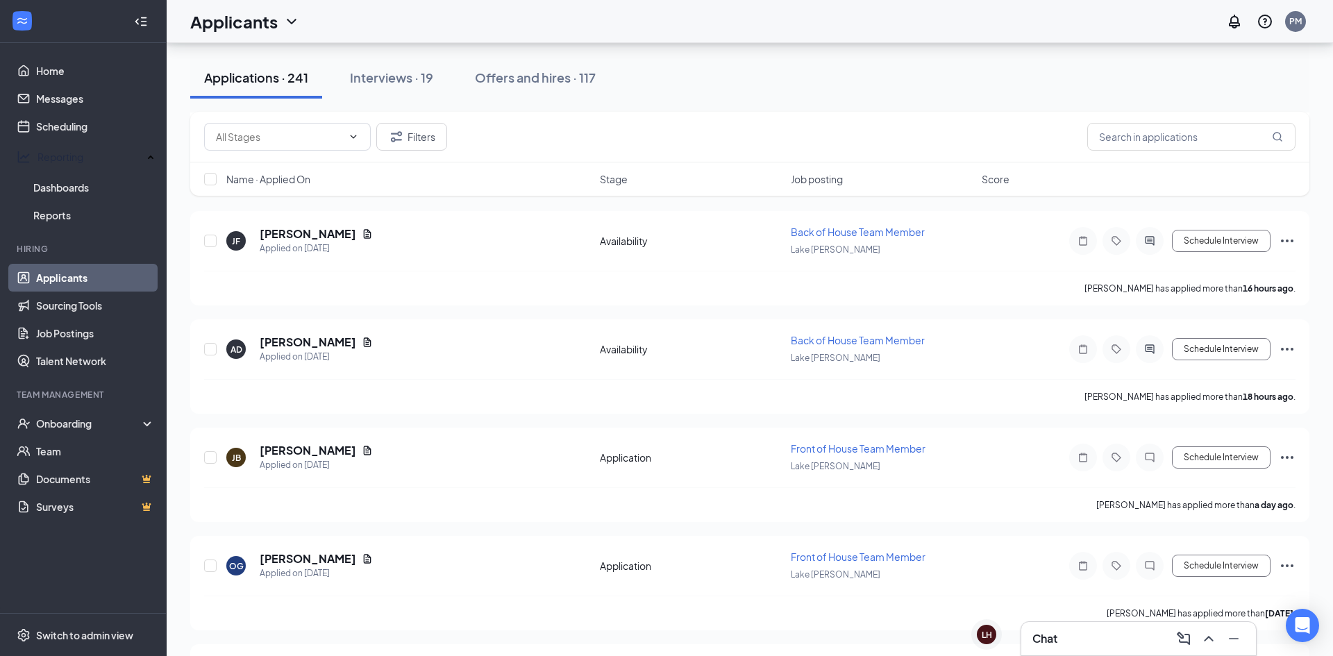
scroll to position [234, 0]
click at [845, 558] on span "Front of House Team Member" at bounding box center [858, 555] width 135 height 12
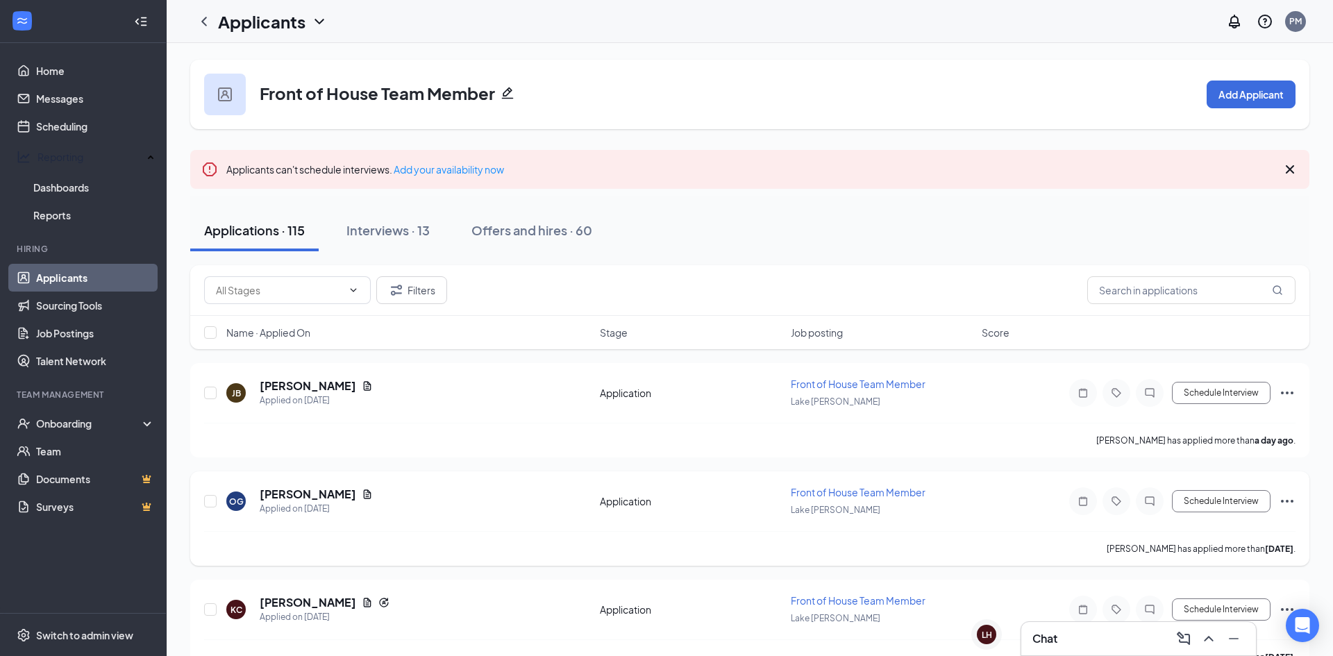
click at [859, 562] on div "Octavia Guerra has applied more than 2 days ago ." at bounding box center [749, 548] width 1091 height 35
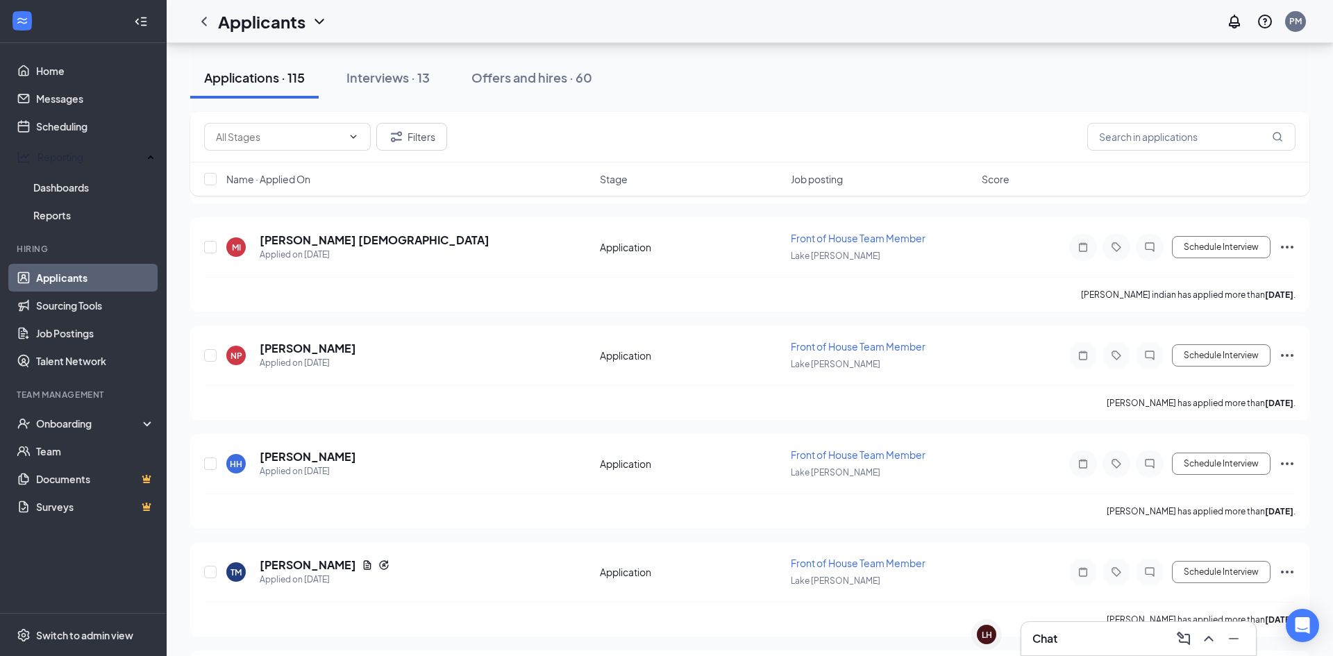
scroll to position [689, 0]
click at [289, 350] on h5 "noelle pope" at bounding box center [308, 346] width 96 height 15
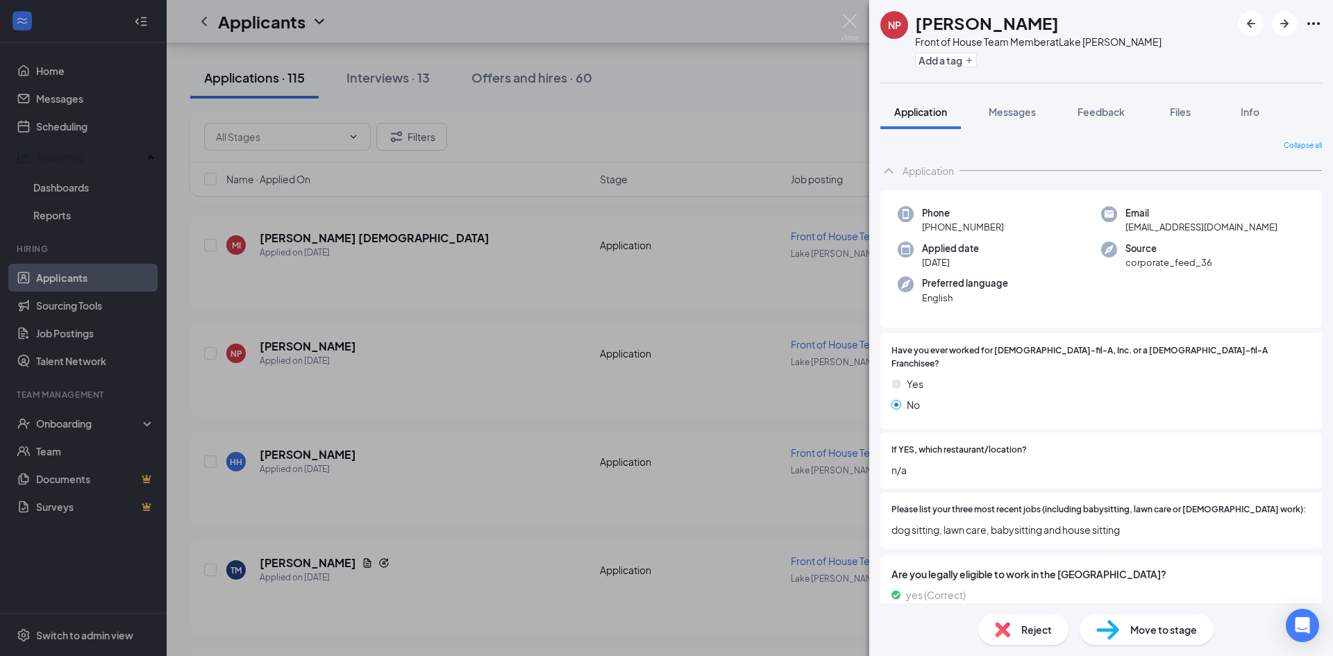
click at [1158, 633] on span "Move to stage" at bounding box center [1163, 629] width 67 height 15
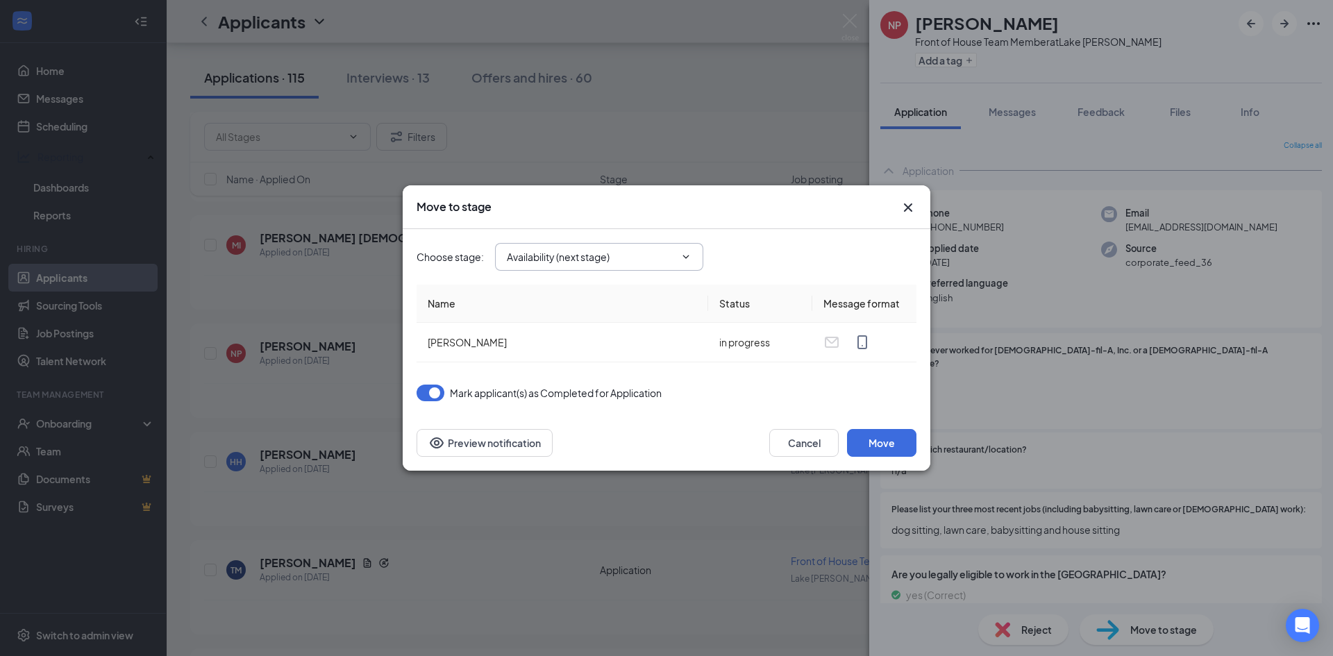
click at [665, 262] on input "Availability (next stage)" at bounding box center [591, 256] width 168 height 15
click at [599, 314] on div "Onsite Interview" at bounding box center [611, 308] width 186 height 15
type input "Onsite Interview"
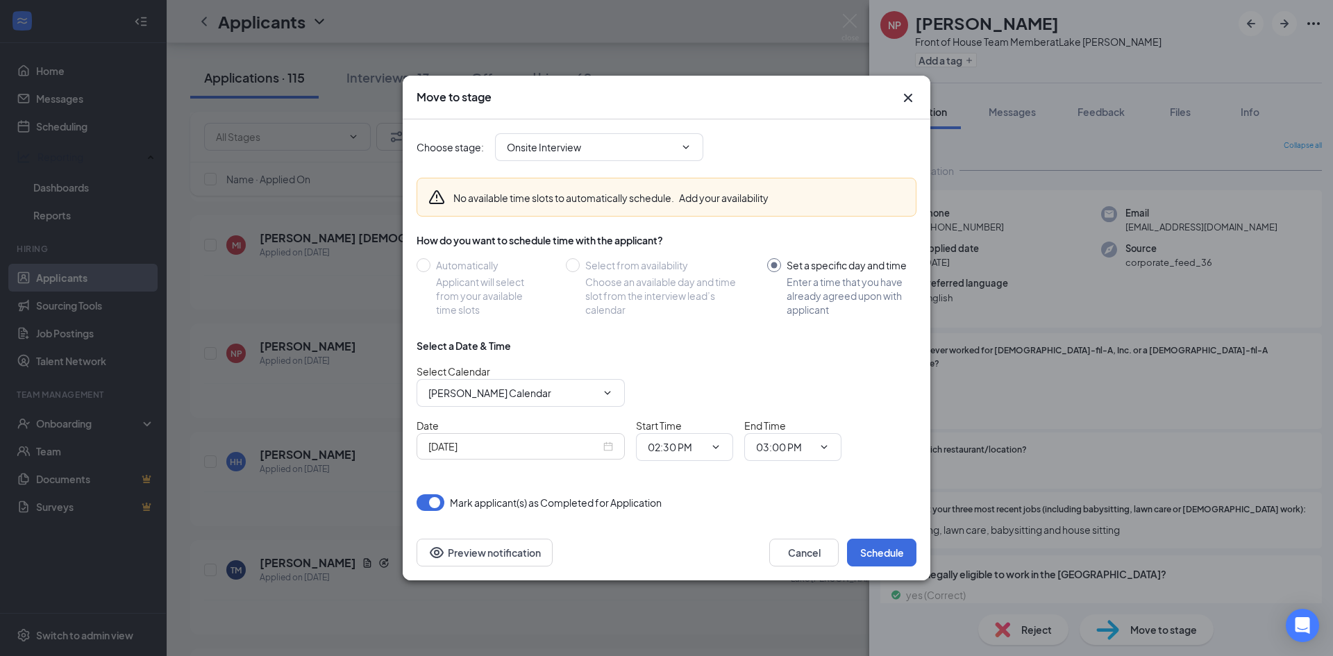
click at [612, 443] on div "Sep 15, 2025" at bounding box center [520, 446] width 185 height 15
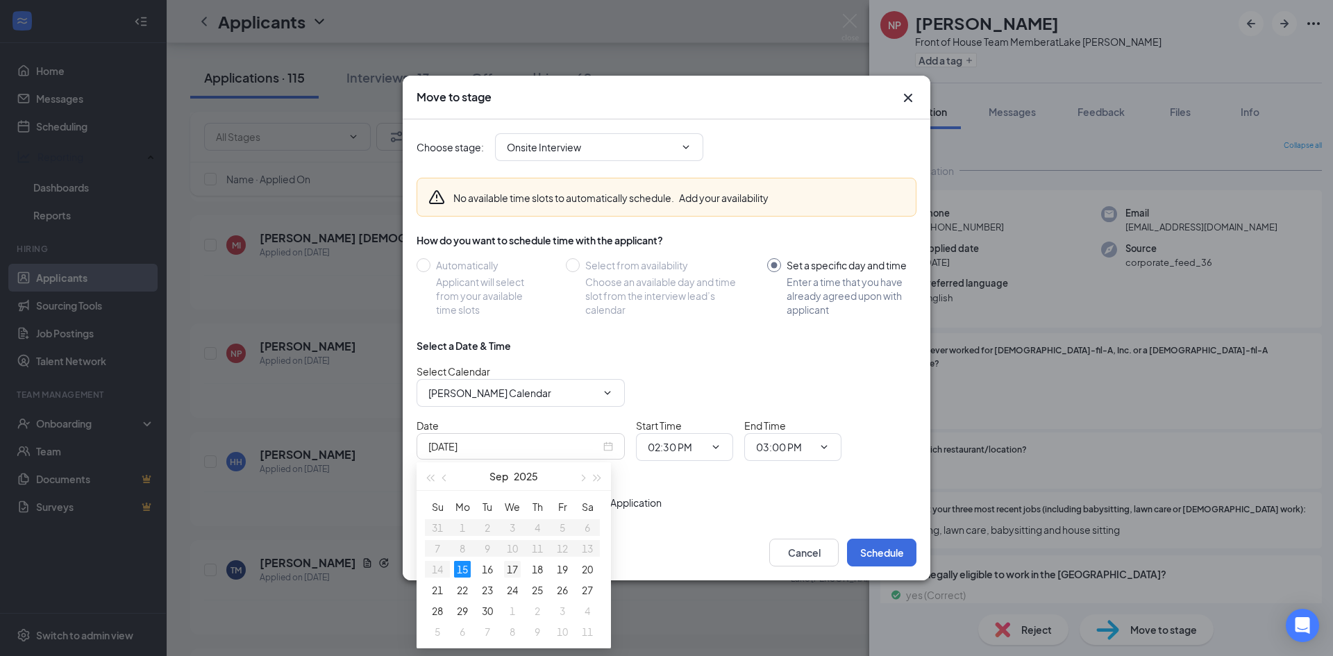
click at [519, 570] on div "17" at bounding box center [512, 569] width 17 height 17
type input "Sep 17, 2025"
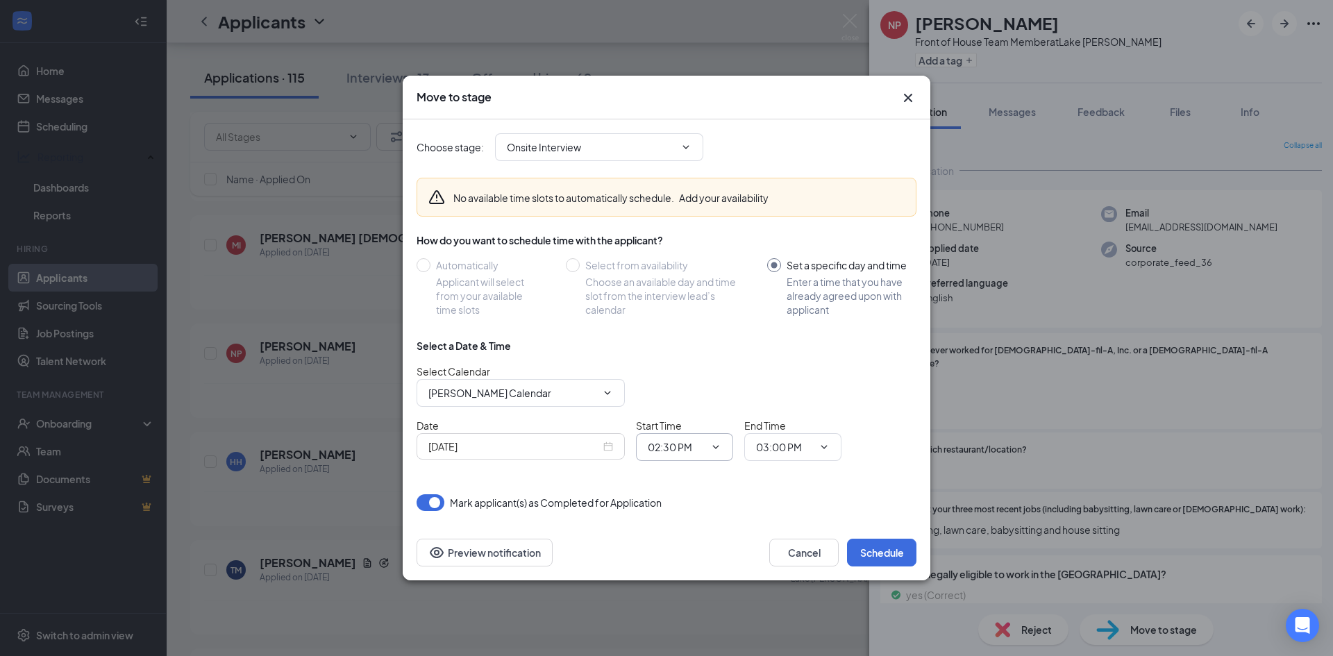
click at [701, 453] on input "02:30 PM" at bounding box center [676, 446] width 57 height 15
click at [713, 341] on div "04:15 AM" at bounding box center [696, 357] width 97 height 32
click at [695, 451] on input "04:15 AM" at bounding box center [676, 446] width 57 height 15
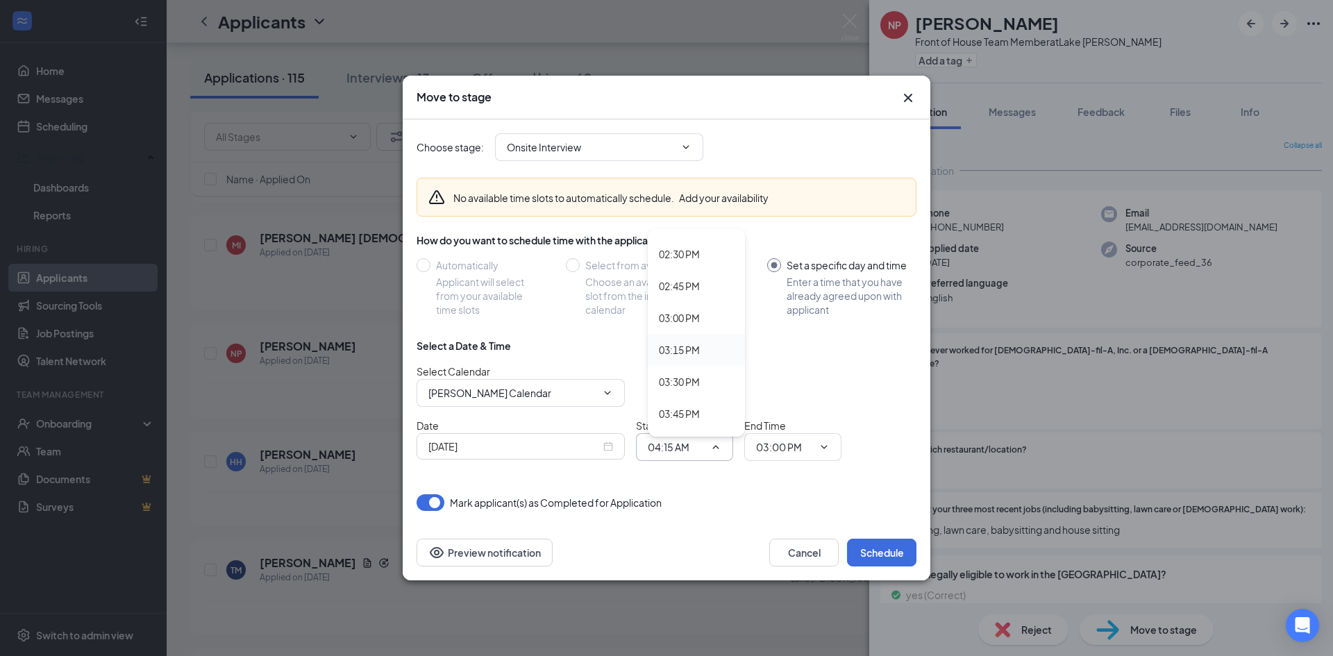
click at [684, 352] on div "03:15 PM" at bounding box center [679, 349] width 41 height 15
type input "03:15 PM"
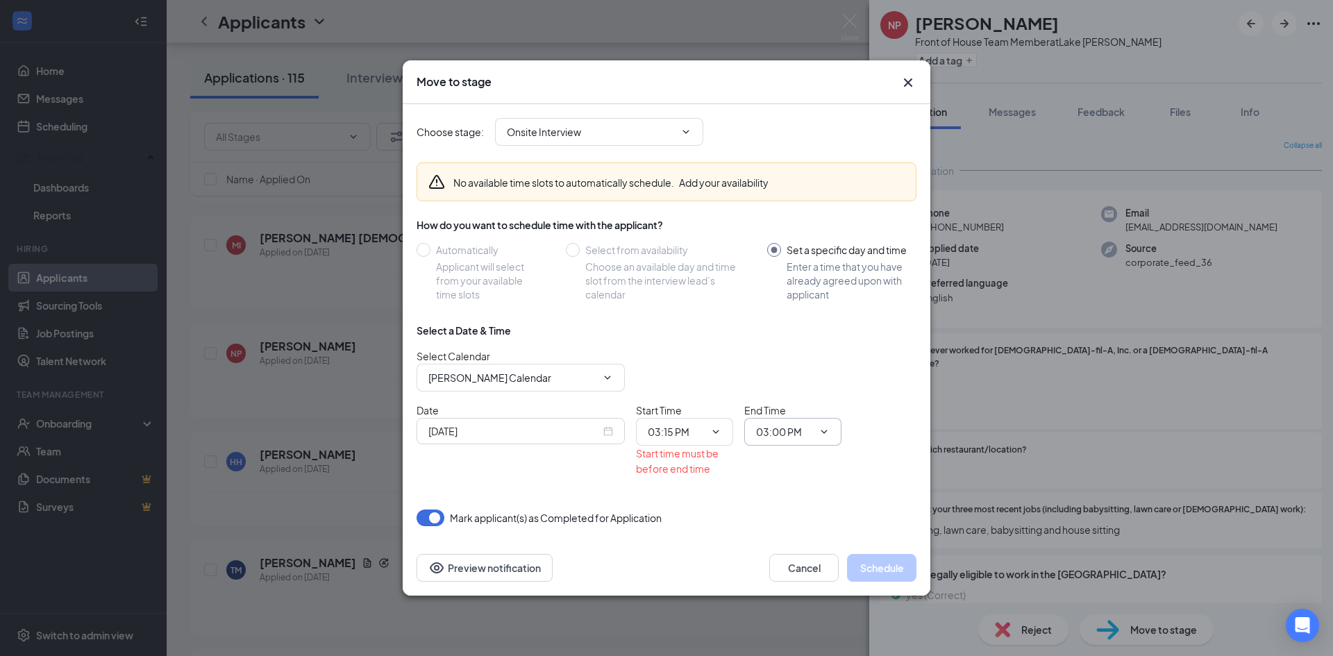
click at [809, 433] on input "03:00 PM" at bounding box center [784, 431] width 57 height 15
click at [796, 369] on div "03:30 PM" at bounding box center [787, 367] width 41 height 15
type input "03:30 PM"
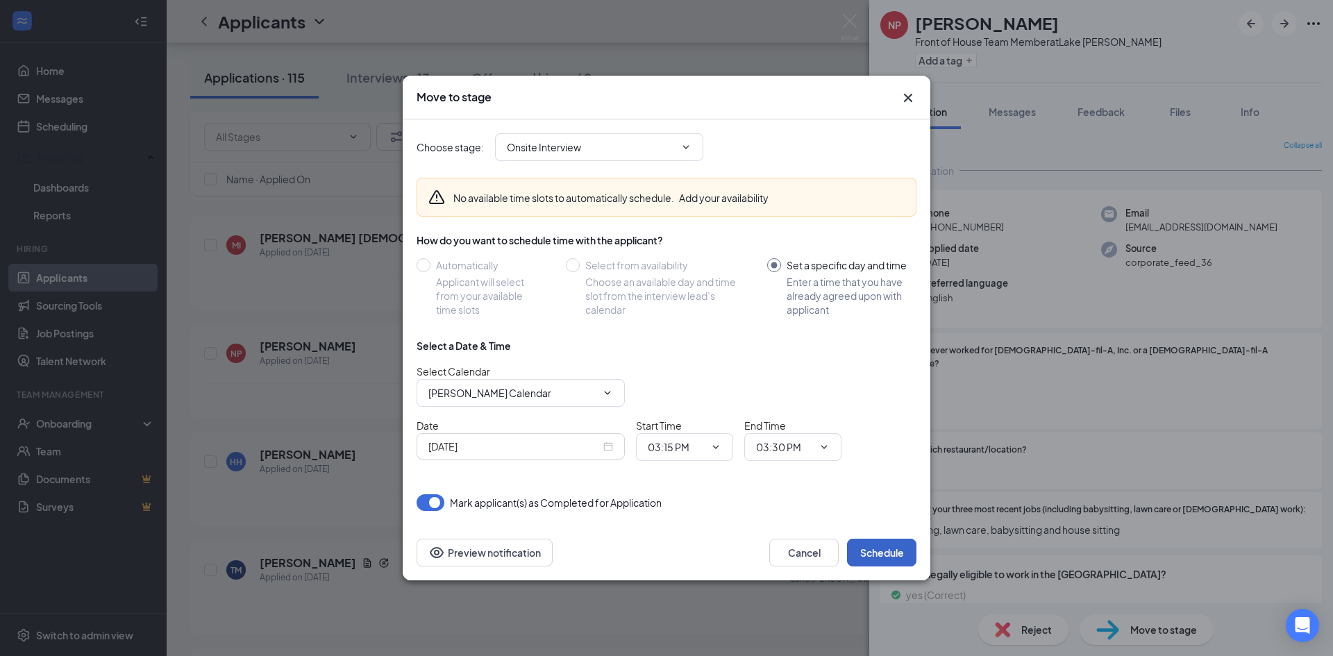
click at [894, 562] on button "Schedule" at bounding box center [881, 553] width 69 height 28
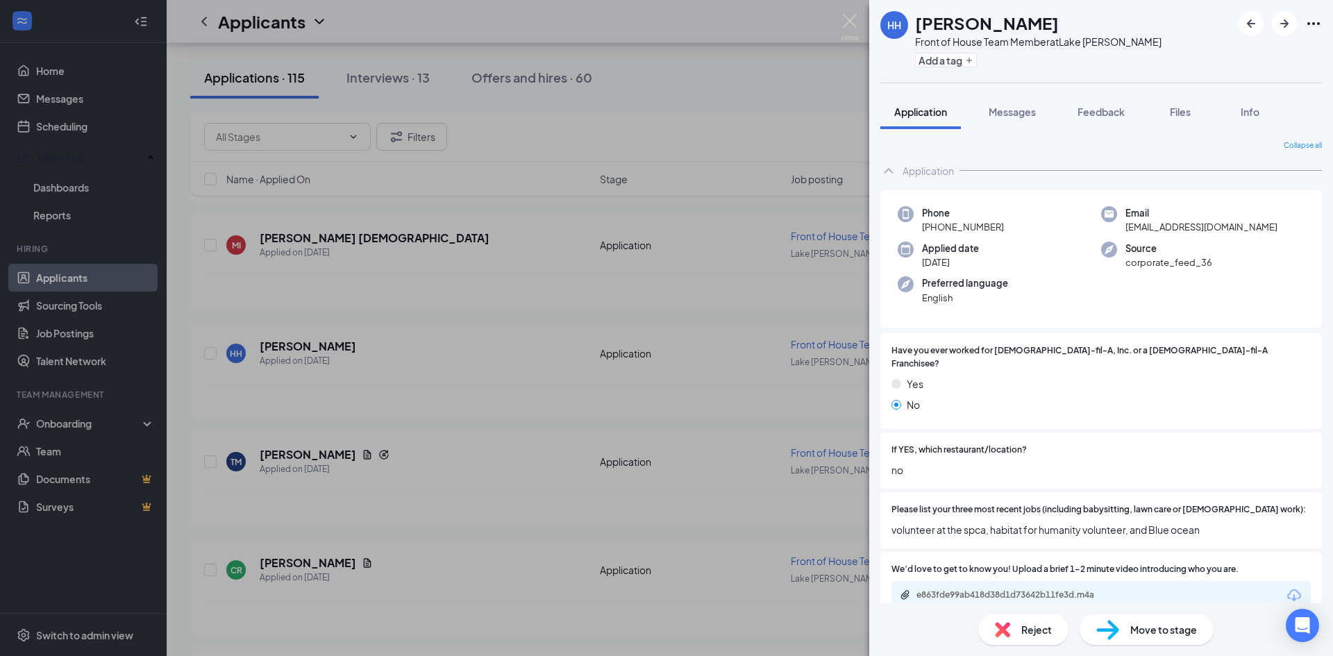
click at [255, 352] on div "HH Harleigh Hadden Front of House Team Member at Lake Jackson Add a tag Applica…" at bounding box center [666, 328] width 1333 height 656
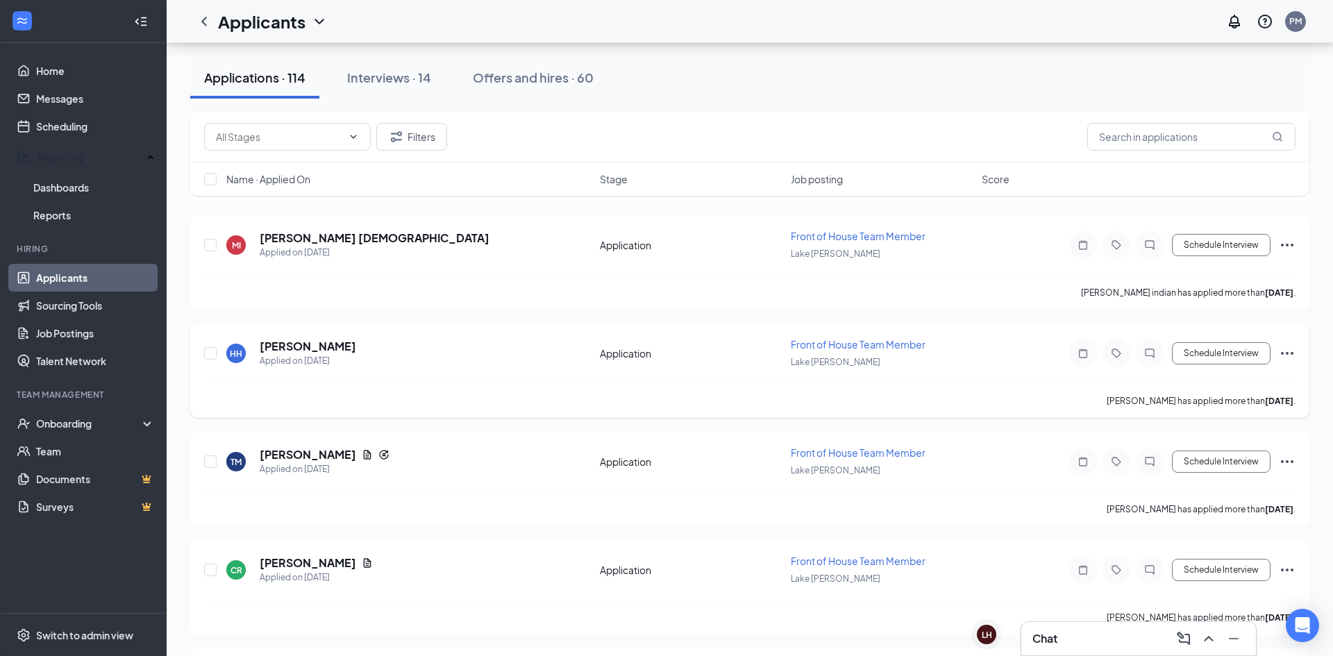
click at [269, 349] on h5 "Harleigh Hadden" at bounding box center [308, 346] width 96 height 15
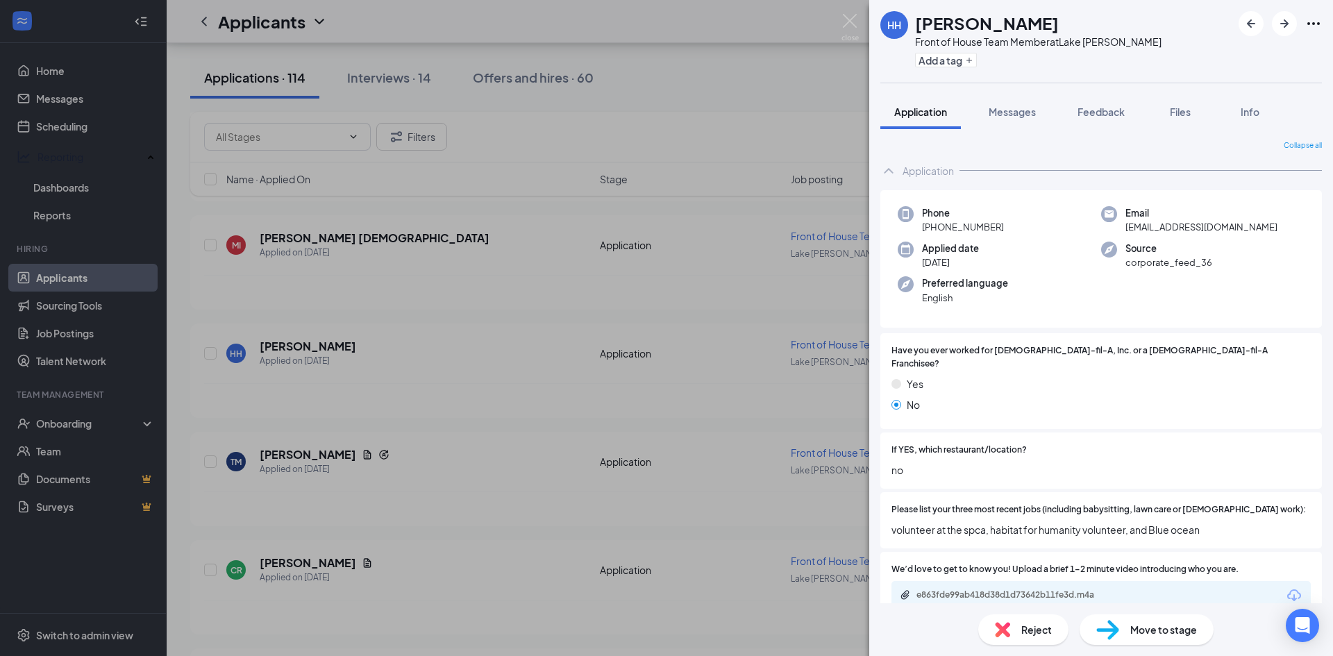
click at [1113, 589] on div "e863fde99ab418d38d1d73642b11fe3d.m4a" at bounding box center [1011, 594] width 225 height 11
click at [646, 493] on div "HH Harleigh Hadden Front of House Team Member at Lake Jackson Add a tag Applica…" at bounding box center [666, 328] width 1333 height 656
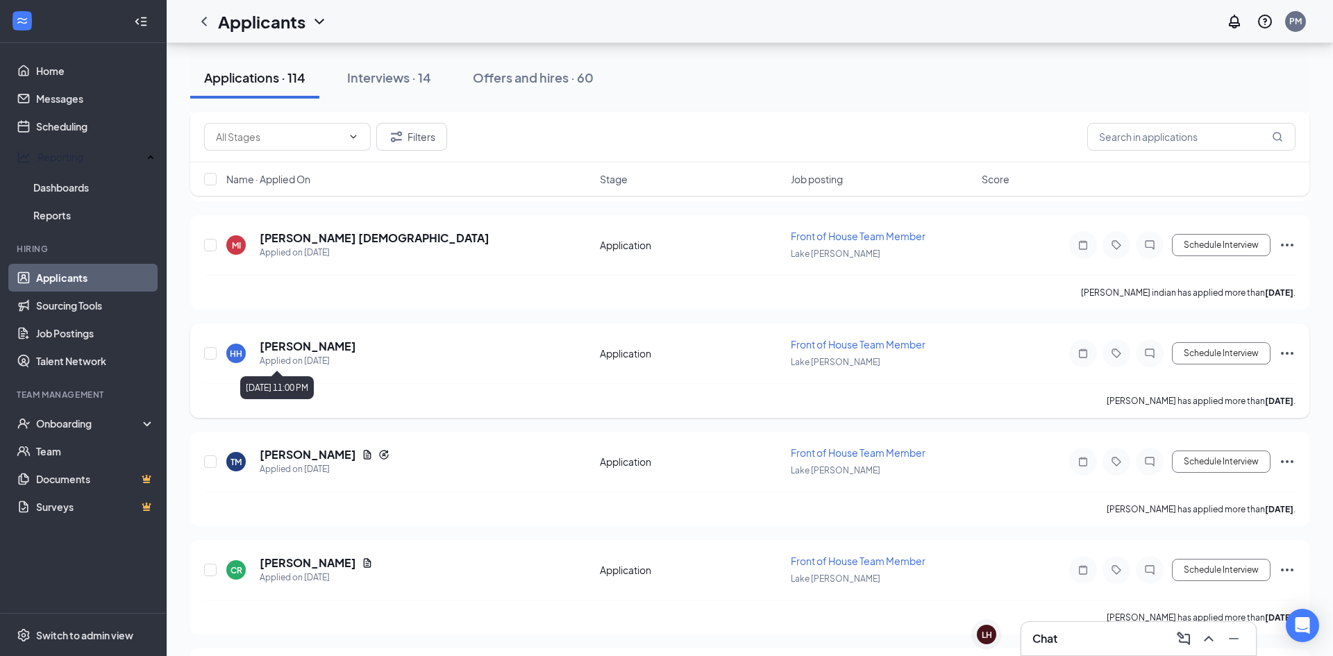
click at [309, 354] on div "Applied on Sep 12" at bounding box center [308, 361] width 96 height 14
click at [317, 346] on h5 "Harleigh Hadden" at bounding box center [308, 346] width 96 height 15
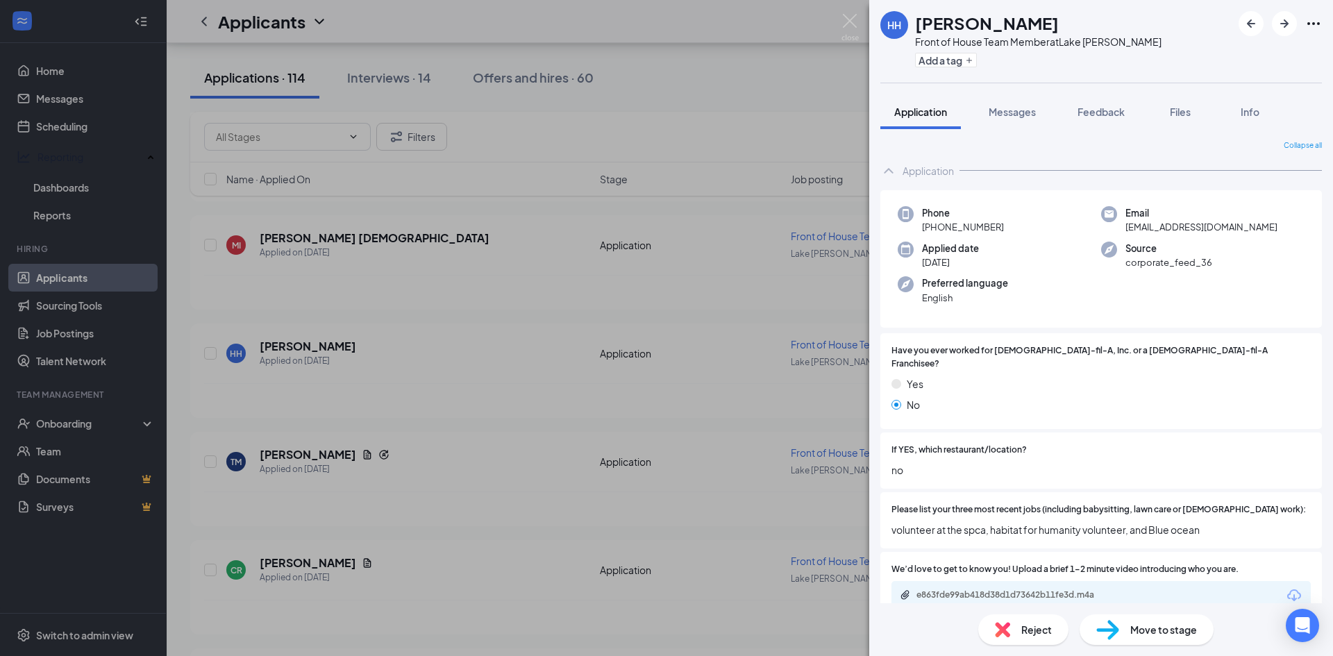
click at [1212, 244] on div "Source corporate_feed_36" at bounding box center [1202, 256] width 203 height 28
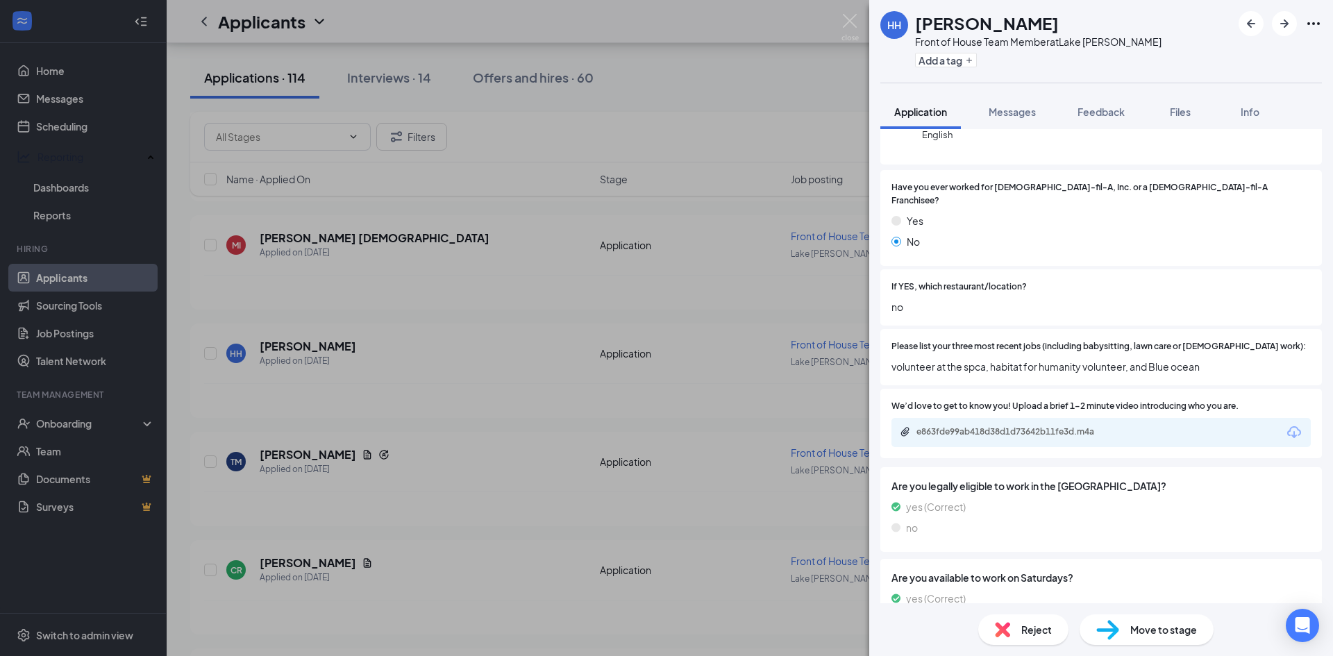
scroll to position [469, 0]
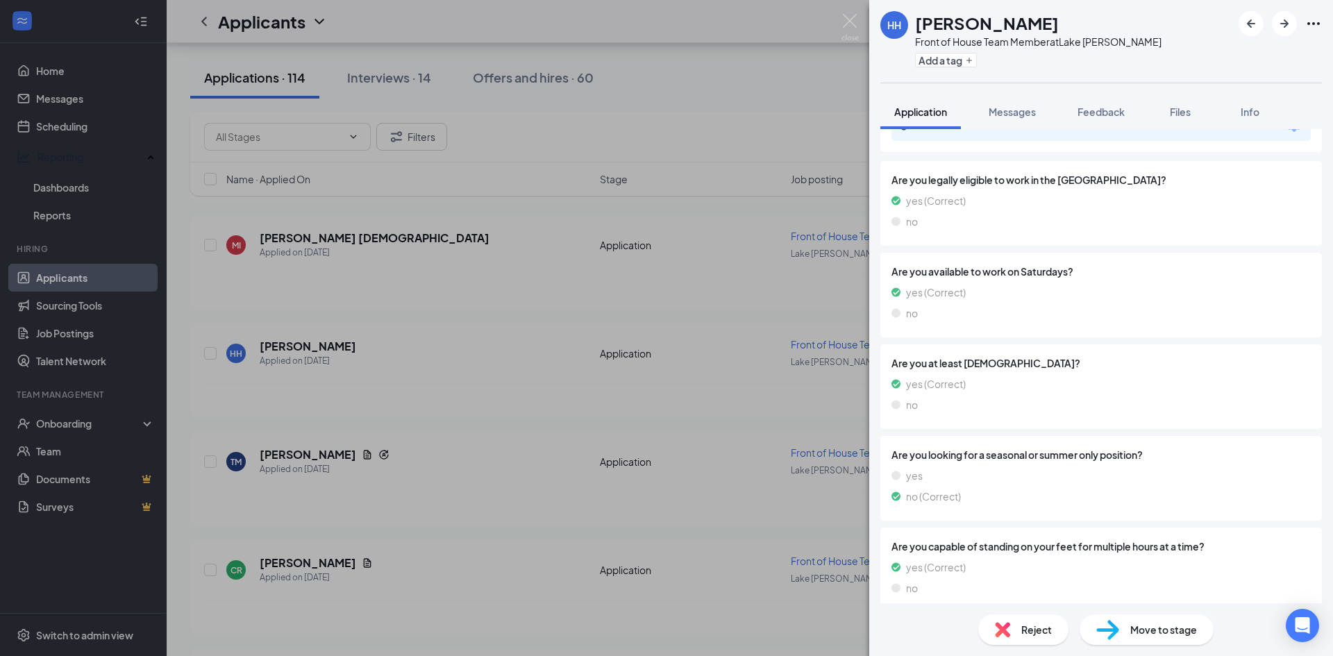
click at [1160, 636] on span "Move to stage" at bounding box center [1163, 629] width 67 height 15
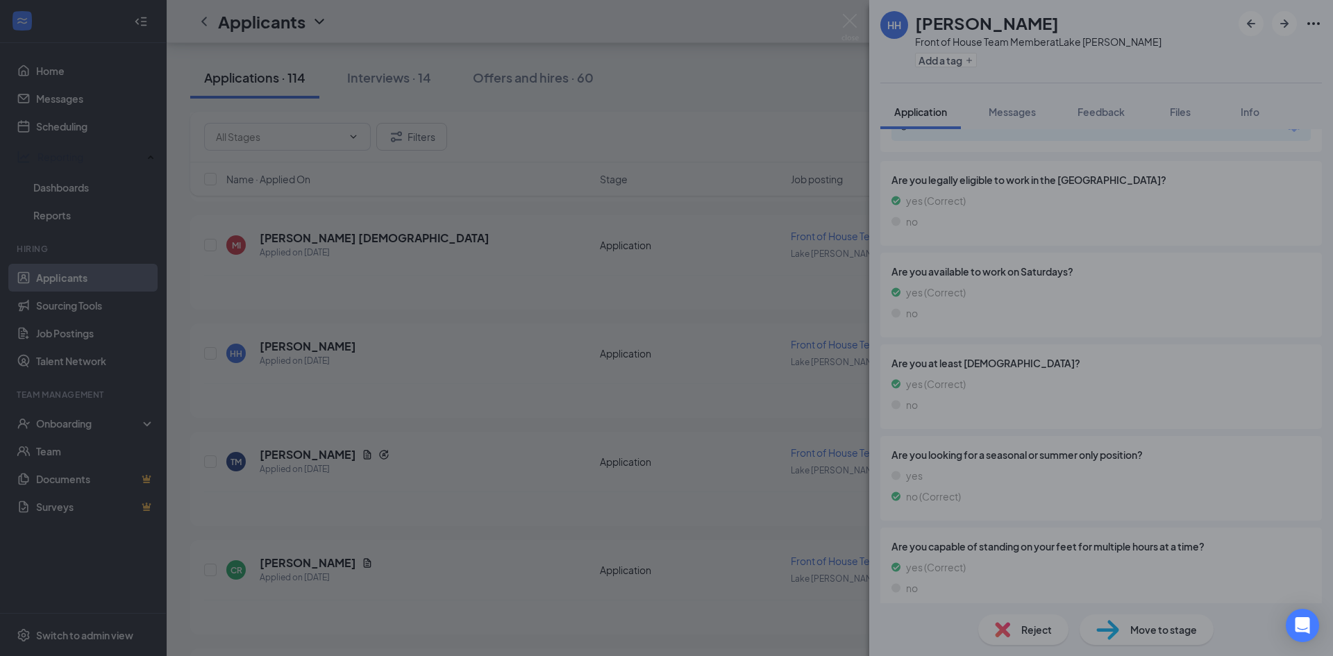
scroll to position [464, 0]
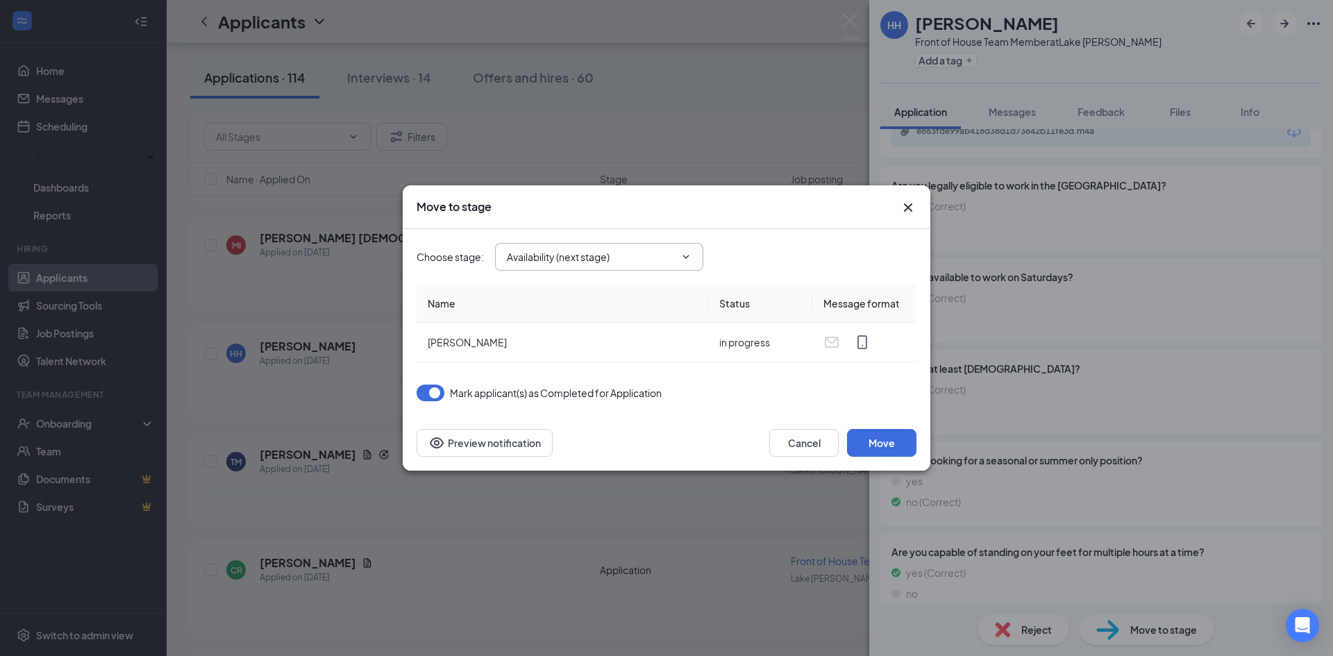
click at [596, 262] on input "Availability (next stage)" at bounding box center [591, 256] width 168 height 15
click at [573, 309] on div "Onsite Interview" at bounding box center [555, 308] width 74 height 15
type input "Onsite Interview"
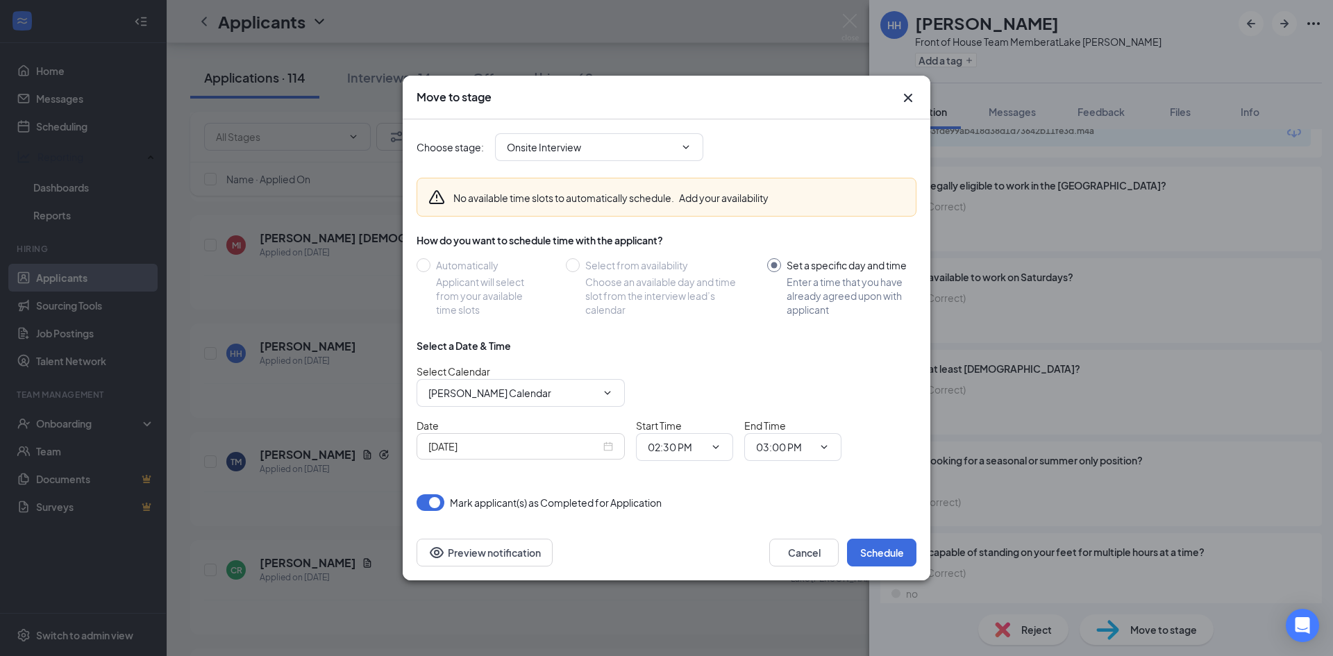
click at [609, 456] on div "Sep 15, 2025" at bounding box center [520, 446] width 208 height 26
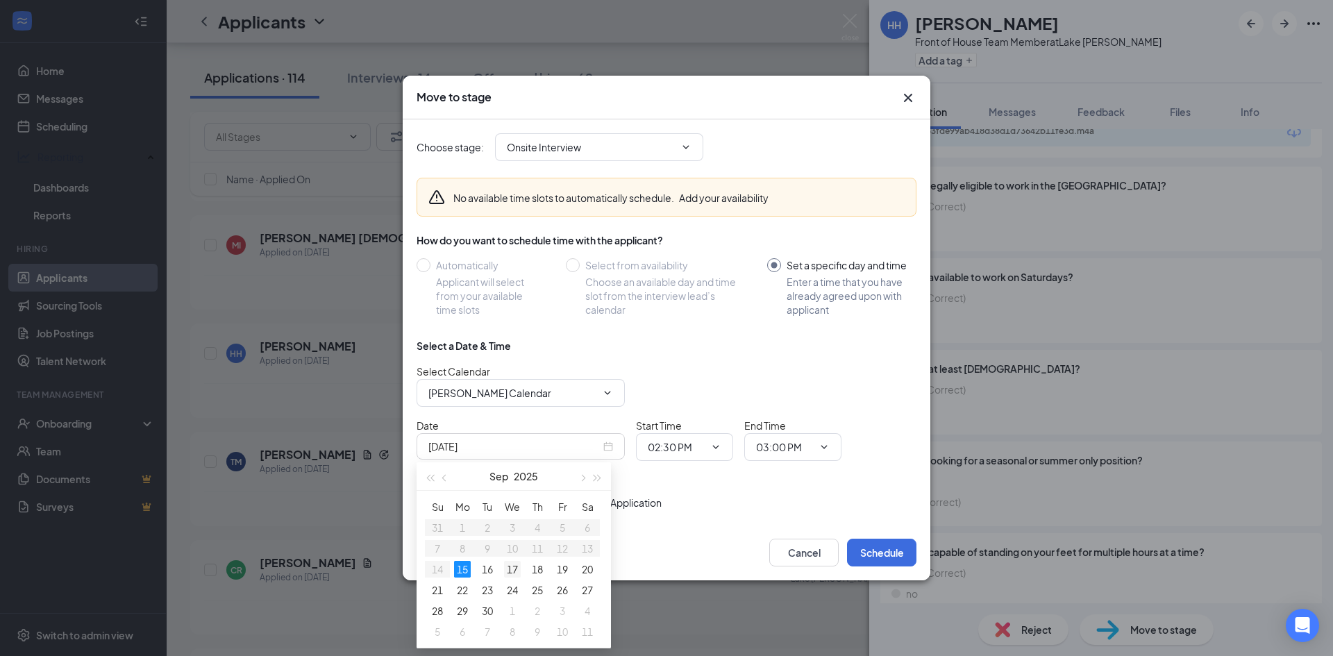
click at [514, 579] on td "17" at bounding box center [512, 569] width 25 height 21
type input "Sep 17, 2025"
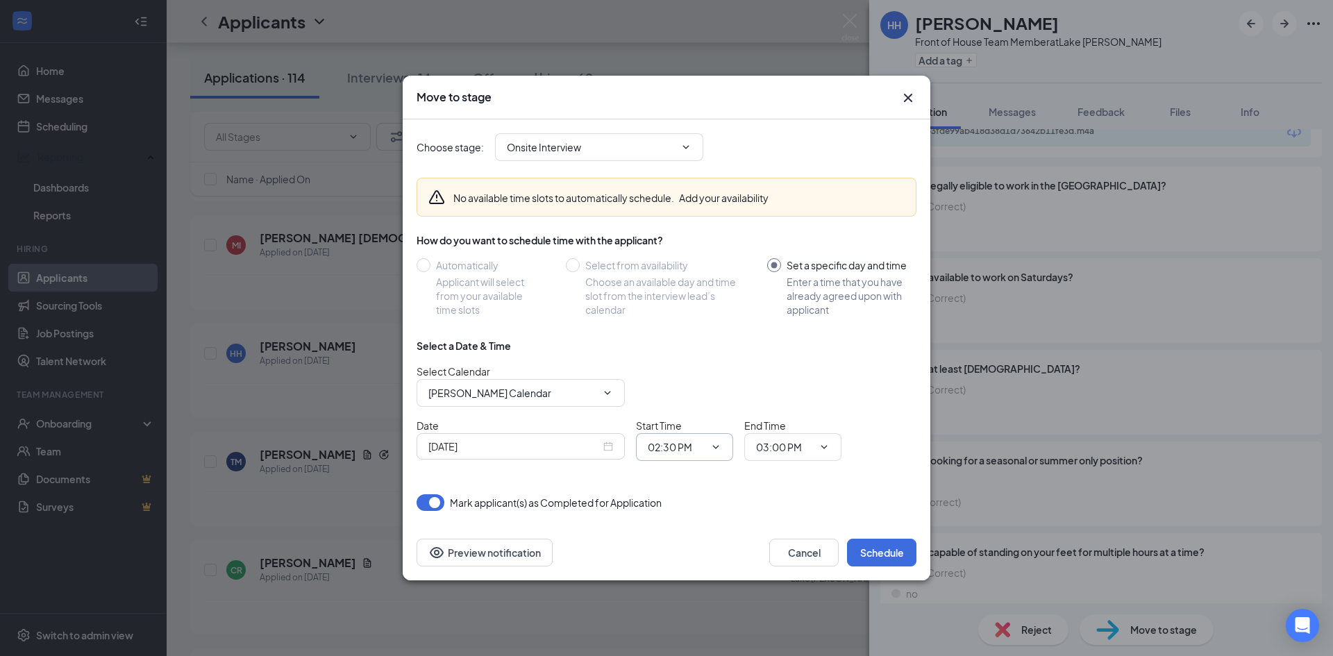
click at [700, 453] on input "02:30 PM" at bounding box center [676, 446] width 57 height 15
click at [692, 416] on div "03:30 PM" at bounding box center [696, 406] width 97 height 32
type input "03:30 PM"
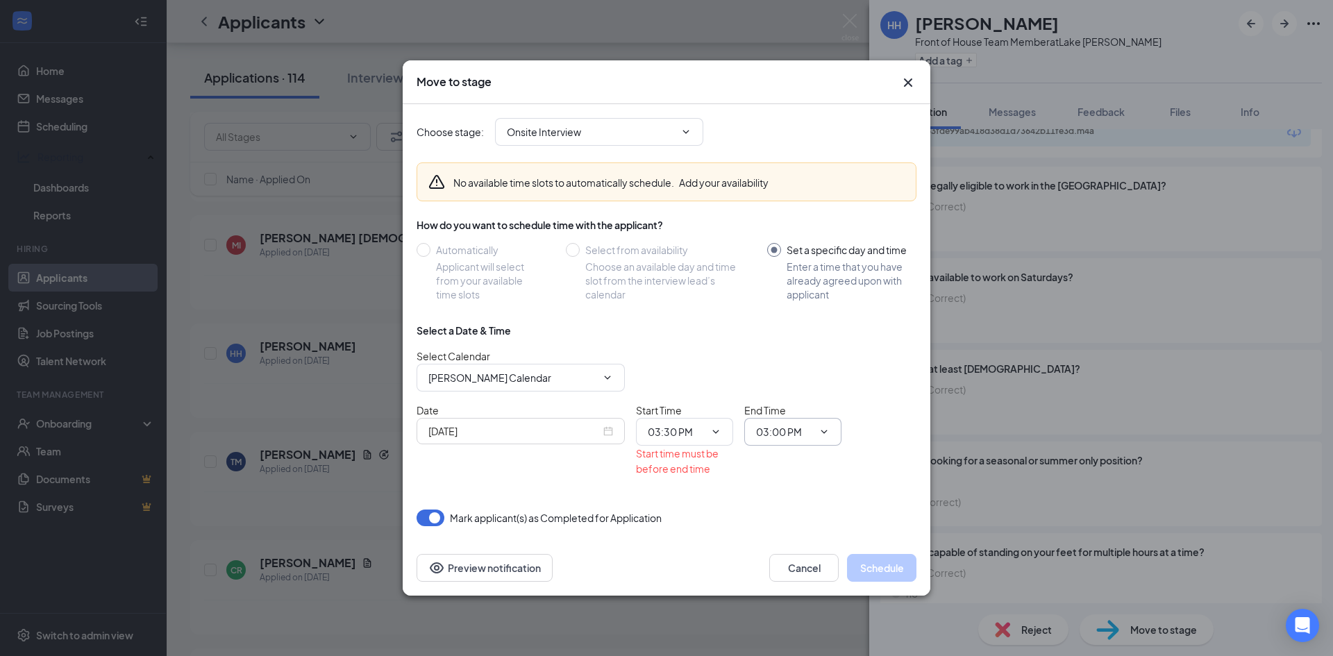
click at [831, 436] on span "03:00 PM" at bounding box center [792, 432] width 97 height 28
click at [791, 438] on input "03:00 PM" at bounding box center [784, 431] width 57 height 15
click at [793, 387] on div "03:45 PM" at bounding box center [804, 378] width 97 height 32
type input "03:45 PM"
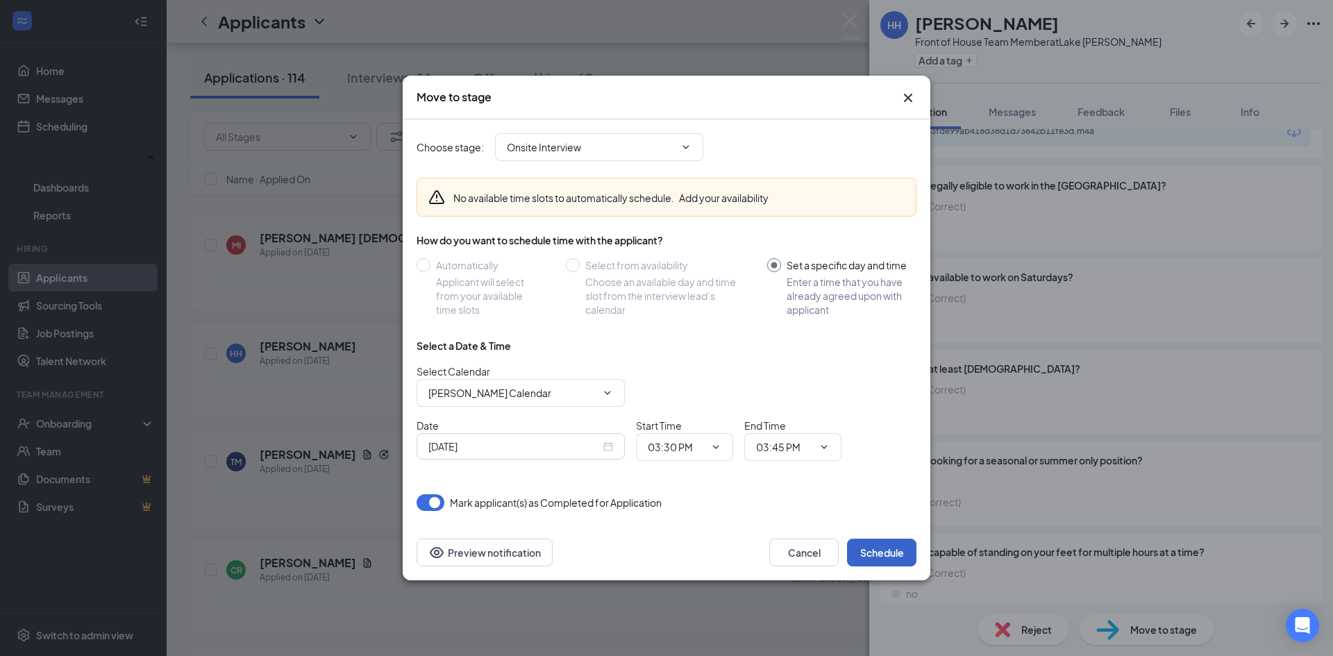
click at [885, 560] on button "Schedule" at bounding box center [881, 553] width 69 height 28
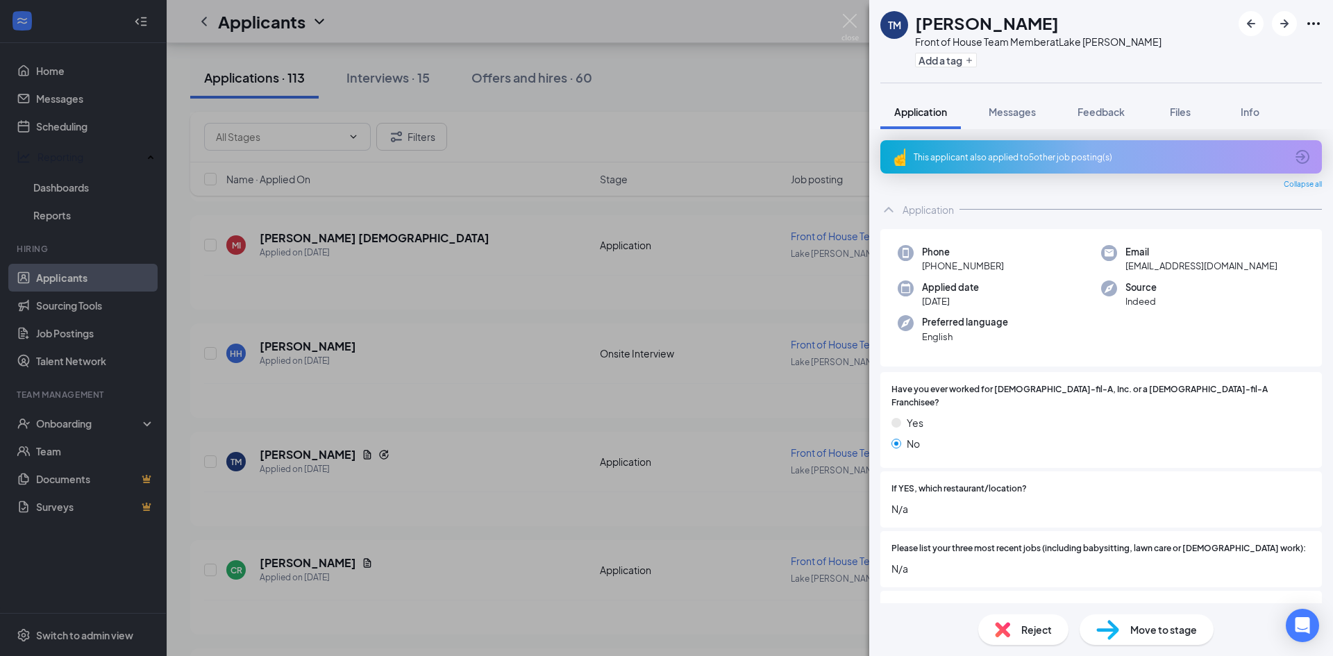
click at [637, 455] on div "TM Theodrick Manning Front of House Team Member at Lake Jackson Add a tag Appli…" at bounding box center [666, 328] width 1333 height 656
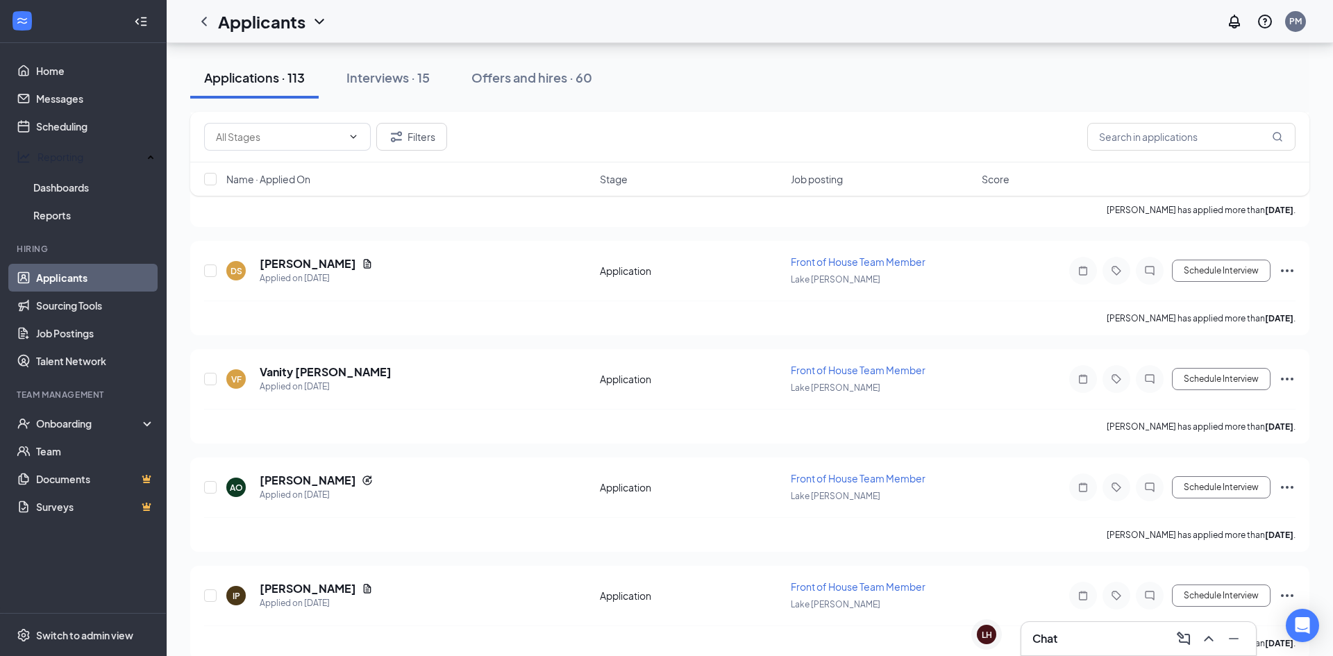
scroll to position [1206, 0]
click at [296, 376] on h5 "Vanity Foley" at bounding box center [326, 370] width 132 height 15
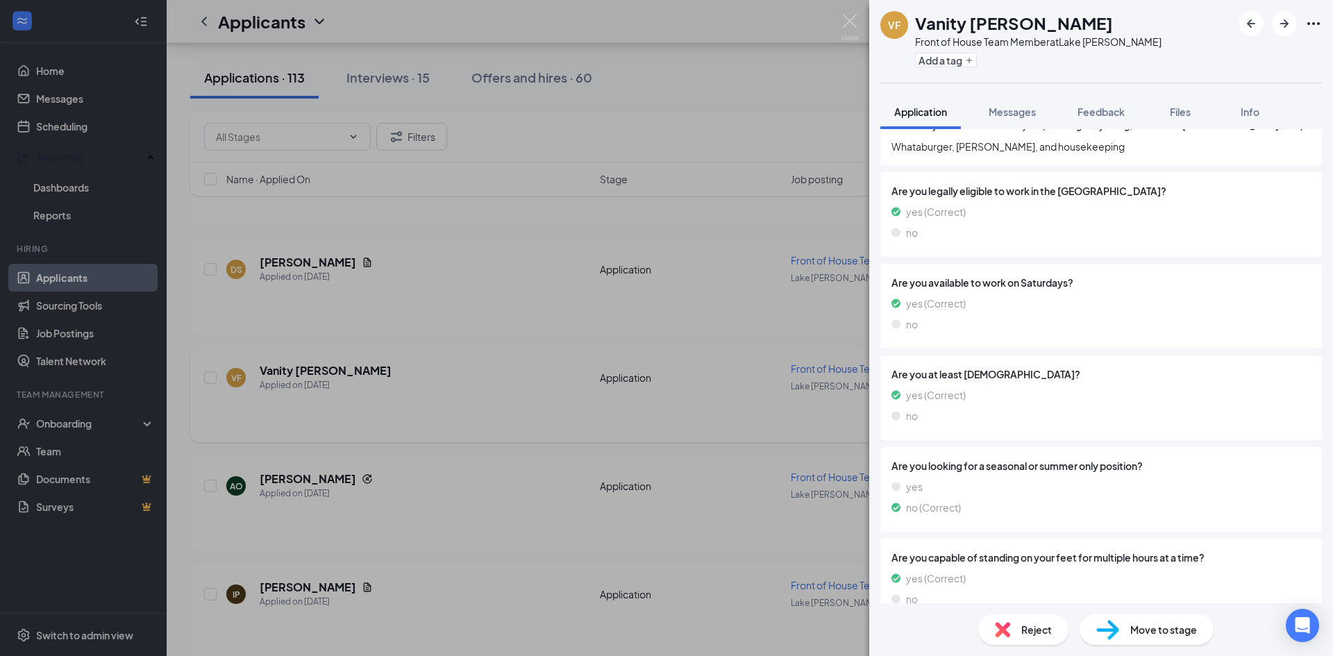
scroll to position [394, 0]
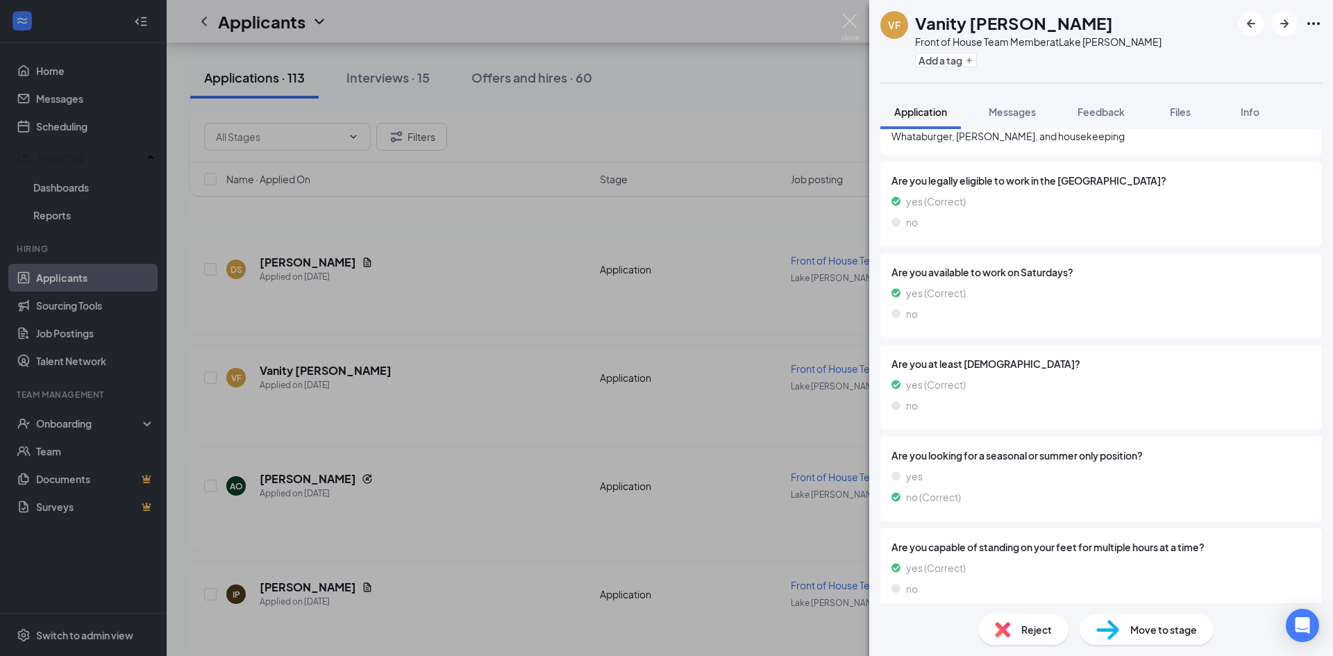
click at [690, 430] on div "VF Vanity Foley Front of House Team Member at Lake Jackson Add a tag Applicatio…" at bounding box center [666, 328] width 1333 height 656
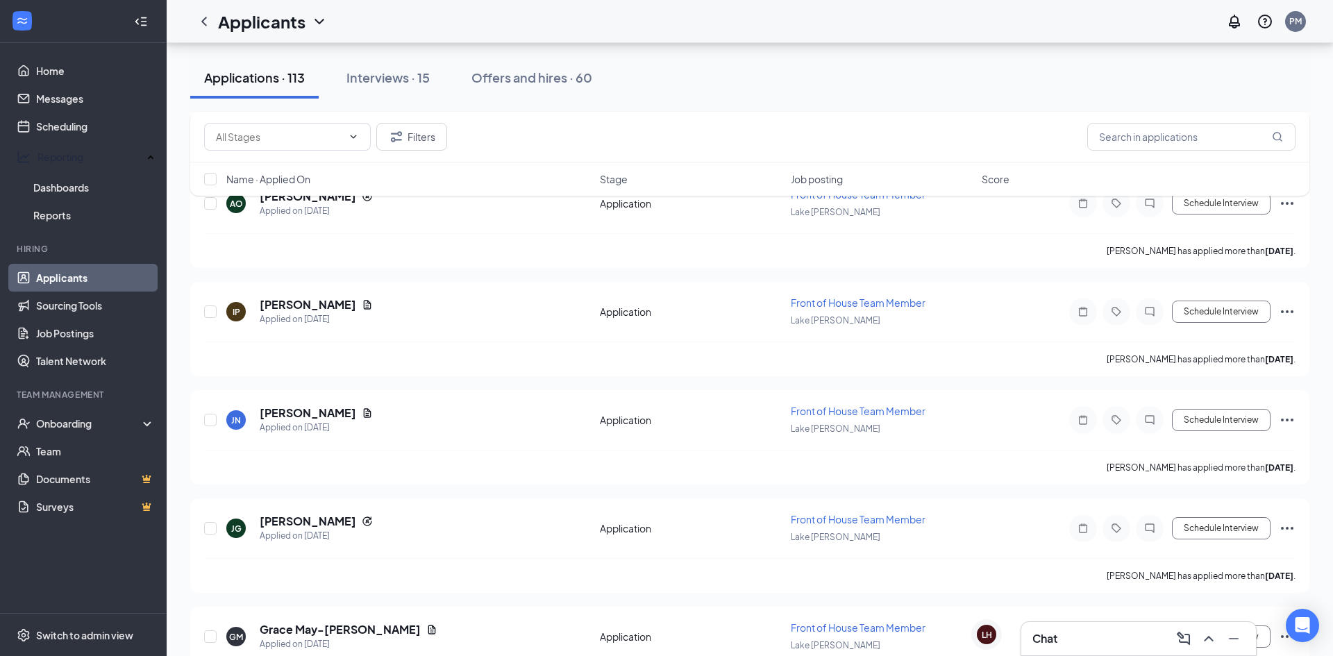
scroll to position [1491, 0]
click at [312, 418] on h5 "Jordan Nesmith" at bounding box center [308, 410] width 96 height 15
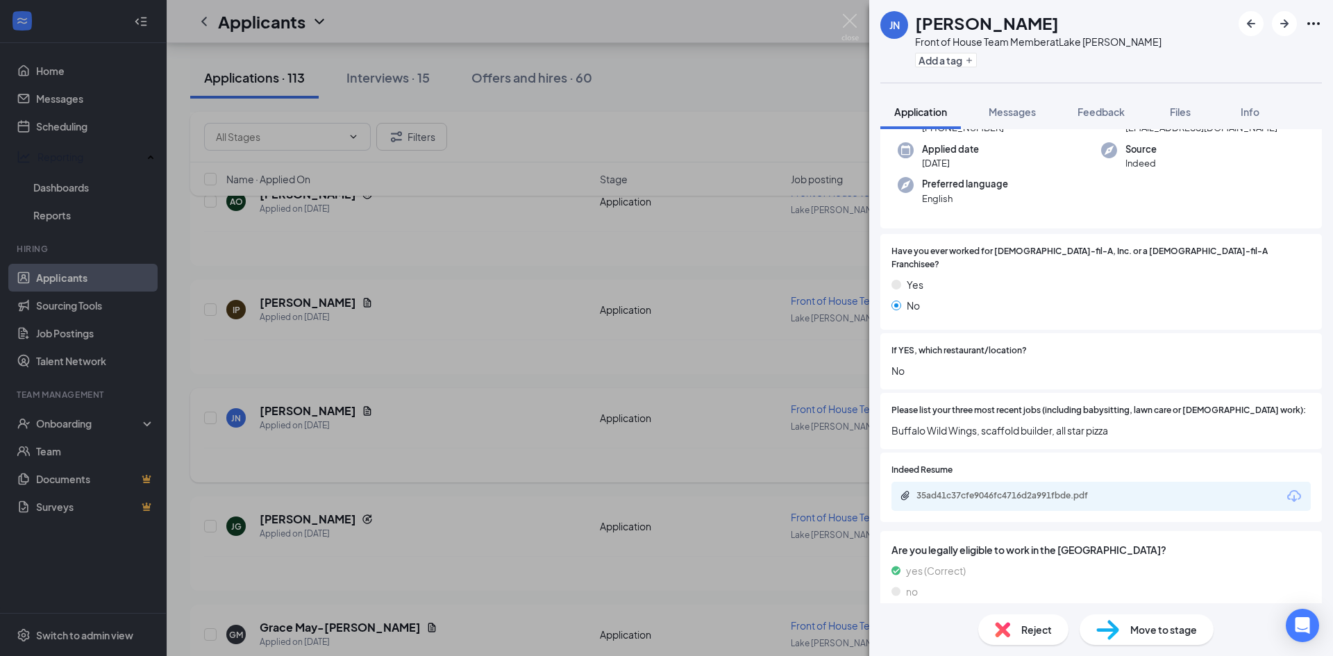
scroll to position [145, 0]
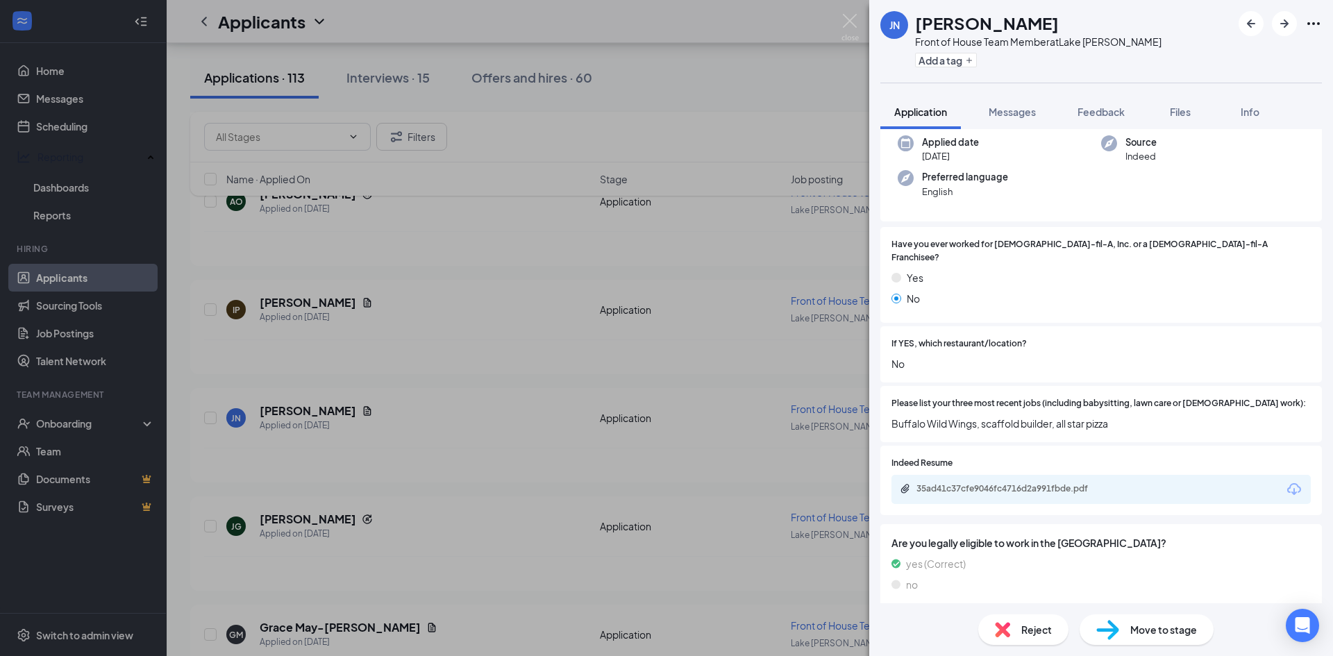
click at [1034, 483] on div "35ad41c37cfe9046fc4716d2a991fbde.pdf" at bounding box center [1013, 488] width 194 height 11
click at [533, 214] on div "JN Jordan Nesmith Front of House Team Member at Lake Jackson Add a tag Applicat…" at bounding box center [666, 328] width 1333 height 656
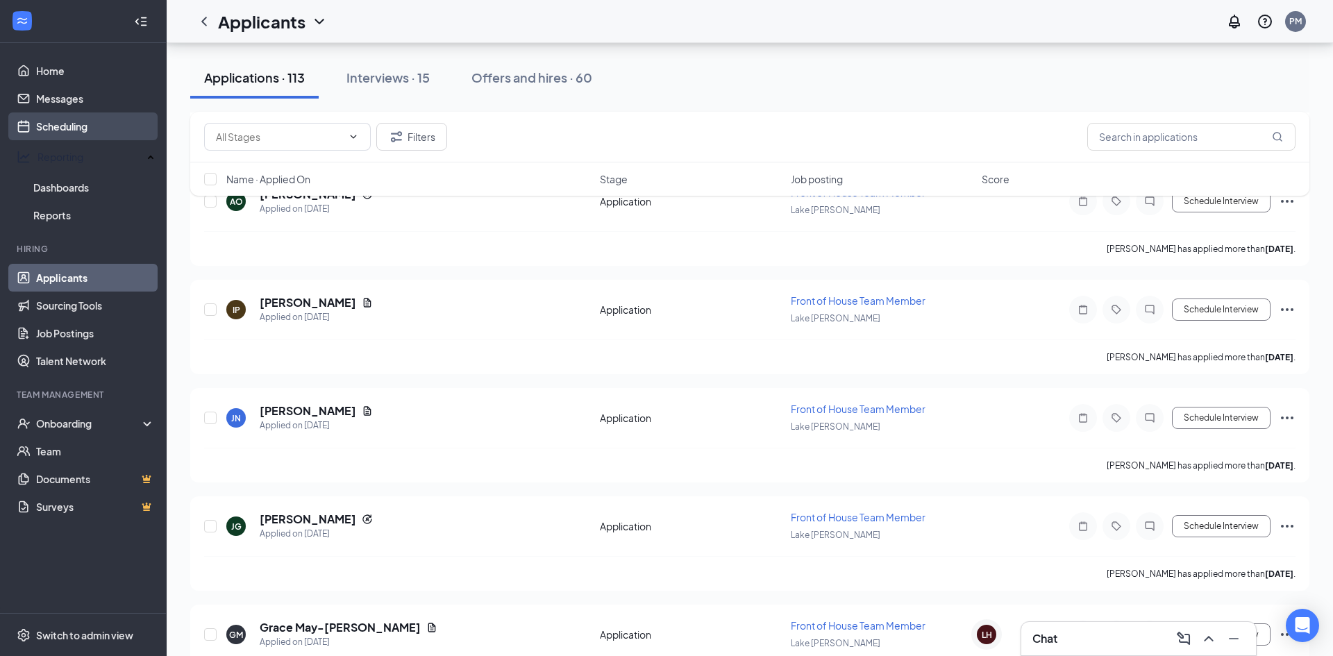
click at [40, 133] on link "Scheduling" at bounding box center [95, 126] width 119 height 28
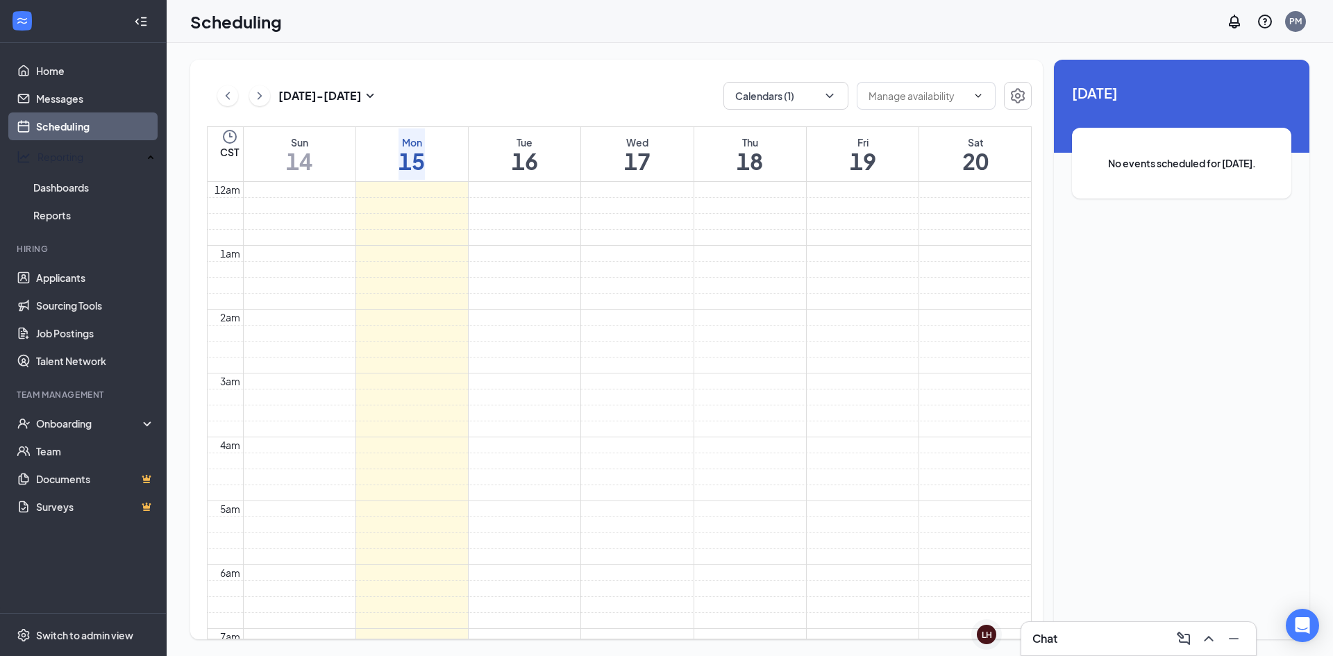
scroll to position [682, 0]
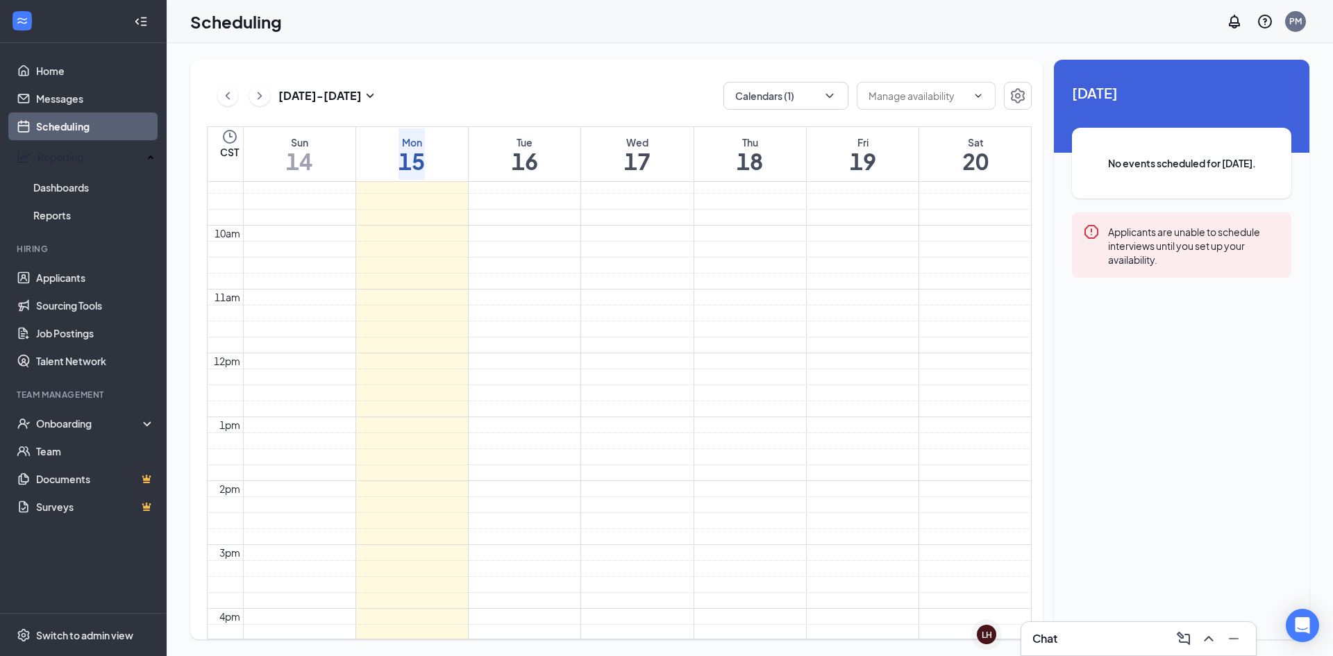
click at [938, 66] on td at bounding box center [637, 58] width 788 height 16
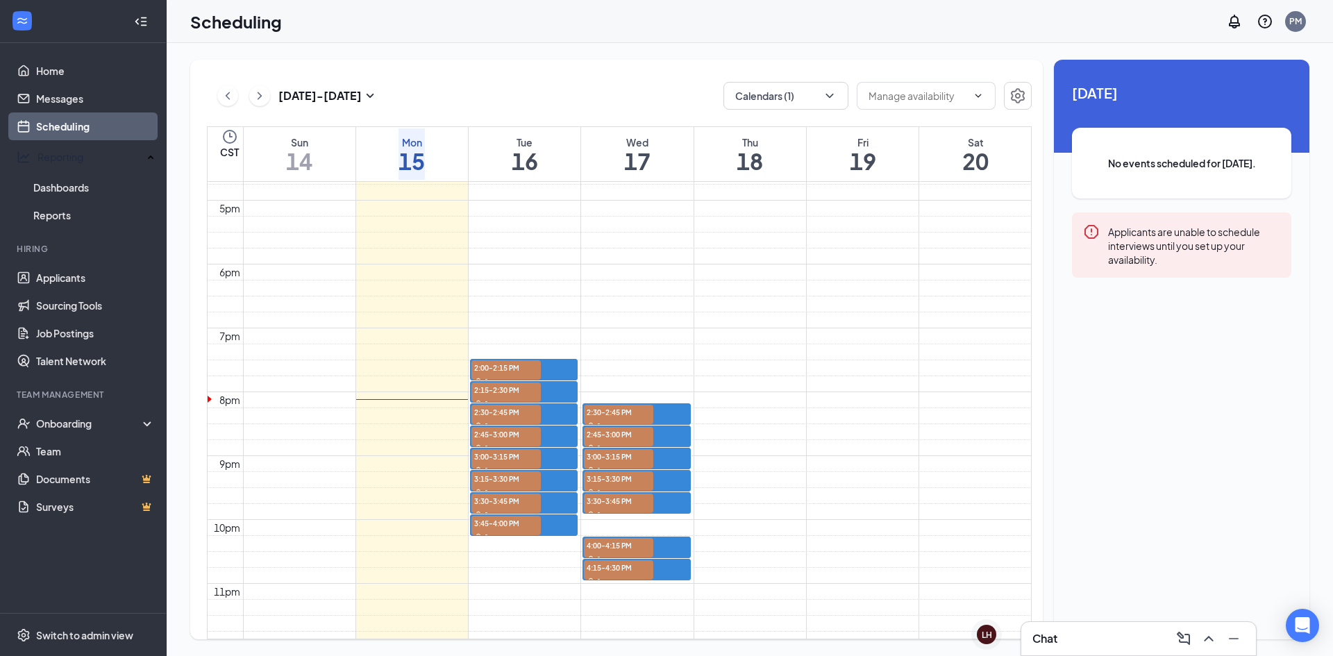
scroll to position [1086, 0]
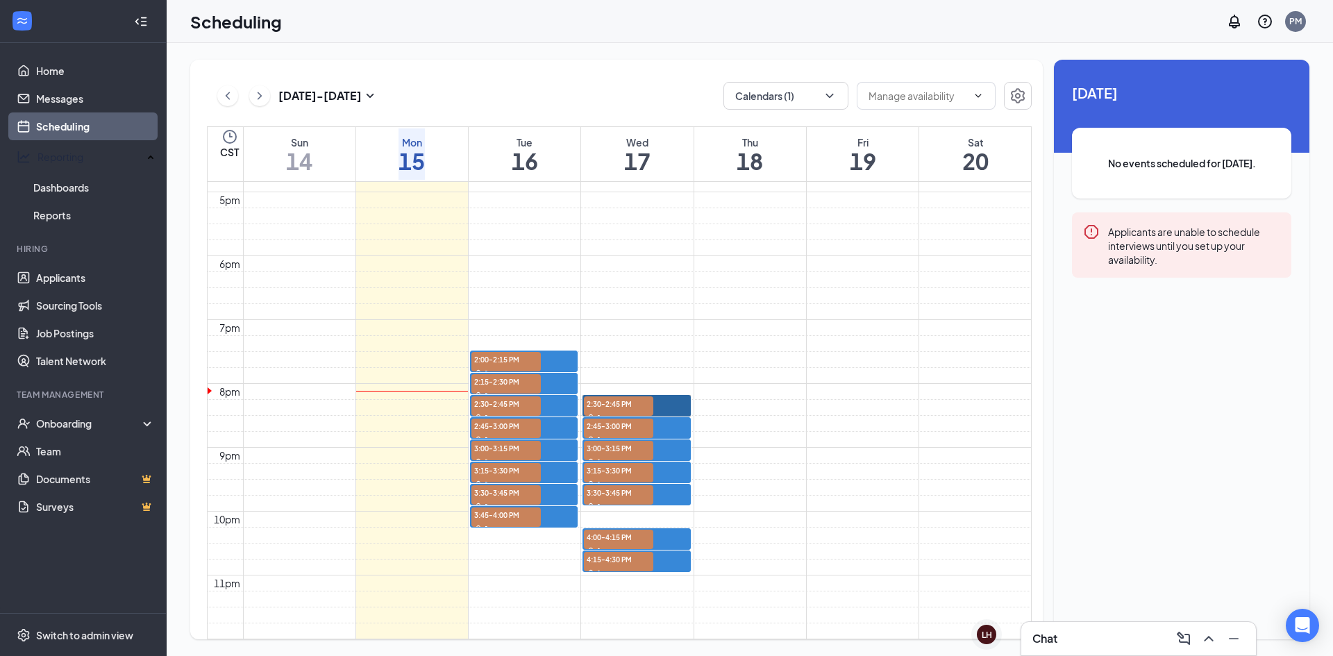
click at [643, 398] on link "2:30-2:45 PM 1" at bounding box center [636, 406] width 108 height 22
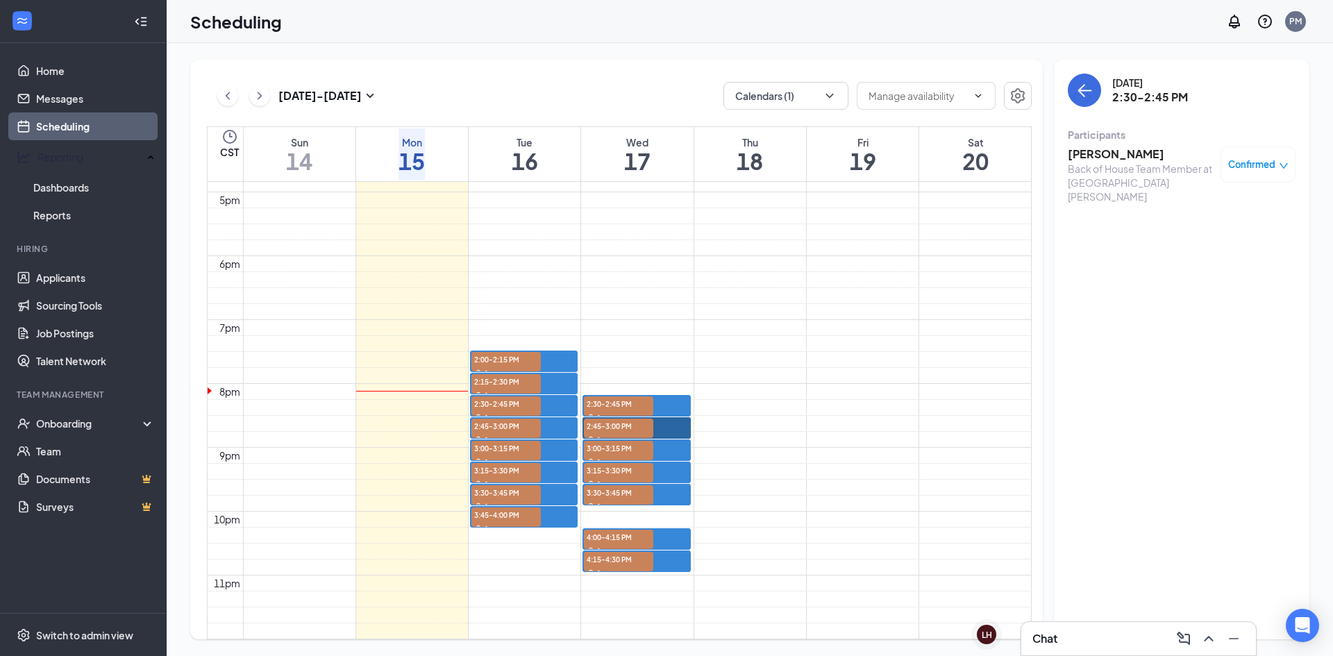
click at [635, 418] on link "2:45-3:00 PM 1" at bounding box center [636, 428] width 108 height 22
click at [630, 439] on link "3:00-3:15 PM 1" at bounding box center [636, 450] width 108 height 22
click at [634, 465] on link "3:15-3:30 PM 1" at bounding box center [636, 473] width 108 height 22
click at [634, 489] on link "3:30-3:45 PM 1" at bounding box center [636, 495] width 108 height 22
click at [633, 528] on link "4:00-4:15 PM 1" at bounding box center [636, 539] width 108 height 22
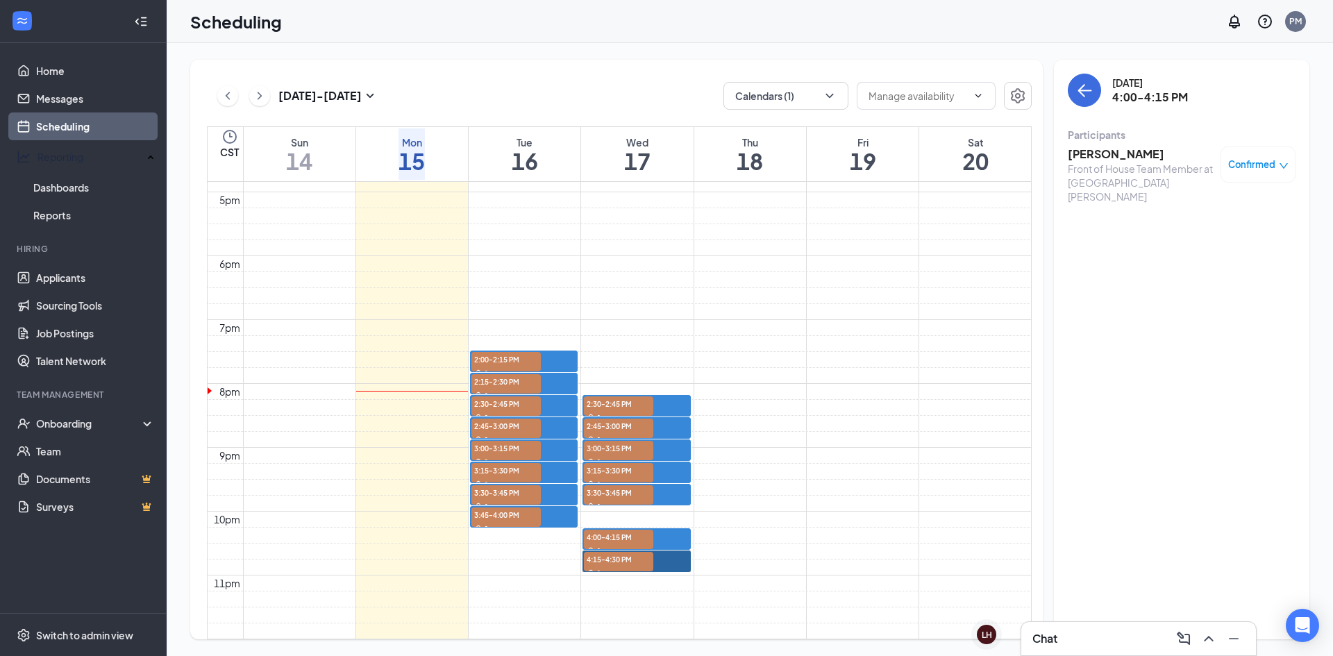
click at [629, 555] on link "4:15-4:30 PM 1" at bounding box center [636, 561] width 108 height 22
click at [84, 267] on link "Applicants" at bounding box center [95, 278] width 119 height 28
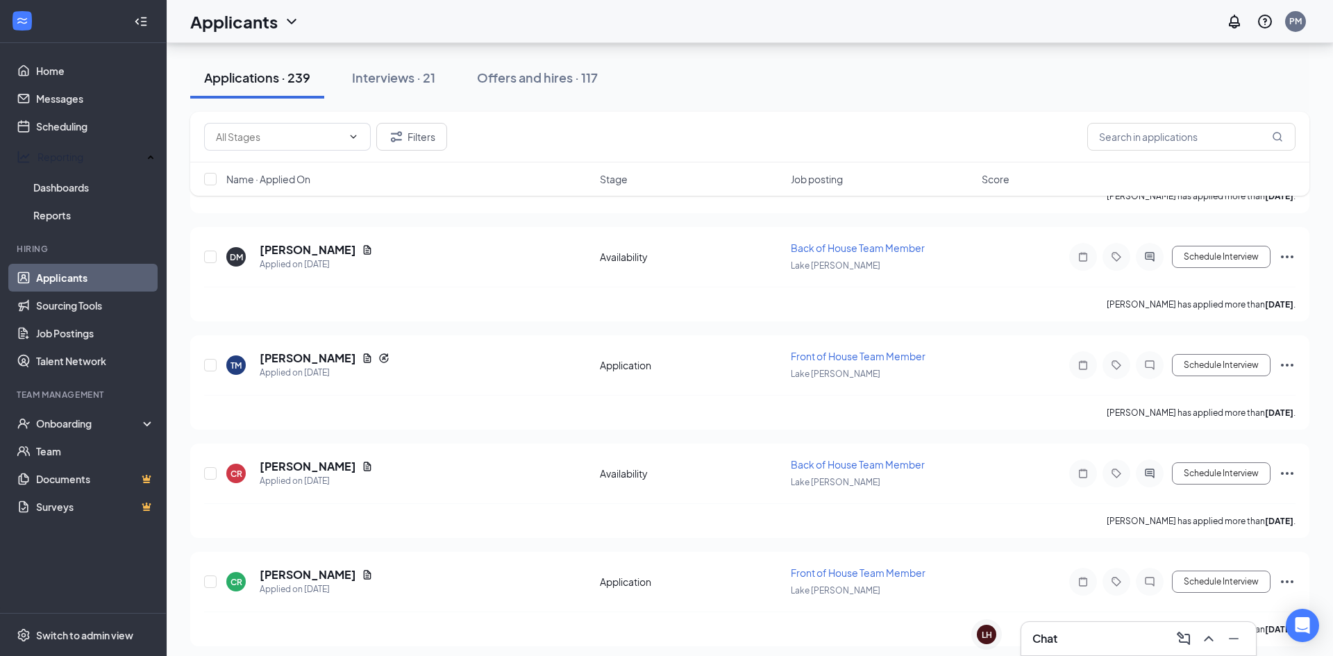
scroll to position [1898, 0]
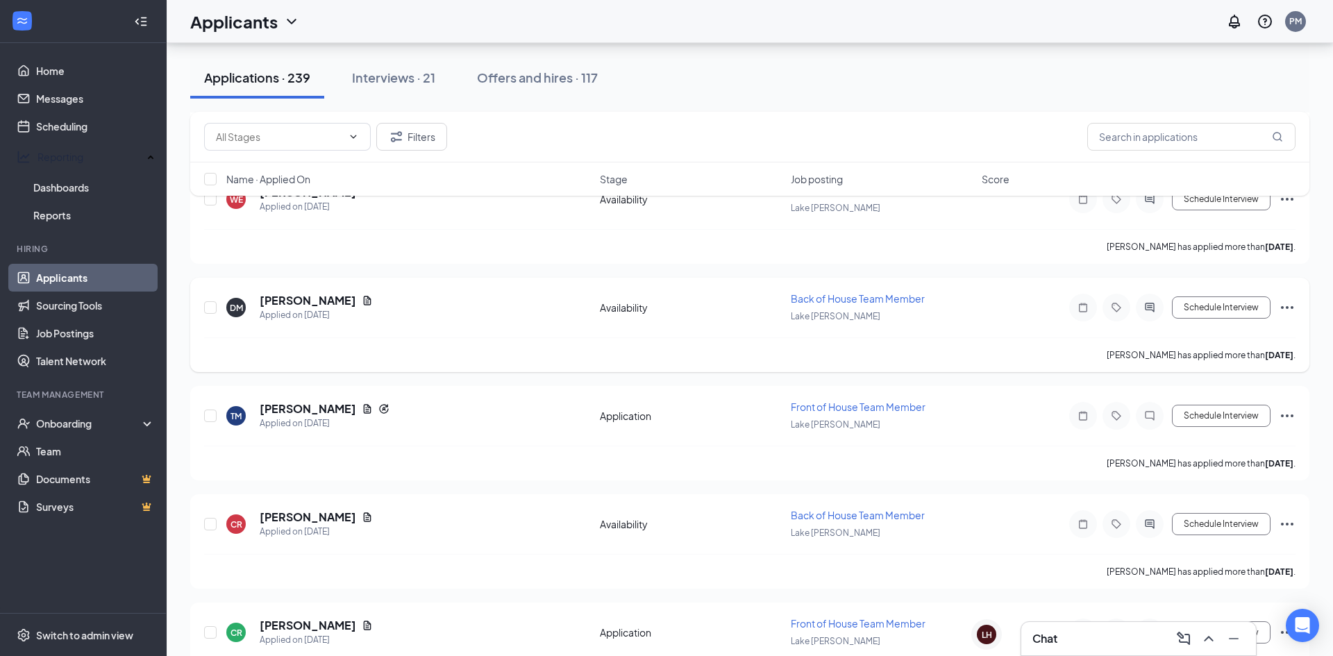
click at [322, 301] on h5 "Dejarian Morgan" at bounding box center [308, 300] width 96 height 15
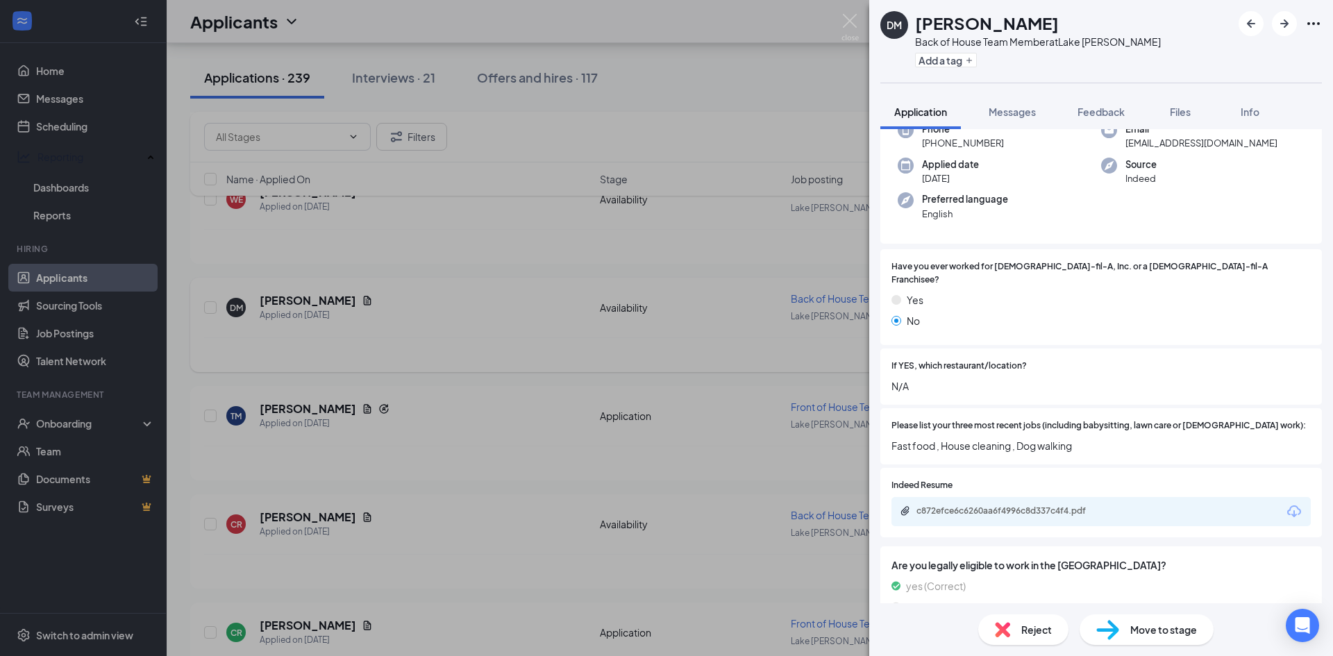
scroll to position [85, 0]
click at [1096, 505] on div "c872efce6c6260aa6f4996c8d337c4f4.pdf" at bounding box center [1011, 511] width 225 height 13
click at [1110, 626] on img at bounding box center [1107, 630] width 23 height 20
type input "Onsite Interview (next stage)"
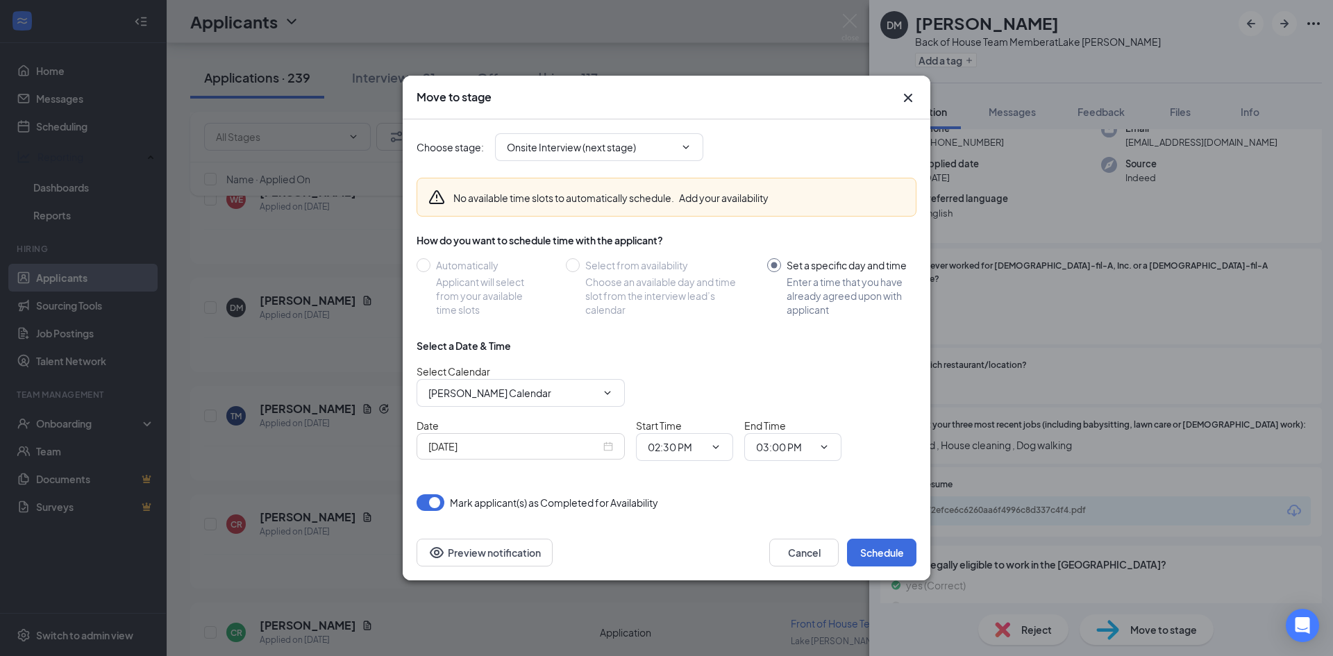
click at [603, 446] on div "Sep 15, 2025" at bounding box center [520, 446] width 185 height 15
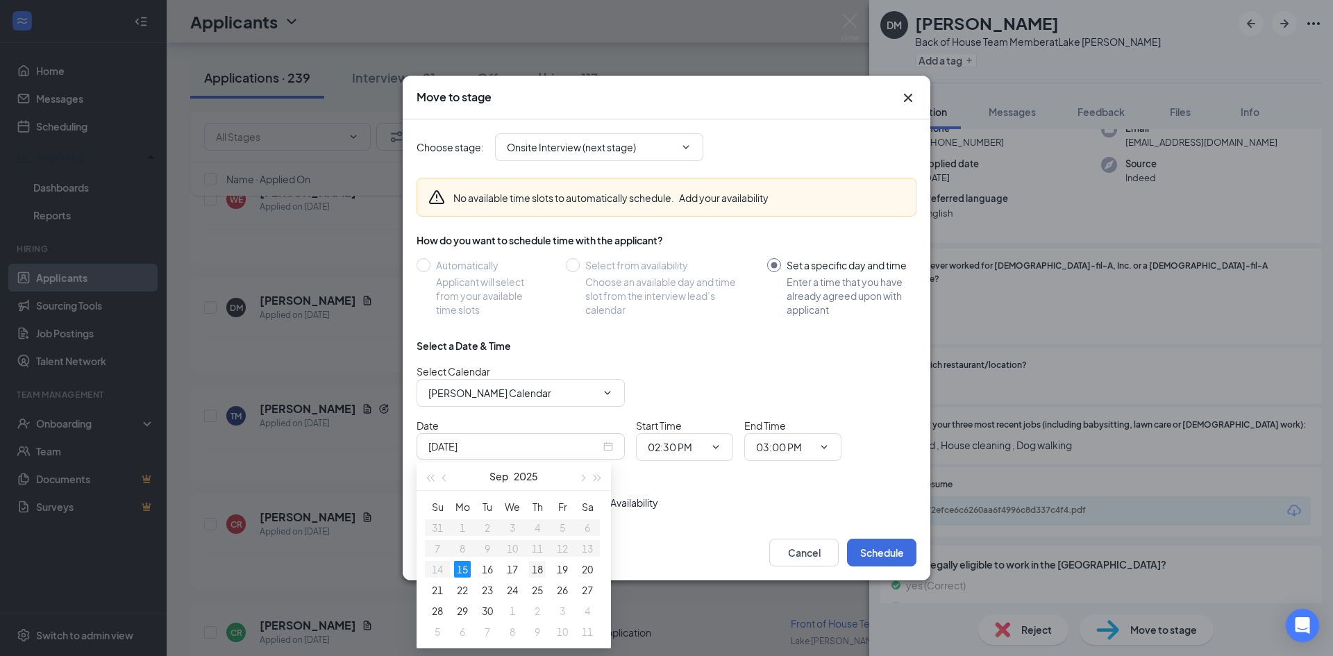
type input "Sep 18, 2025"
click at [537, 567] on div "18" at bounding box center [537, 569] width 17 height 17
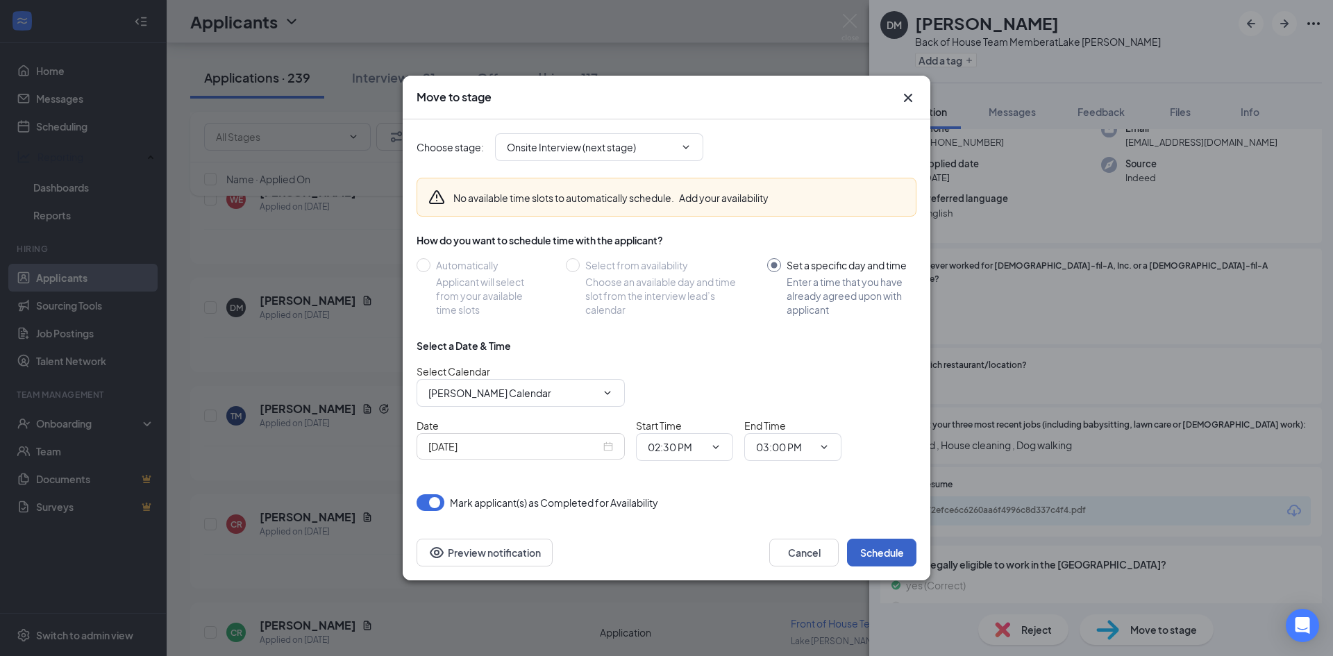
click at [858, 549] on button "Schedule" at bounding box center [881, 553] width 69 height 28
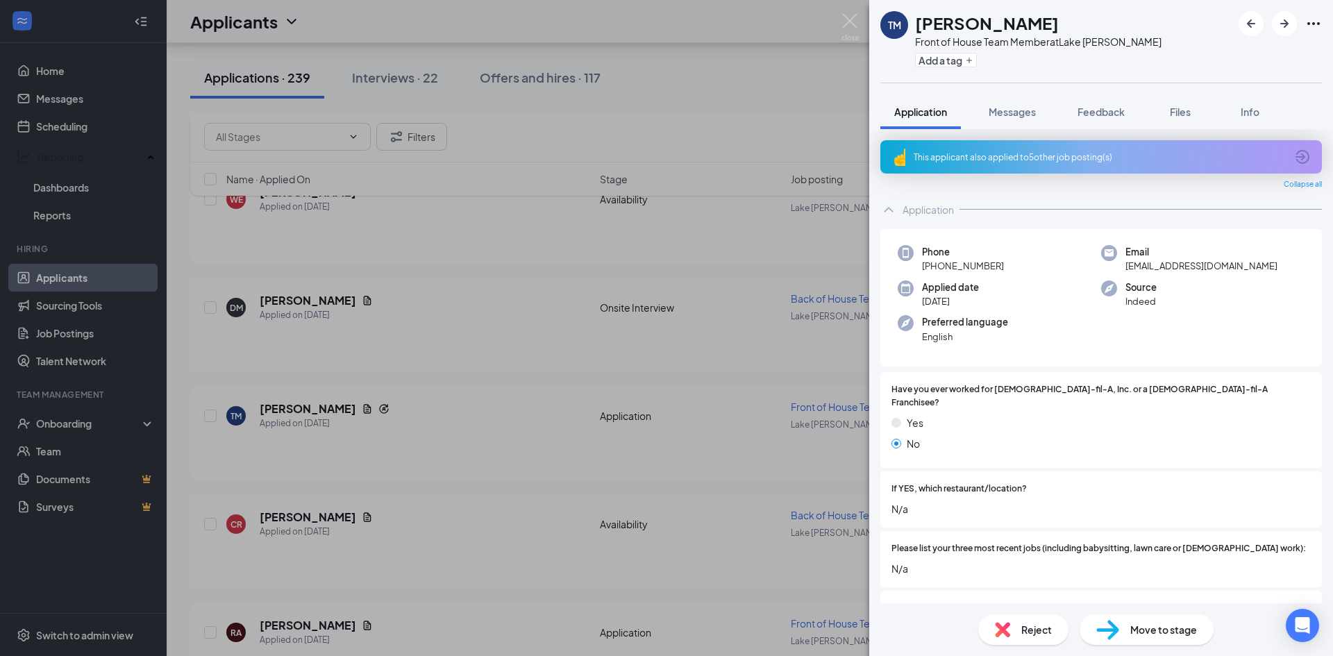
click at [456, 563] on div "TM Theodrick Manning Front of House Team Member at Lake Jackson Add a tag Appli…" at bounding box center [666, 328] width 1333 height 656
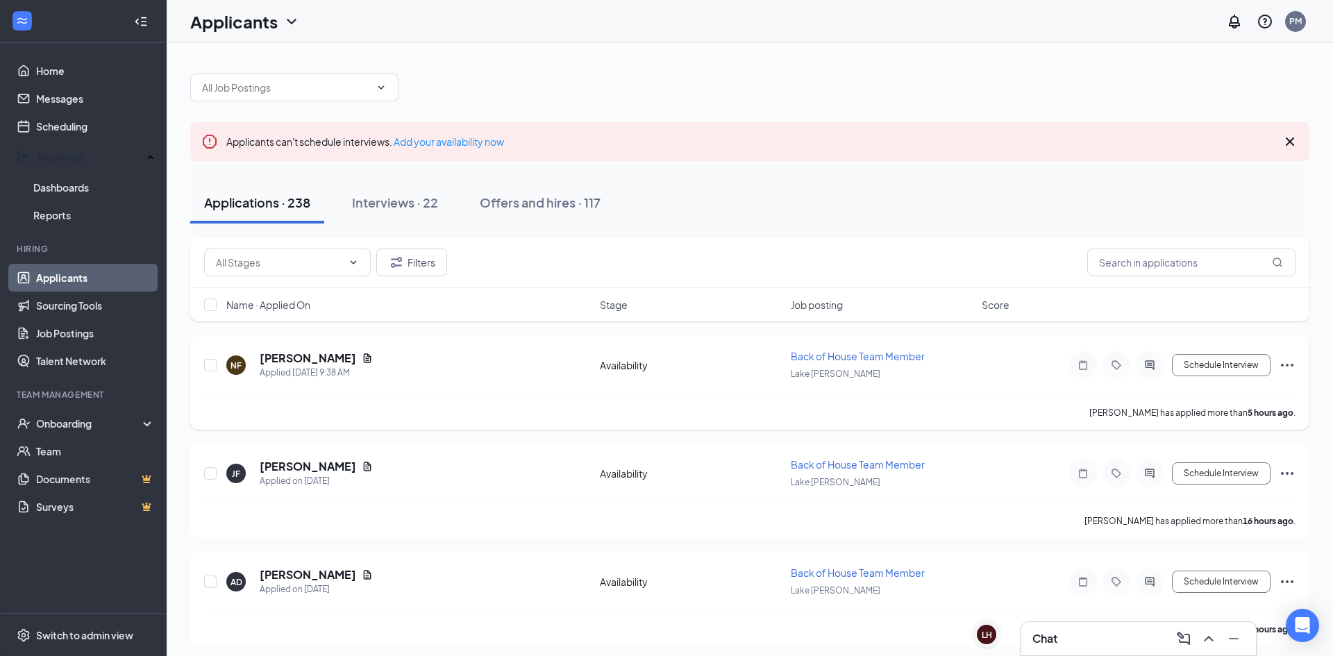
click at [311, 362] on h5 "Nataleigh Fox" at bounding box center [308, 357] width 96 height 15
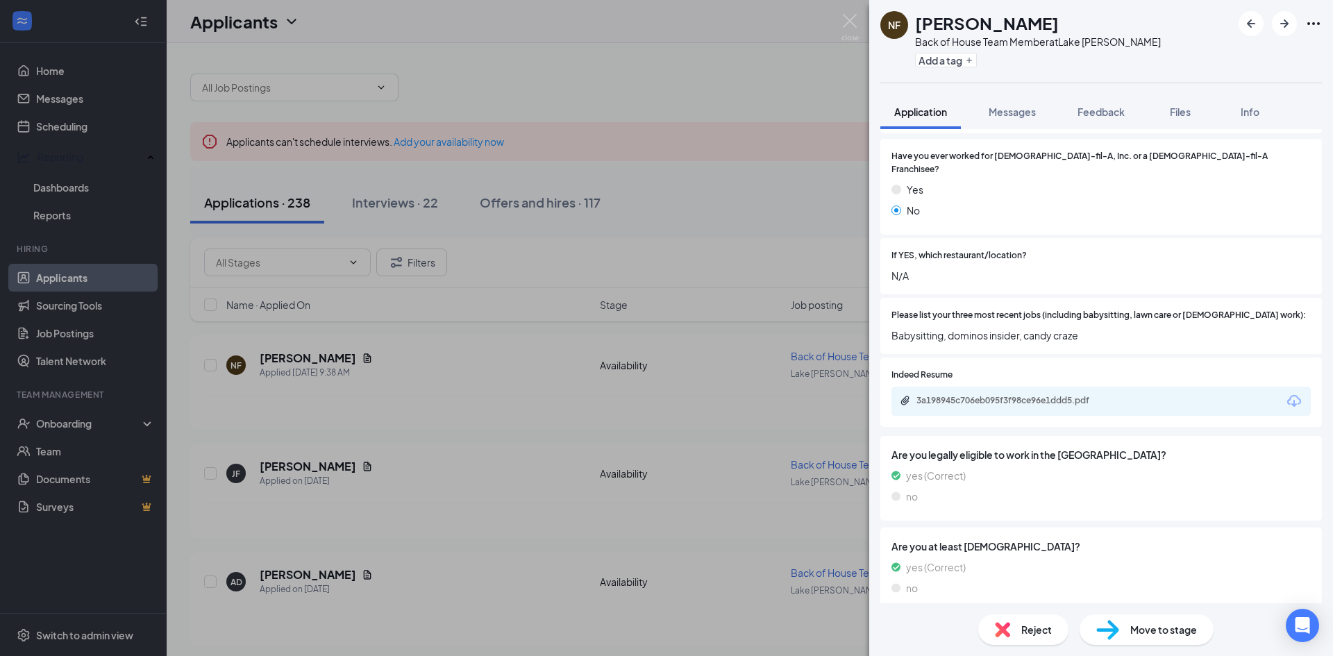
scroll to position [497, 0]
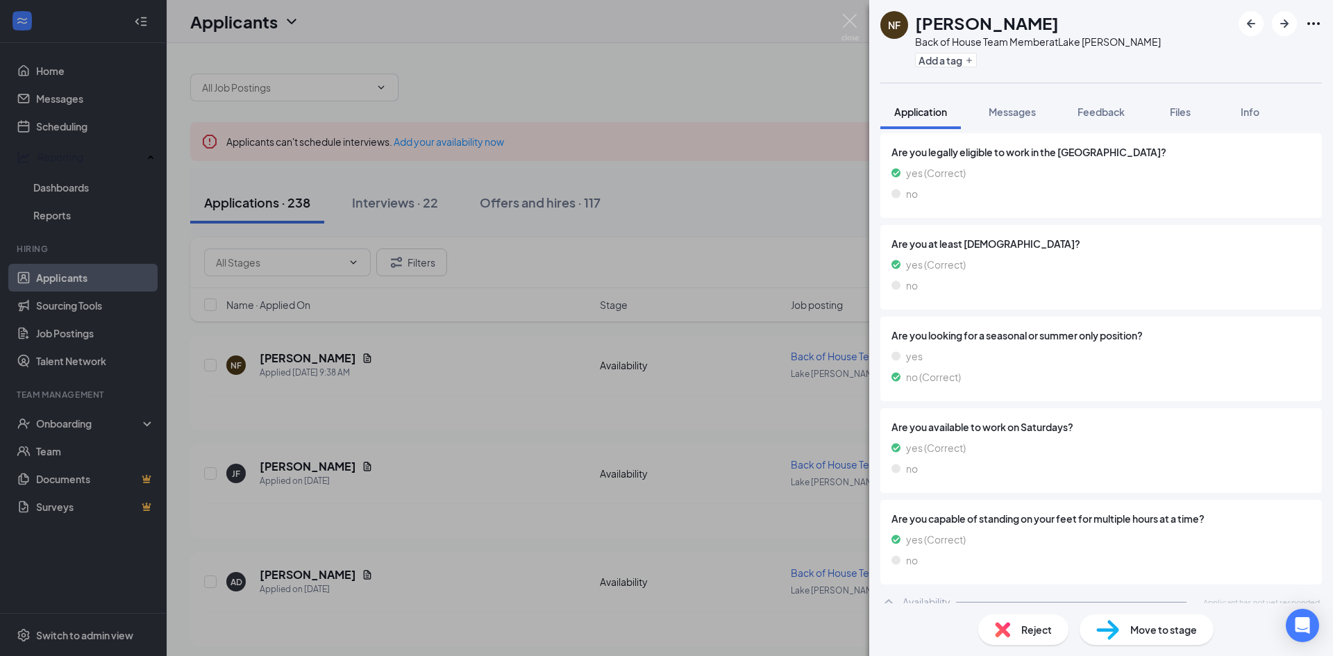
click at [1150, 627] on span "Move to stage" at bounding box center [1163, 629] width 67 height 15
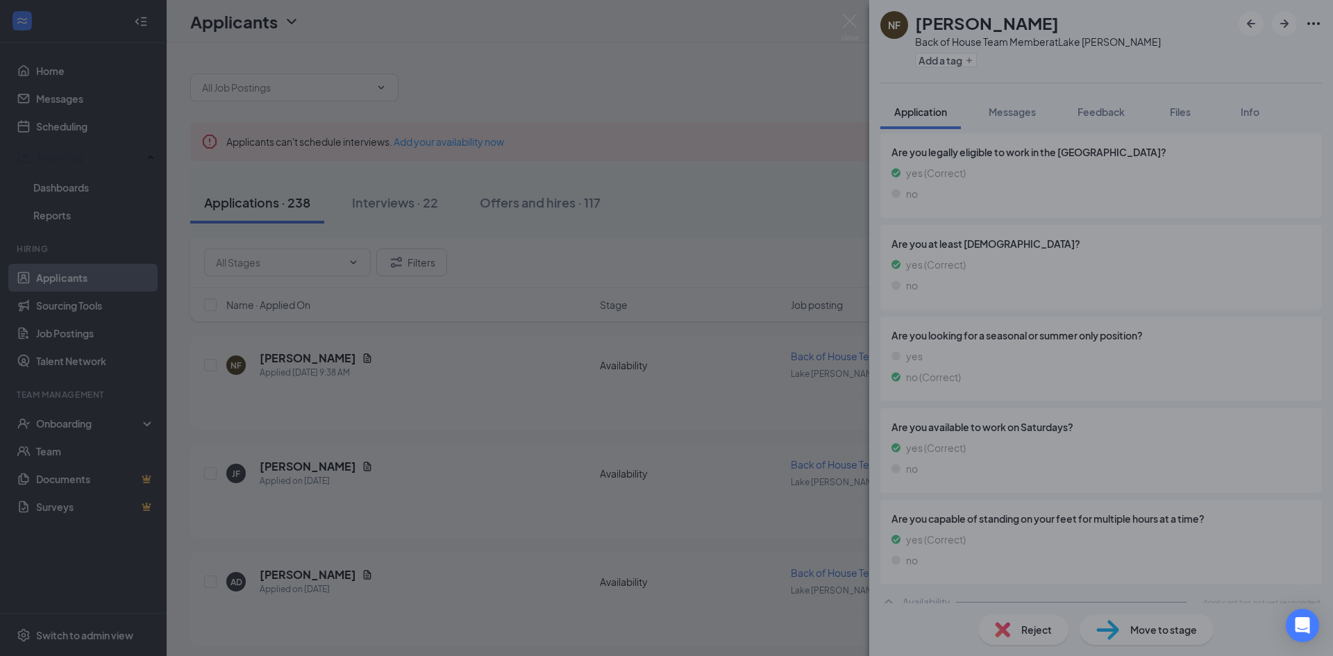
type input "Onsite Interview (next stage)"
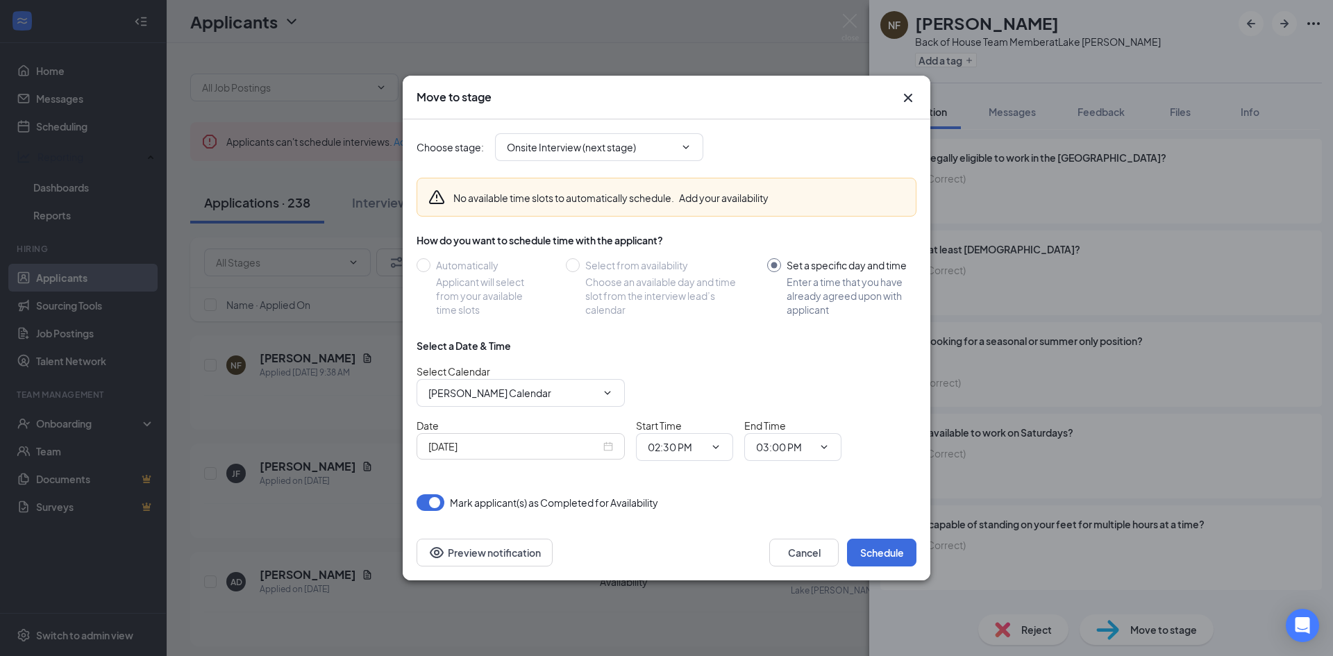
click at [617, 448] on div "Sep 15, 2025" at bounding box center [520, 446] width 208 height 26
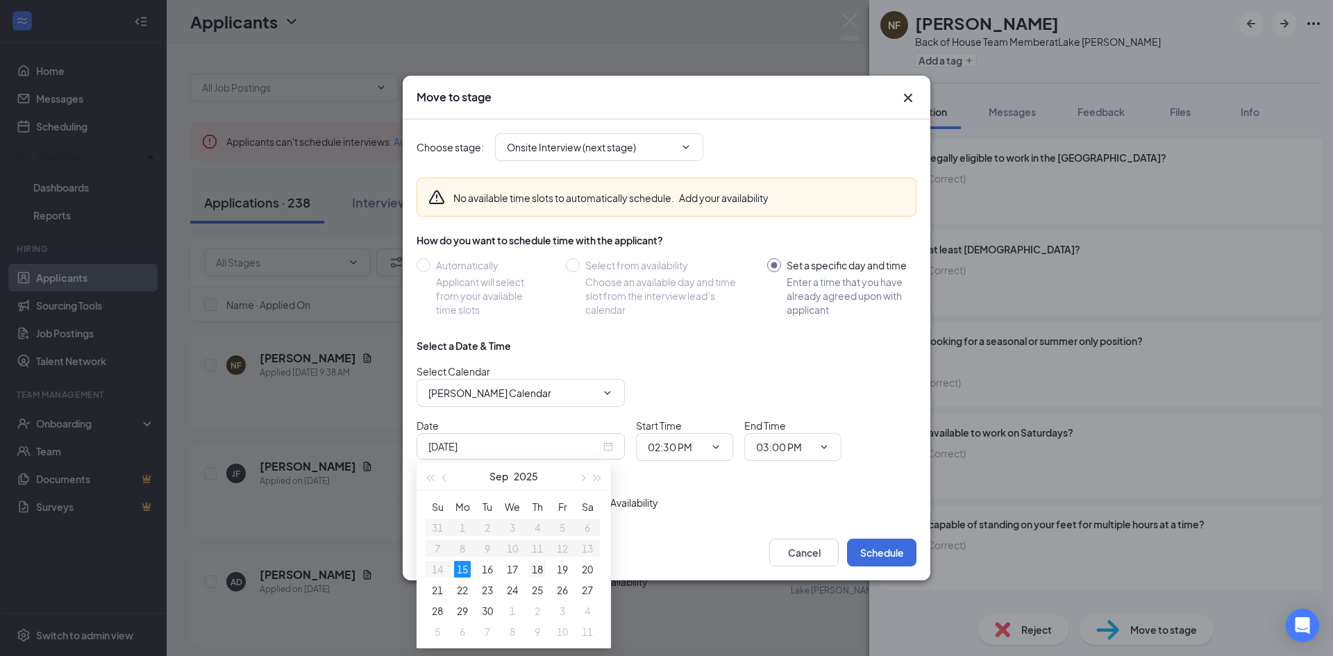
click at [542, 571] on div "18" at bounding box center [537, 569] width 17 height 17
type input "Sep 18, 2025"
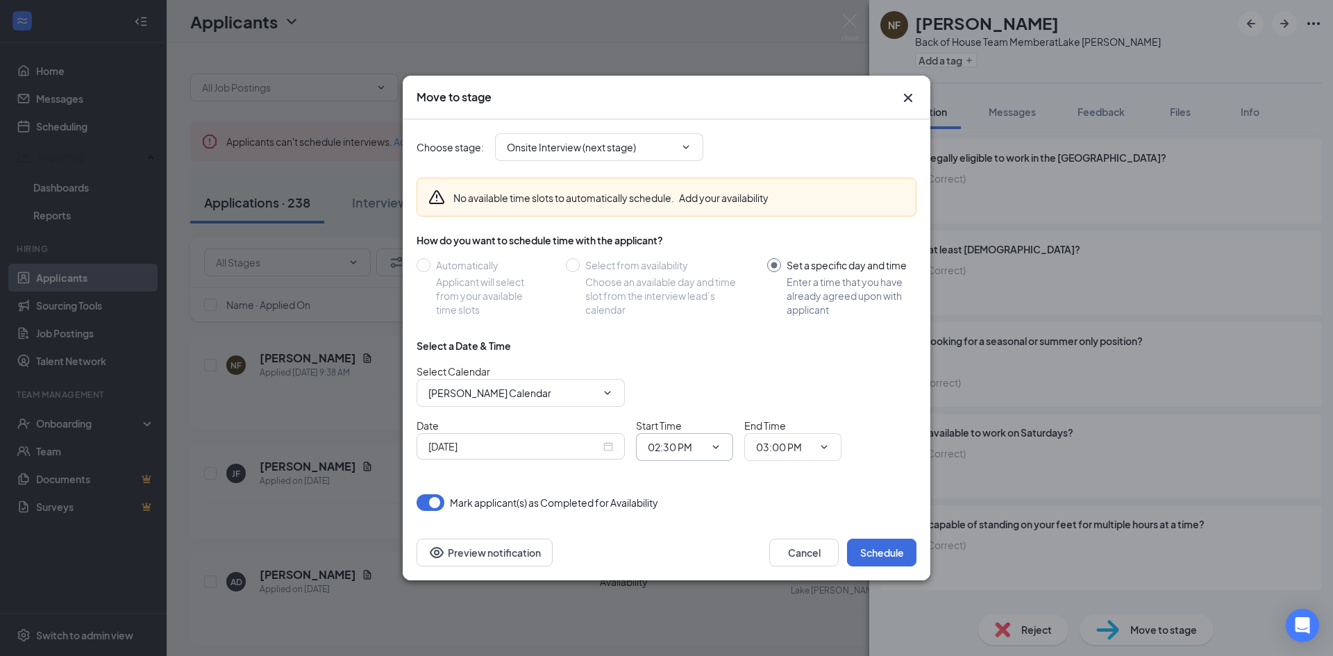
click at [688, 451] on input "02:30 PM" at bounding box center [676, 446] width 57 height 15
click at [685, 336] on div "02:45 PM" at bounding box center [679, 333] width 41 height 15
click at [811, 451] on input "03:00 PM" at bounding box center [784, 446] width 57 height 15
click at [890, 564] on button "Schedule" at bounding box center [881, 553] width 69 height 28
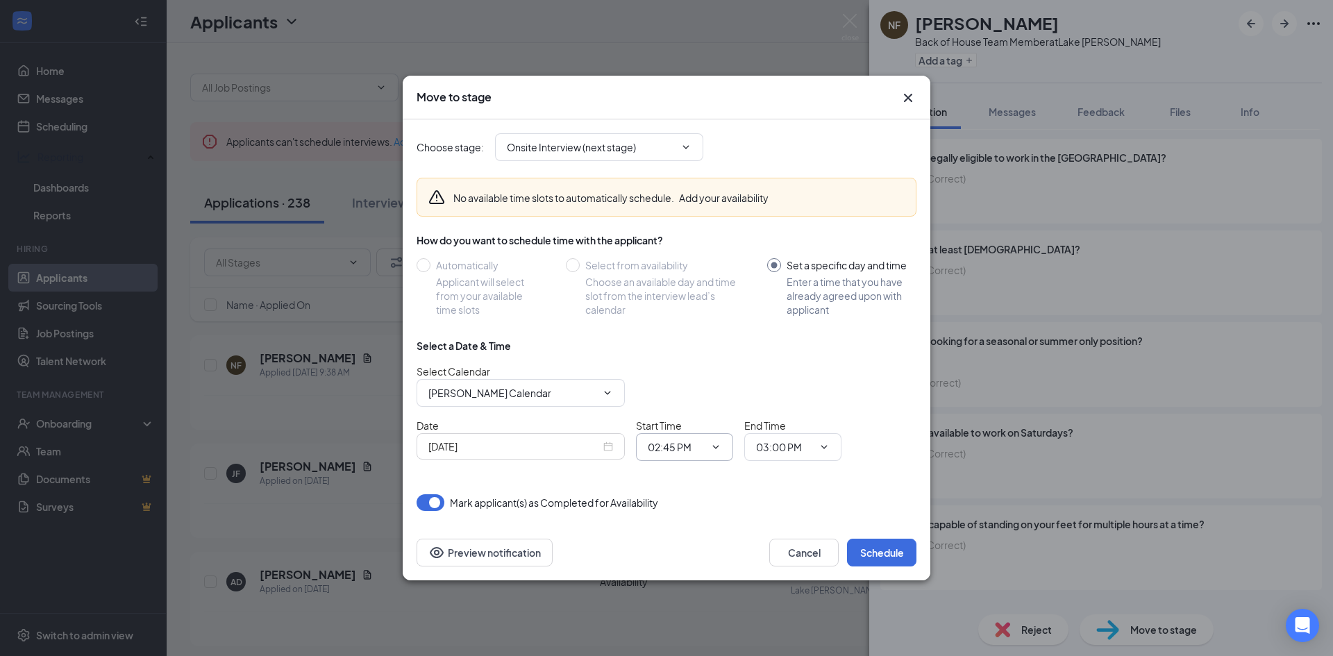
click at [722, 448] on span "02:45 PM 12:00 AM 12:15 AM 12:30 AM 12:45 AM 01:00 AM 01:15 AM 01:30 AM 01:45 A…" at bounding box center [684, 447] width 97 height 28
click at [720, 446] on icon "ChevronDown" at bounding box center [715, 446] width 11 height 11
click at [695, 449] on input "02:45 PM" at bounding box center [676, 446] width 57 height 15
click at [689, 269] on div "02:15 PM" at bounding box center [679, 269] width 41 height 15
type input "02:15 PM"
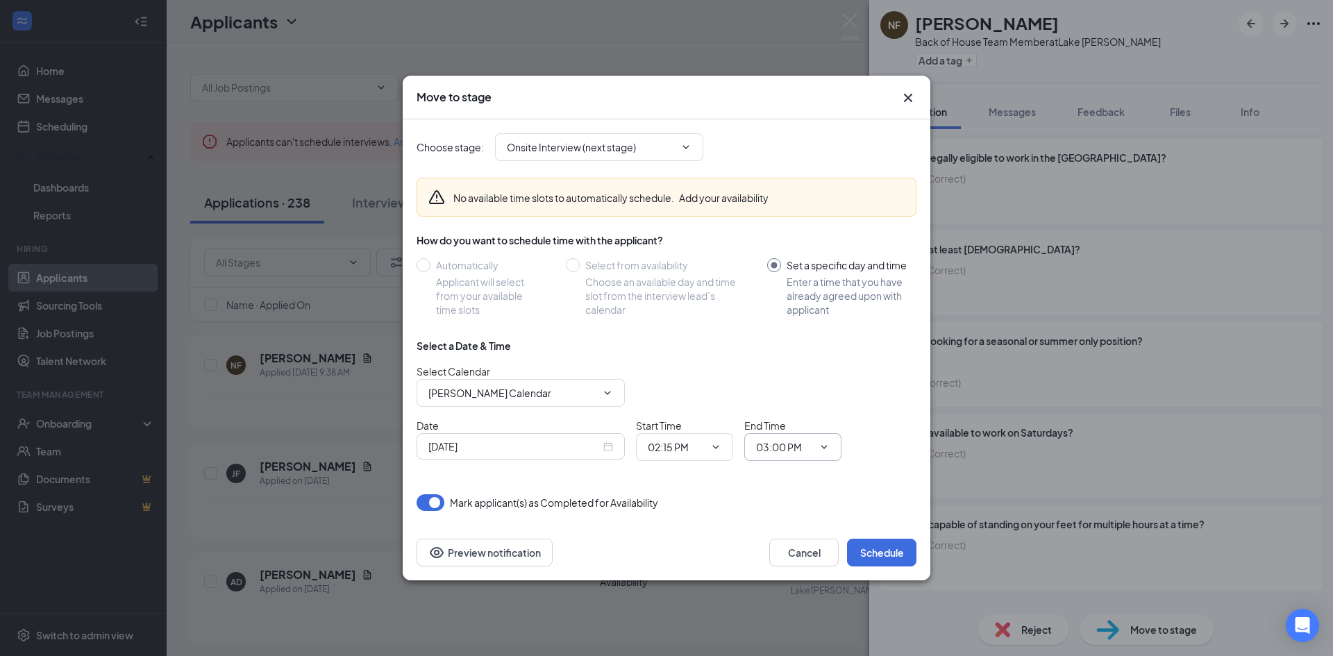
click at [770, 450] on input "03:00 PM" at bounding box center [784, 446] width 57 height 15
click at [804, 332] on div "12:45 AM" at bounding box center [804, 340] width 97 height 32
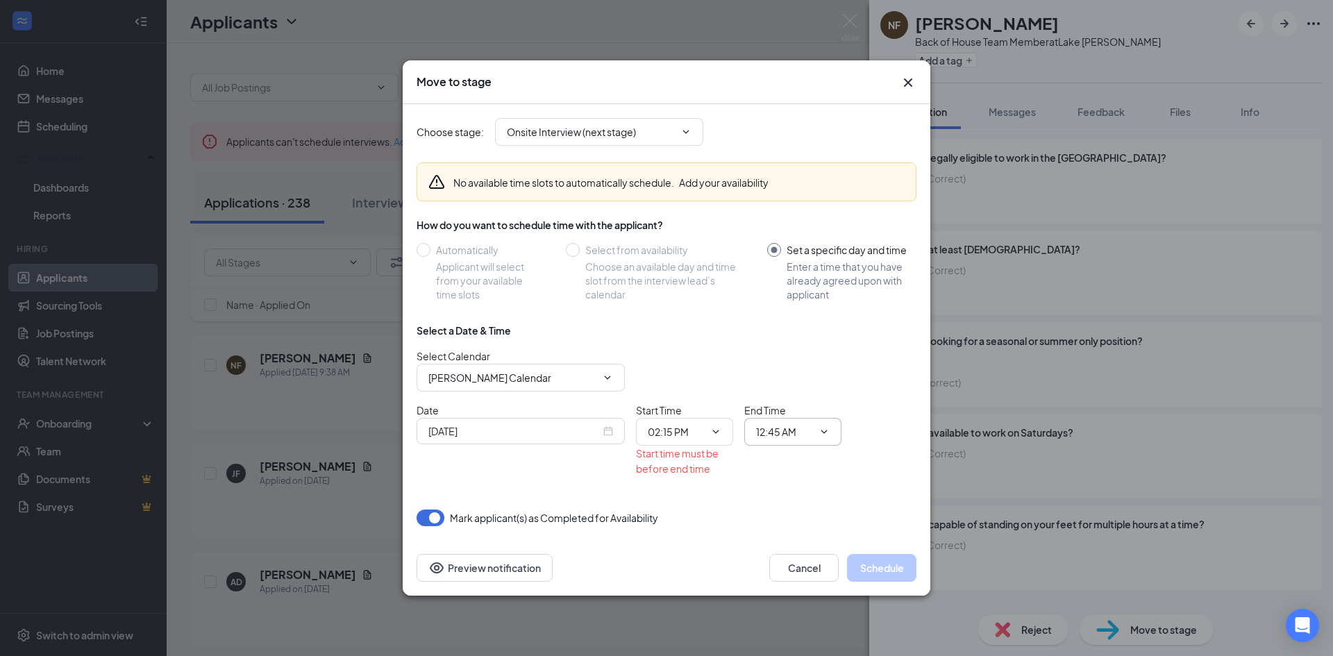
scroll to position [424, 0]
click at [822, 223] on div "How do you want to schedule time with the applicant?" at bounding box center [666, 225] width 500 height 14
click at [781, 443] on span "12:45 AM 12:00 AM 12:15 AM 12:30 AM 12:45 AM 01:00 AM 01:15 AM 01:30 AM 01:45 A…" at bounding box center [792, 432] width 97 height 28
click at [787, 437] on input "12:45 AM" at bounding box center [784, 431] width 57 height 15
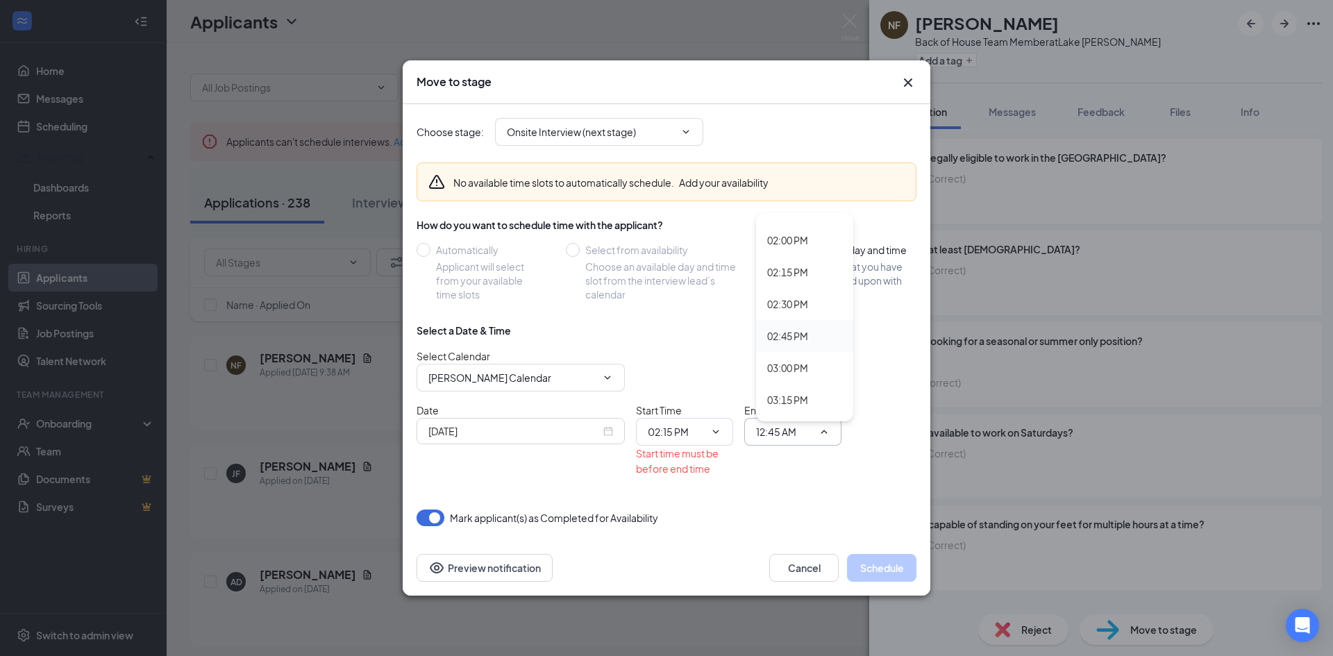
click at [800, 344] on div "02:45 PM" at bounding box center [804, 336] width 97 height 32
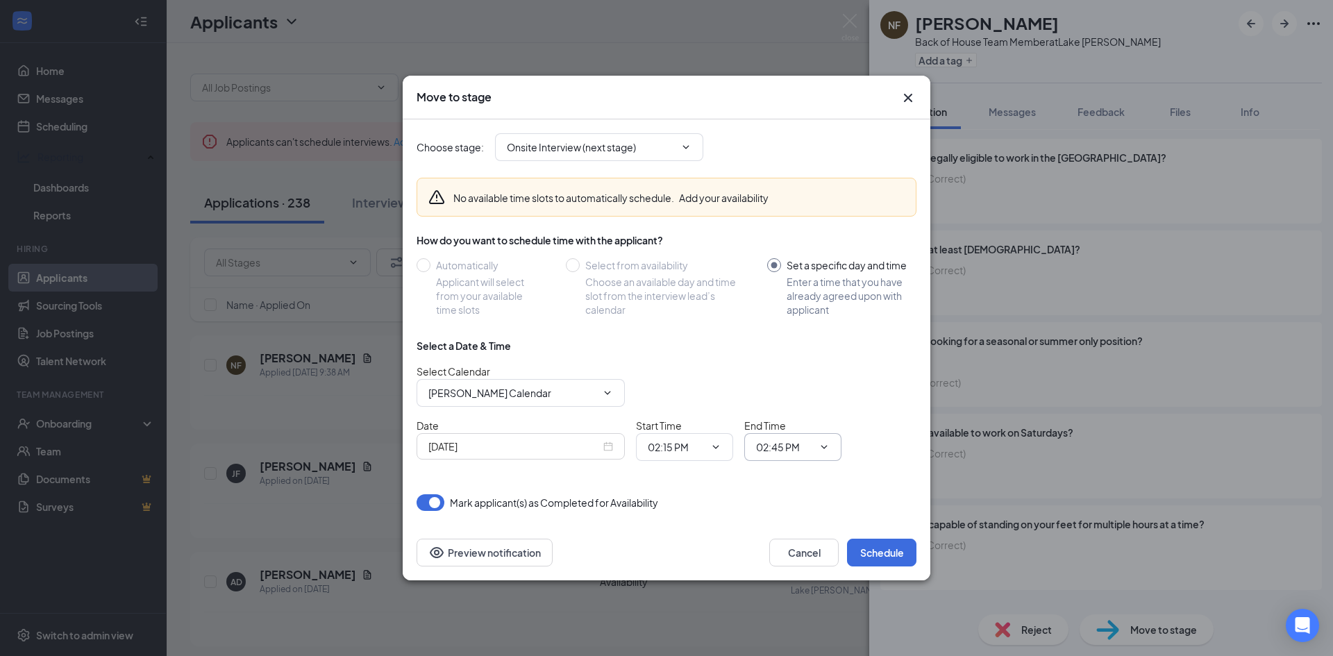
click at [801, 445] on input "02:45 PM" at bounding box center [784, 446] width 57 height 15
click at [802, 320] on div "02:30 PM" at bounding box center [787, 319] width 41 height 15
type input "02:30 PM"
click at [899, 559] on button "Schedule" at bounding box center [881, 553] width 69 height 28
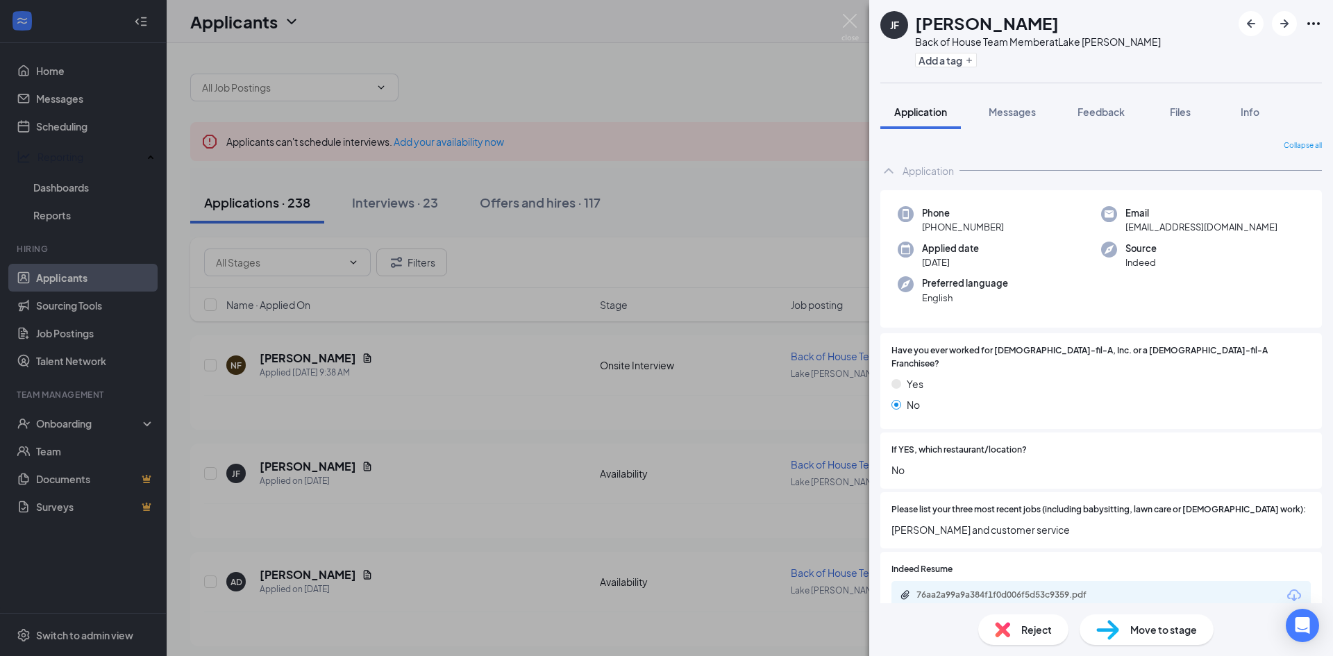
click at [83, 124] on div "JF Jalen Ferguson Back of House Team Member at Lake Jackson Add a tag Applicati…" at bounding box center [666, 328] width 1333 height 656
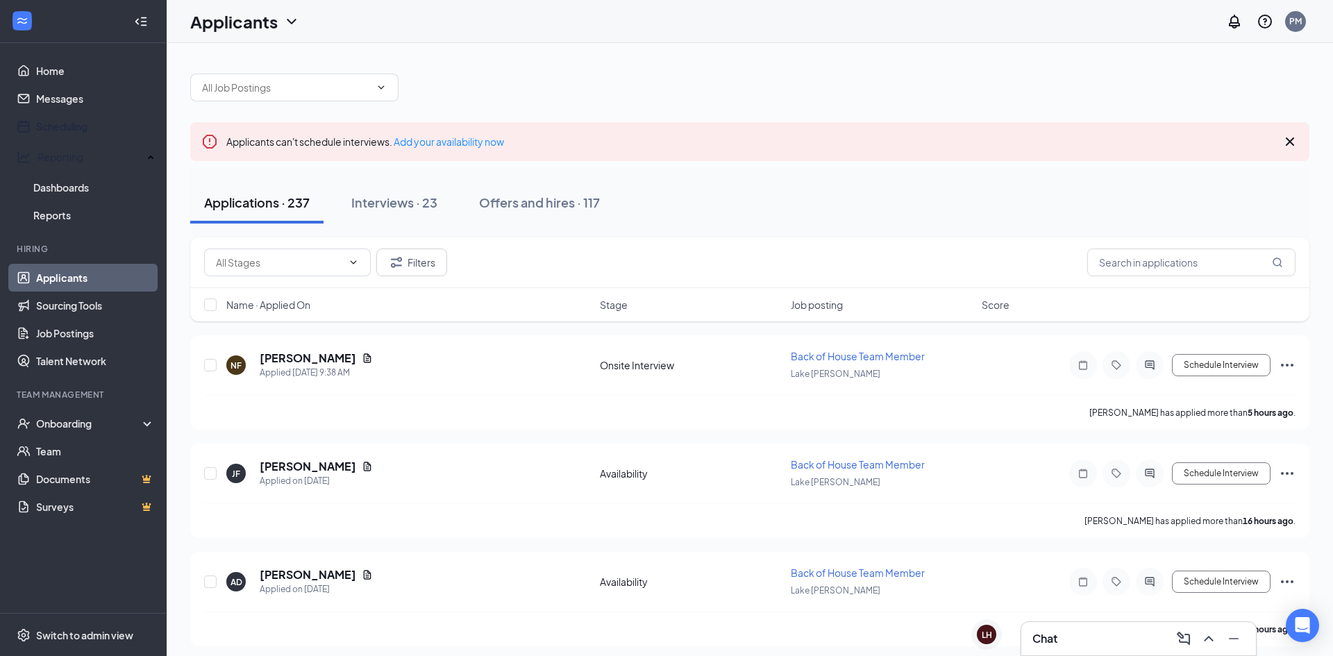
click at [83, 124] on link "Scheduling" at bounding box center [95, 126] width 119 height 28
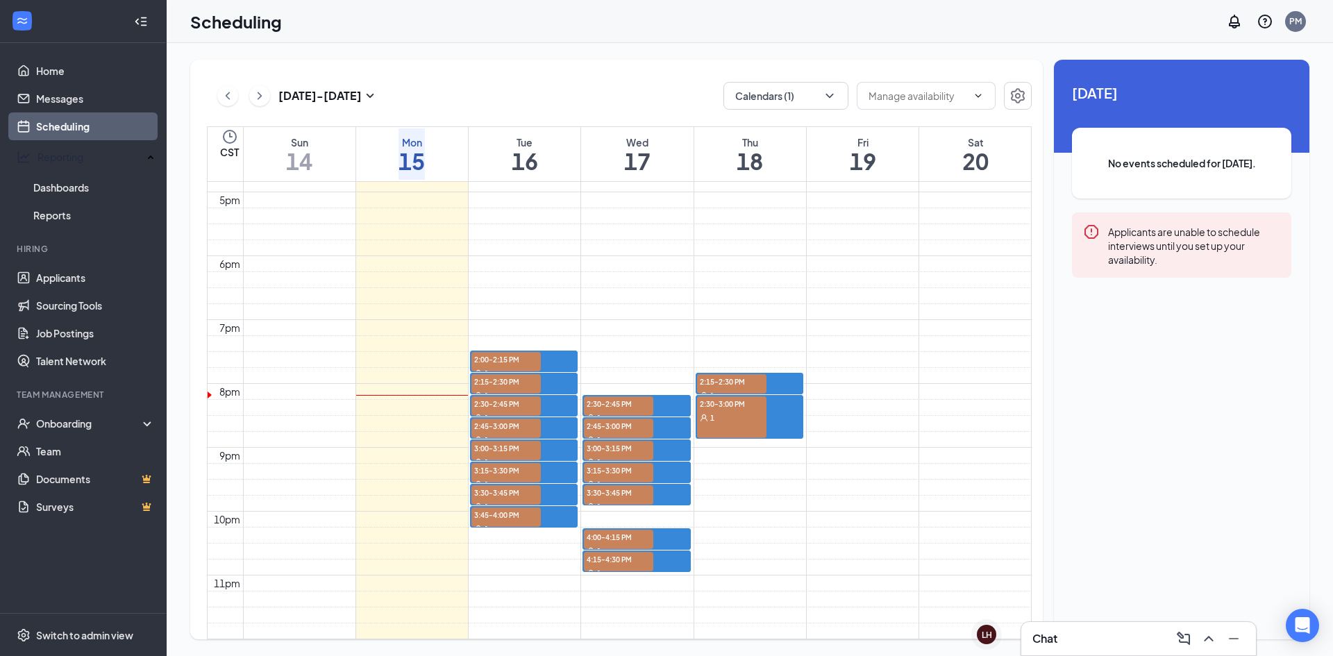
scroll to position [1178, 0]
click at [715, 395] on link "2:30-3:00 PM 1" at bounding box center [749, 417] width 108 height 44
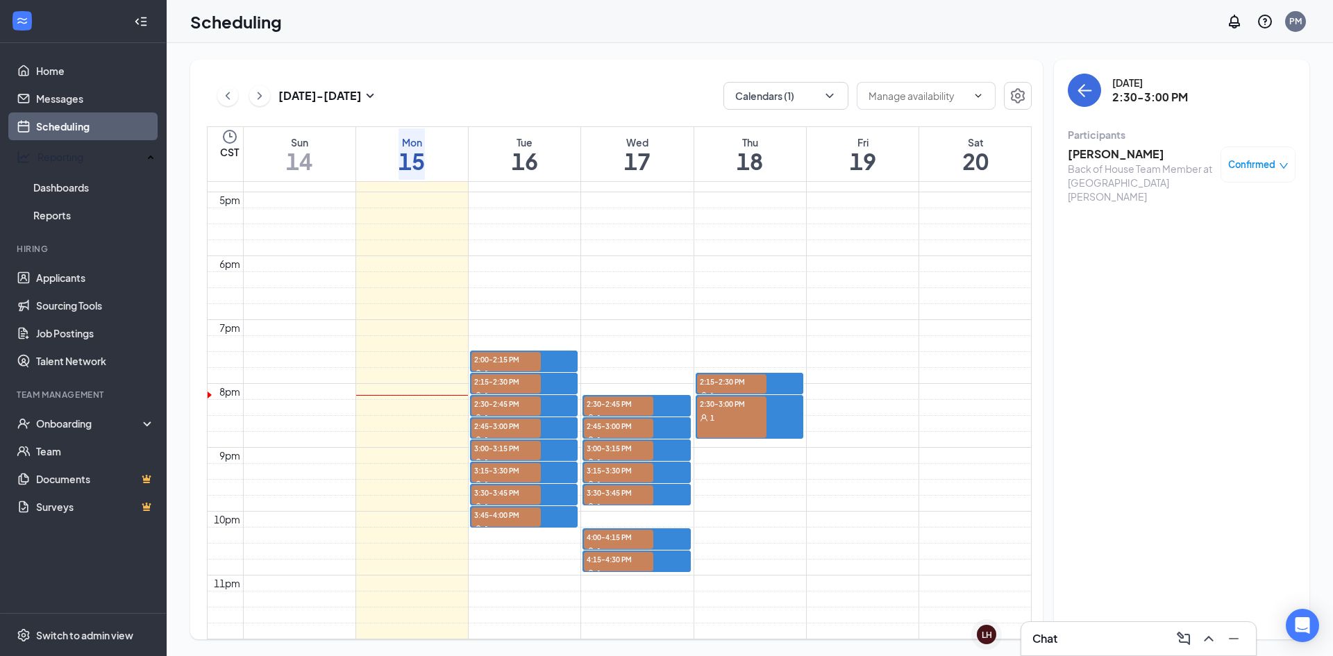
click at [1244, 161] on span "Confirmed" at bounding box center [1251, 165] width 47 height 14
click at [1217, 206] on span "Request Reschedule" at bounding box center [1223, 203] width 95 height 15
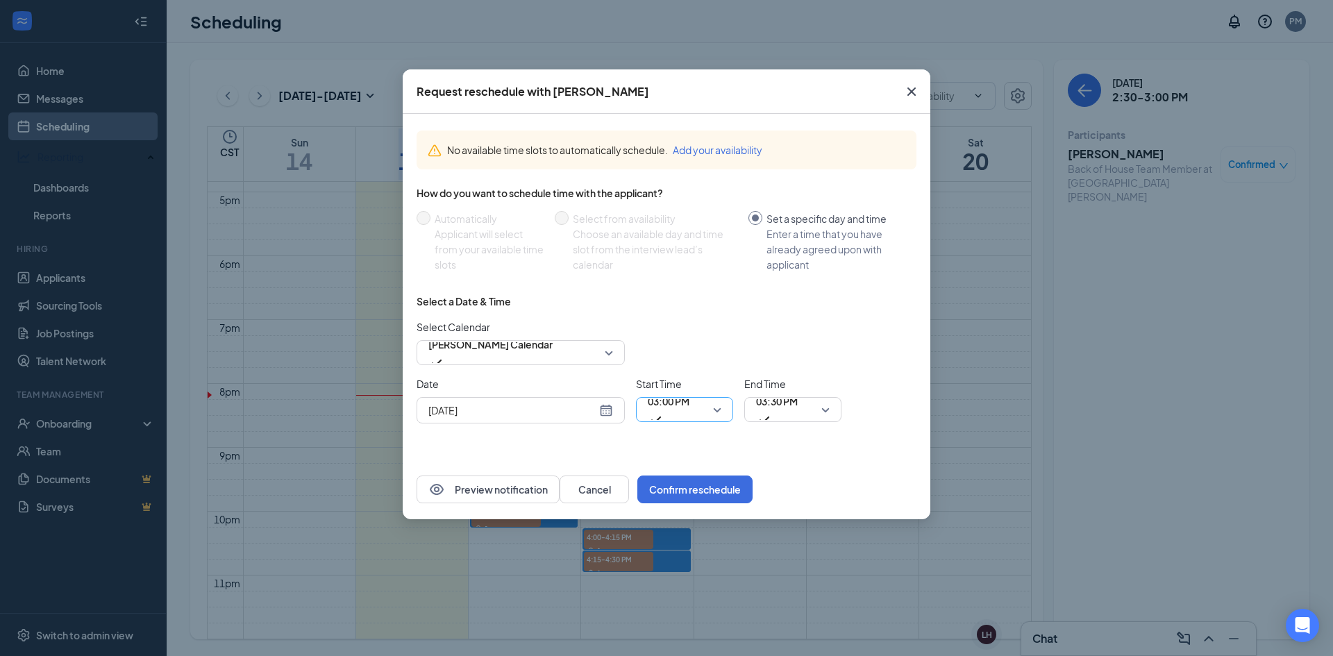
click at [689, 401] on span "03:00 PM" at bounding box center [669, 409] width 42 height 37
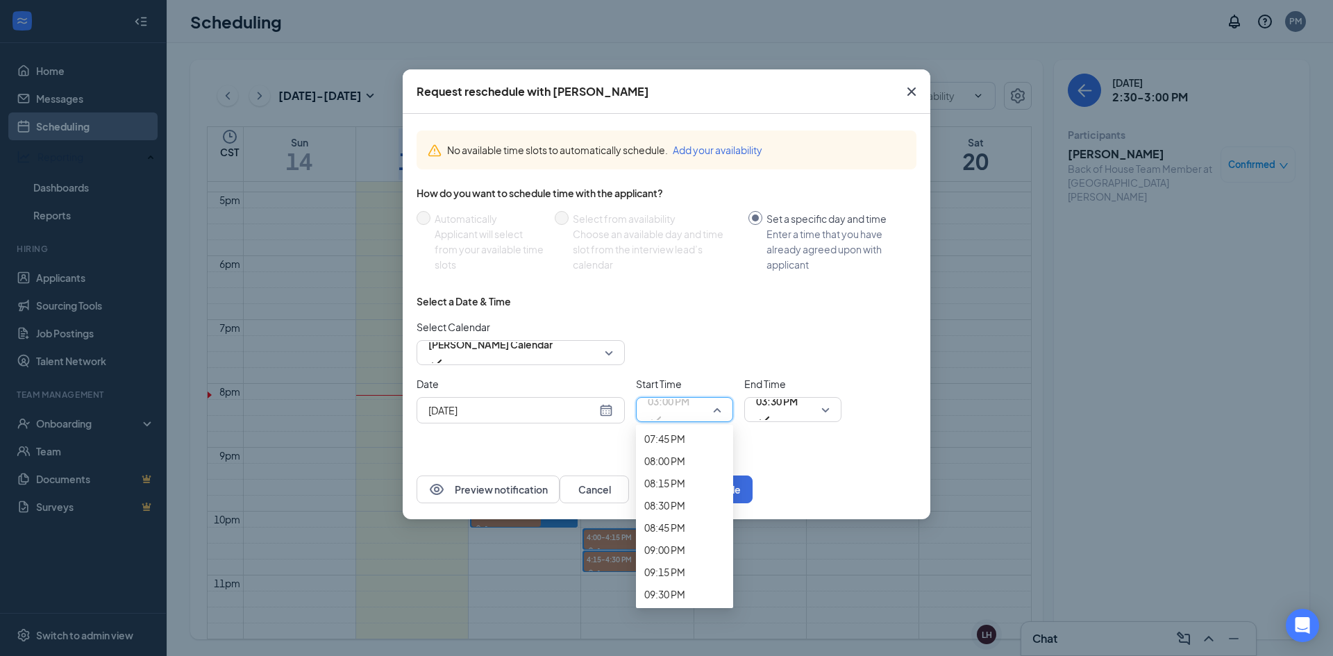
click at [605, 416] on div "Sep 15, 2025" at bounding box center [520, 410] width 185 height 15
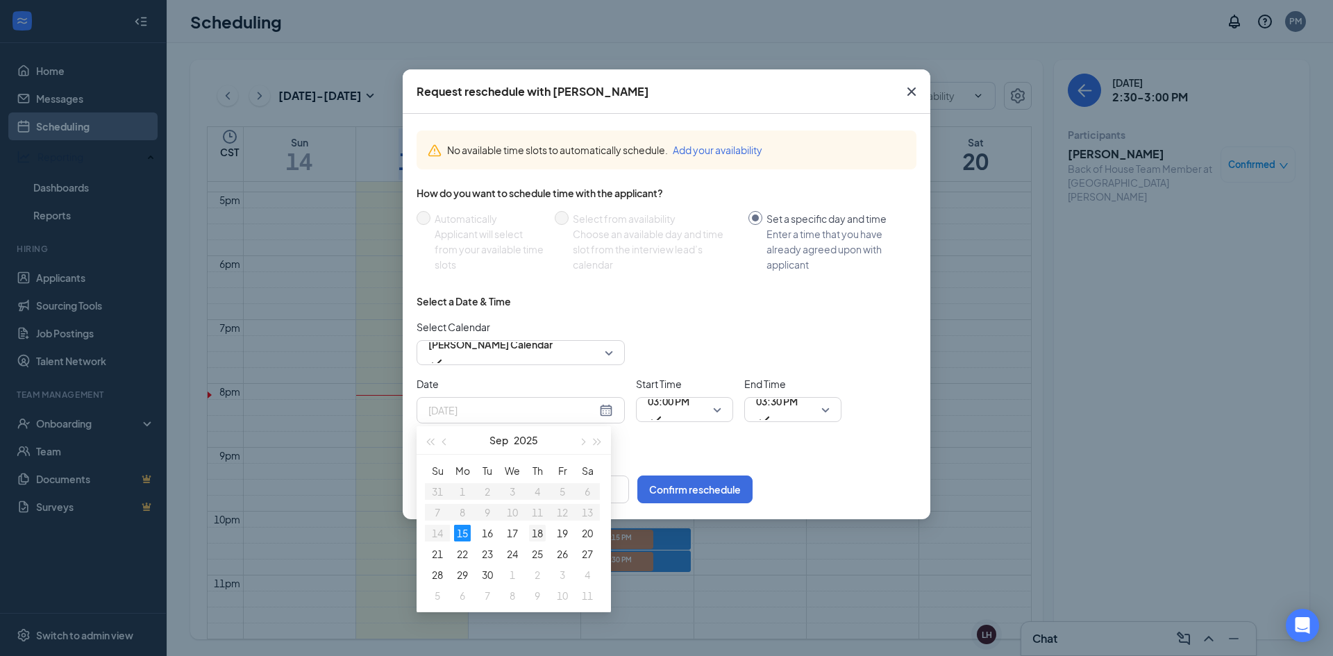
click at [539, 528] on div "18" at bounding box center [537, 533] width 17 height 17
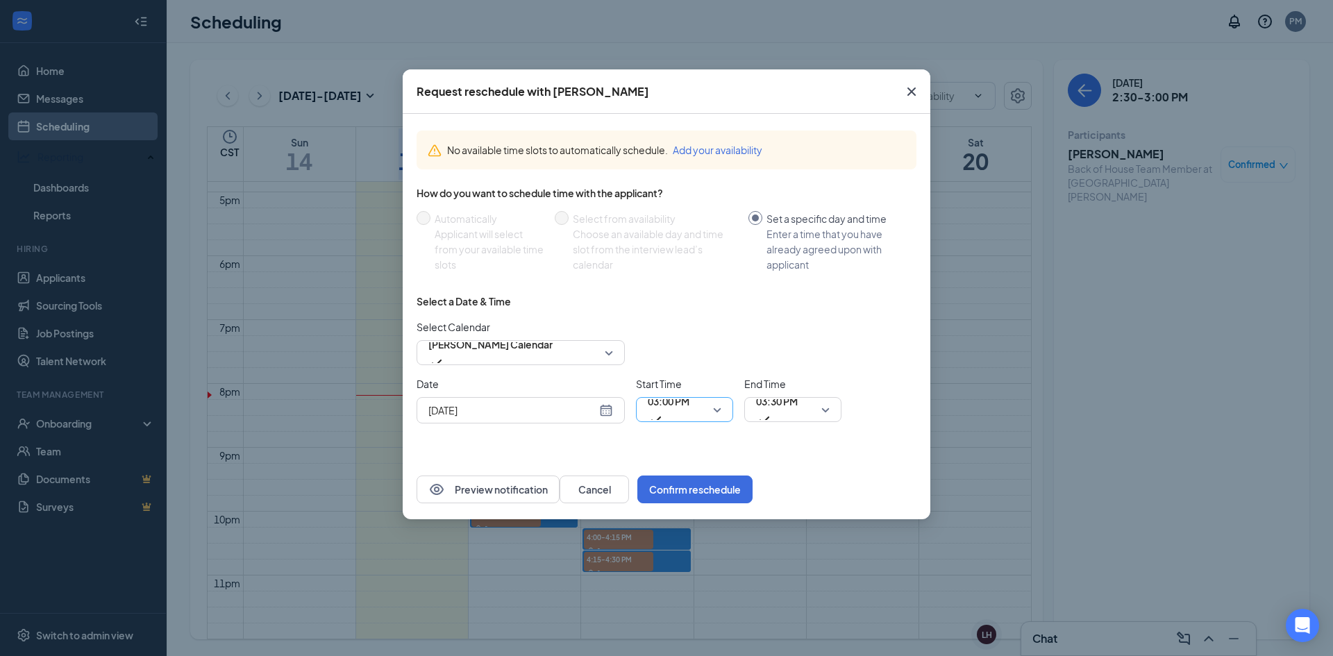
click at [667, 403] on span "03:00 PM" at bounding box center [669, 401] width 42 height 21
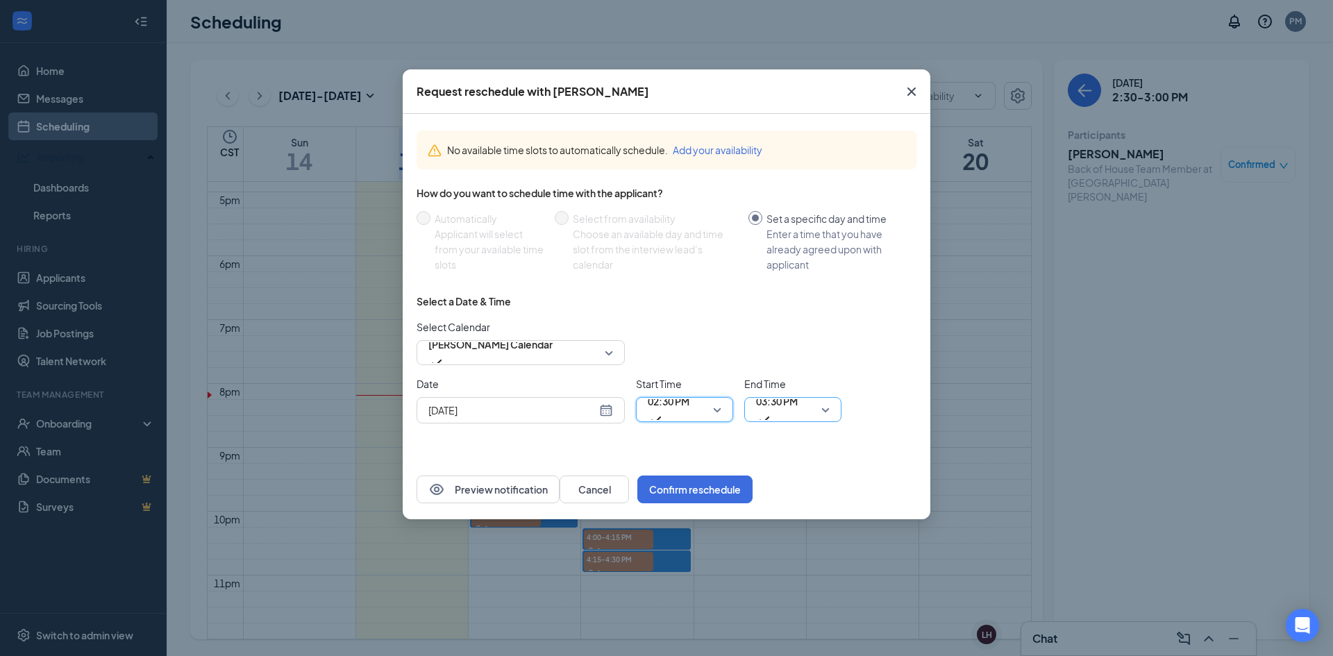
click at [792, 409] on span "03:30 PM" at bounding box center [777, 401] width 42 height 21
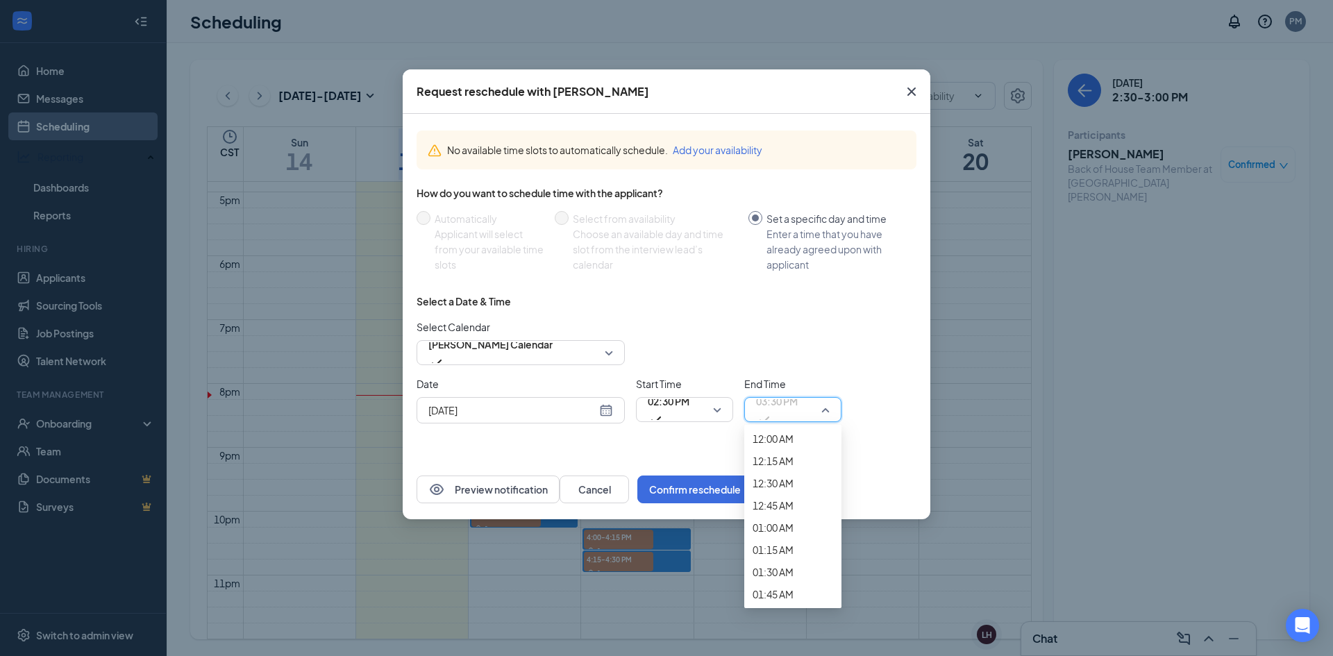
scroll to position [1835, 0]
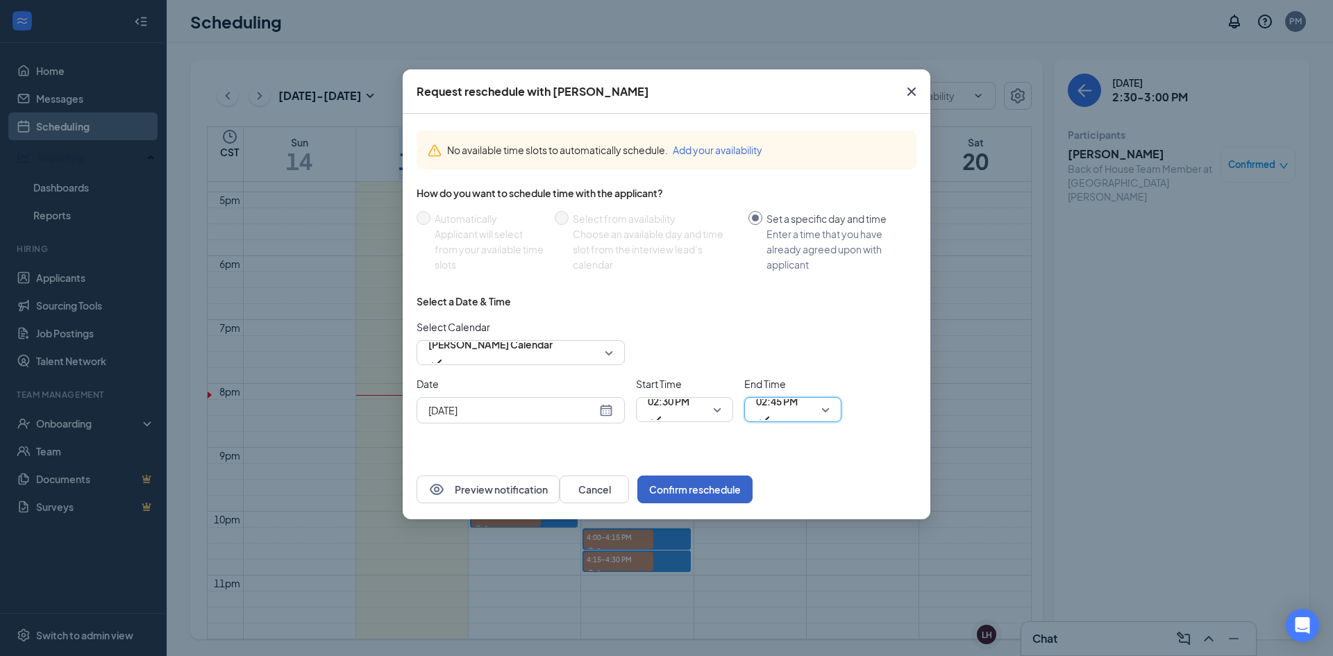
click at [752, 492] on button "Confirm reschedule" at bounding box center [694, 489] width 115 height 28
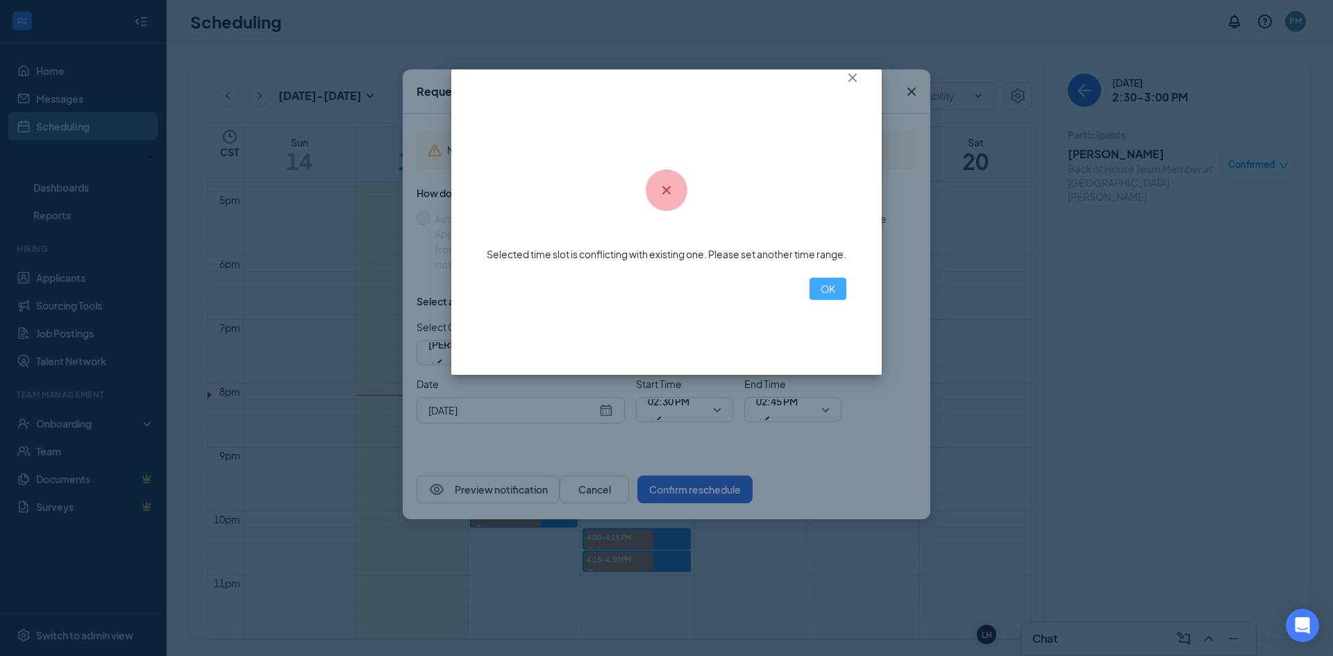
click at [809, 294] on button "OK" at bounding box center [827, 289] width 37 height 22
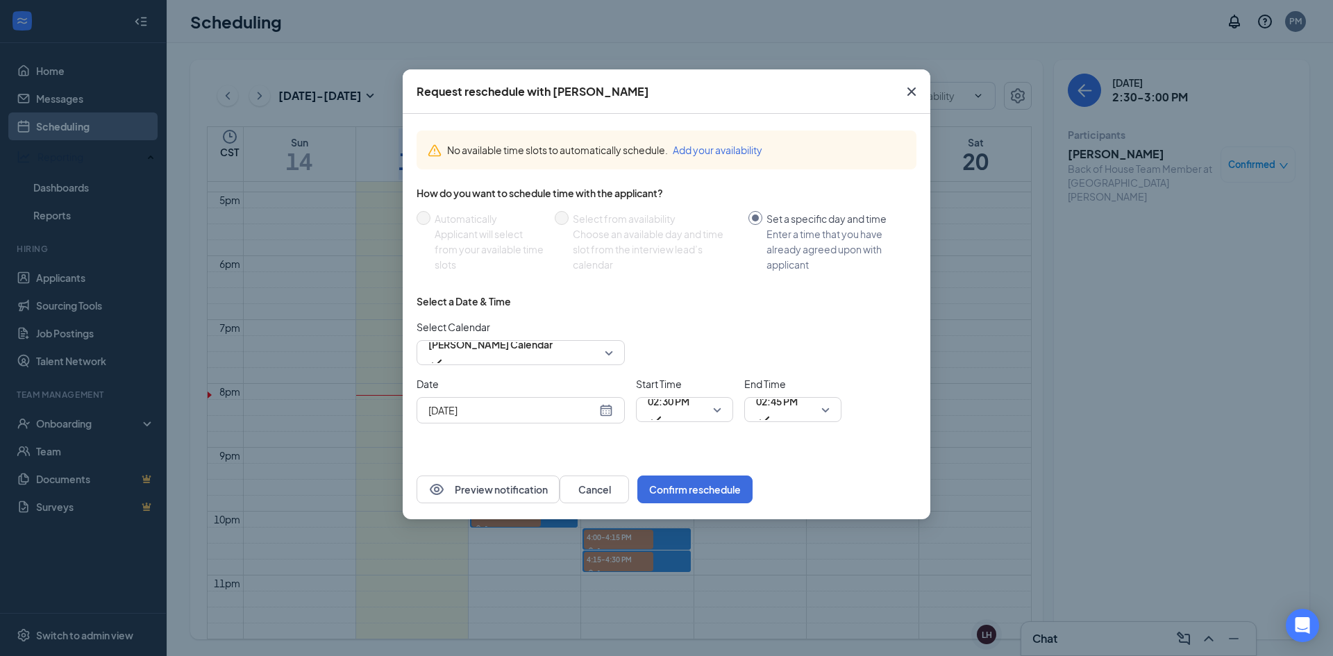
click at [602, 408] on div "Sep 18, 2025" at bounding box center [520, 410] width 185 height 15
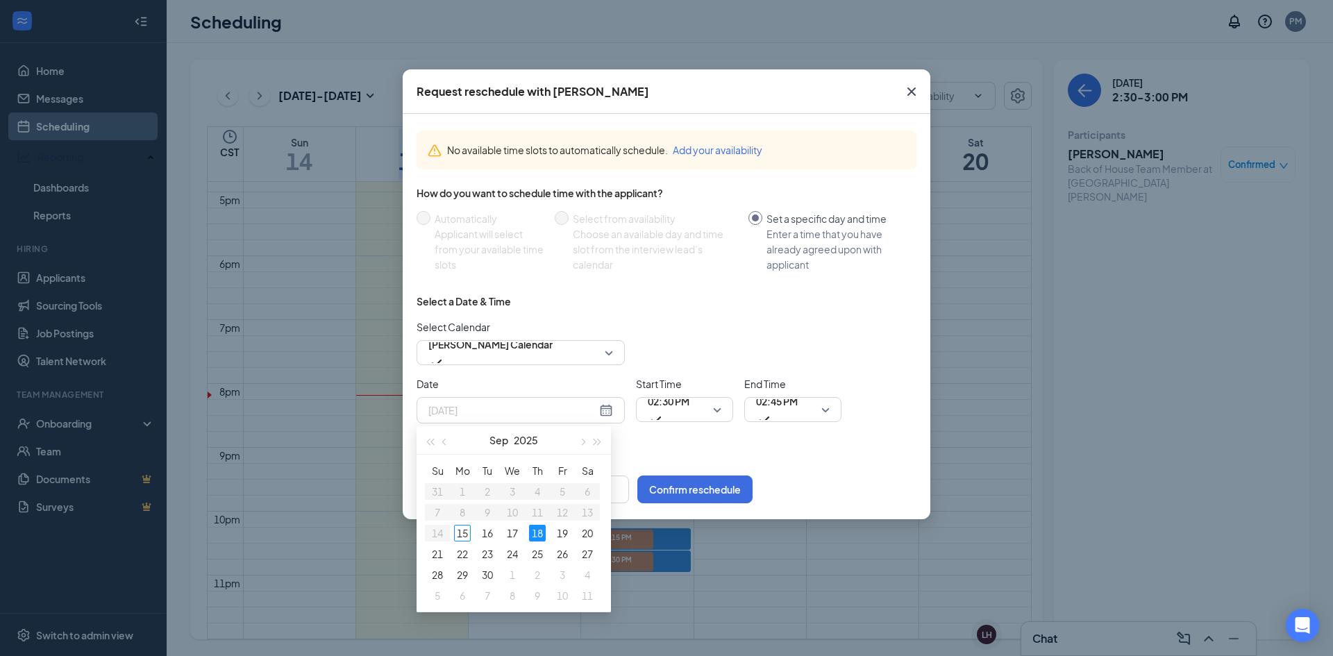
type input "Sep 18, 2025"
click at [540, 536] on div "18" at bounding box center [537, 533] width 17 height 17
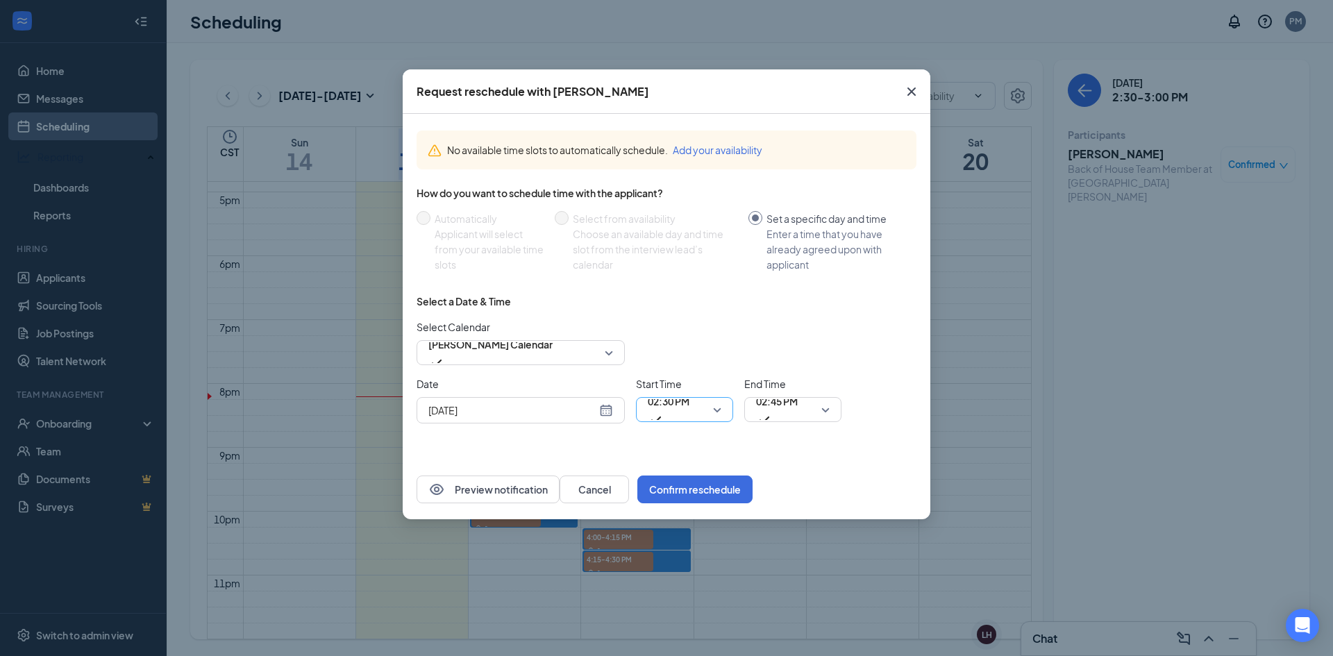
click at [718, 411] on span "02:30 PM" at bounding box center [685, 409] width 74 height 21
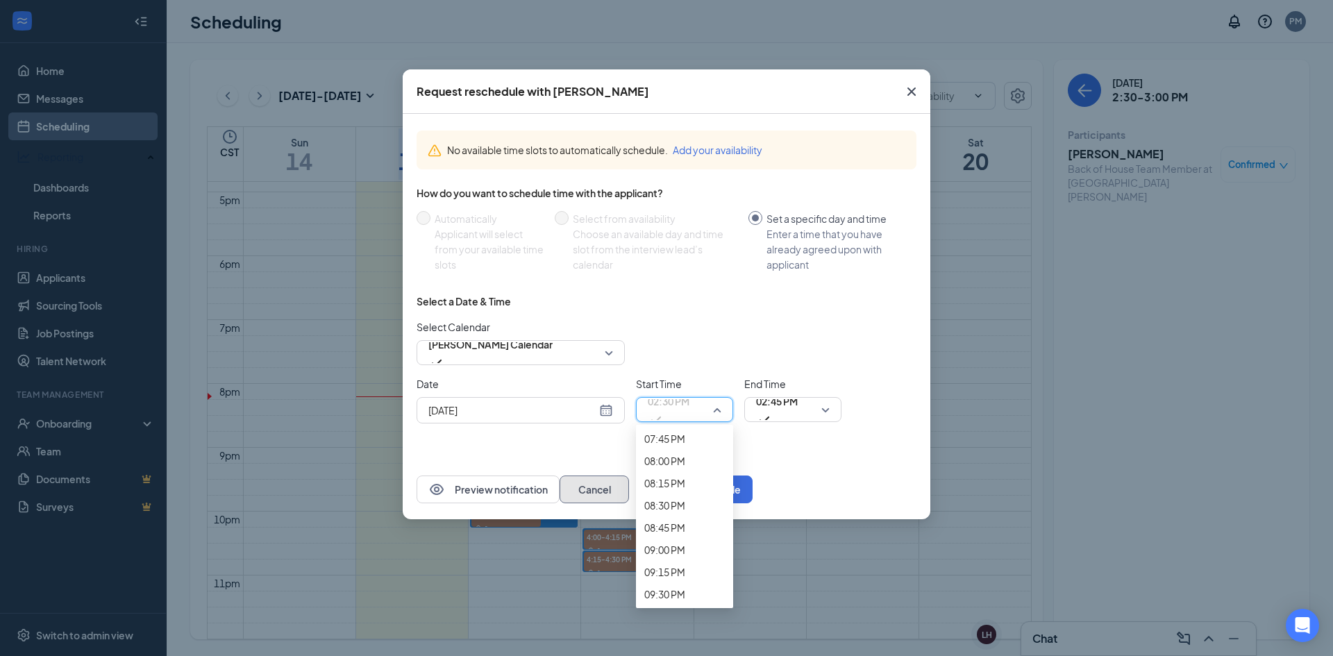
click at [629, 489] on button "Cancel" at bounding box center [593, 489] width 69 height 28
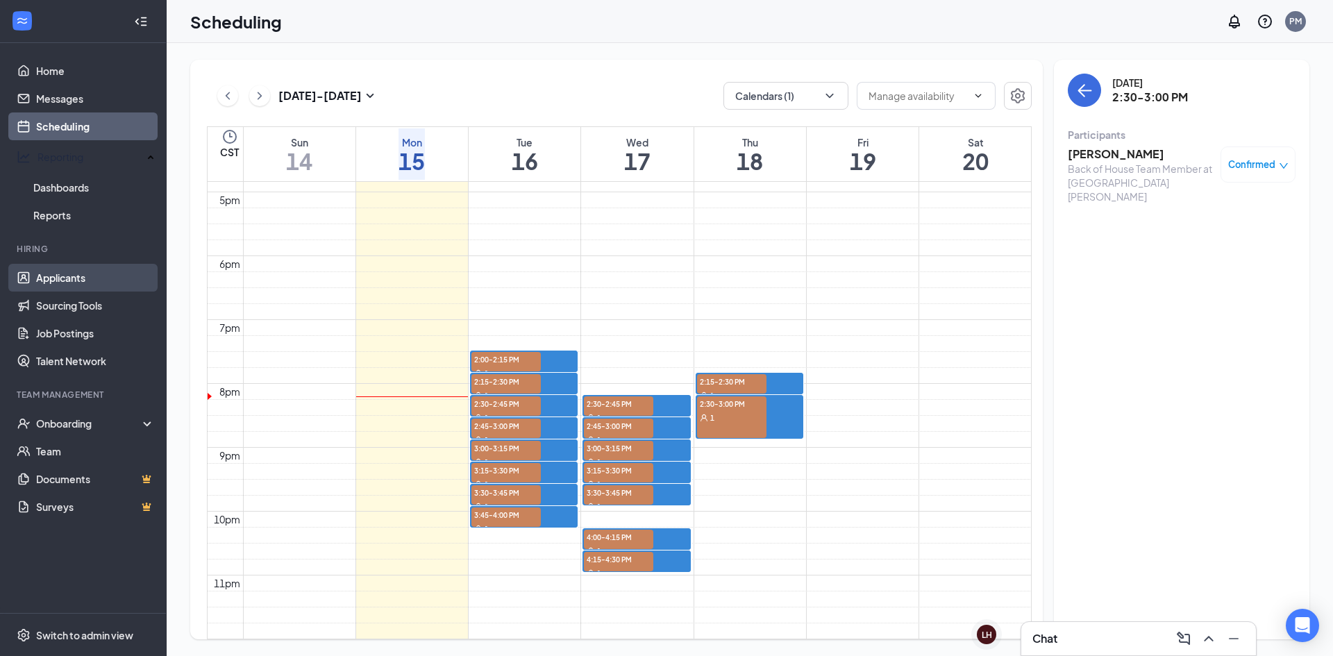
click at [73, 267] on link "Applicants" at bounding box center [95, 278] width 119 height 28
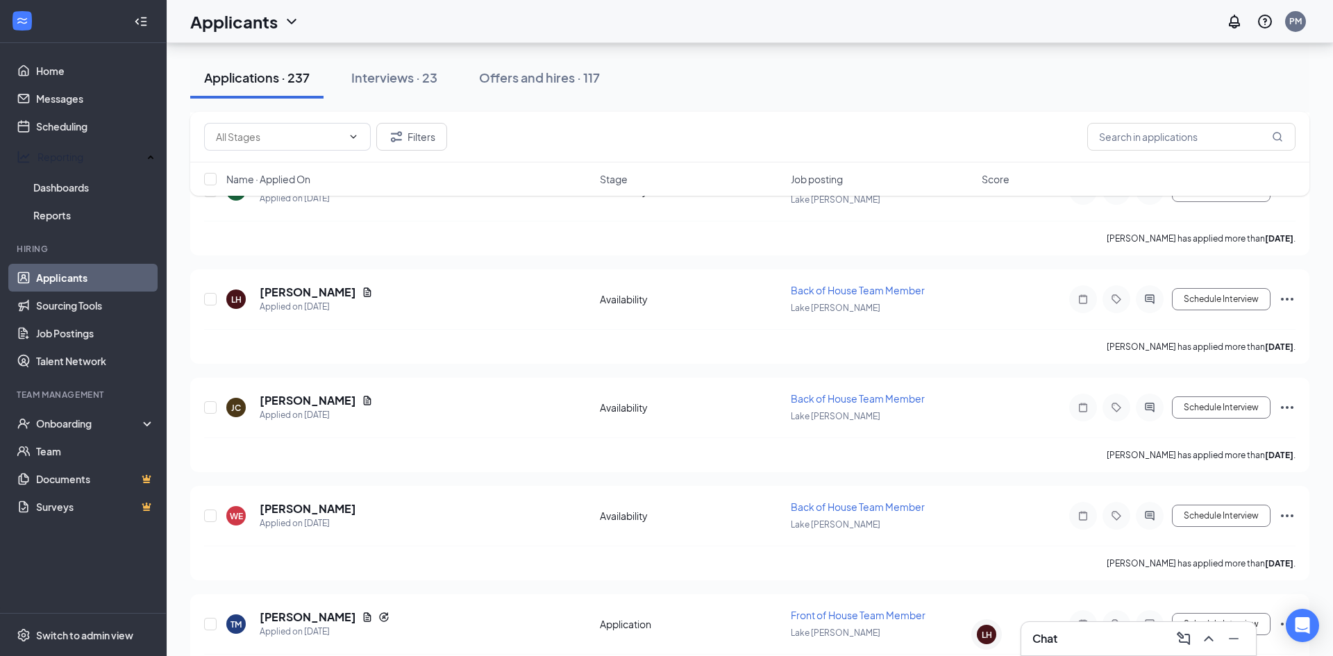
scroll to position [1466, 0]
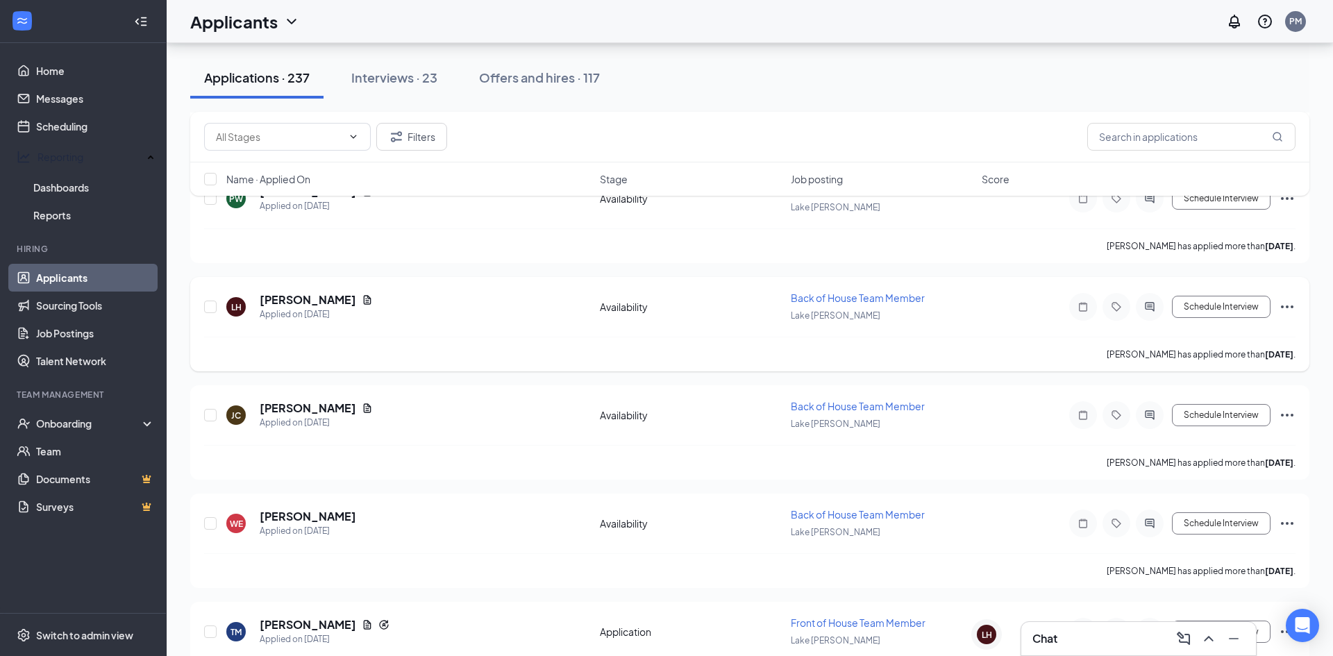
click at [312, 299] on h5 "Leeann Hoobler" at bounding box center [308, 299] width 96 height 15
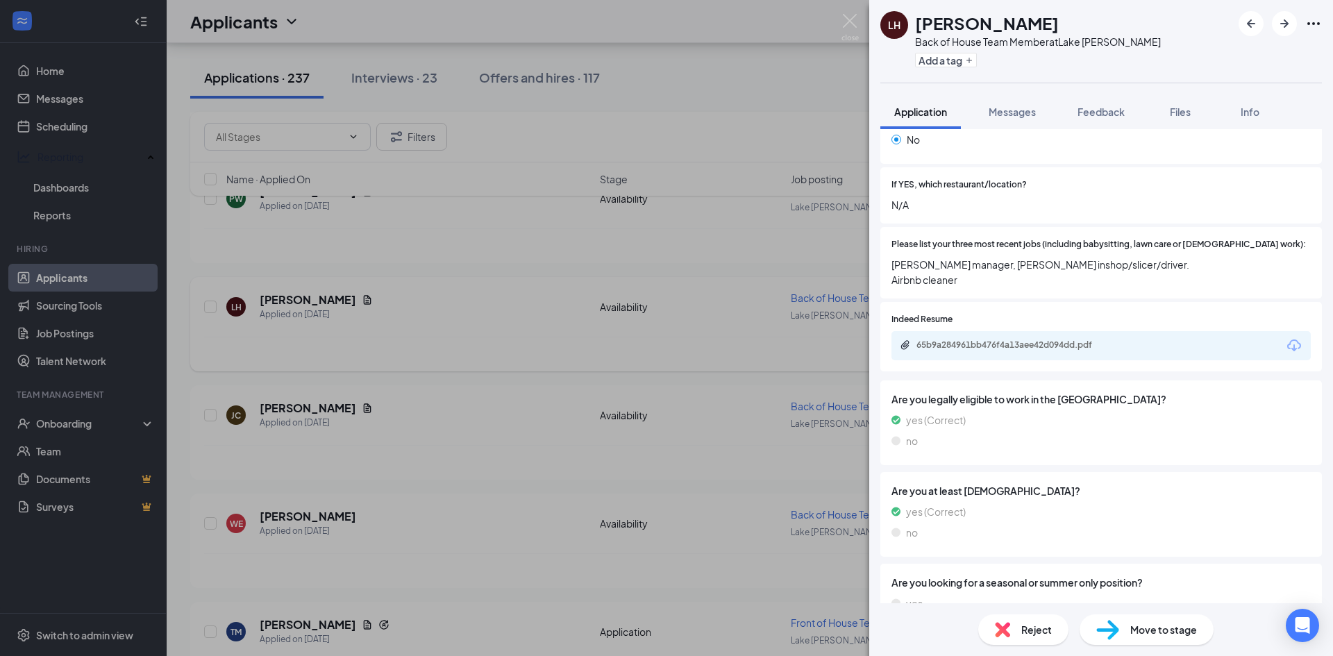
scroll to position [264, 0]
click at [1047, 340] on div "65b9a284961bb476f4a13aee42d094dd.pdf" at bounding box center [1013, 345] width 194 height 11
click at [1144, 629] on span "Move to stage" at bounding box center [1163, 629] width 67 height 15
type input "Onsite Interview (next stage)"
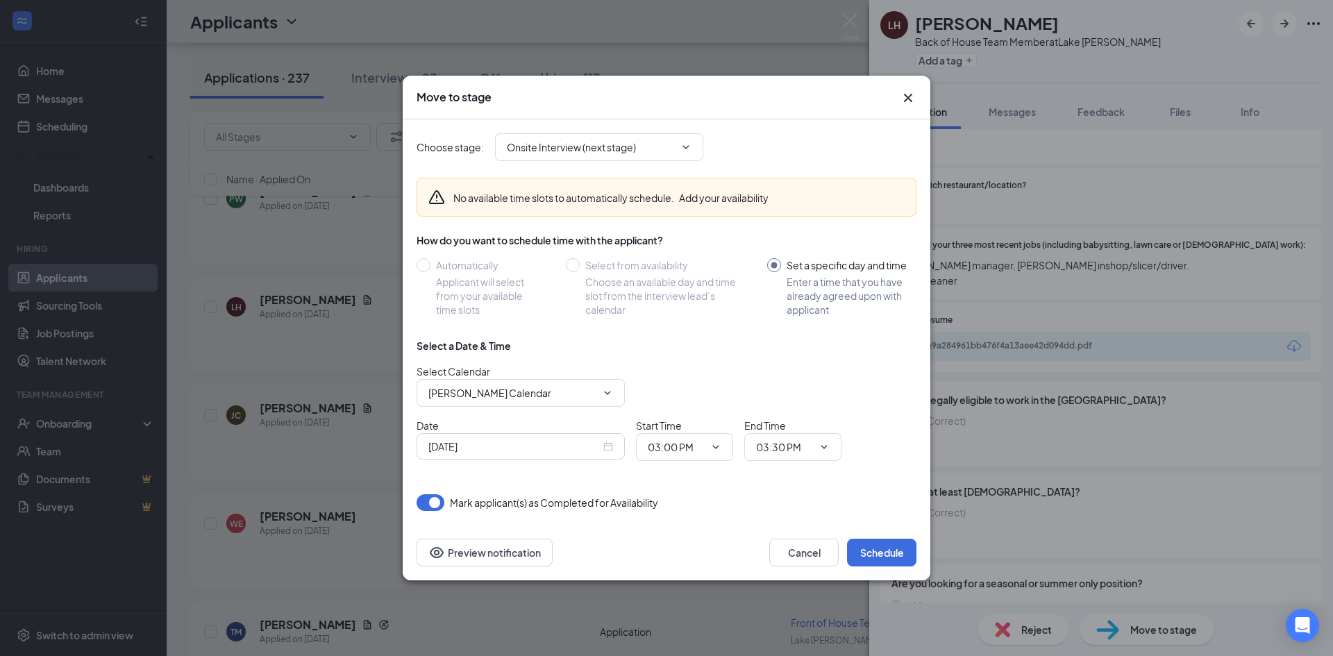
click at [607, 445] on div "Sep 15, 2025" at bounding box center [520, 446] width 185 height 15
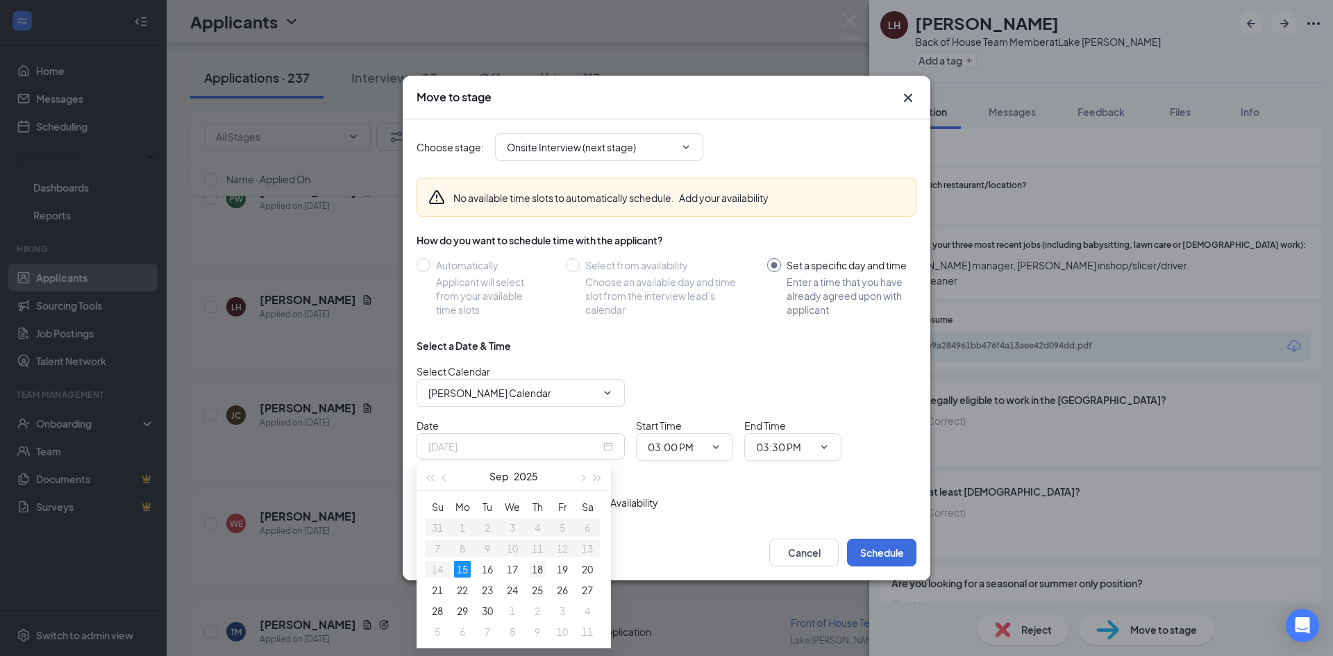
type input "Sep 18, 2025"
click at [540, 564] on div "18" at bounding box center [537, 569] width 17 height 17
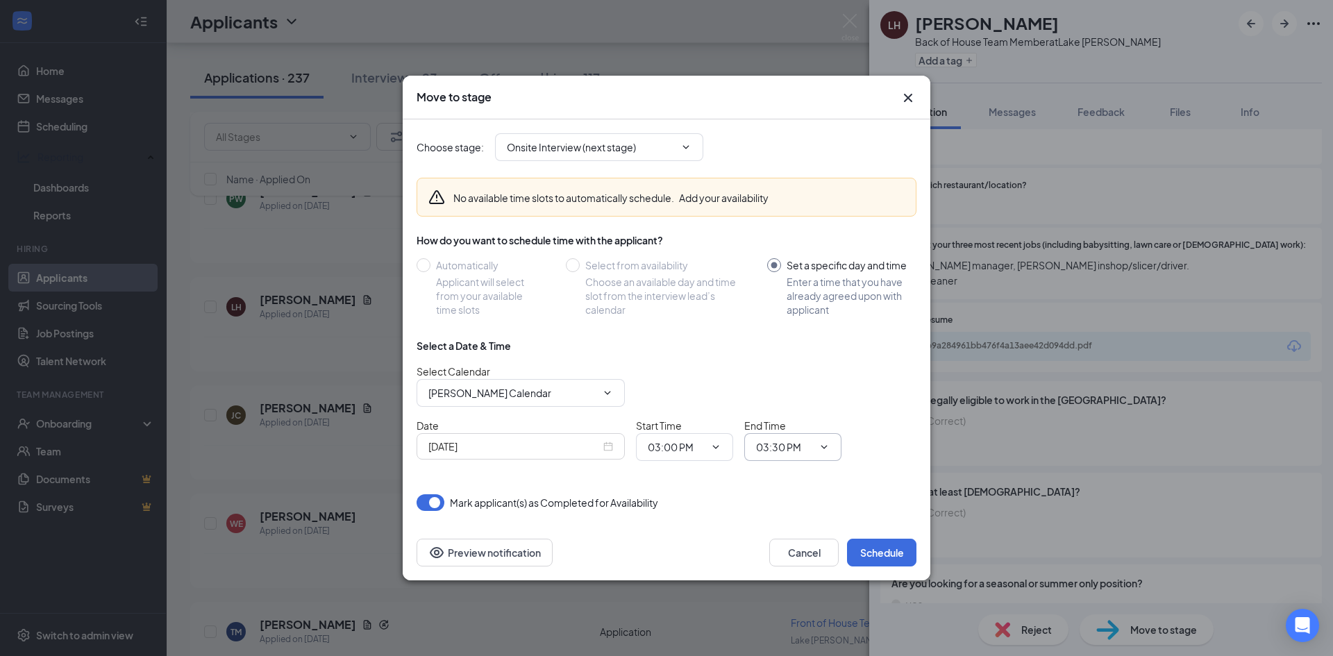
click at [791, 446] on input "03:30 PM" at bounding box center [784, 446] width 57 height 15
click at [793, 364] on div "03:15 PM" at bounding box center [804, 356] width 97 height 32
type input "03:15 PM"
click at [886, 559] on button "Schedule" at bounding box center [881, 553] width 69 height 28
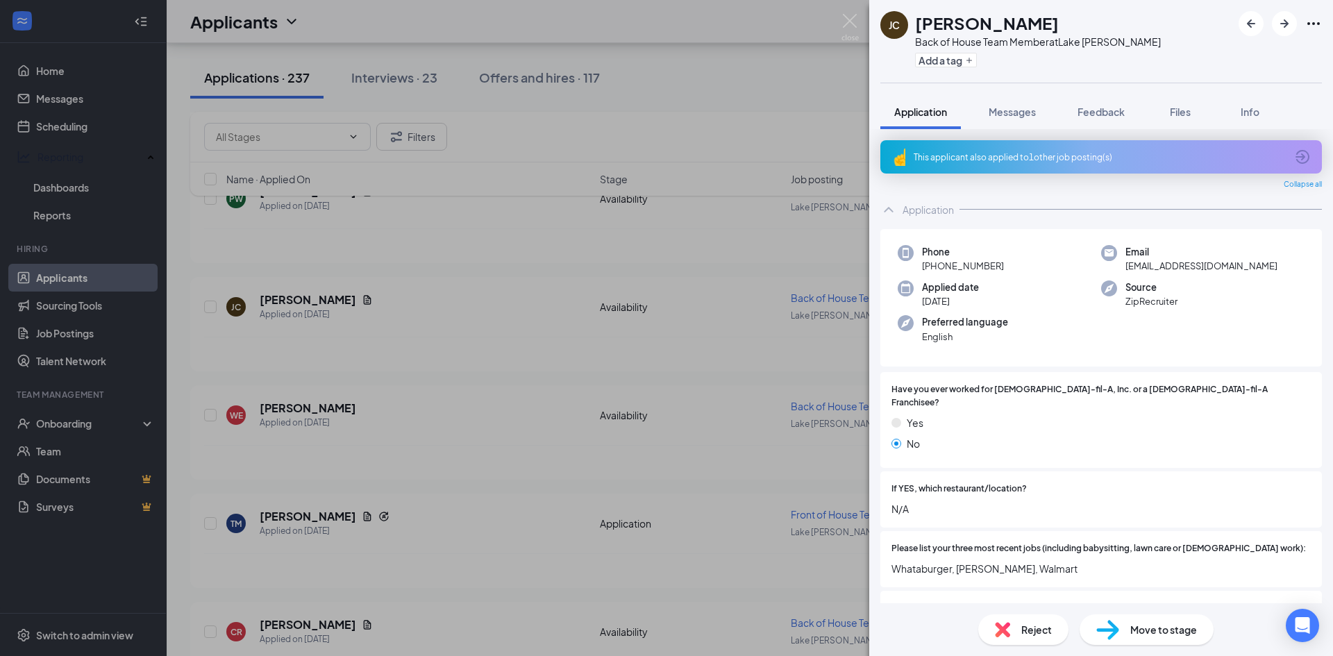
click at [685, 511] on div "JC Jazmin Casarez Back of House Team Member at Lake Jackson Add a tag Applicati…" at bounding box center [666, 328] width 1333 height 656
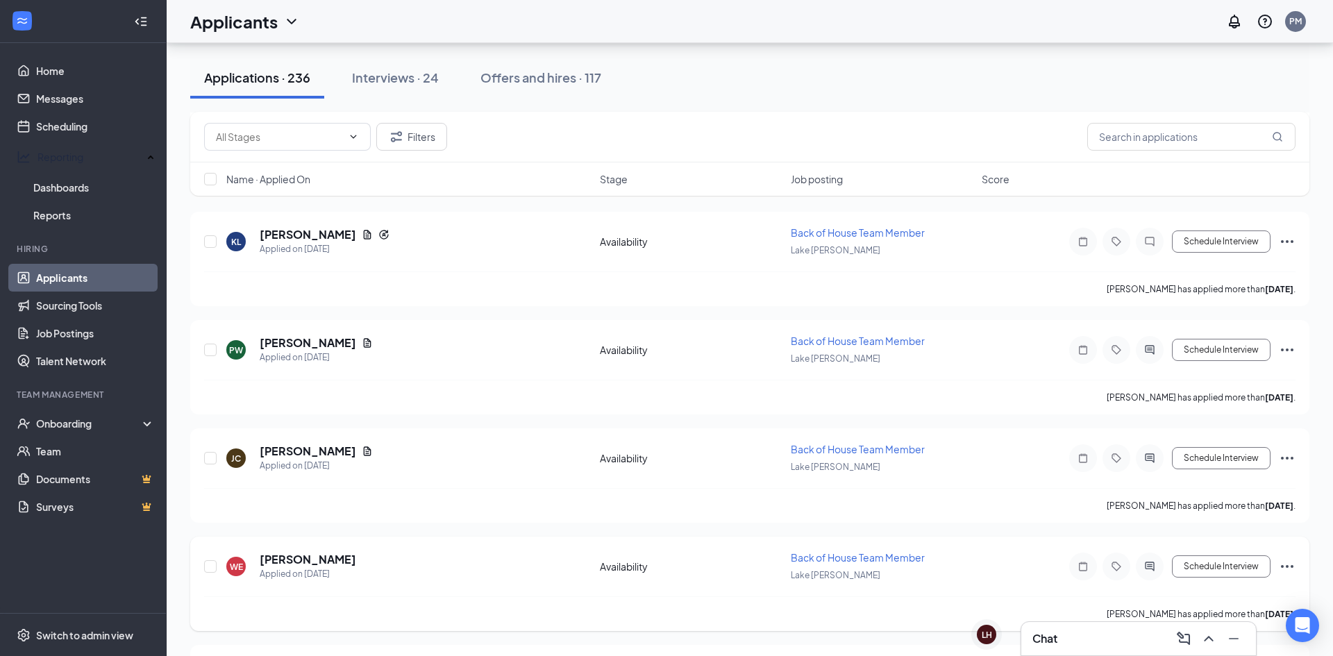
scroll to position [1312, 0]
click at [294, 473] on div "Applied on Sep 12" at bounding box center [316, 469] width 113 height 14
click at [332, 457] on h5 "Jazmin Casarez" at bounding box center [308, 453] width 96 height 15
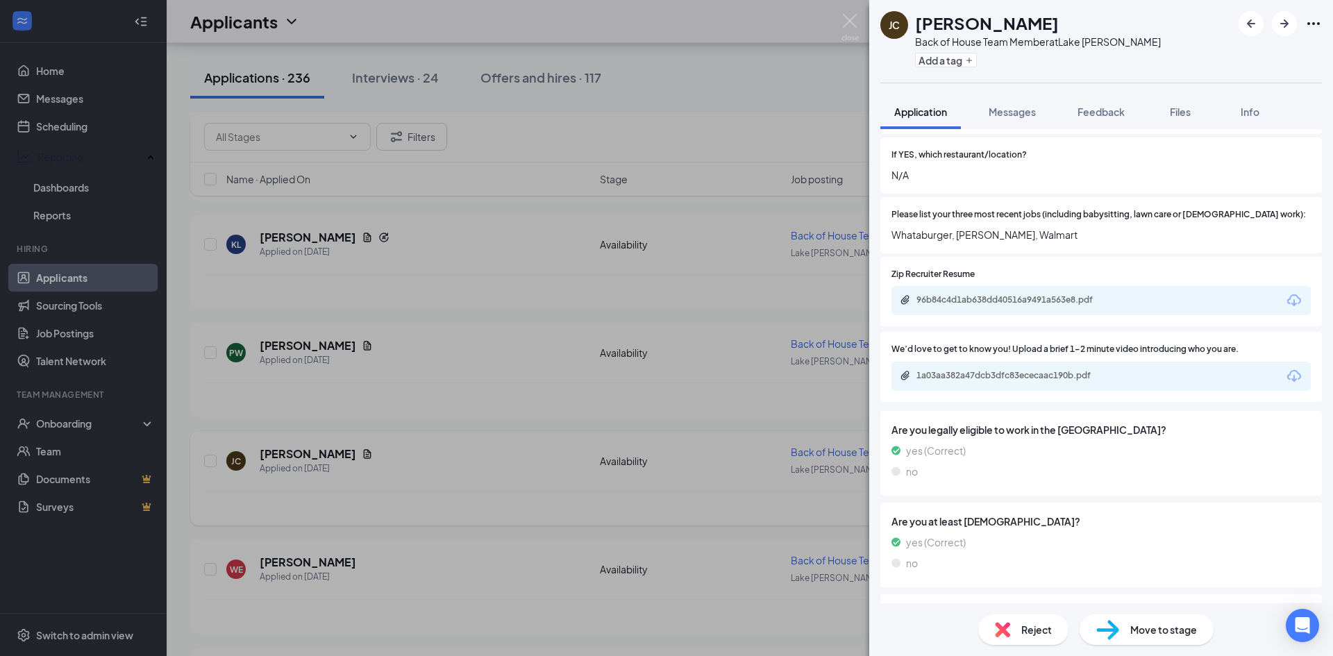
scroll to position [336, 0]
click at [1137, 360] on div "1a03aa382a47dcb3dfc83ececaac190b.pdf" at bounding box center [1100, 374] width 419 height 29
click at [1040, 368] on div "1a03aa382a47dcb3dfc83ececaac190b.pdf" at bounding box center [1013, 373] width 194 height 11
click at [79, 134] on div "JC Jazmin Casarez Back of House Team Member at Lake Jackson Add a tag Applicati…" at bounding box center [666, 328] width 1333 height 656
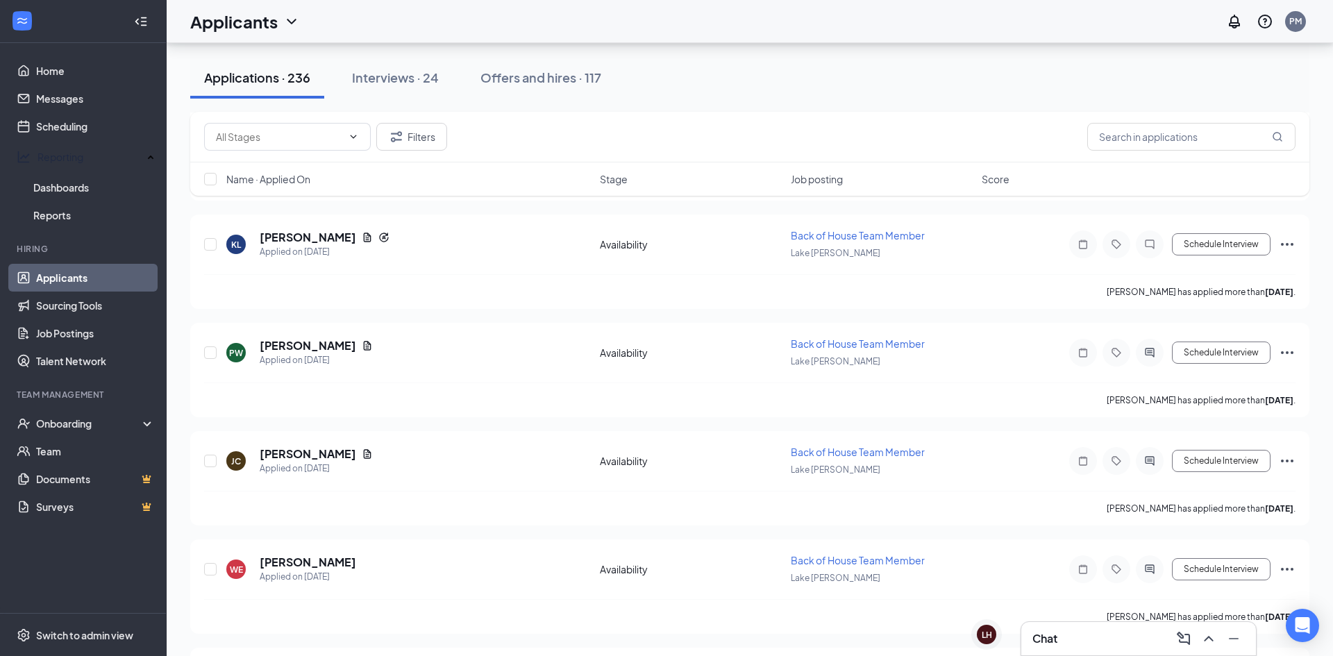
click at [79, 134] on link "Scheduling" at bounding box center [95, 126] width 119 height 28
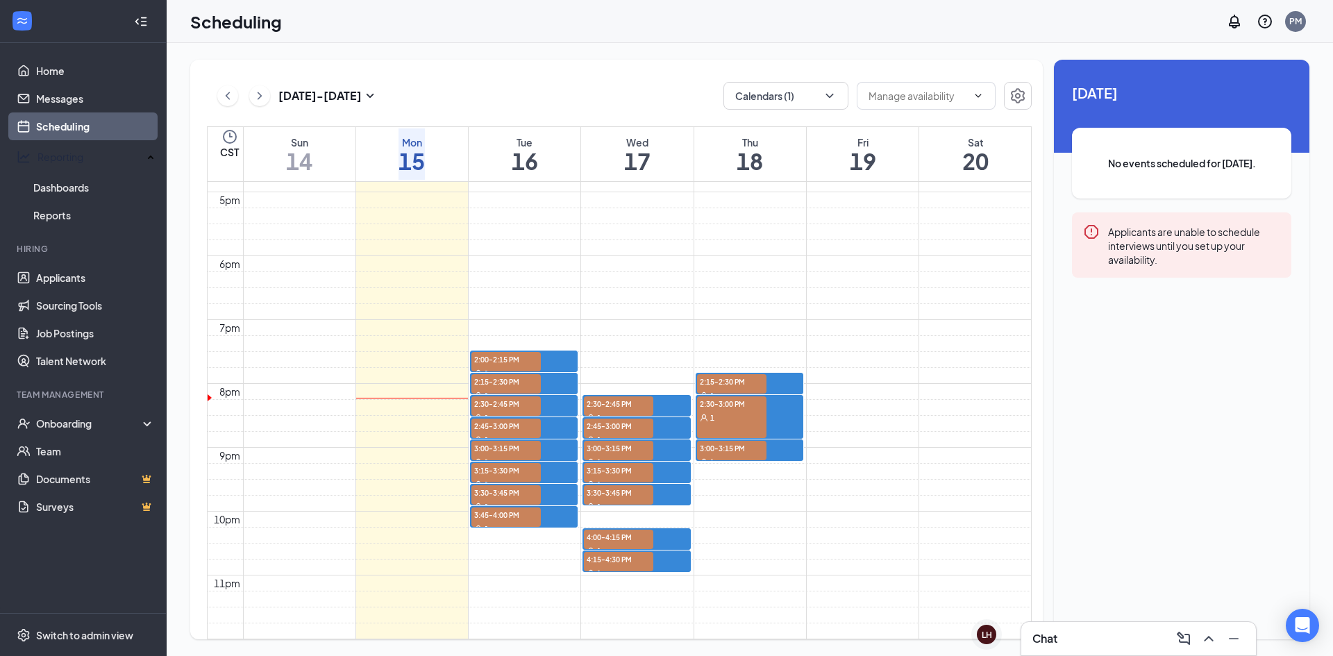
scroll to position [1169, 0]
click at [607, 208] on td at bounding box center [637, 200] width 788 height 16
click at [496, 506] on link "3:45-4:00 PM 1" at bounding box center [524, 517] width 108 height 22
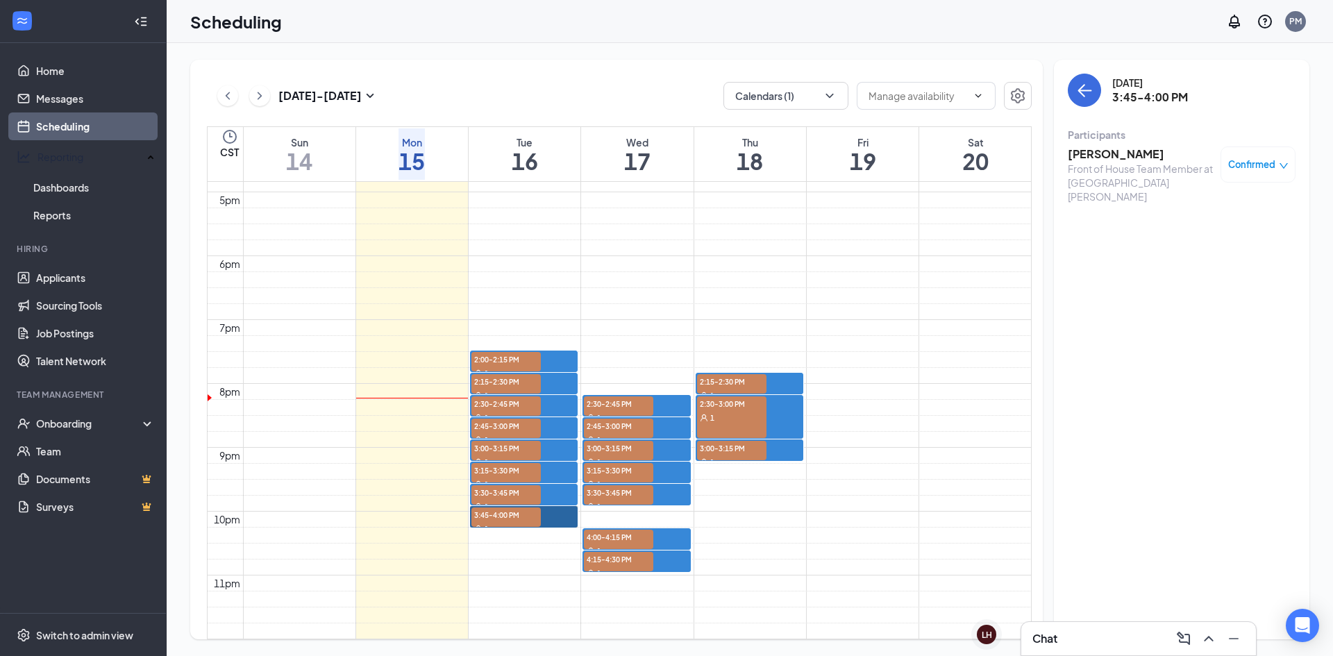
click at [500, 506] on link "3:45-4:00 PM 1" at bounding box center [524, 517] width 108 height 22
click at [496, 484] on link "3:30-3:45 PM 1" at bounding box center [524, 495] width 108 height 22
click at [515, 462] on link "3:15-3:30 PM 1" at bounding box center [524, 473] width 108 height 22
click at [623, 484] on link "3:30-3:45 PM 1" at bounding box center [636, 495] width 108 height 22
click at [602, 530] on span "4:00-4:15 PM" at bounding box center [618, 537] width 69 height 14
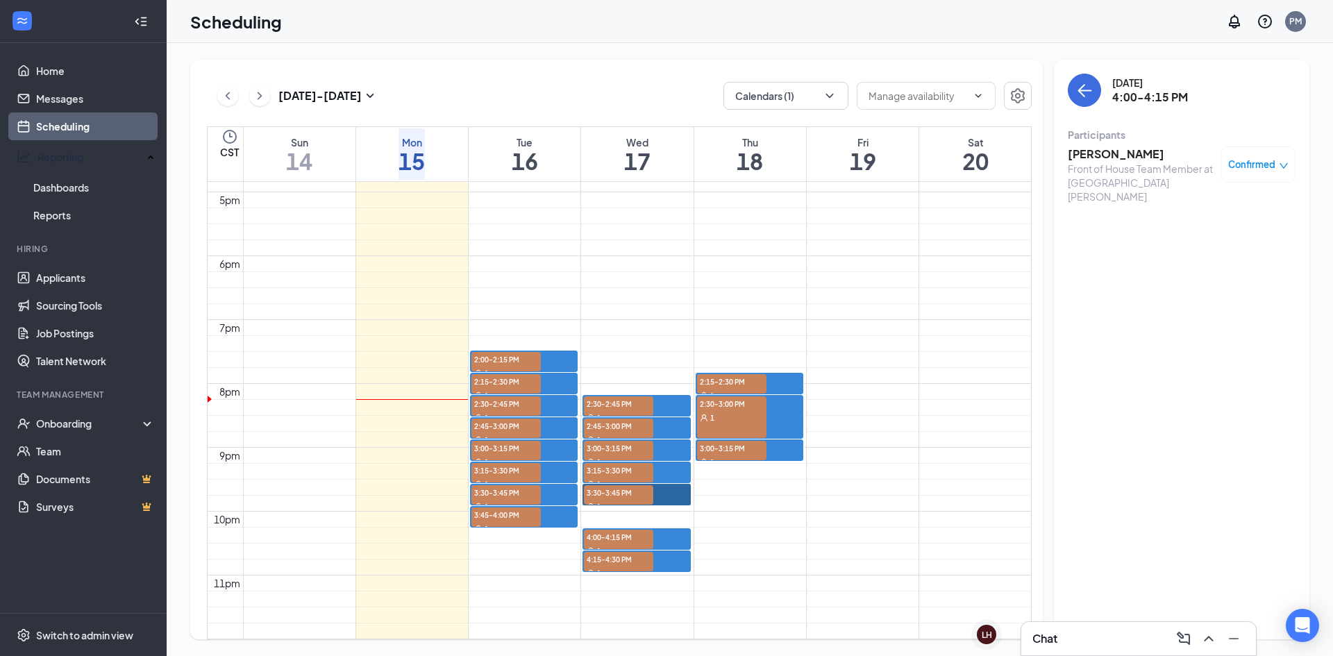
click at [602, 484] on link "3:30-3:45 PM 1" at bounding box center [636, 495] width 108 height 22
click at [1240, 166] on span "Confirmed" at bounding box center [1251, 165] width 47 height 14
click at [1220, 208] on span "Request Reschedule" at bounding box center [1223, 203] width 95 height 15
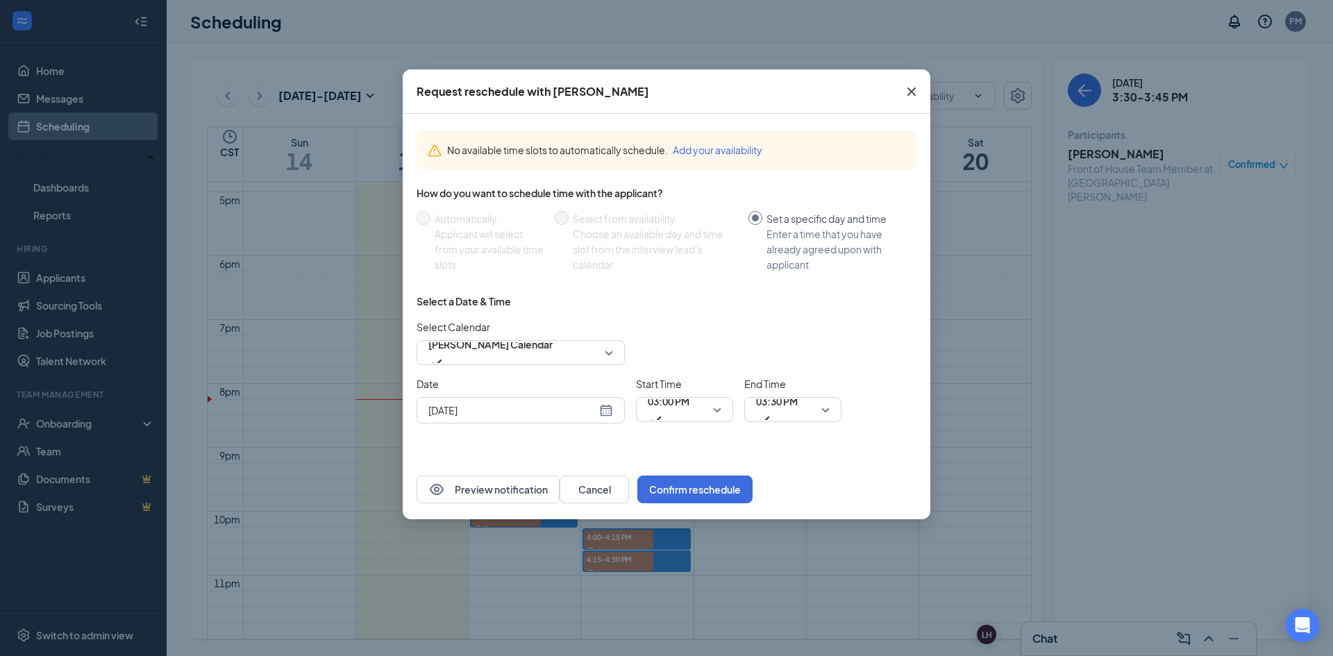
click at [605, 409] on div "Sep 15, 2025" at bounding box center [520, 410] width 185 height 15
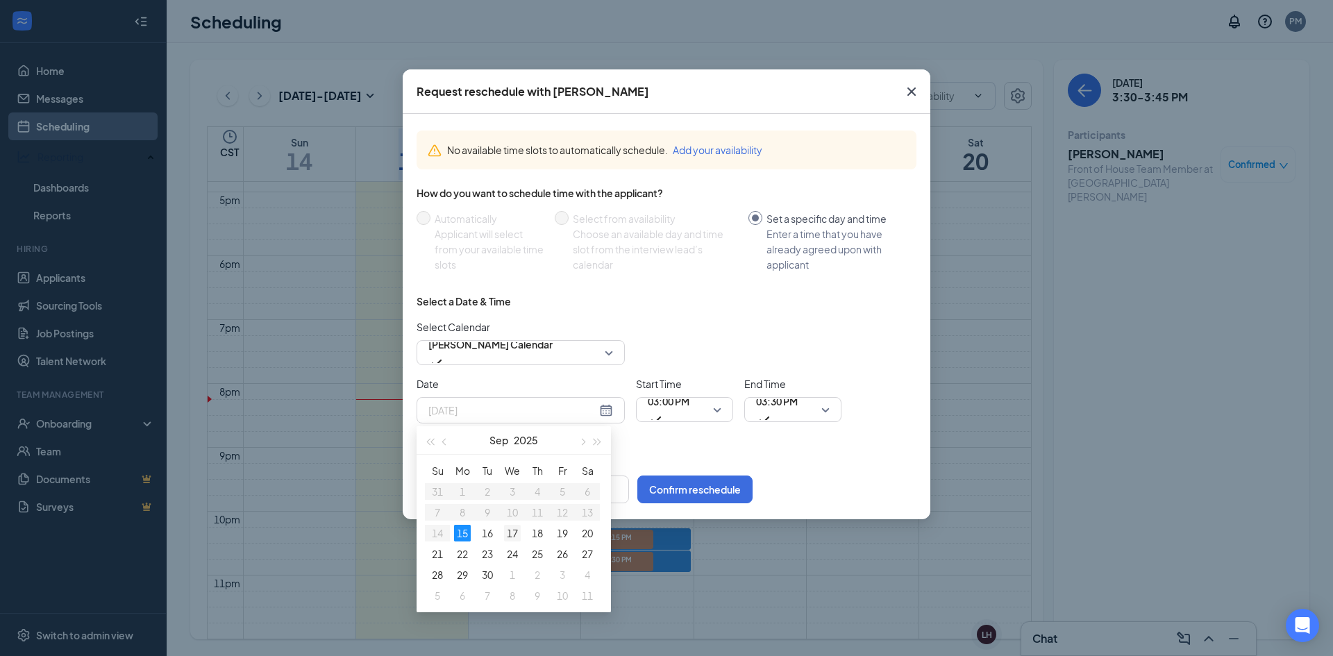
type input "Sep 17, 2025"
click at [509, 532] on div "17" at bounding box center [512, 533] width 17 height 17
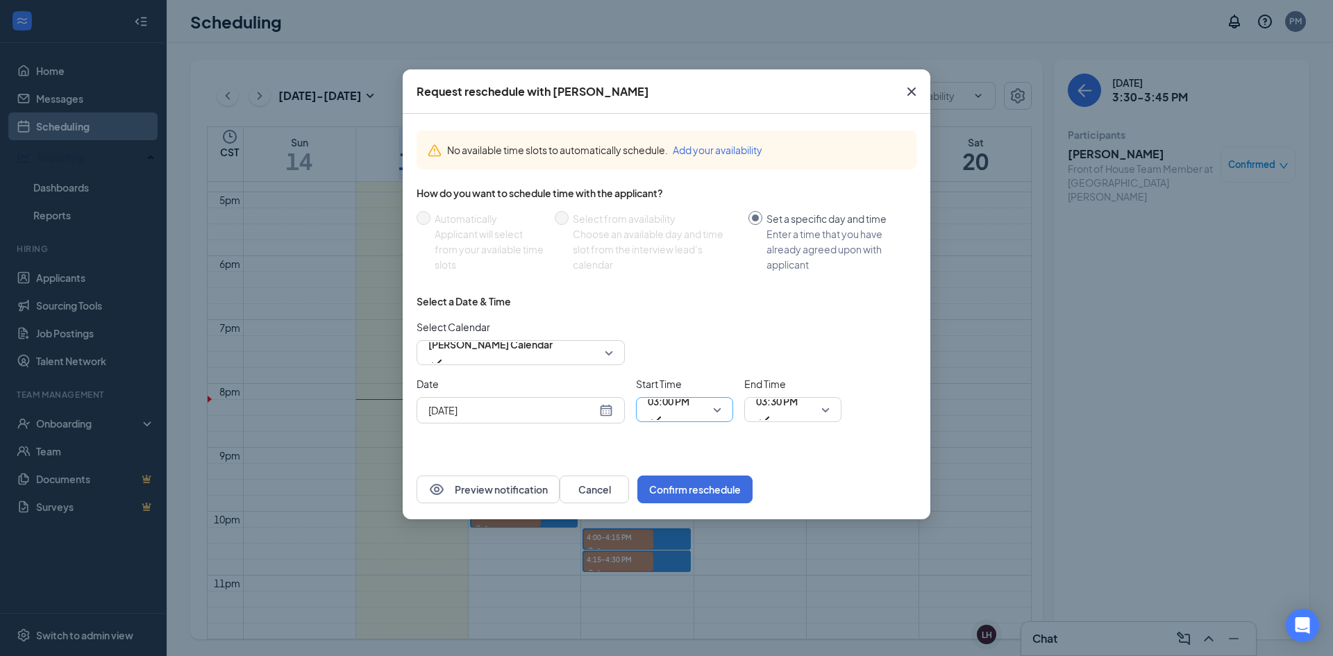
click at [658, 409] on span "03:00 PM" at bounding box center [669, 401] width 42 height 21
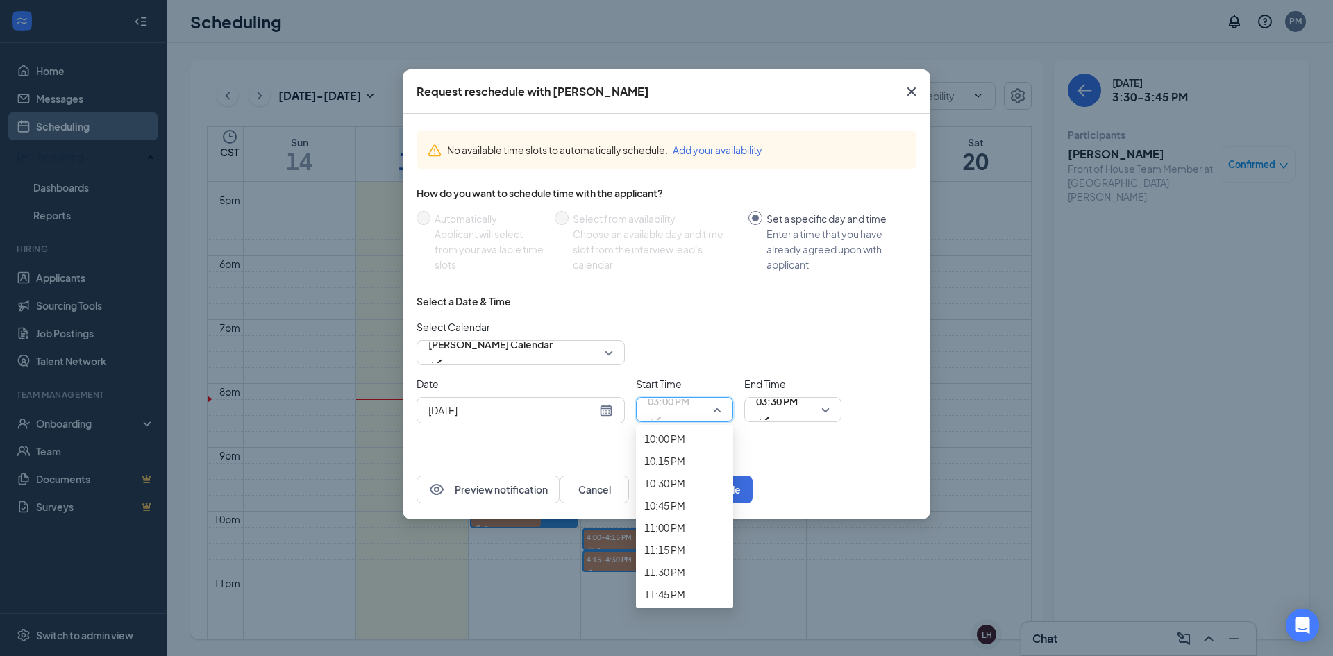
scroll to position [1985, 0]
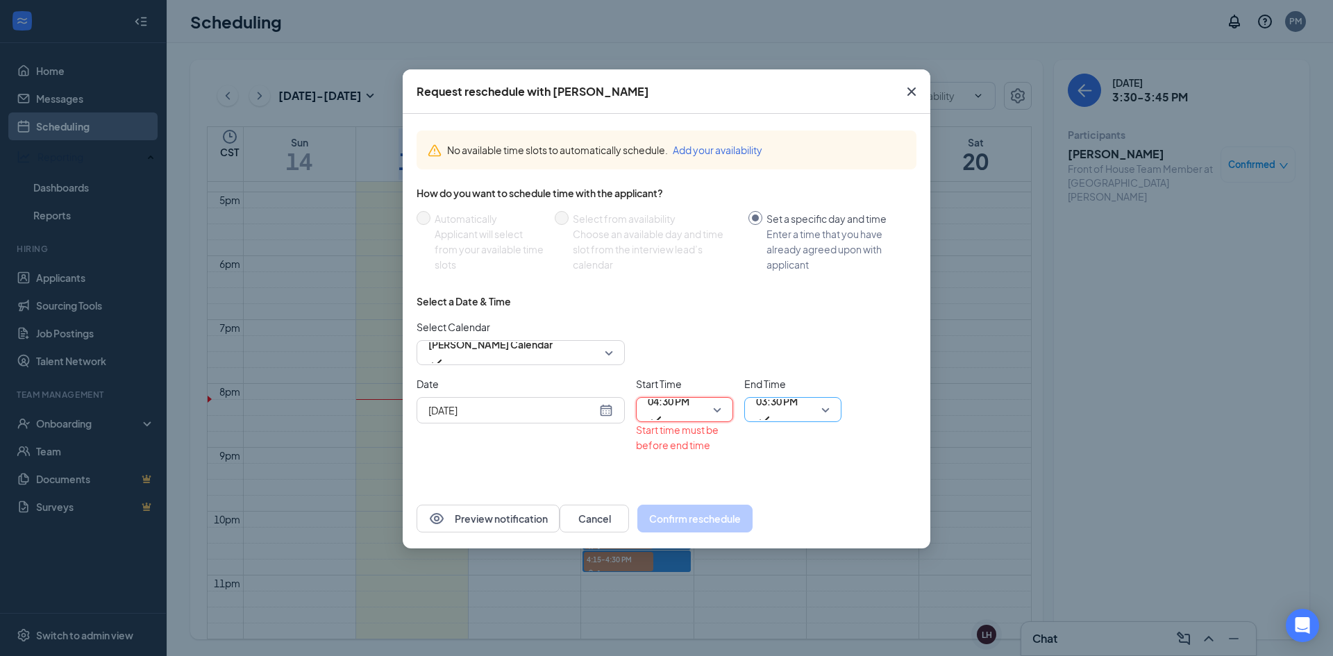
click at [797, 404] on span "03:30 PM" at bounding box center [777, 409] width 42 height 37
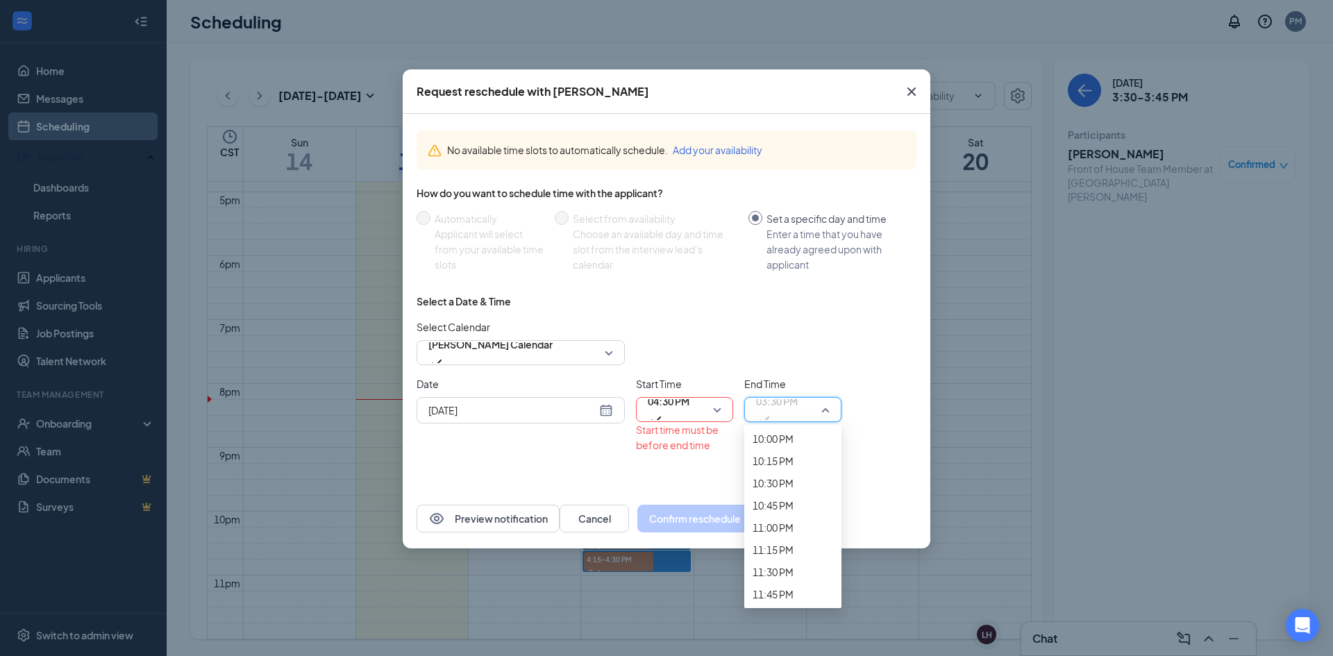
scroll to position [2059, 0]
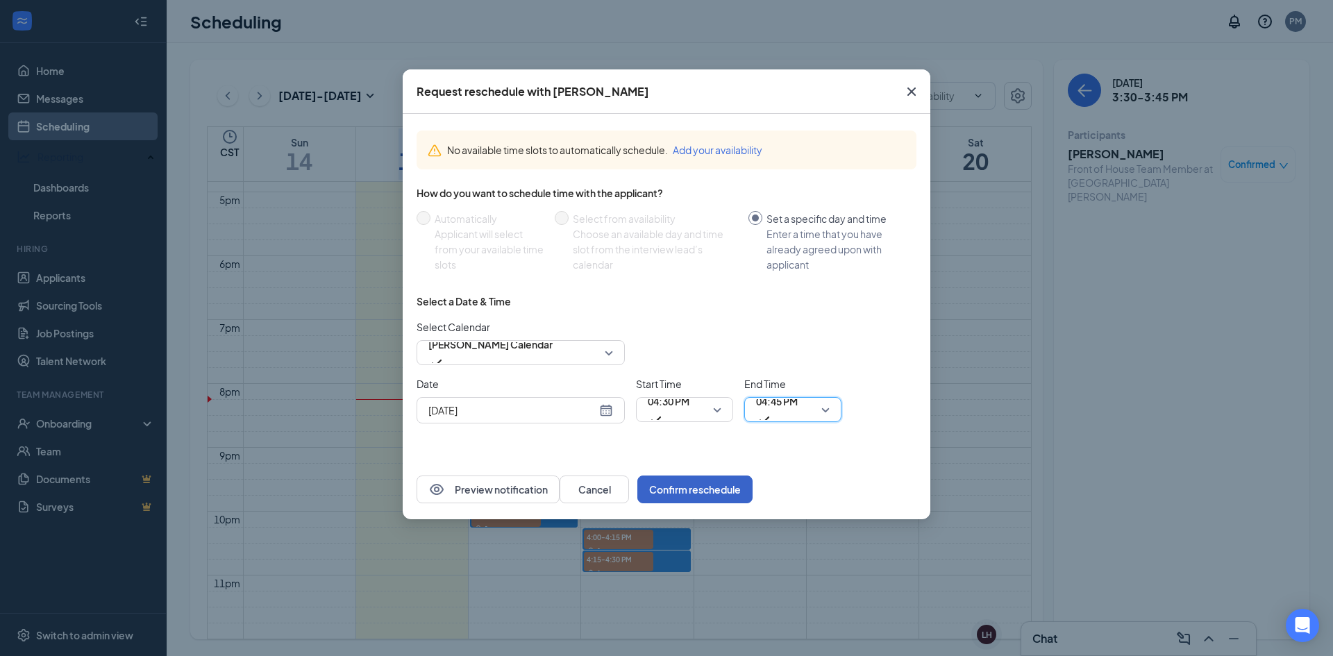
click at [752, 500] on button "Confirm reschedule" at bounding box center [694, 489] width 115 height 28
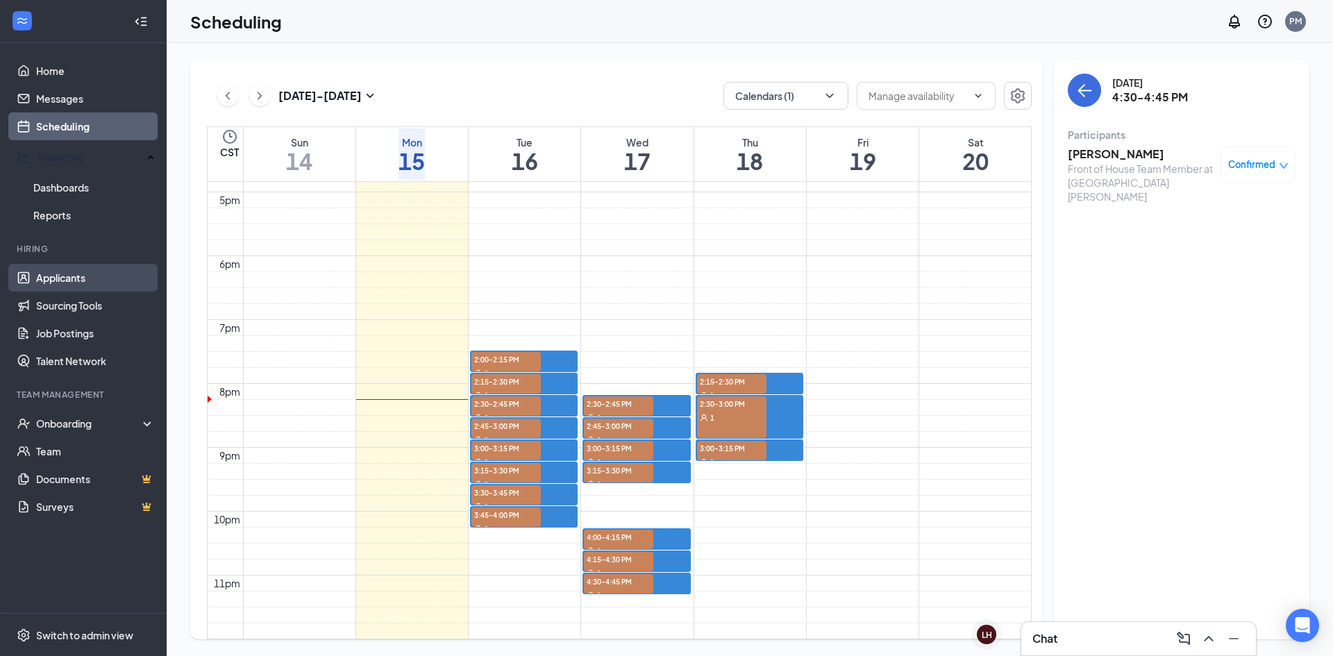
click at [58, 269] on link "Applicants" at bounding box center [95, 278] width 119 height 28
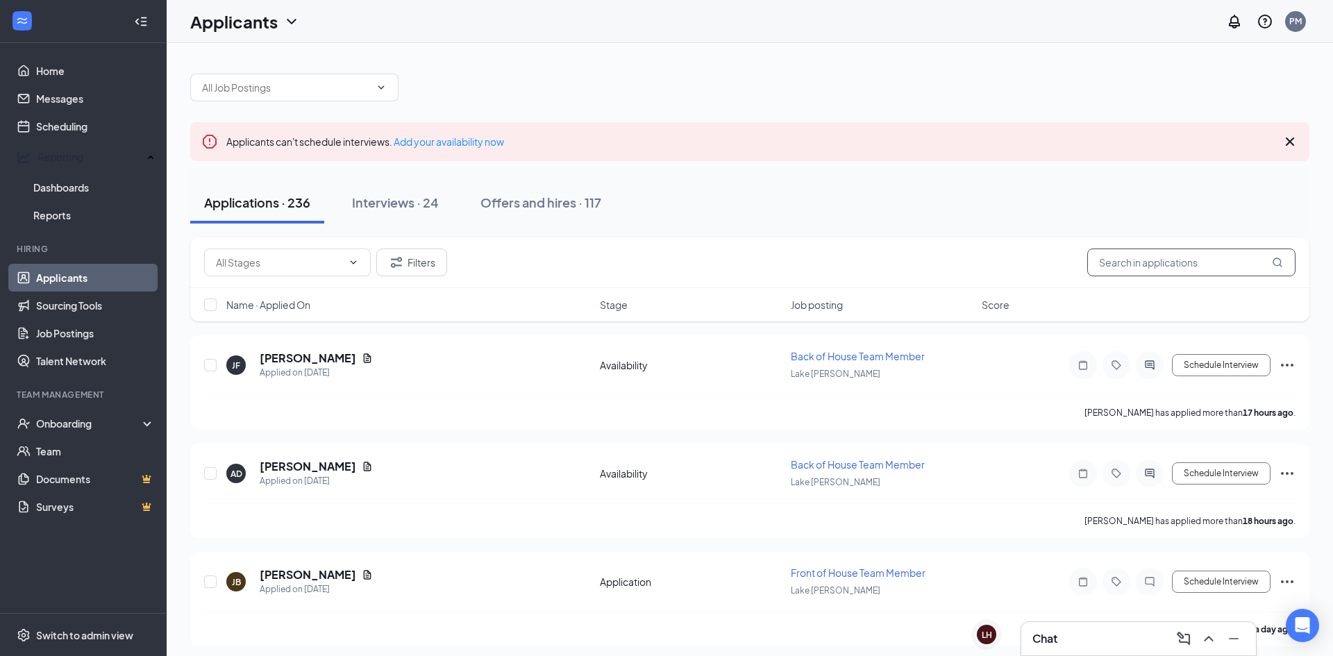
click at [1165, 256] on input "text" at bounding box center [1191, 262] width 208 height 28
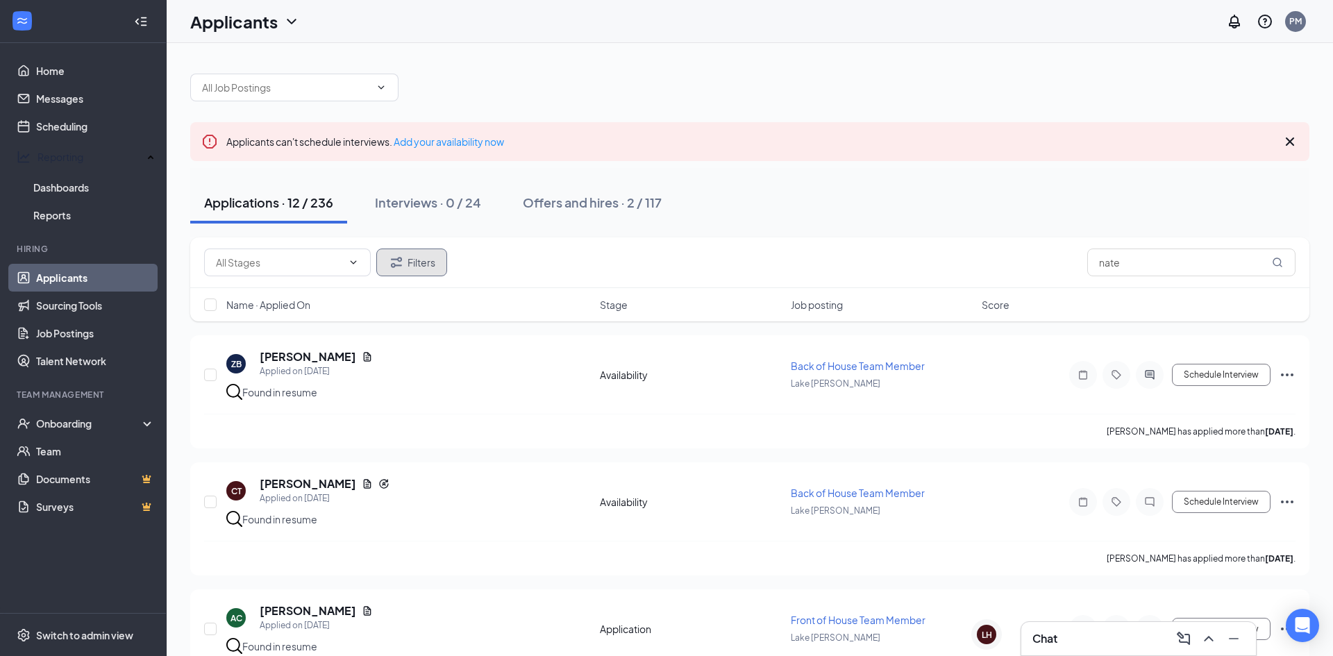
click at [417, 276] on button "Filters" at bounding box center [411, 262] width 71 height 28
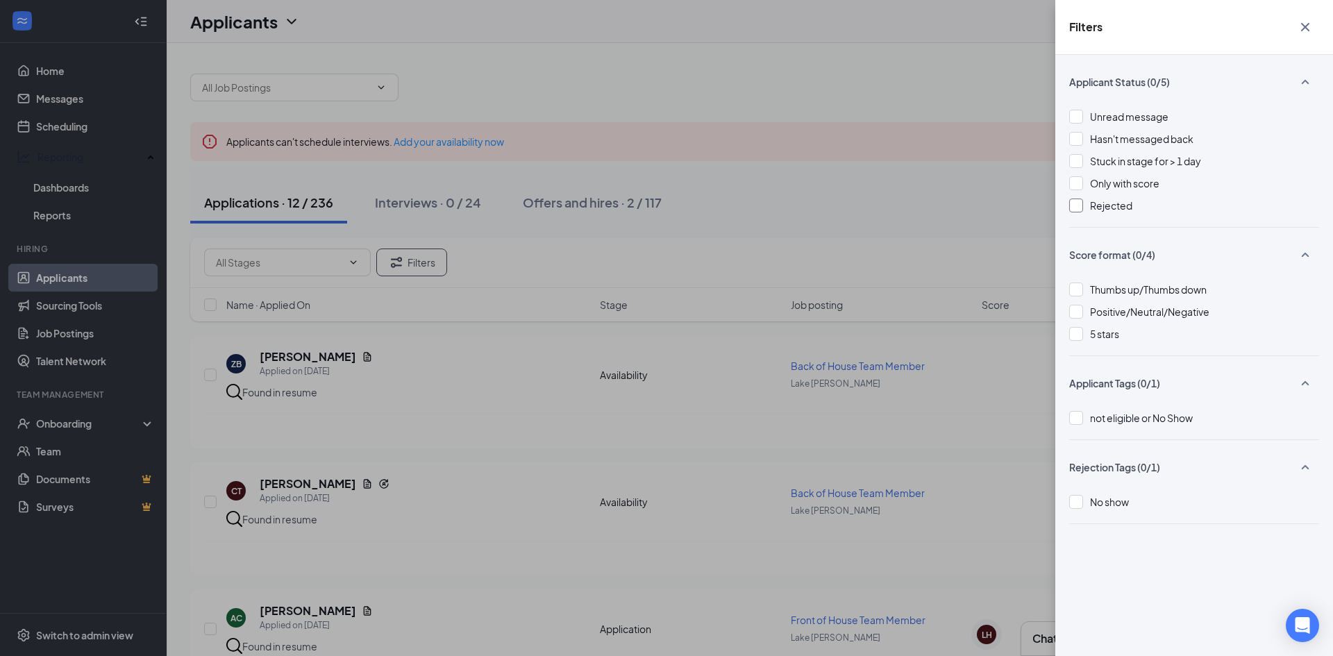
click at [1114, 208] on span "Rejected" at bounding box center [1111, 205] width 42 height 12
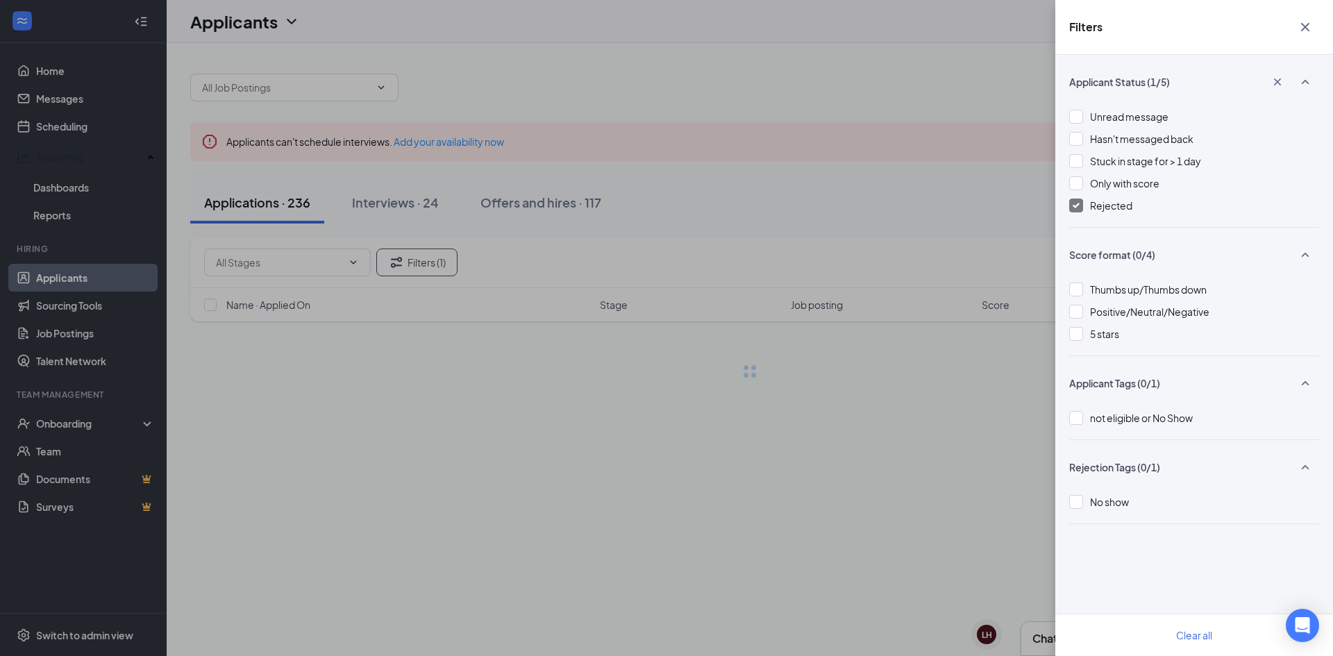
click at [865, 473] on div "Filters Applicant Status (1/5) Unread message Hasn't messaged back Stuck in sta…" at bounding box center [666, 328] width 1333 height 656
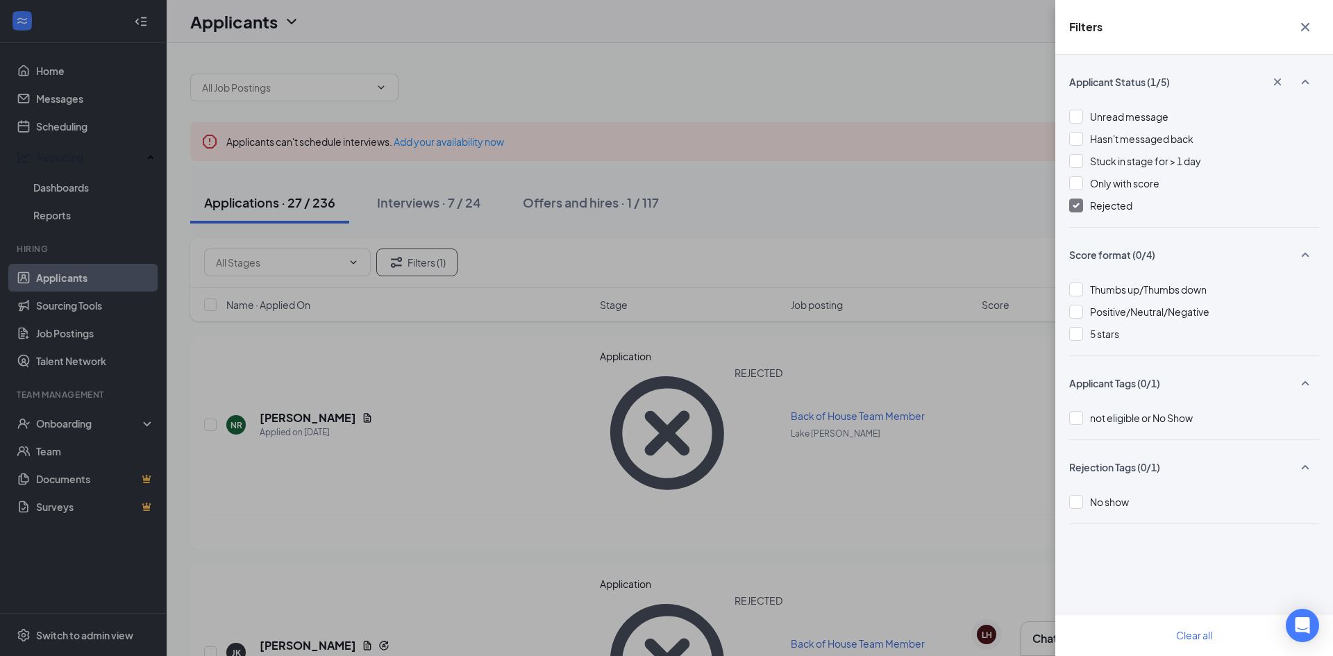
click at [791, 432] on div "Filters Applicant Status (1/5) Unread message Hasn't messaged back Stuck in sta…" at bounding box center [666, 328] width 1333 height 656
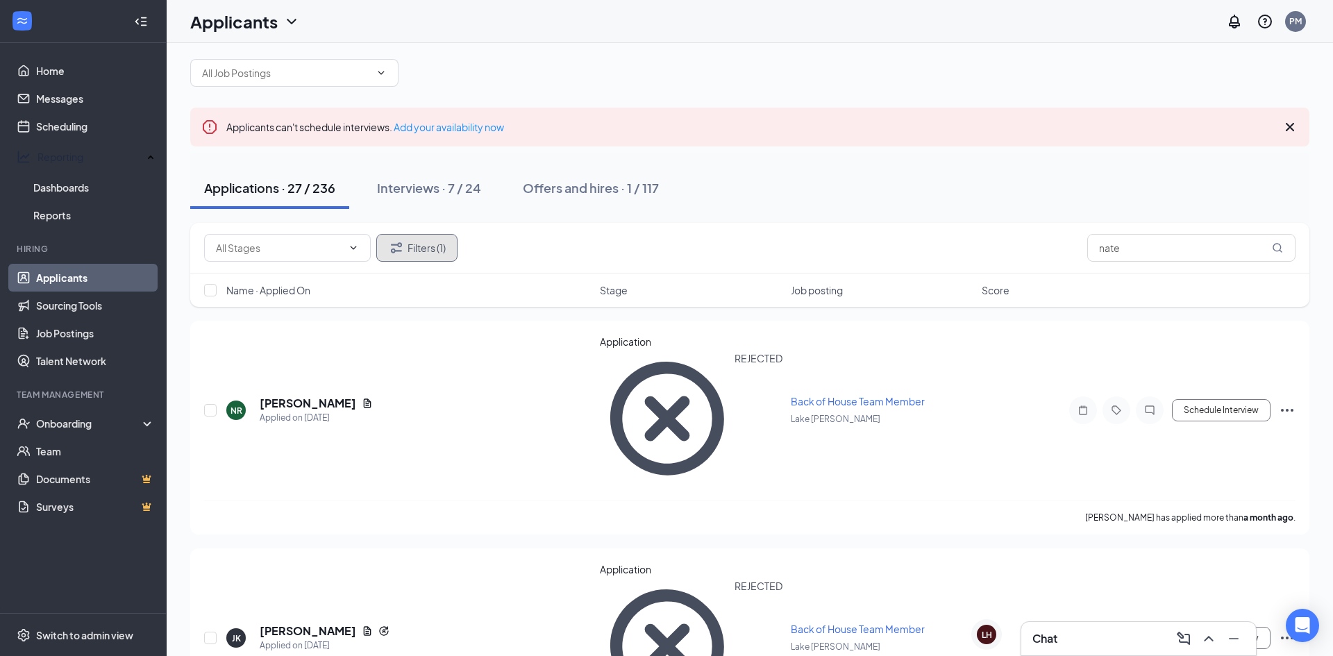
scroll to position [19, 0]
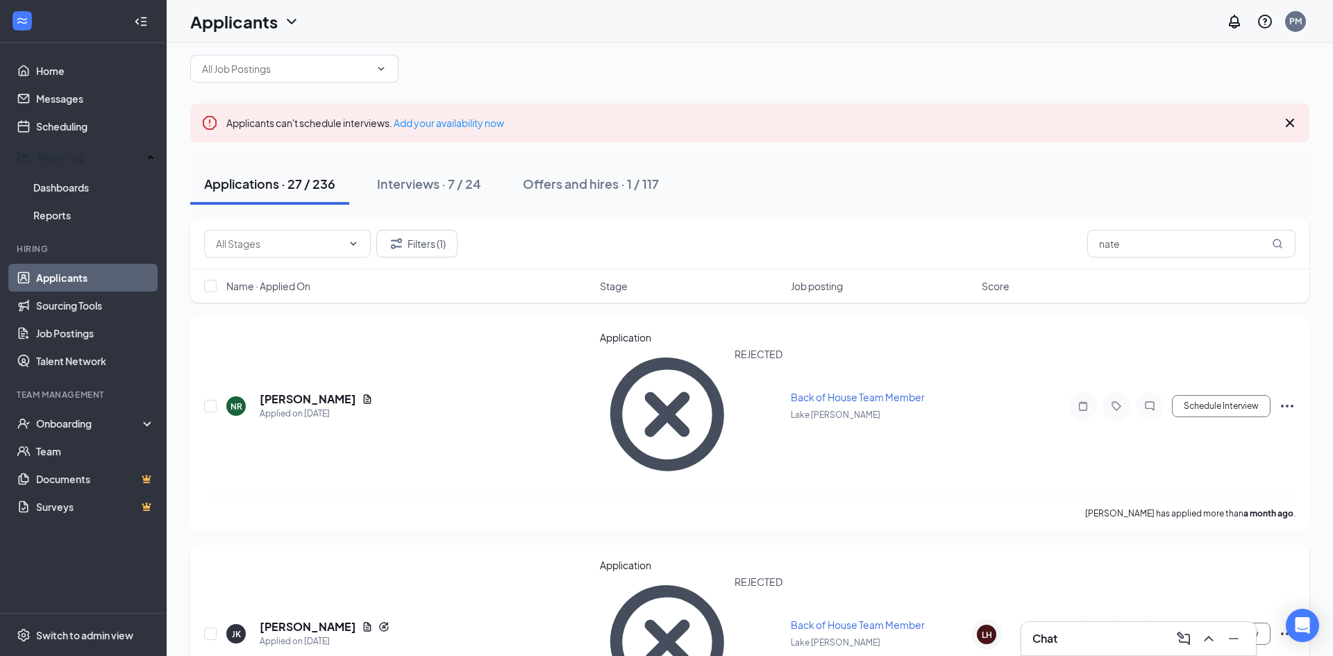
click at [453, 558] on div "JK Jon Kornegay Applied on Jul 28 Application REJECTED Back of House Team Membe…" at bounding box center [749, 640] width 1091 height 165
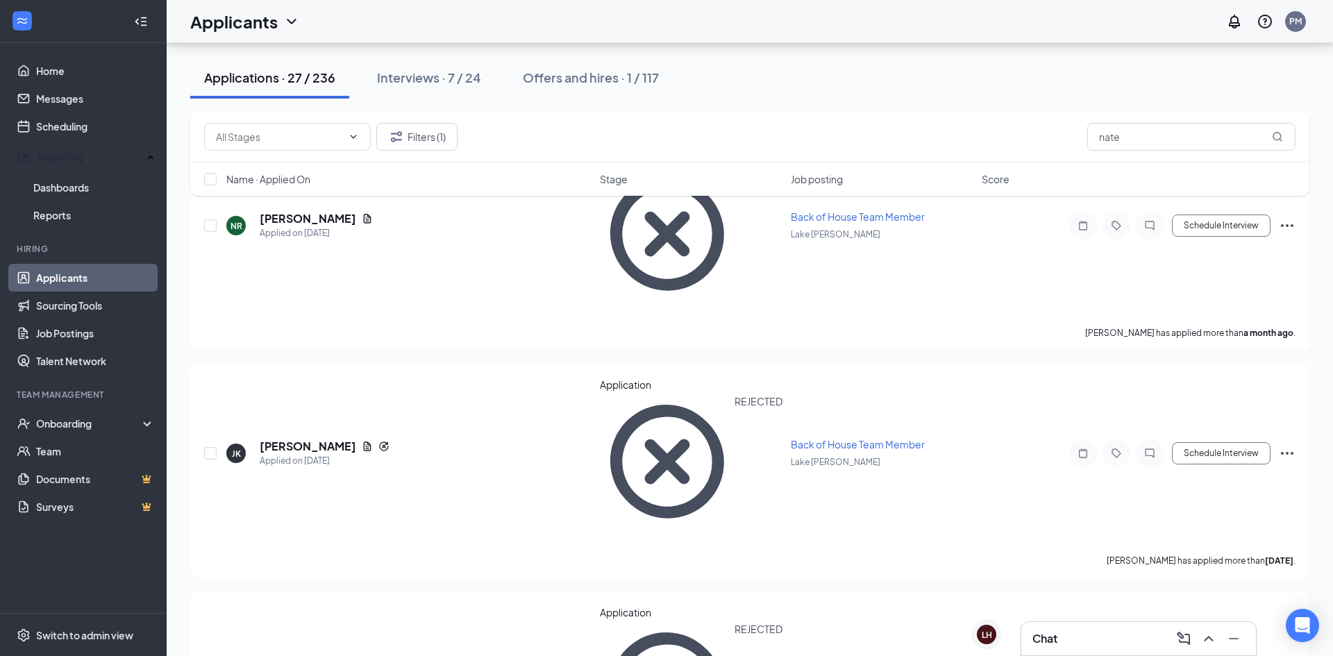
scroll to position [0, 0]
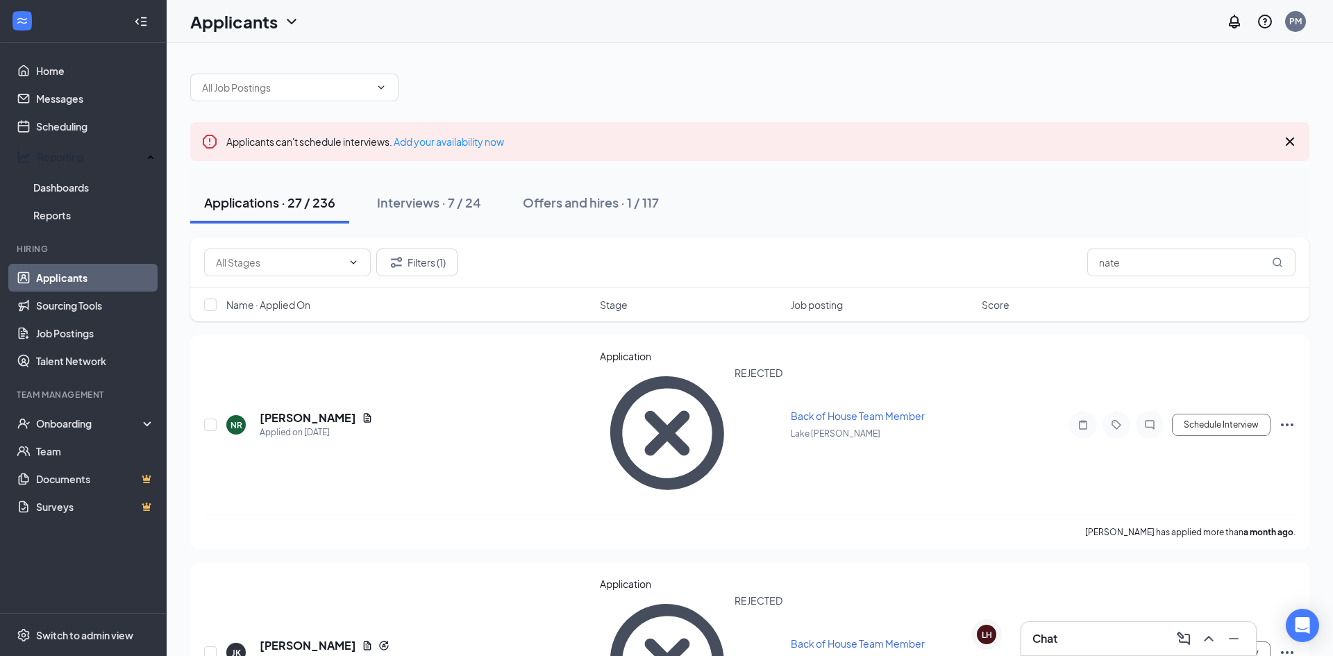
click at [65, 273] on link "Applicants" at bounding box center [95, 278] width 119 height 28
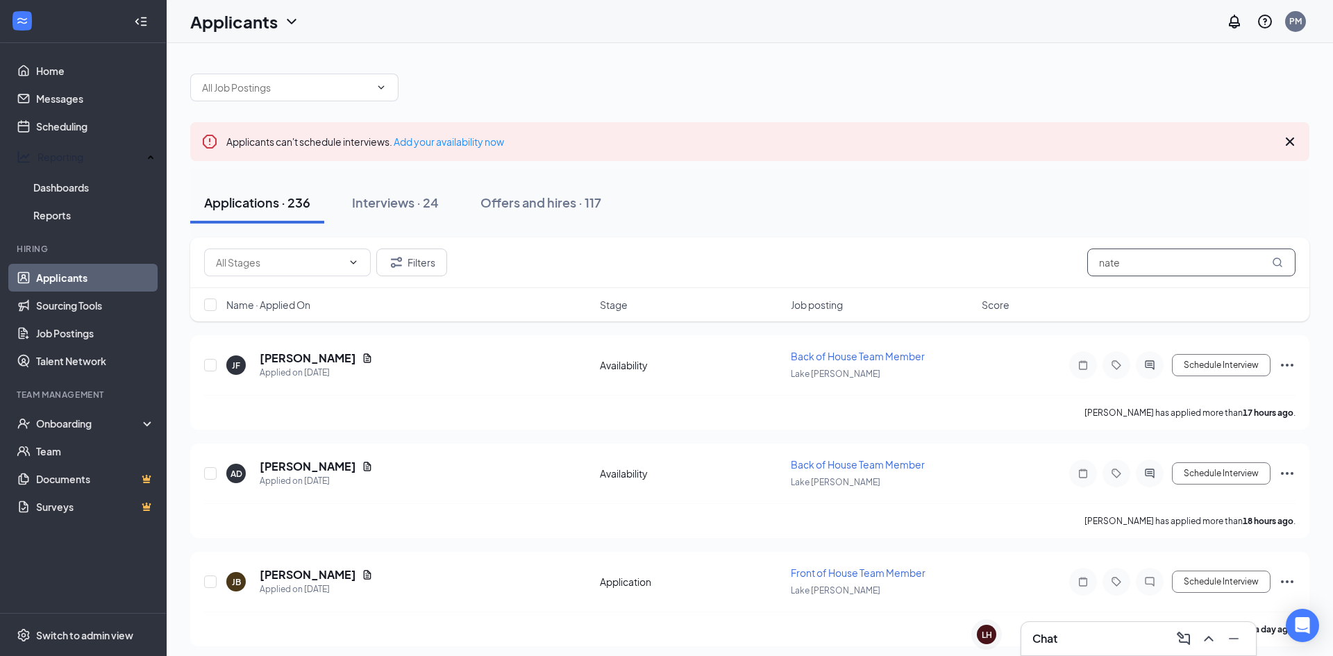
click at [1237, 257] on input "nate" at bounding box center [1191, 262] width 208 height 28
type input "n"
click at [978, 155] on div "Applicants can't schedule interviews. Add your availability now" at bounding box center [749, 141] width 1119 height 39
click at [1291, 138] on icon "Cross" at bounding box center [1289, 141] width 17 height 17
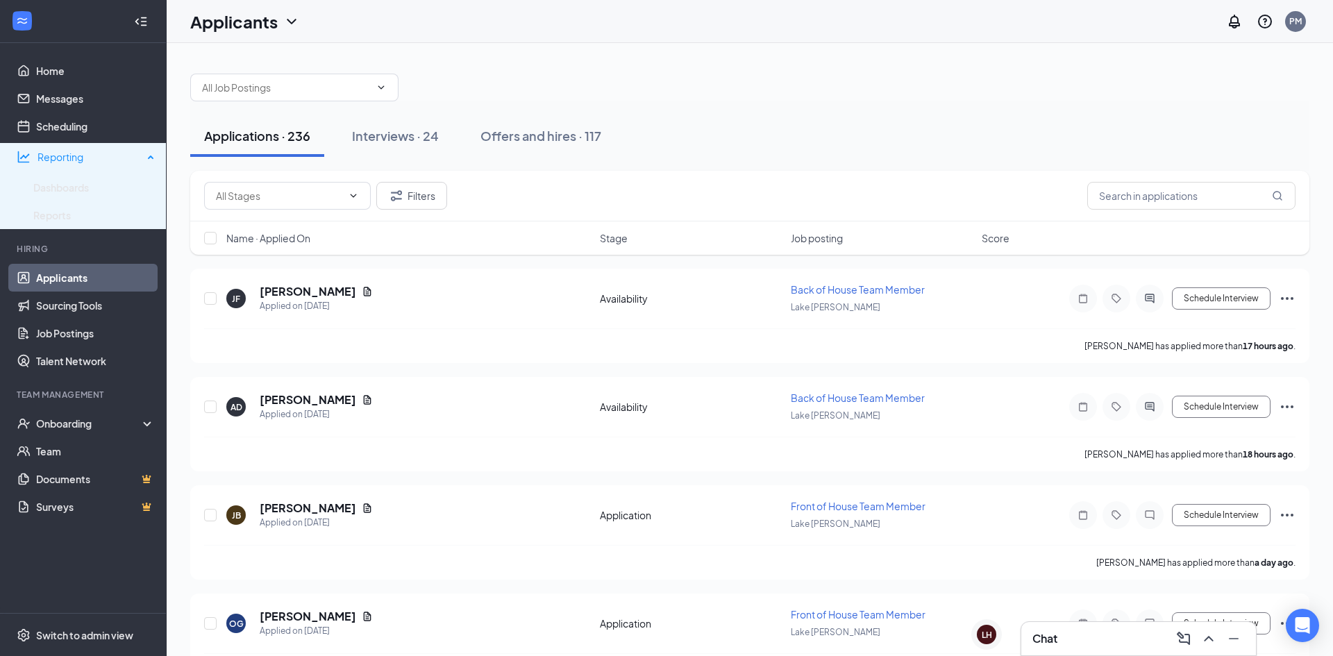
click at [60, 155] on div "Reporting" at bounding box center [89, 157] width 105 height 14
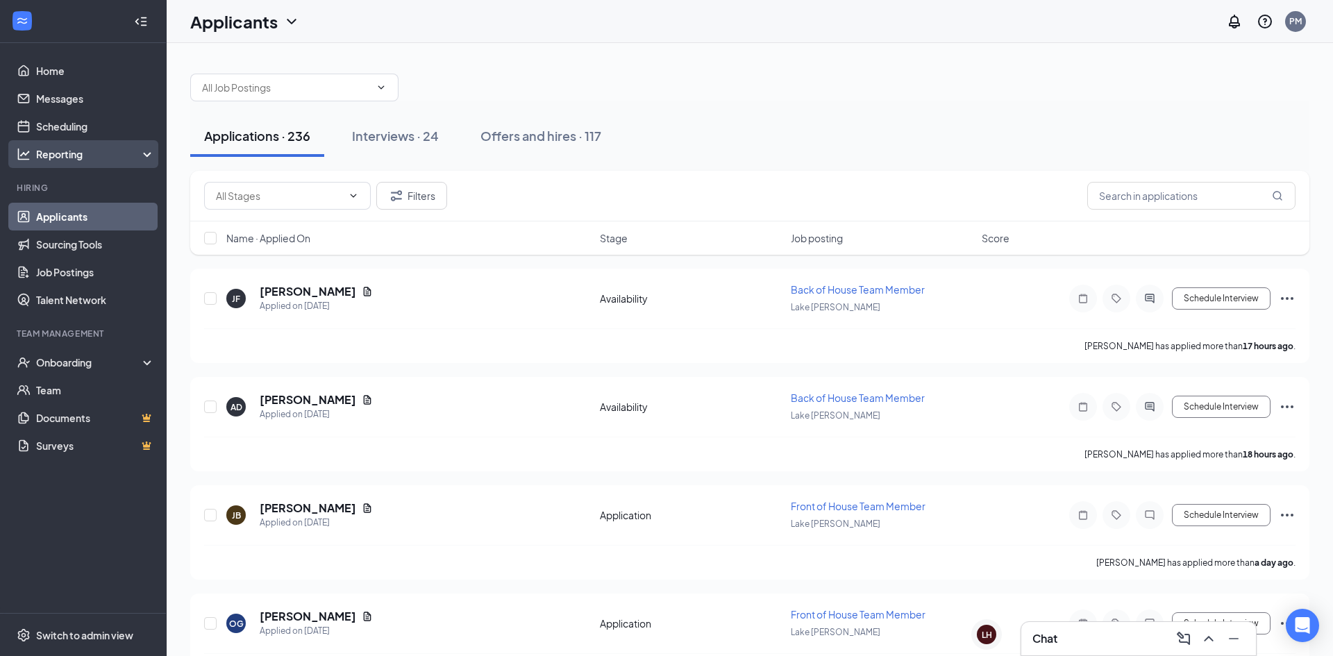
click at [60, 155] on div "Reporting" at bounding box center [95, 154] width 119 height 14
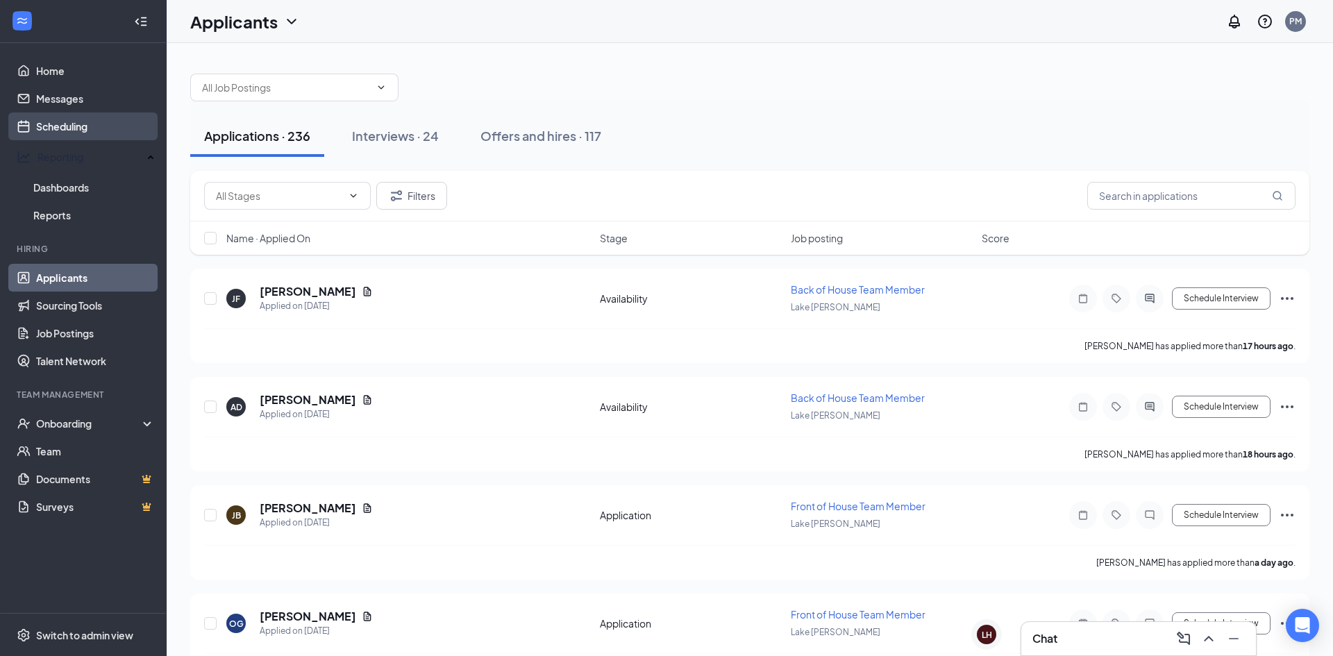
click at [66, 126] on link "Scheduling" at bounding box center [95, 126] width 119 height 28
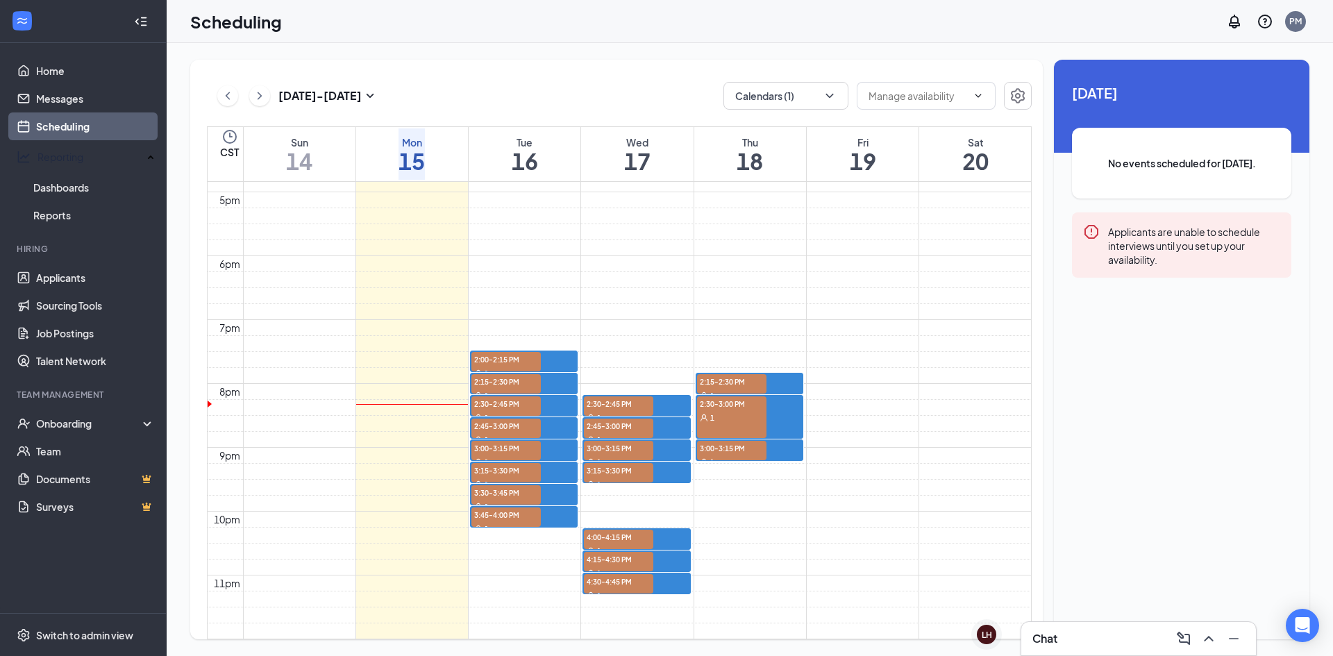
scroll to position [1176, 0]
click at [65, 269] on link "Applicants" at bounding box center [95, 278] width 119 height 28
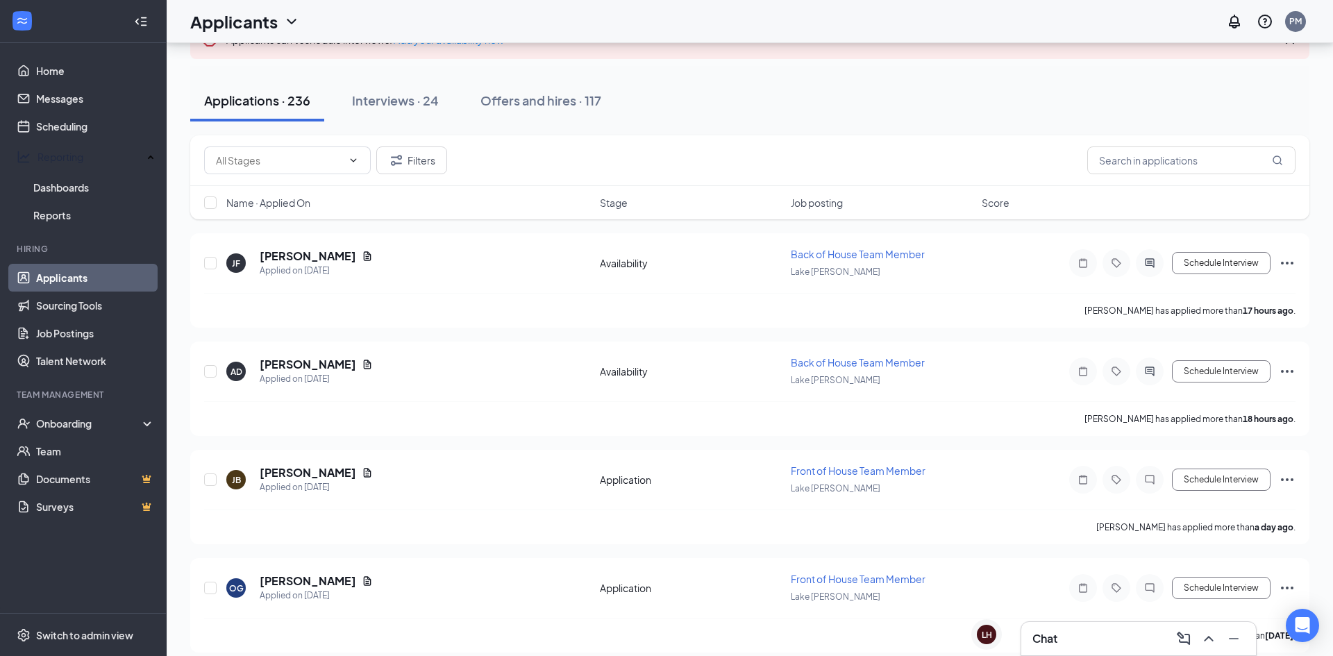
scroll to position [113, 0]
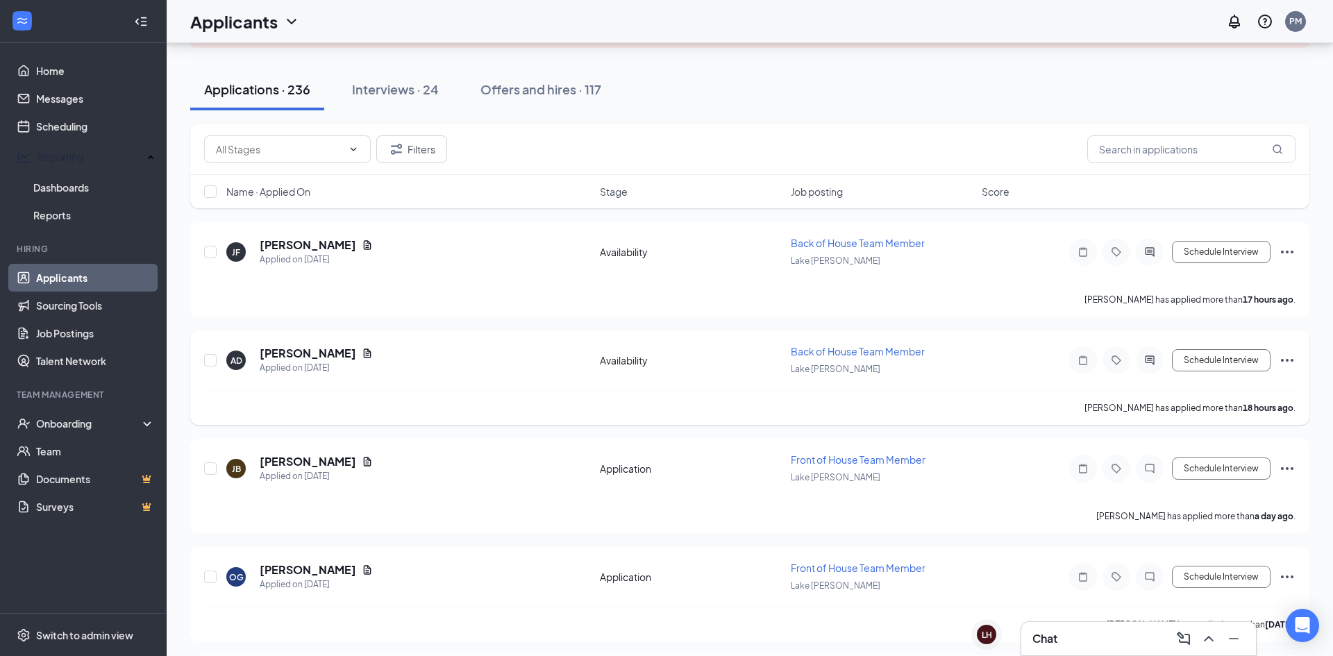
click at [305, 359] on h5 "Adalyn Davis" at bounding box center [308, 353] width 96 height 15
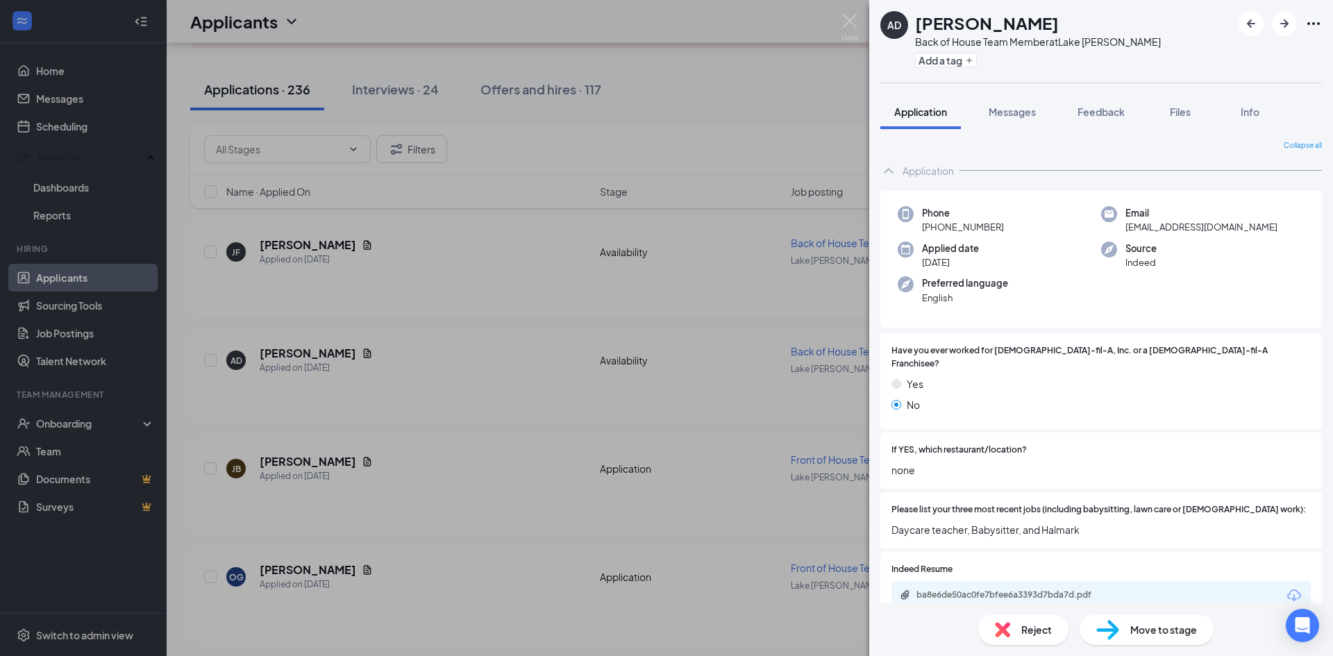
click at [1132, 581] on div "ba8e6de50ac0fe7bfee6a3393d7bda7d.pdf" at bounding box center [1100, 595] width 419 height 29
click at [1071, 589] on div "ba8e6de50ac0fe7bfee6a3393d7bda7d.pdf" at bounding box center [1011, 595] width 225 height 13
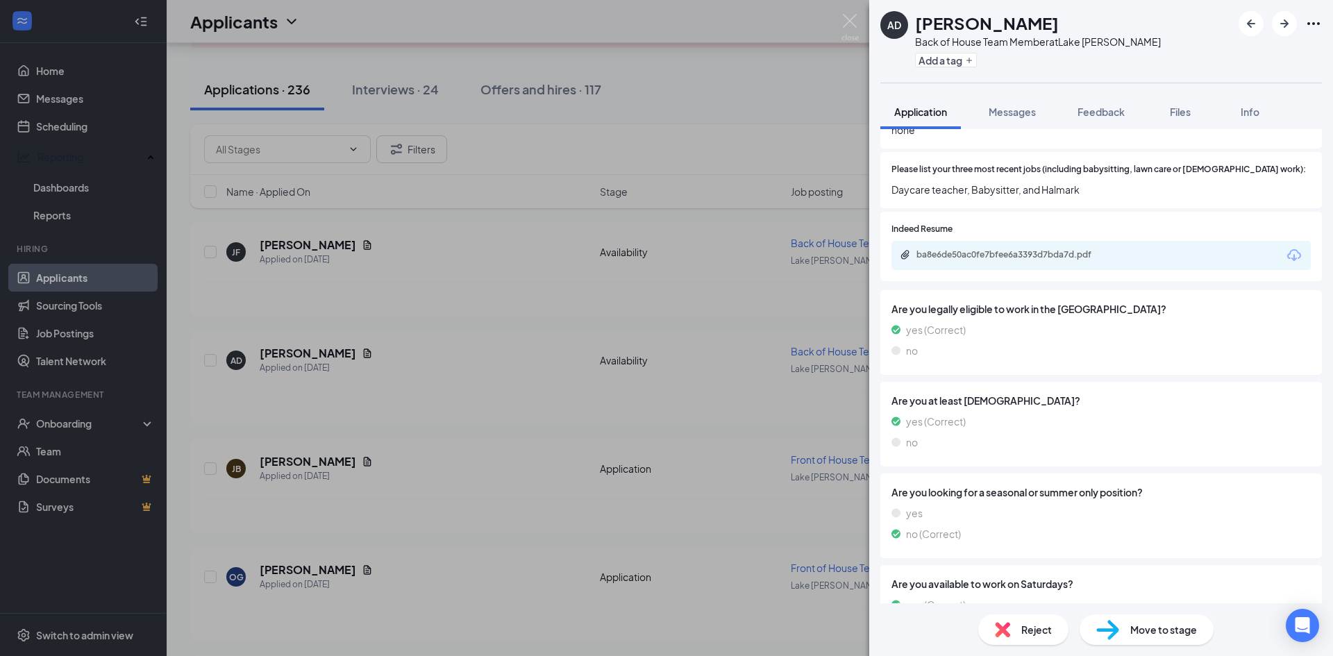
scroll to position [497, 0]
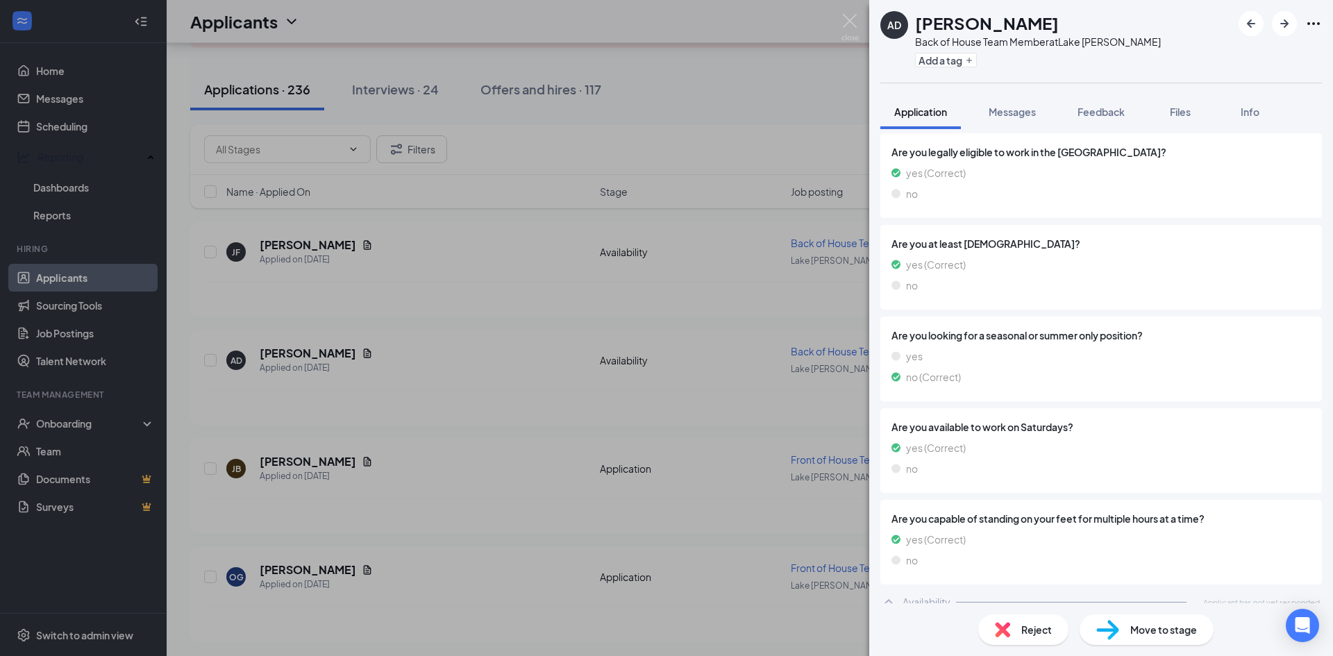
click at [1170, 623] on span "Move to stage" at bounding box center [1163, 629] width 67 height 15
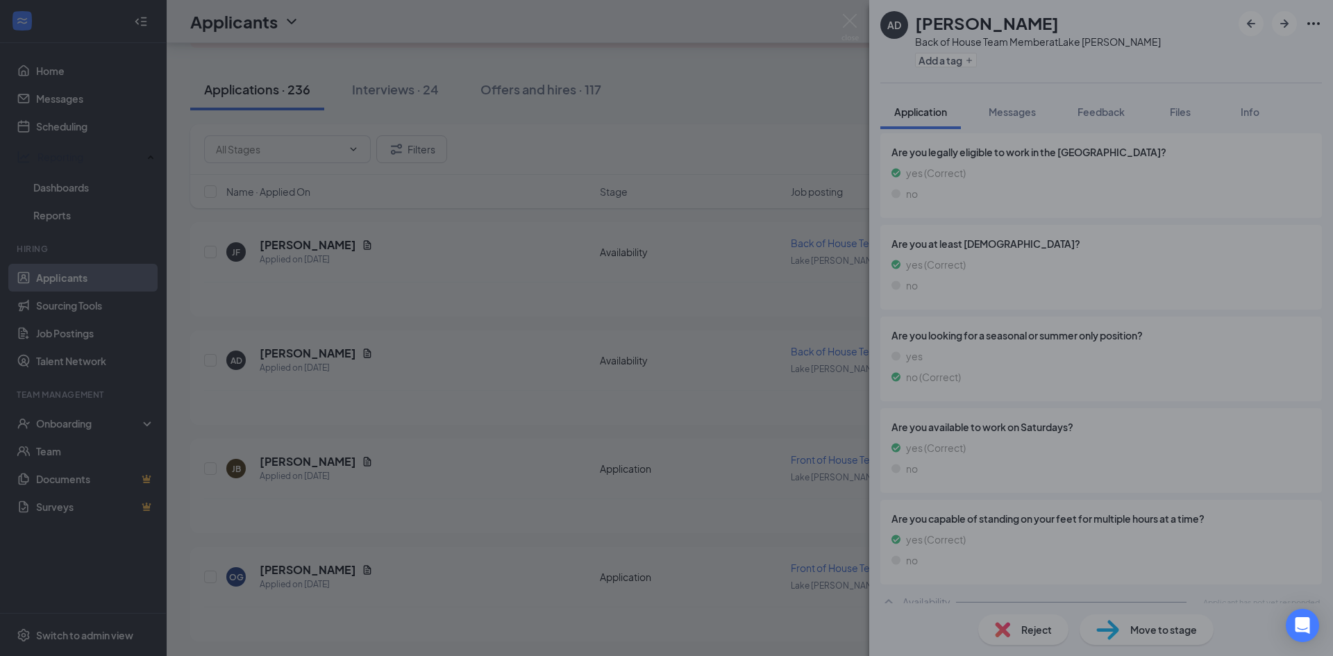
scroll to position [491, 0]
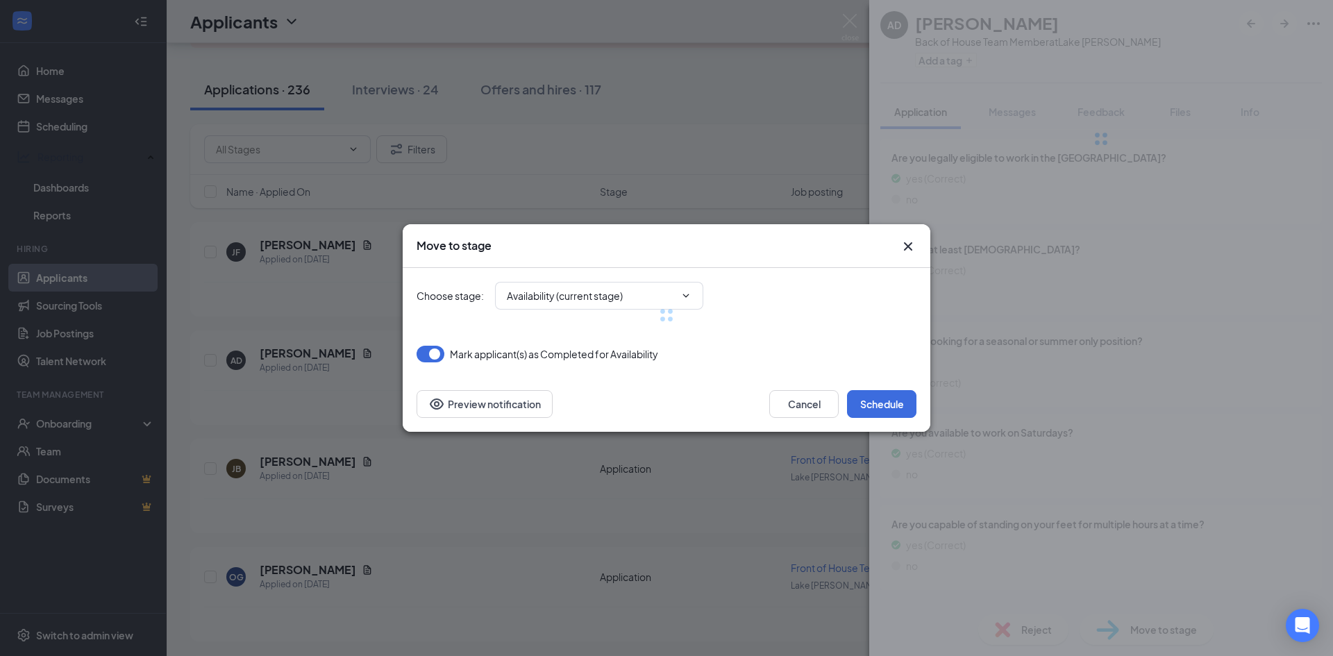
type input "Onsite Interview (next stage)"
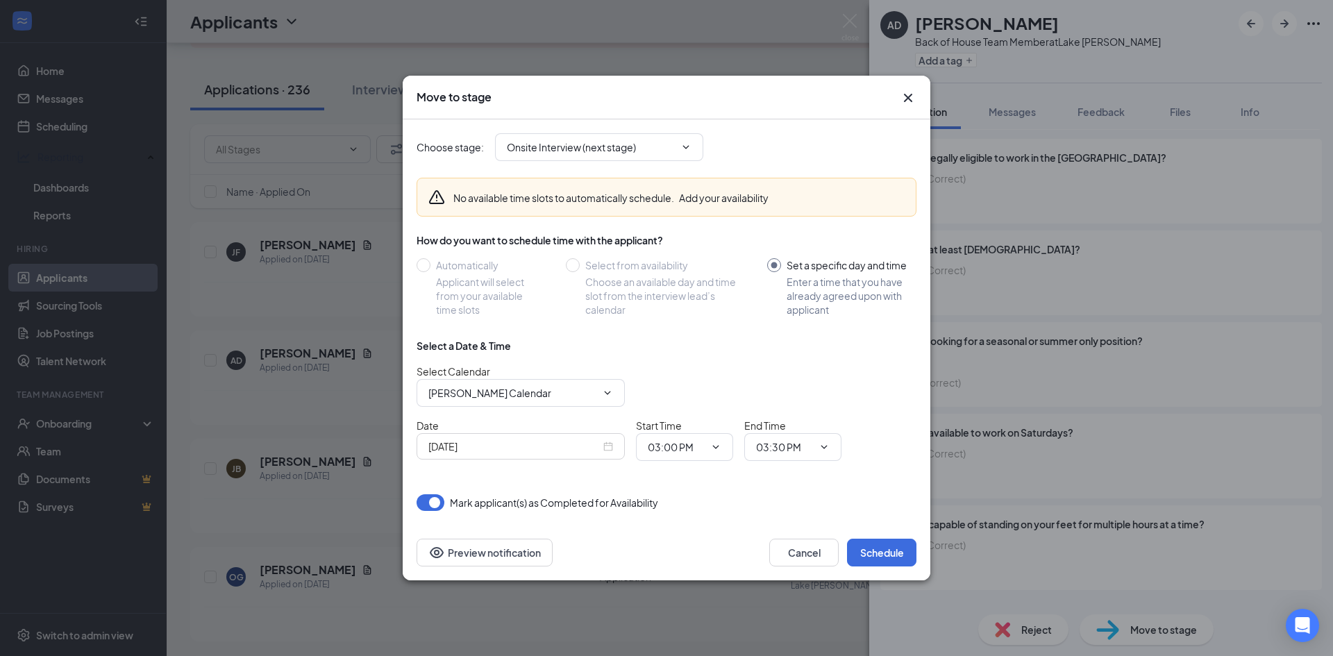
click at [610, 446] on div "Sep 15, 2025" at bounding box center [520, 446] width 185 height 15
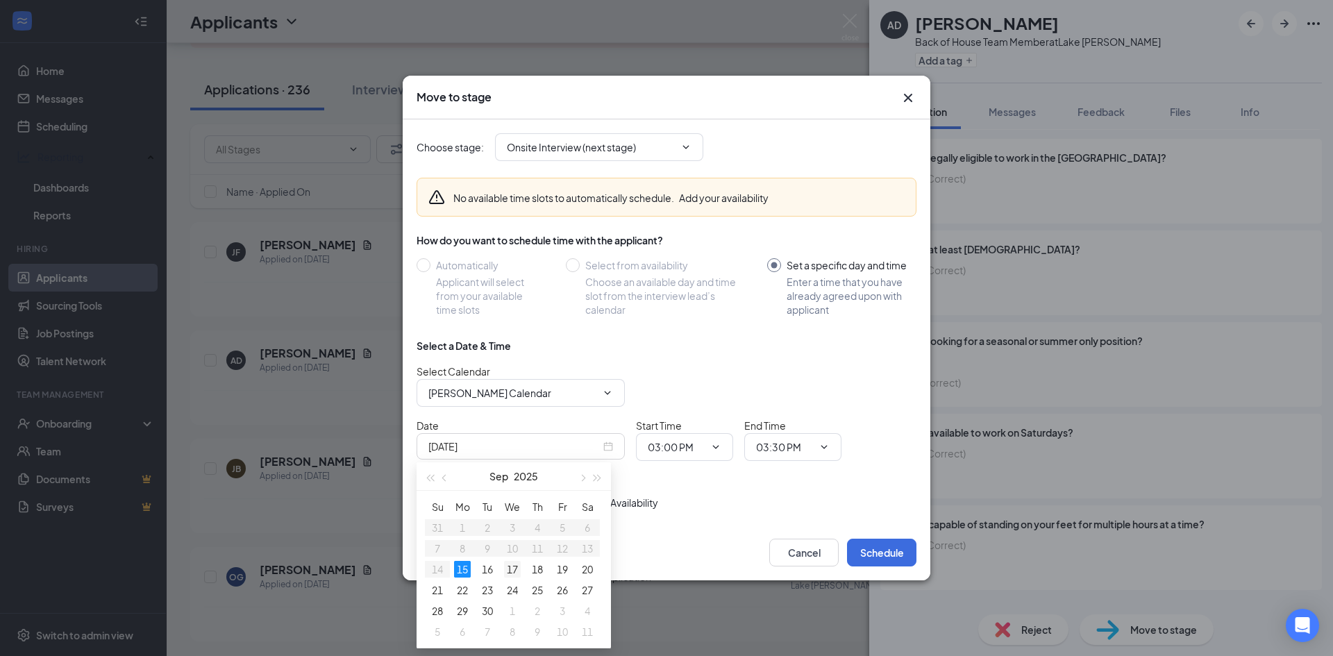
type input "Sep 17, 2025"
click at [513, 569] on div "17" at bounding box center [512, 569] width 17 height 17
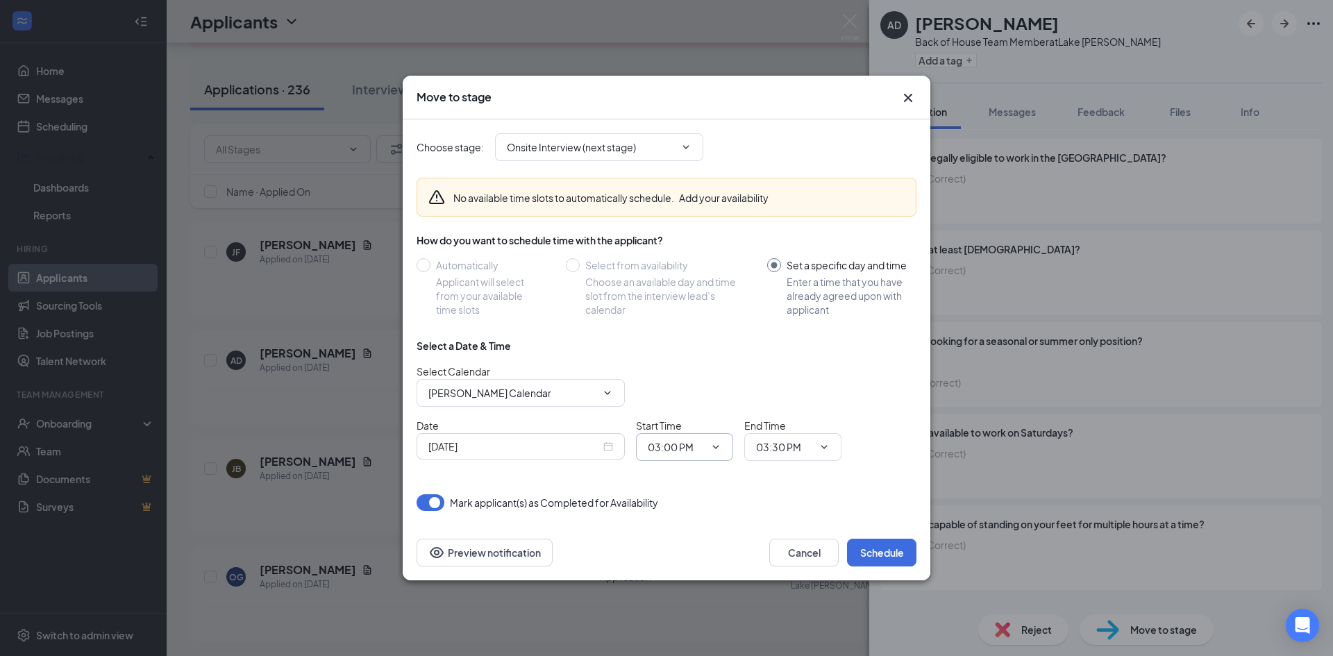
click at [684, 451] on input "03:00 PM" at bounding box center [676, 446] width 57 height 15
click at [700, 451] on input "03:00 PM" at bounding box center [676, 446] width 57 height 15
click at [700, 377] on div "03:45 PM" at bounding box center [679, 373] width 41 height 15
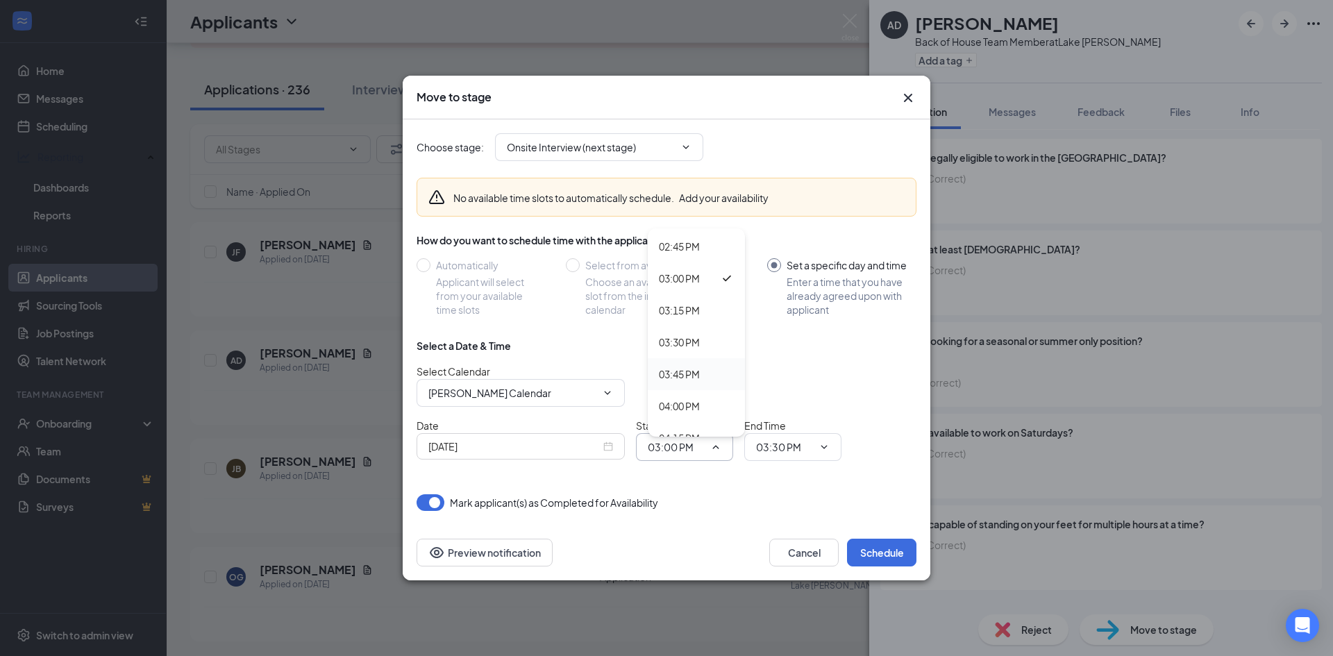
type input "03:45 PM"
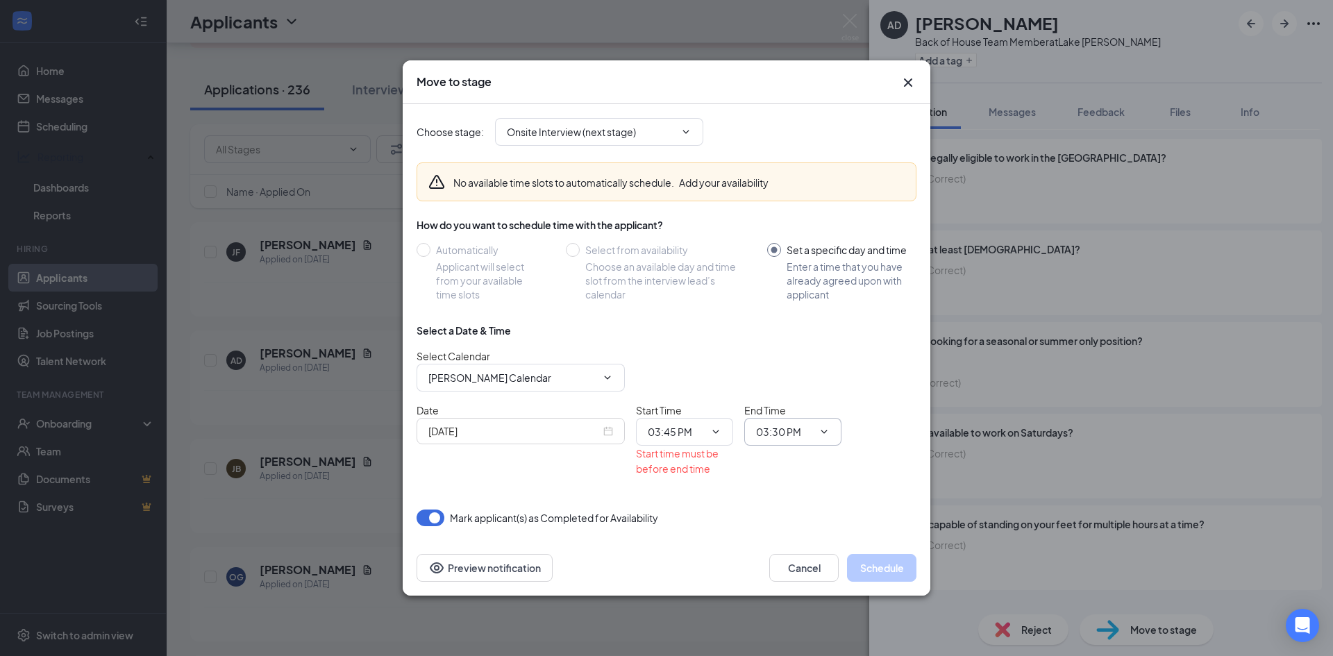
click at [797, 437] on input "03:30 PM" at bounding box center [784, 431] width 57 height 15
click at [797, 324] on div "04:00 PM" at bounding box center [787, 321] width 41 height 15
type input "04:00 PM"
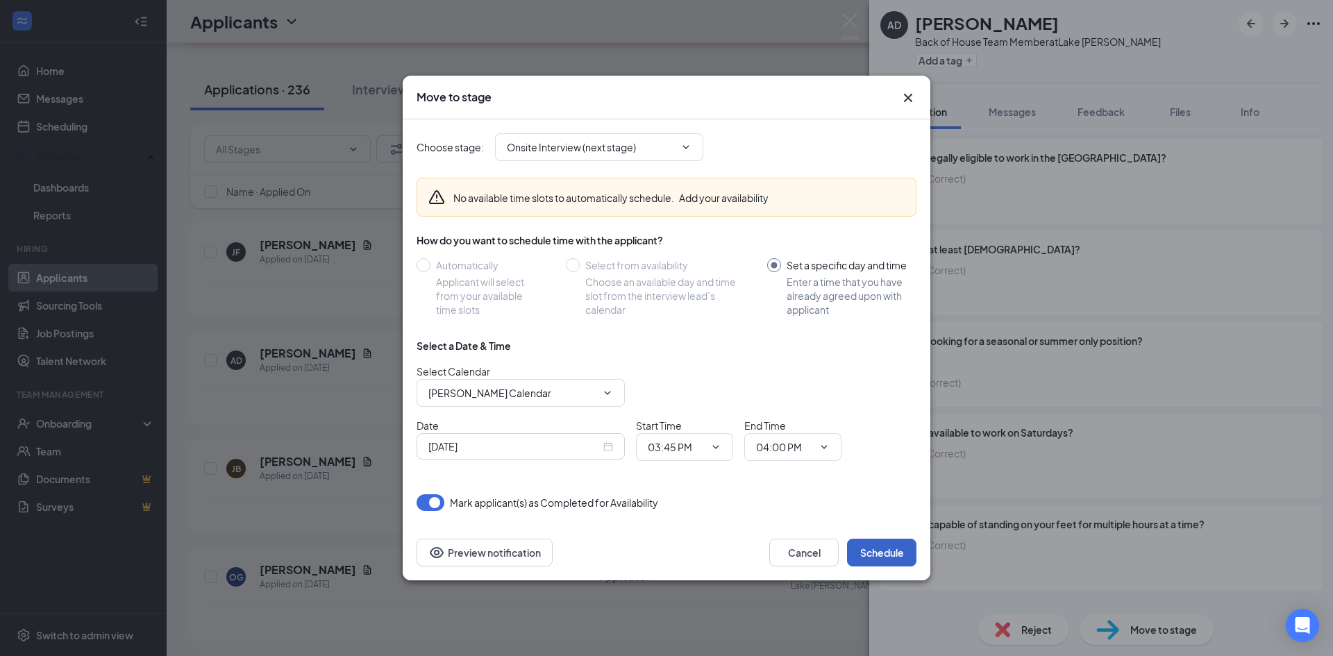
click at [877, 548] on button "Schedule" at bounding box center [881, 553] width 69 height 28
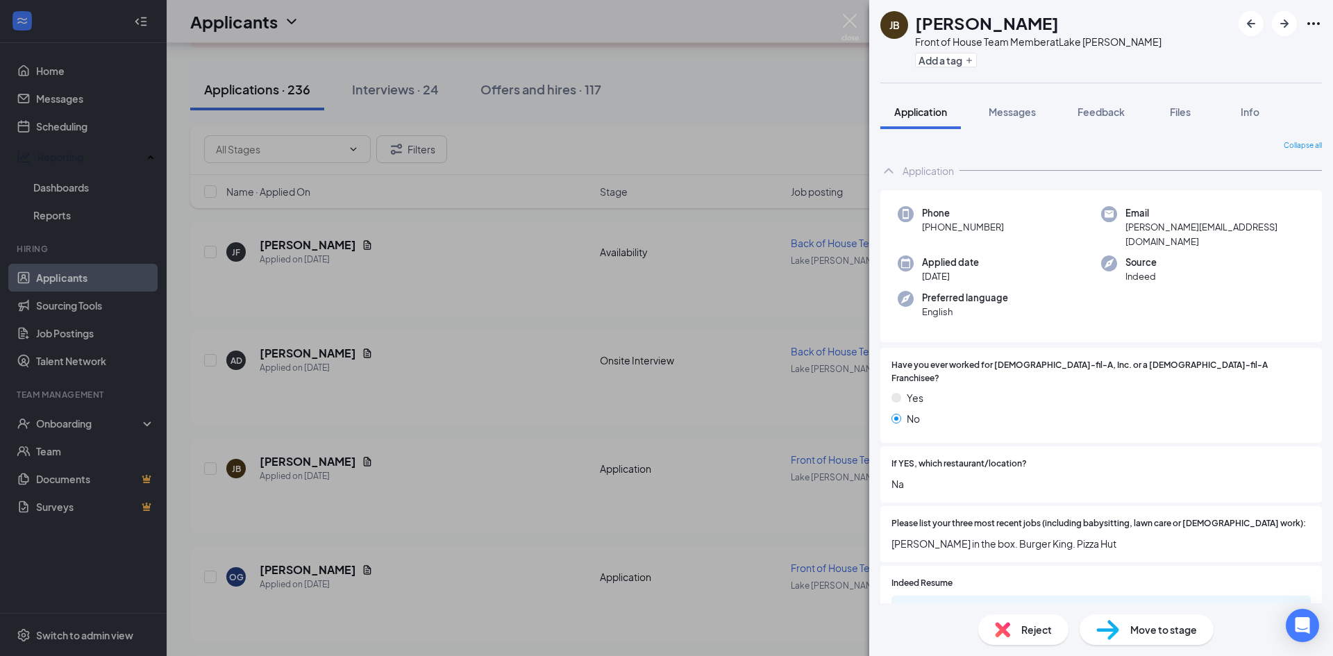
click at [623, 408] on div "JB Joseph Buentello Front of House Team Member at Lake Jackson Add a tag Applic…" at bounding box center [666, 328] width 1333 height 656
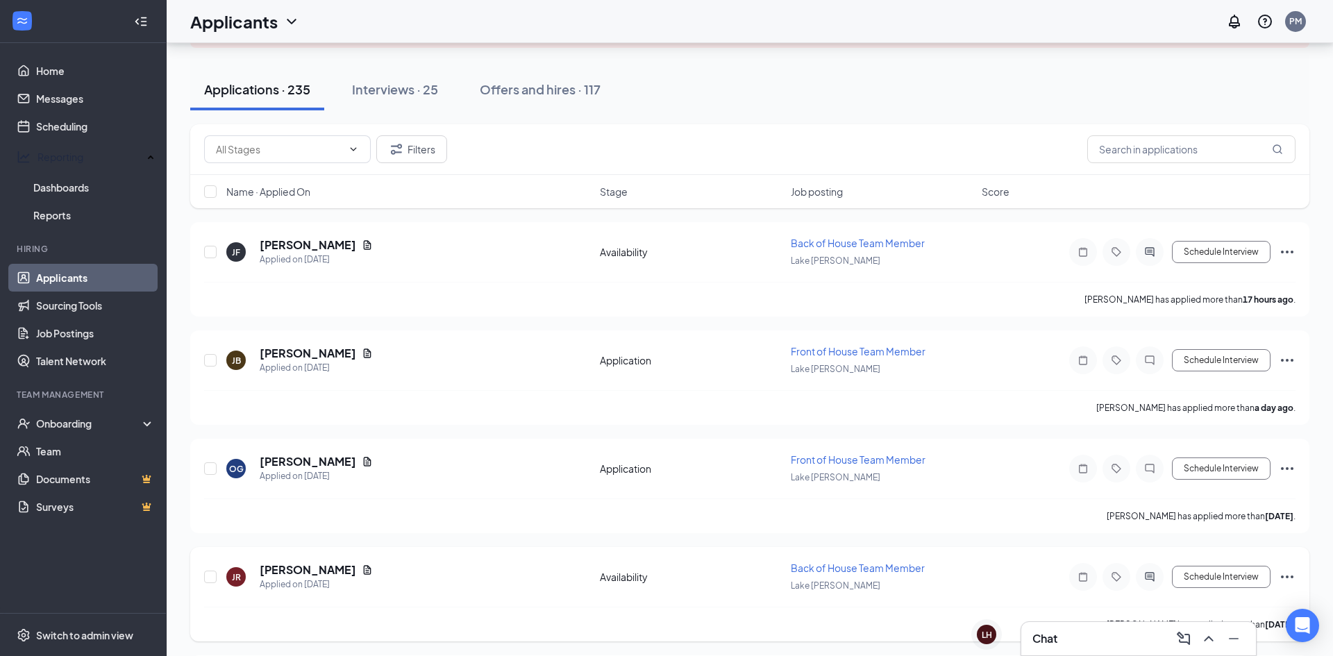
click at [619, 562] on div "JR JOE ROBERSON Applied on Sep 13 Availability Back of House Team Member Lake J…" at bounding box center [749, 584] width 1091 height 46
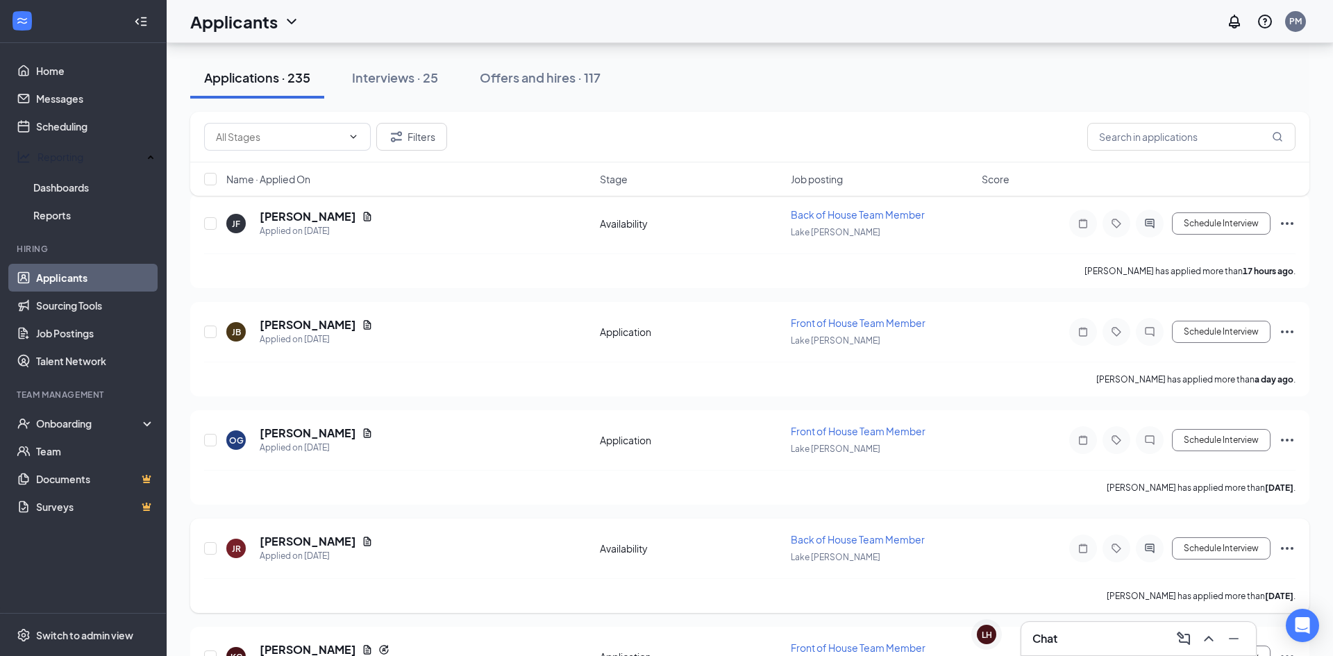
scroll to position [95, 0]
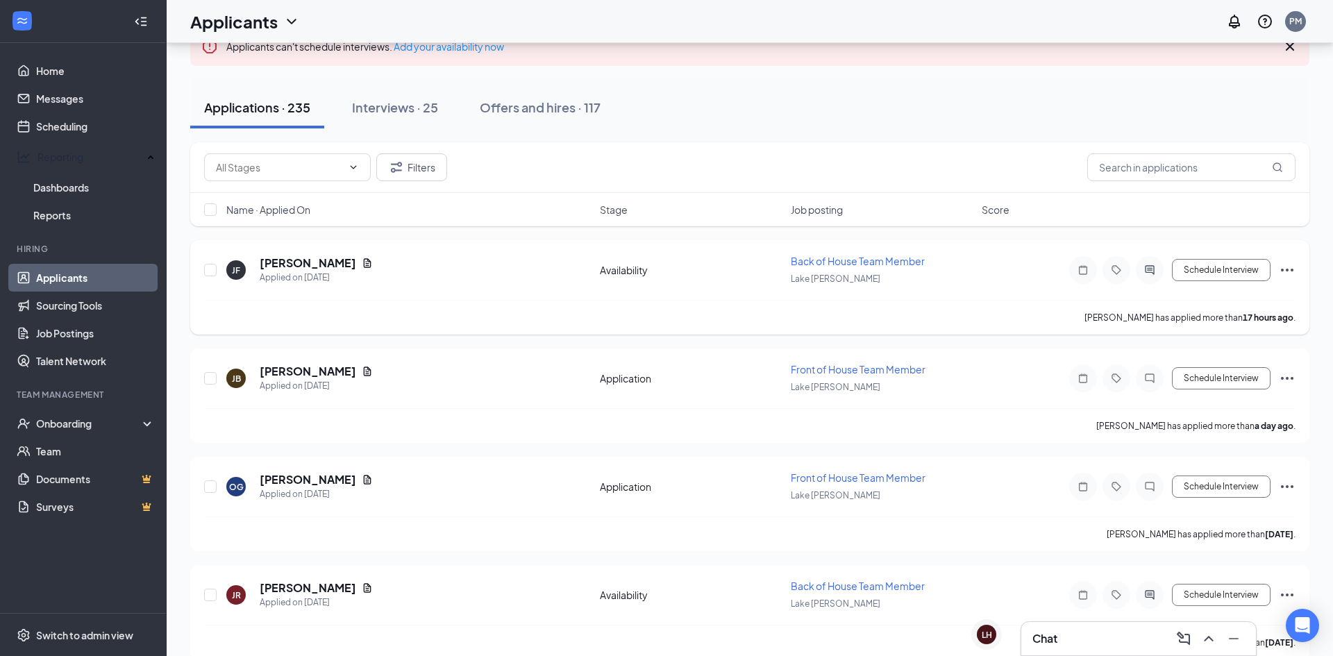
click at [302, 262] on h5 "Jalen Ferguson" at bounding box center [308, 262] width 96 height 15
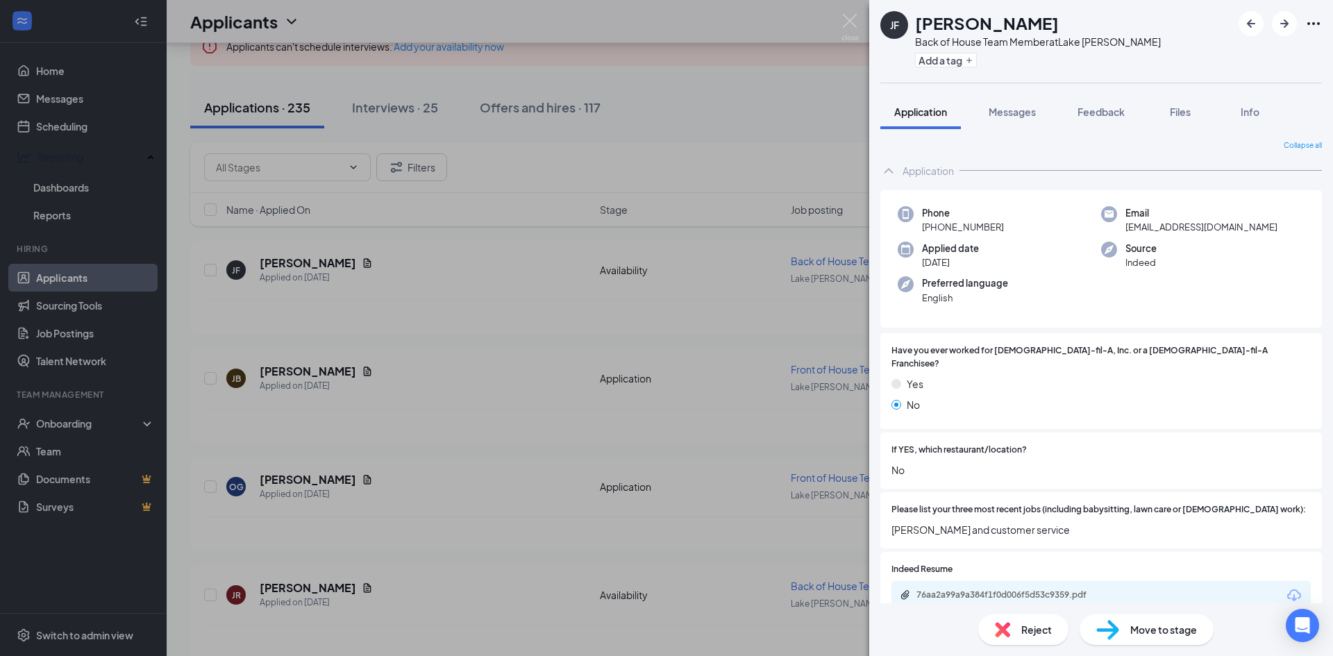
click at [1018, 589] on div "76aa2a99a9a384f1f0d006f5d53c9359.pdf" at bounding box center [1013, 594] width 194 height 11
click at [1288, 462] on span "No" at bounding box center [1100, 469] width 419 height 15
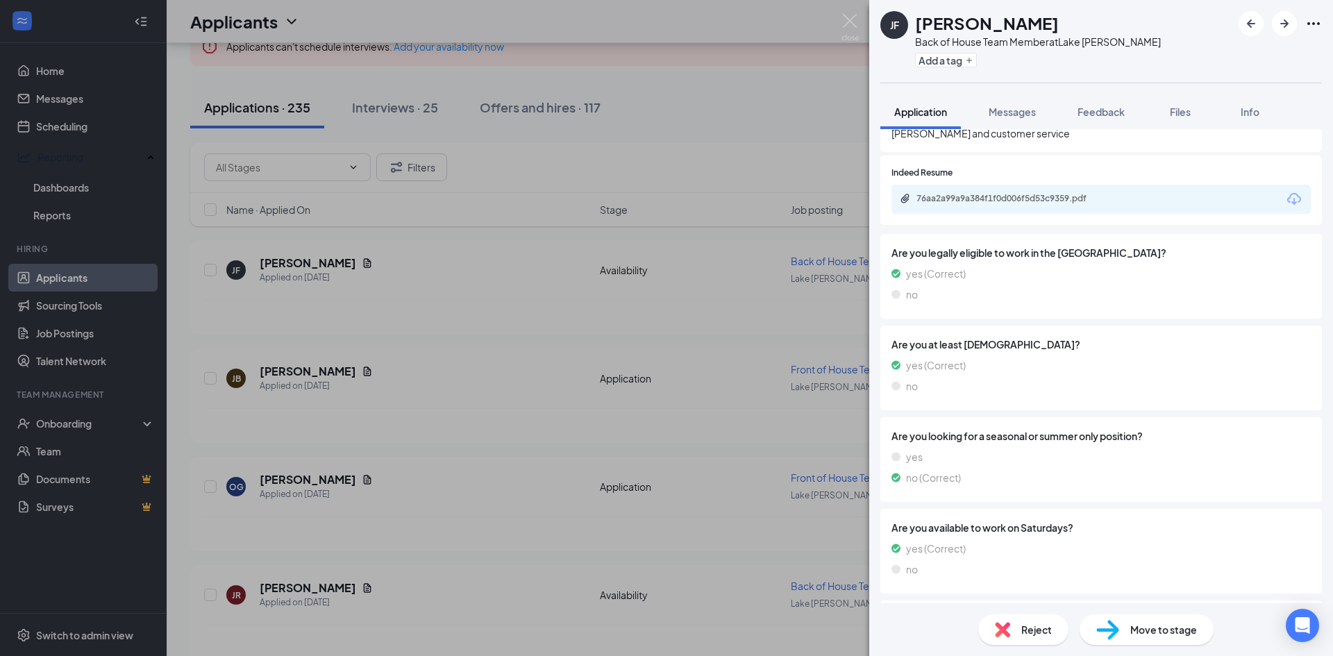
scroll to position [374, 0]
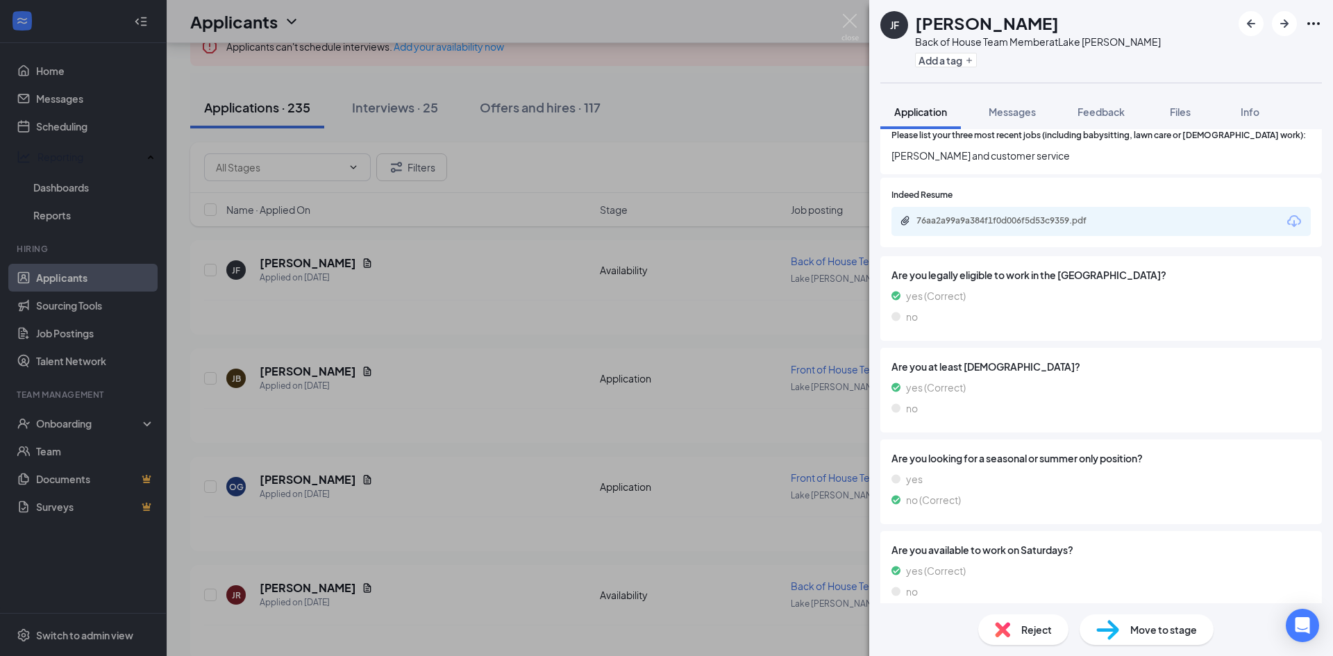
click at [1153, 634] on span "Move to stage" at bounding box center [1163, 629] width 67 height 15
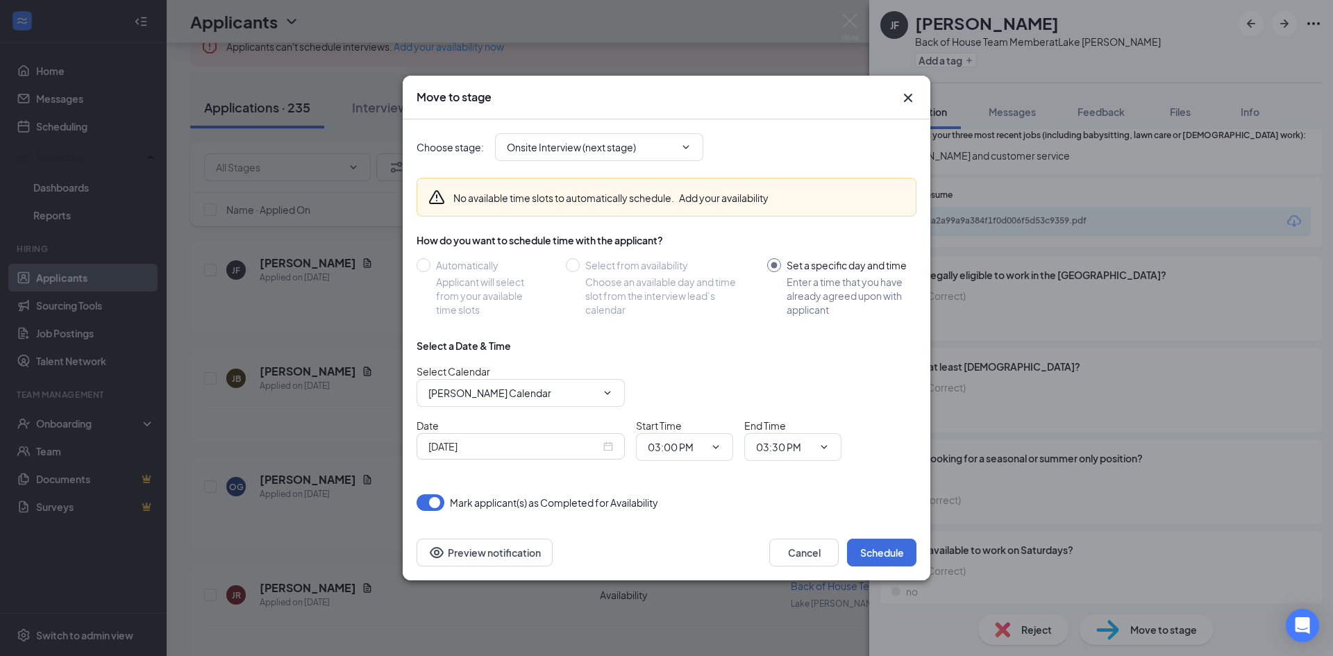
click at [599, 450] on input "Sep 15, 2025" at bounding box center [514, 446] width 172 height 15
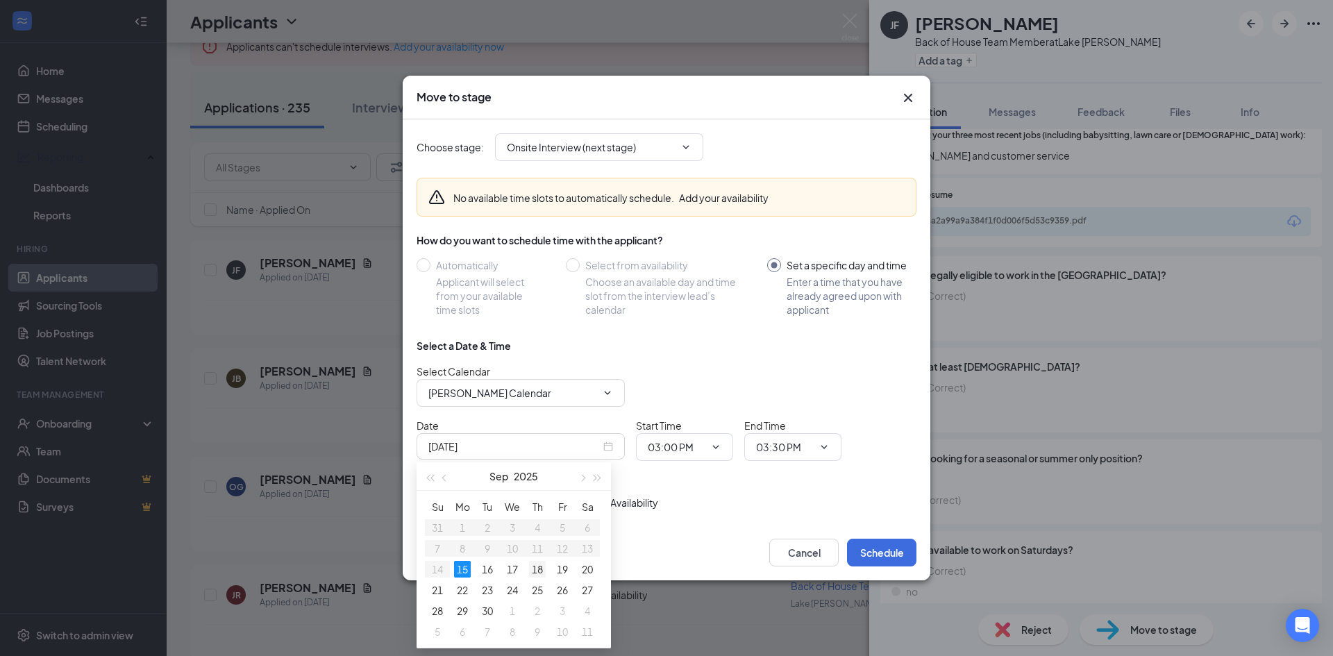
click at [540, 575] on div "18" at bounding box center [537, 569] width 17 height 17
type input "Sep 18, 2025"
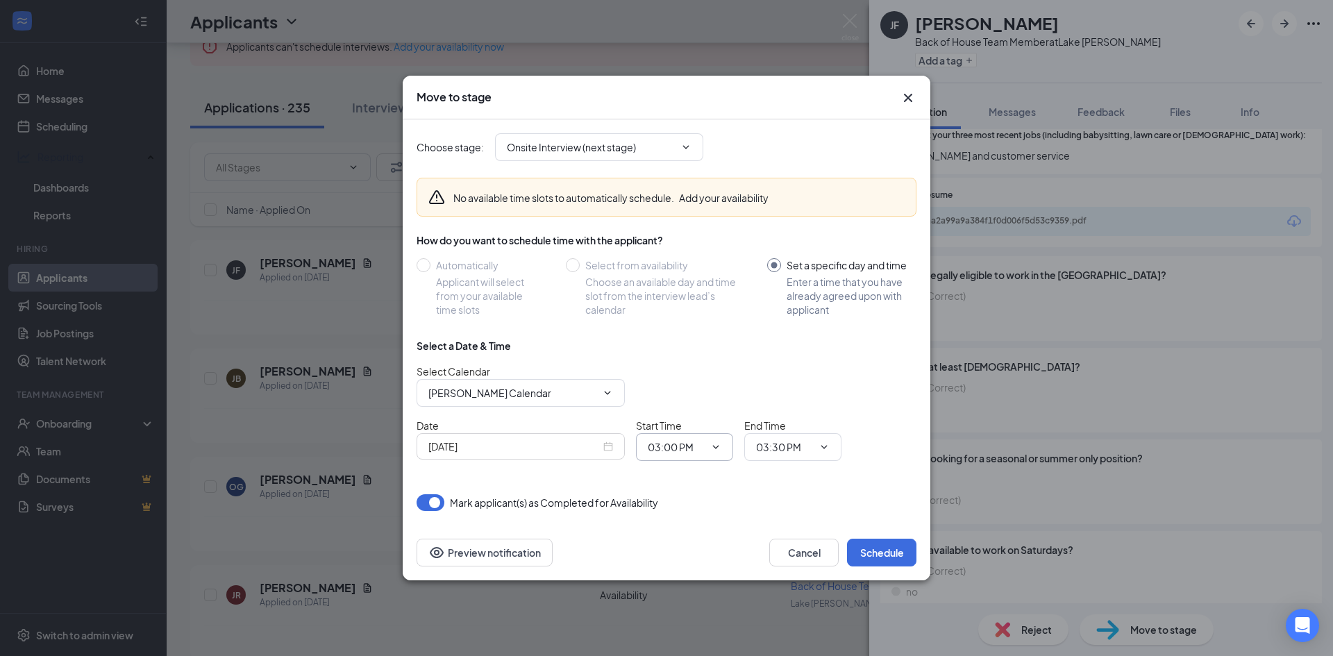
click at [686, 448] on input "03:00 PM" at bounding box center [676, 446] width 57 height 15
click at [691, 305] on div "03:45 PM" at bounding box center [679, 300] width 41 height 15
type input "03:45 PM"
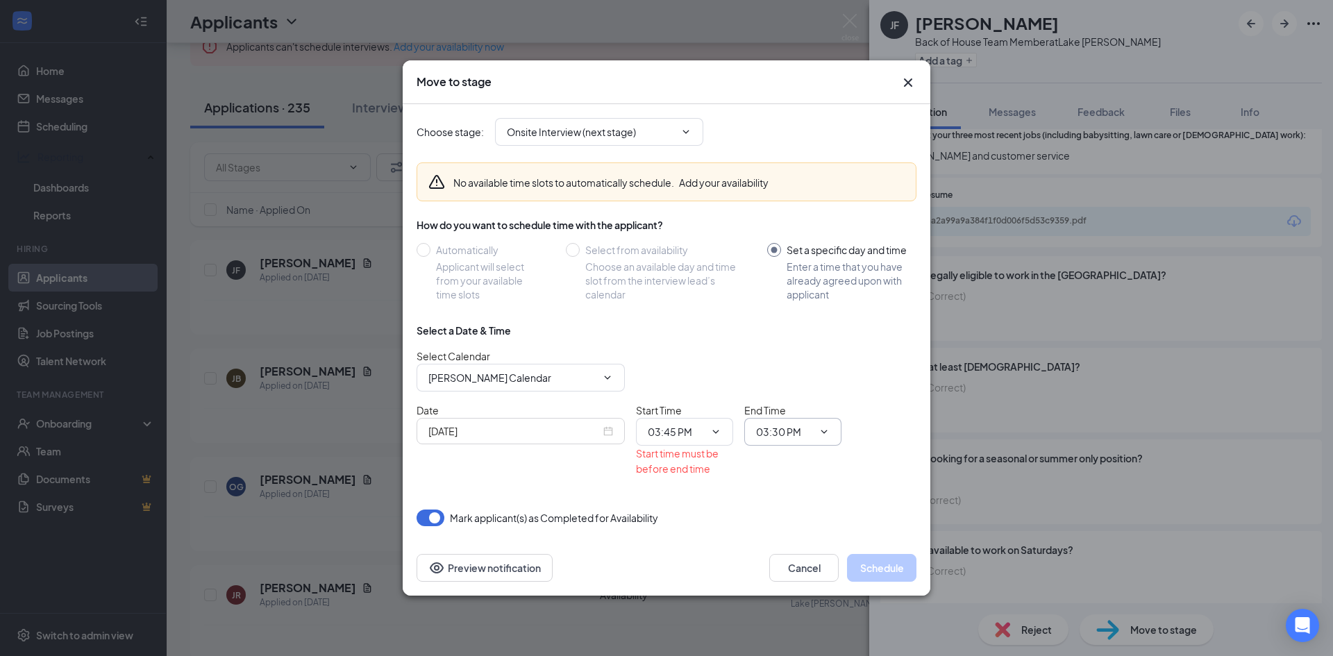
click at [806, 437] on input "03:30 PM" at bounding box center [784, 431] width 57 height 15
click at [776, 217] on div "04:00 PM" at bounding box center [804, 226] width 97 height 32
type input "04:00 PM"
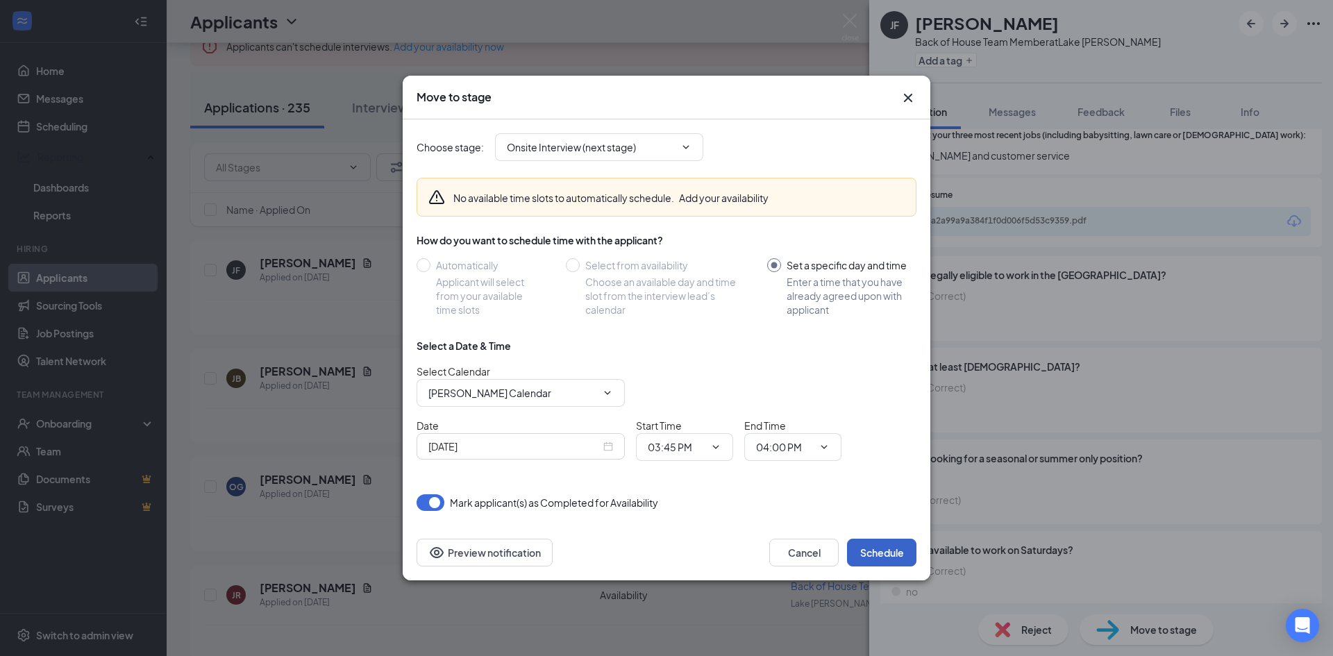
click at [877, 555] on button "Schedule" at bounding box center [881, 553] width 69 height 28
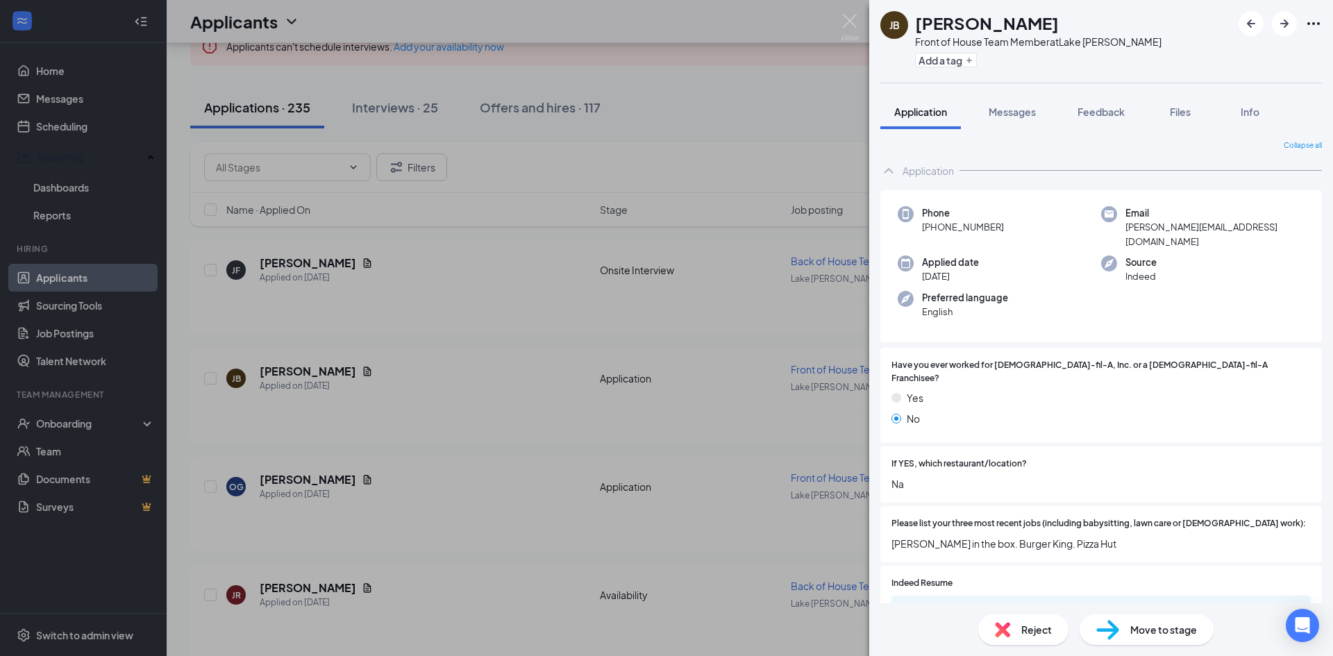
click at [192, 147] on div "JB Joseph Buentello Front of House Team Member at Lake Jackson Add a tag Applic…" at bounding box center [666, 328] width 1333 height 656
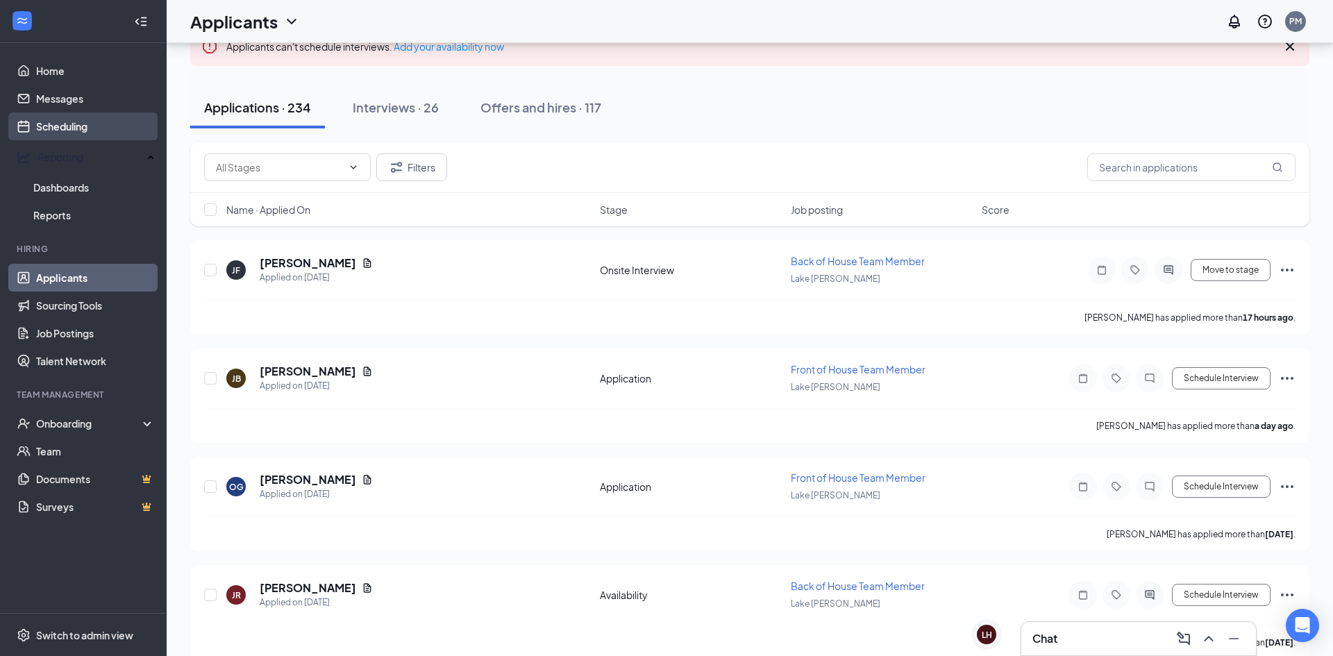
click at [65, 126] on link "Scheduling" at bounding box center [95, 126] width 119 height 28
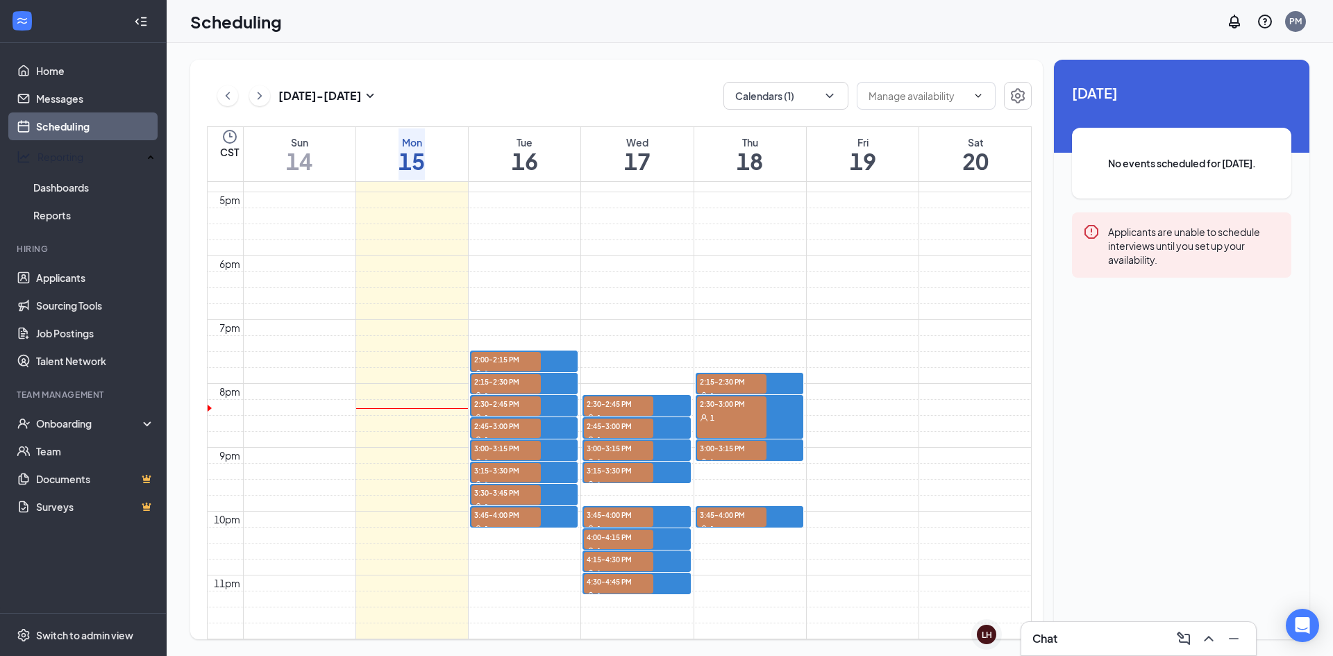
scroll to position [1114, 0]
click at [49, 271] on link "Applicants" at bounding box center [95, 278] width 119 height 28
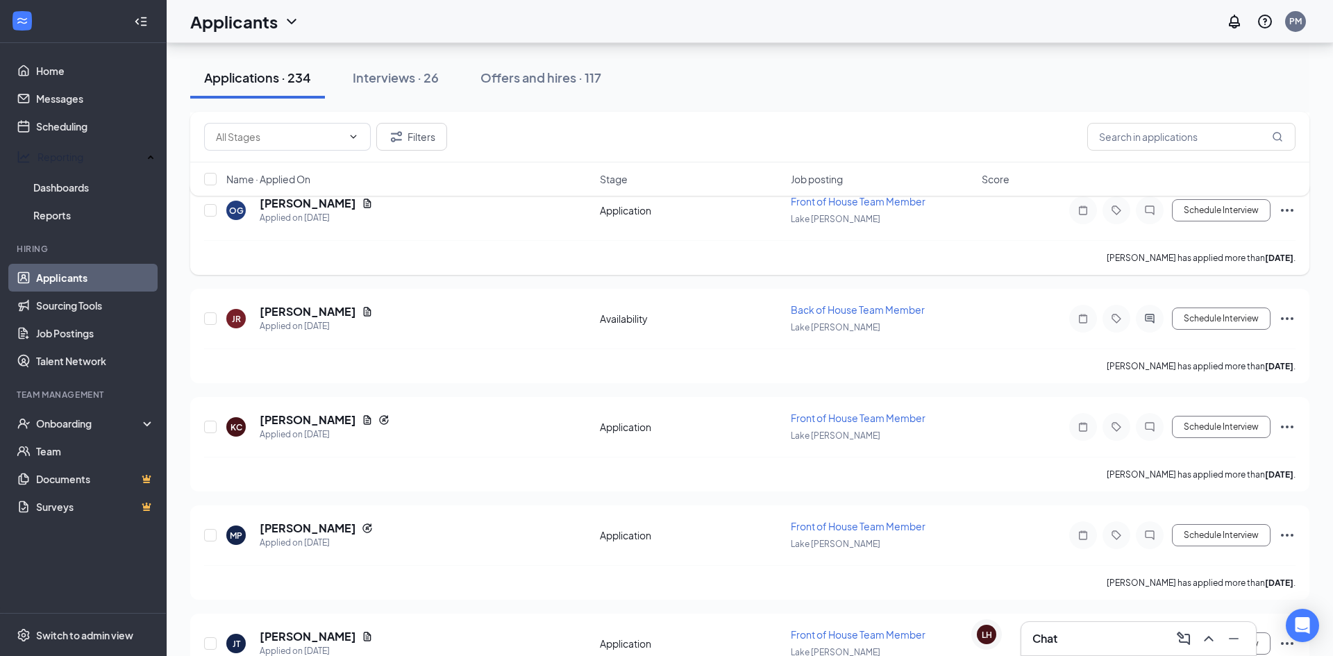
scroll to position [280, 0]
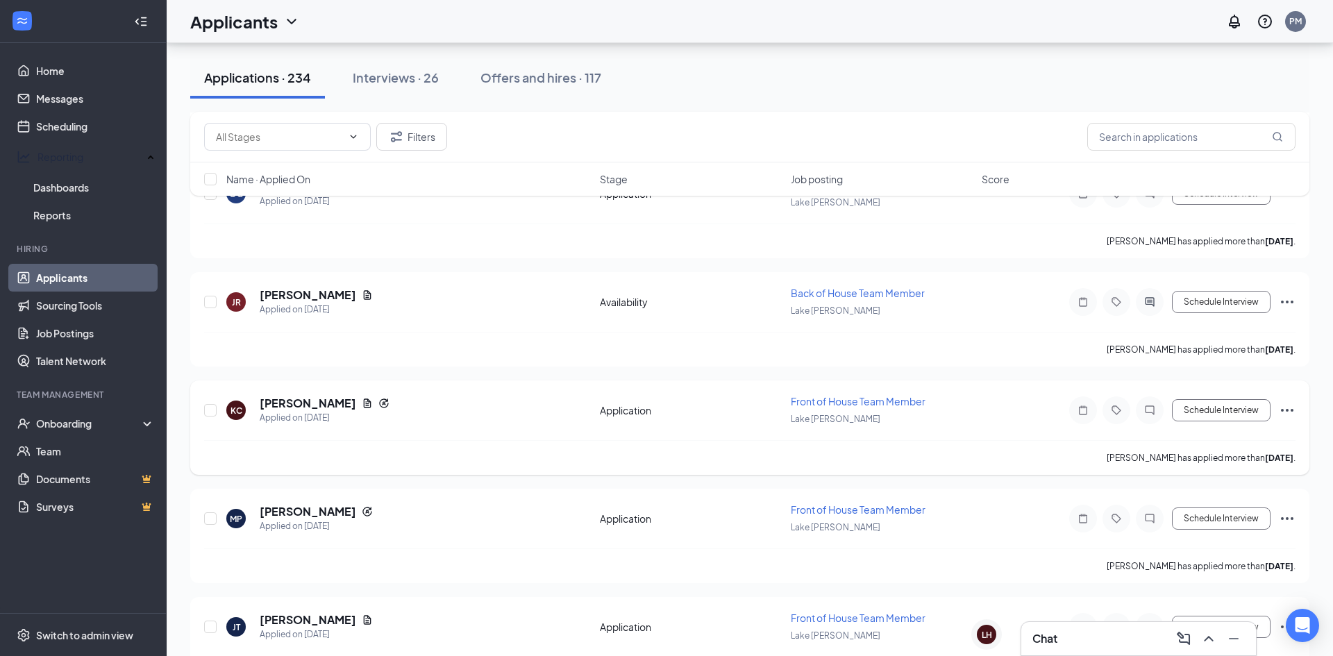
click at [310, 409] on h5 "Kayla Campbell" at bounding box center [308, 403] width 96 height 15
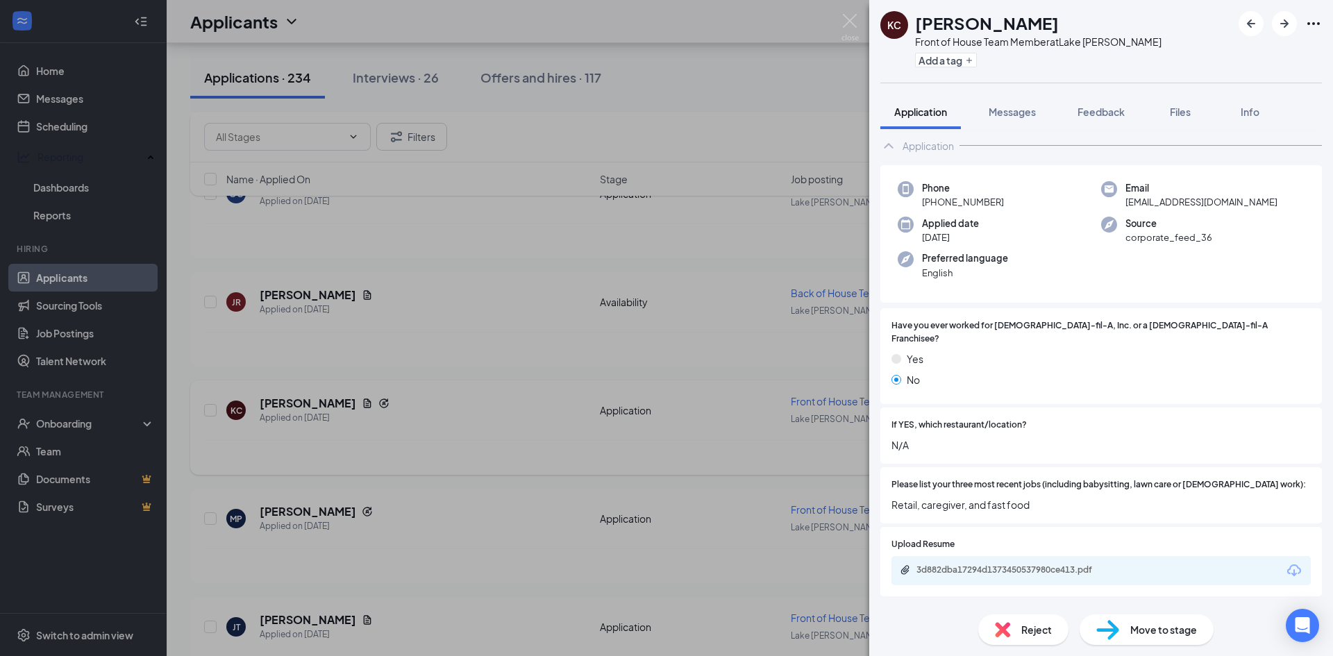
scroll to position [67, 0]
click at [1010, 561] on div "3d882dba17294d1373450537980ce413.pdf" at bounding box center [1011, 567] width 225 height 13
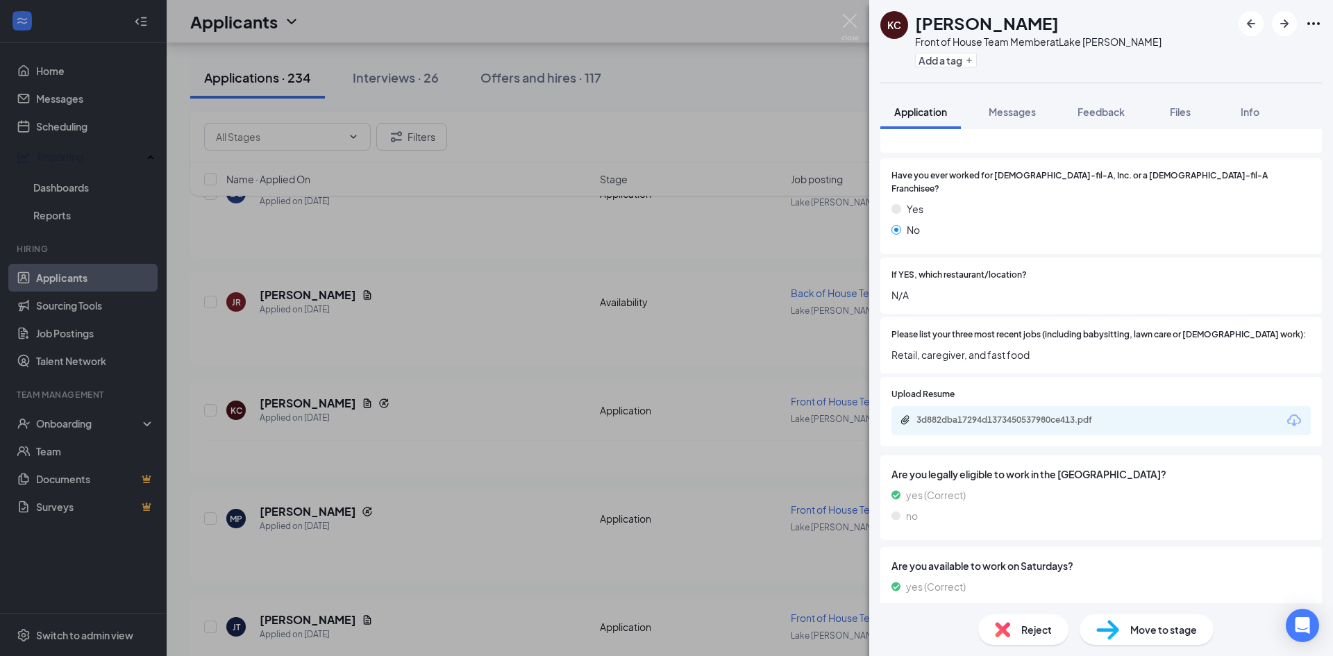
scroll to position [508, 0]
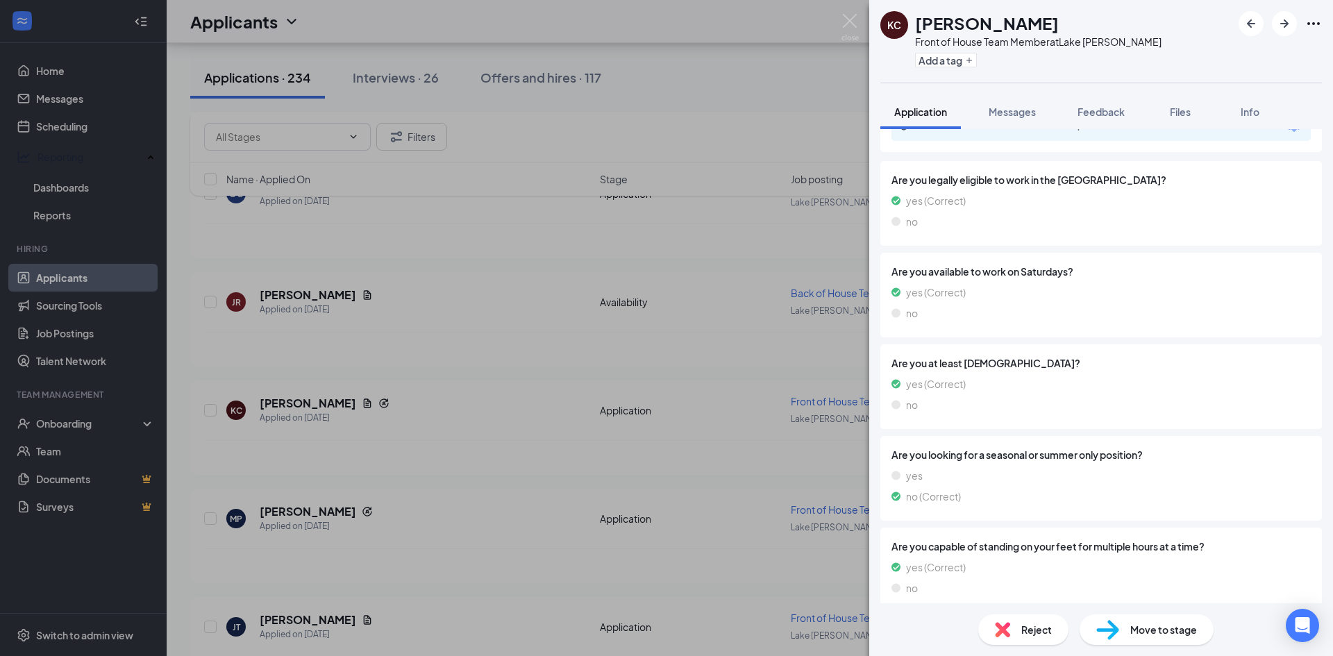
click at [1162, 634] on span "Move to stage" at bounding box center [1163, 629] width 67 height 15
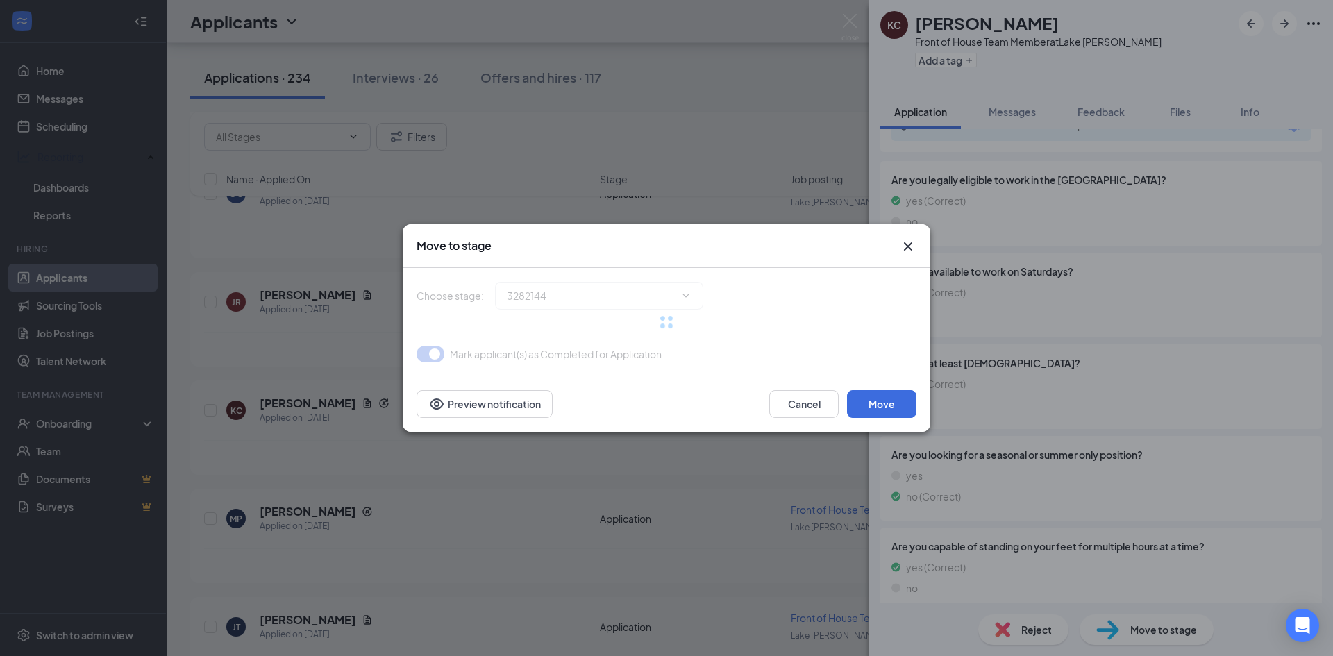
scroll to position [502, 0]
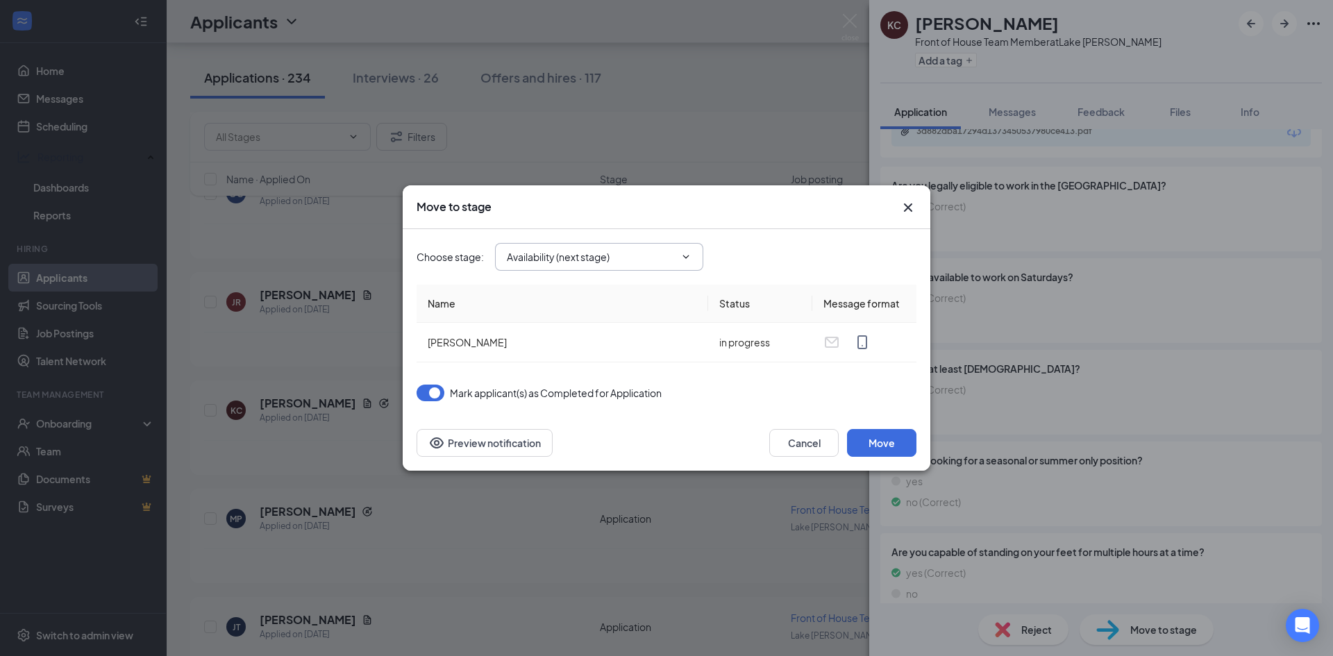
click at [624, 260] on input "Availability (next stage)" at bounding box center [591, 256] width 168 height 15
click at [591, 328] on div "Second Interview" at bounding box center [611, 341] width 208 height 32
click at [673, 256] on input "Second Interview" at bounding box center [591, 256] width 168 height 15
click at [600, 316] on div "Onsite Interview" at bounding box center [611, 308] width 186 height 15
type input "Onsite Interview"
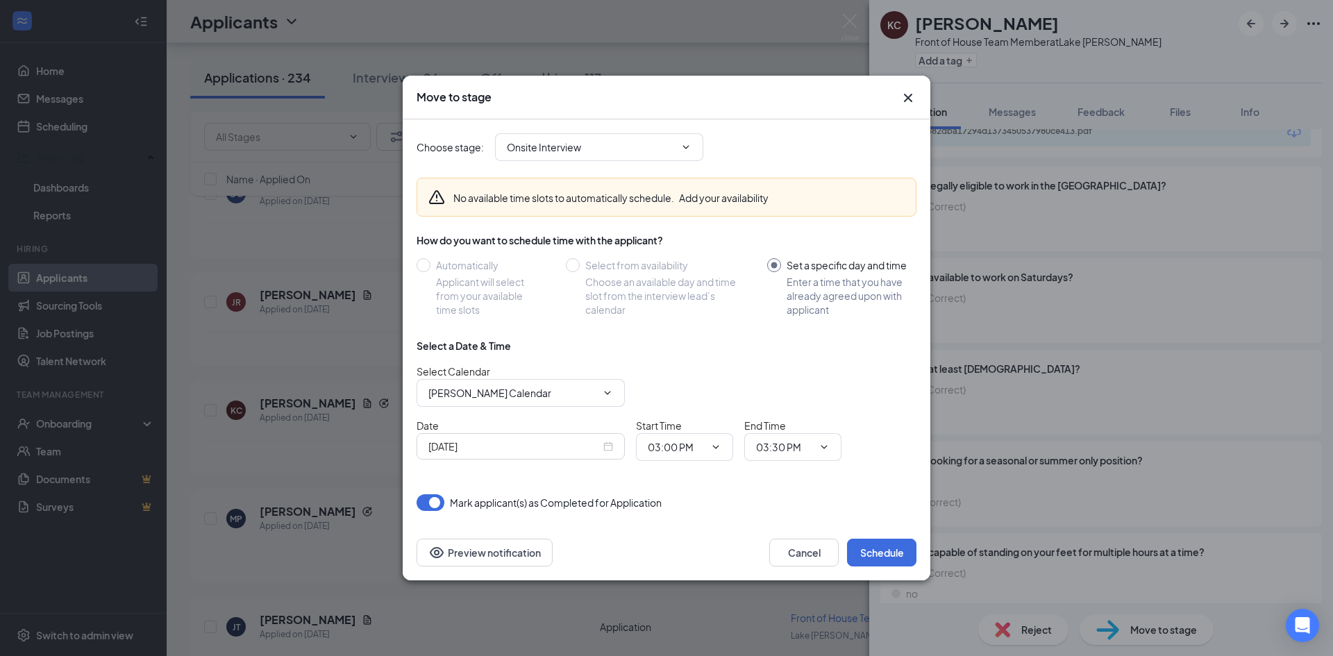
click at [617, 453] on div "Sep 15, 2025" at bounding box center [520, 446] width 208 height 26
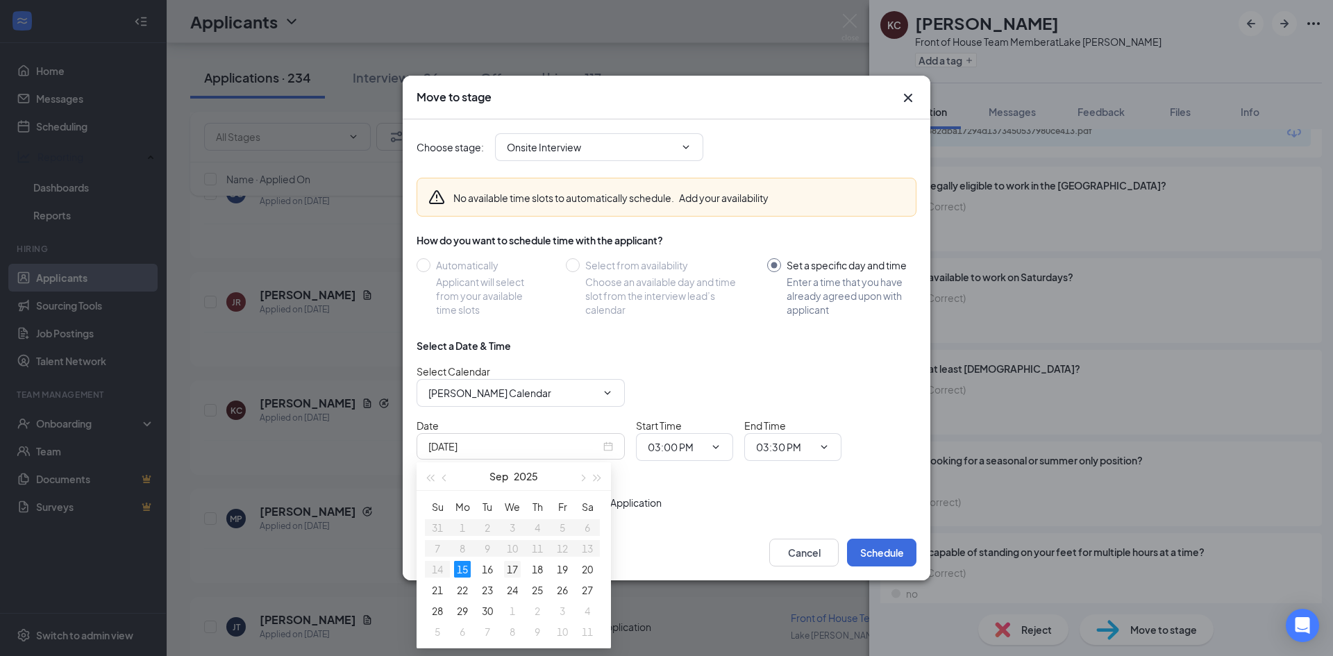
click at [517, 578] on td "17" at bounding box center [512, 569] width 25 height 21
type input "Sep 17, 2025"
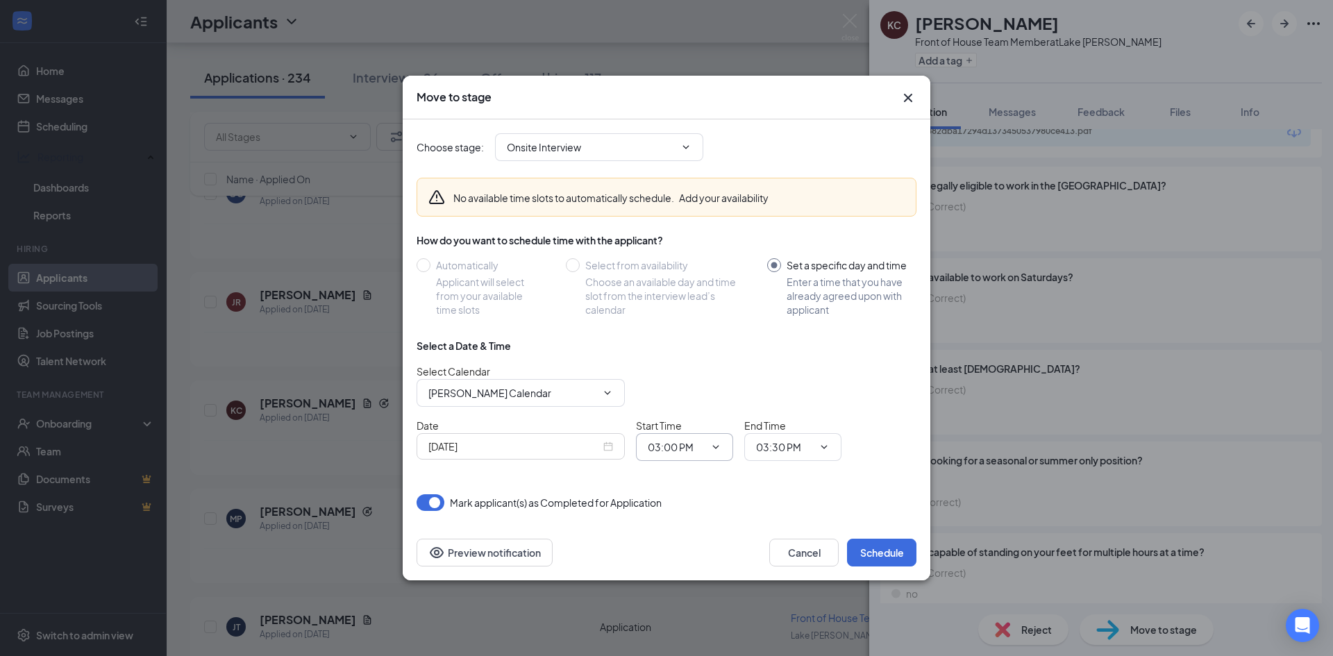
click at [688, 452] on input "03:00 PM" at bounding box center [676, 446] width 57 height 15
click at [691, 401] on div "03:30 PM" at bounding box center [696, 394] width 97 height 32
type input "03:30 PM"
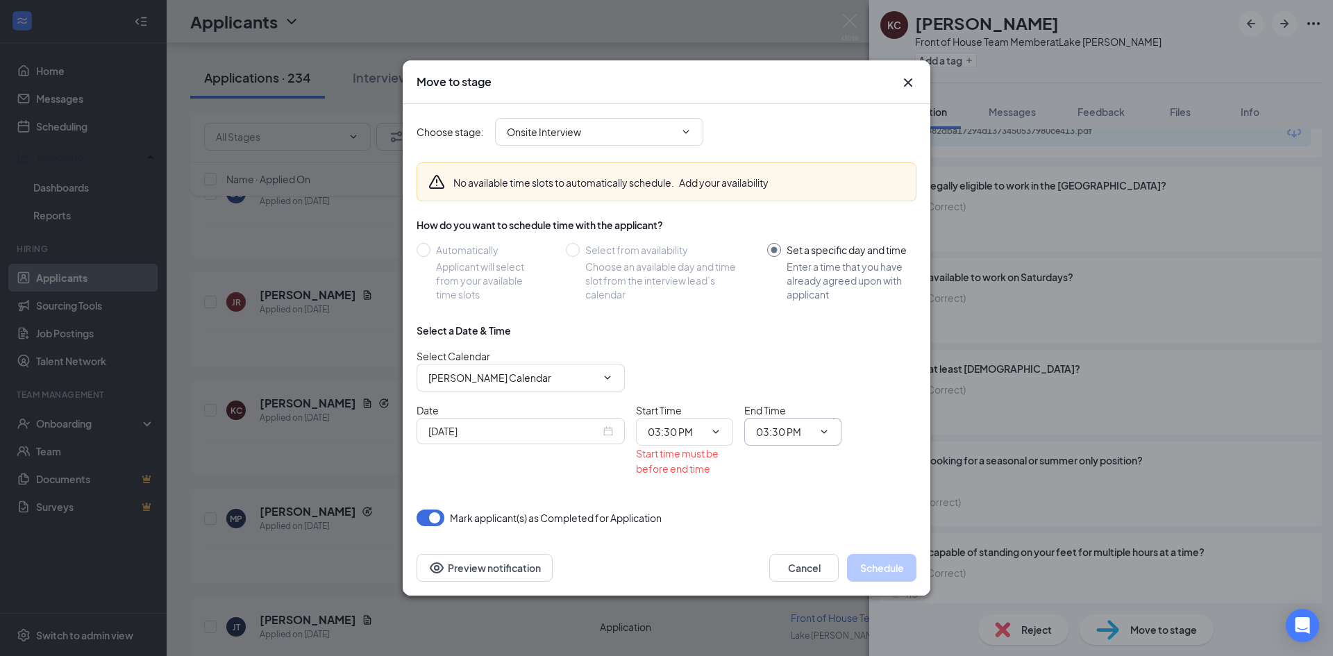
click at [802, 438] on input "03:30 PM" at bounding box center [784, 431] width 57 height 15
click at [818, 400] on div "01:15 AM" at bounding box center [804, 389] width 97 height 32
click at [818, 385] on div "01:15 AM" at bounding box center [804, 388] width 75 height 15
click at [802, 438] on input "01:15 AM" at bounding box center [784, 431] width 57 height 15
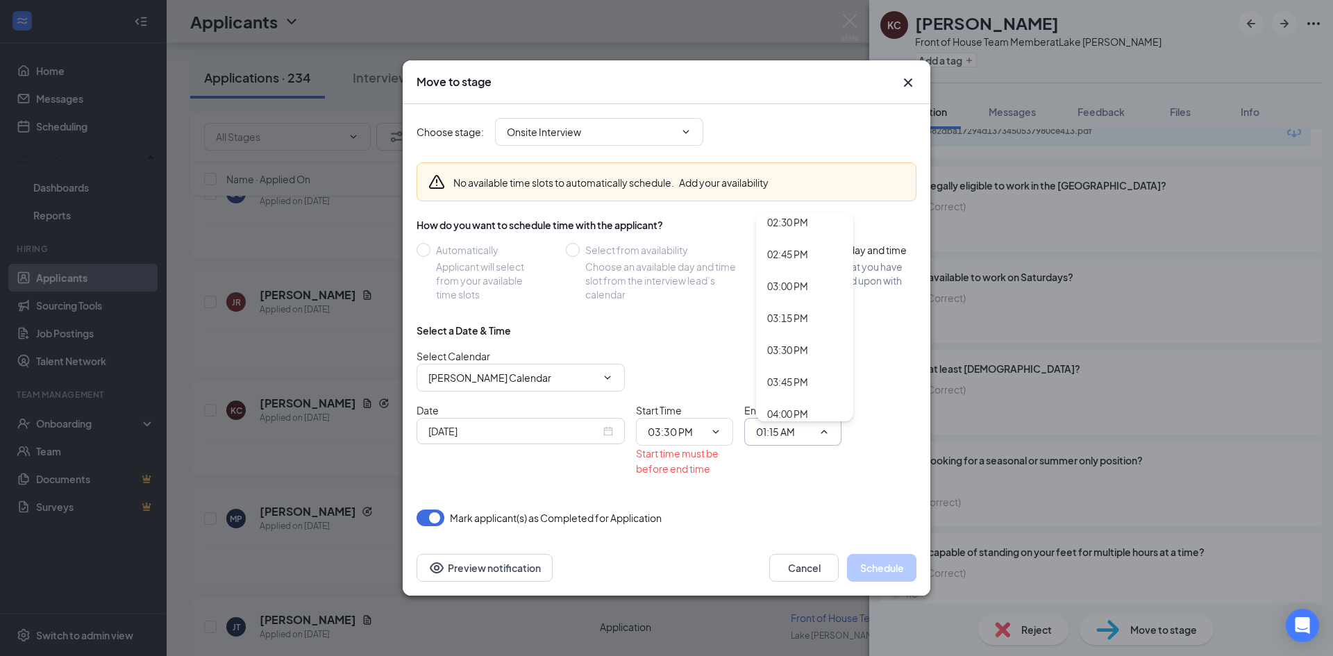
scroll to position [1861, 0]
click at [800, 392] on div "03:45 PM" at bounding box center [804, 380] width 97 height 32
type input "03:45 PM"
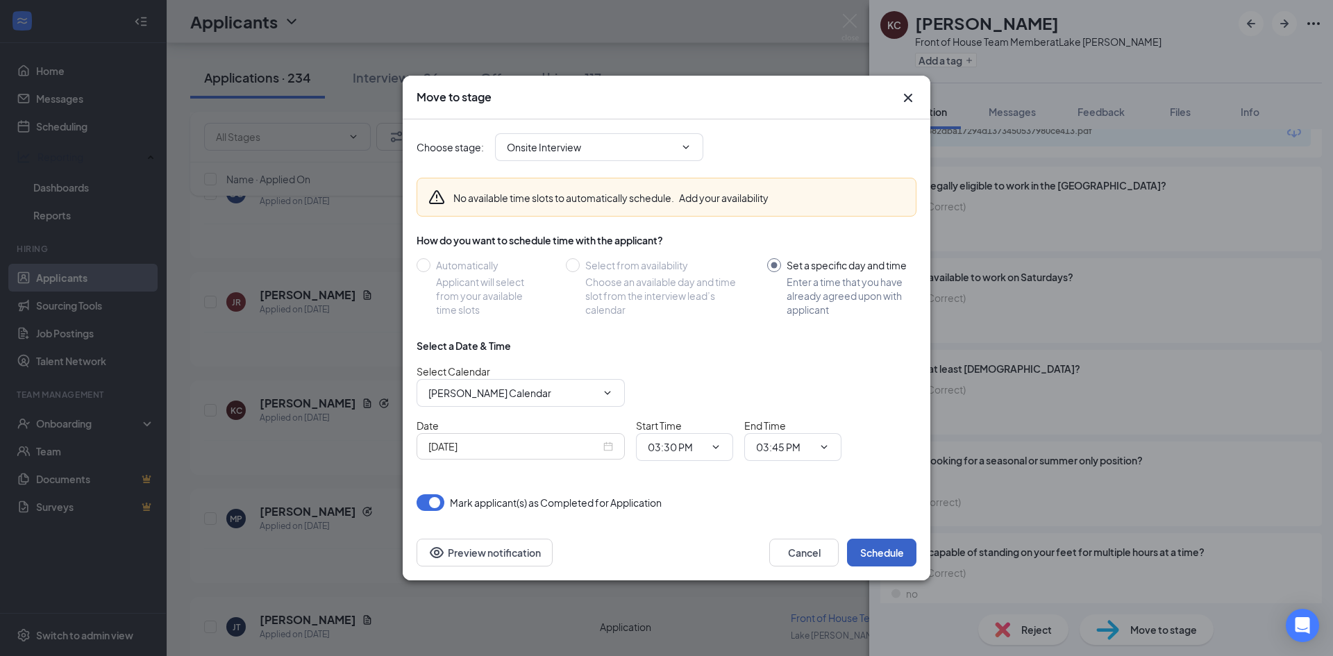
click at [887, 560] on button "Schedule" at bounding box center [881, 553] width 69 height 28
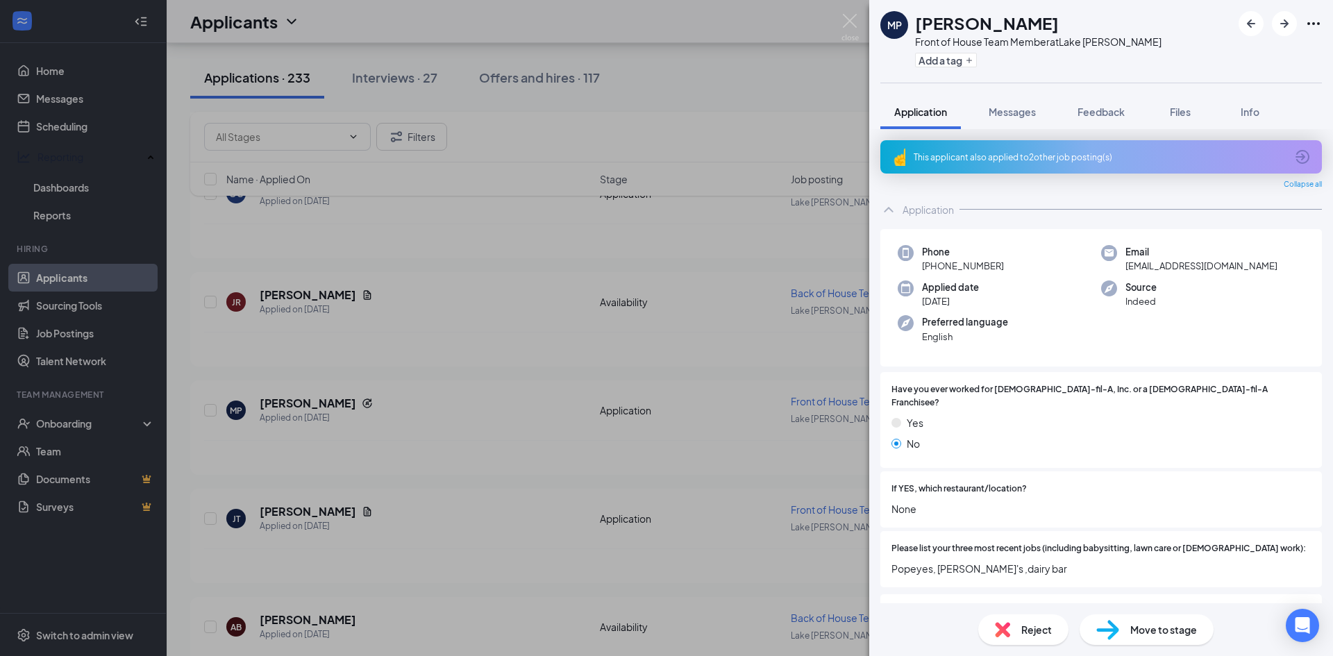
click at [497, 349] on div "MP Michael Paquette Front of House Team Member at Lake Jackson Add a tag Applic…" at bounding box center [666, 328] width 1333 height 656
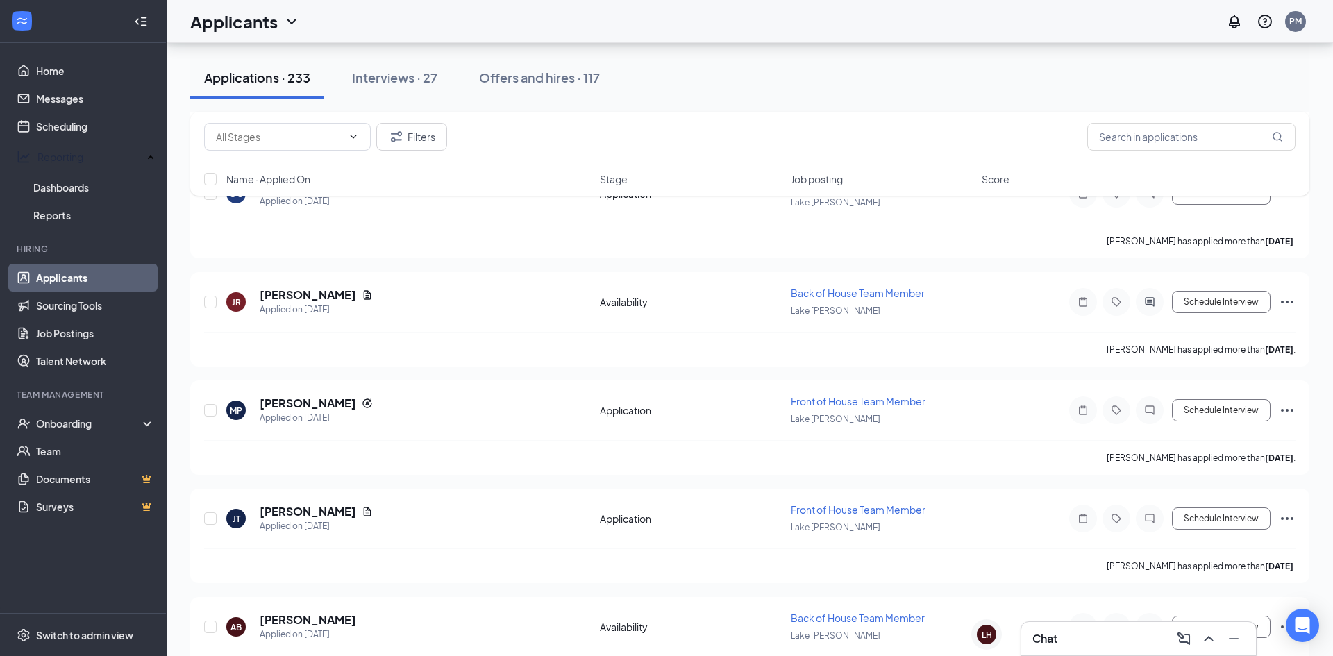
scroll to position [505, 0]
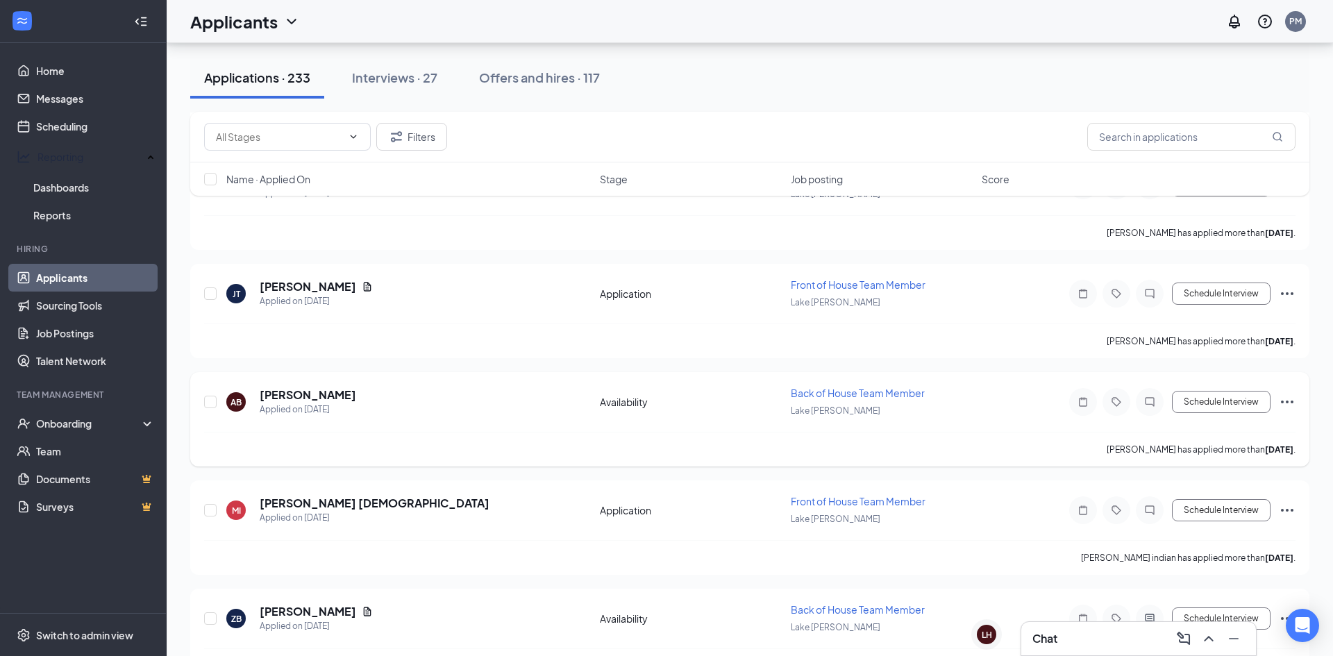
click at [332, 396] on h5 "Allison Bradshaw" at bounding box center [308, 394] width 96 height 15
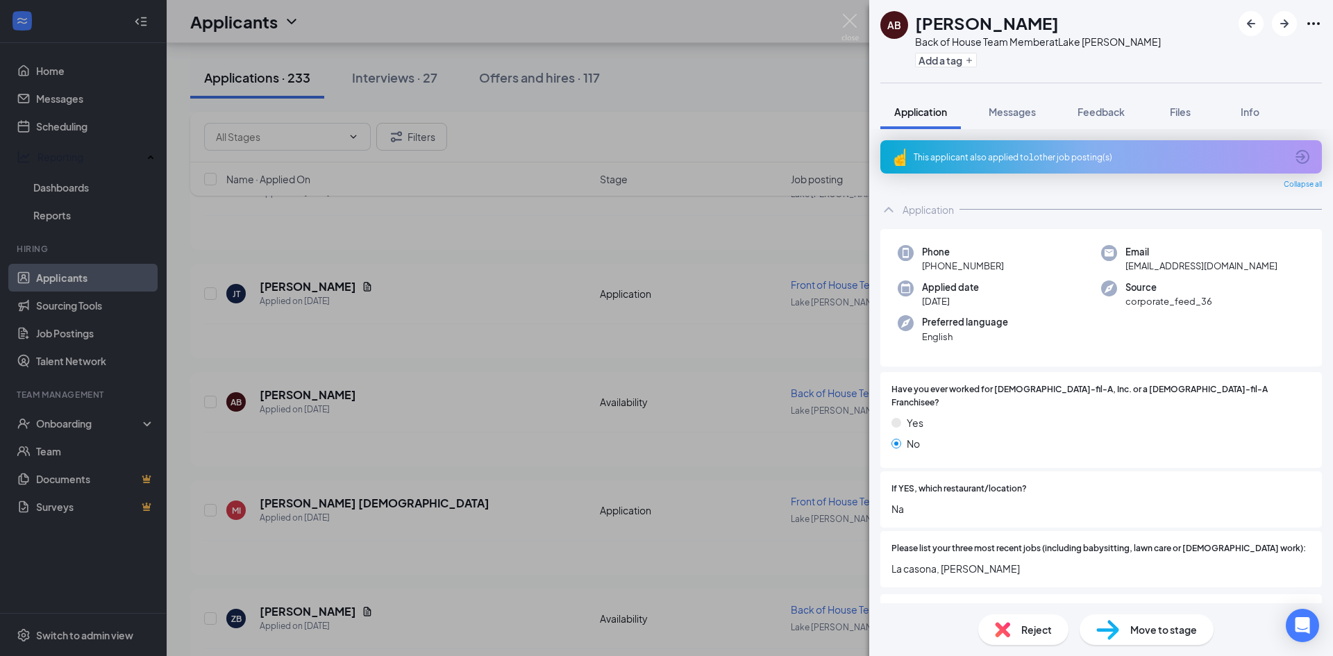
click at [1210, 531] on div "Please list your three most recent jobs (including babysitting, lawn care or vo…" at bounding box center [1100, 559] width 441 height 56
click at [1163, 633] on span "Move to stage" at bounding box center [1163, 629] width 67 height 15
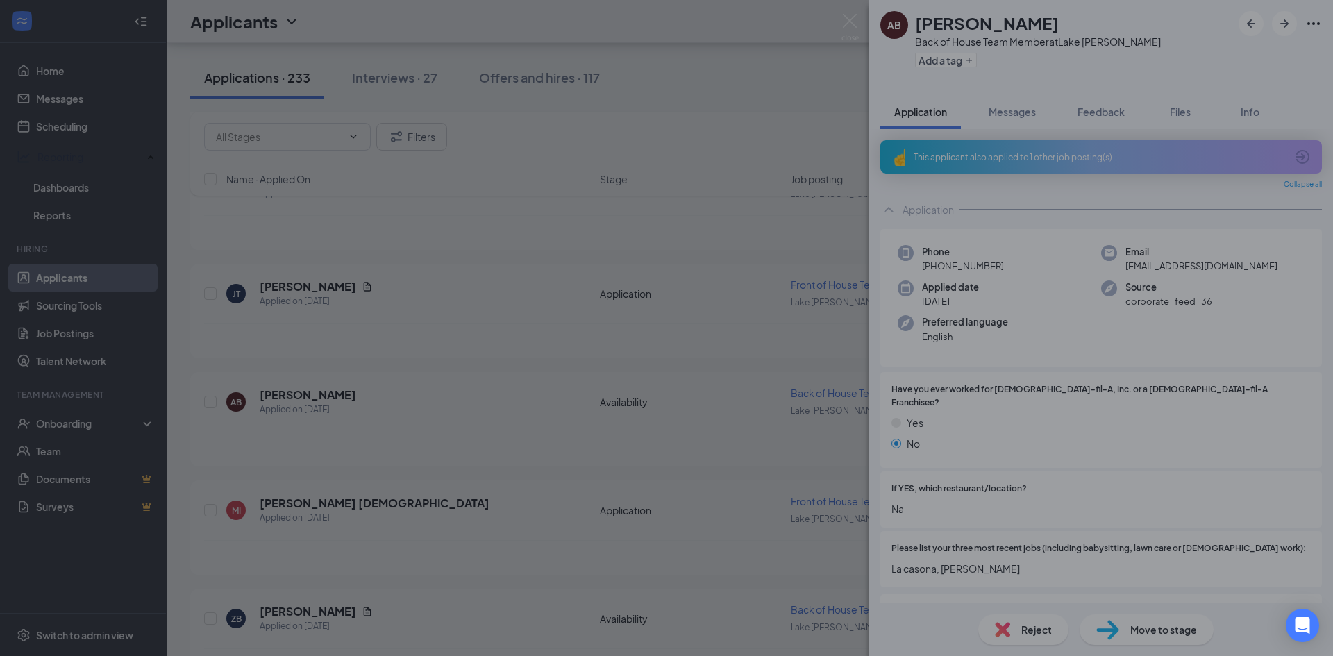
type input "Onsite Interview (next stage)"
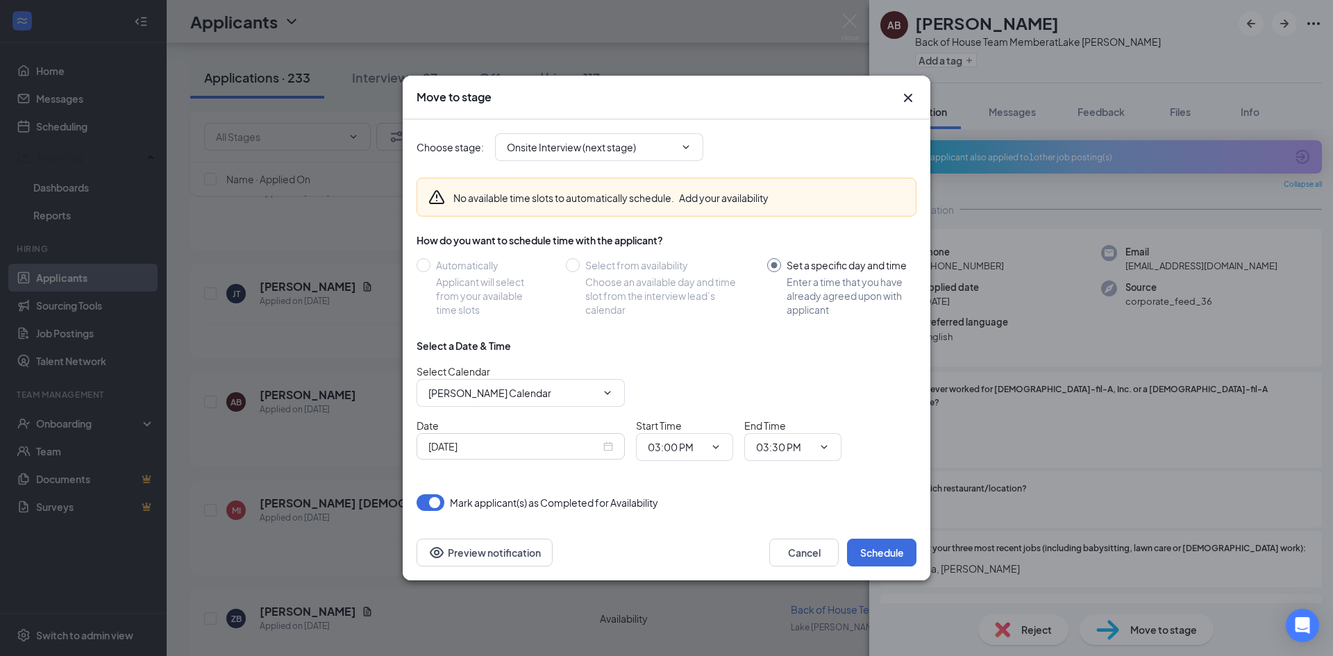
click at [618, 458] on div "Sep 15, 2025" at bounding box center [520, 446] width 208 height 26
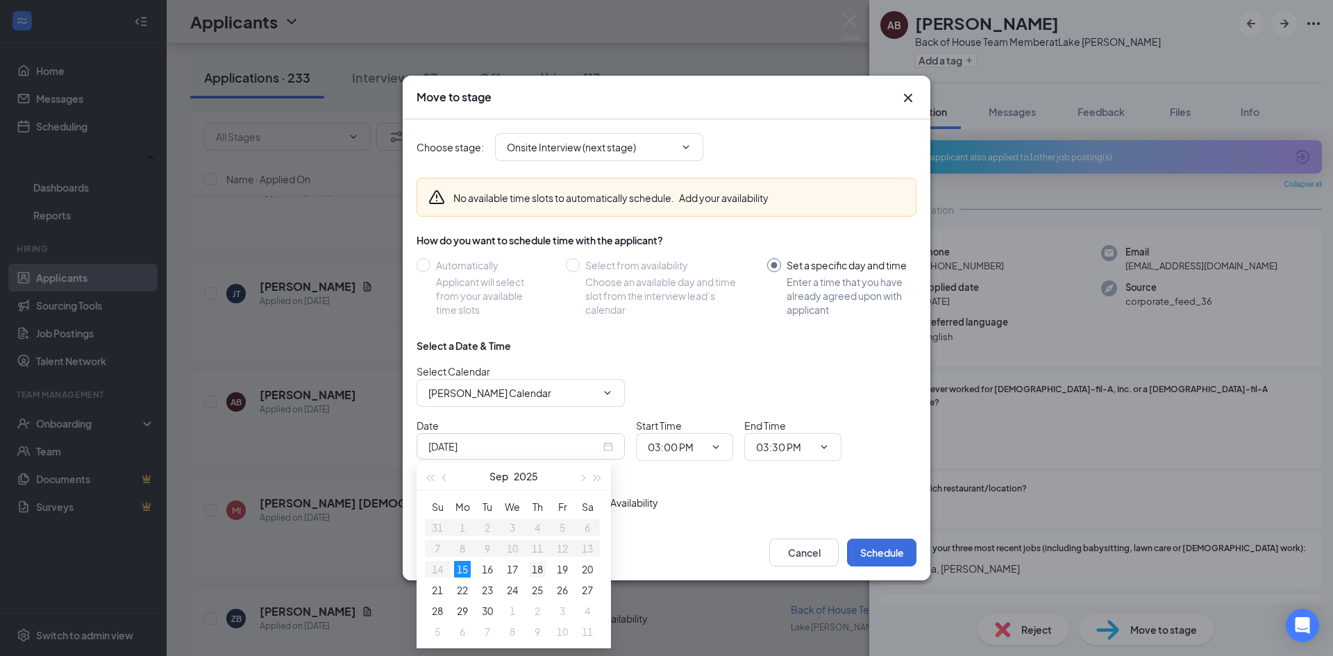
click at [548, 579] on td "18" at bounding box center [537, 569] width 25 height 21
type input "Sep 18, 2025"
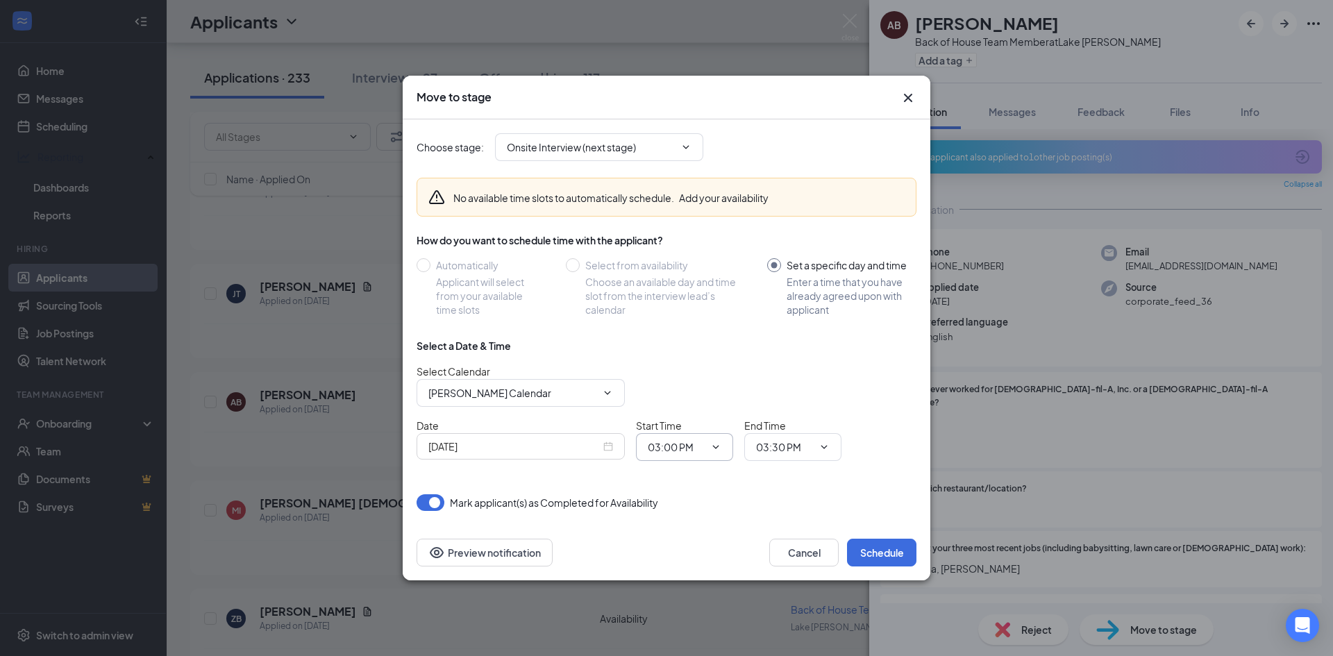
click at [691, 453] on input "03:00 PM" at bounding box center [676, 446] width 57 height 15
click at [686, 470] on div "Select a Date & Time Select Calendar Pablo Moreno's Calendar Date Sep 18, 2025 …" at bounding box center [666, 405] width 500 height 133
click at [681, 470] on div "Select a Date & Time Select Calendar Pablo Moreno's Calendar Date Sep 18, 2025 …" at bounding box center [666, 405] width 500 height 133
click at [692, 453] on input "03:00 PM" at bounding box center [676, 446] width 57 height 15
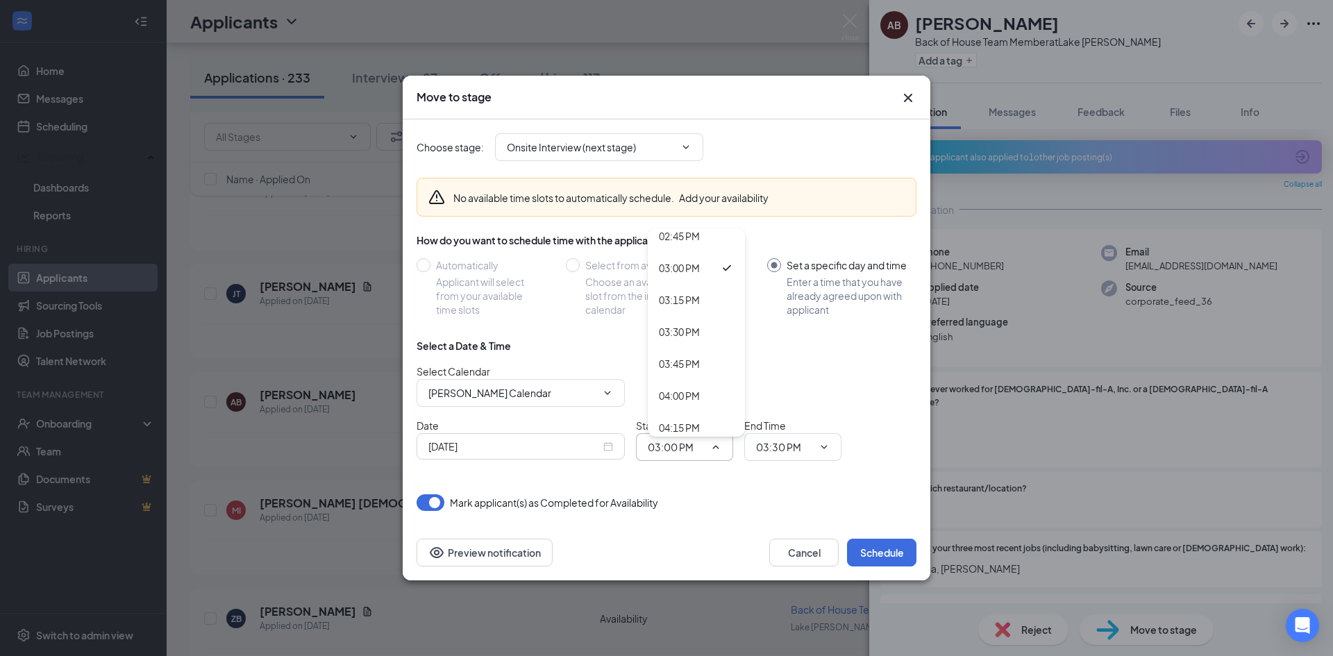
scroll to position [1889, 0]
click at [680, 372] on div "03:45 PM" at bounding box center [679, 366] width 41 height 15
type input "03:45 PM"
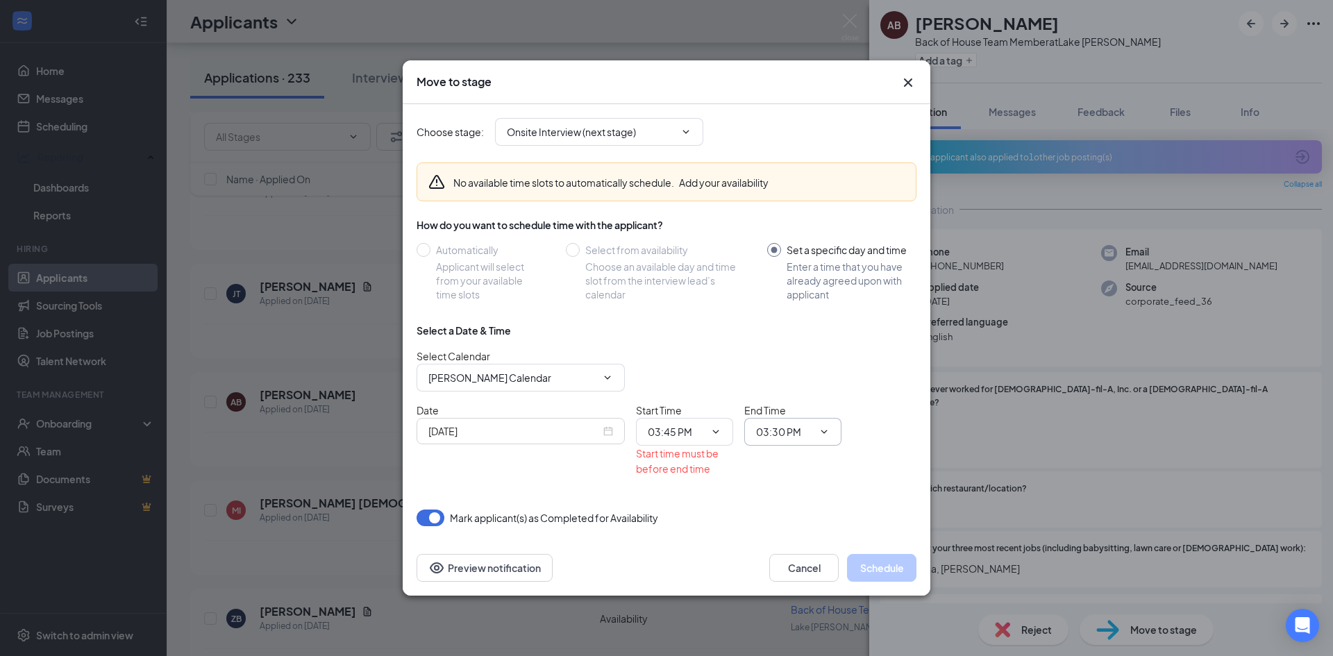
click at [800, 437] on input "03:30 PM" at bounding box center [784, 431] width 57 height 15
click at [802, 297] on div "03:45 PM" at bounding box center [804, 289] width 97 height 32
click at [793, 437] on input "03:45 PM" at bounding box center [784, 431] width 57 height 15
click at [800, 329] on div "04:00 PM" at bounding box center [804, 321] width 97 height 32
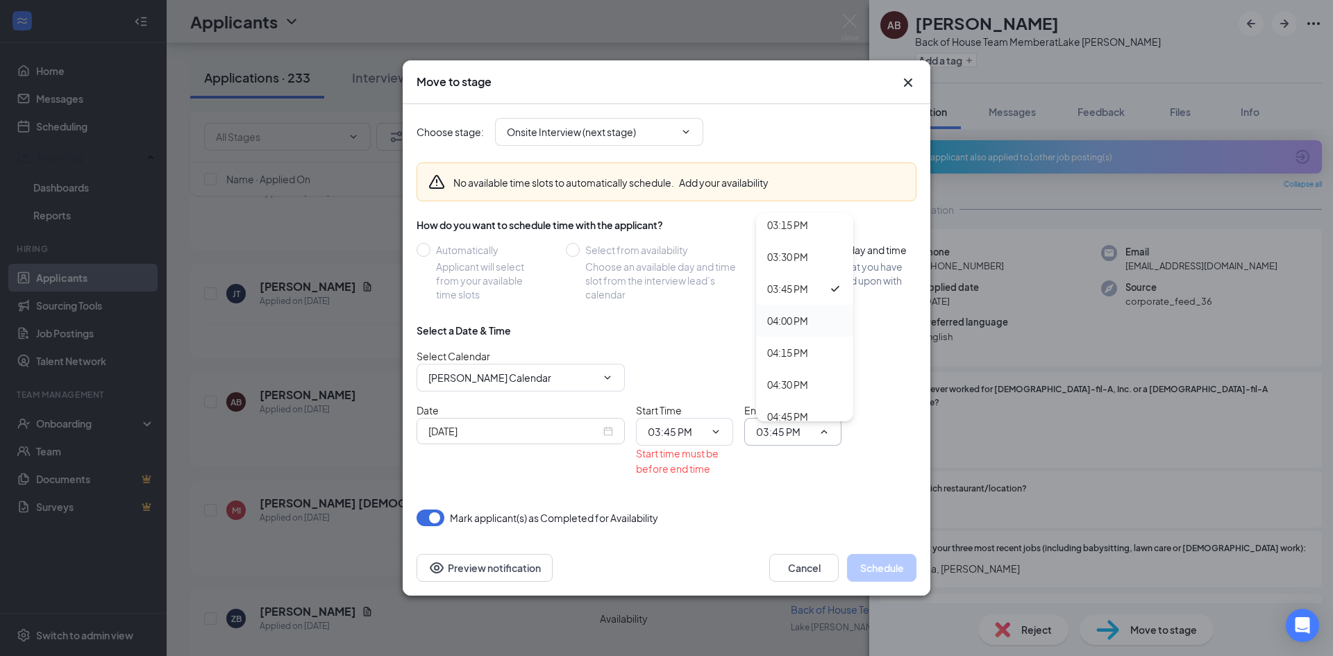
type input "04:00 PM"
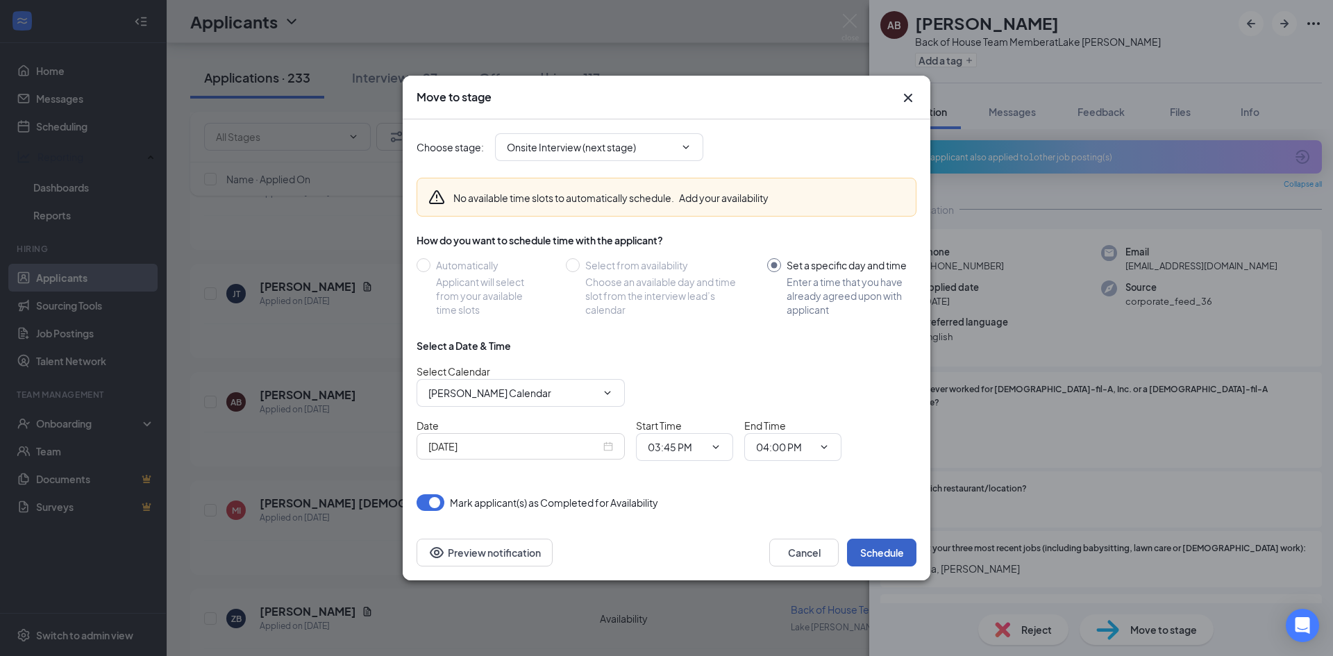
click at [872, 559] on button "Schedule" at bounding box center [881, 553] width 69 height 28
click at [813, 560] on button "Cancel" at bounding box center [803, 553] width 69 height 28
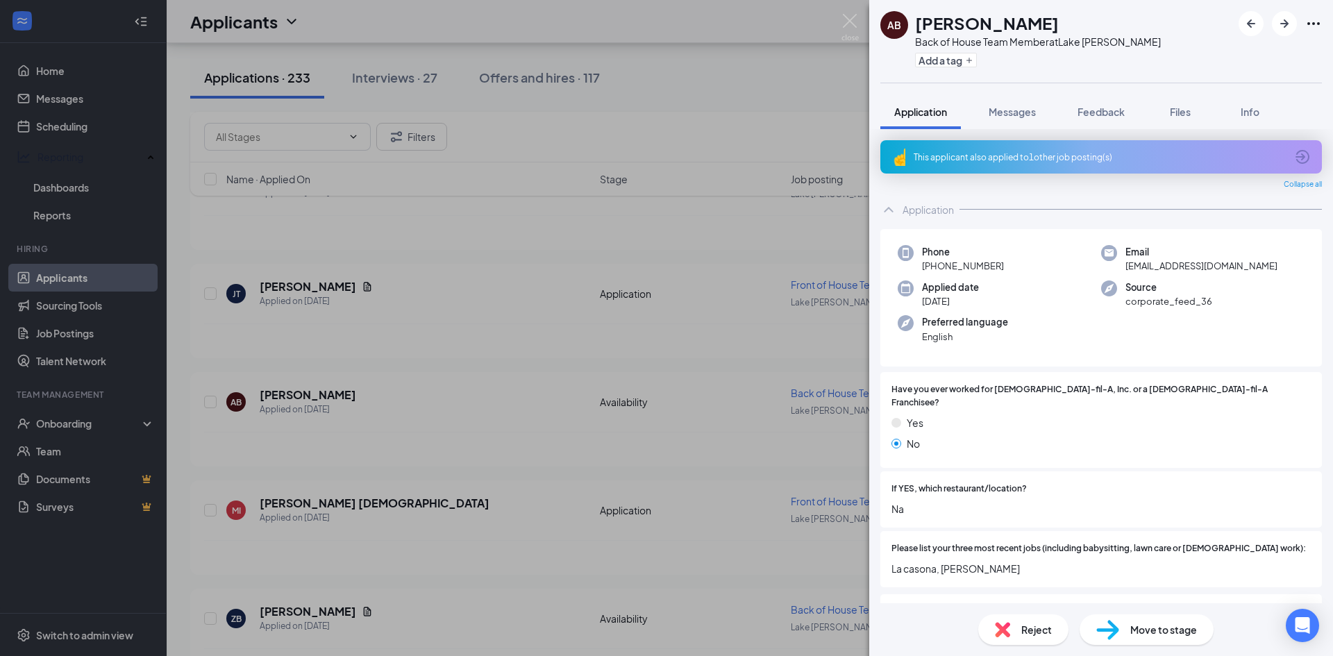
click at [73, 124] on div "AB Allison Bradshaw Back of House Team Member at Lake Jackson Add a tag Applica…" at bounding box center [666, 328] width 1333 height 656
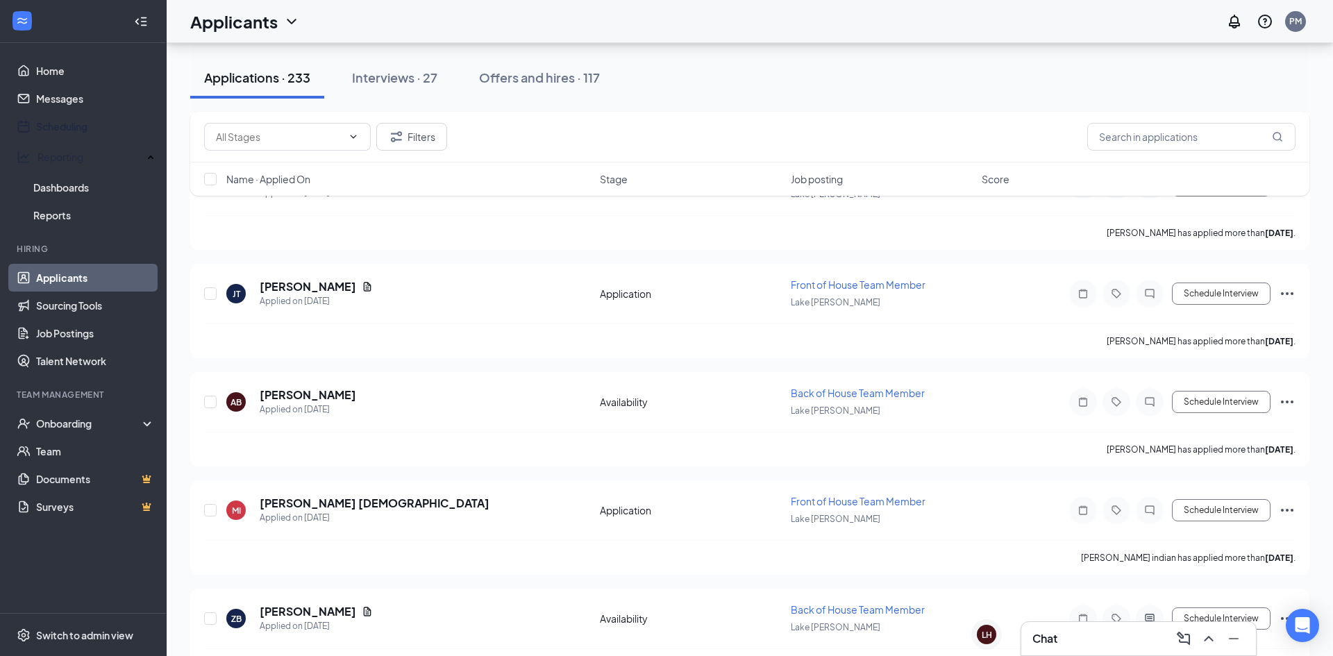
click at [73, 124] on link "Scheduling" at bounding box center [95, 126] width 119 height 28
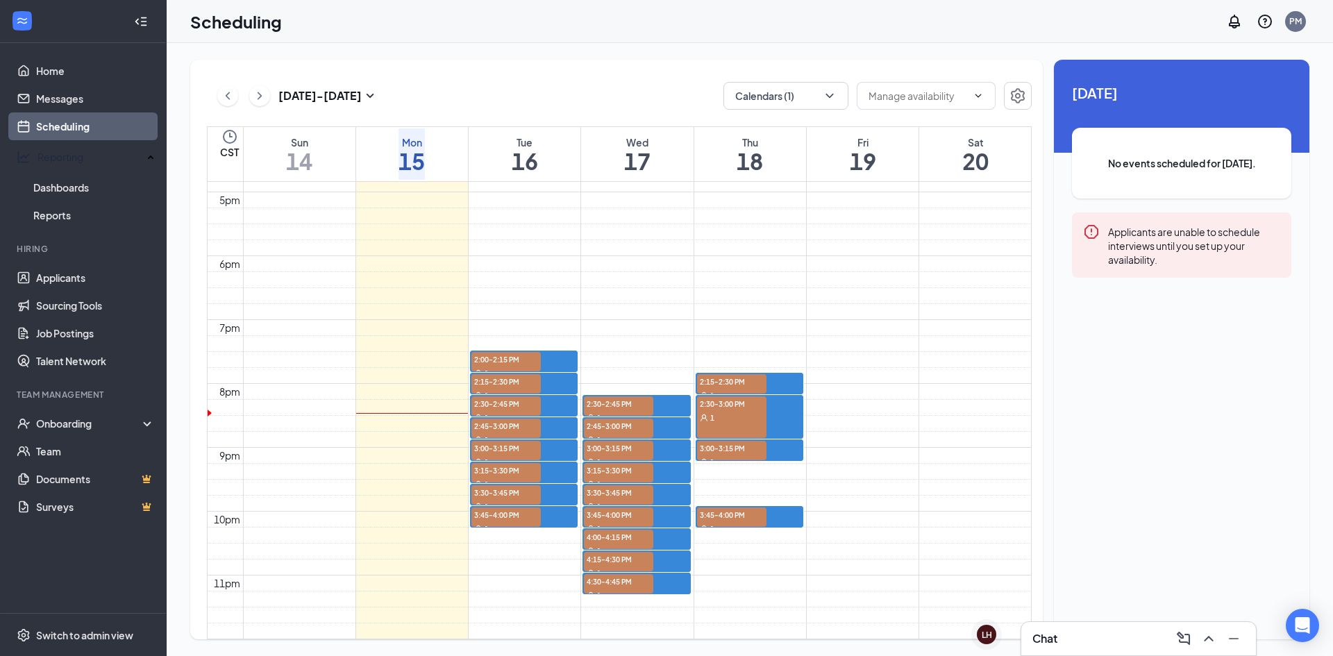
scroll to position [1132, 0]
click at [62, 265] on link "Applicants" at bounding box center [95, 278] width 119 height 28
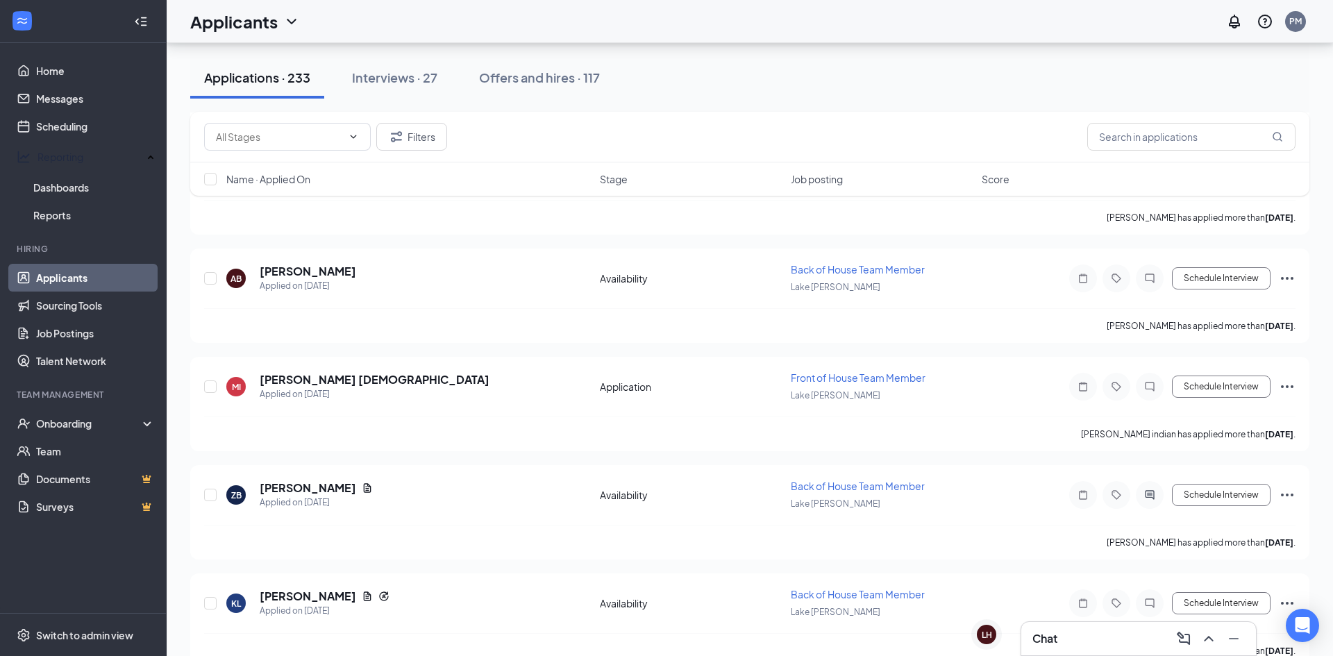
scroll to position [627, 0]
click at [330, 287] on div "Applied on Sep 13" at bounding box center [308, 287] width 96 height 14
click at [316, 279] on h5 "Allison Bradshaw" at bounding box center [308, 271] width 96 height 15
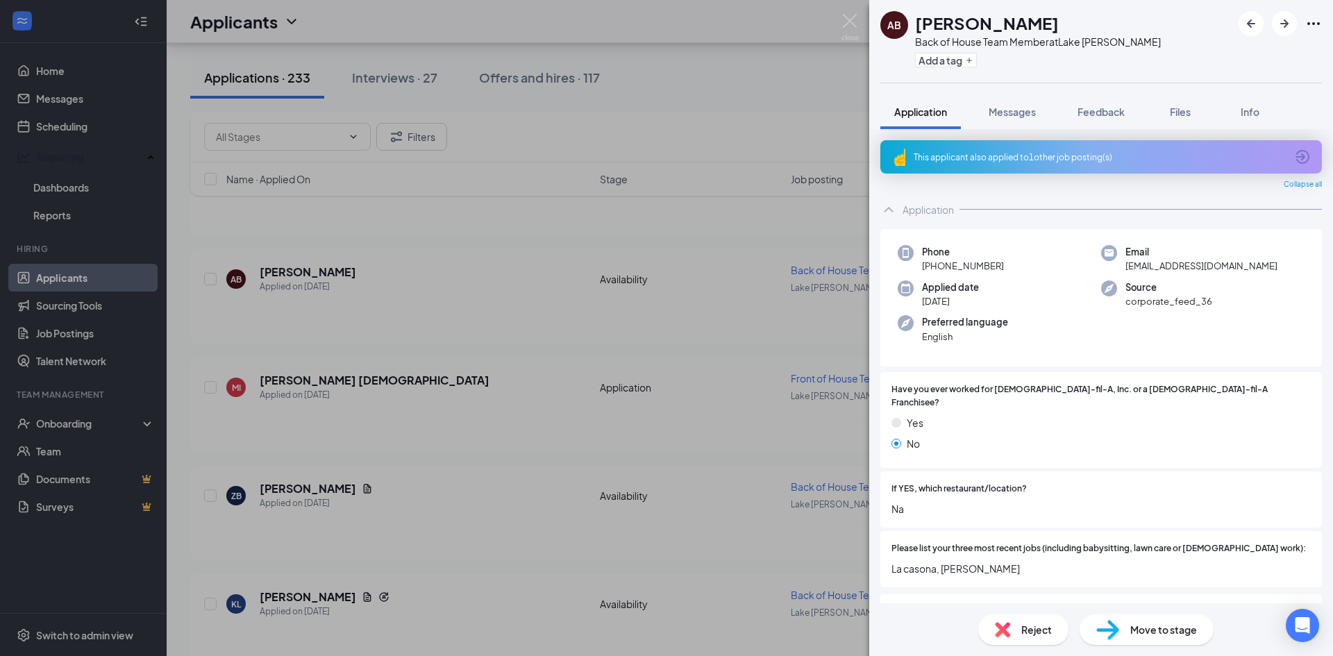
click at [1183, 627] on span "Move to stage" at bounding box center [1163, 629] width 67 height 15
type input "Onsite Interview (next stage)"
type input "Pablo Moreno's Calendar"
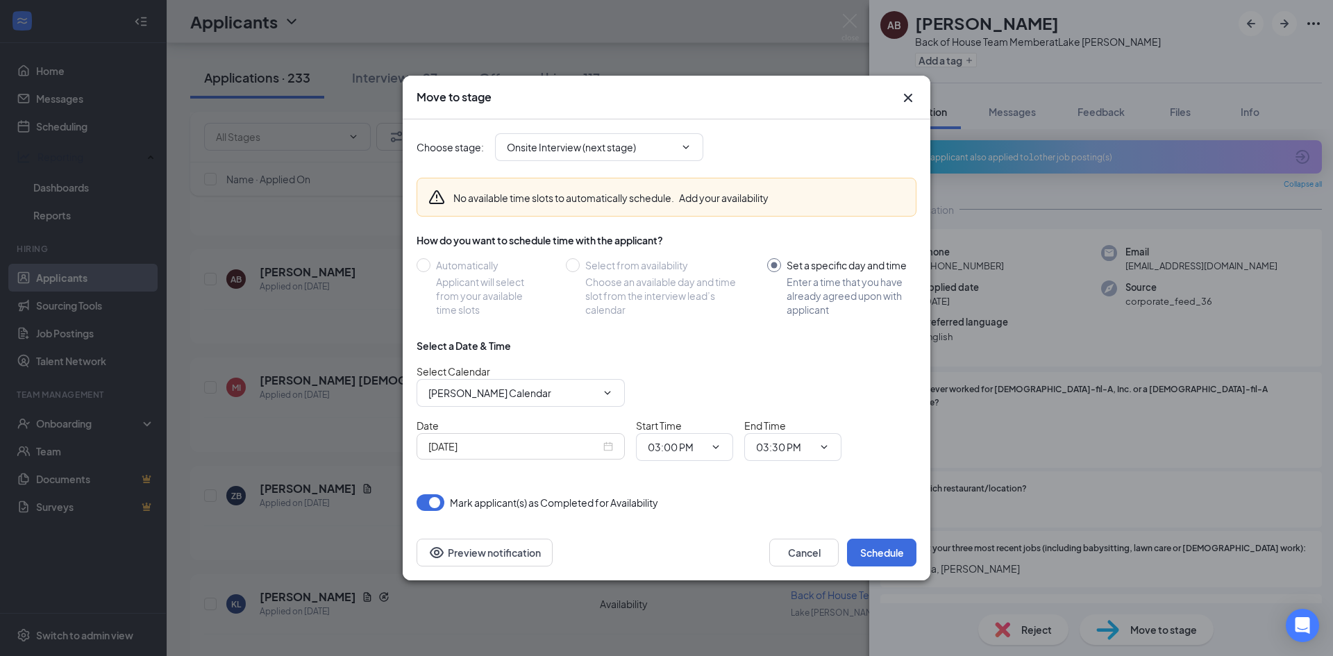
click at [616, 439] on div "Sep 15, 2025" at bounding box center [520, 446] width 208 height 26
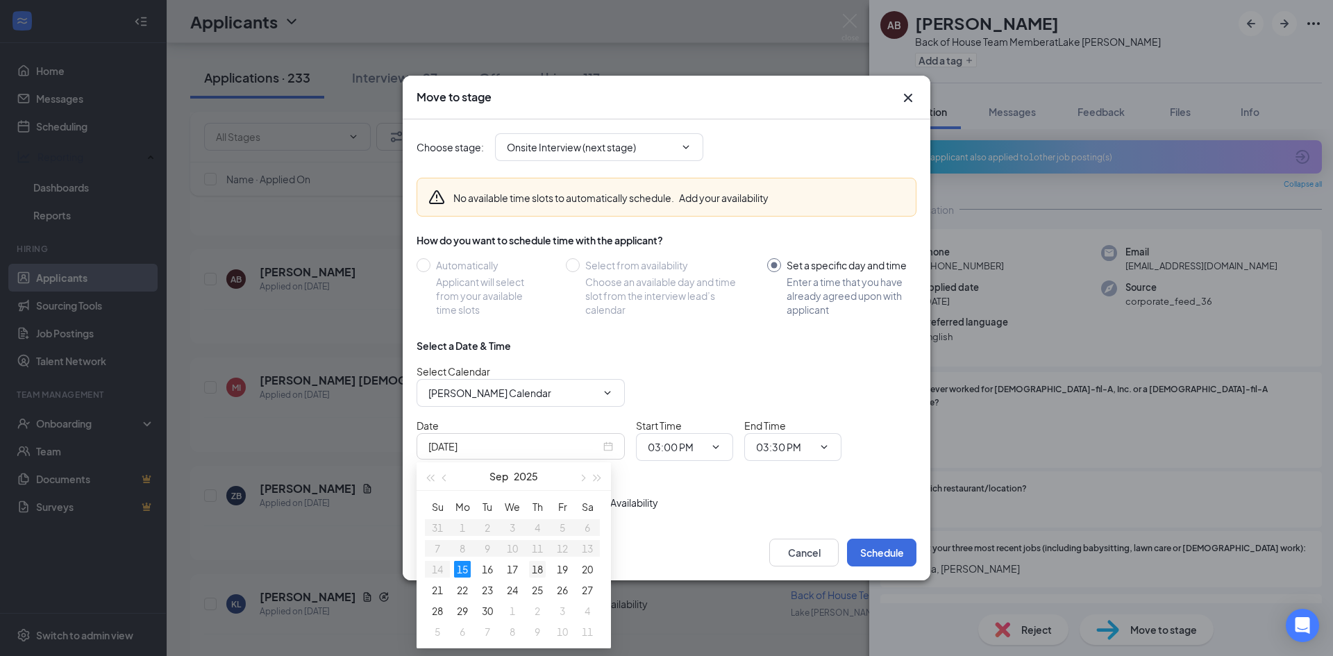
type input "Sep 18, 2025"
click at [536, 573] on div "18" at bounding box center [537, 569] width 17 height 17
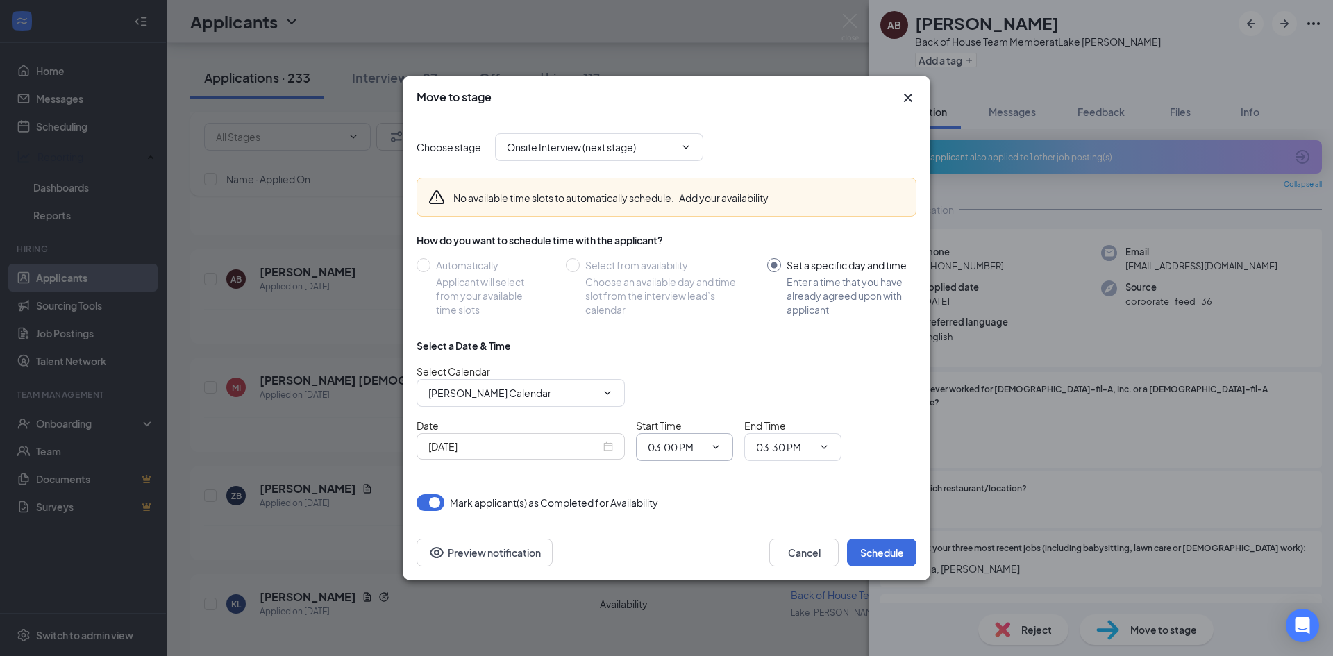
click at [660, 449] on input "03:00 PM" at bounding box center [676, 446] width 57 height 15
click at [698, 310] on div "03:15 PM" at bounding box center [679, 309] width 41 height 15
type input "03:15 PM"
click at [812, 451] on input "03:30 PM" at bounding box center [784, 446] width 57 height 15
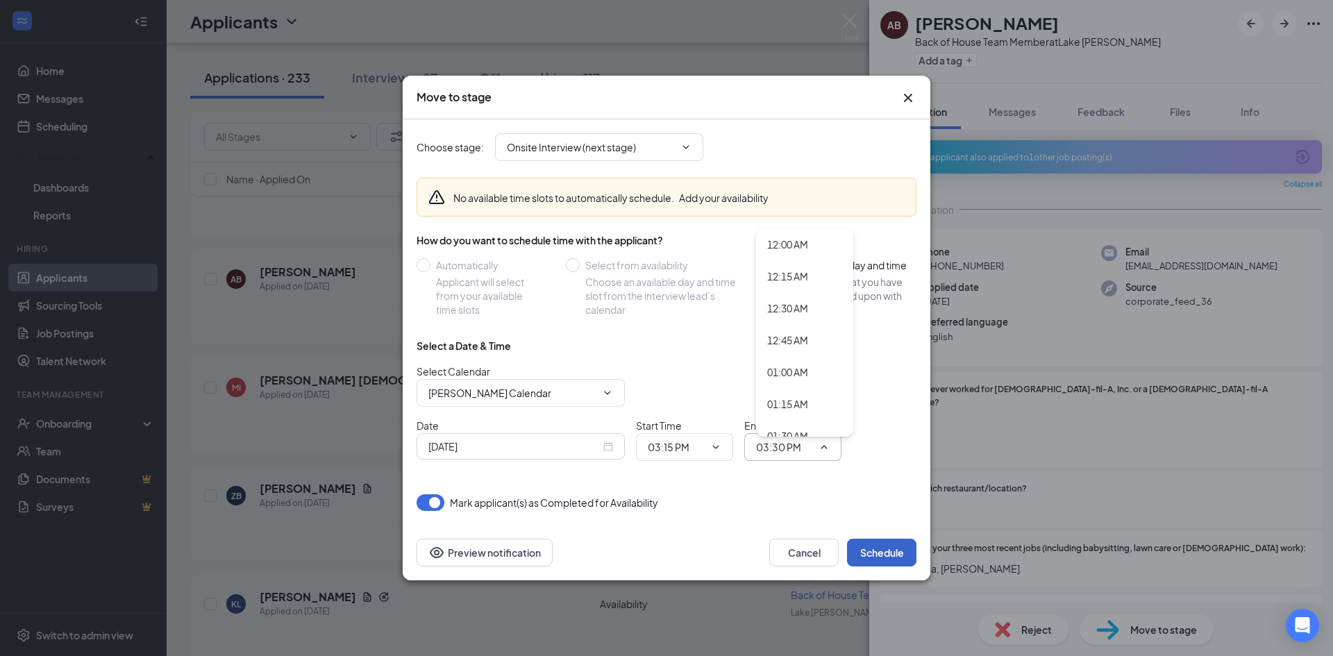
click at [896, 562] on button "Schedule" at bounding box center [881, 553] width 69 height 28
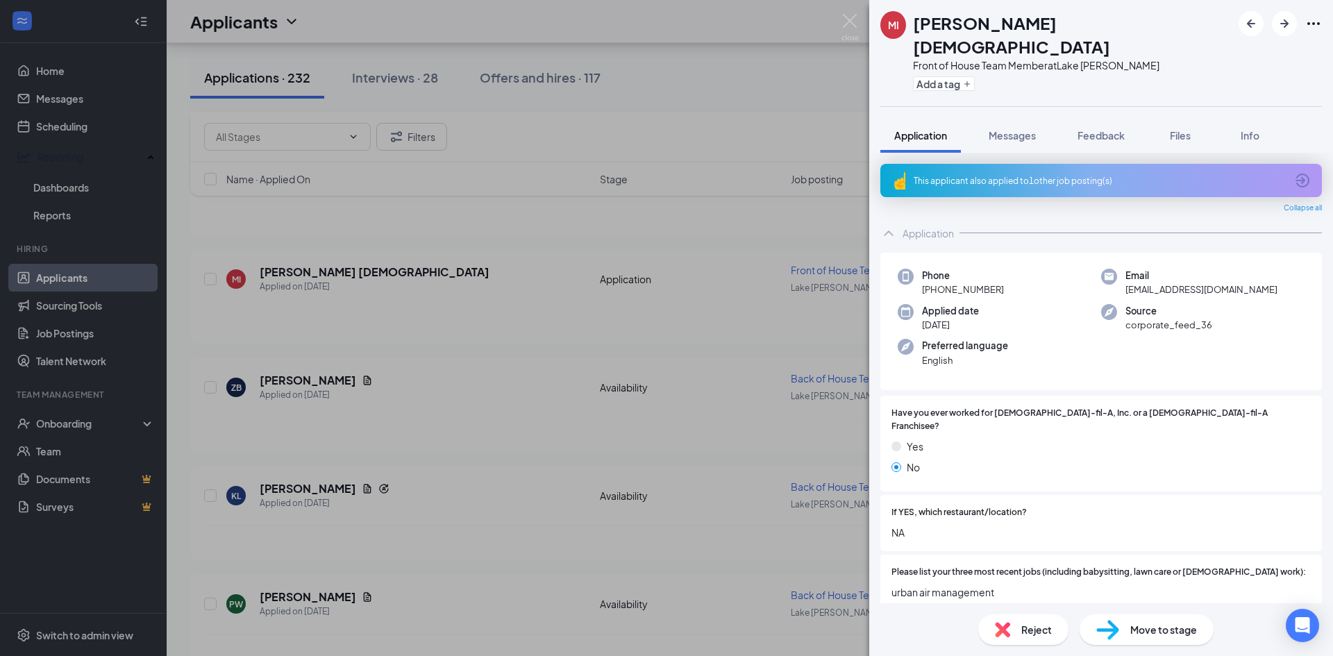
click at [671, 437] on div "MI mason indian Front of House Team Member at Lake Jackson Add a tag Applicatio…" at bounding box center [666, 328] width 1333 height 656
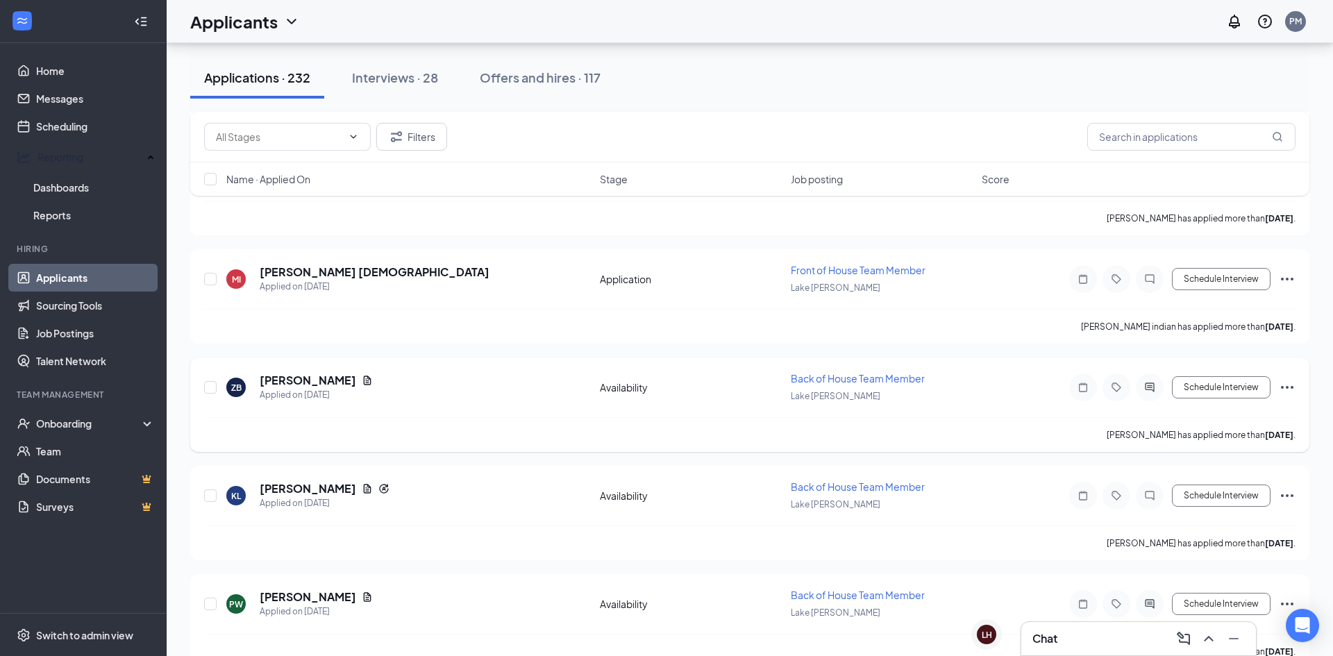
click at [307, 445] on div "Zoiey Bierman has applied more than 3 days ago ." at bounding box center [749, 434] width 1091 height 35
click at [312, 376] on h5 "Zoiey Bierman" at bounding box center [308, 380] width 96 height 15
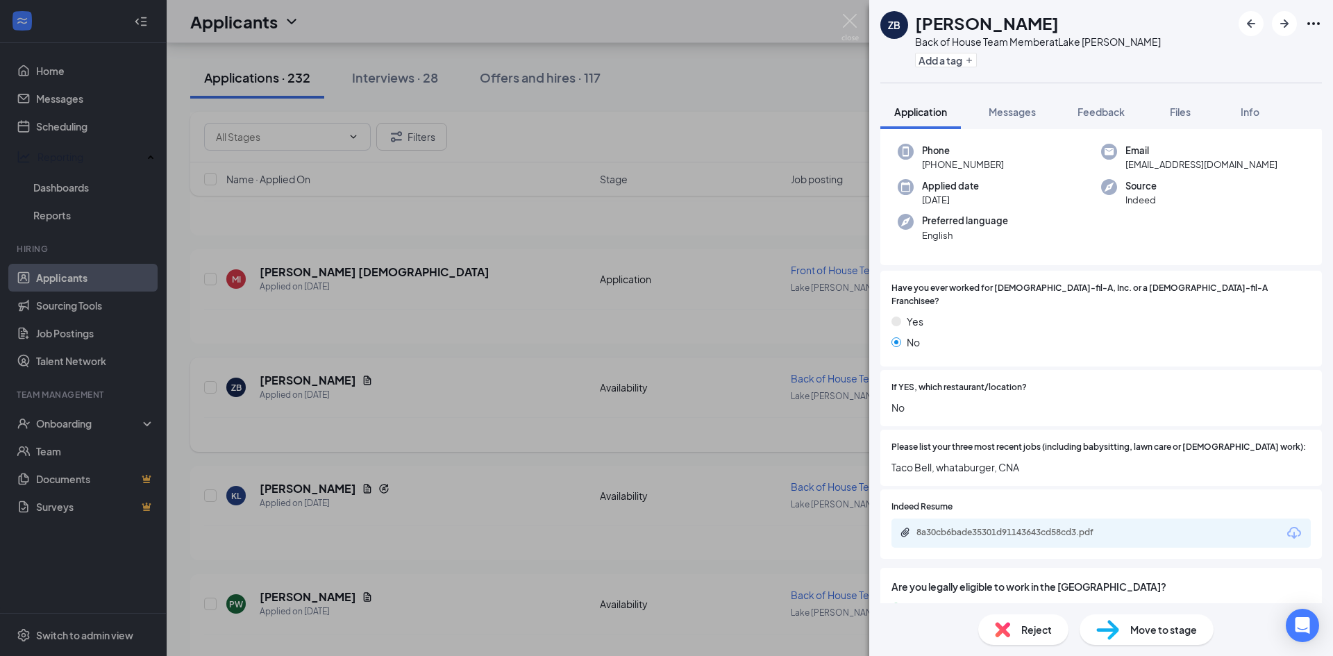
scroll to position [40, 0]
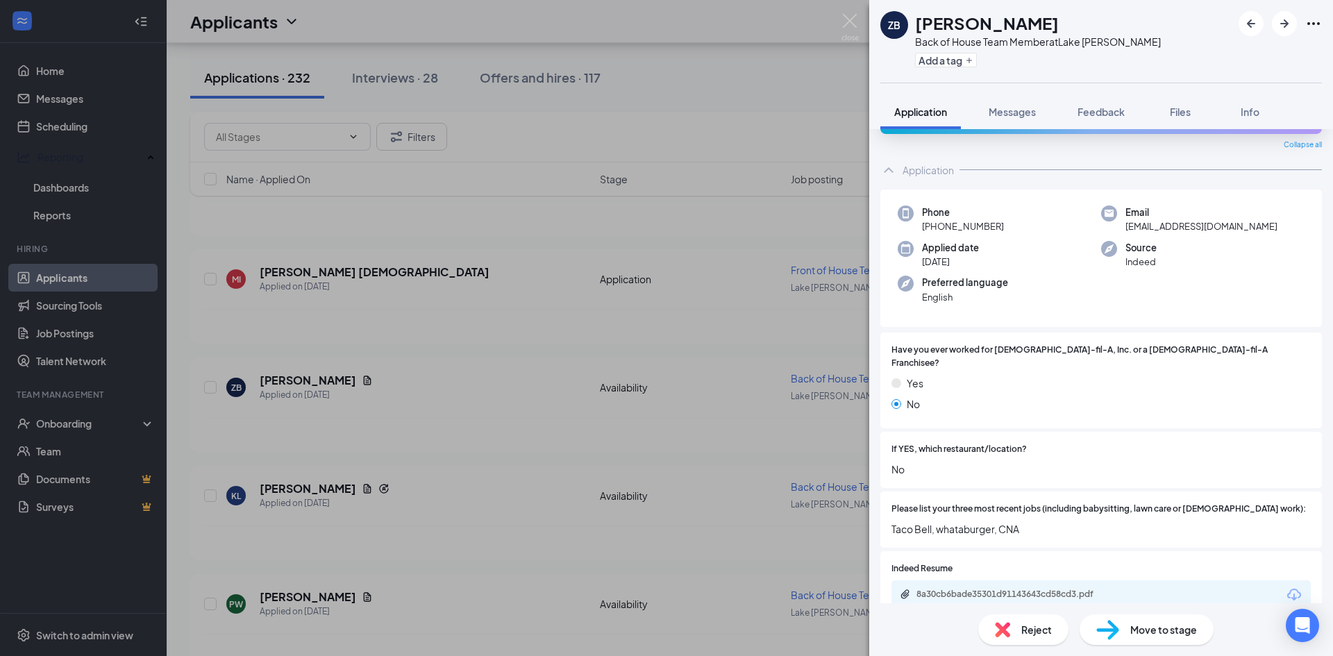
click at [996, 589] on div "8a30cb6bade35301d91143643cd58cd3.pdf" at bounding box center [1013, 594] width 194 height 11
click at [1088, 627] on div "Move to stage" at bounding box center [1146, 629] width 134 height 31
type input "Onsite Interview (next stage)"
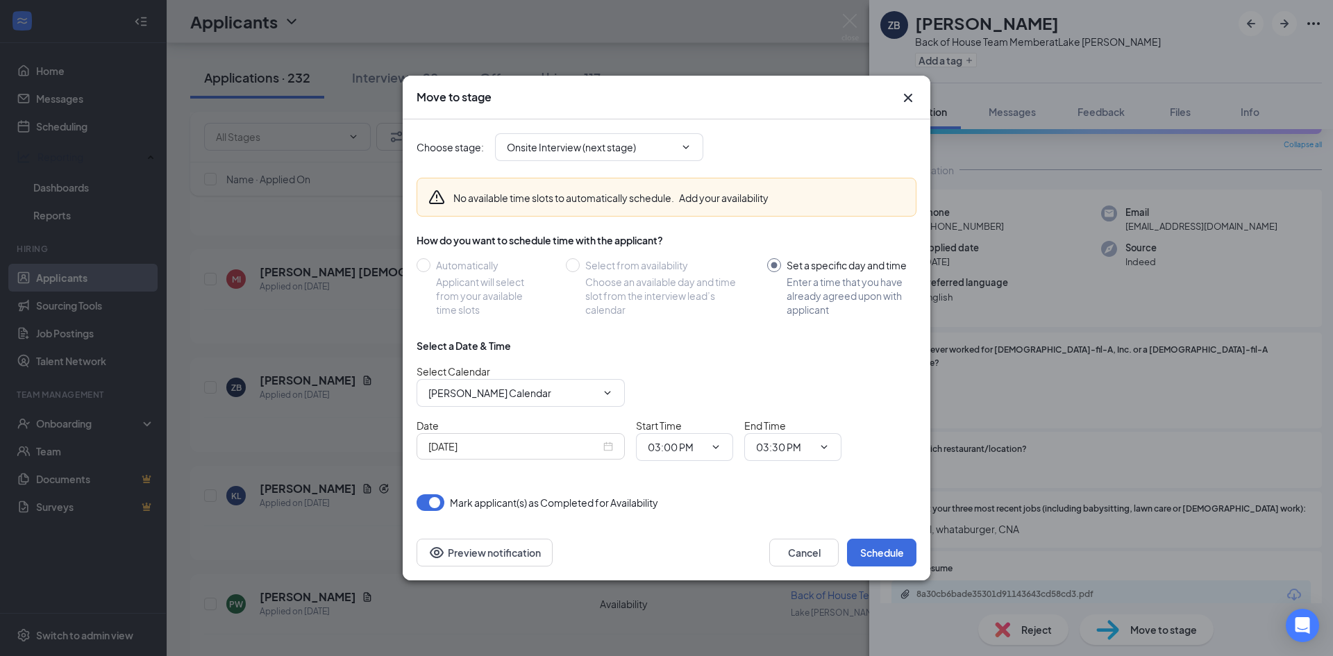
click at [613, 446] on div "Sep 15, 2025" at bounding box center [520, 446] width 208 height 26
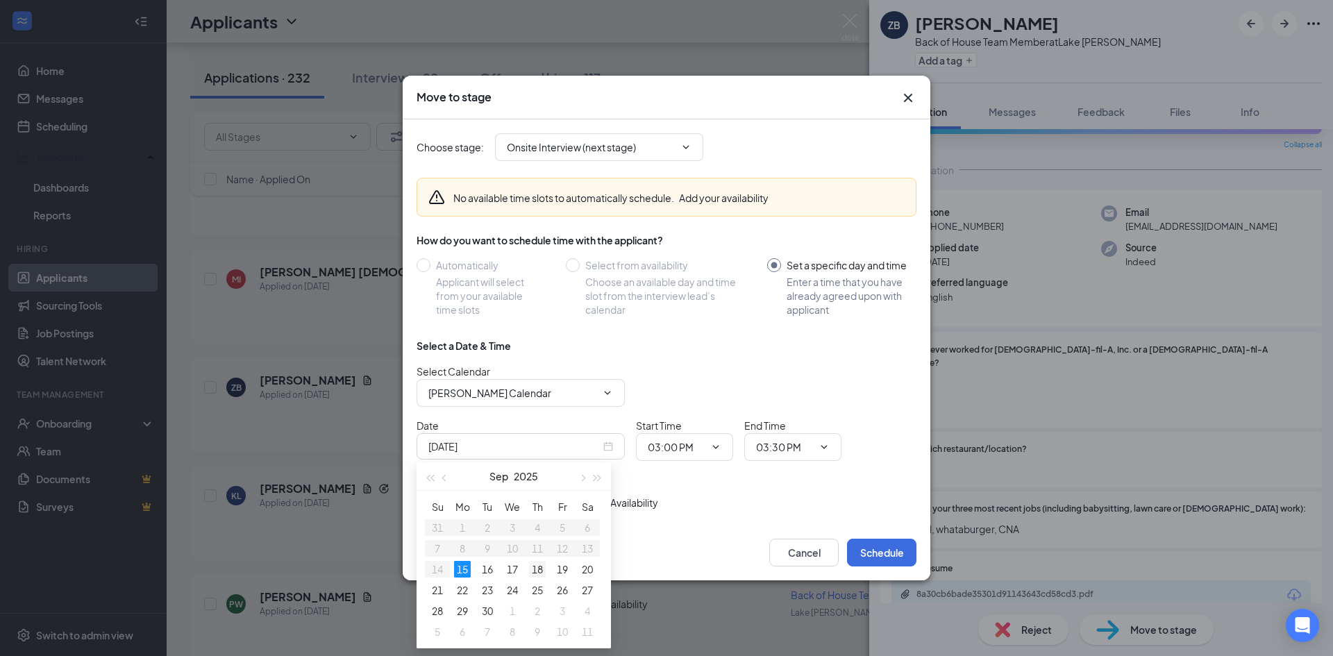
type input "Sep 18, 2025"
click at [540, 574] on div "18" at bounding box center [537, 569] width 17 height 17
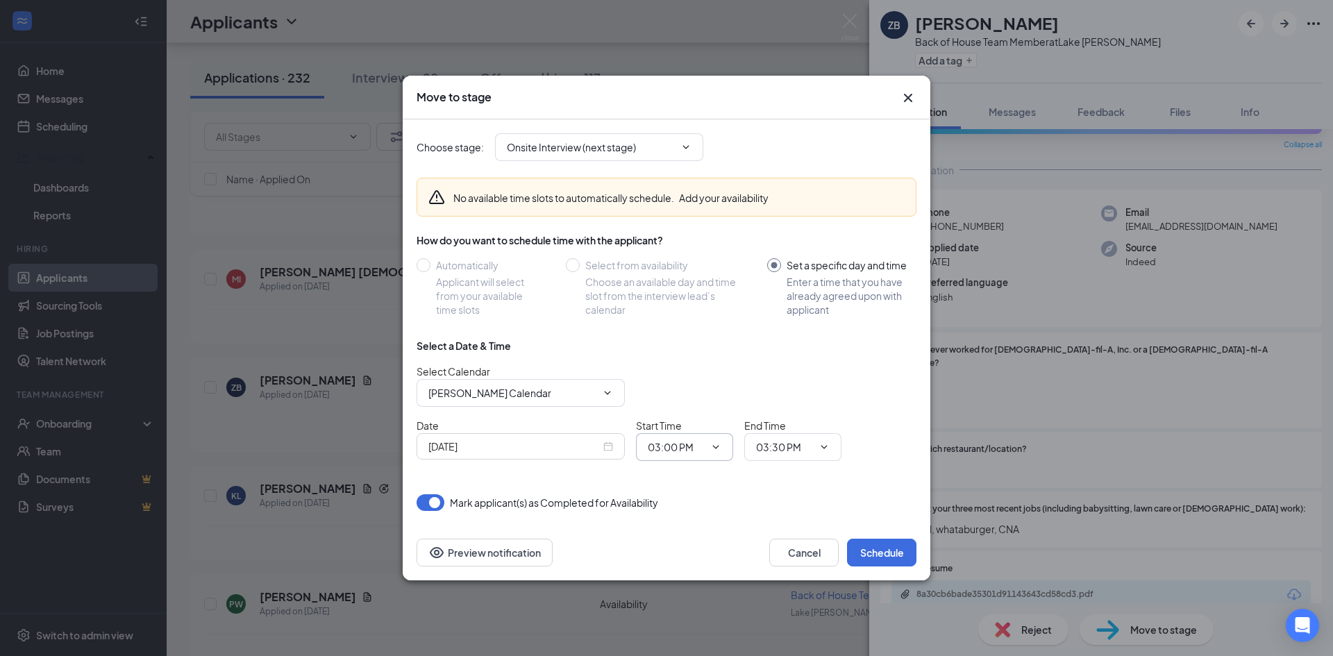
click at [676, 455] on span "03:00 PM" at bounding box center [684, 447] width 97 height 28
click at [689, 448] on input "03:00 PM" at bounding box center [676, 446] width 57 height 15
click at [693, 395] on div "03:30 PM" at bounding box center [679, 387] width 41 height 15
type input "03:30 PM"
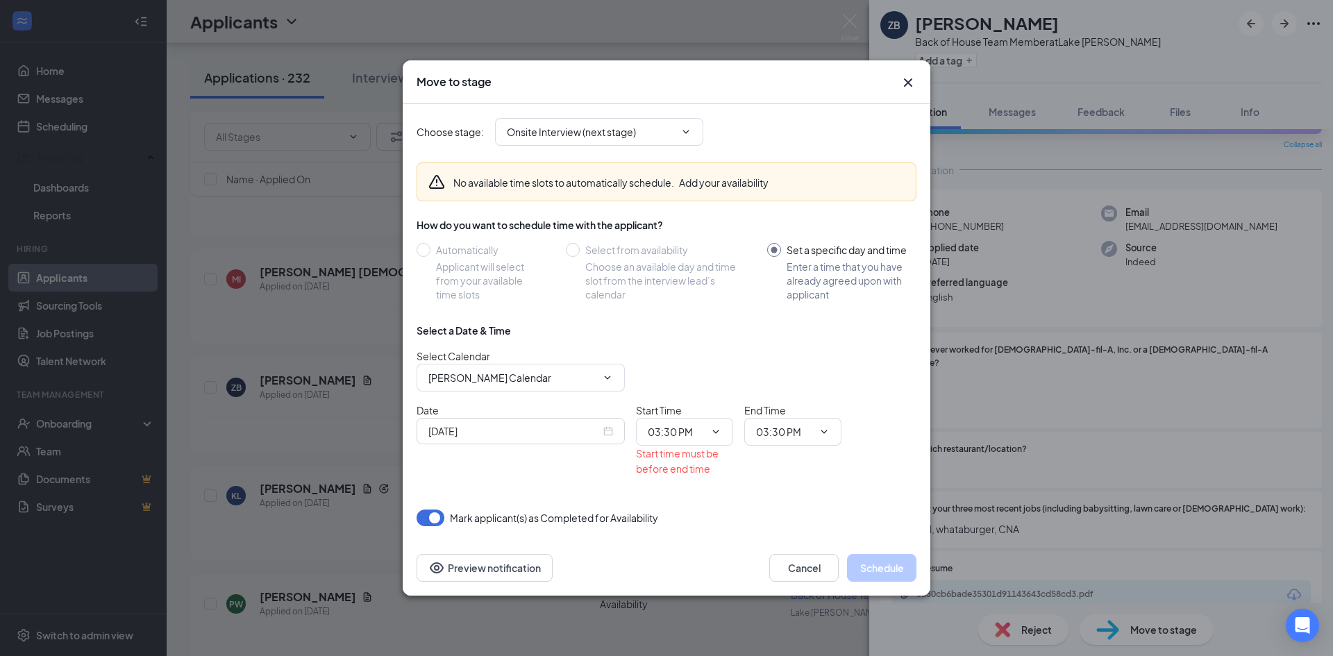
click at [802, 453] on div "End Time 03:30 PM" at bounding box center [792, 440] width 97 height 74
click at [799, 438] on input "03:30 PM" at bounding box center [784, 431] width 57 height 15
click at [803, 326] on div "03:45 PM" at bounding box center [804, 315] width 97 height 32
type input "03:45 PM"
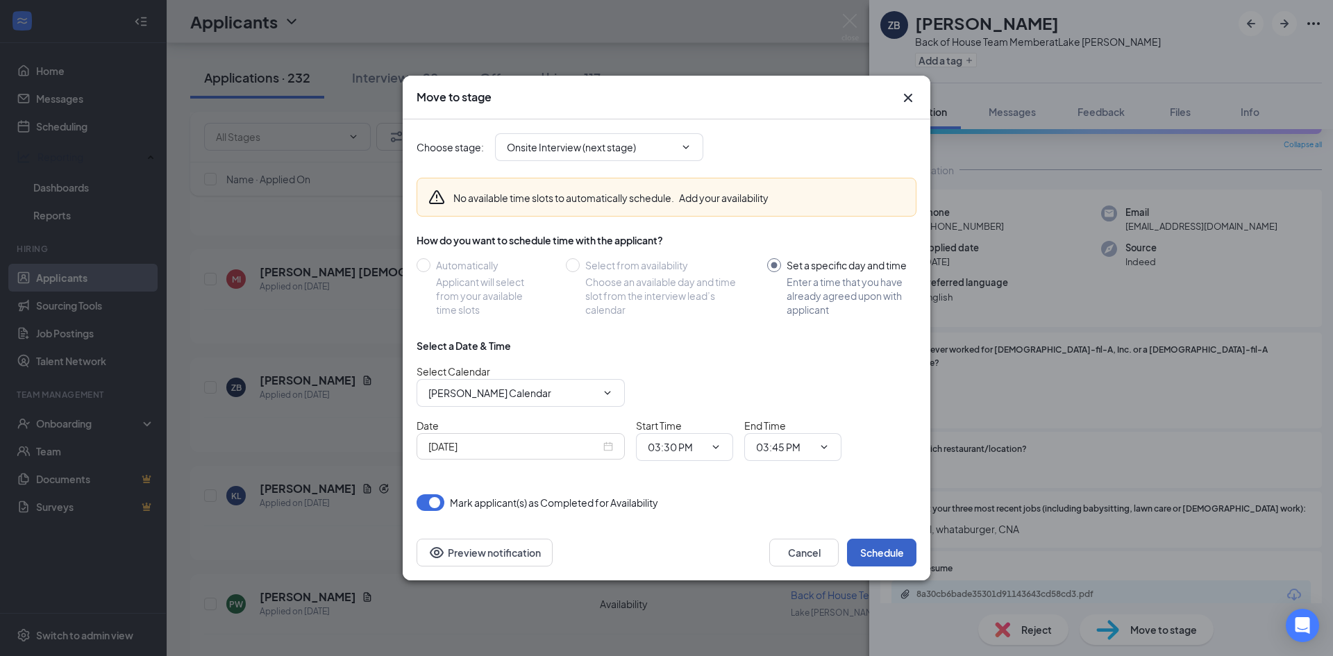
click at [879, 564] on button "Schedule" at bounding box center [881, 553] width 69 height 28
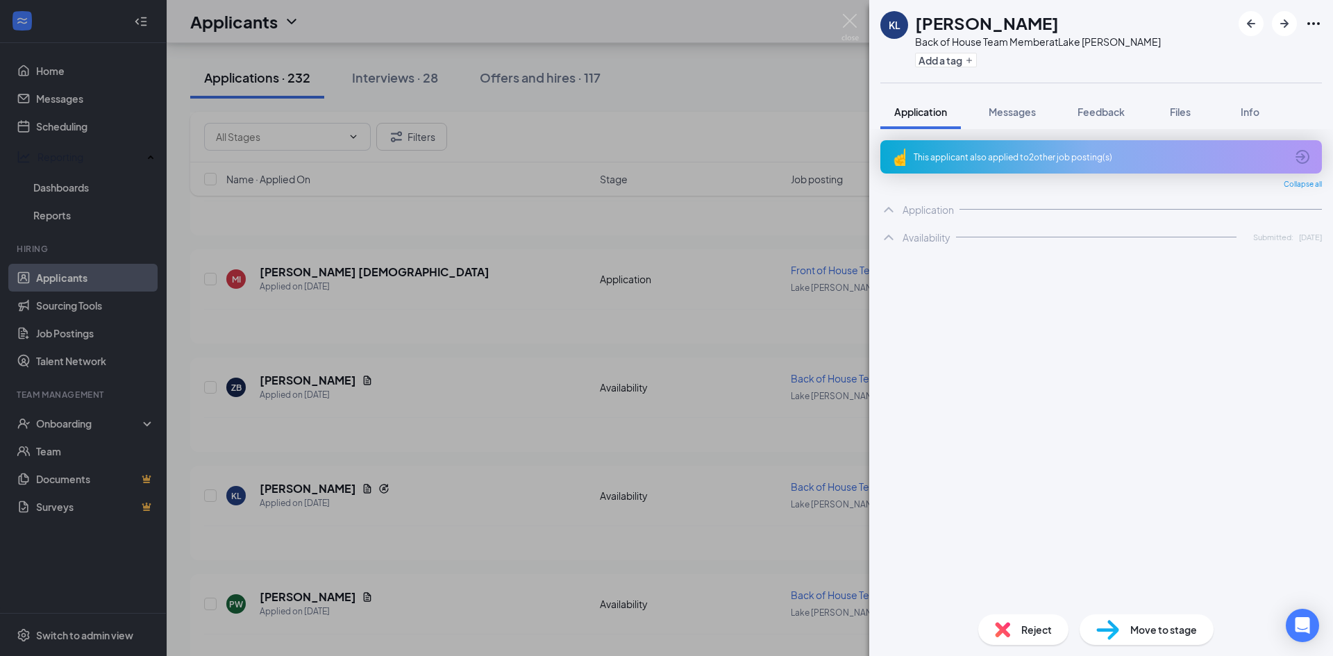
click at [676, 493] on div "KL Krystal Lomas Back of House Team Member at Lake Jackson Add a tag Applicatio…" at bounding box center [666, 328] width 1333 height 656
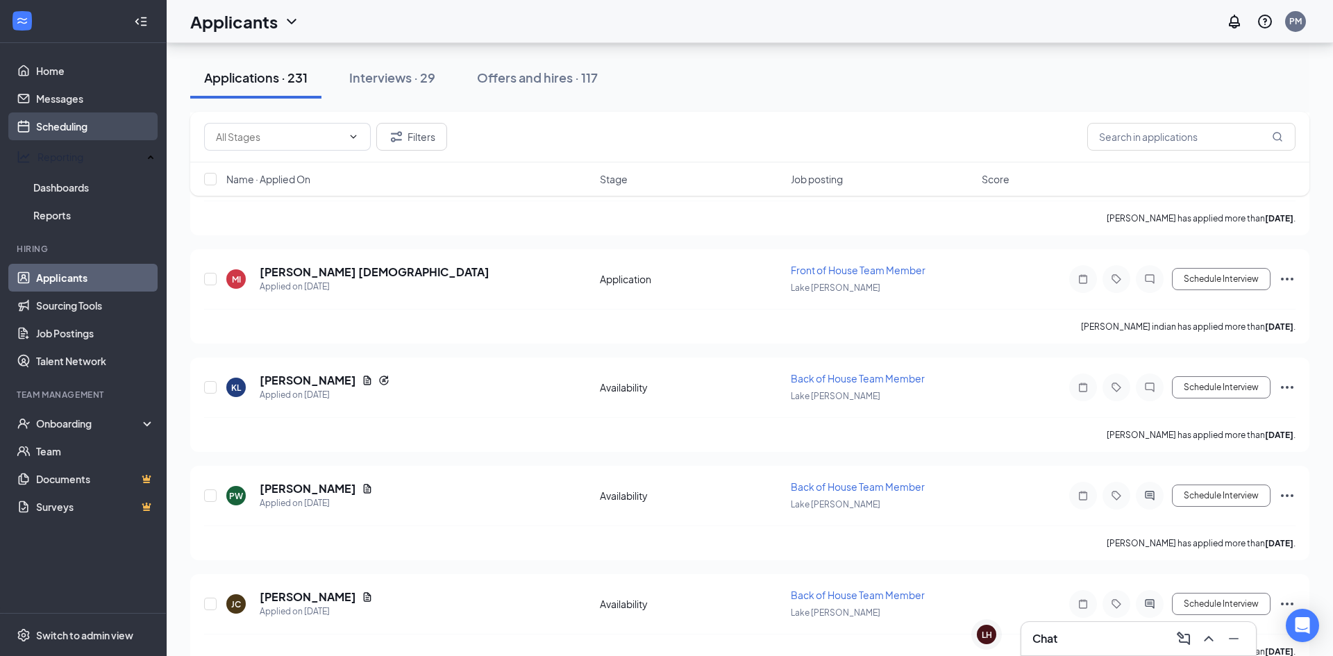
click at [86, 121] on link "Scheduling" at bounding box center [95, 126] width 119 height 28
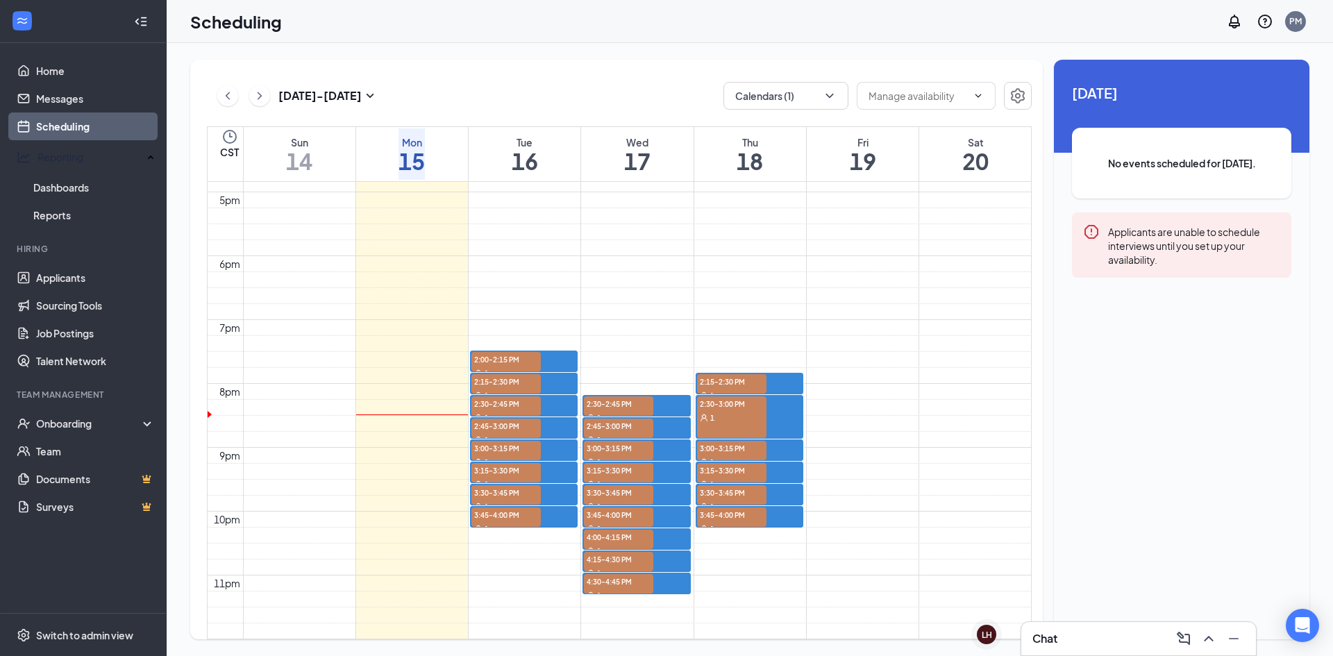
scroll to position [1326, 0]
